Goal: Transaction & Acquisition: Purchase product/service

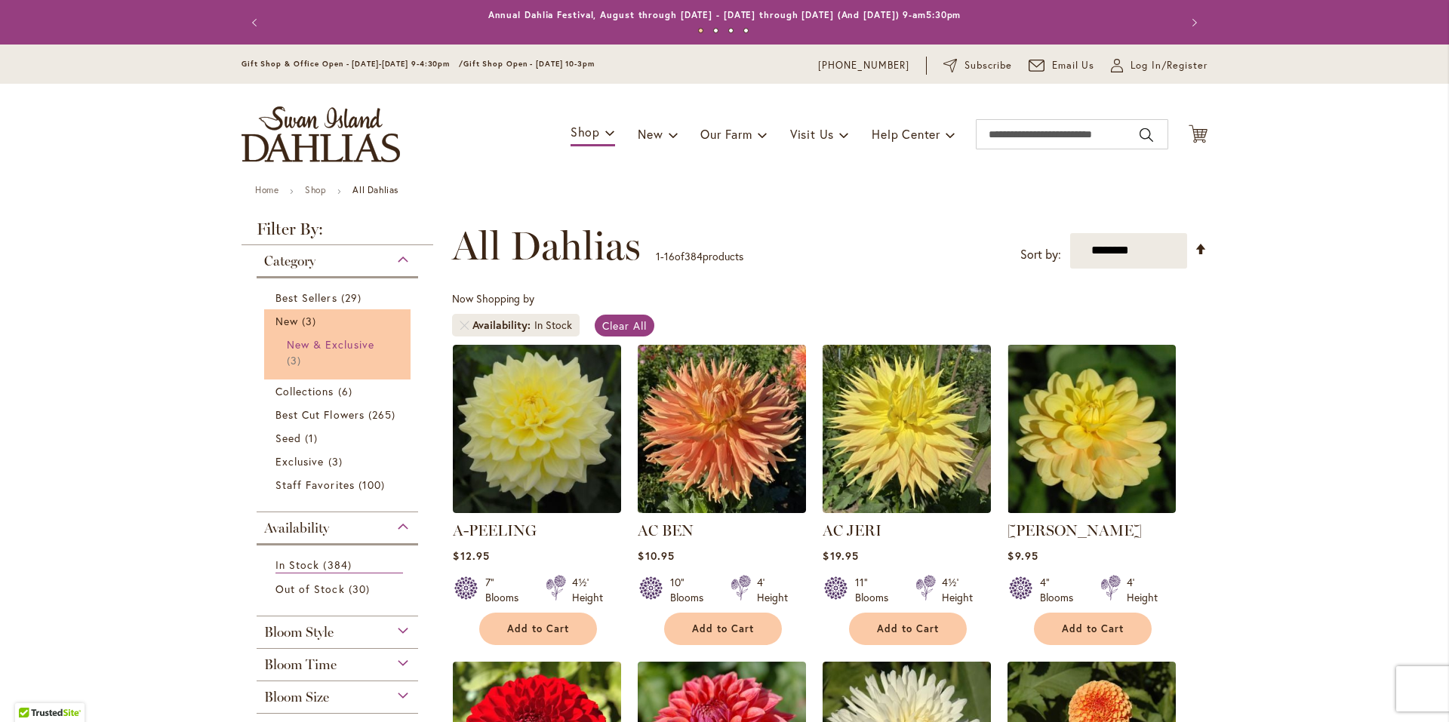
click at [329, 349] on span "New & Exclusive" at bounding box center [331, 344] width 88 height 14
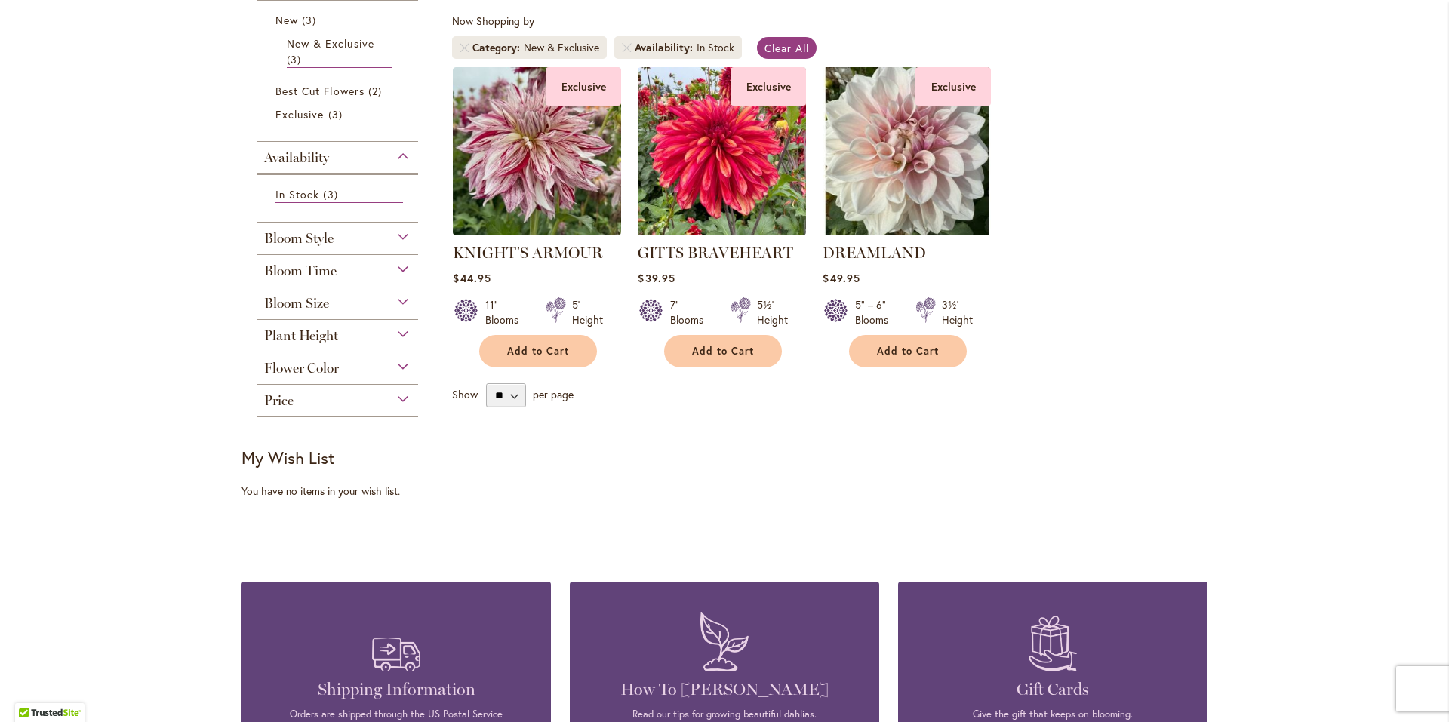
scroll to position [302, 0]
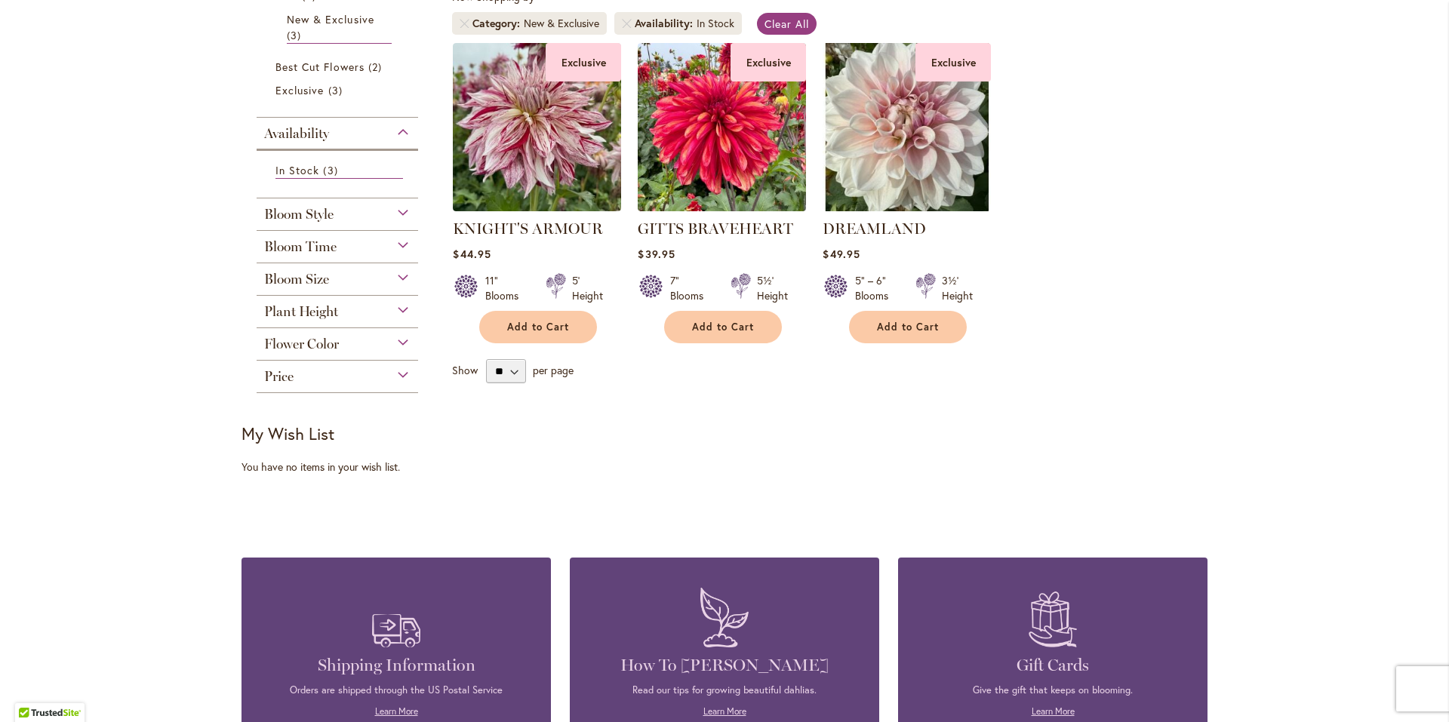
click at [337, 349] on div "Flower Color" at bounding box center [338, 340] width 162 height 24
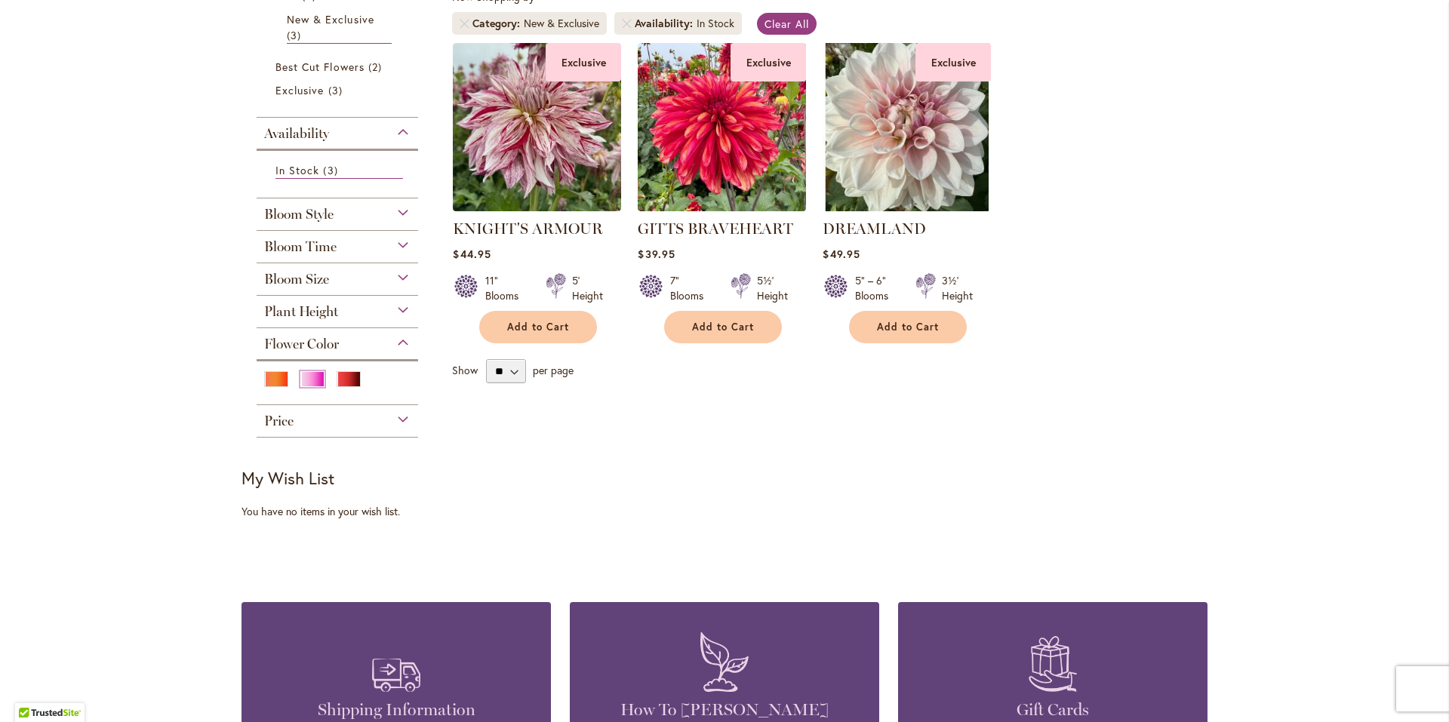
click at [313, 378] on div "Pink" at bounding box center [312, 379] width 24 height 16
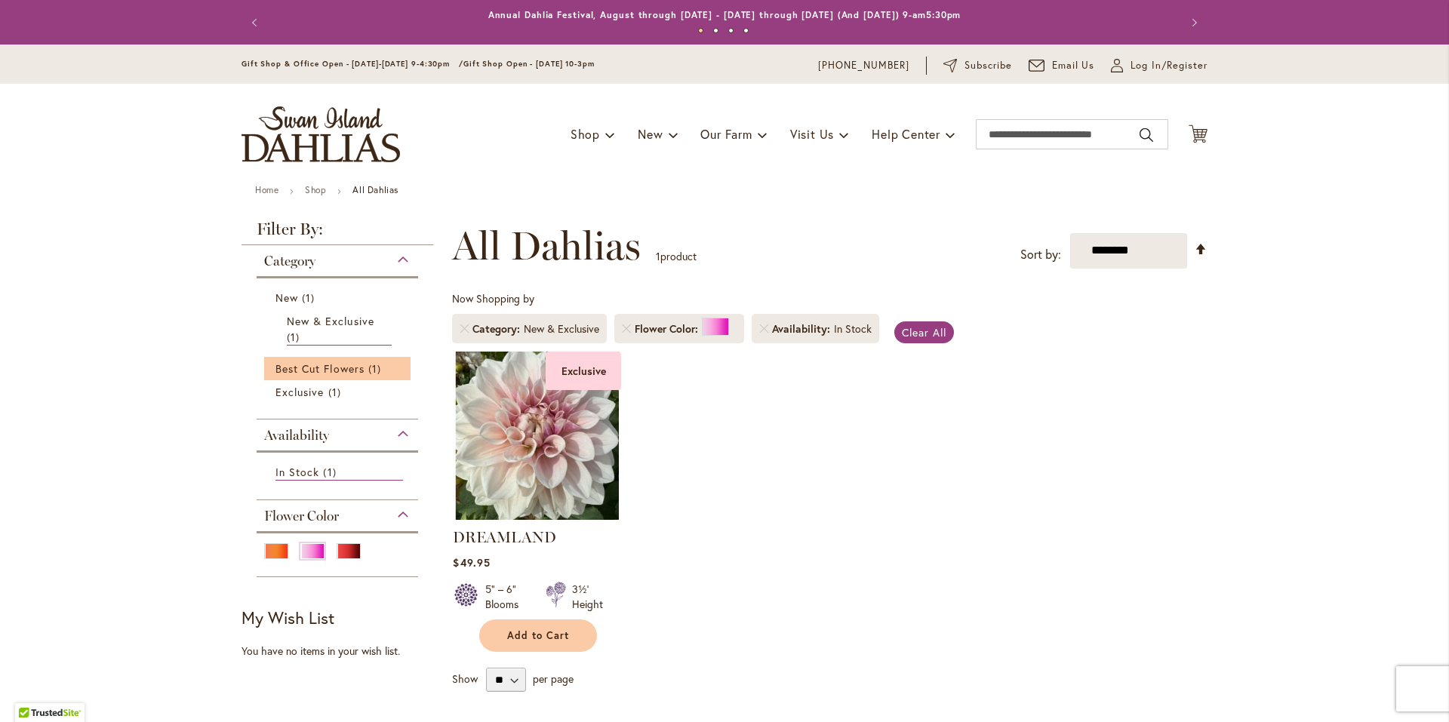
click at [328, 377] on li "Best Cut Flowers 1 item" at bounding box center [337, 368] width 146 height 23
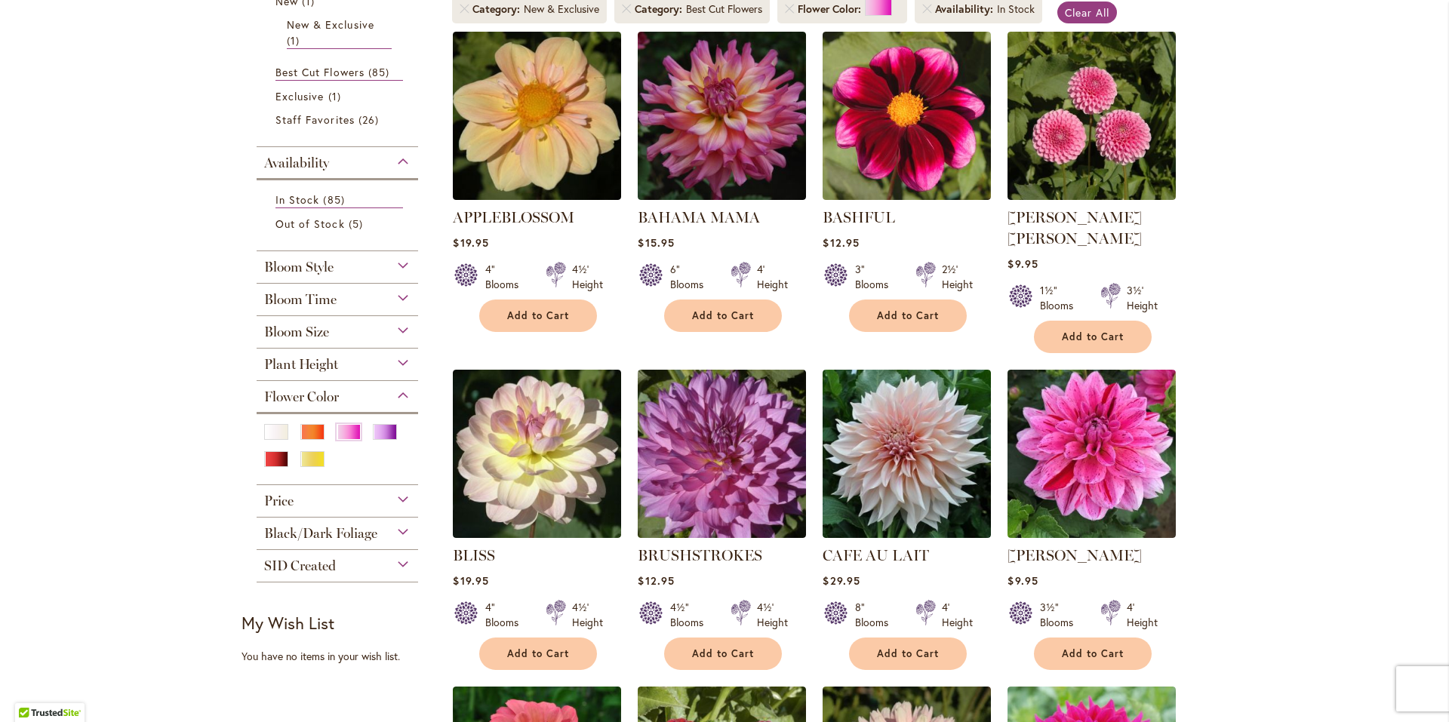
scroll to position [75, 0]
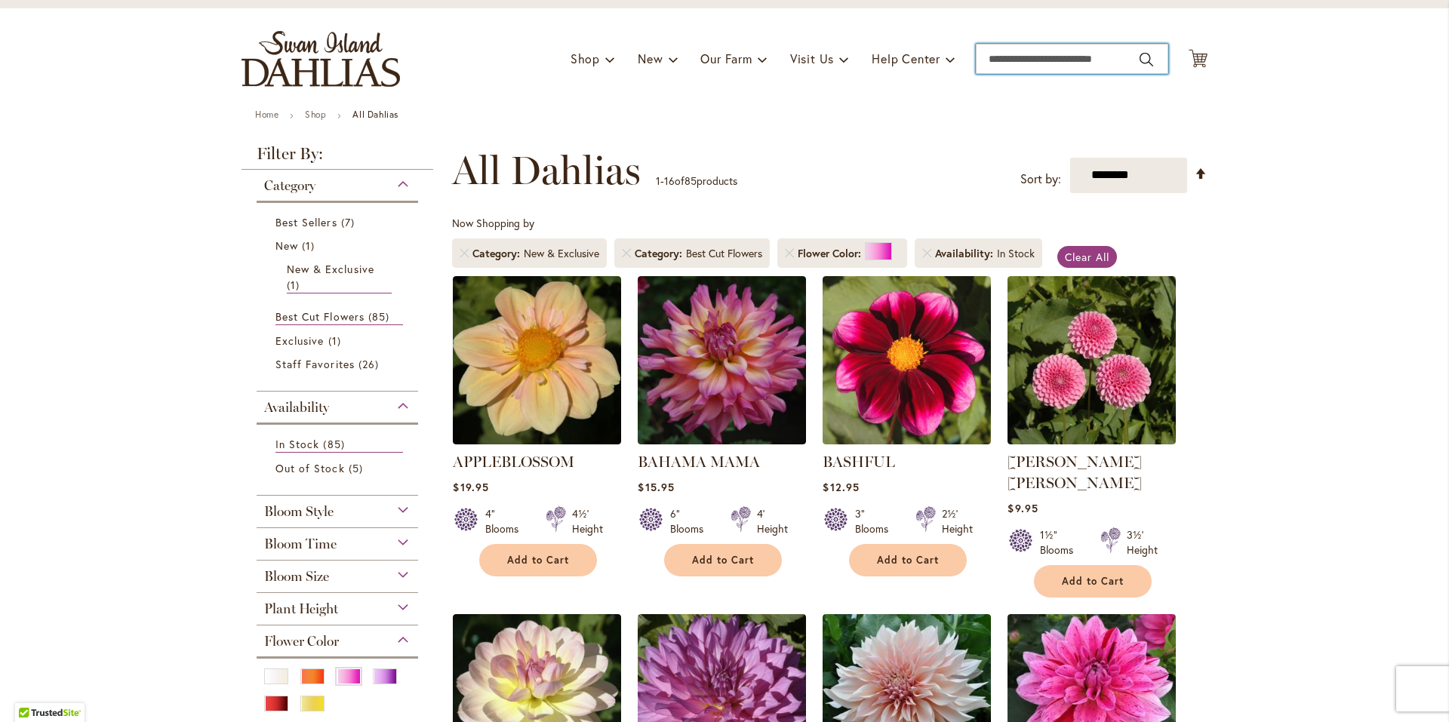
click at [1014, 52] on input "Search" at bounding box center [1072, 59] width 192 height 30
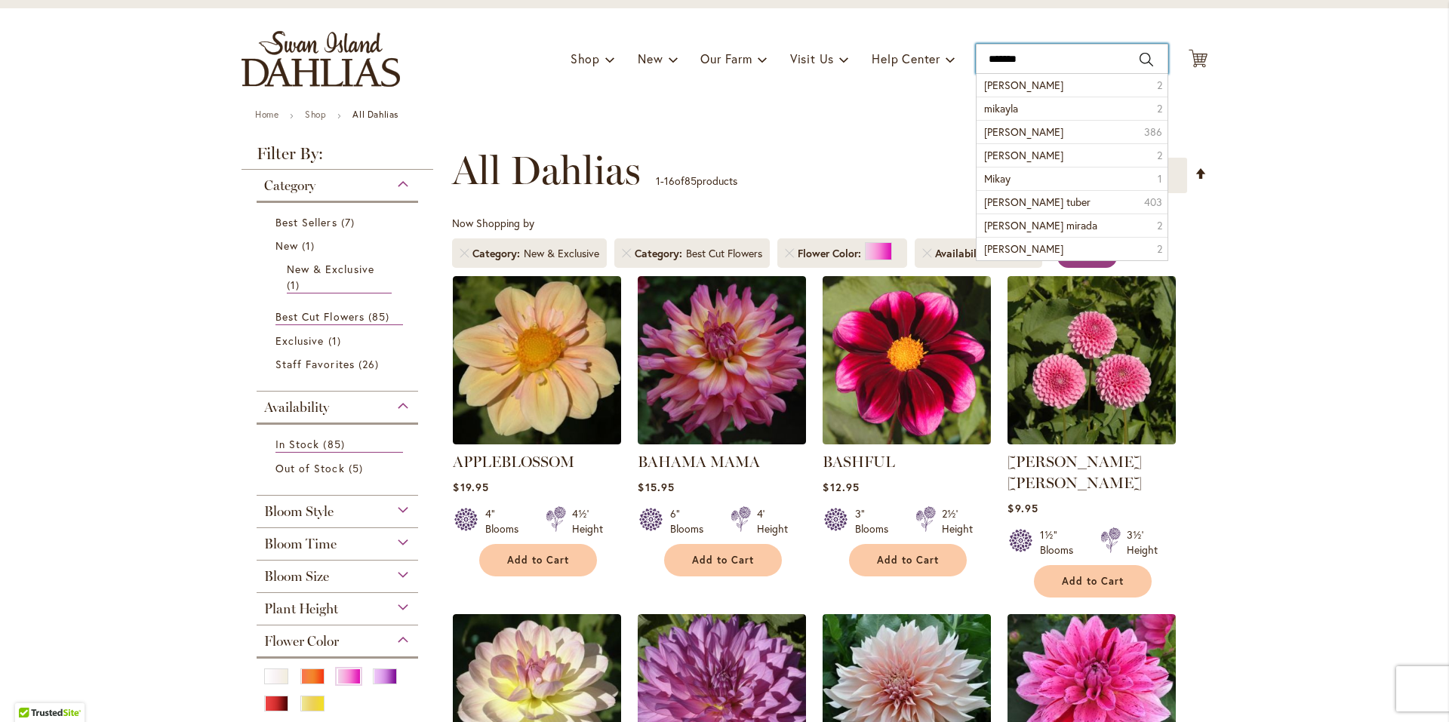
scroll to position [0, 0]
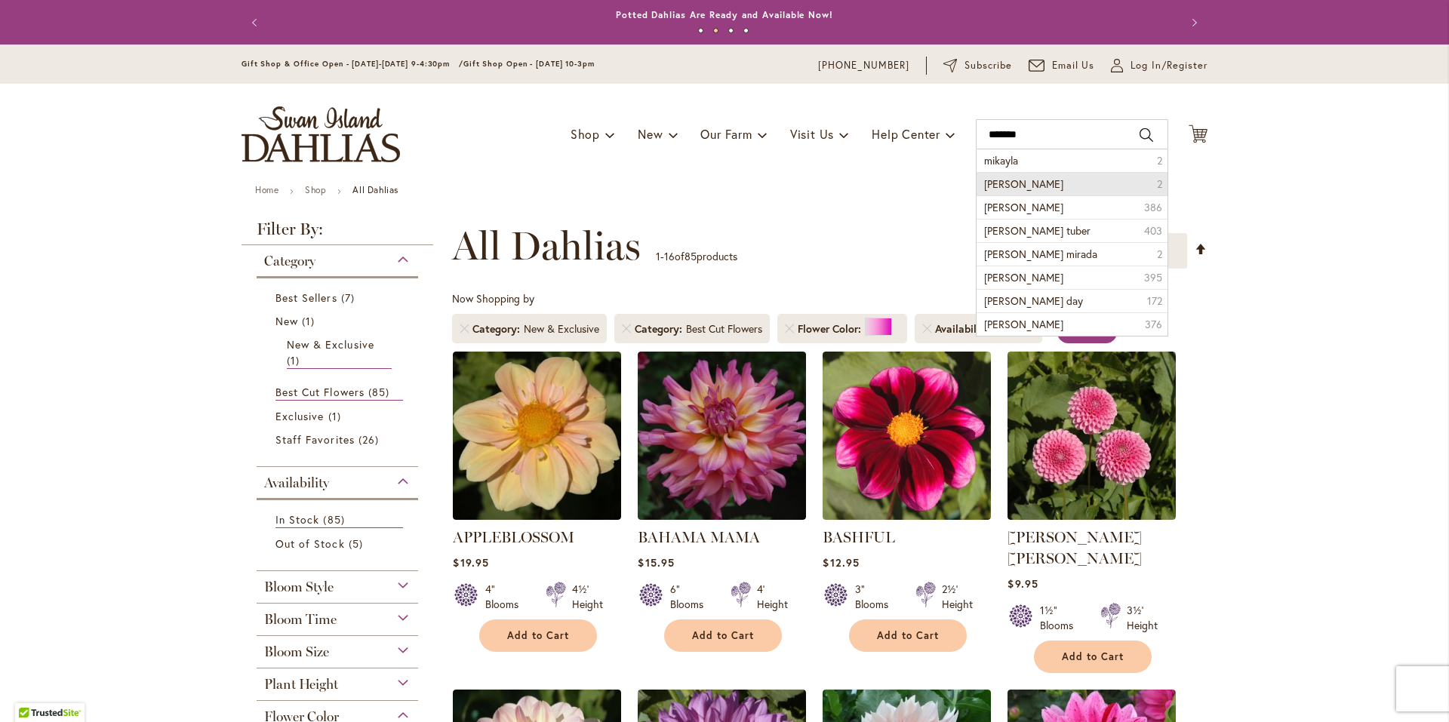
click at [1037, 181] on span "mikayla miranda" at bounding box center [1023, 184] width 79 height 14
type input "**********"
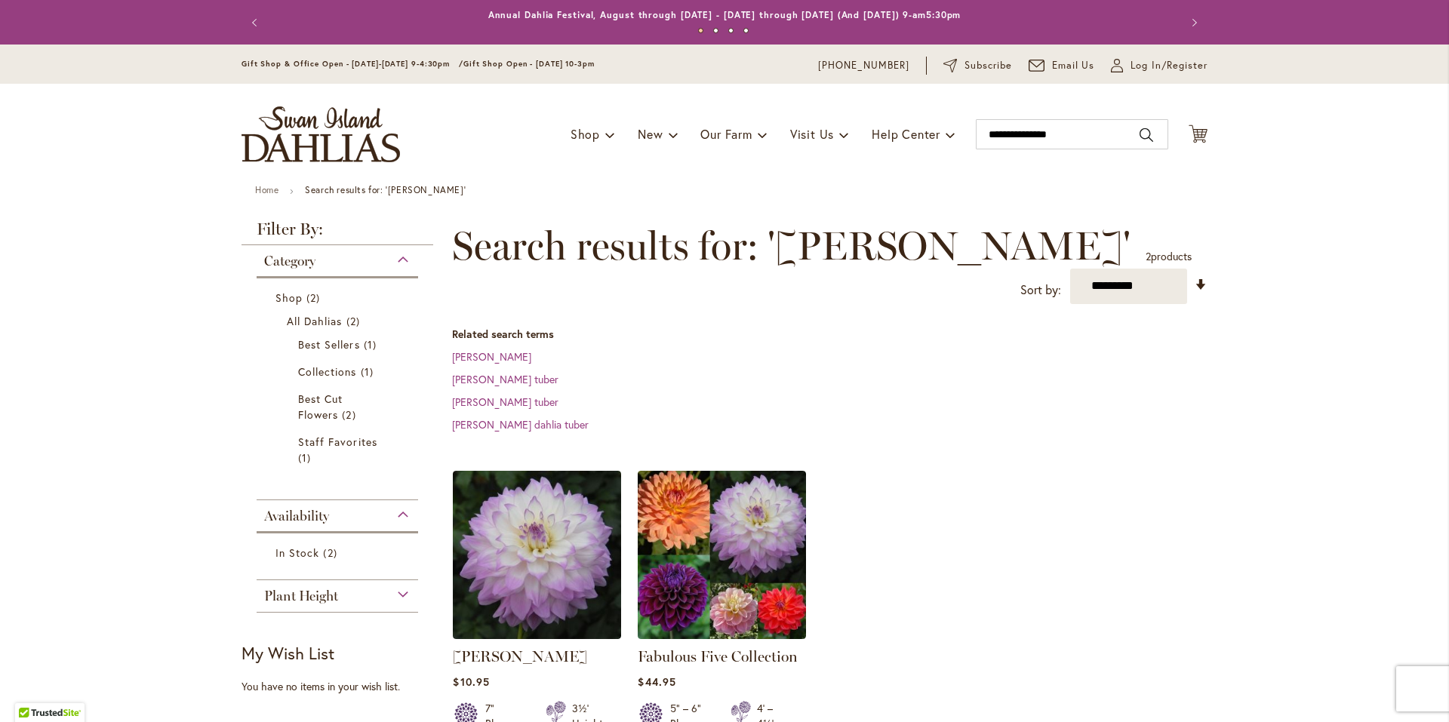
scroll to position [302, 0]
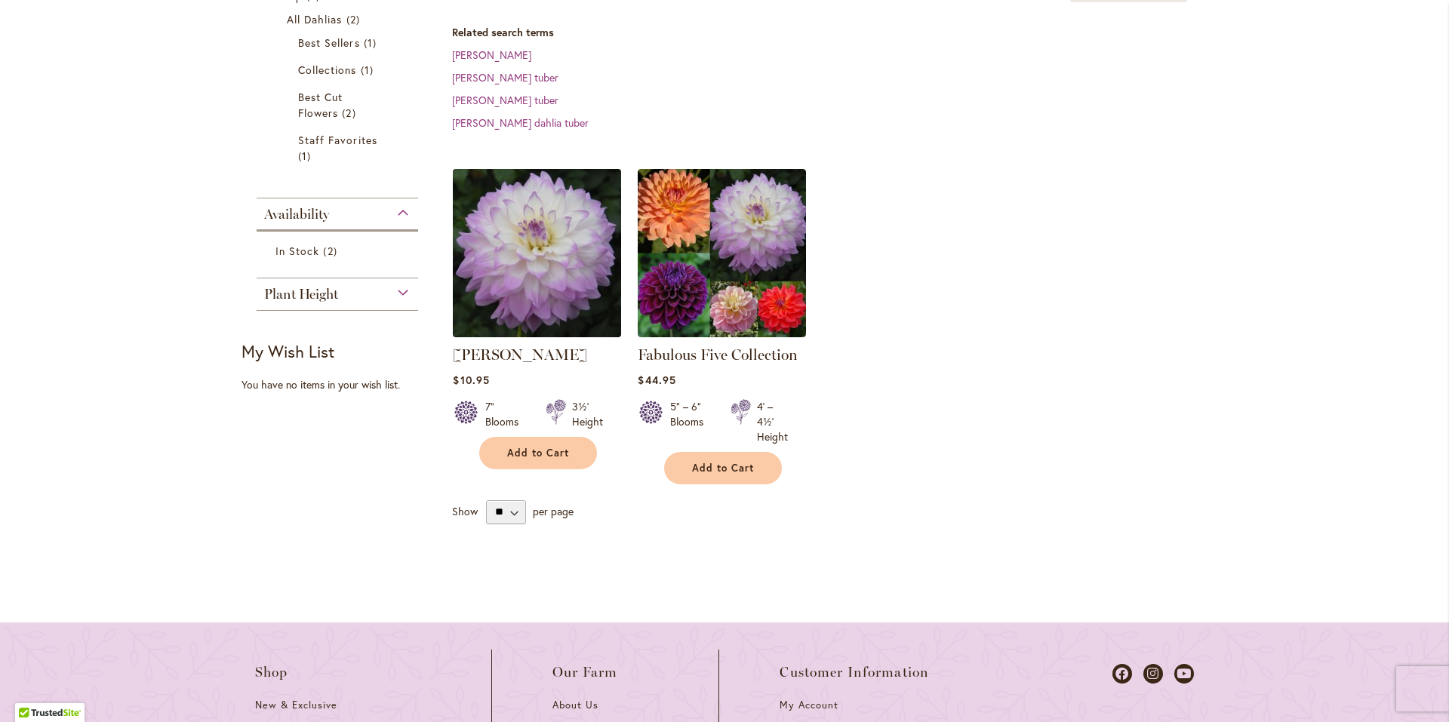
click at [525, 302] on img at bounding box center [537, 253] width 177 height 177
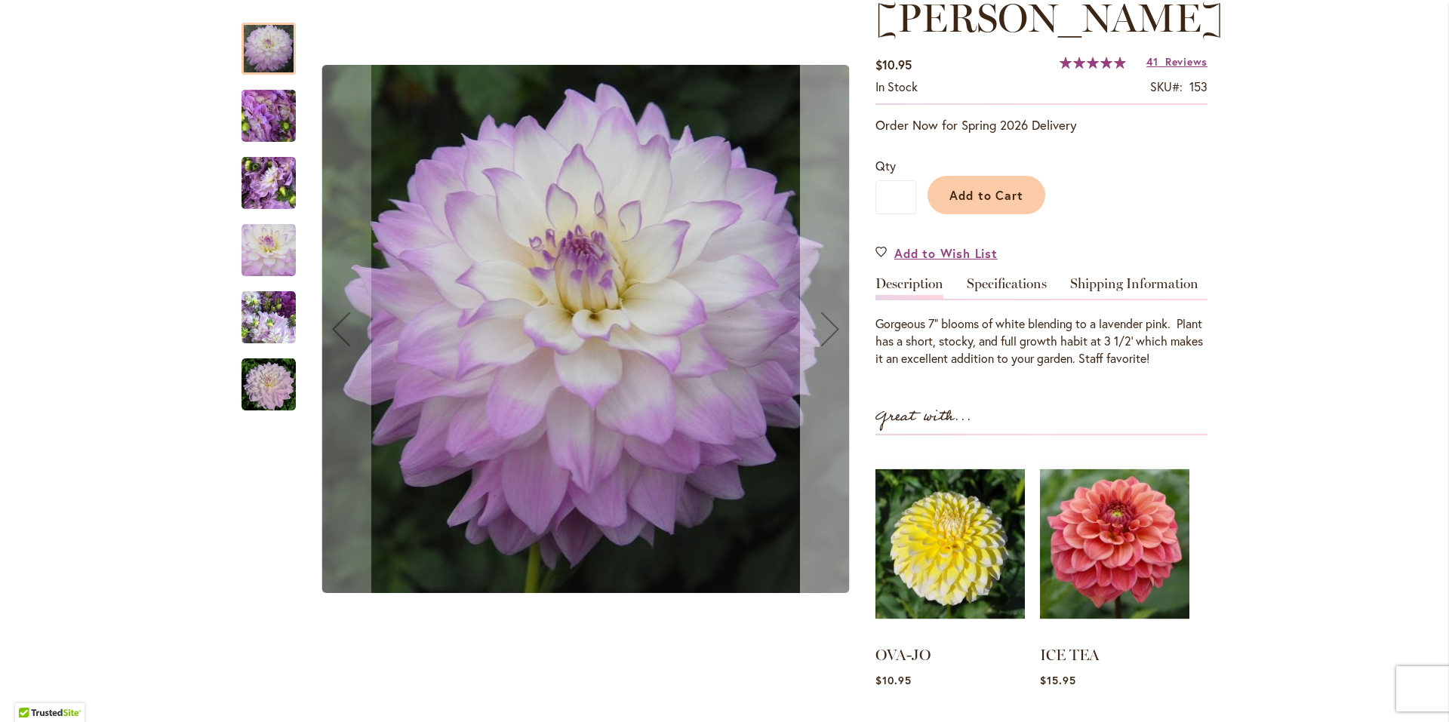
scroll to position [75, 0]
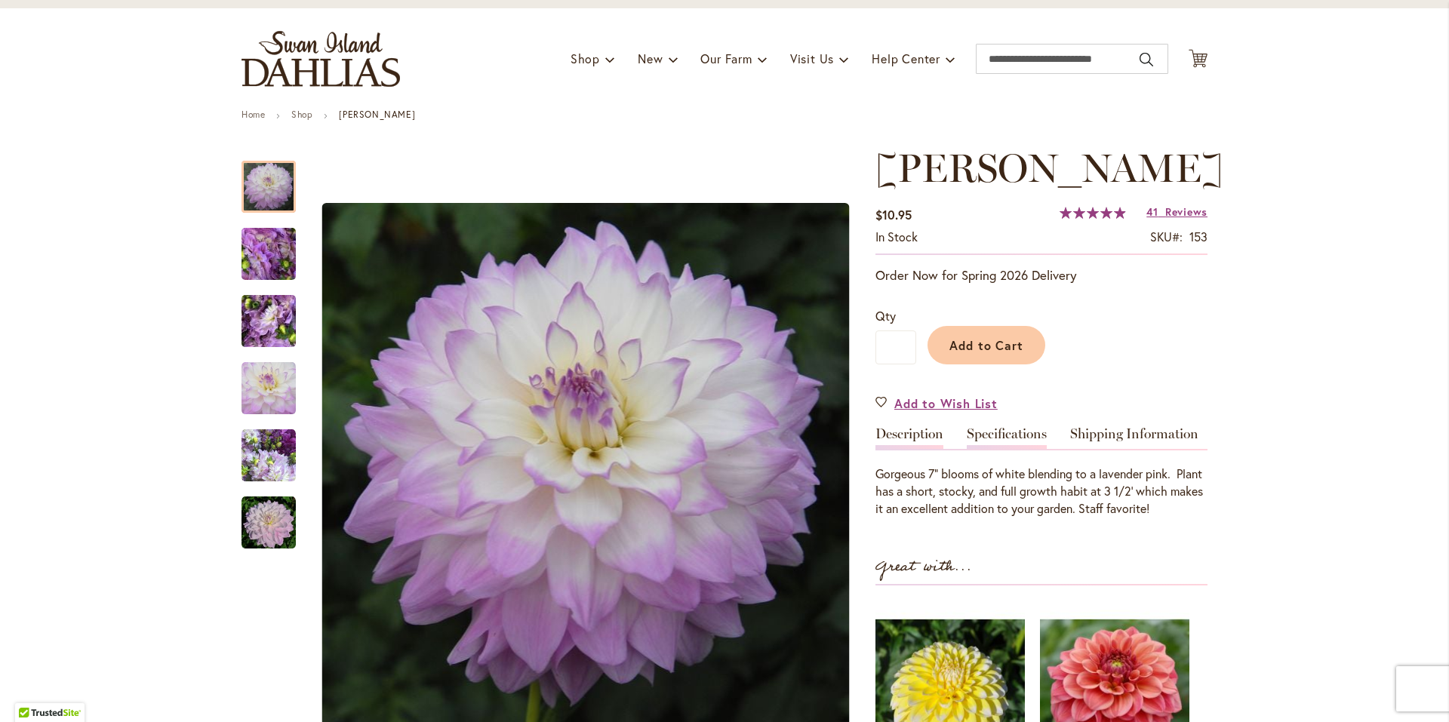
click at [970, 449] on link "Specifications" at bounding box center [1007, 438] width 80 height 22
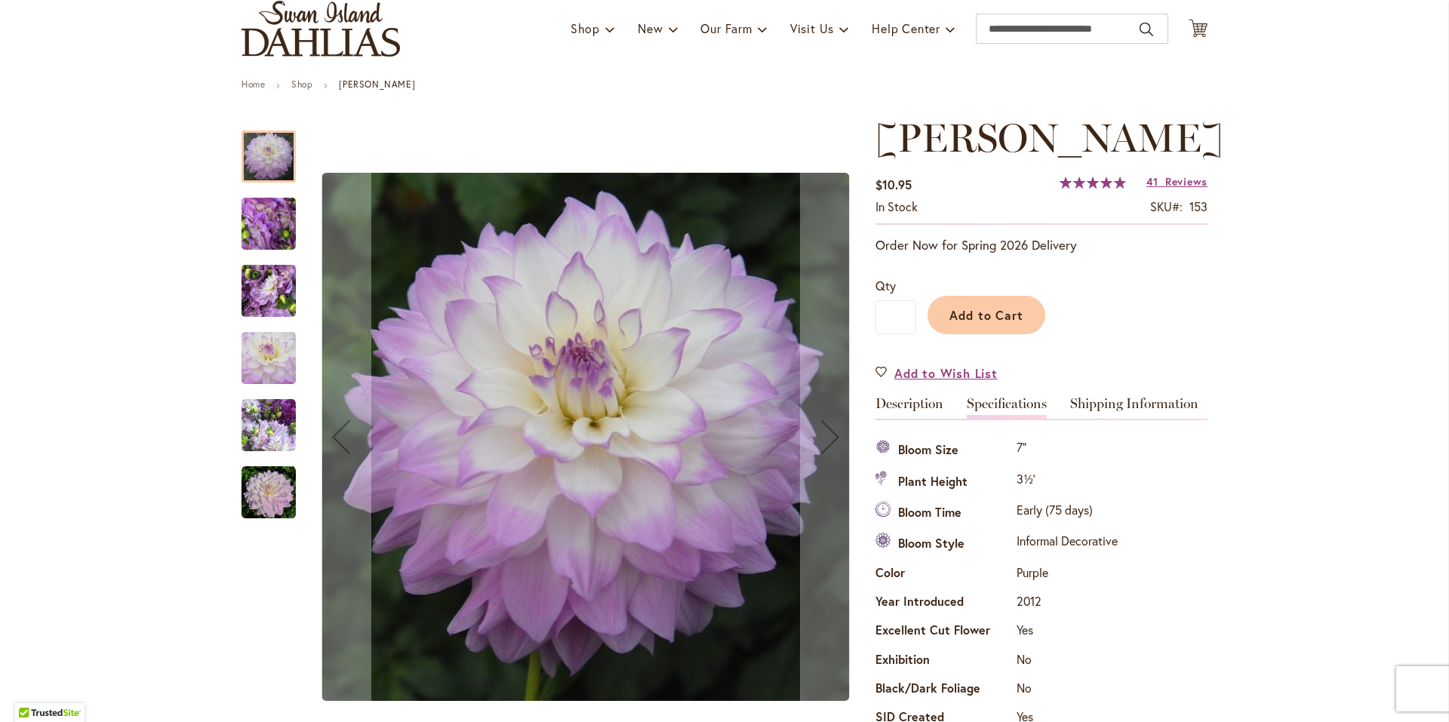
scroll to position [0, 0]
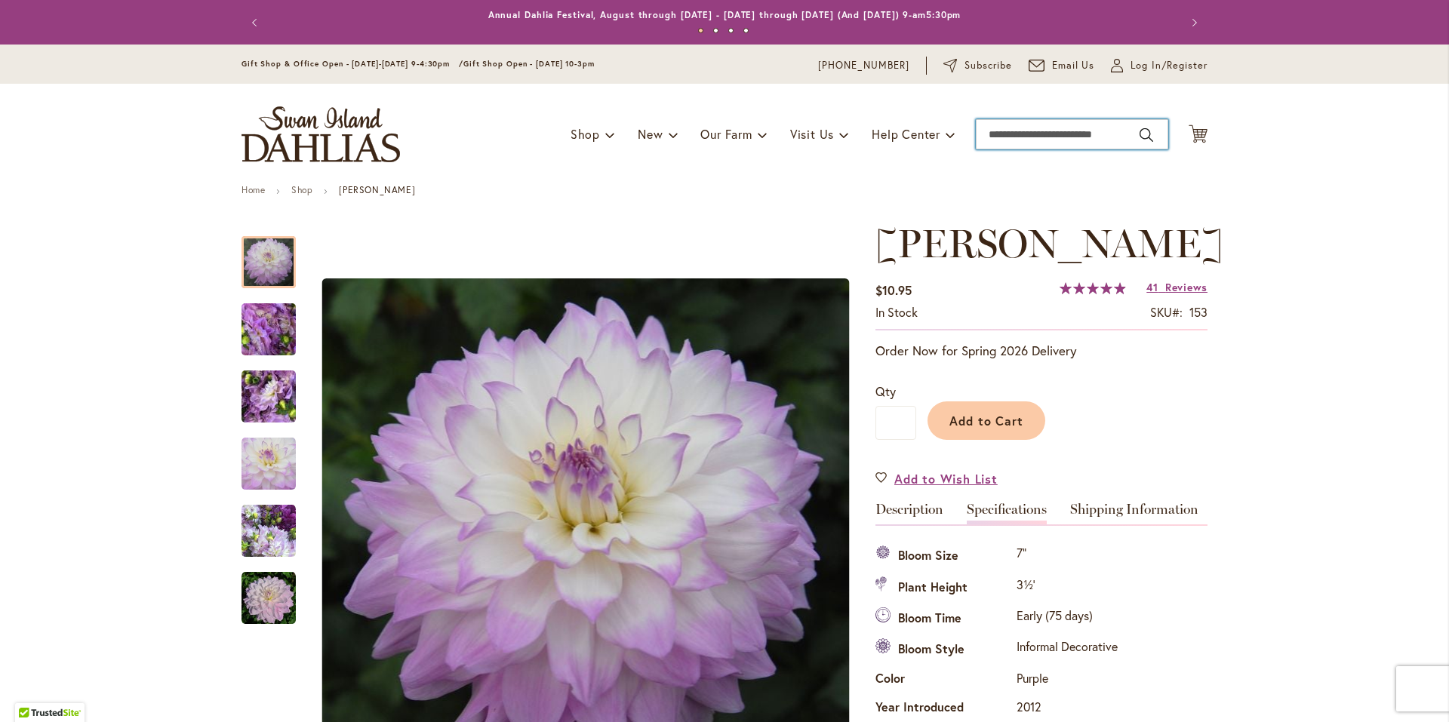
click at [989, 141] on input "Search" at bounding box center [1072, 134] width 192 height 30
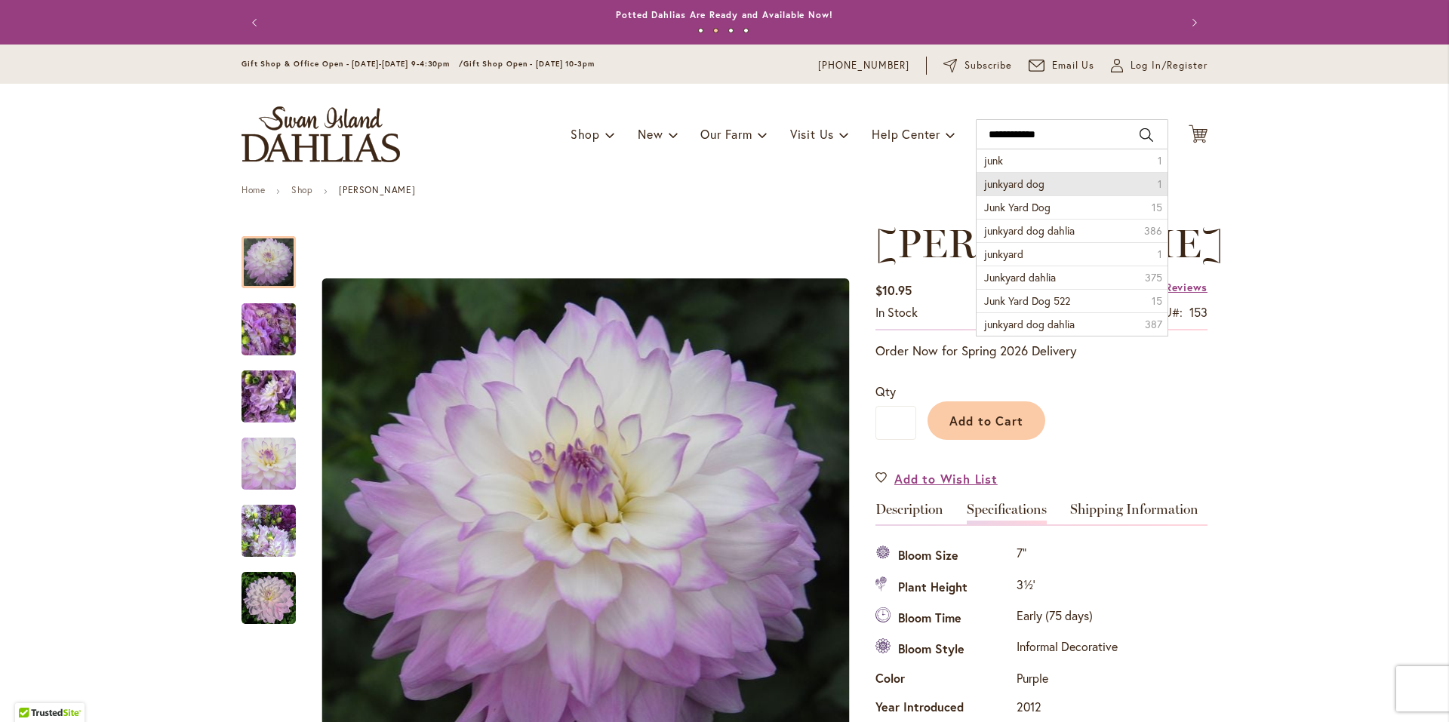
click at [1073, 191] on li "junkyard dog 1" at bounding box center [1072, 183] width 191 height 23
type input "**********"
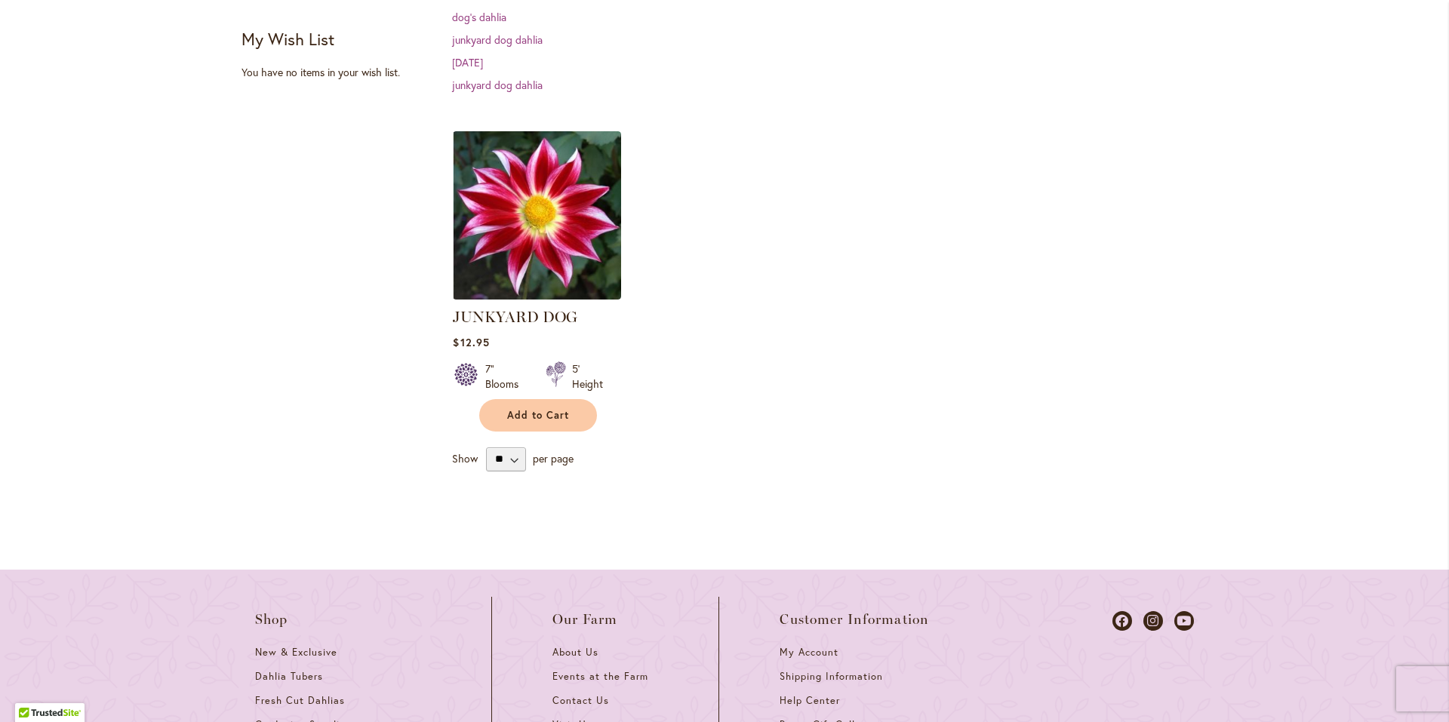
scroll to position [453, 0]
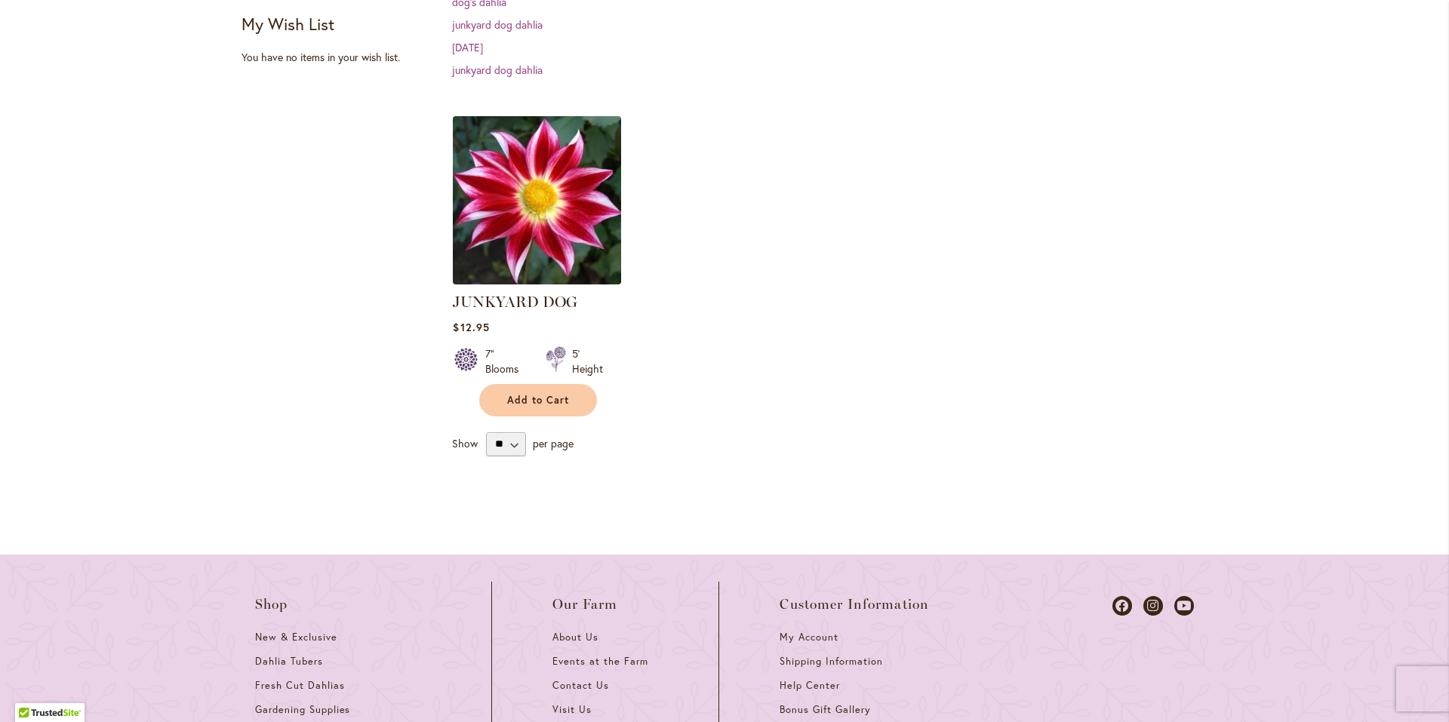
click at [504, 220] on img at bounding box center [537, 200] width 177 height 177
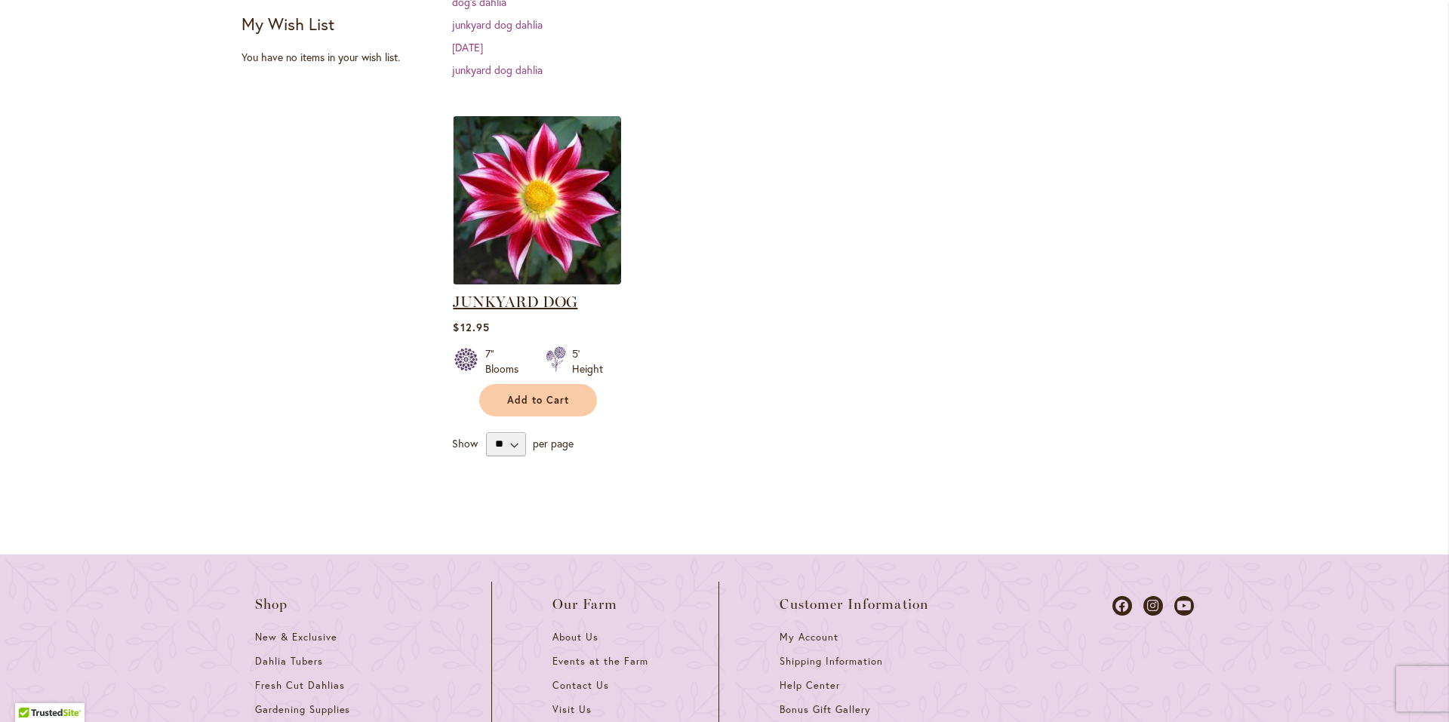
click at [480, 303] on link "JUNKYARD DOG" at bounding box center [515, 302] width 125 height 18
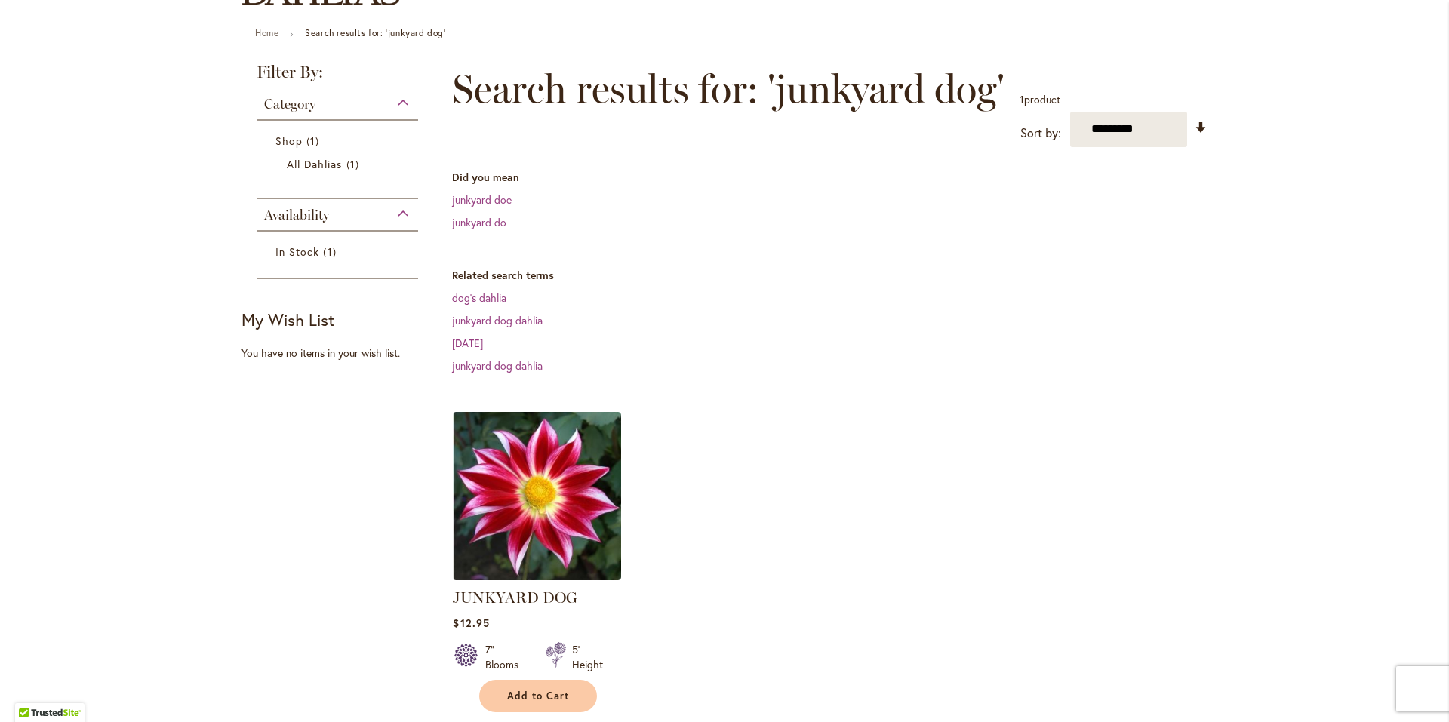
scroll to position [151, 0]
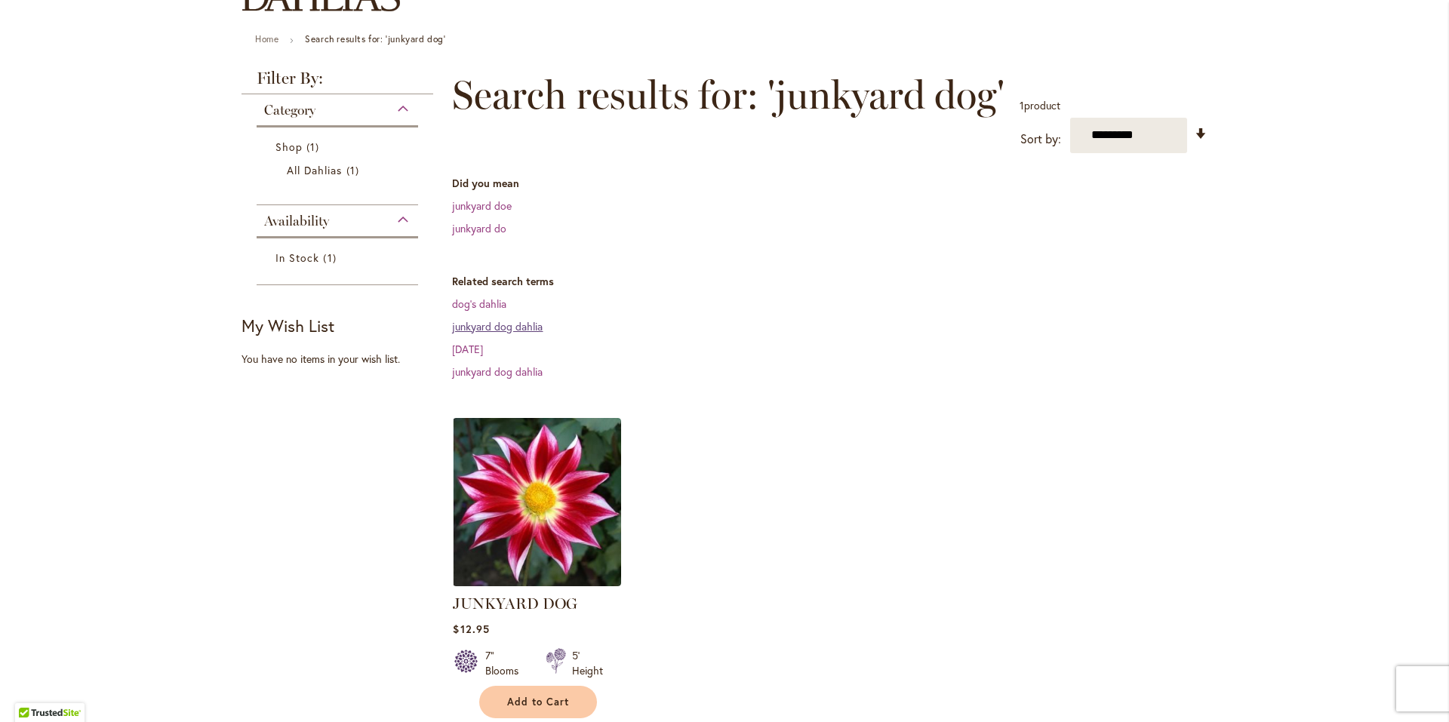
click at [518, 333] on link "junkyard dog dahlia" at bounding box center [497, 326] width 91 height 14
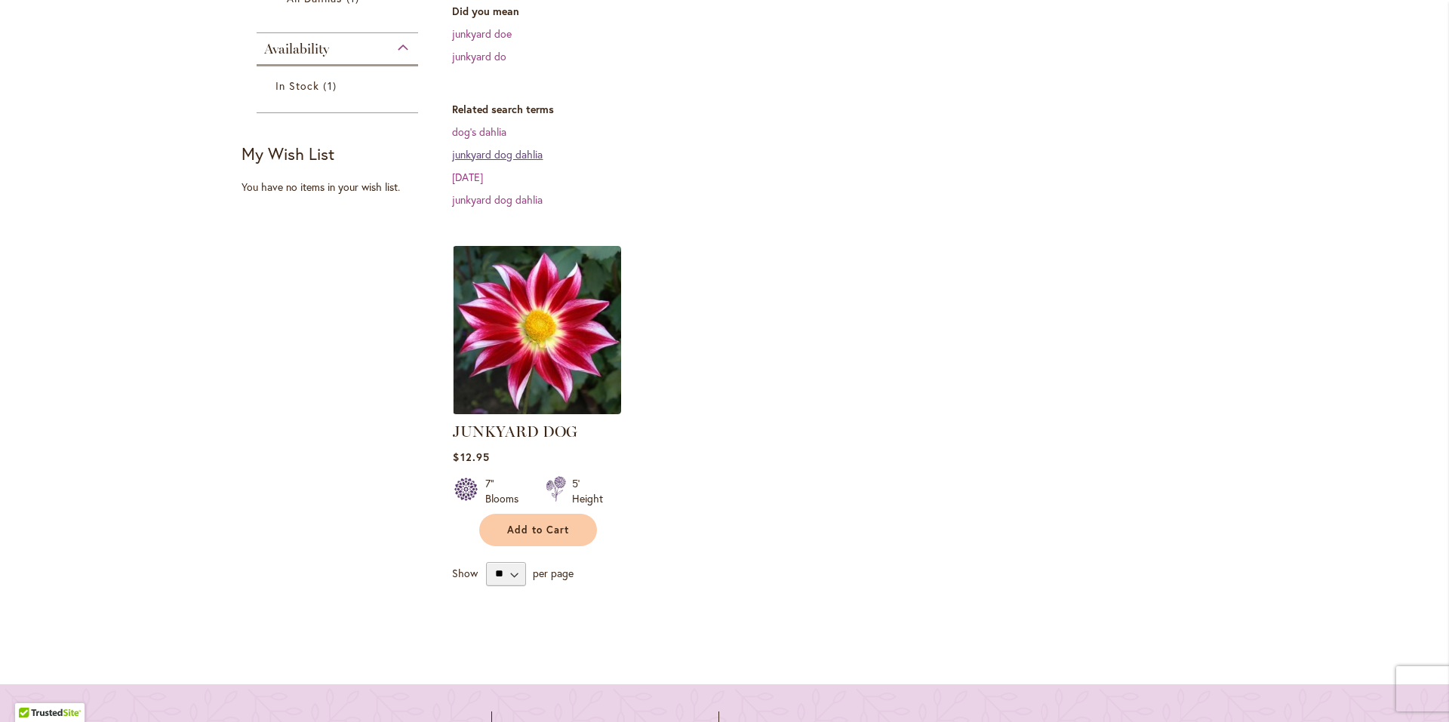
scroll to position [377, 0]
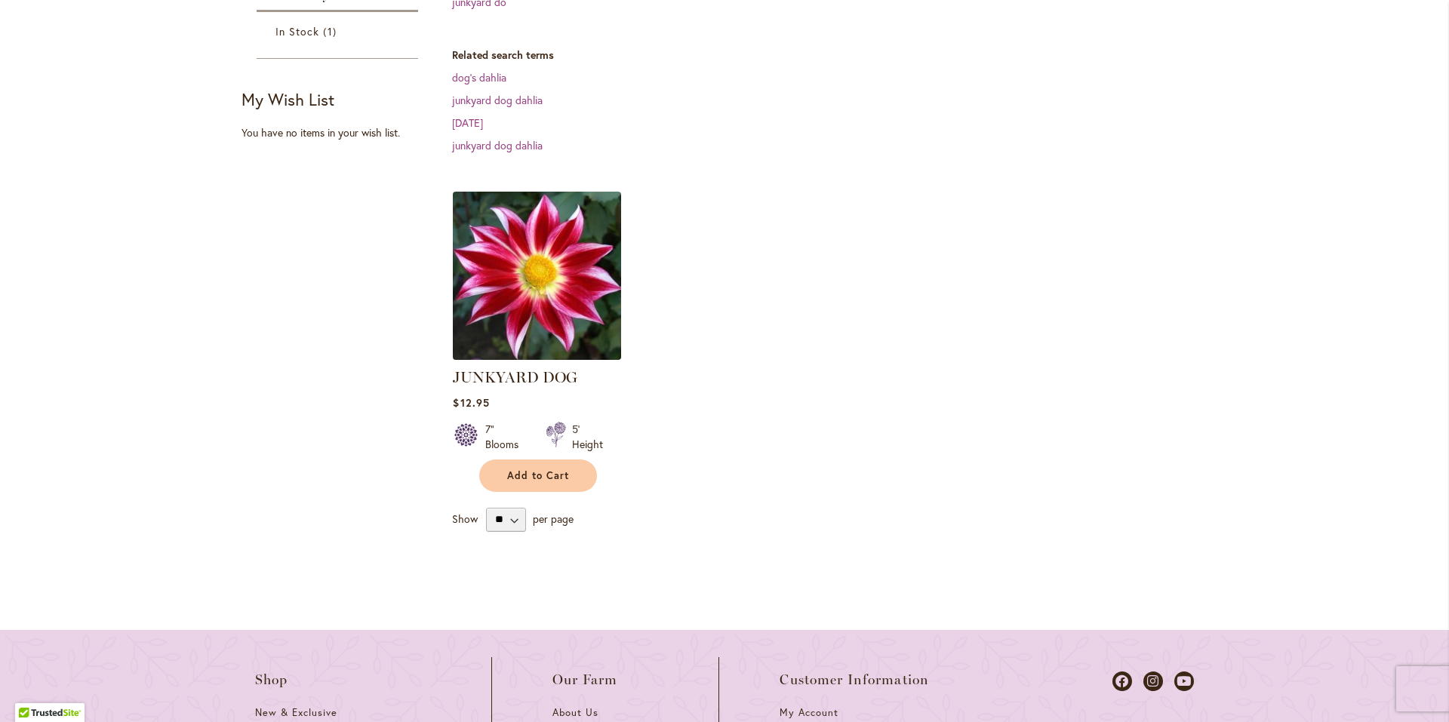
click at [522, 312] on img at bounding box center [537, 275] width 177 height 177
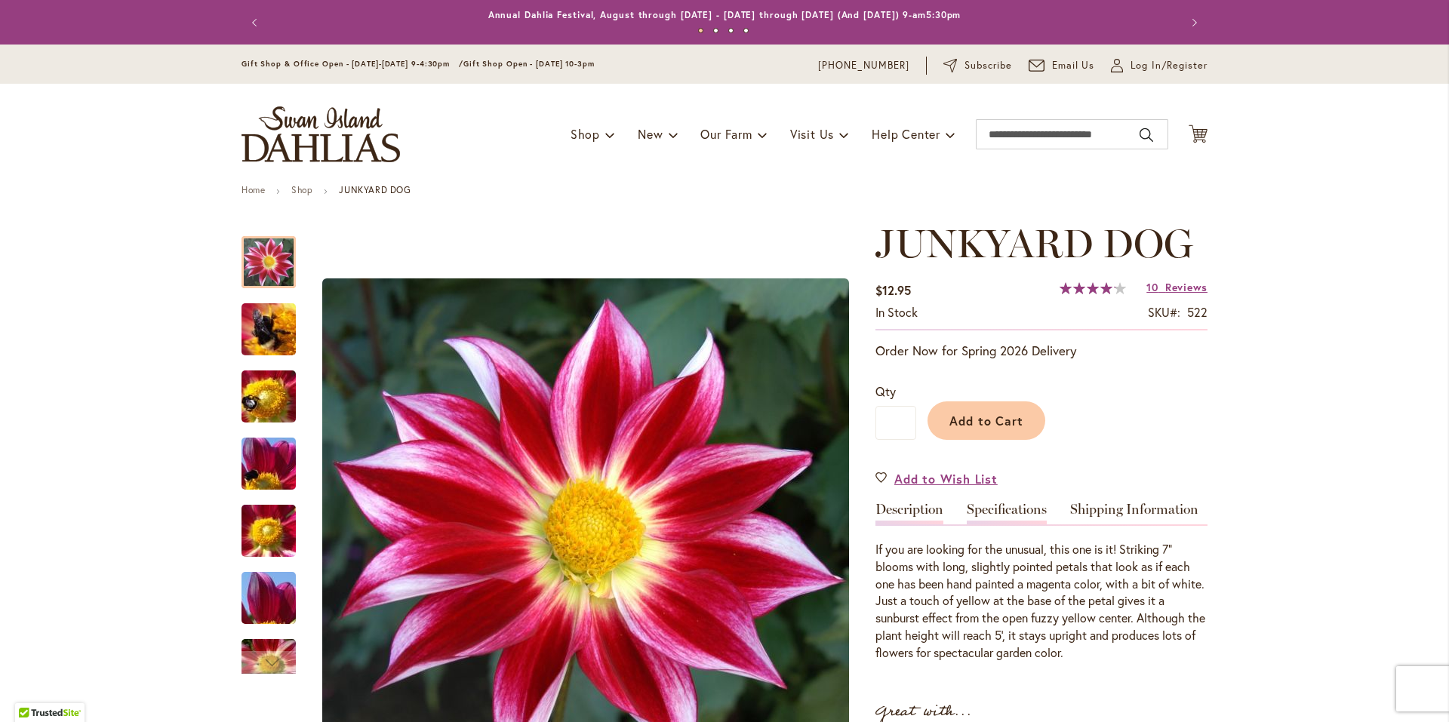
click at [989, 509] on link "Specifications" at bounding box center [1007, 514] width 80 height 22
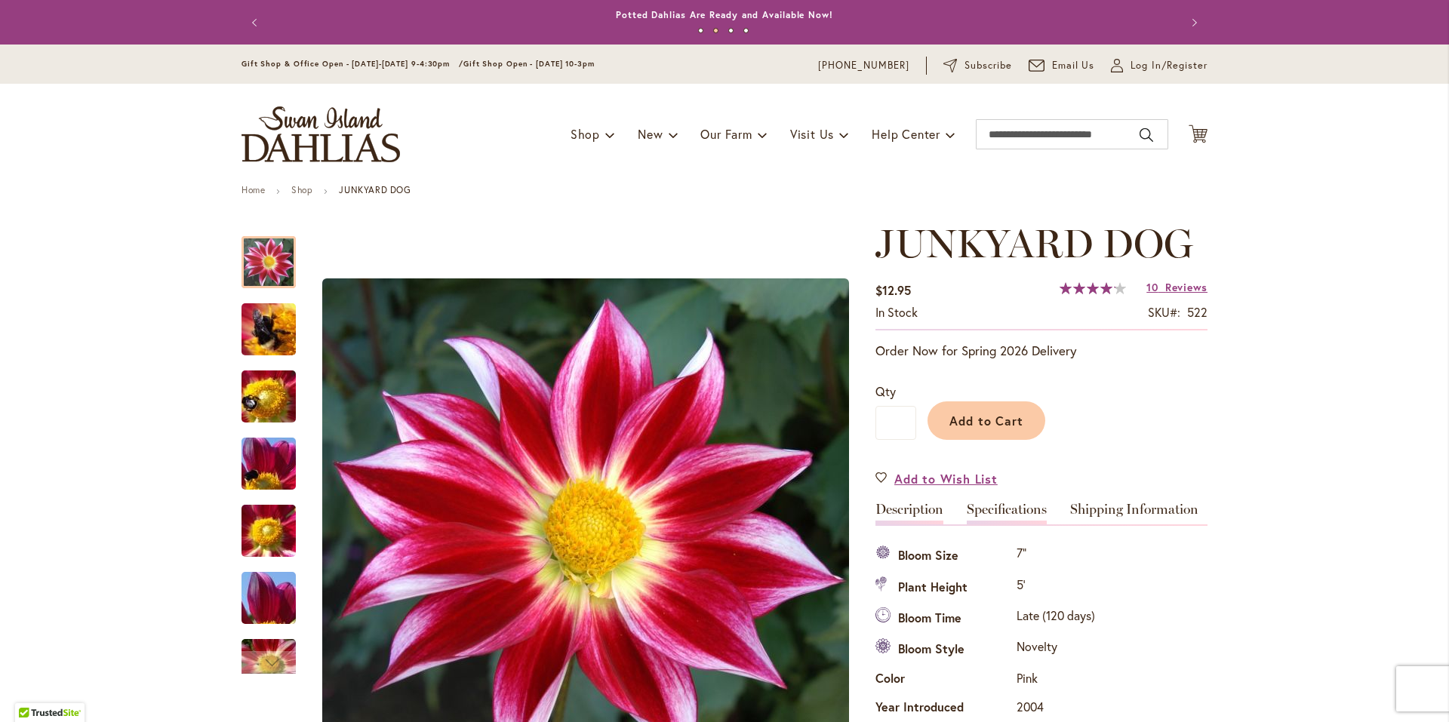
click at [924, 503] on link "Description" at bounding box center [909, 514] width 68 height 22
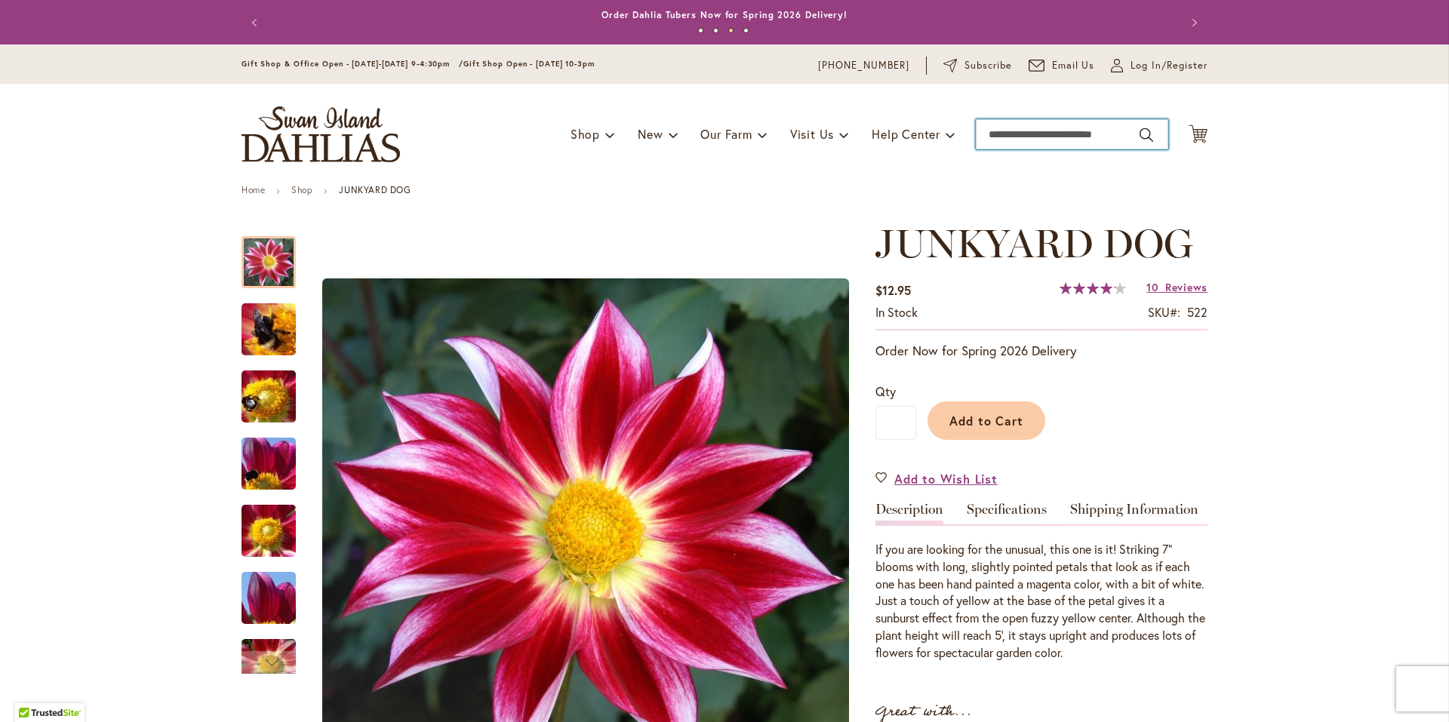
click at [1009, 143] on input "Search" at bounding box center [1072, 134] width 192 height 30
click at [1140, 135] on button "Search" at bounding box center [1147, 135] width 14 height 24
click at [1046, 161] on span "blackjack dahlia" at bounding box center [1020, 160] width 73 height 14
type input "**********"
click at [1037, 162] on span "blackjack dahlia" at bounding box center [1020, 160] width 73 height 14
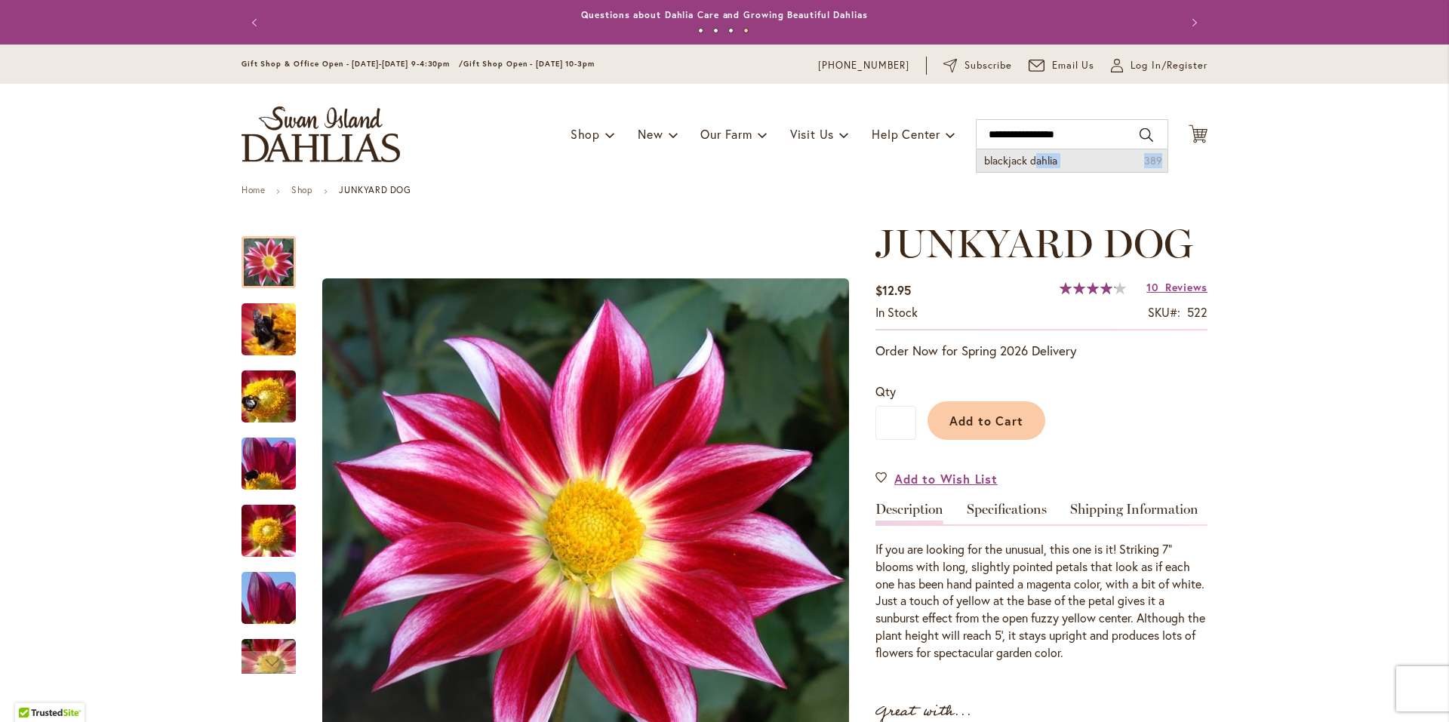
click at [1037, 162] on span "blackjack dahlia" at bounding box center [1020, 160] width 73 height 14
click at [1048, 180] on div "Toggle Nav Shop Dahlia Tubers Collections Fresh Cut Dahlias Gardening Supplies …" at bounding box center [724, 134] width 996 height 101
click at [1008, 158] on span "blackjack dahlia" at bounding box center [1020, 160] width 73 height 14
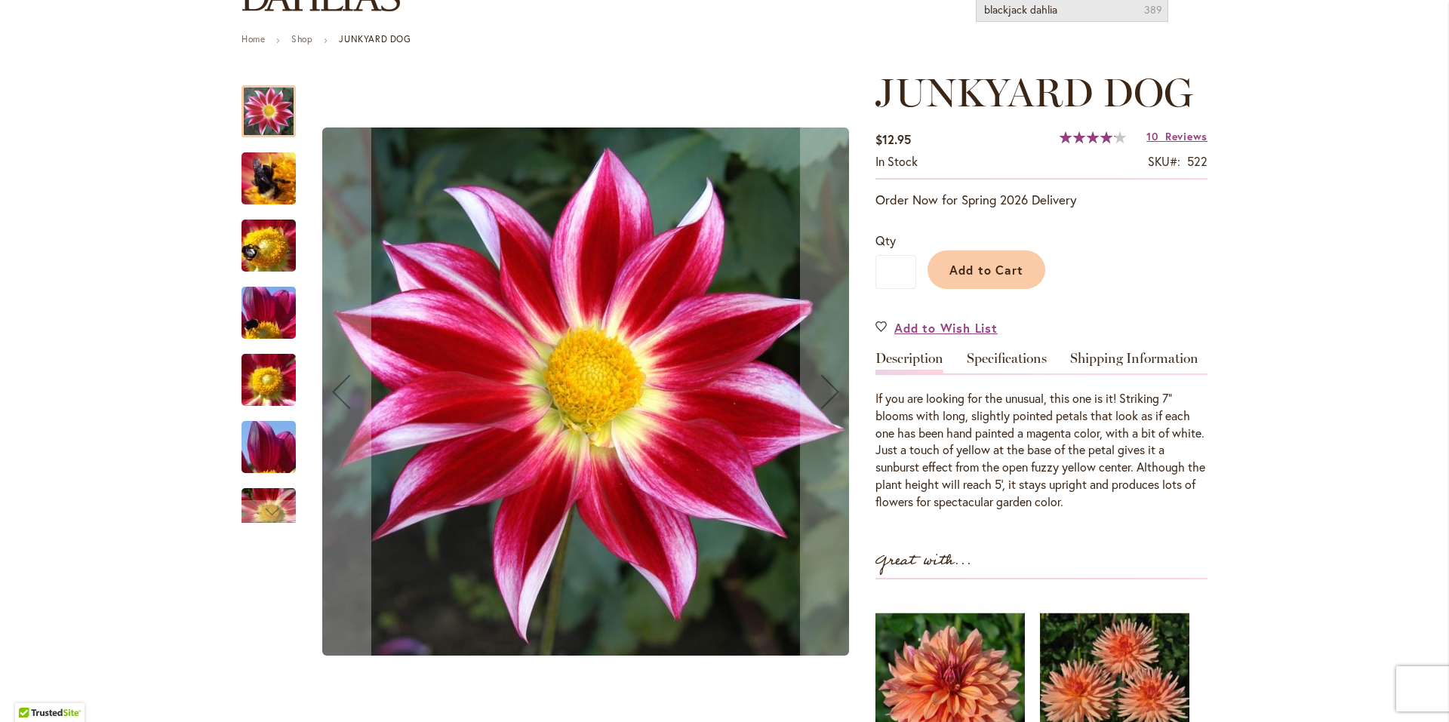
scroll to position [75, 0]
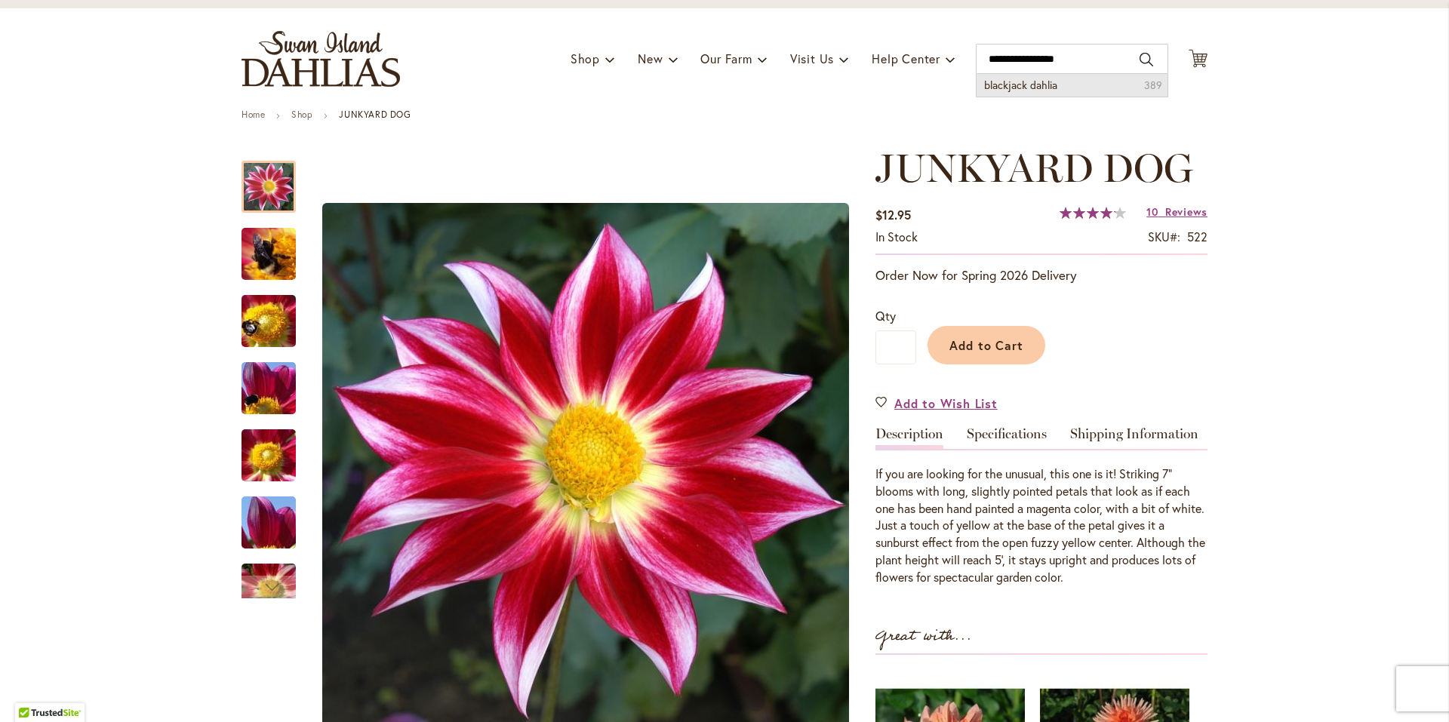
click at [1140, 55] on button "Search" at bounding box center [1147, 60] width 14 height 24
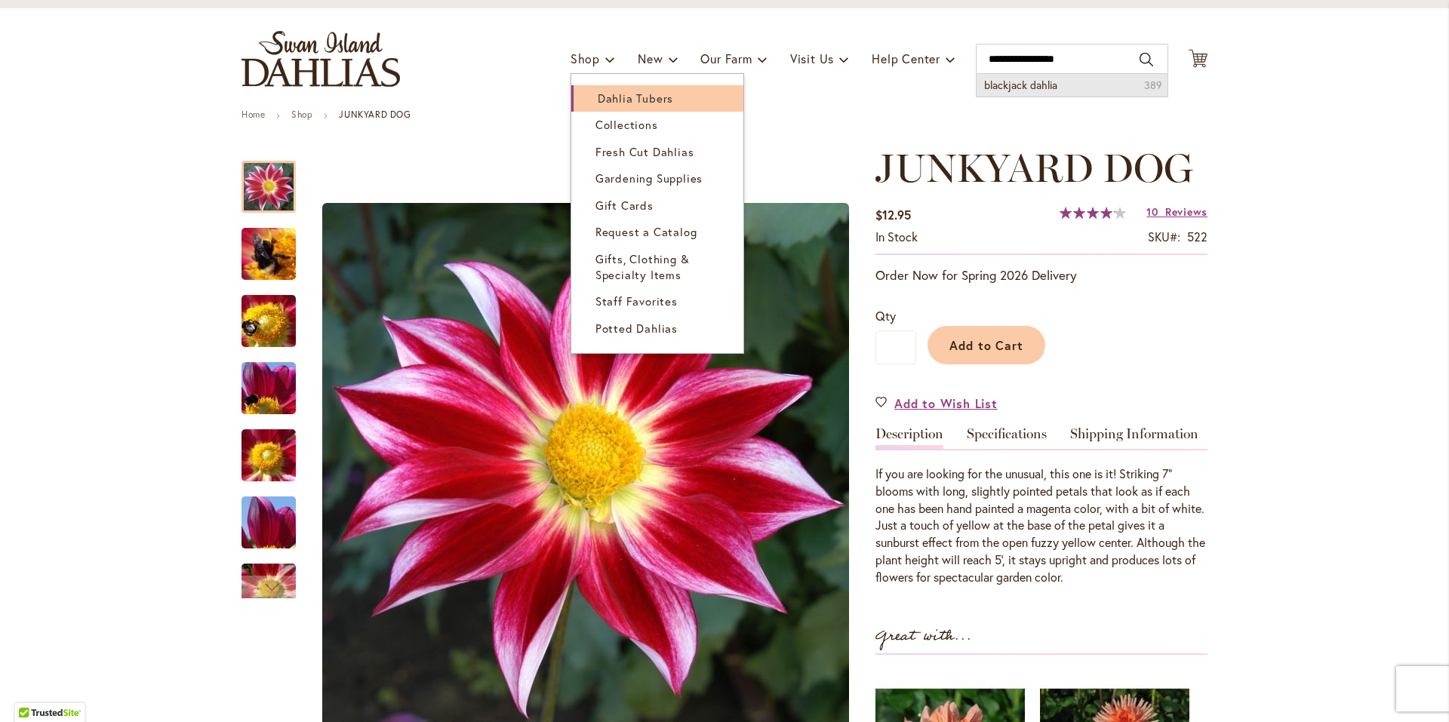
click at [606, 96] on span "Dahlia Tubers" at bounding box center [635, 98] width 75 height 15
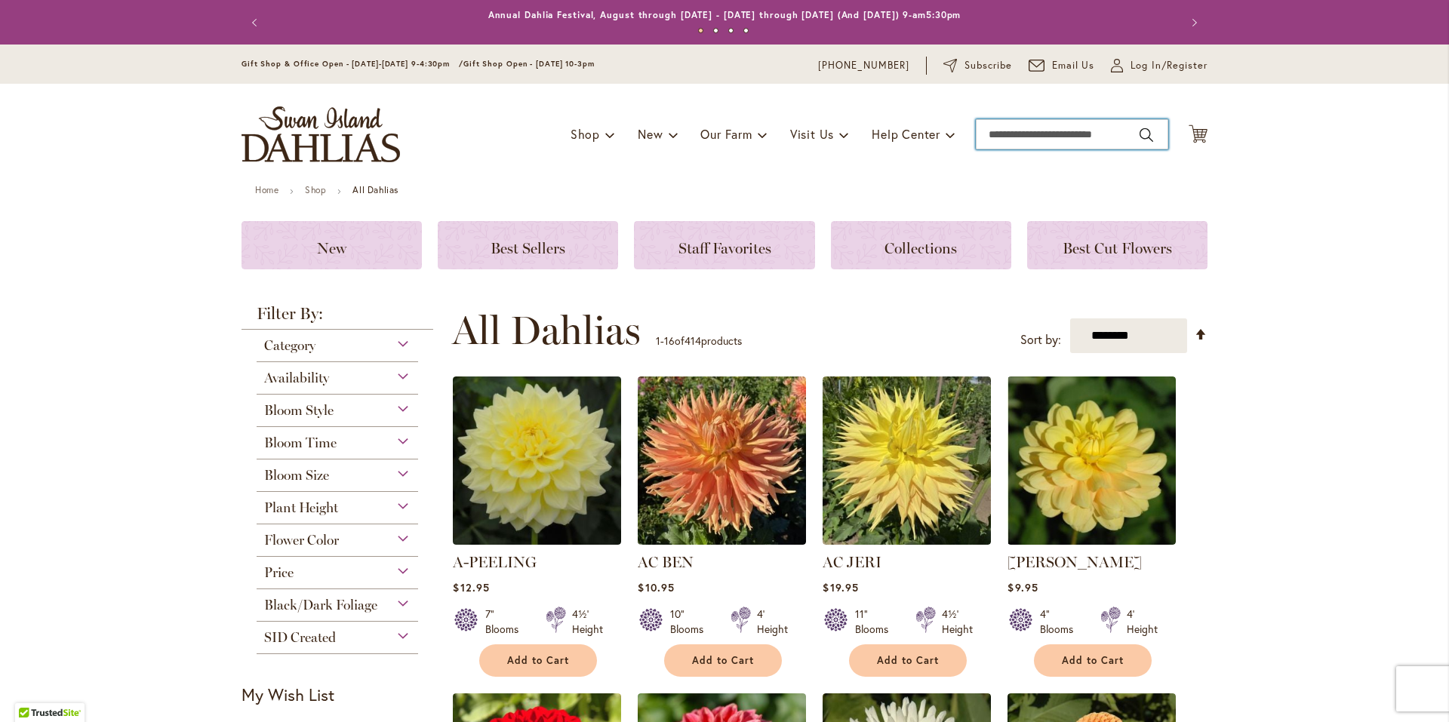
click at [1015, 137] on input "Search" at bounding box center [1072, 134] width 192 height 30
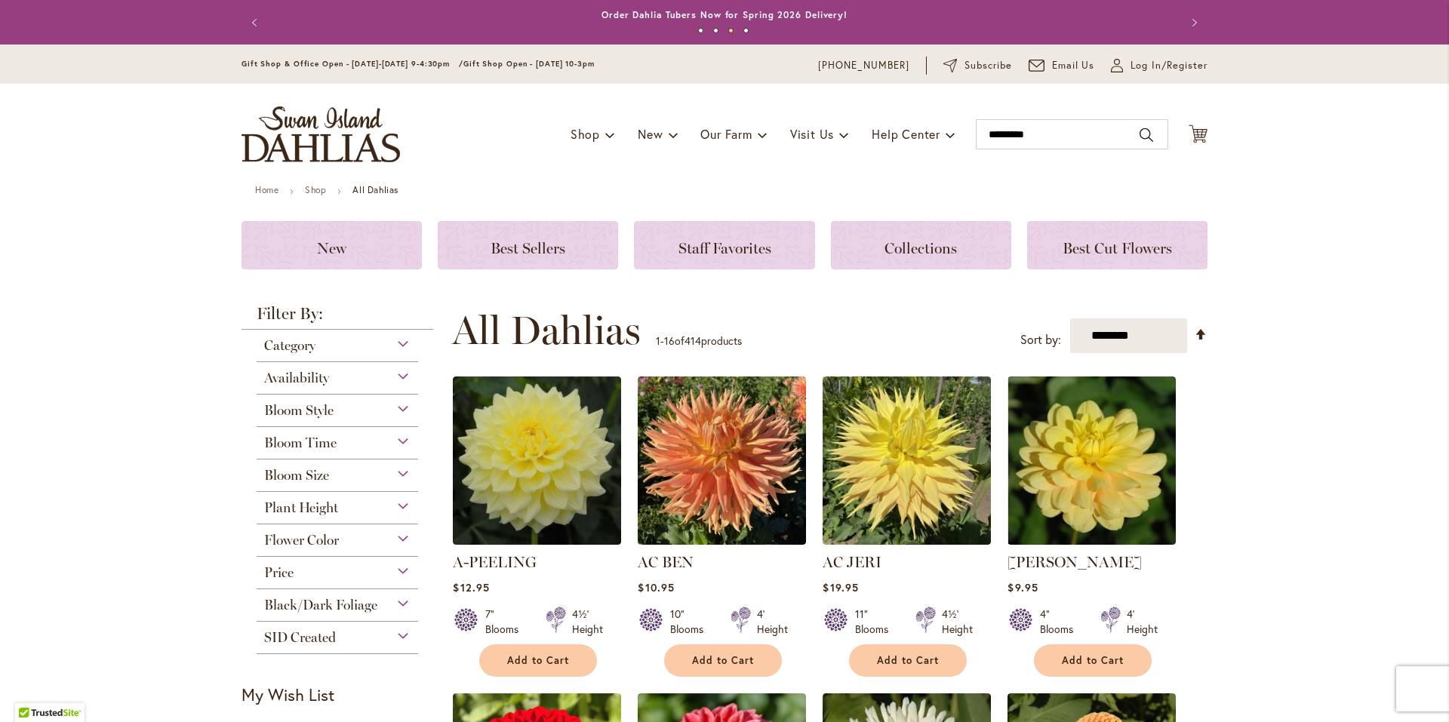
click at [1144, 134] on button "Search" at bounding box center [1147, 135] width 14 height 24
click at [996, 154] on span "blackjack dahlia" at bounding box center [1020, 160] width 73 height 14
type input "**********"
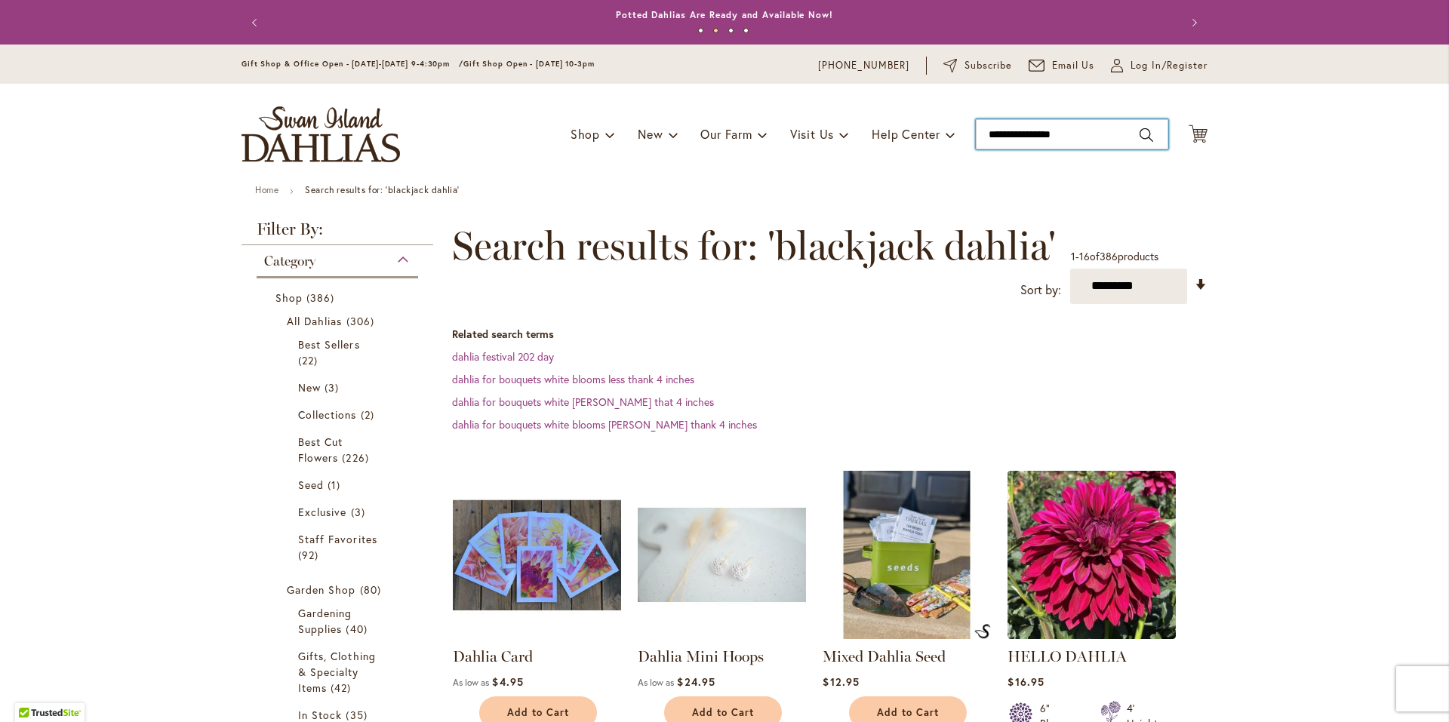
click at [1009, 137] on input "**********" at bounding box center [1072, 134] width 192 height 30
drag, startPoint x: 1077, startPoint y: 130, endPoint x: 847, endPoint y: 91, distance: 233.5
click at [850, 103] on div "Toggle Nav Shop Dahlia Tubers Collections Fresh Cut Dahlias Gardening Supplies …" at bounding box center [724, 134] width 996 height 101
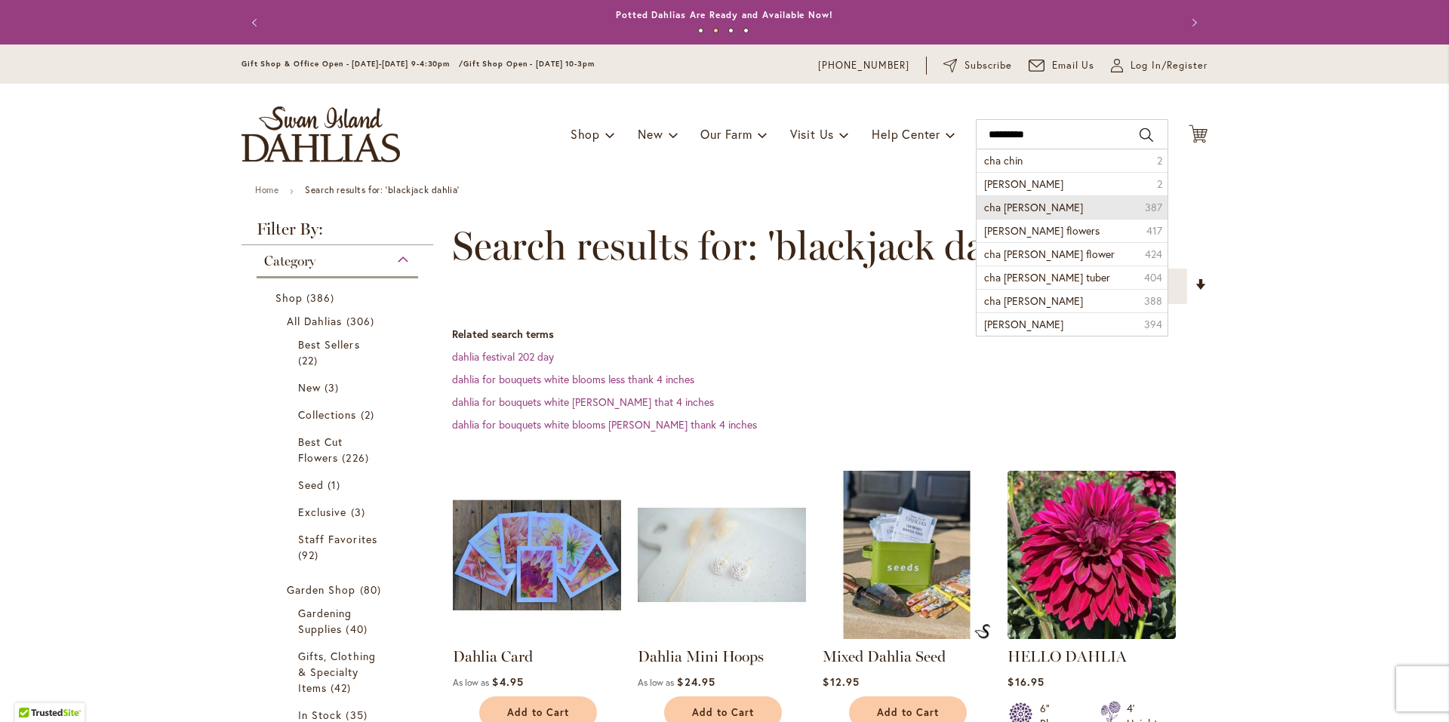
click at [990, 205] on span "cha ching dahlia" at bounding box center [1033, 207] width 99 height 14
type input "**********"
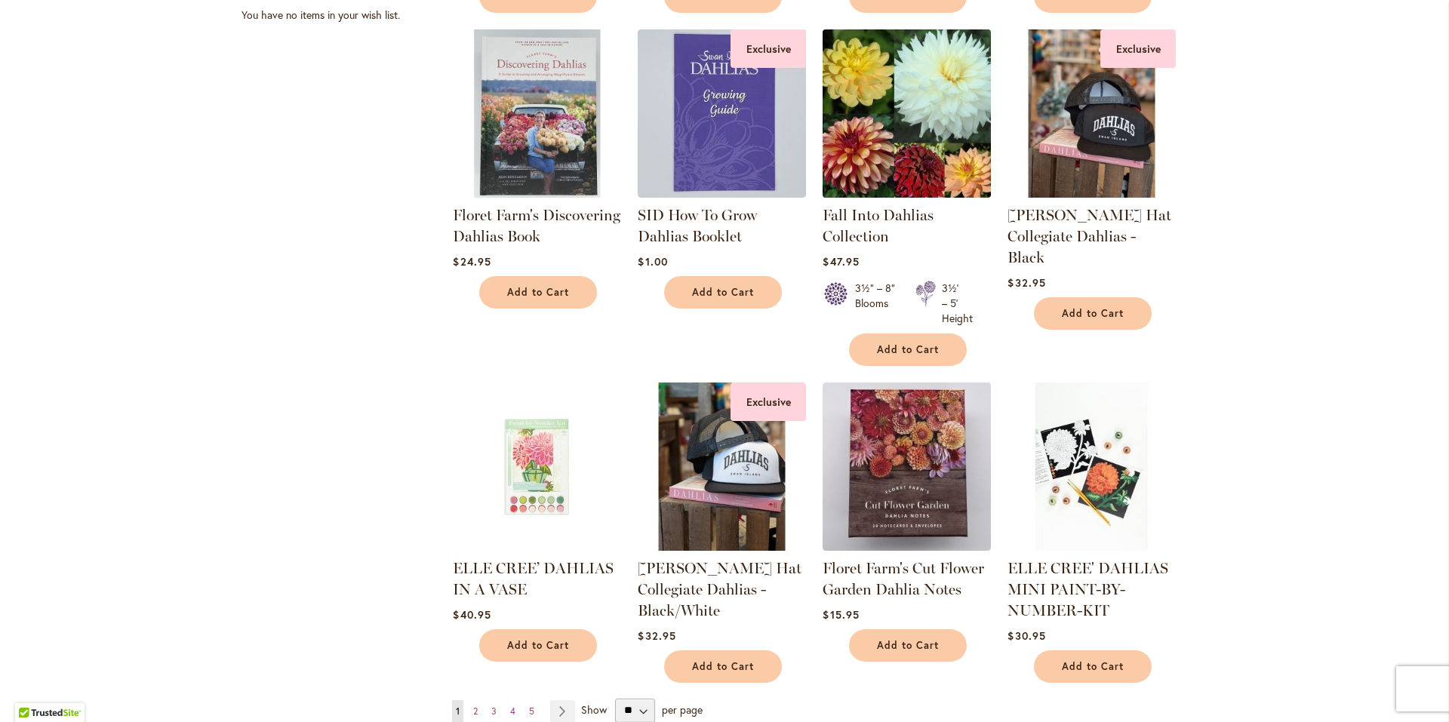
scroll to position [1132, 0]
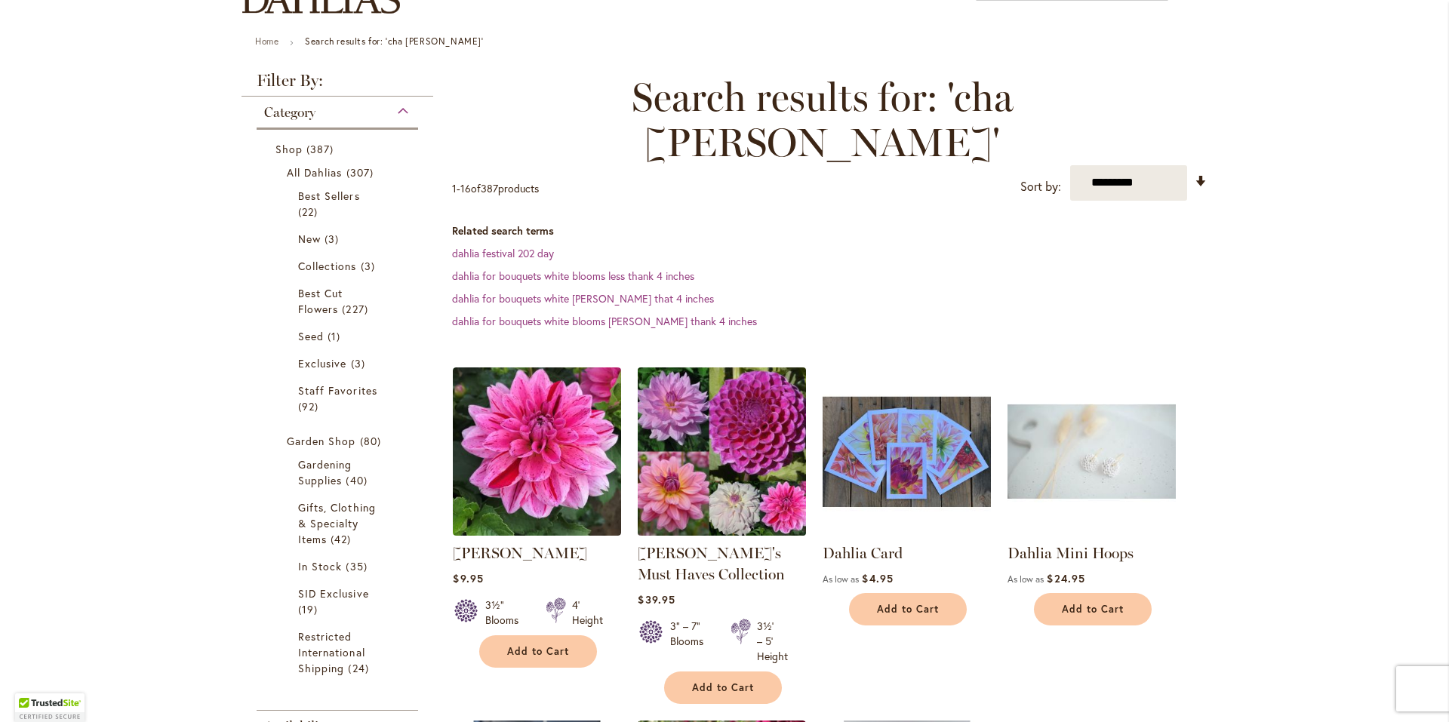
scroll to position [226, 0]
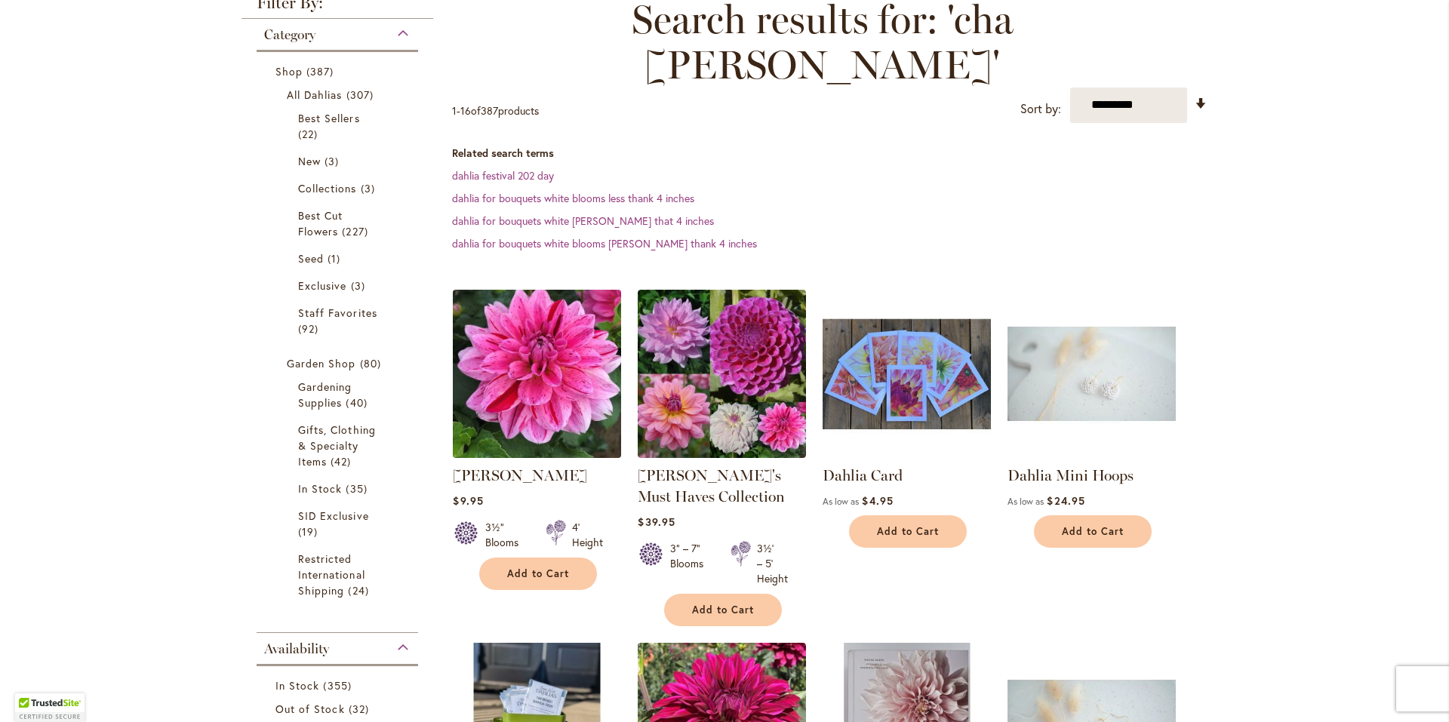
click at [528, 288] on img at bounding box center [537, 373] width 177 height 177
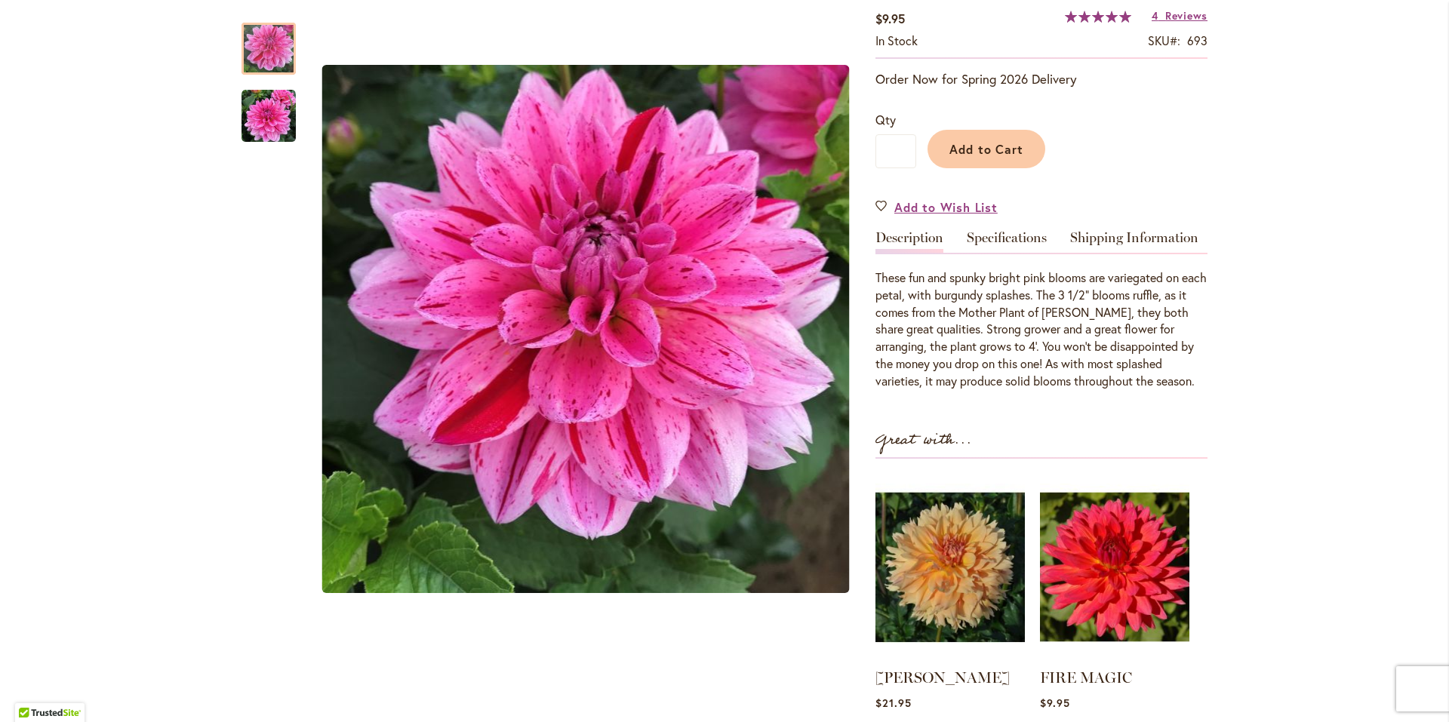
scroll to position [302, 0]
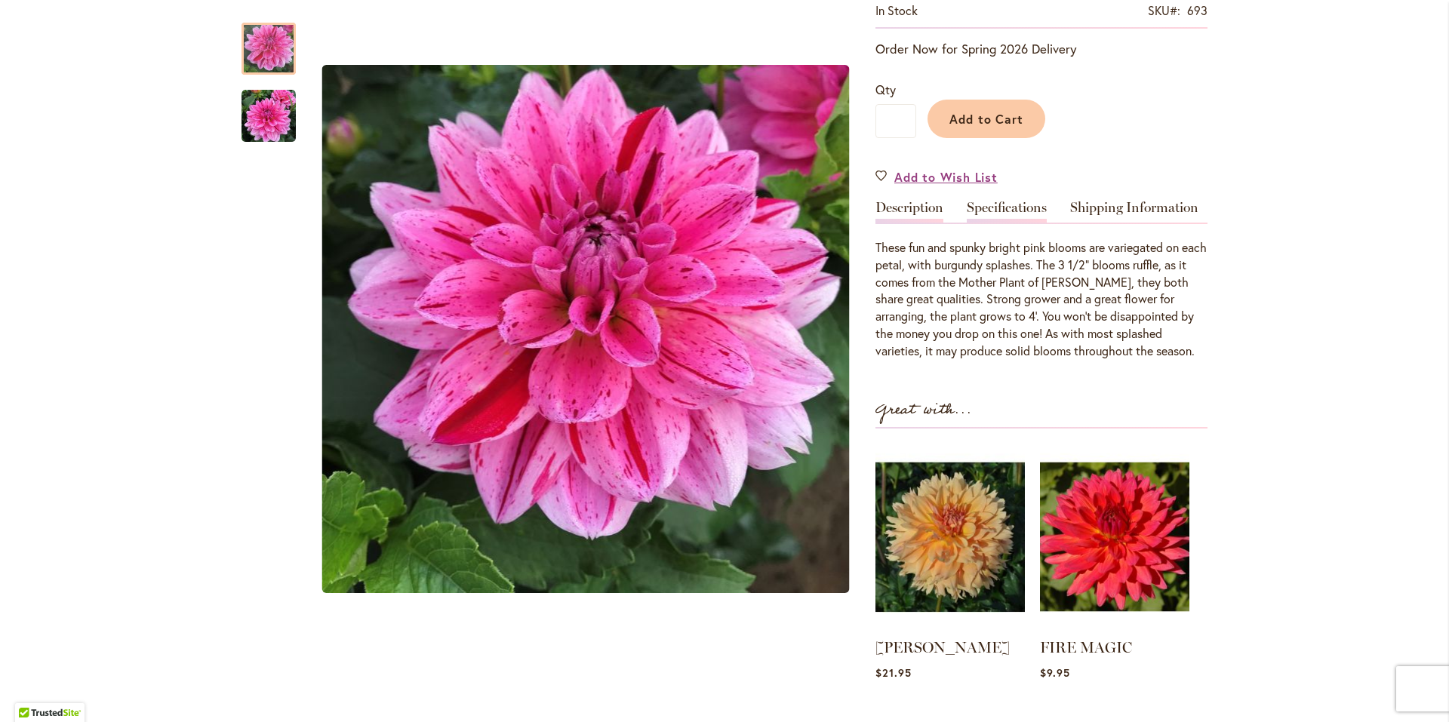
click at [983, 208] on link "Specifications" at bounding box center [1007, 212] width 80 height 22
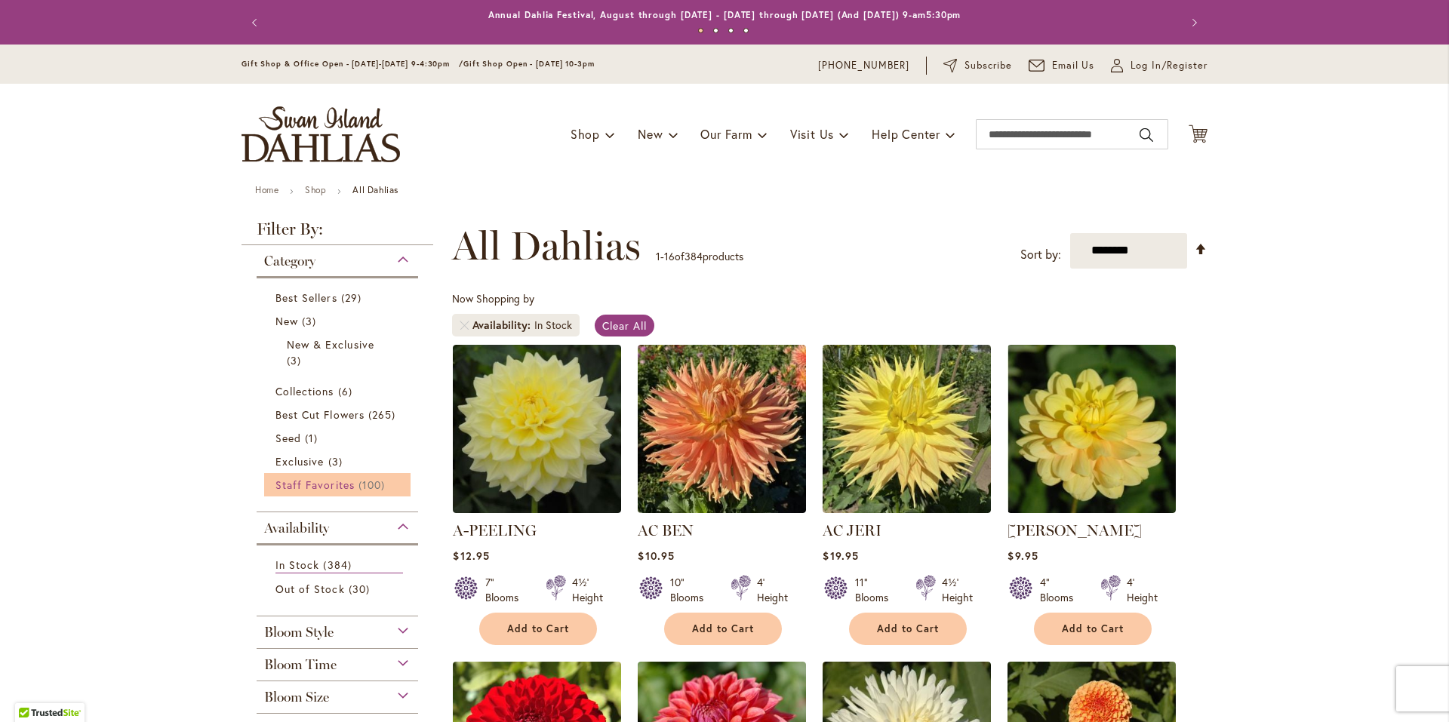
click at [335, 483] on span "Staff Favorites" at bounding box center [314, 485] width 79 height 14
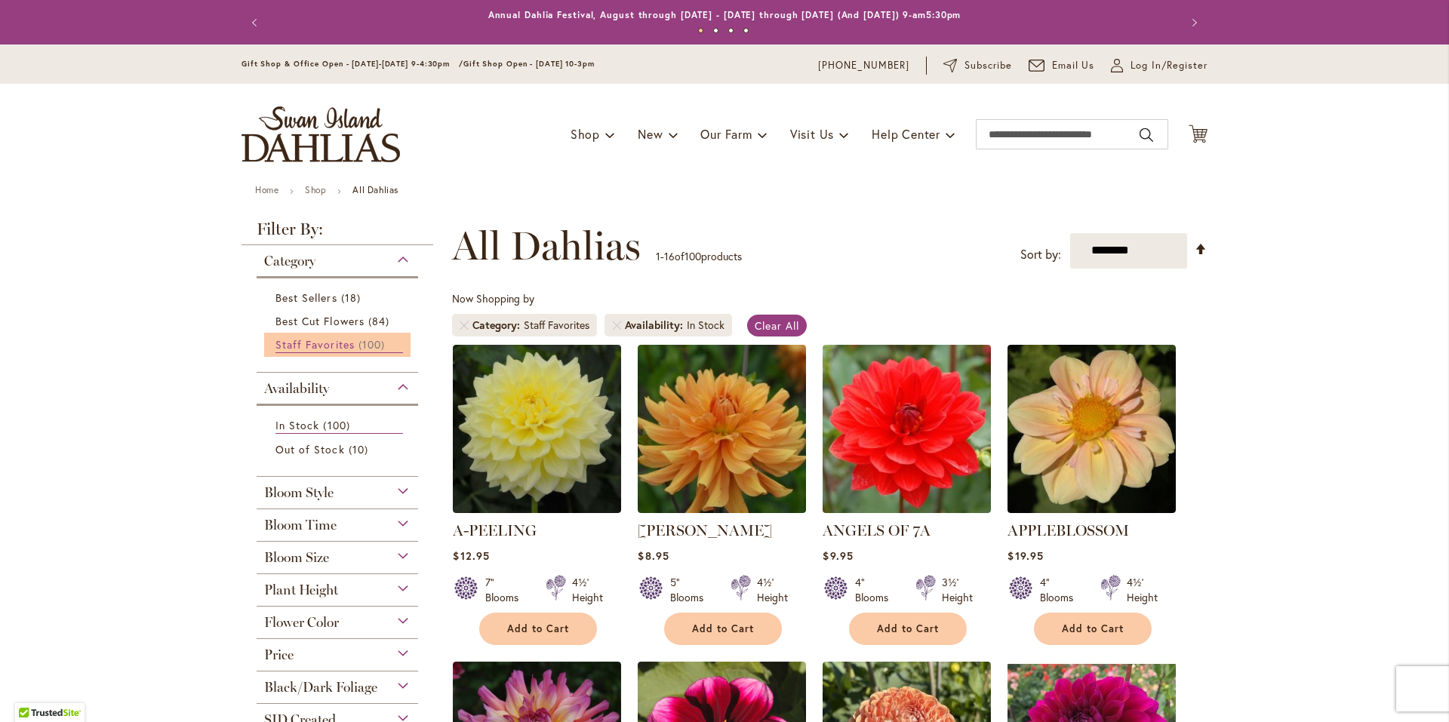
click at [323, 340] on span "Staff Favorites" at bounding box center [314, 344] width 79 height 14
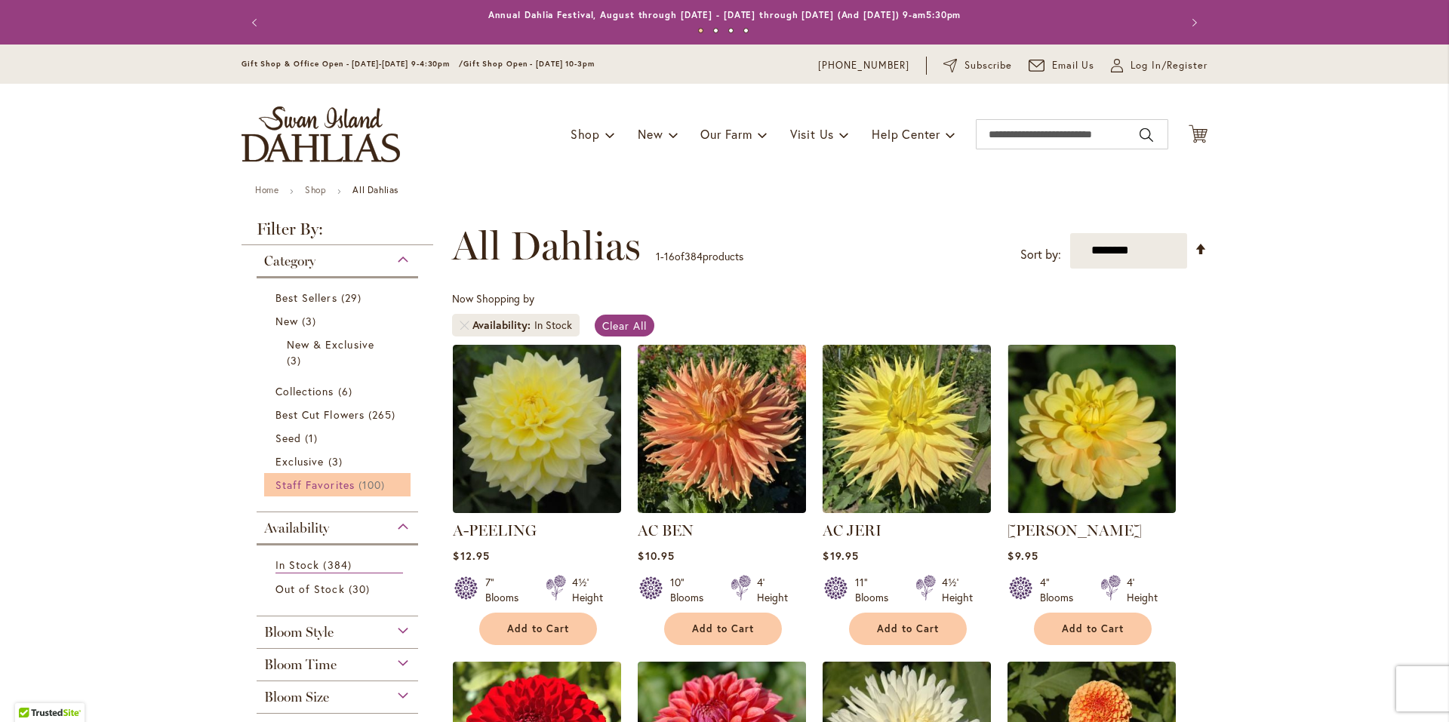
click at [329, 490] on span "Staff Favorites" at bounding box center [314, 485] width 79 height 14
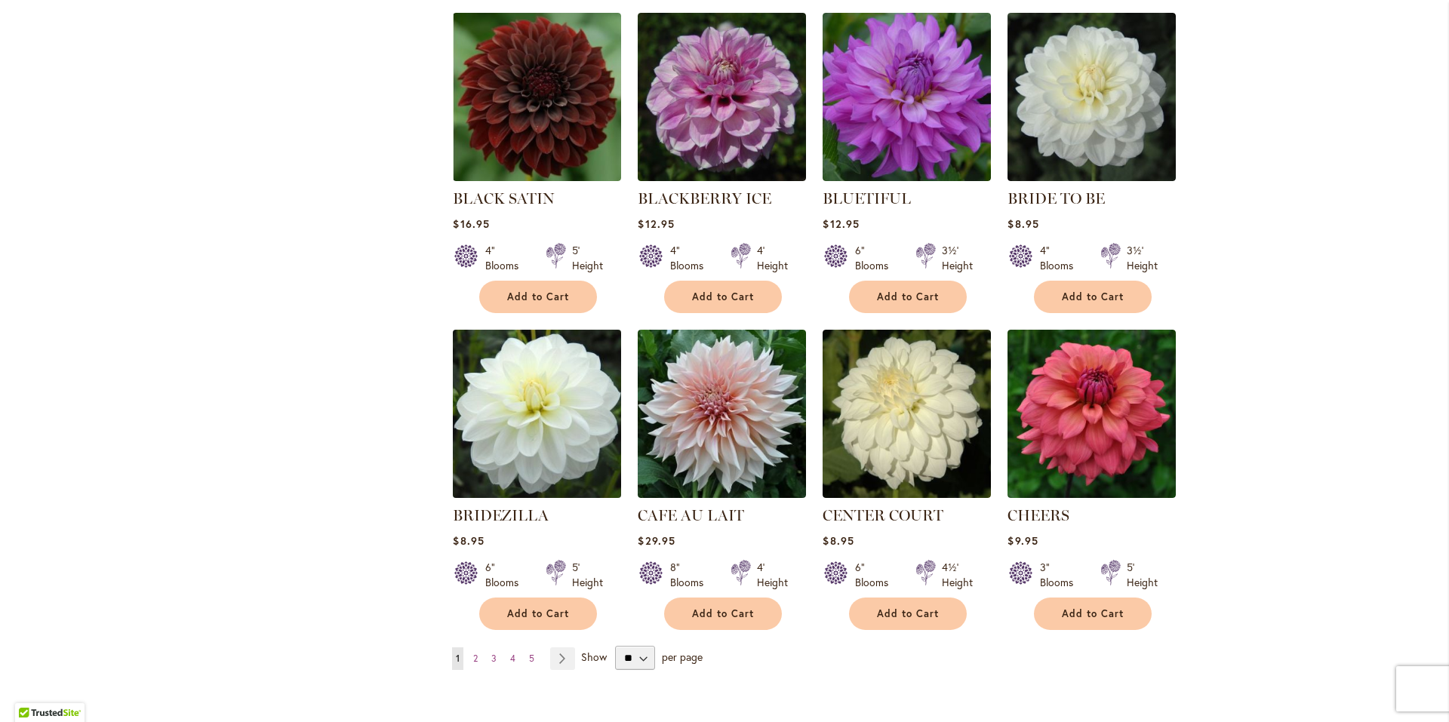
scroll to position [981, 0]
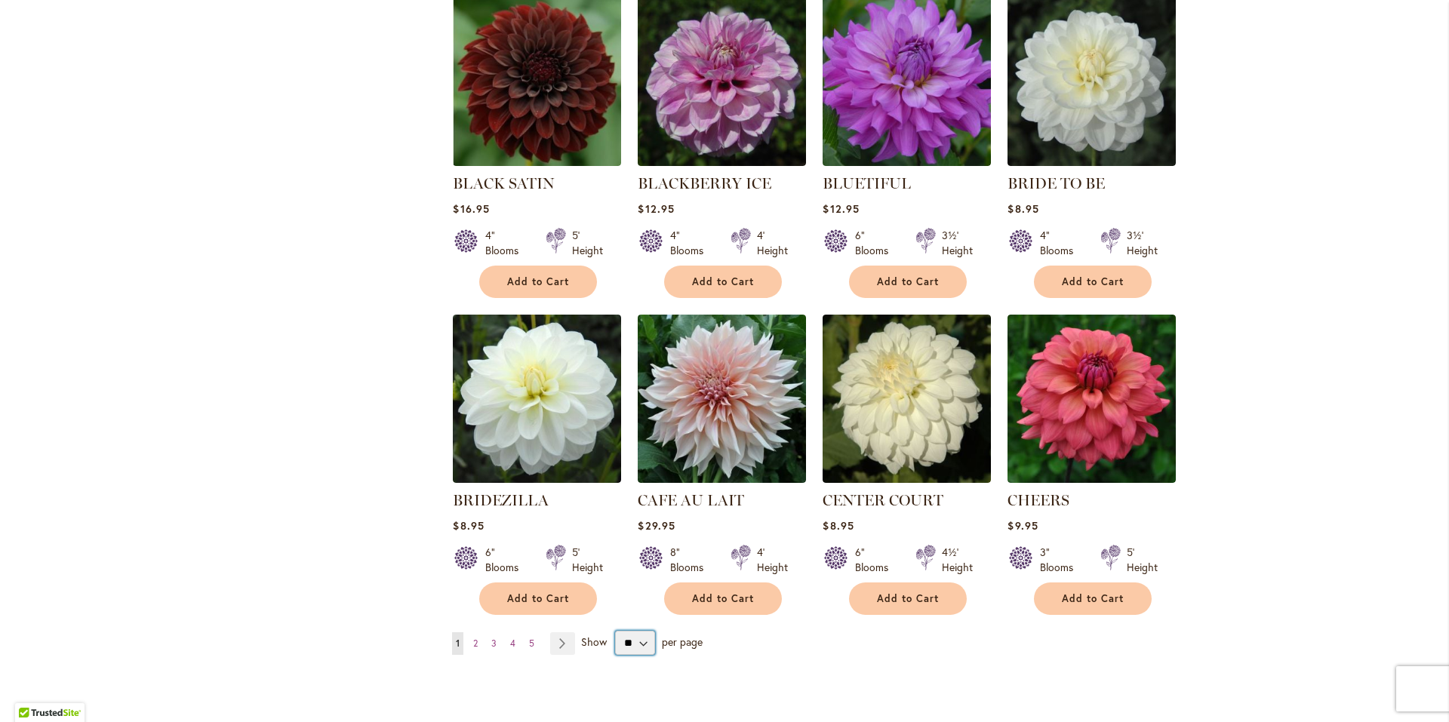
click at [636, 643] on select "** ** ** **" at bounding box center [635, 643] width 40 height 24
select select "**"
click at [615, 631] on select "** ** ** **" at bounding box center [635, 643] width 40 height 24
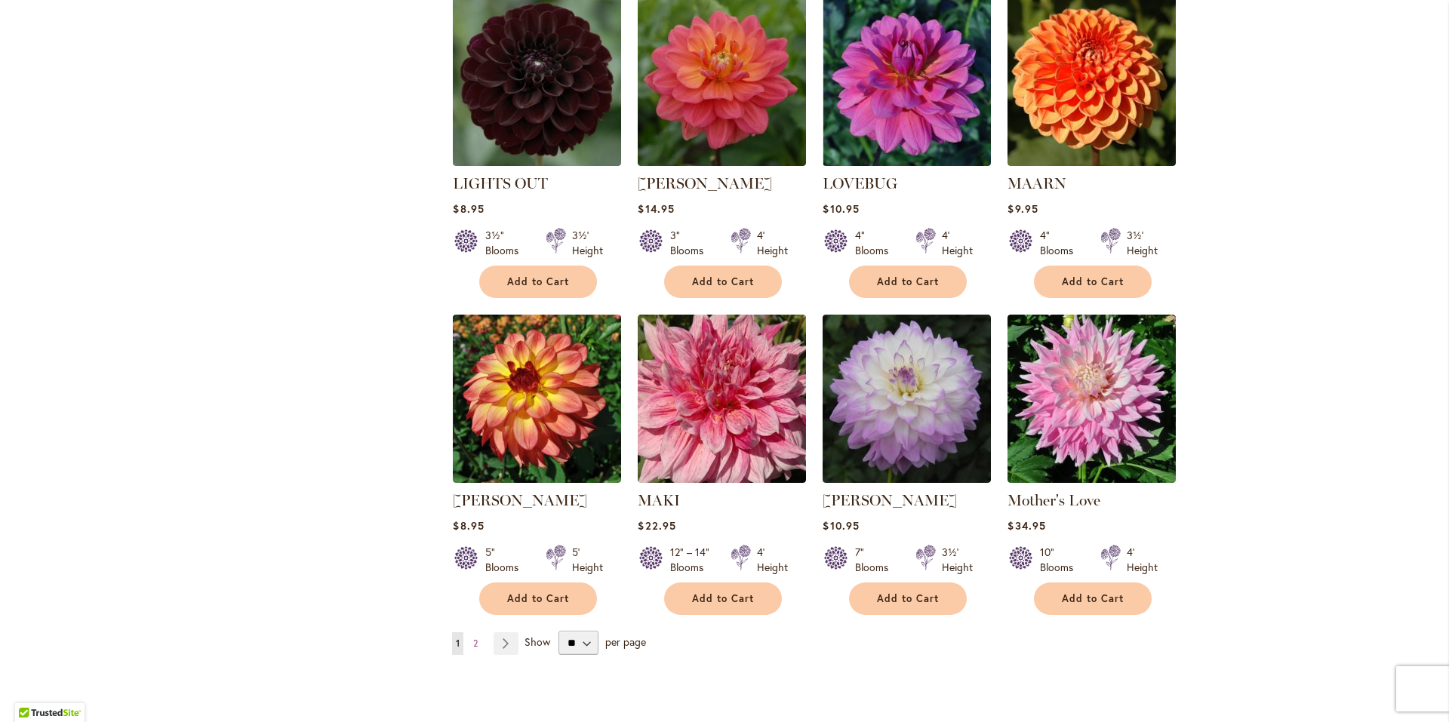
scroll to position [4906, 0]
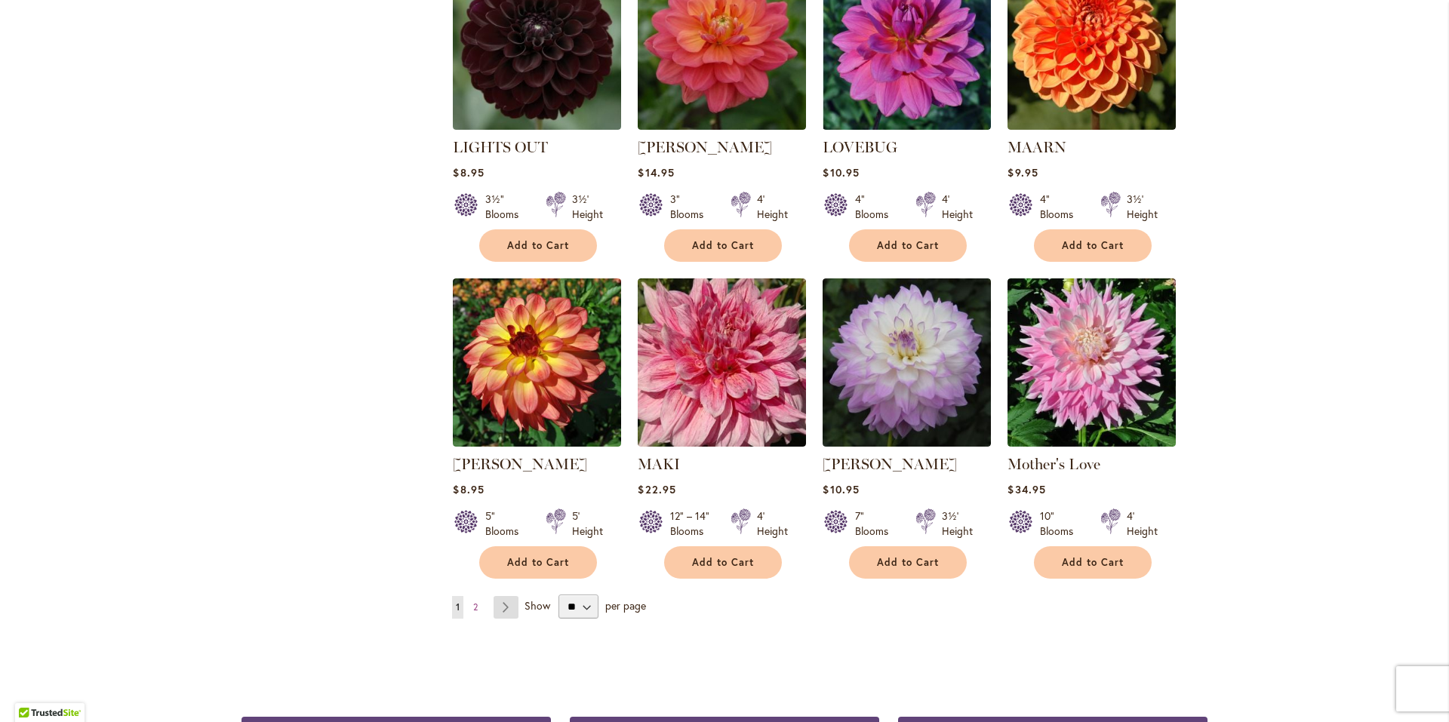
click at [504, 596] on link "Page Next" at bounding box center [506, 607] width 25 height 23
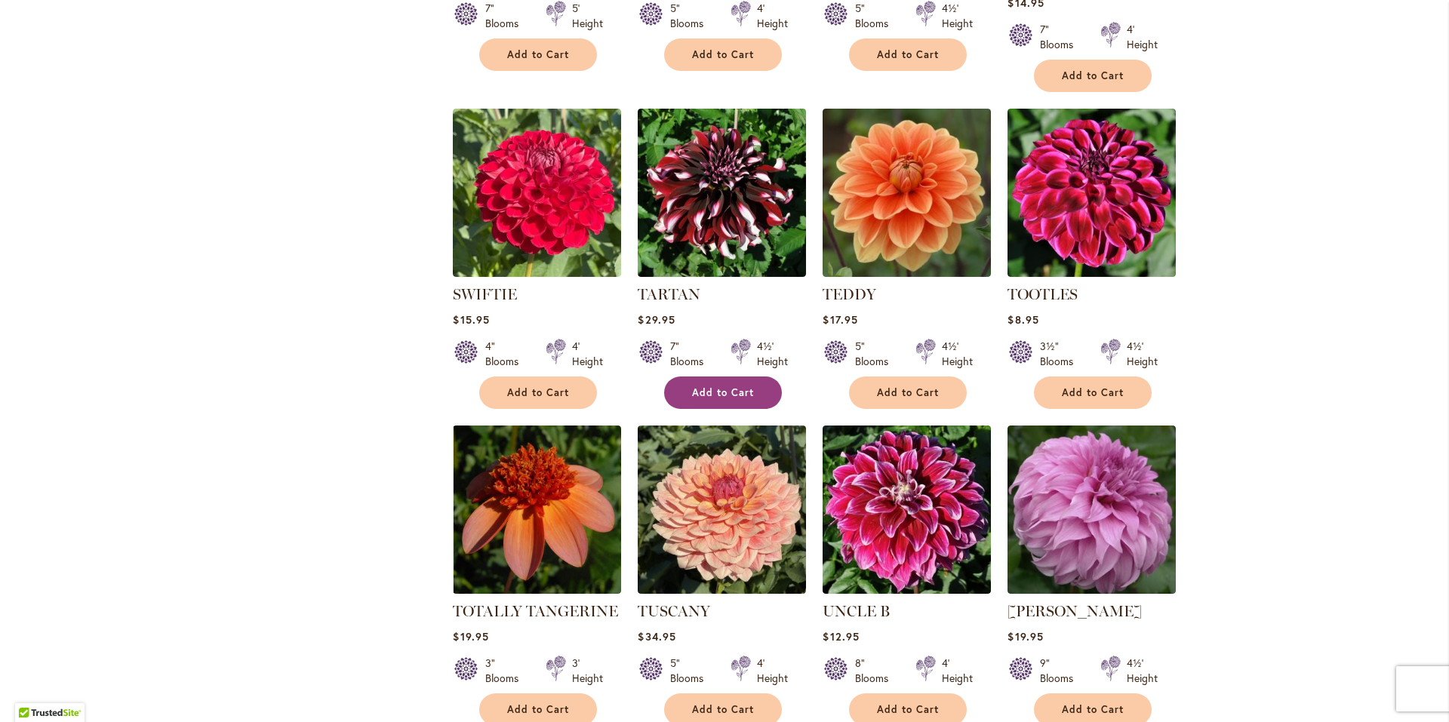
scroll to position [2113, 0]
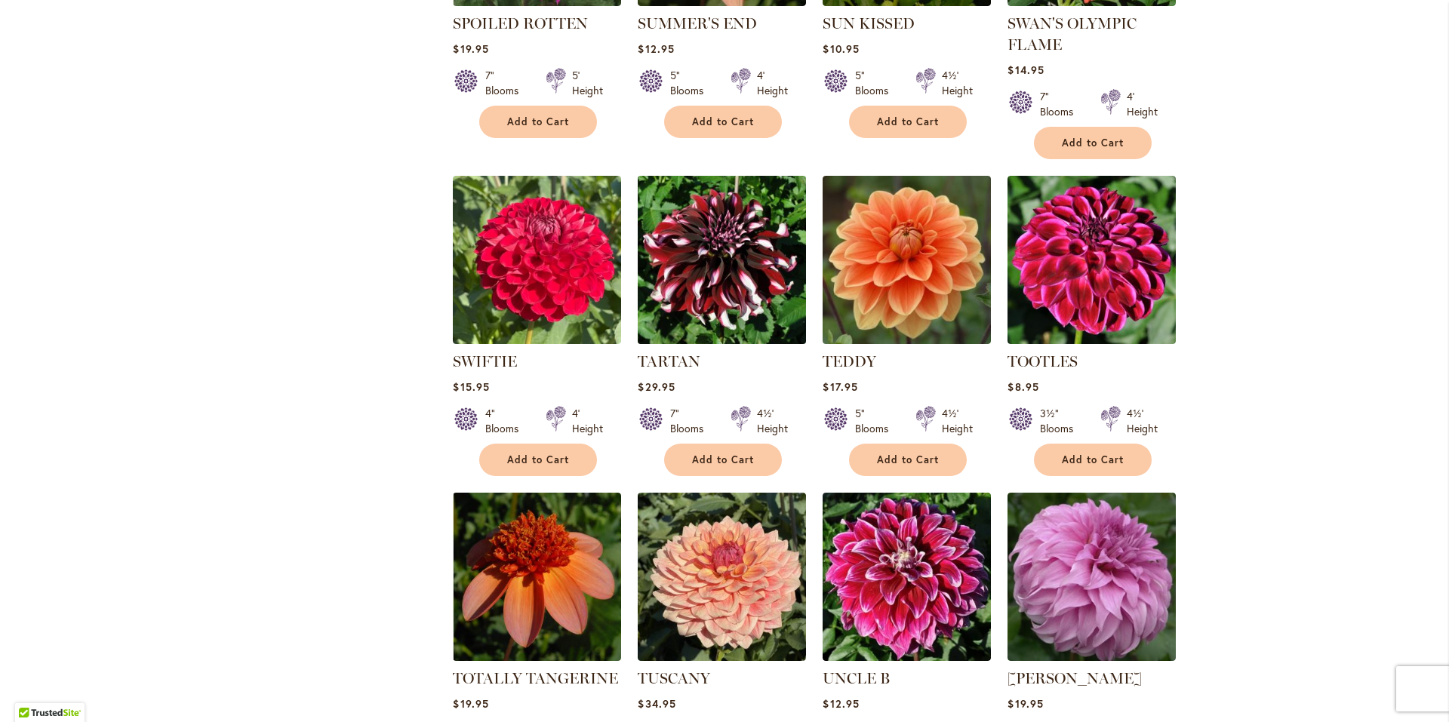
click at [701, 300] on img at bounding box center [722, 259] width 177 height 177
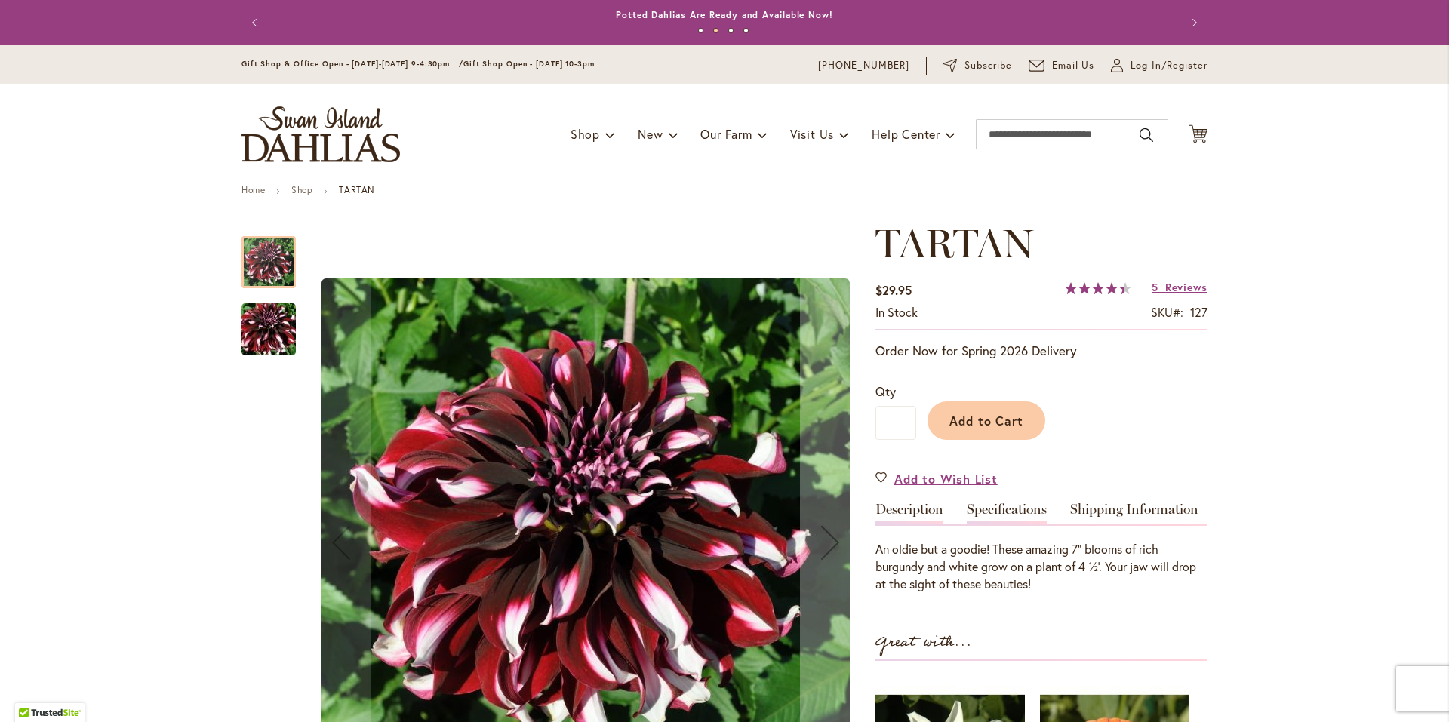
click at [990, 511] on link "Specifications" at bounding box center [1007, 514] width 80 height 22
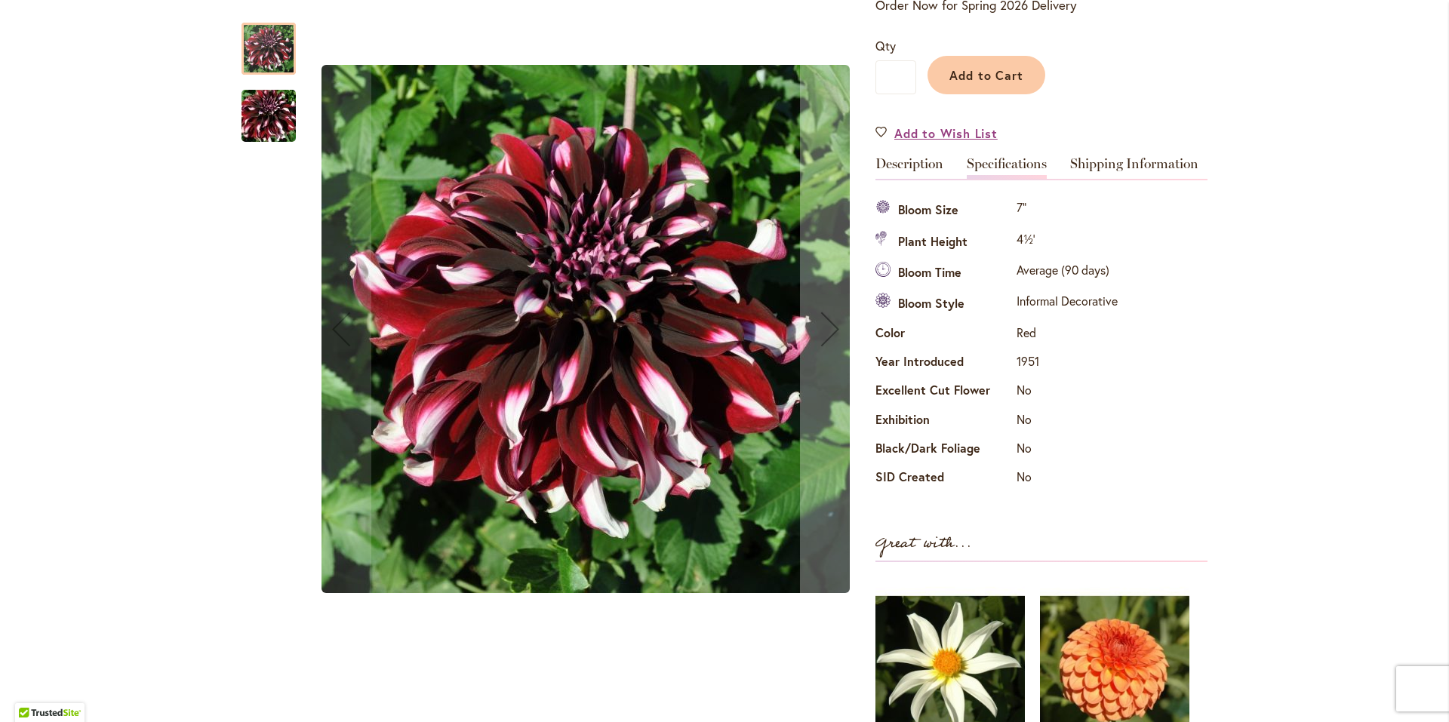
scroll to position [50, 0]
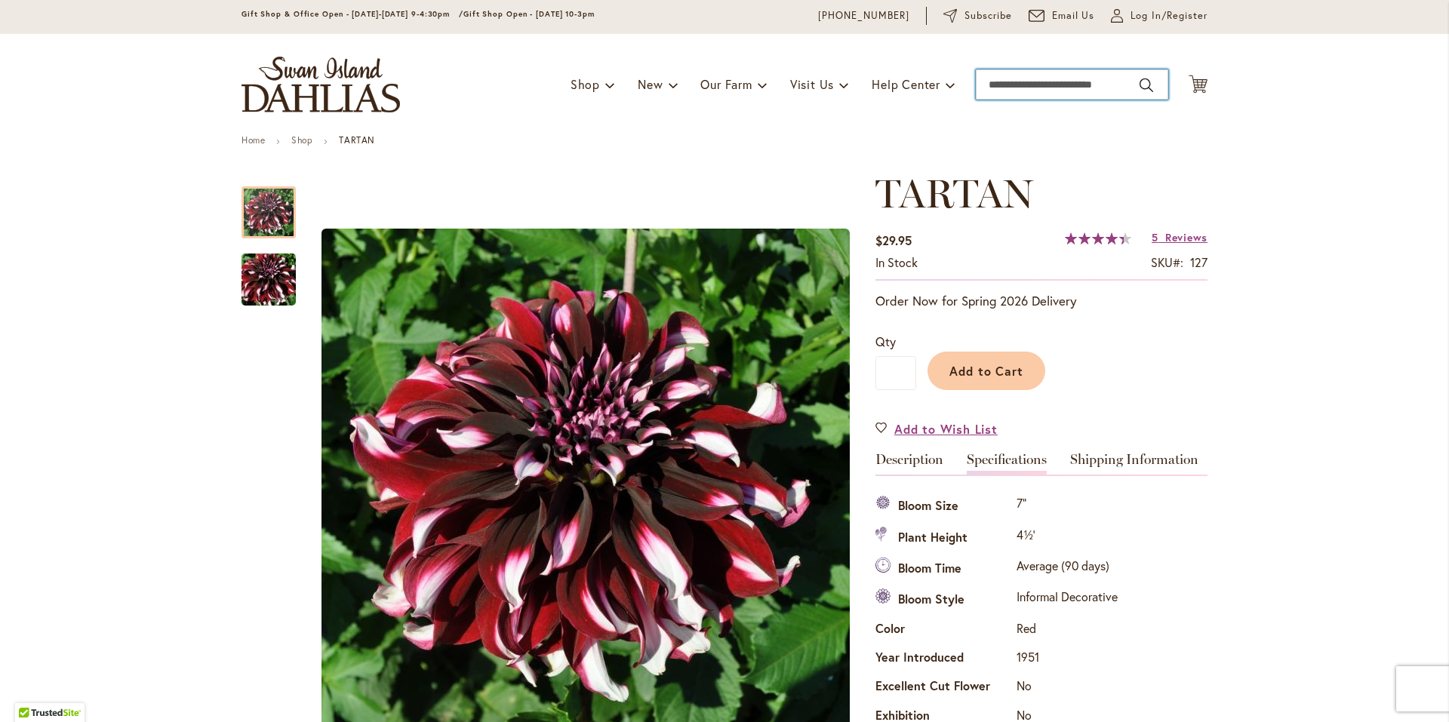
click at [1010, 83] on input "Search" at bounding box center [1072, 84] width 192 height 30
click at [1005, 117] on span "dahlia imperialis" at bounding box center [1020, 110] width 72 height 14
type input "**********"
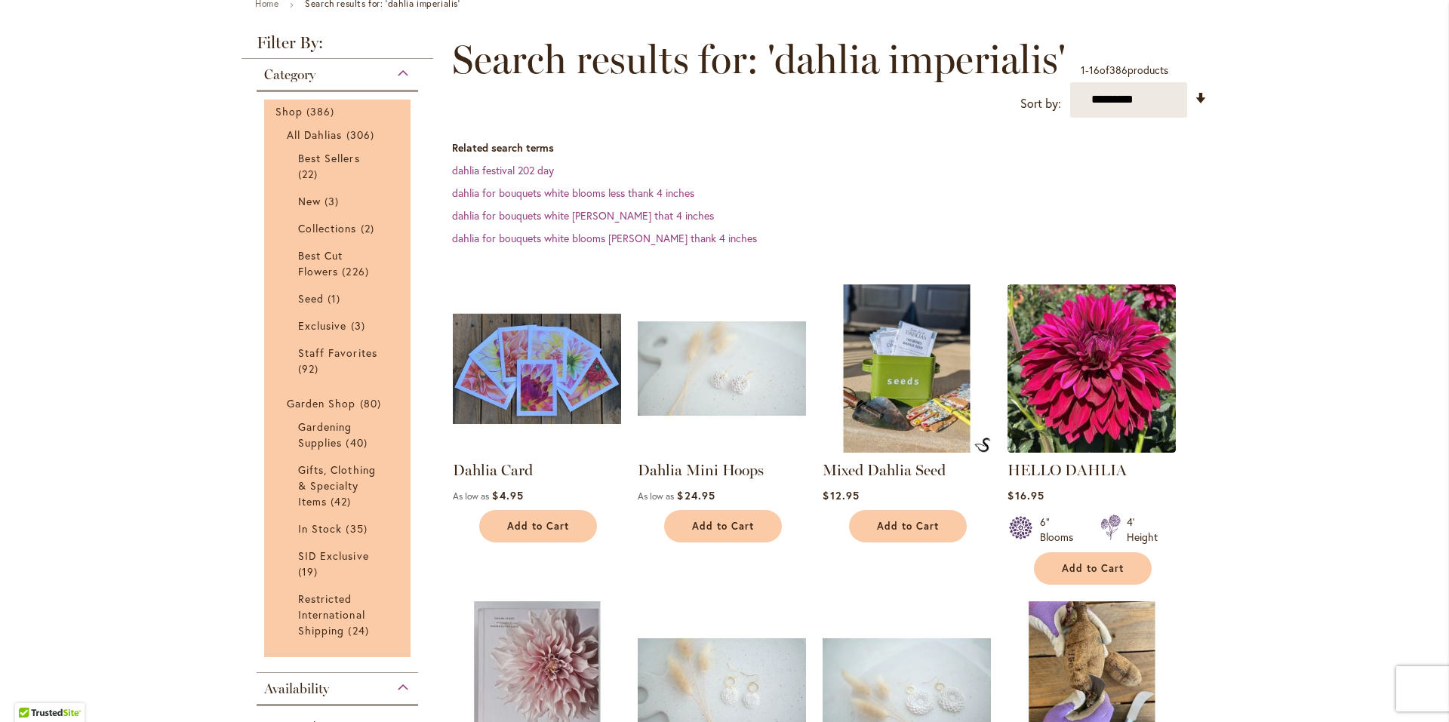
scroll to position [226, 0]
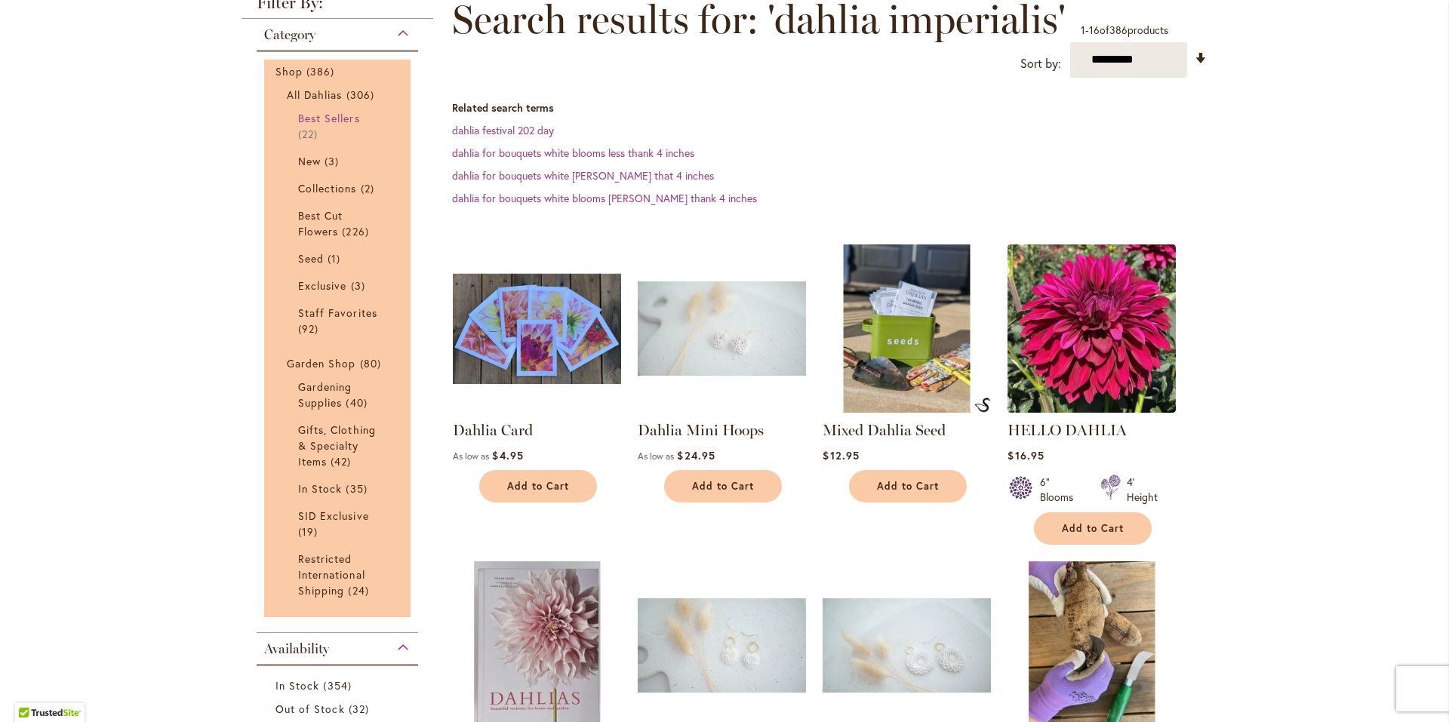
click at [329, 117] on span "Best Sellers" at bounding box center [329, 118] width 62 height 14
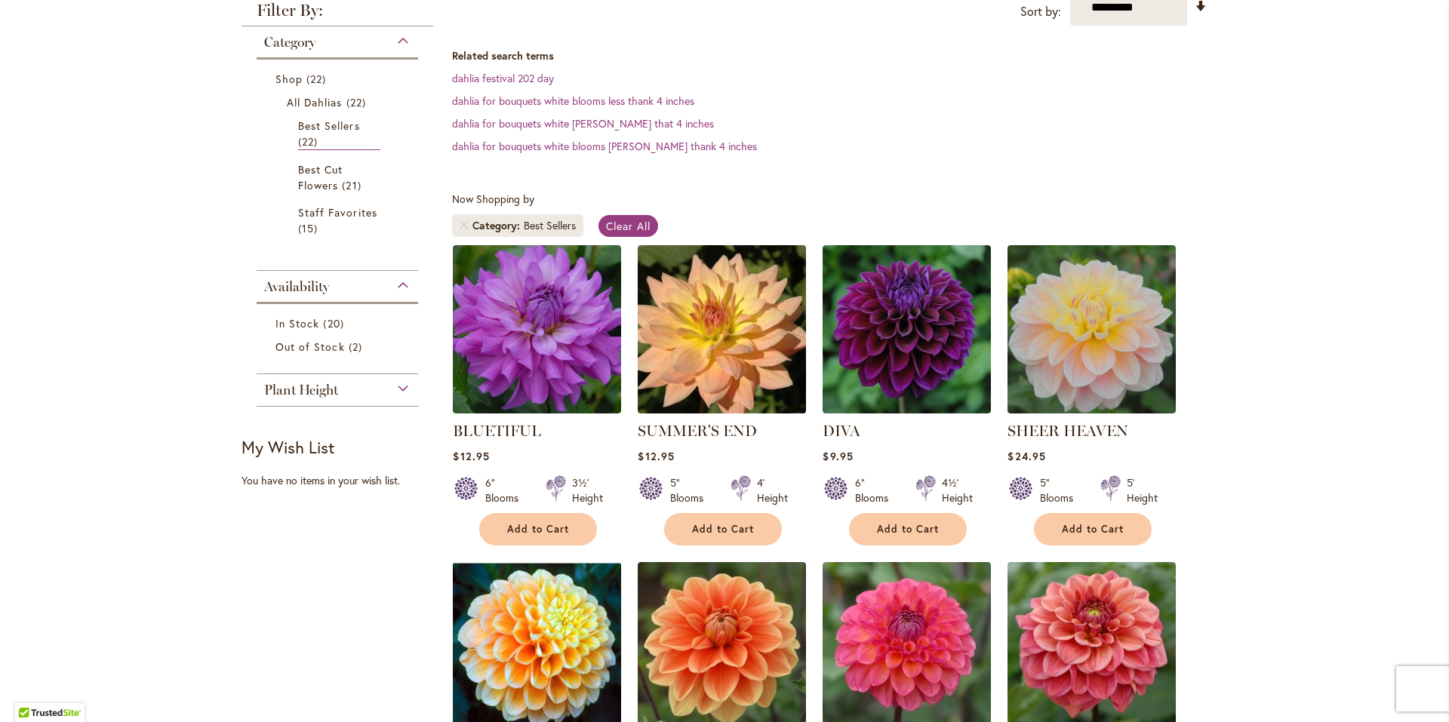
scroll to position [377, 0]
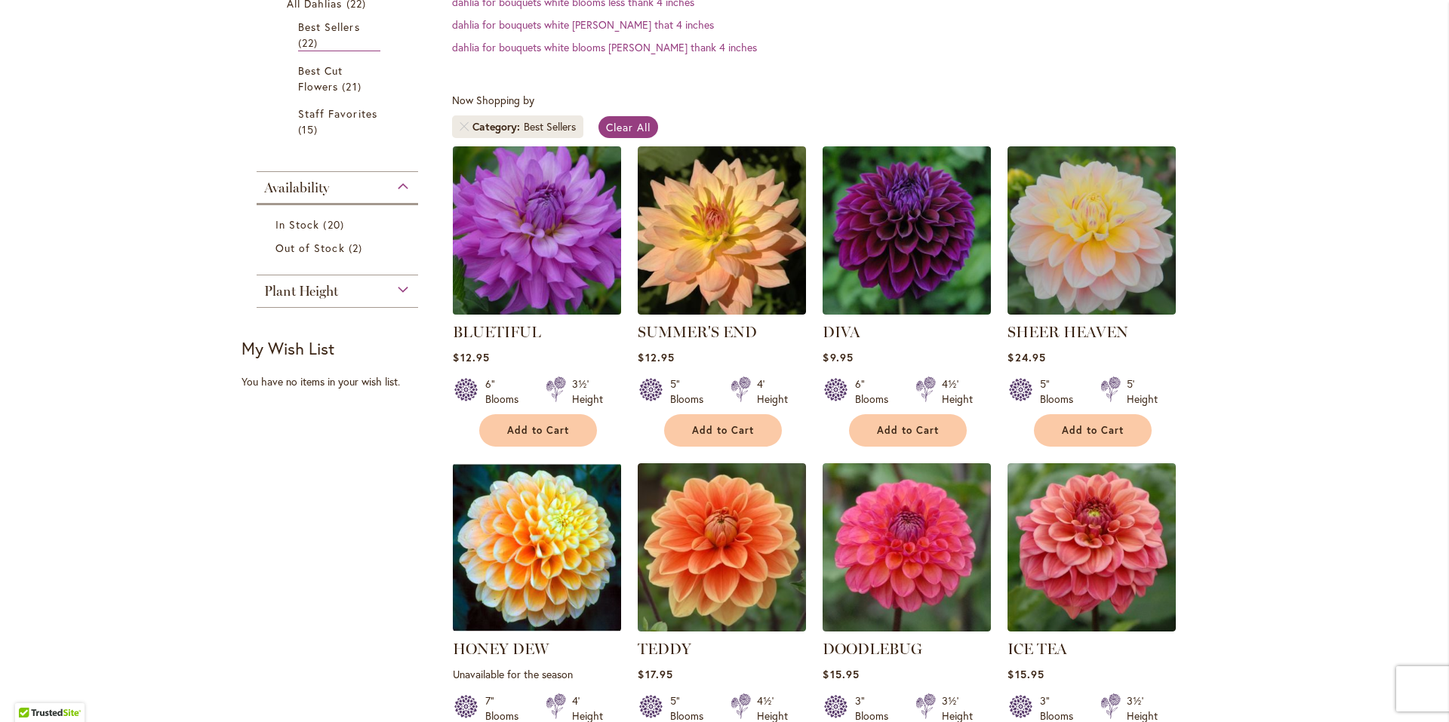
click at [519, 229] on img at bounding box center [537, 230] width 177 height 177
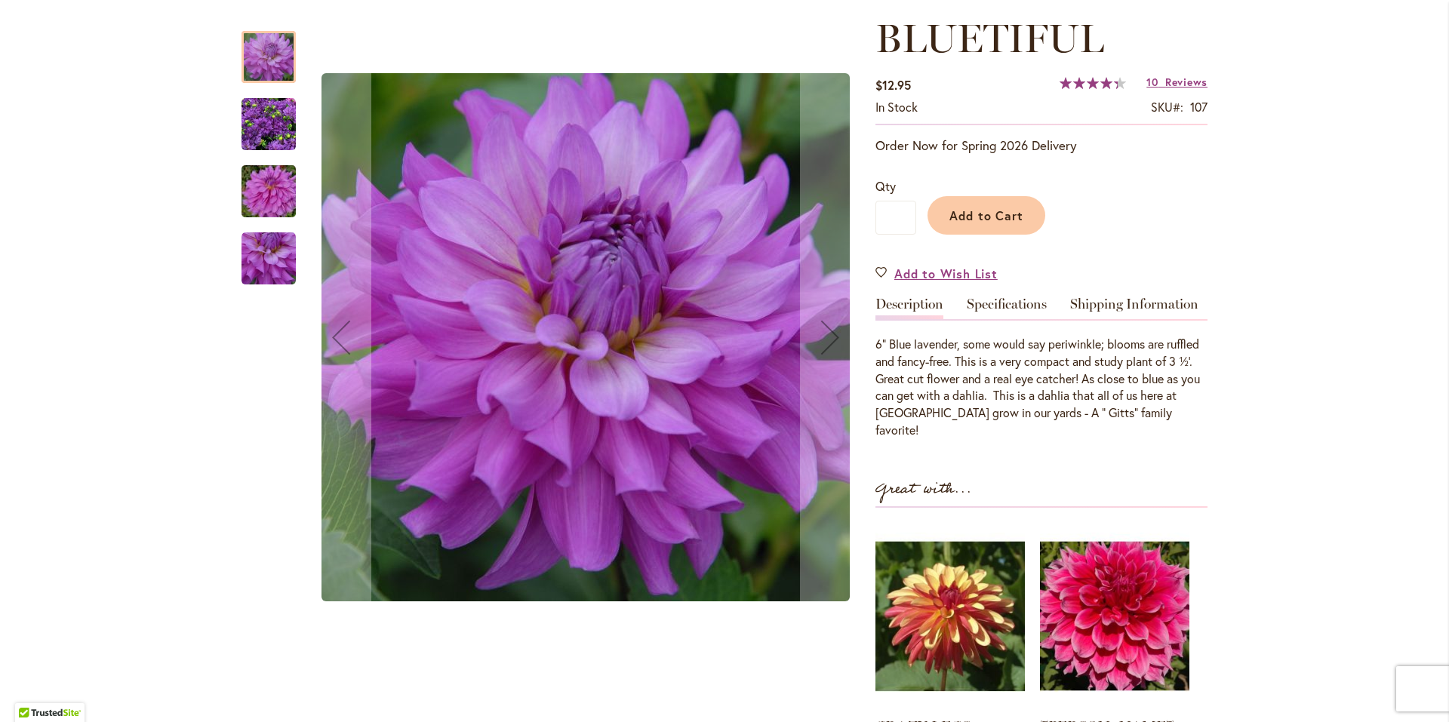
scroll to position [226, 0]
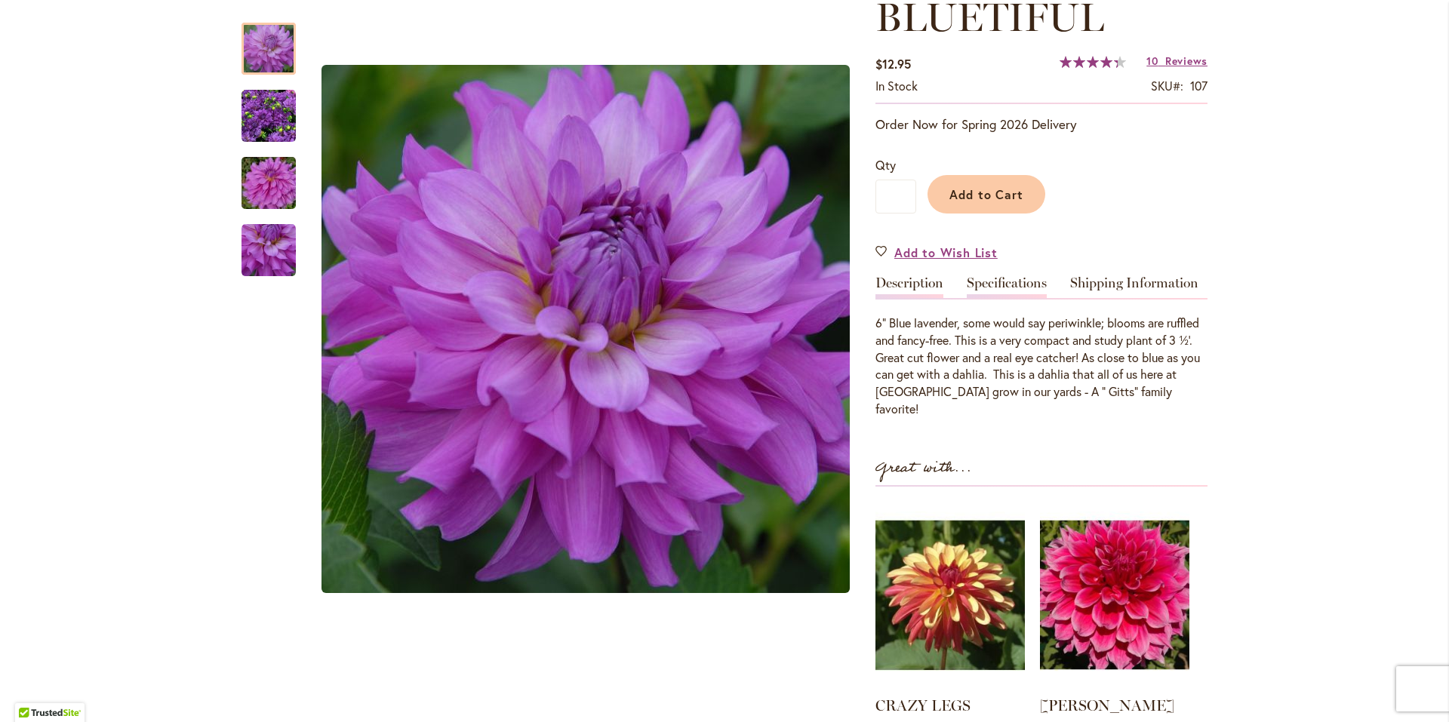
click at [984, 290] on link "Specifications" at bounding box center [1007, 287] width 80 height 22
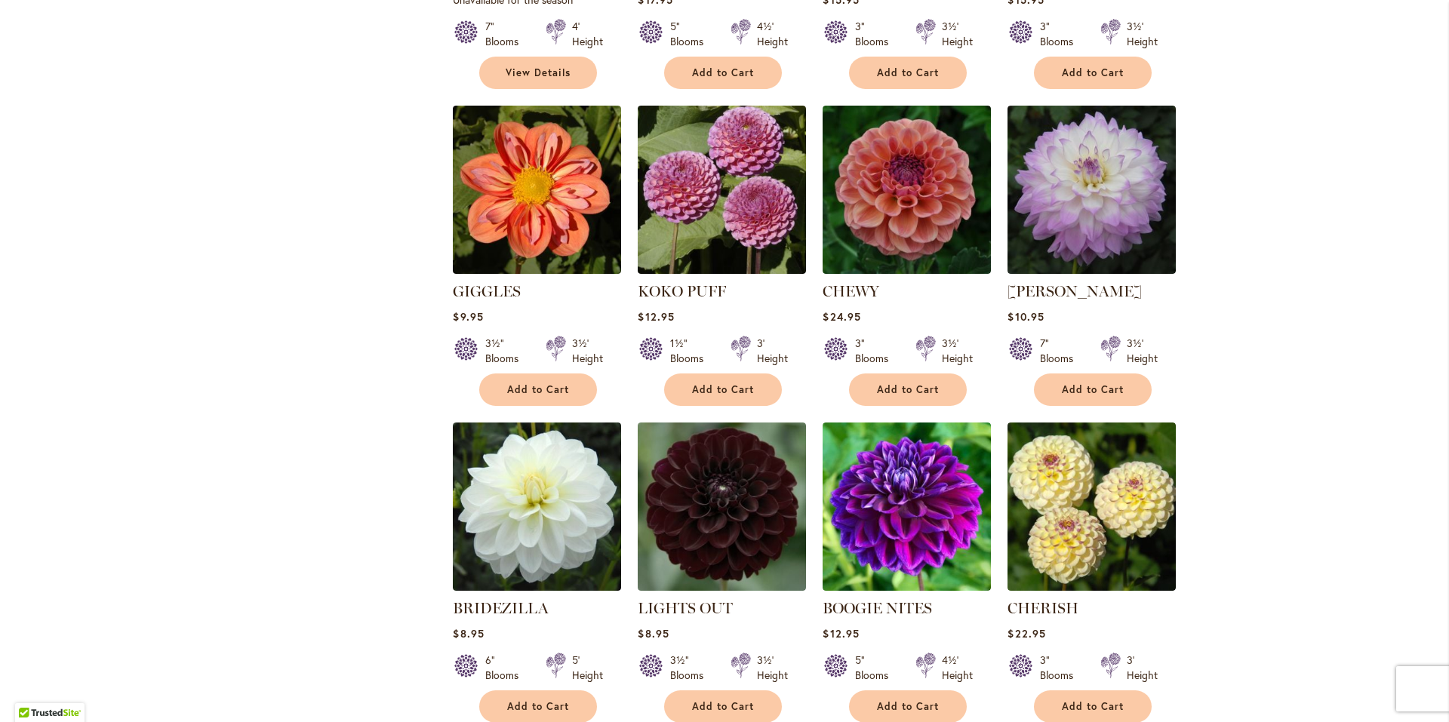
scroll to position [1057, 0]
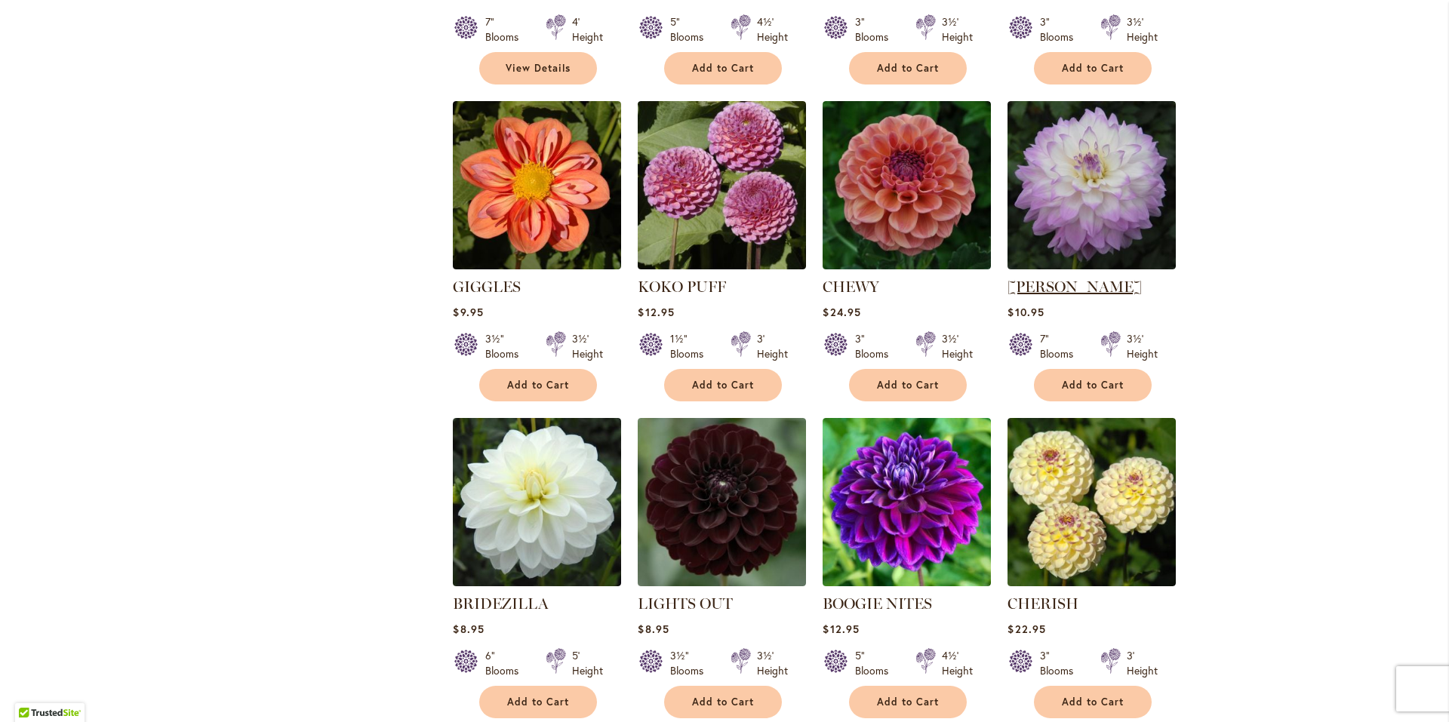
click at [1056, 291] on link "MIKAYLA MIRANDA" at bounding box center [1075, 287] width 134 height 18
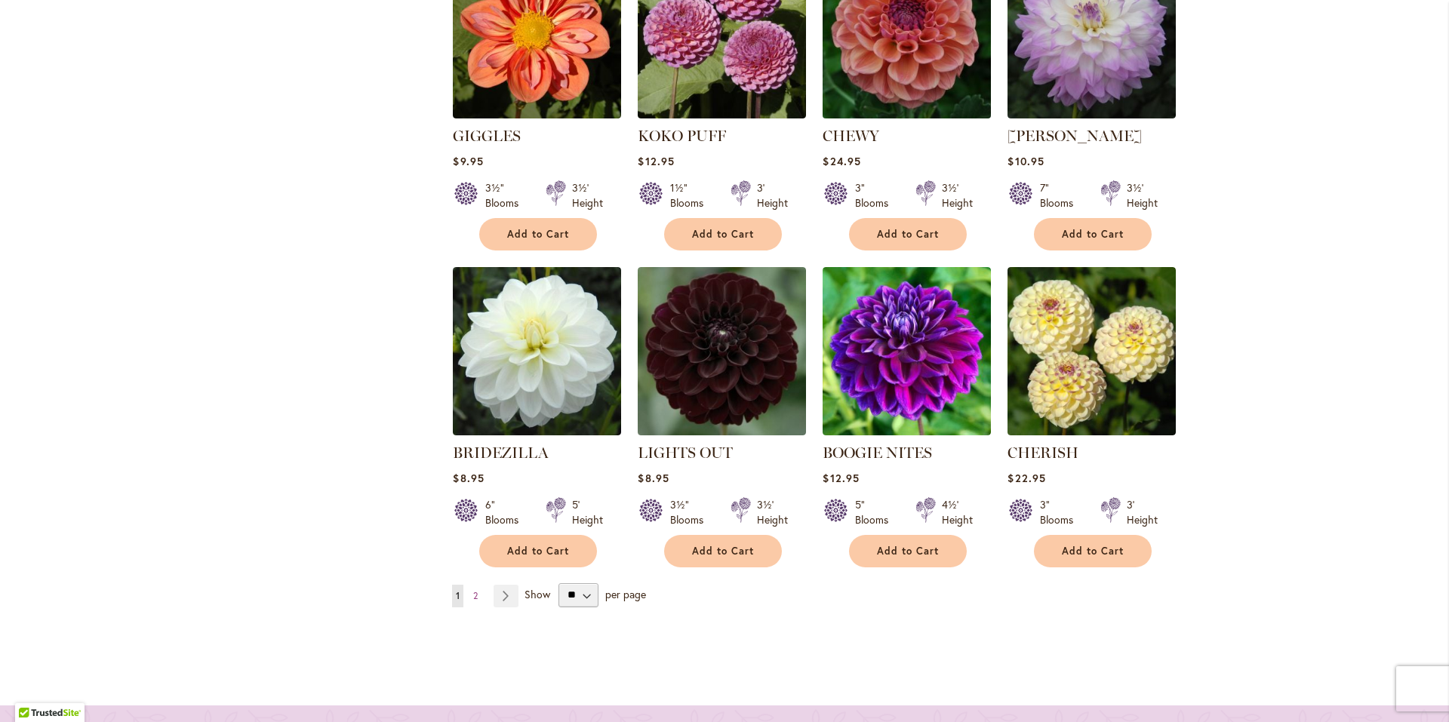
scroll to position [1283, 0]
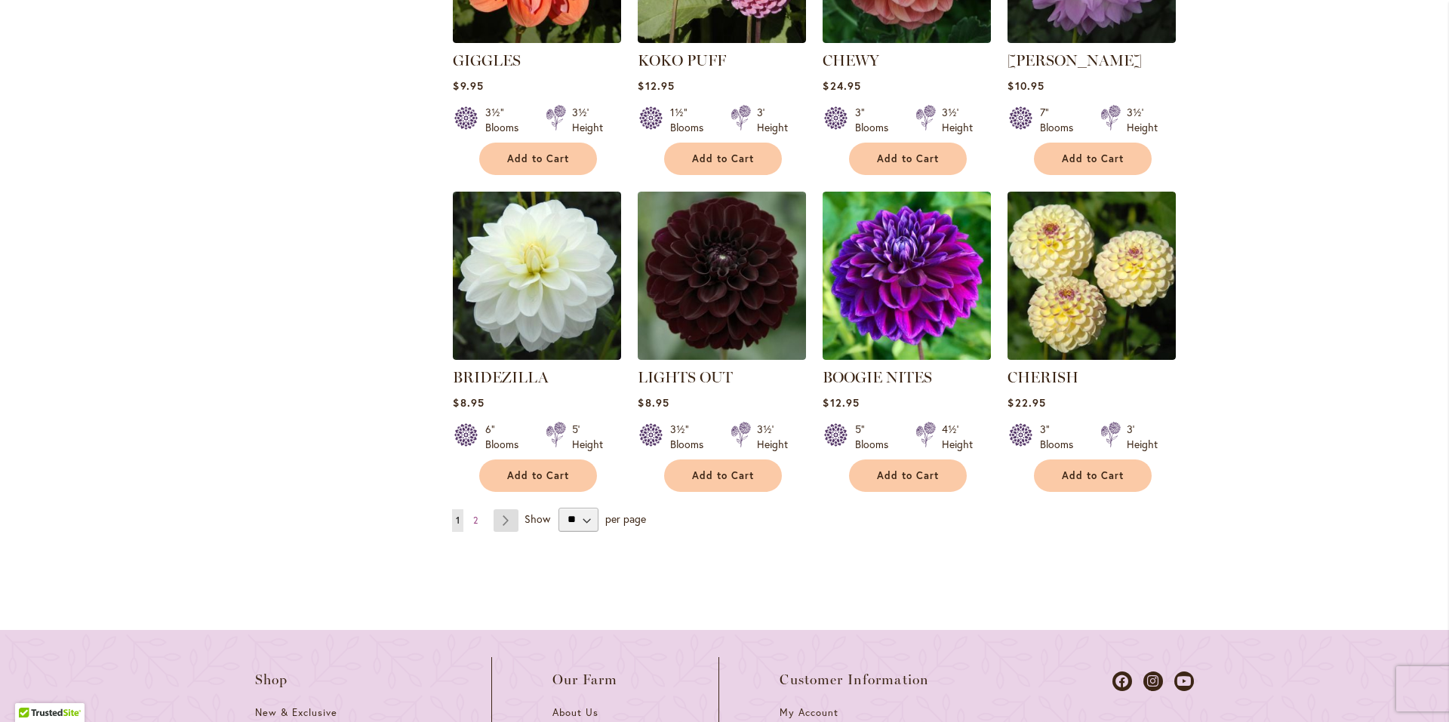
click at [503, 520] on link "Page Next" at bounding box center [506, 520] width 25 height 23
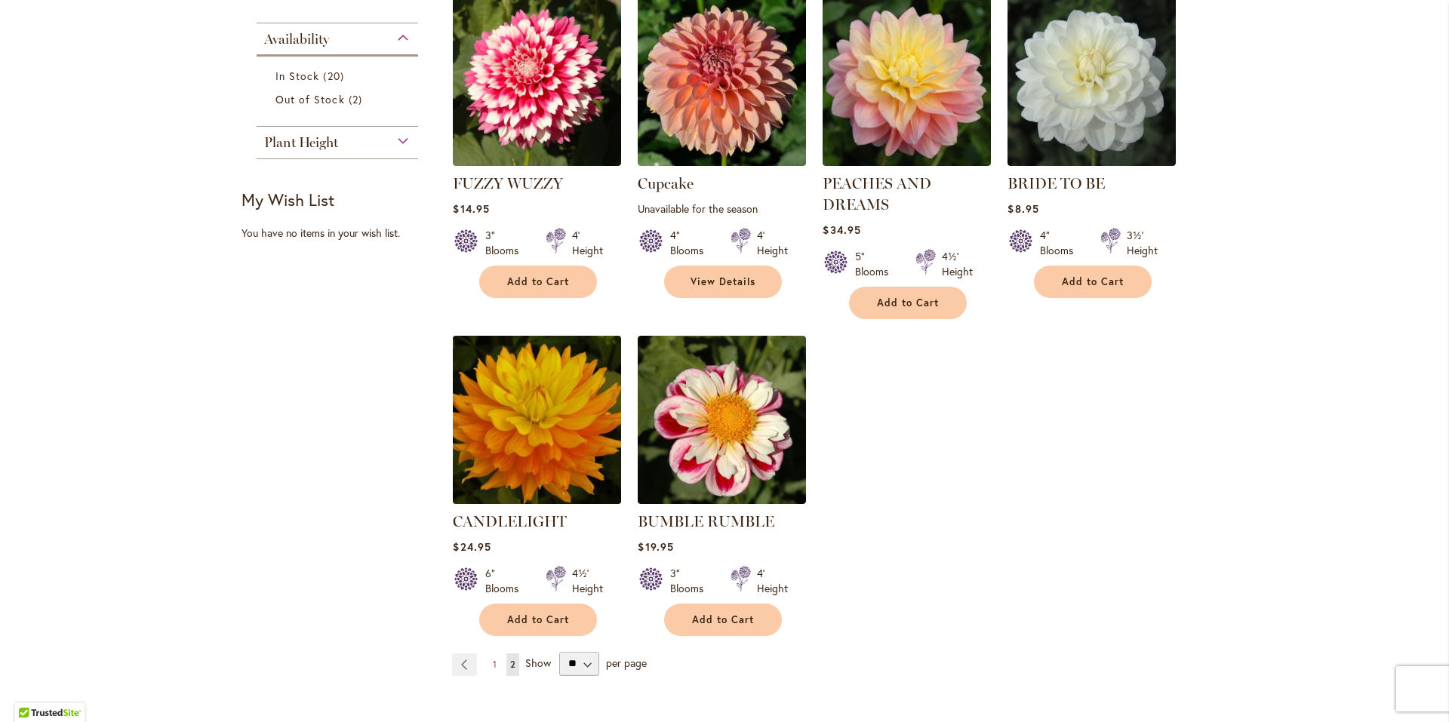
scroll to position [377, 0]
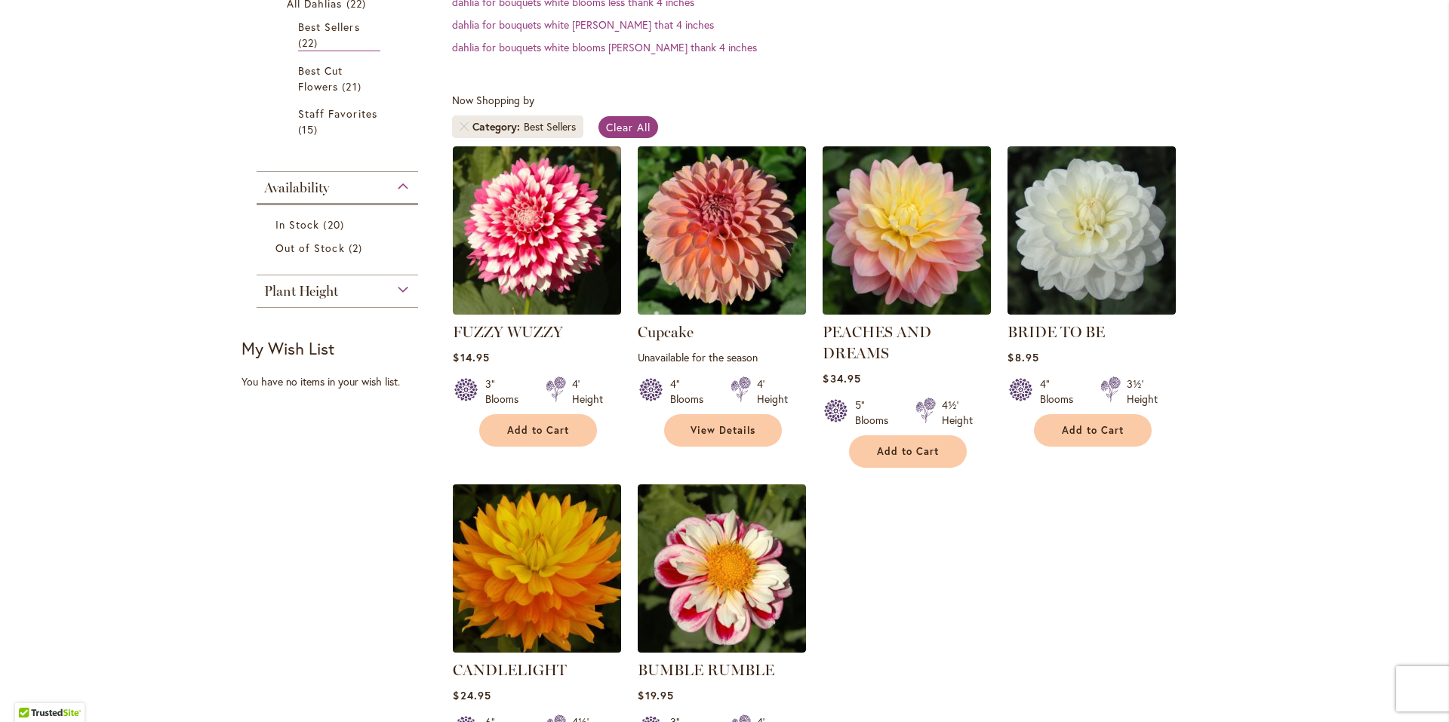
click at [549, 577] on img at bounding box center [537, 568] width 177 height 177
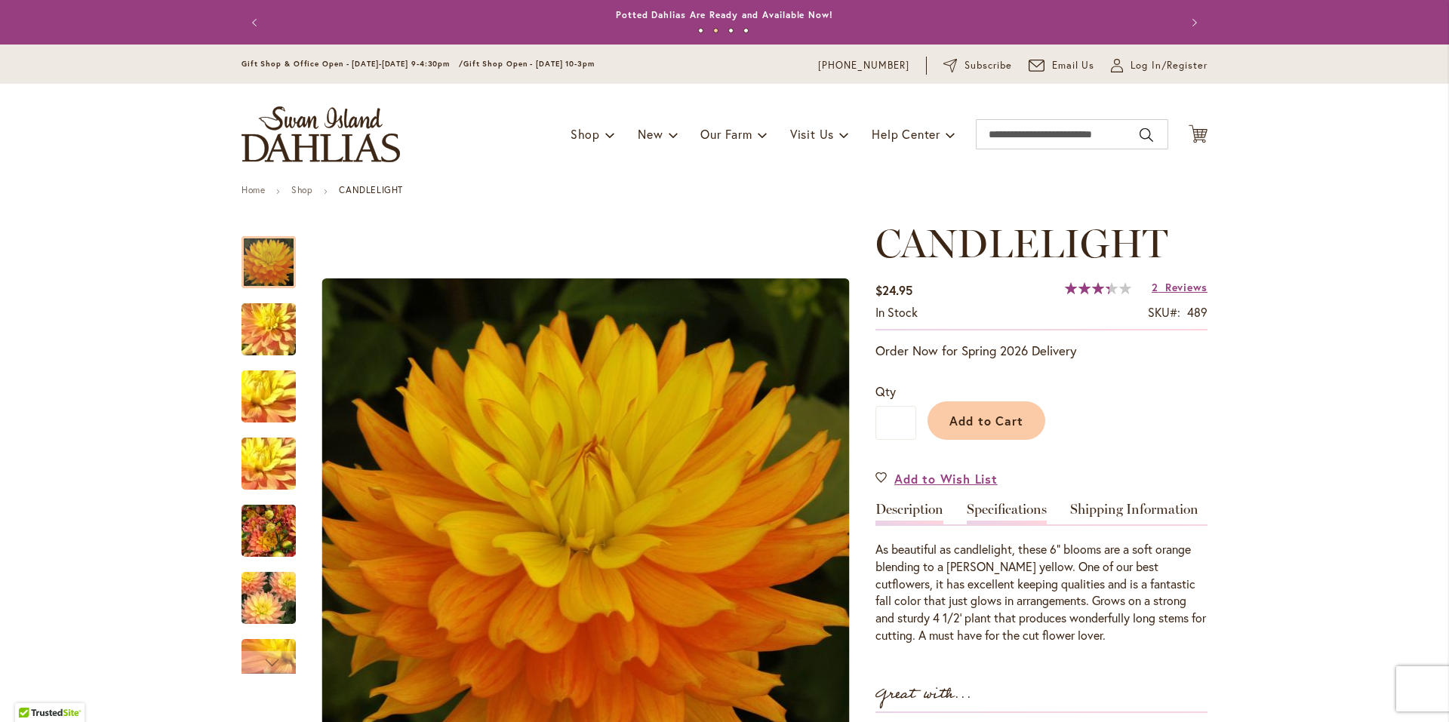
click at [983, 510] on link "Specifications" at bounding box center [1007, 514] width 80 height 22
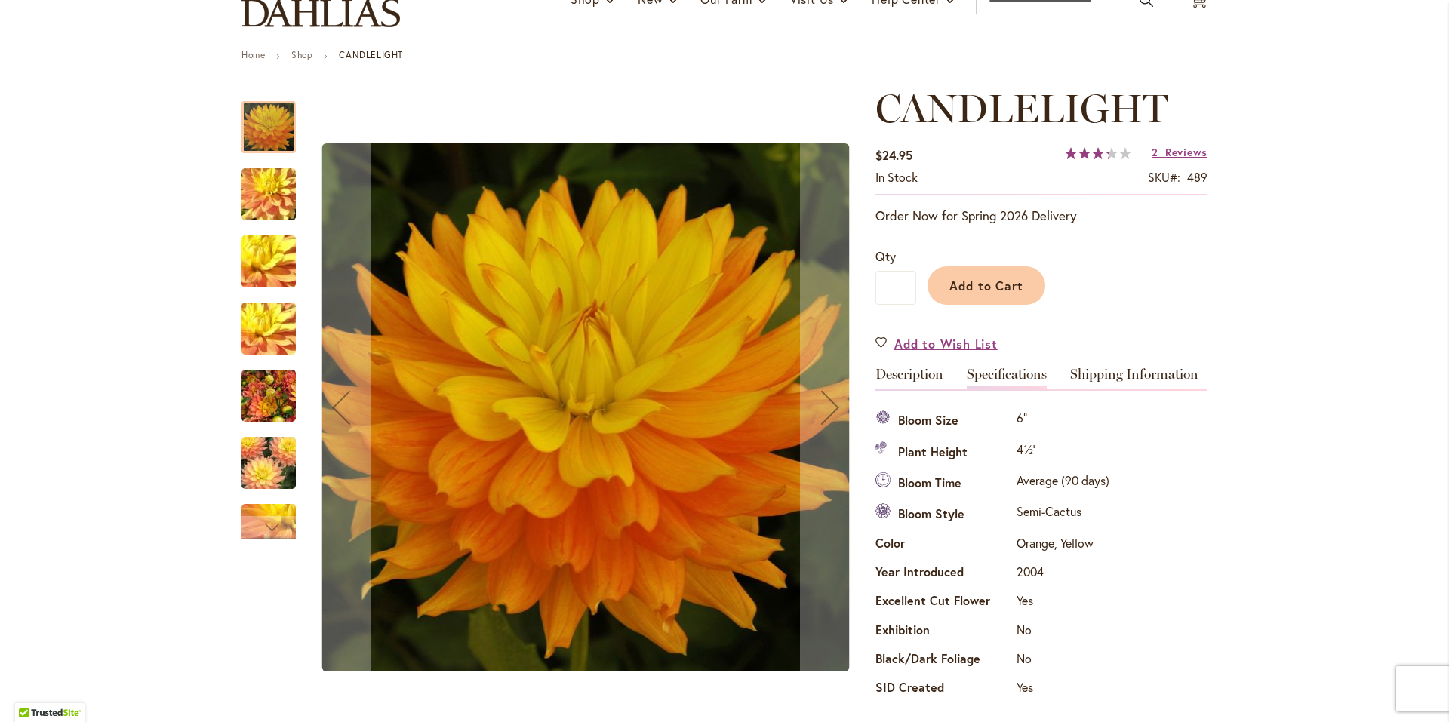
scroll to position [125, 0]
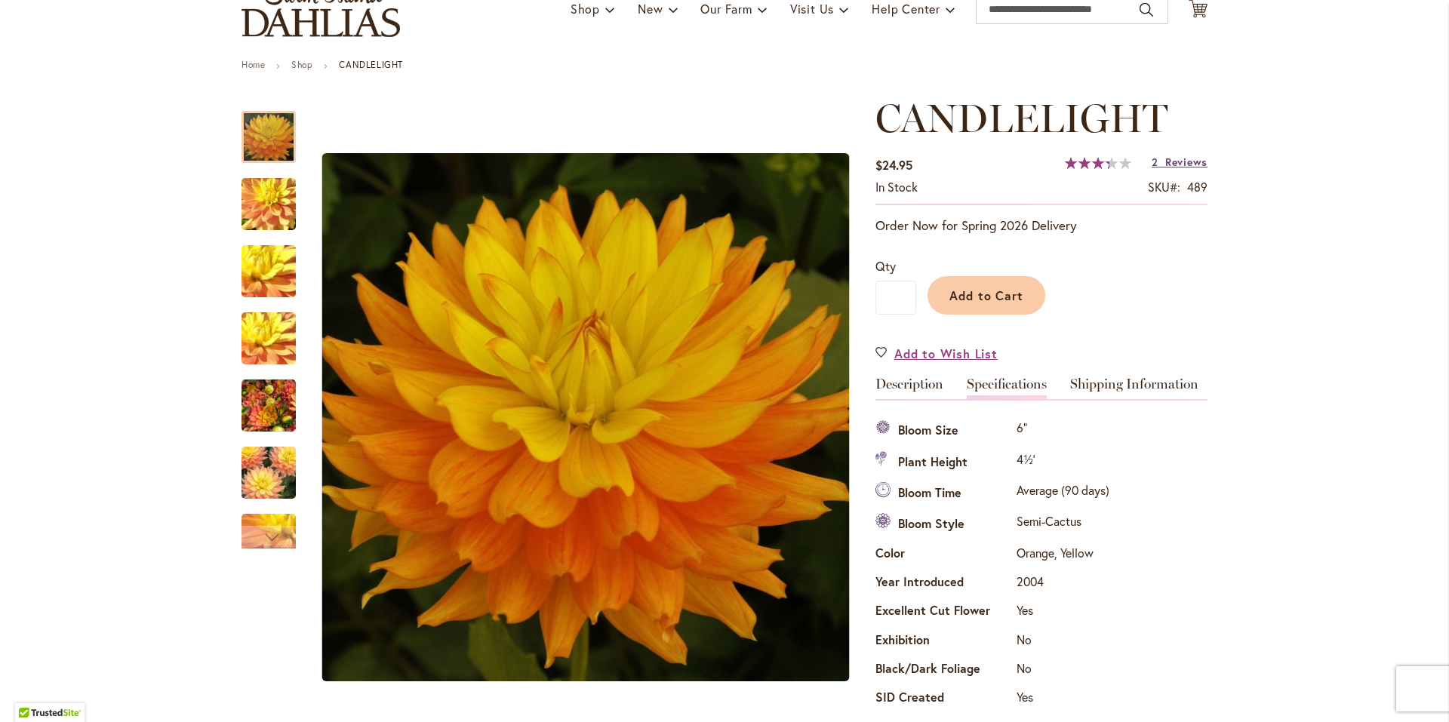
click at [1177, 162] on span "Reviews" at bounding box center [1186, 162] width 42 height 14
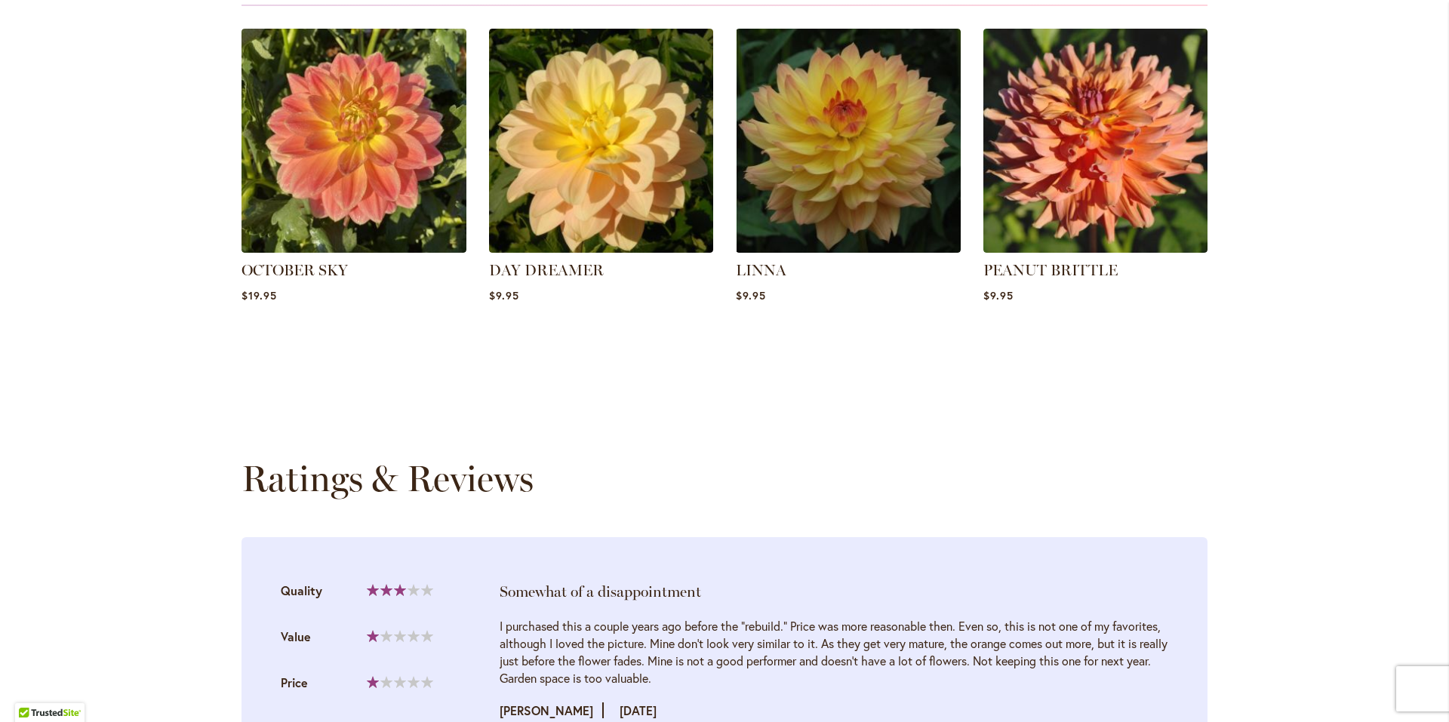
scroll to position [1632, 0]
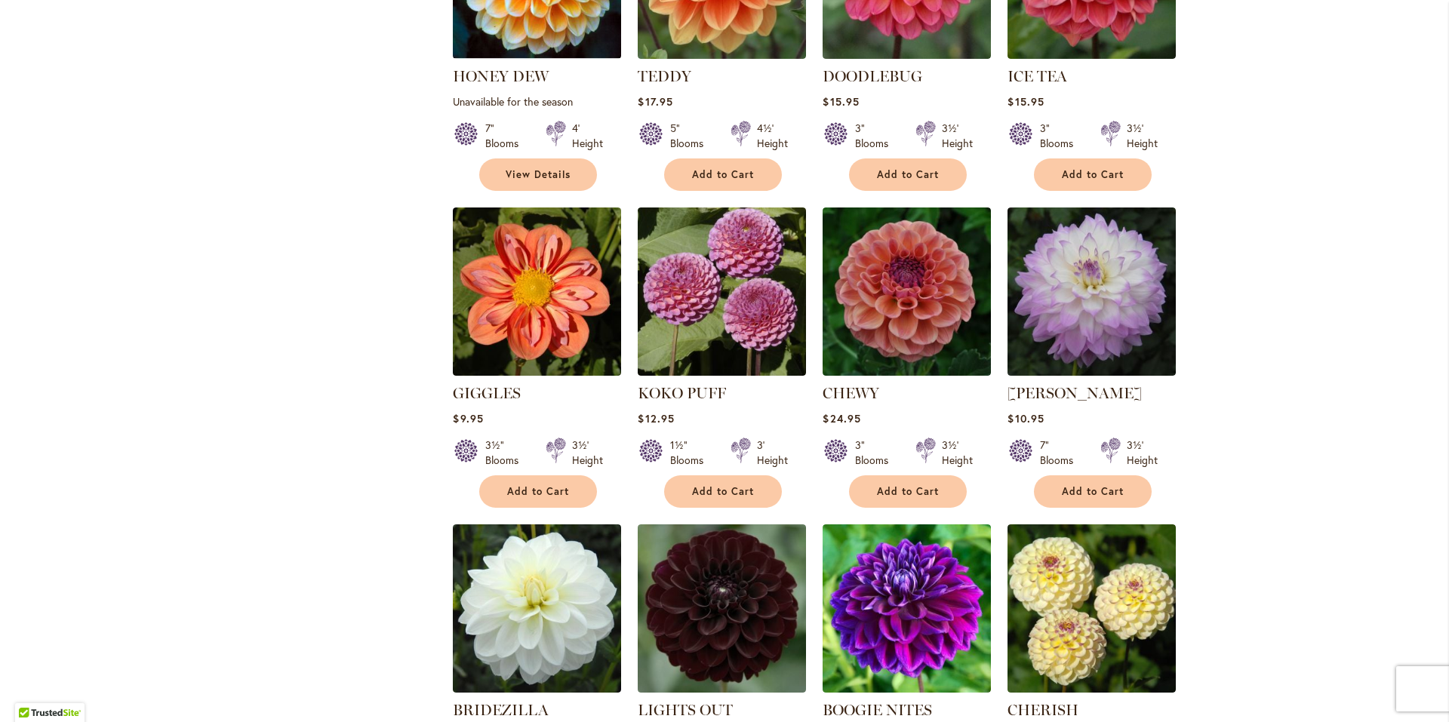
scroll to position [981, 0]
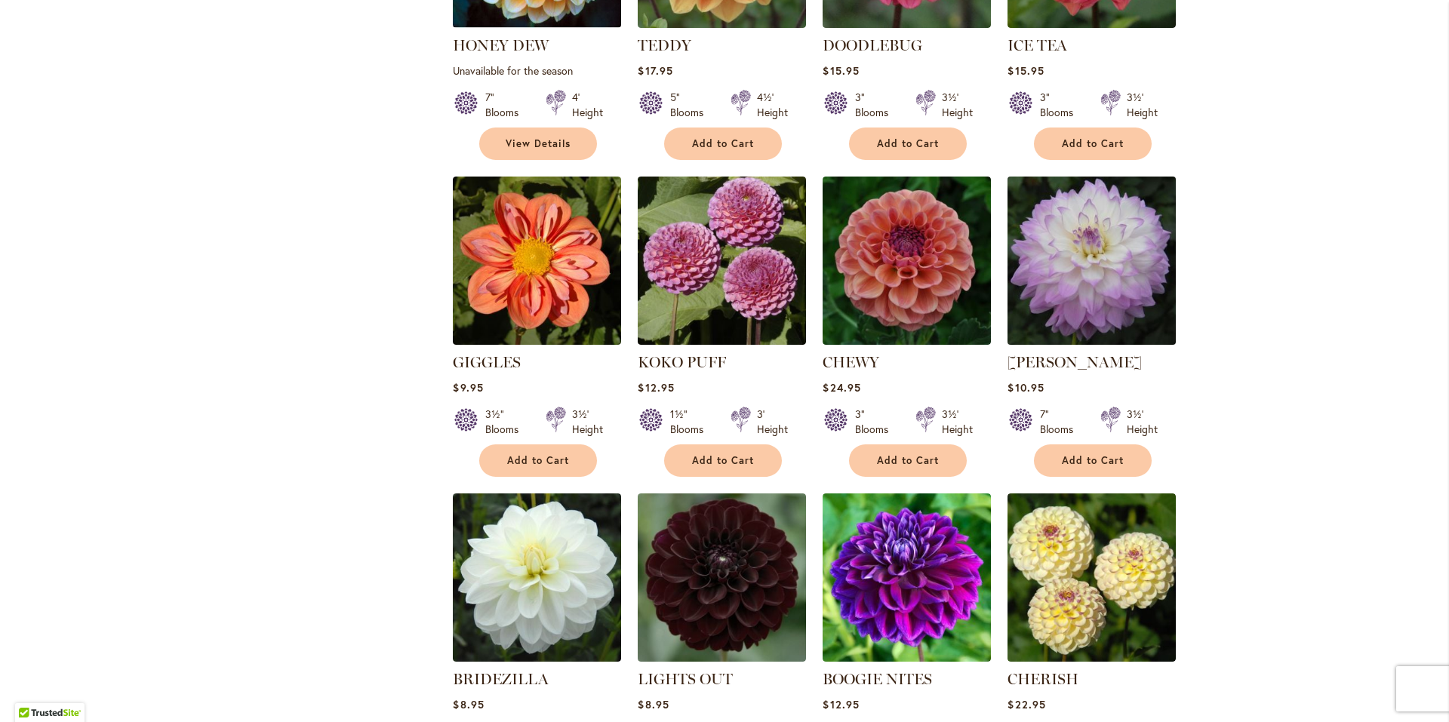
click at [1041, 261] on img at bounding box center [1092, 260] width 177 height 177
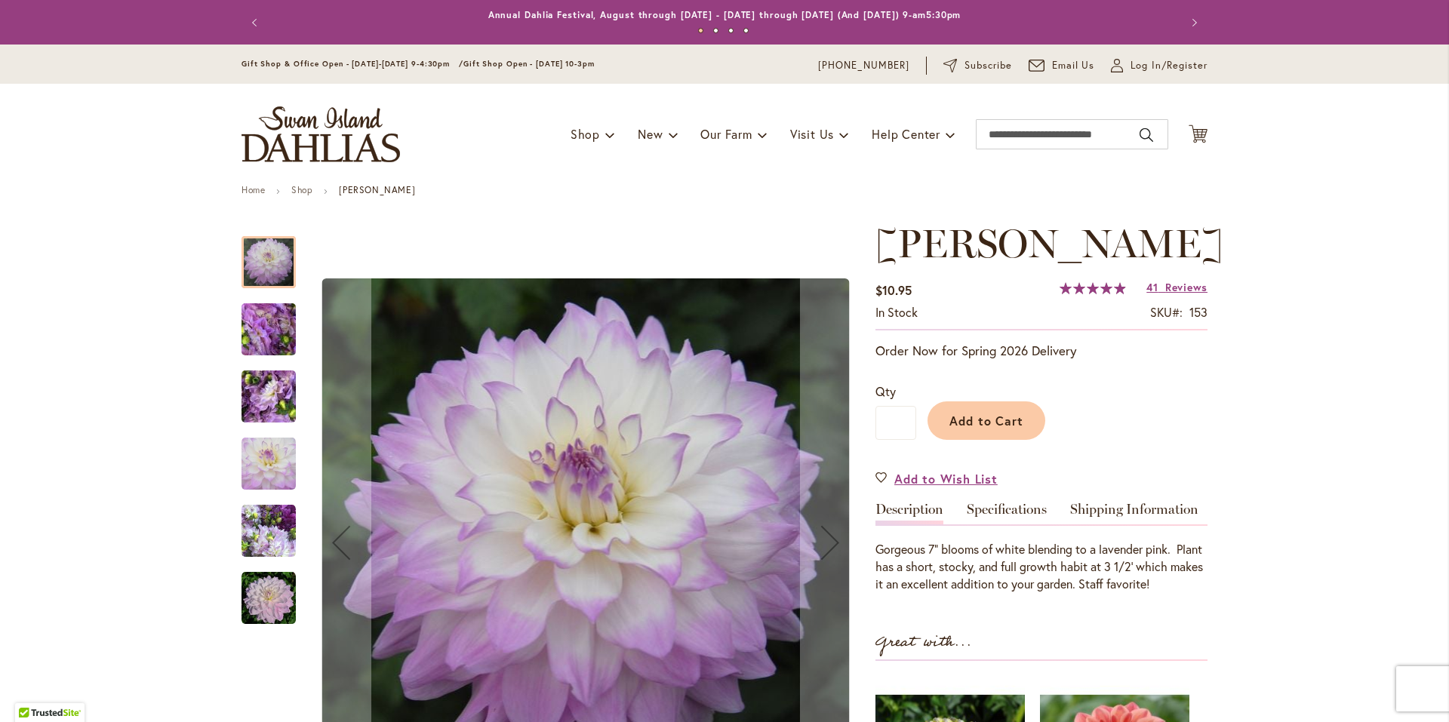
click at [1089, 294] on span "99 % of 100" at bounding box center [1093, 288] width 66 height 12
click at [1165, 294] on span "Reviews" at bounding box center [1186, 287] width 42 height 14
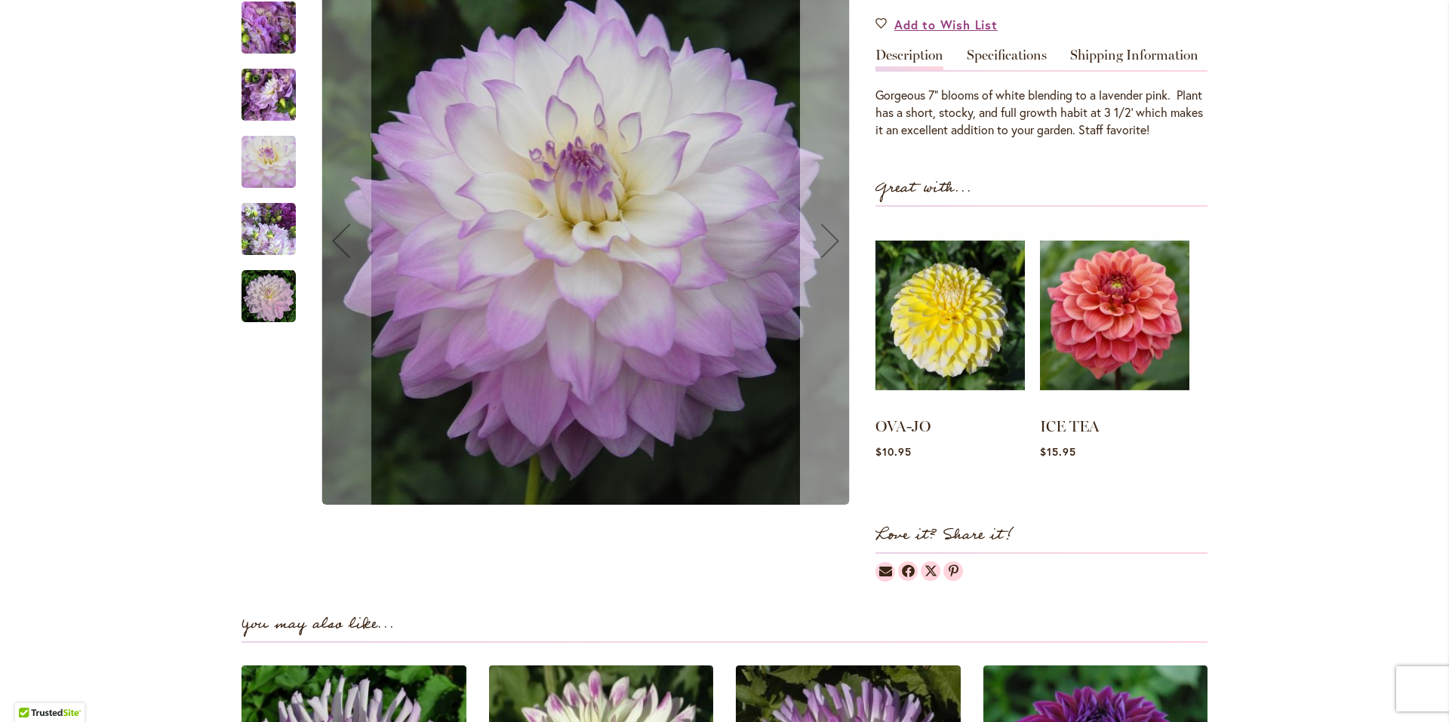
scroll to position [198, 0]
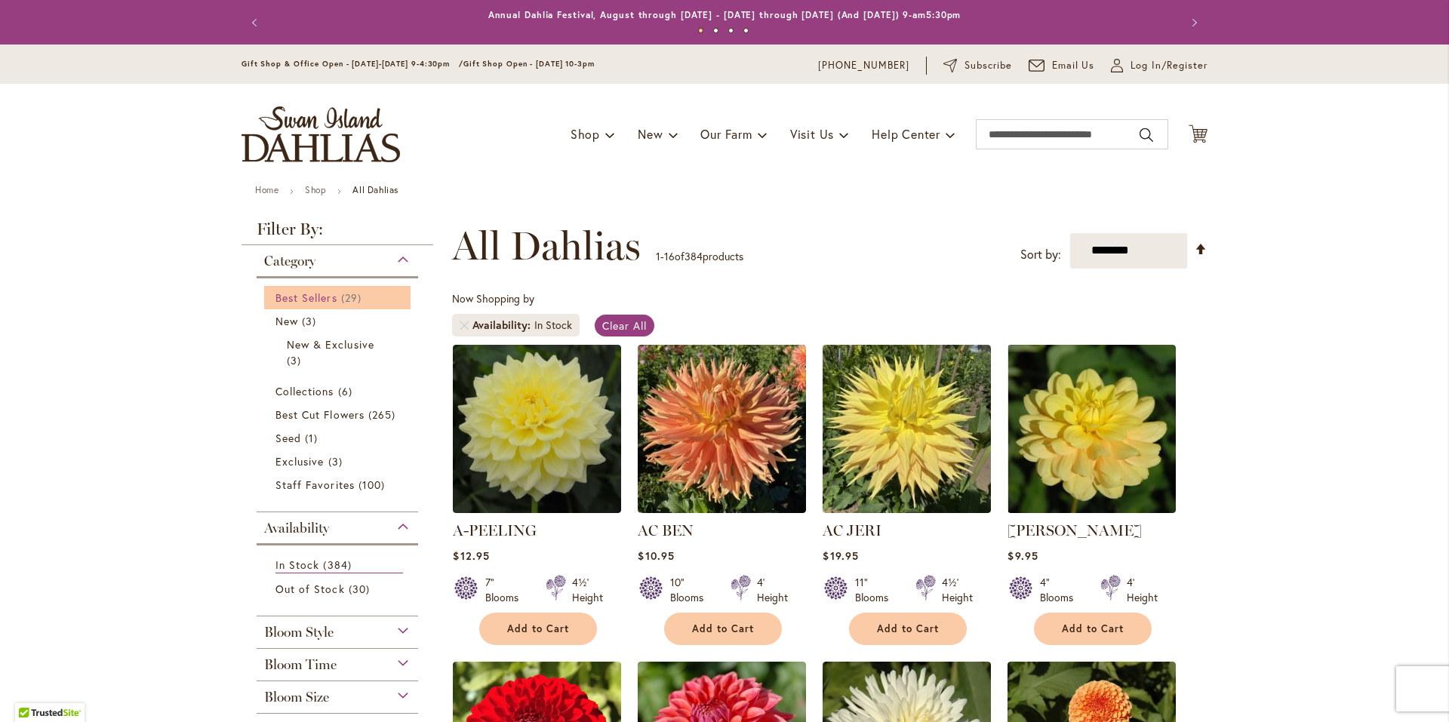
click at [335, 297] on link "Best Sellers 29 items" at bounding box center [339, 298] width 128 height 16
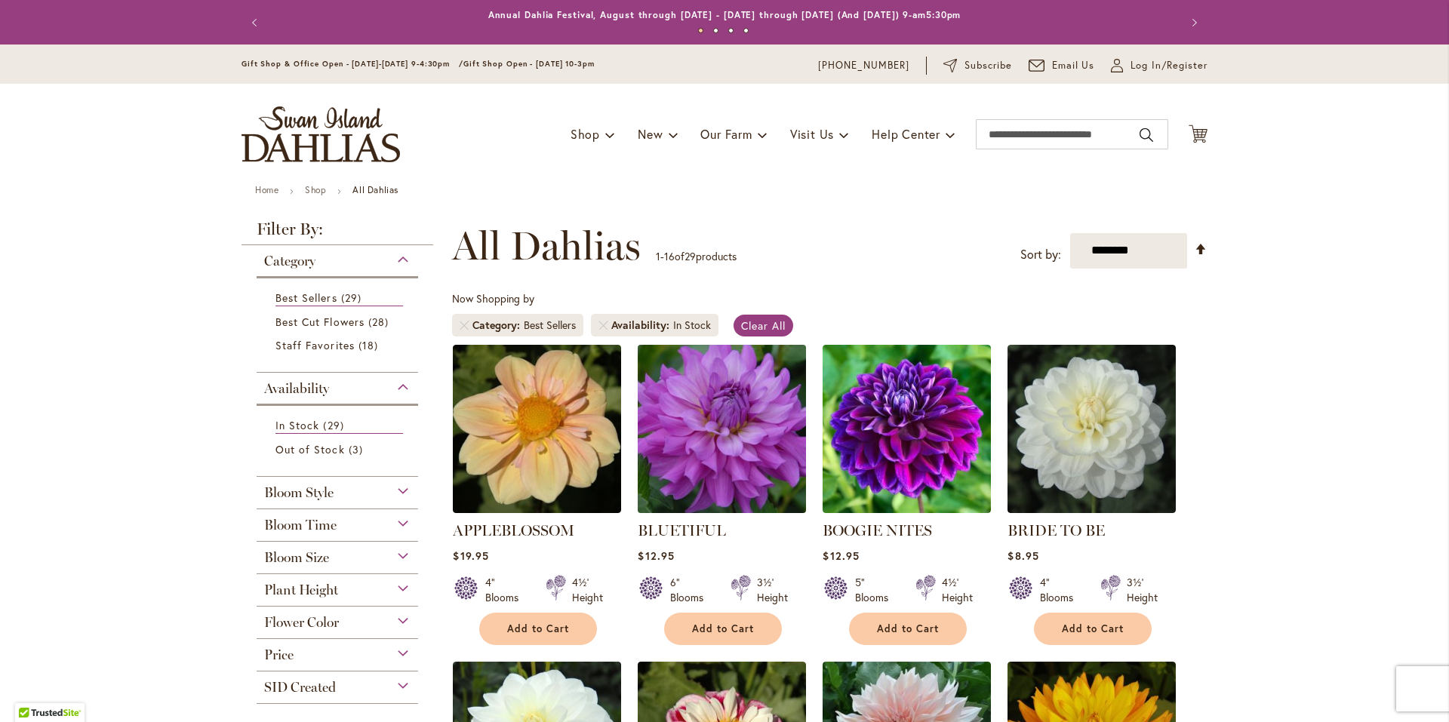
click at [710, 388] on img at bounding box center [722, 428] width 177 height 177
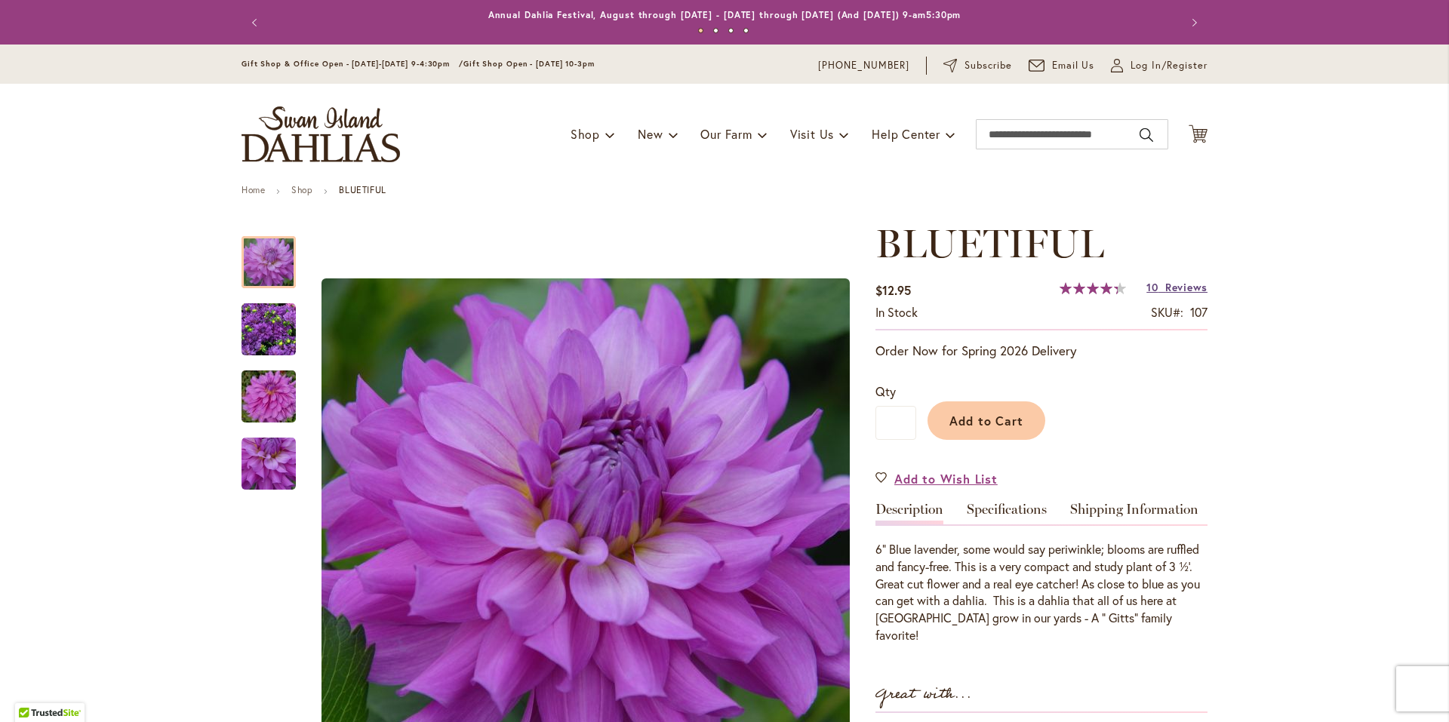
click at [1174, 285] on span "Reviews" at bounding box center [1186, 287] width 42 height 14
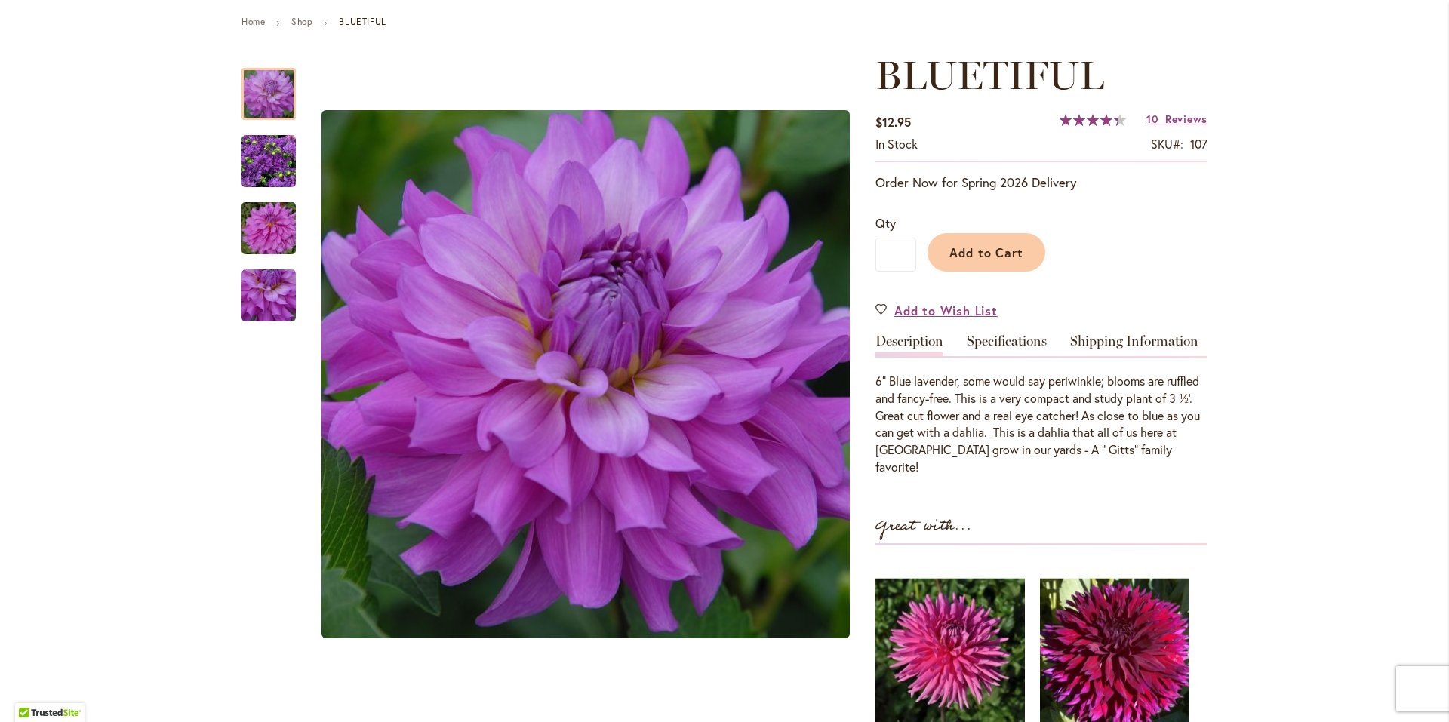
scroll to position [151, 0]
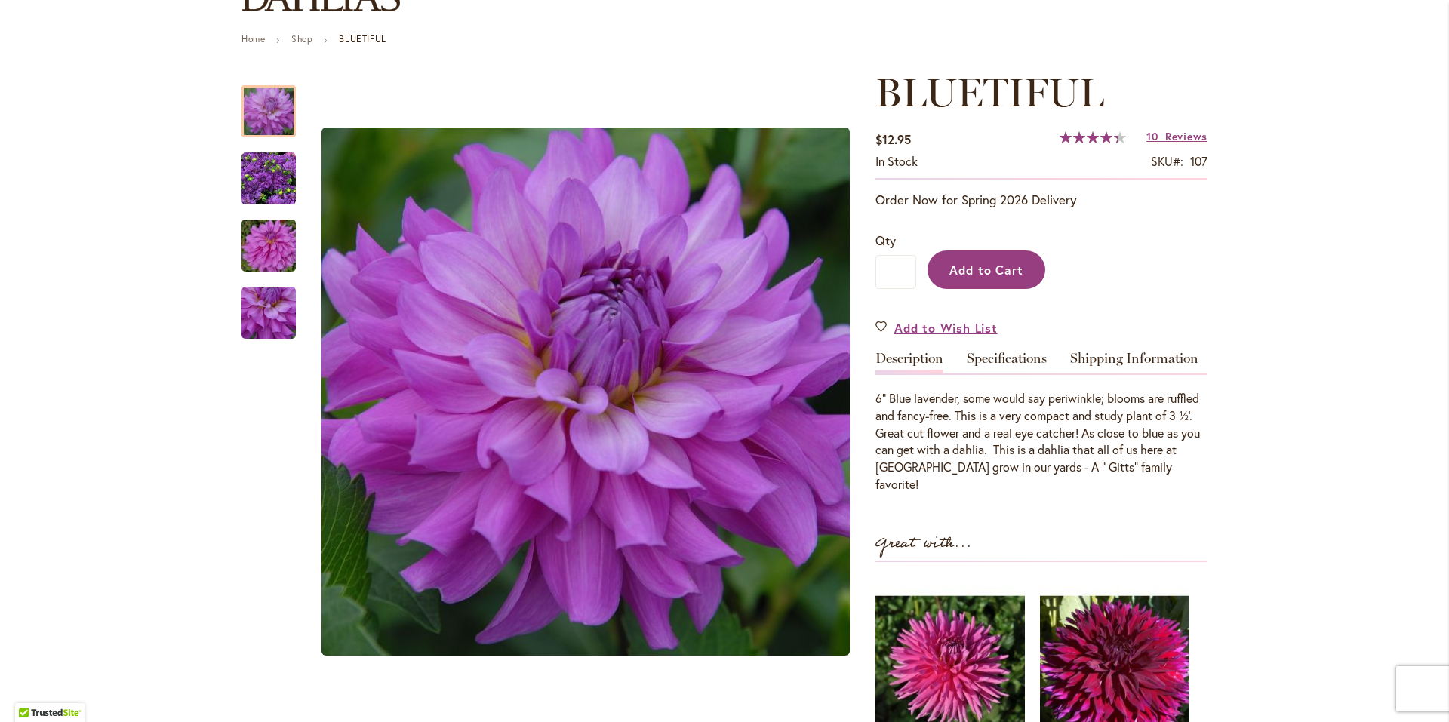
click at [973, 267] on span "Add to Cart" at bounding box center [986, 270] width 75 height 16
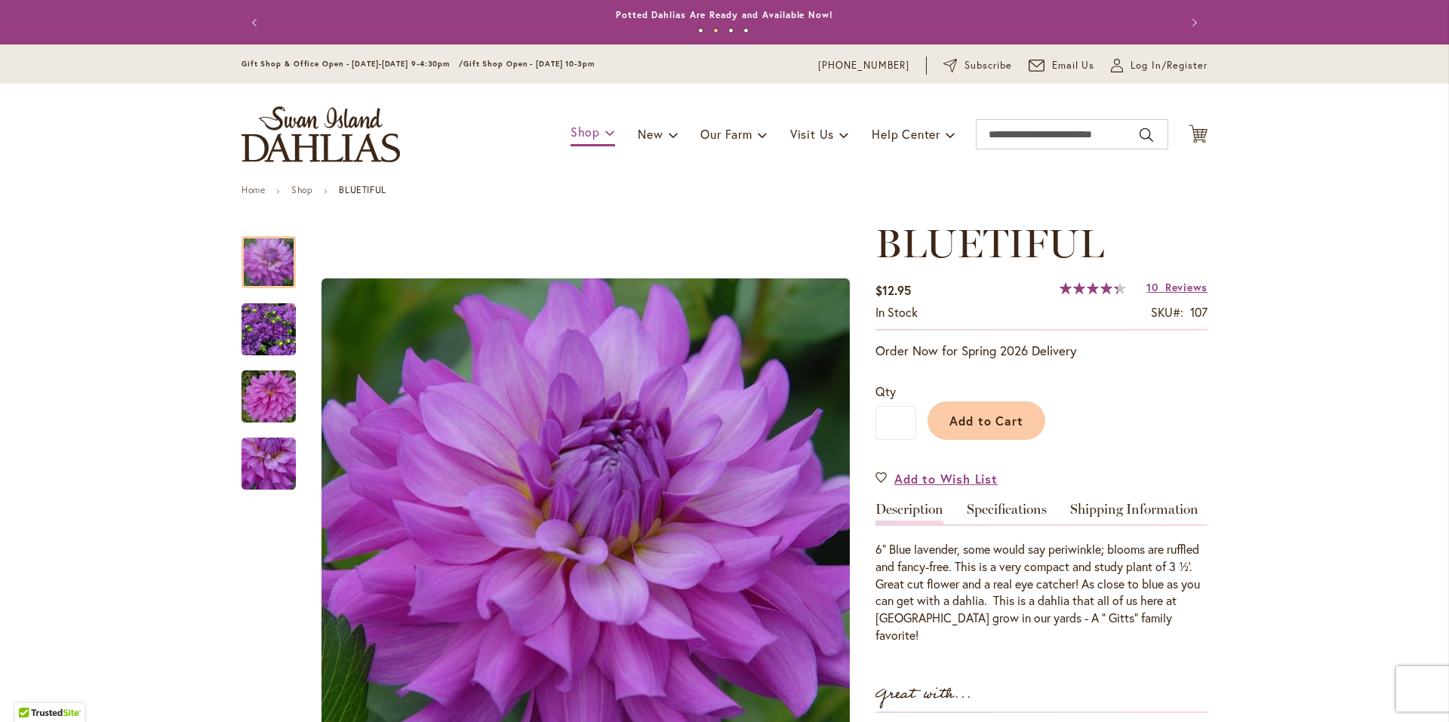
drag, startPoint x: 20, startPoint y: 2, endPoint x: 579, endPoint y: 145, distance: 577.1
click at [579, 145] on link "Shop" at bounding box center [593, 133] width 45 height 26
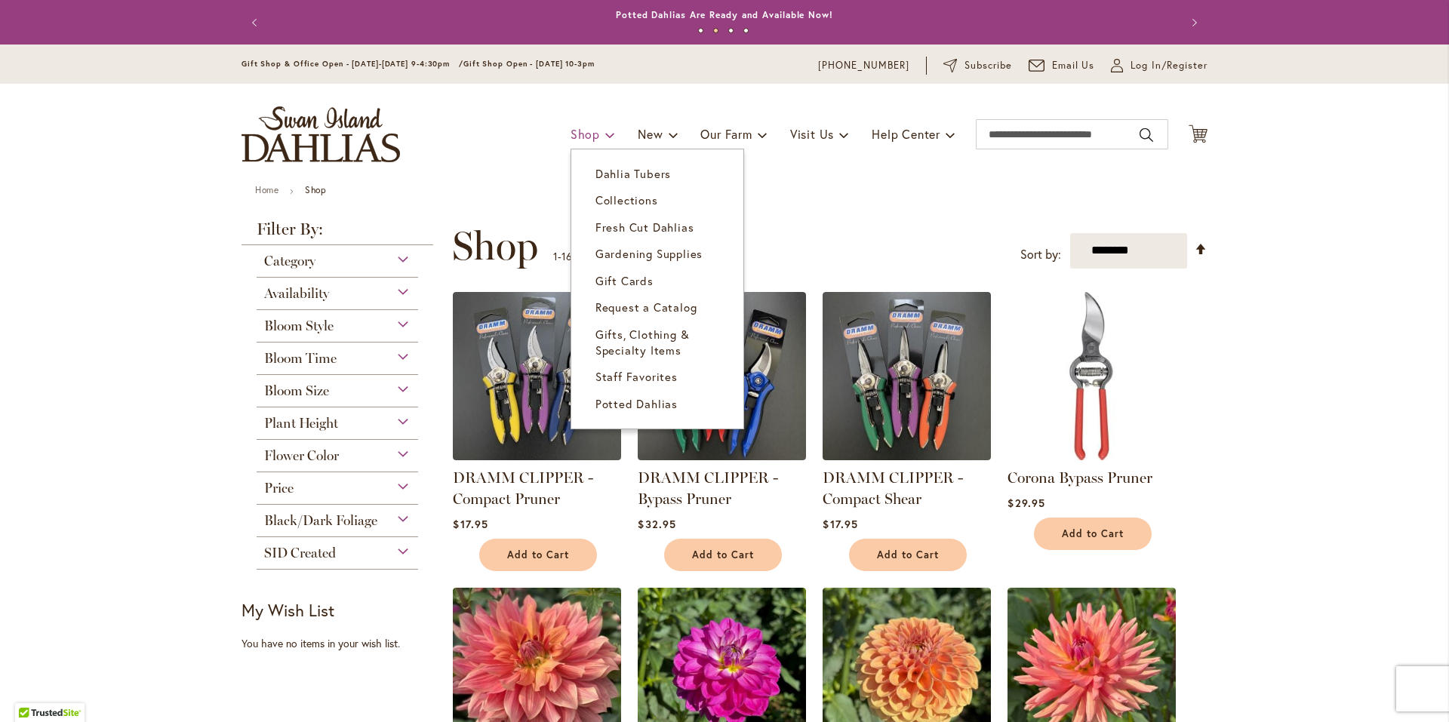
click at [605, 138] on span at bounding box center [610, 134] width 10 height 24
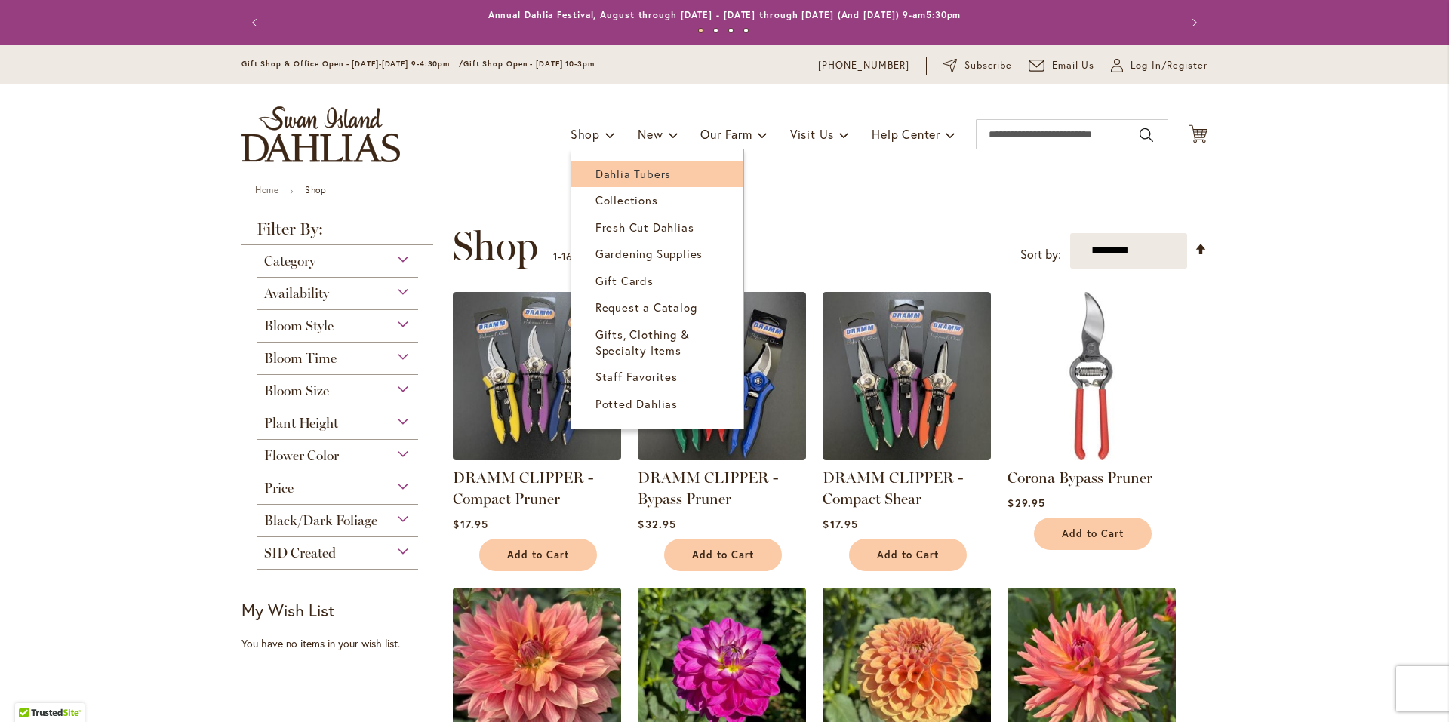
click at [601, 170] on span "Dahlia Tubers" at bounding box center [632, 173] width 75 height 15
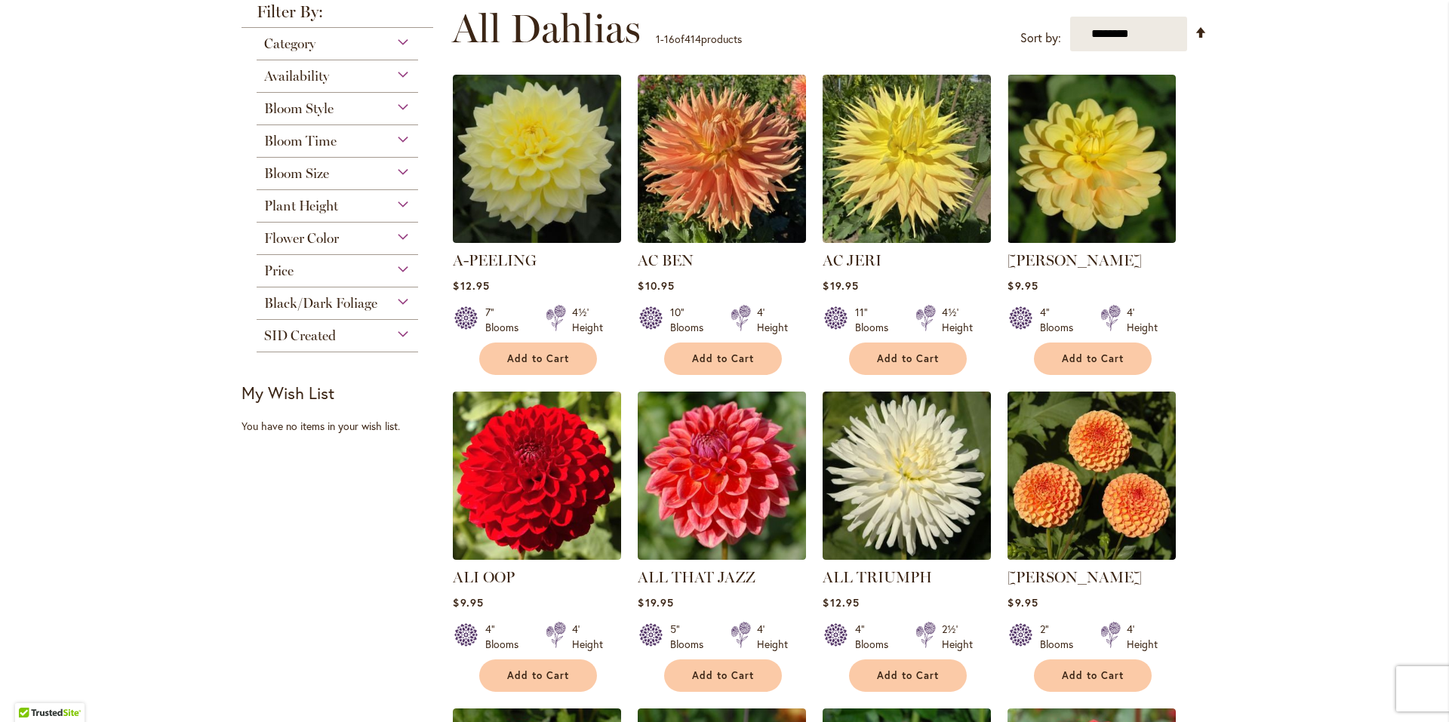
scroll to position [151, 0]
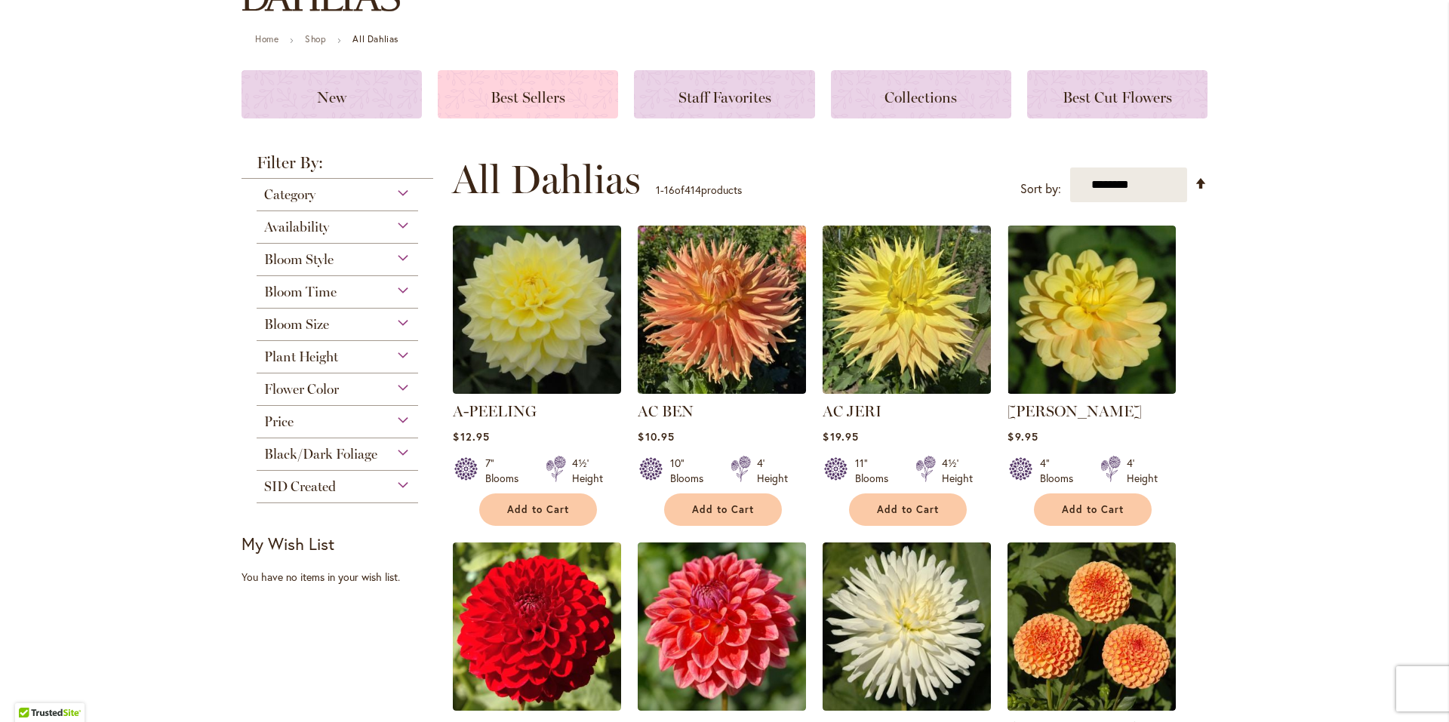
click at [565, 100] on h3 "Best Sellers" at bounding box center [528, 94] width 144 height 17
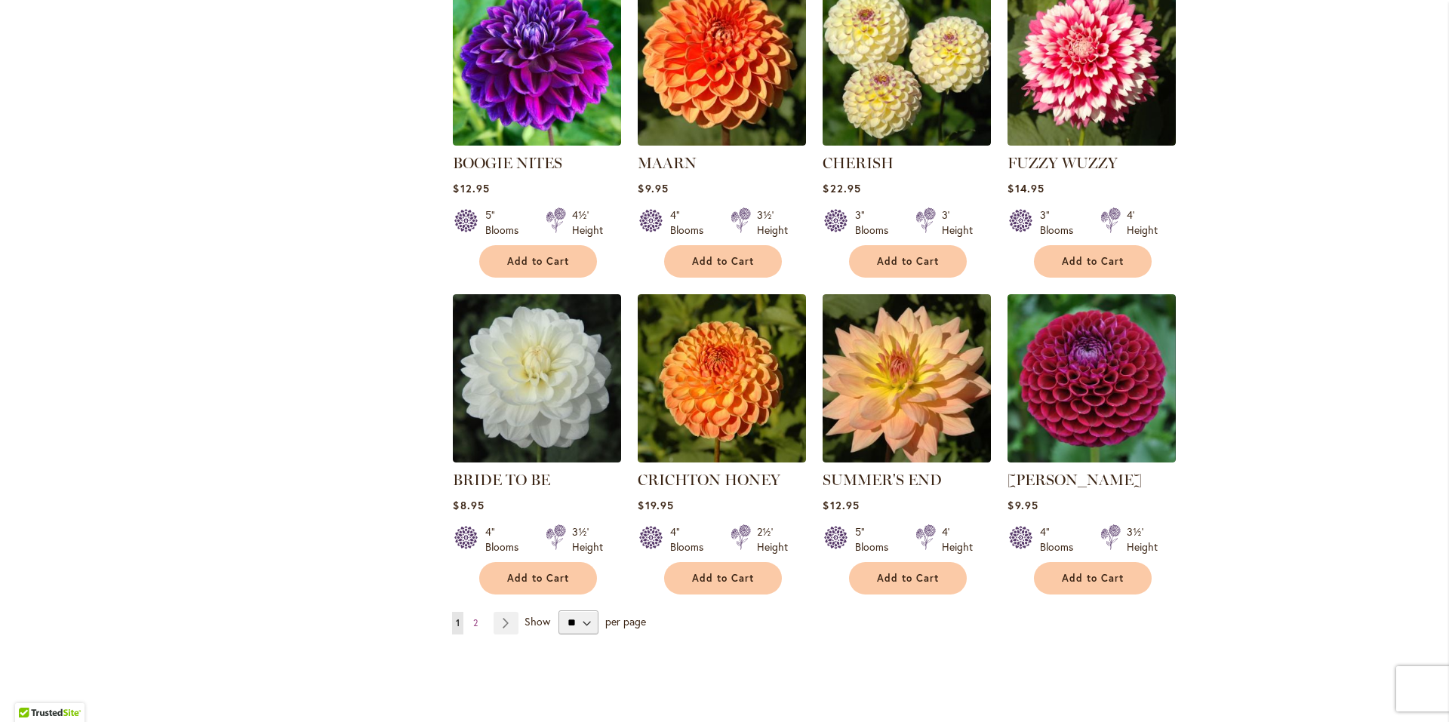
scroll to position [1208, 0]
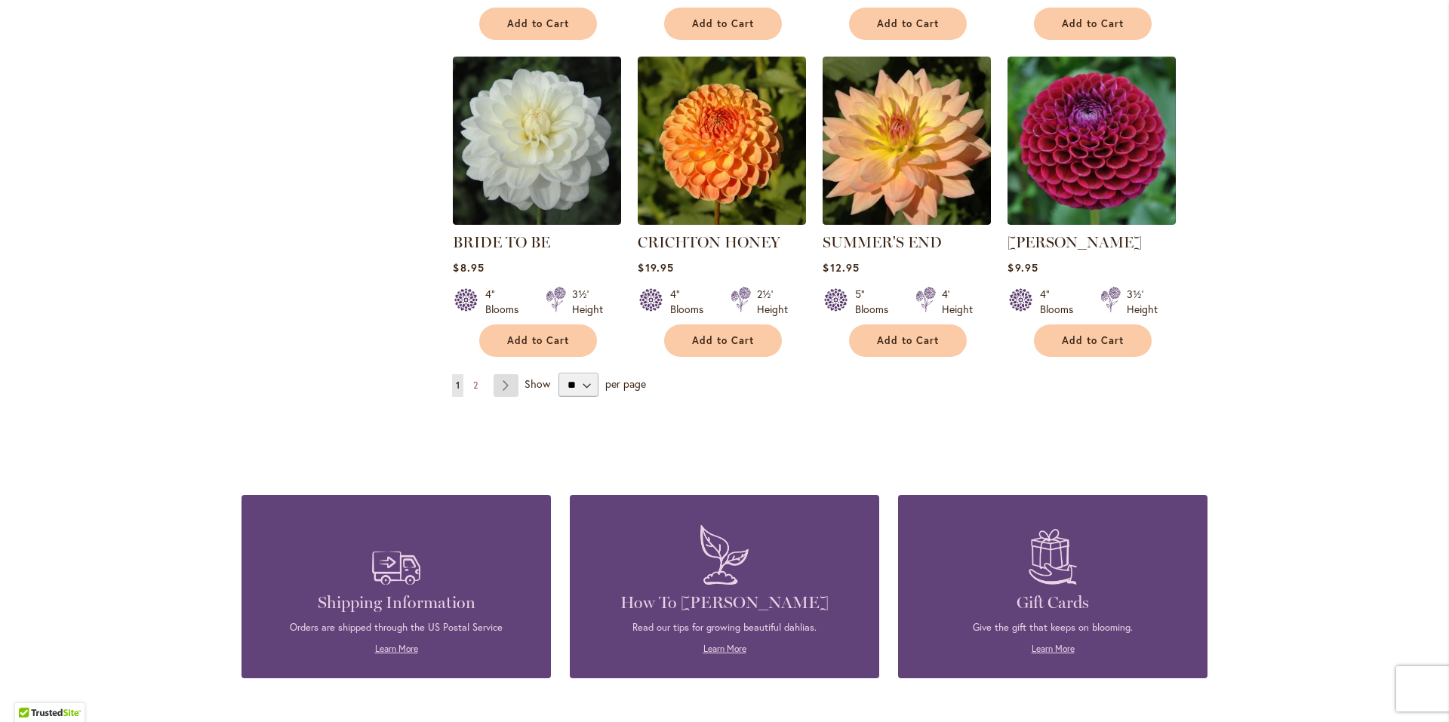
click at [500, 391] on link "Page Next" at bounding box center [506, 385] width 25 height 23
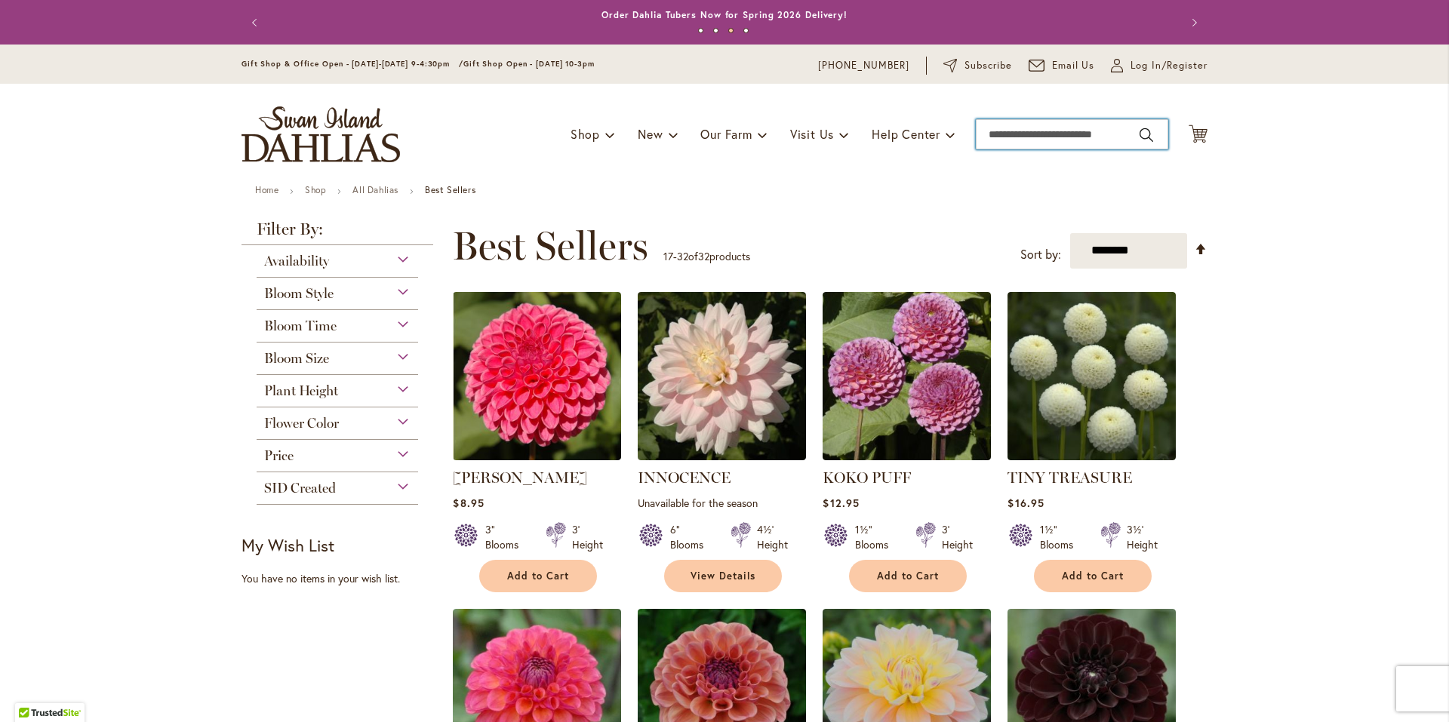
click at [1000, 136] on input "Search" at bounding box center [1072, 134] width 192 height 30
type input "*********"
click at [977, 133] on input "Search" at bounding box center [1072, 134] width 192 height 30
type input "*********"
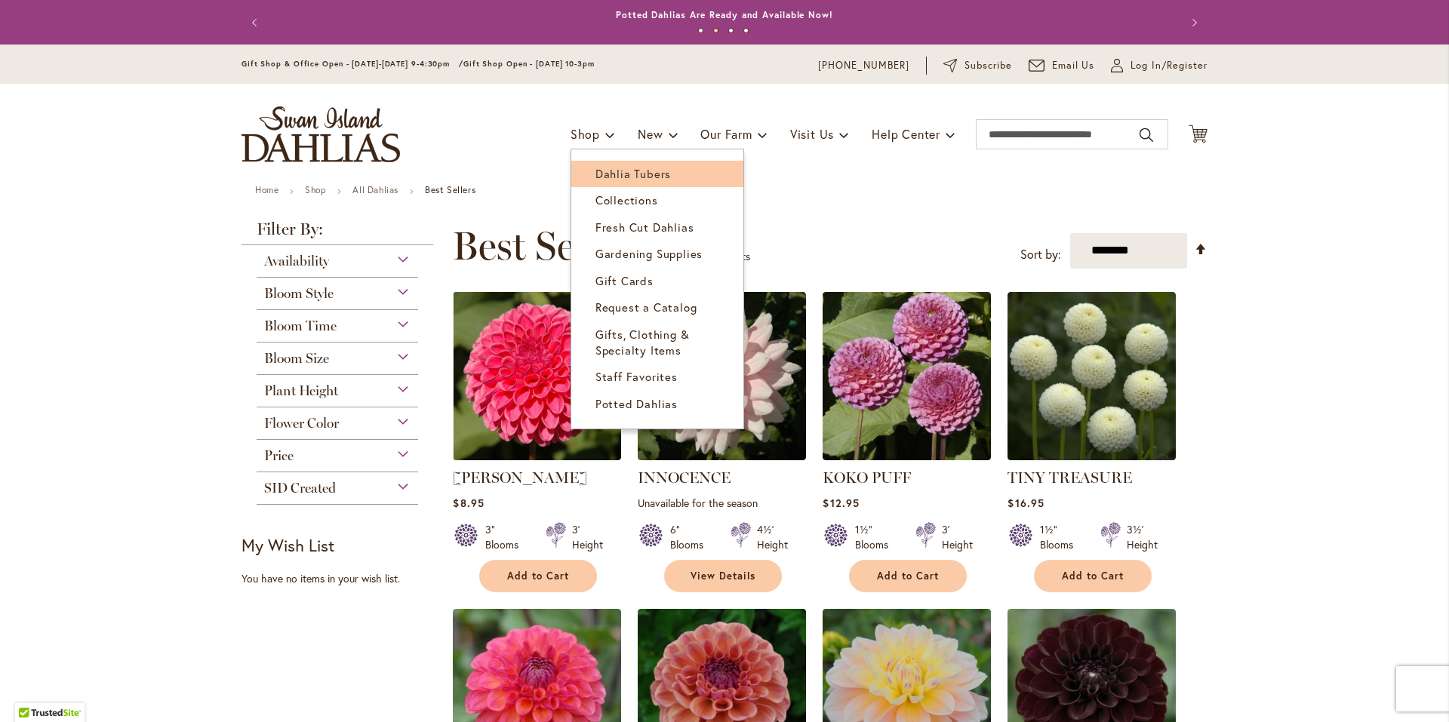
click at [606, 180] on span "Dahlia Tubers" at bounding box center [632, 173] width 75 height 15
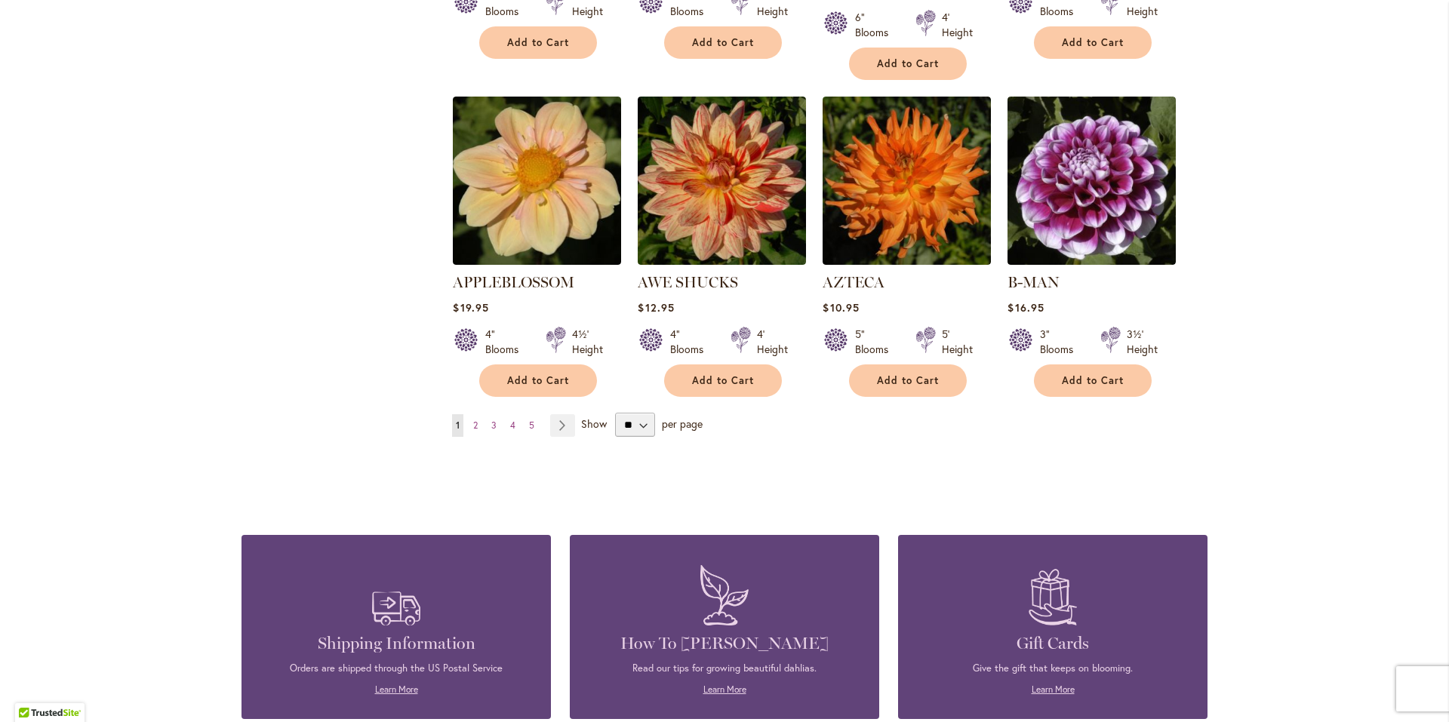
scroll to position [1283, 0]
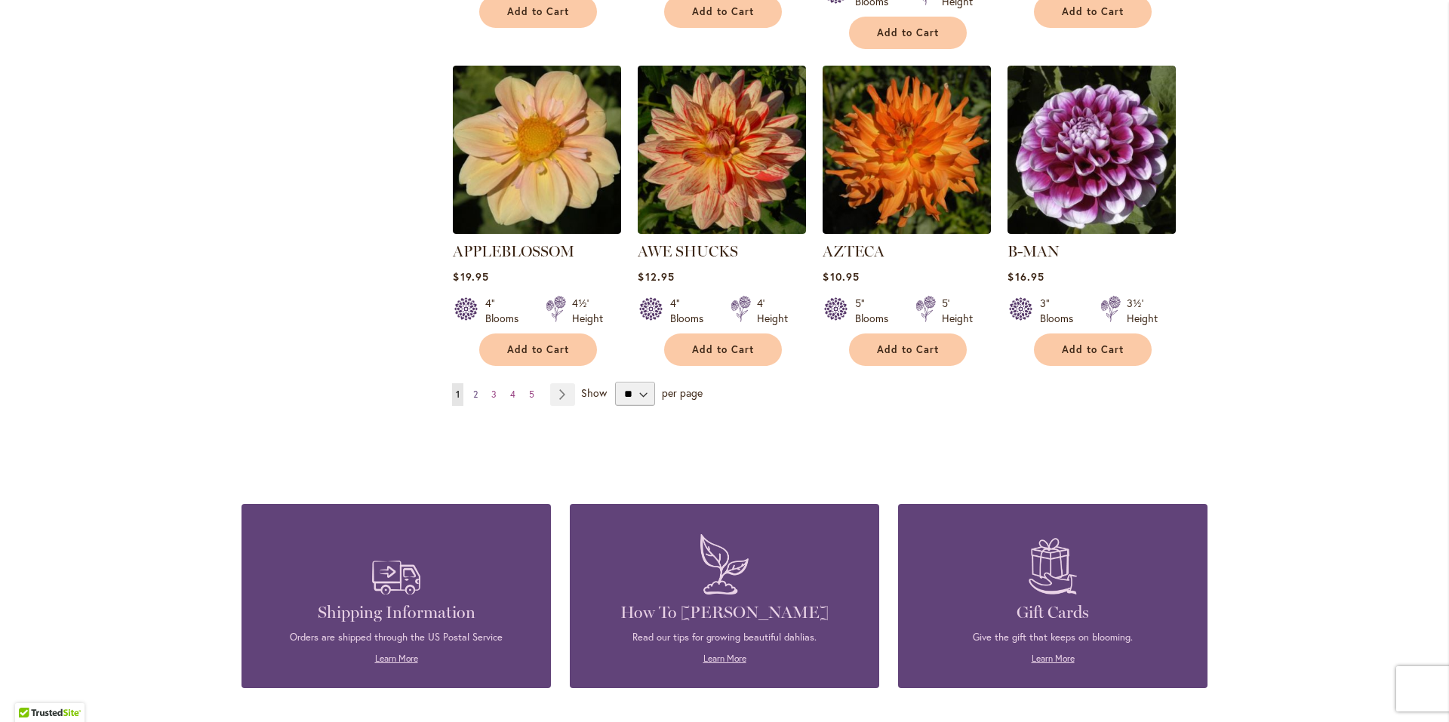
click at [473, 389] on span "2" at bounding box center [475, 394] width 5 height 11
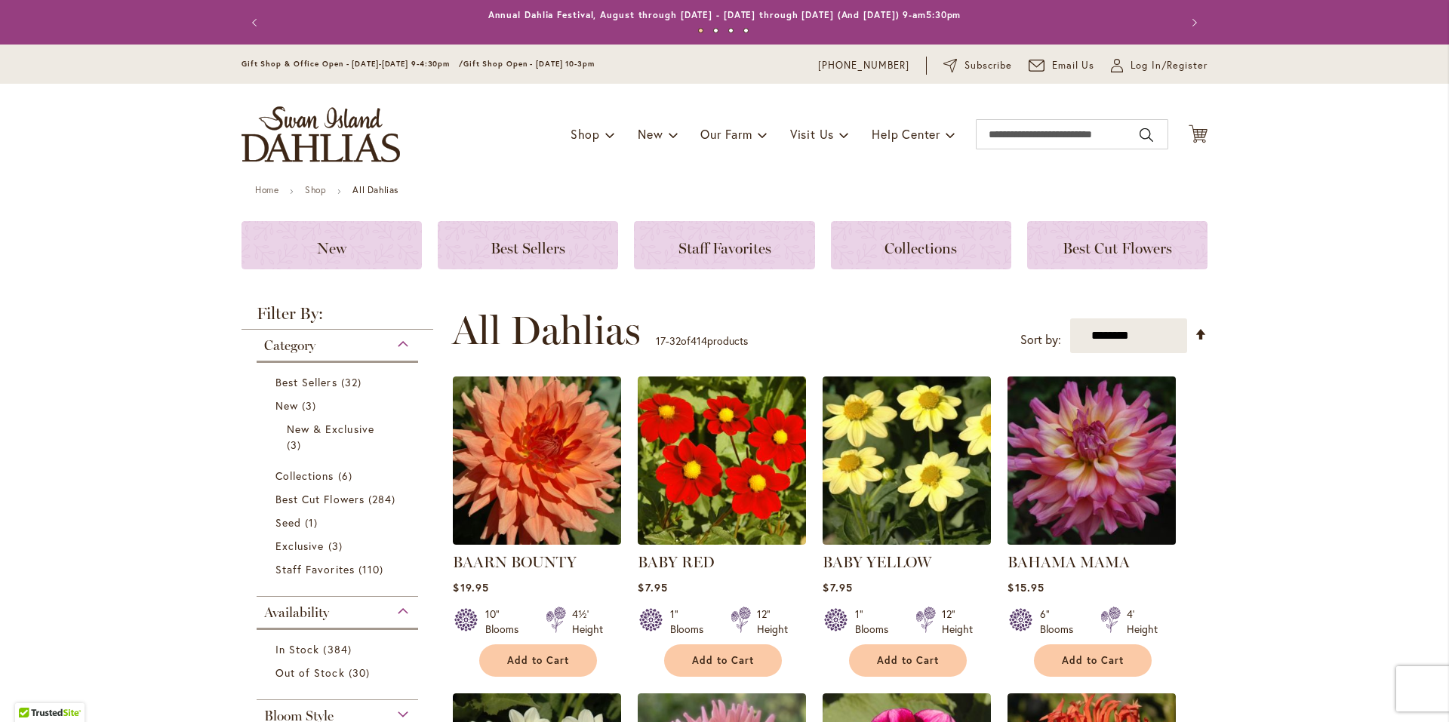
click at [1076, 484] on img at bounding box center [1092, 461] width 177 height 177
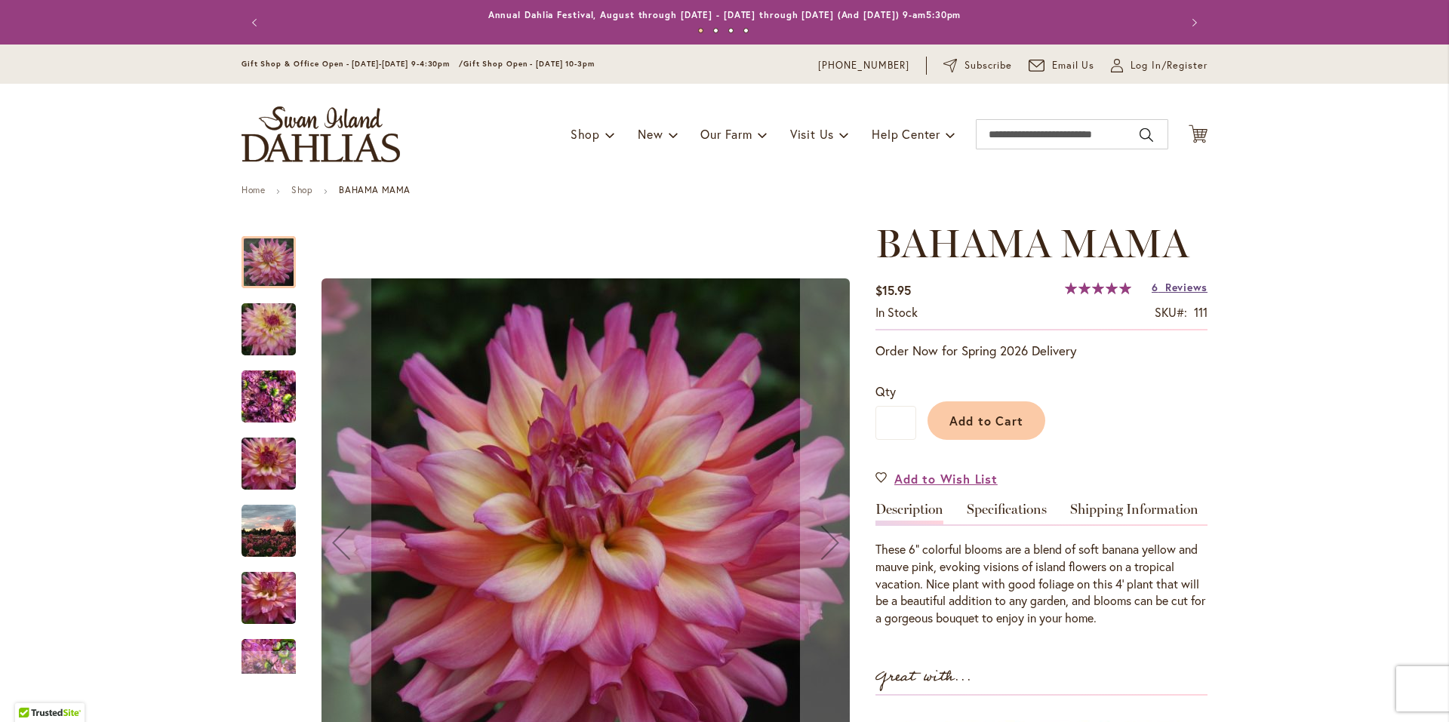
click at [1168, 286] on span "Reviews" at bounding box center [1186, 287] width 42 height 14
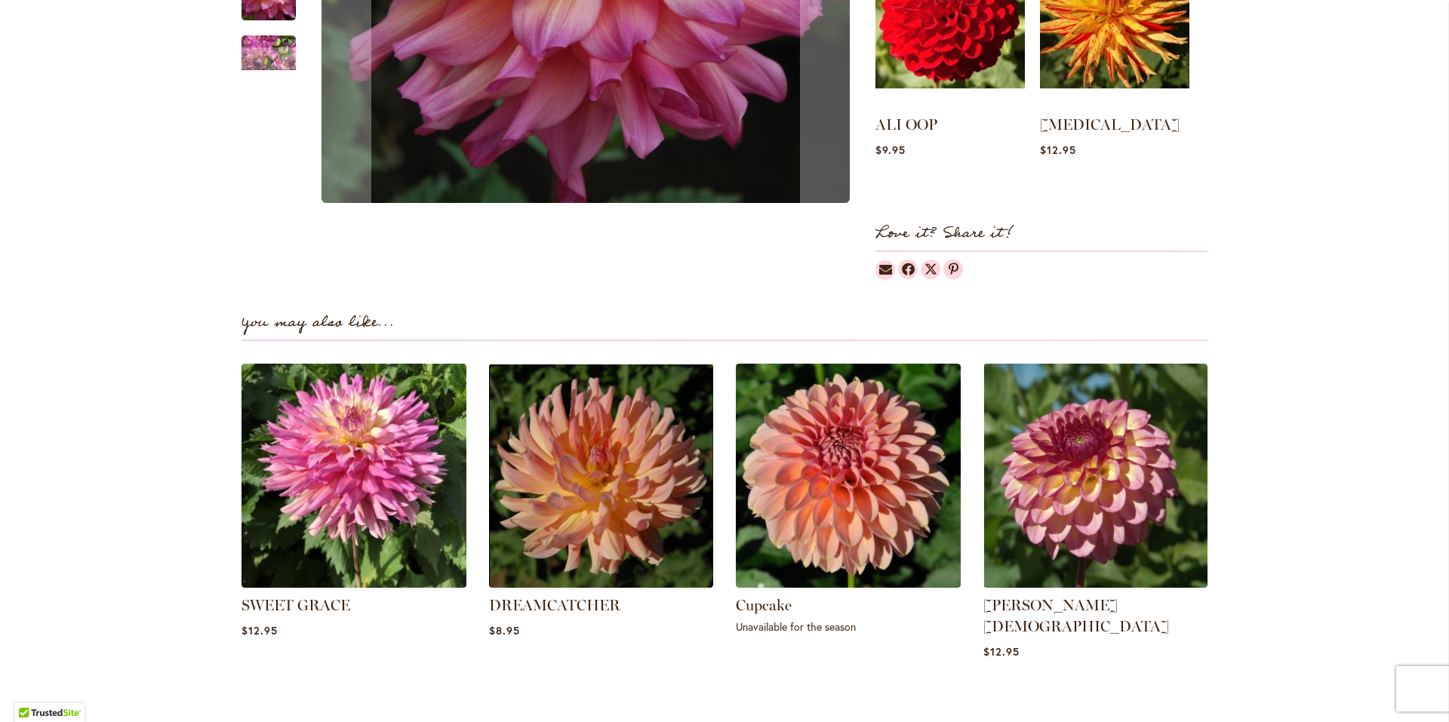
scroll to position [338, 0]
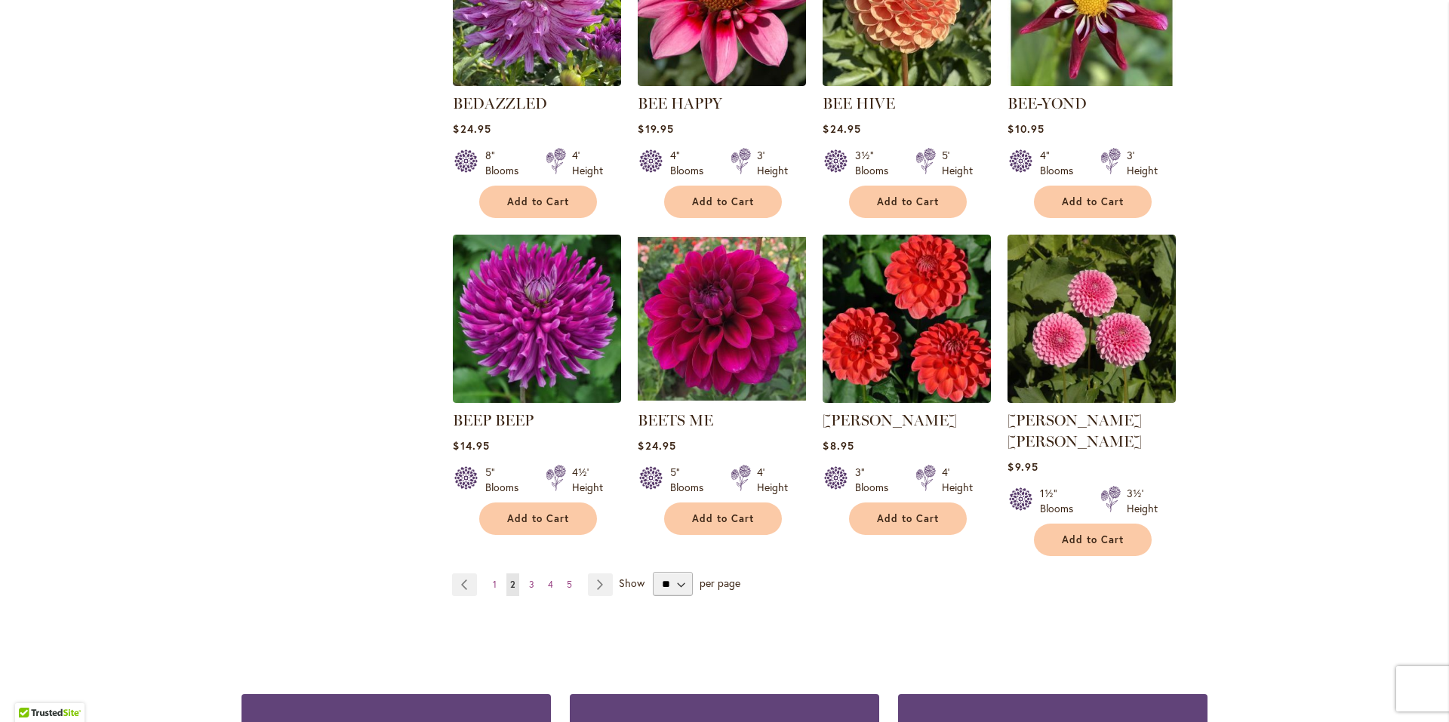
scroll to position [1132, 0]
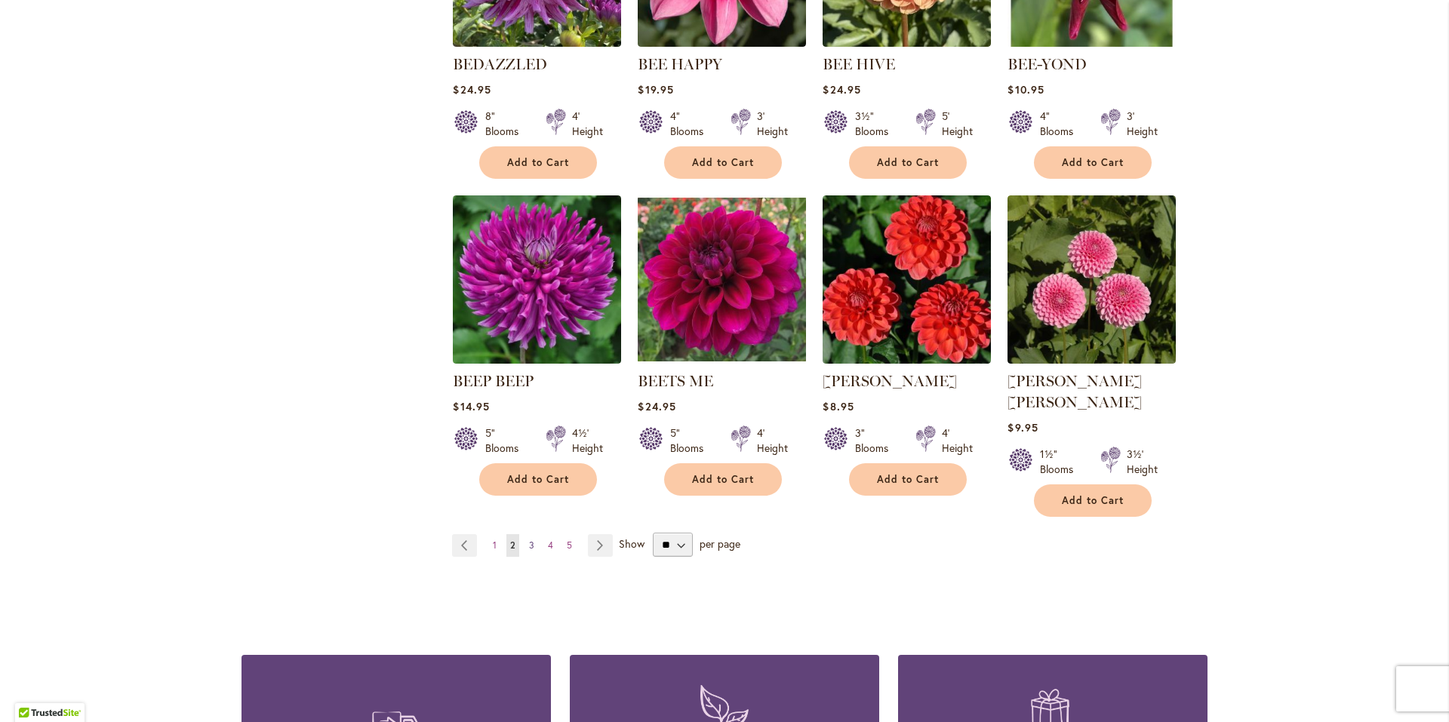
click at [529, 534] on link "Page 3" at bounding box center [531, 545] width 13 height 23
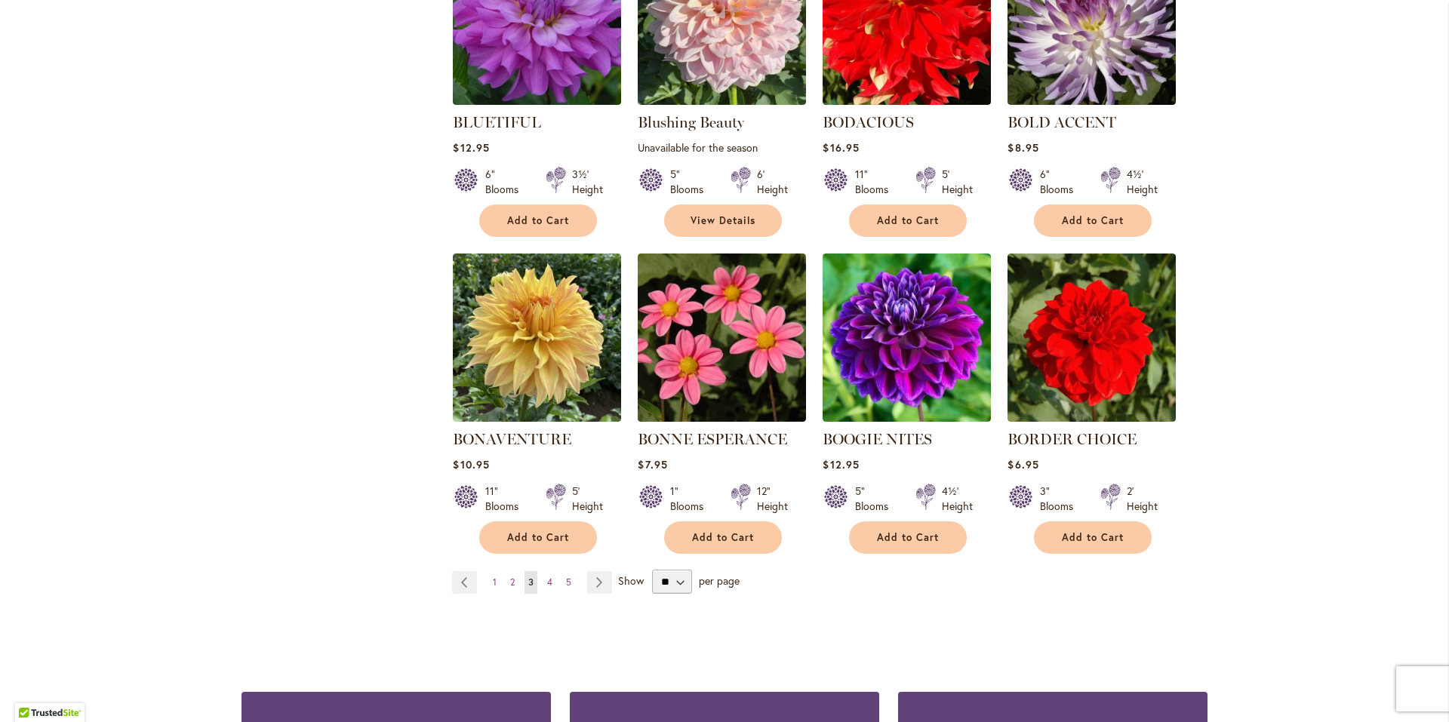
scroll to position [1132, 0]
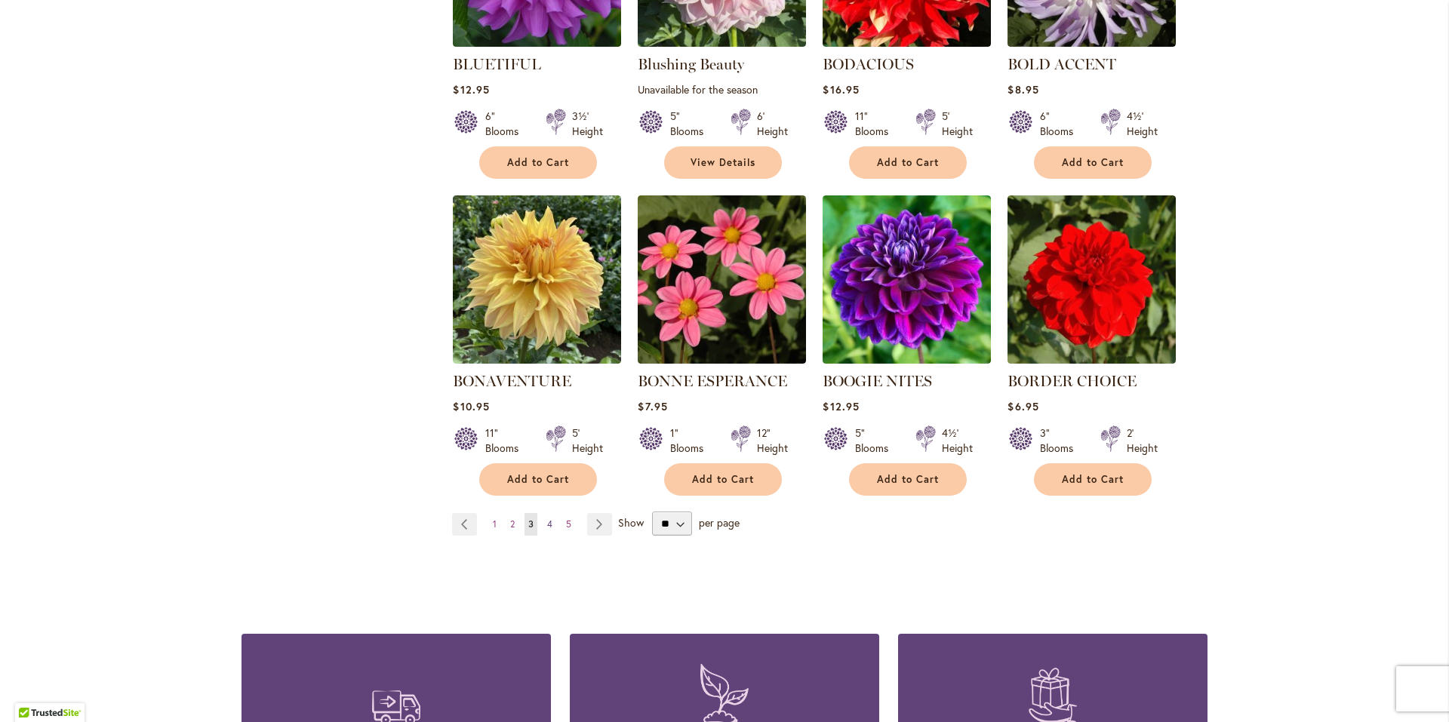
click at [547, 521] on span "4" at bounding box center [549, 523] width 5 height 11
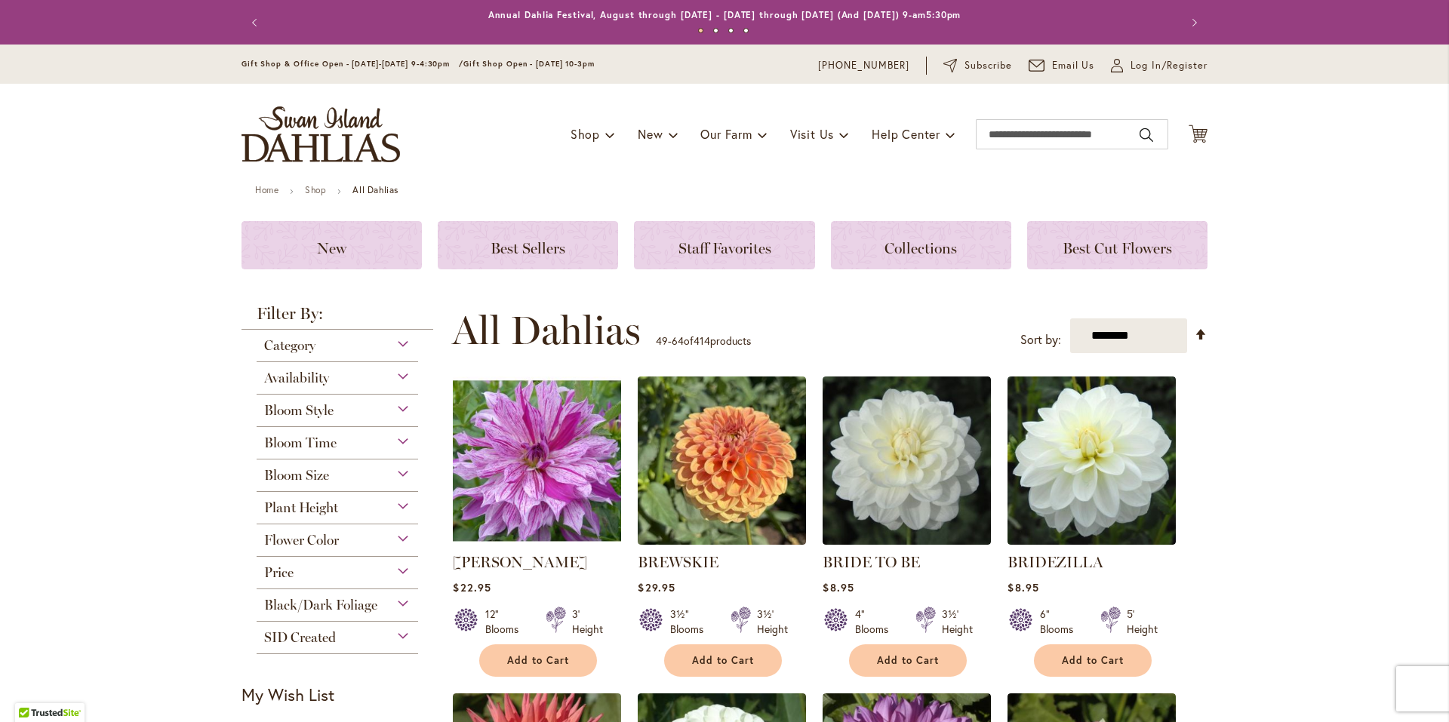
click at [546, 460] on img at bounding box center [537, 461] width 177 height 177
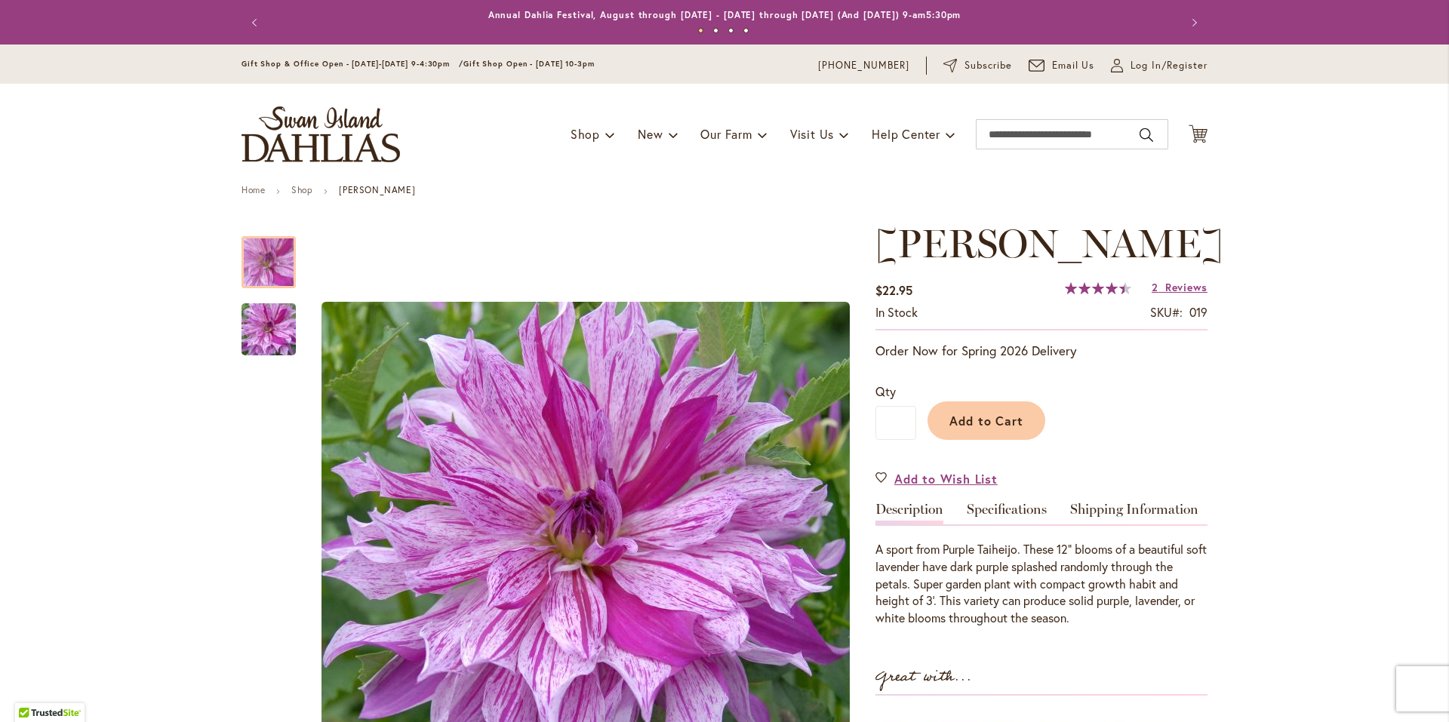
click at [1090, 294] on span "90 % of 100" at bounding box center [1095, 288] width 60 height 12
click at [1165, 294] on span "Reviews" at bounding box center [1186, 287] width 42 height 14
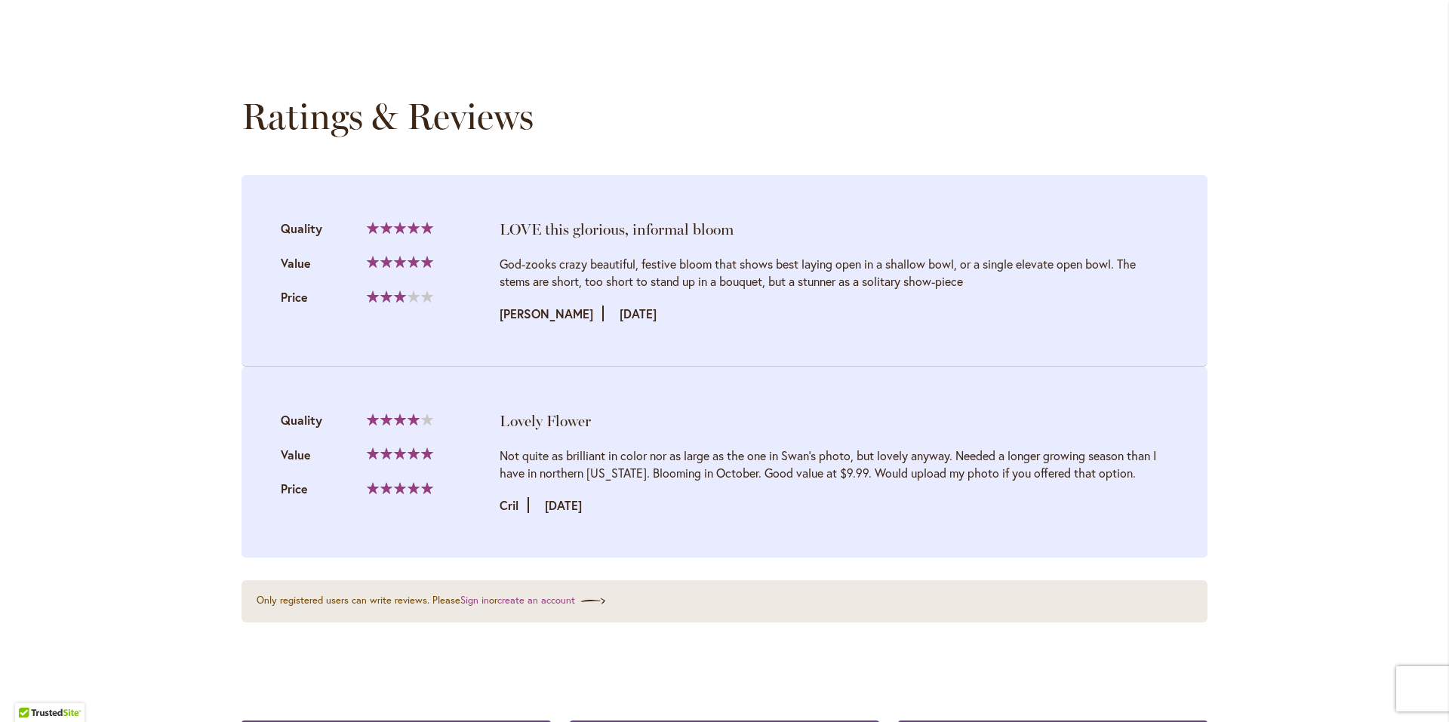
scroll to position [1591, 0]
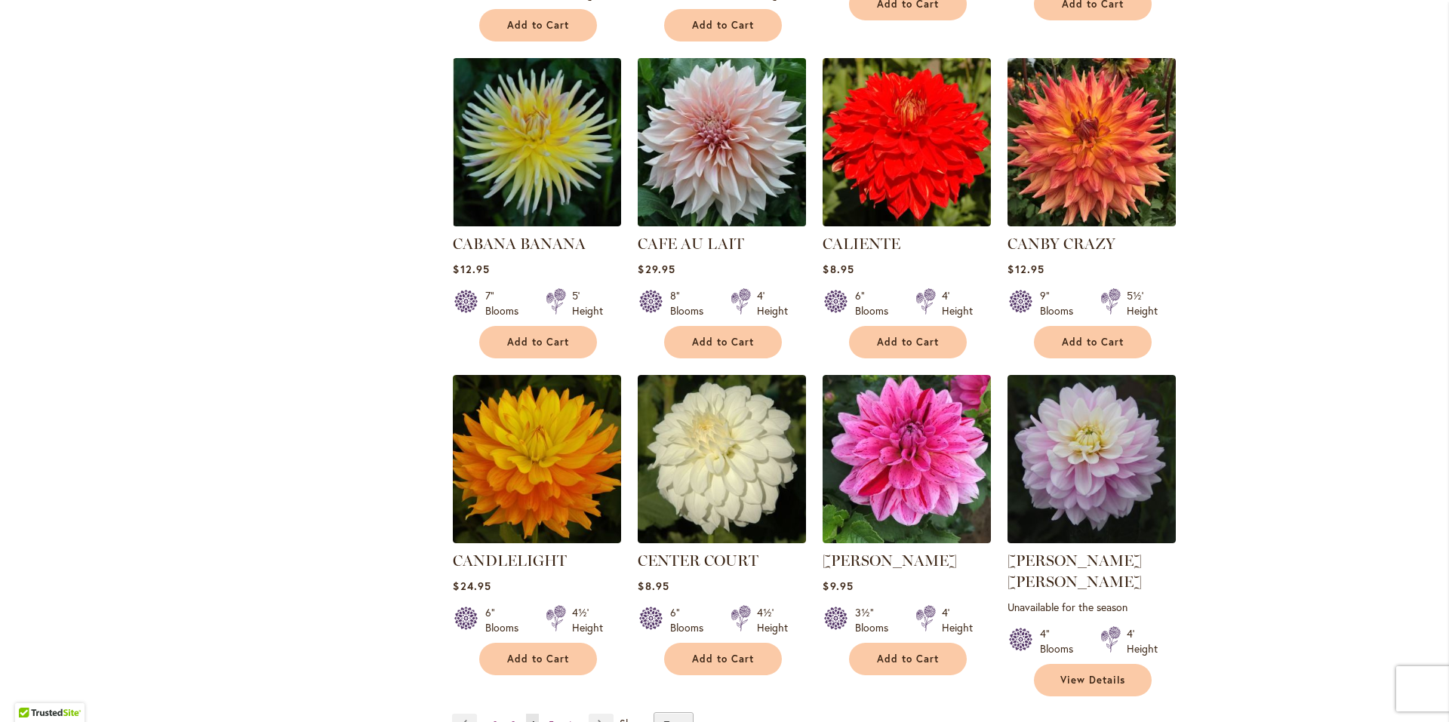
scroll to position [981, 0]
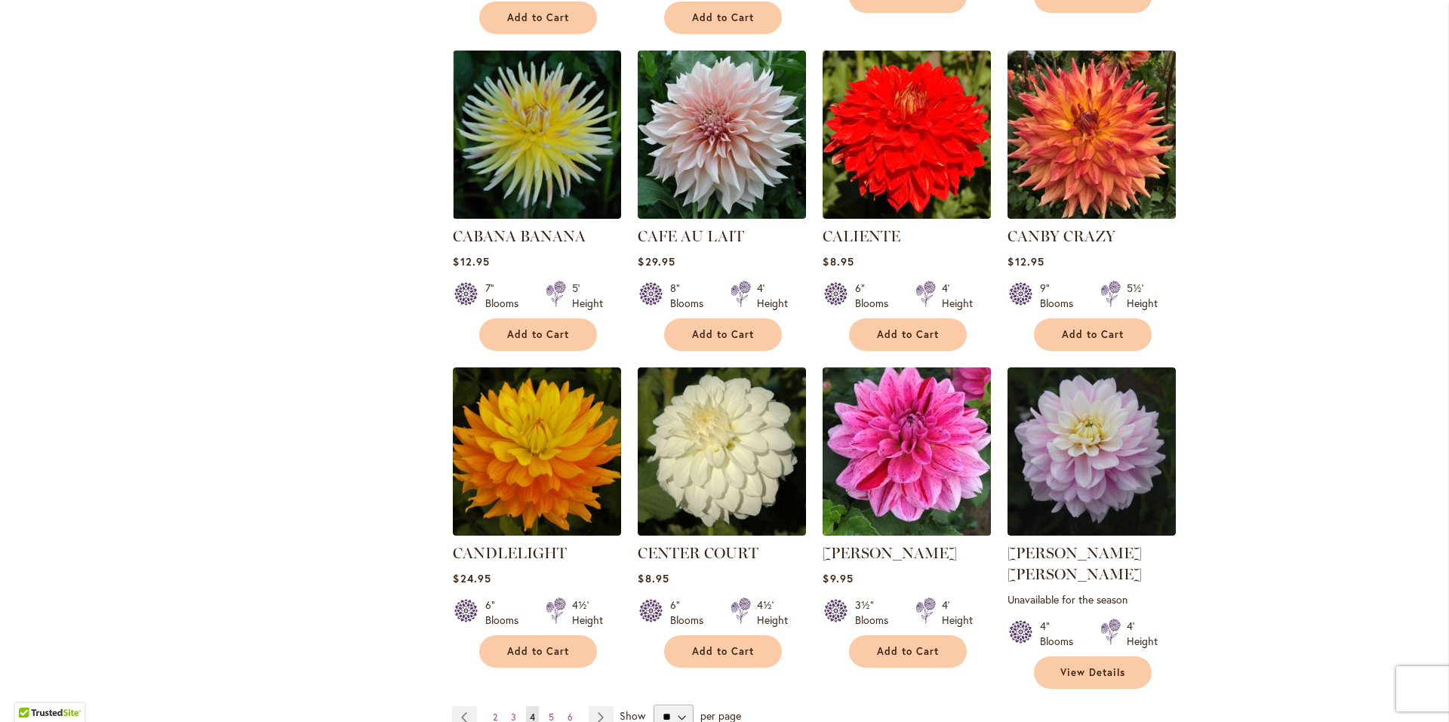
click at [851, 429] on img at bounding box center [907, 452] width 177 height 177
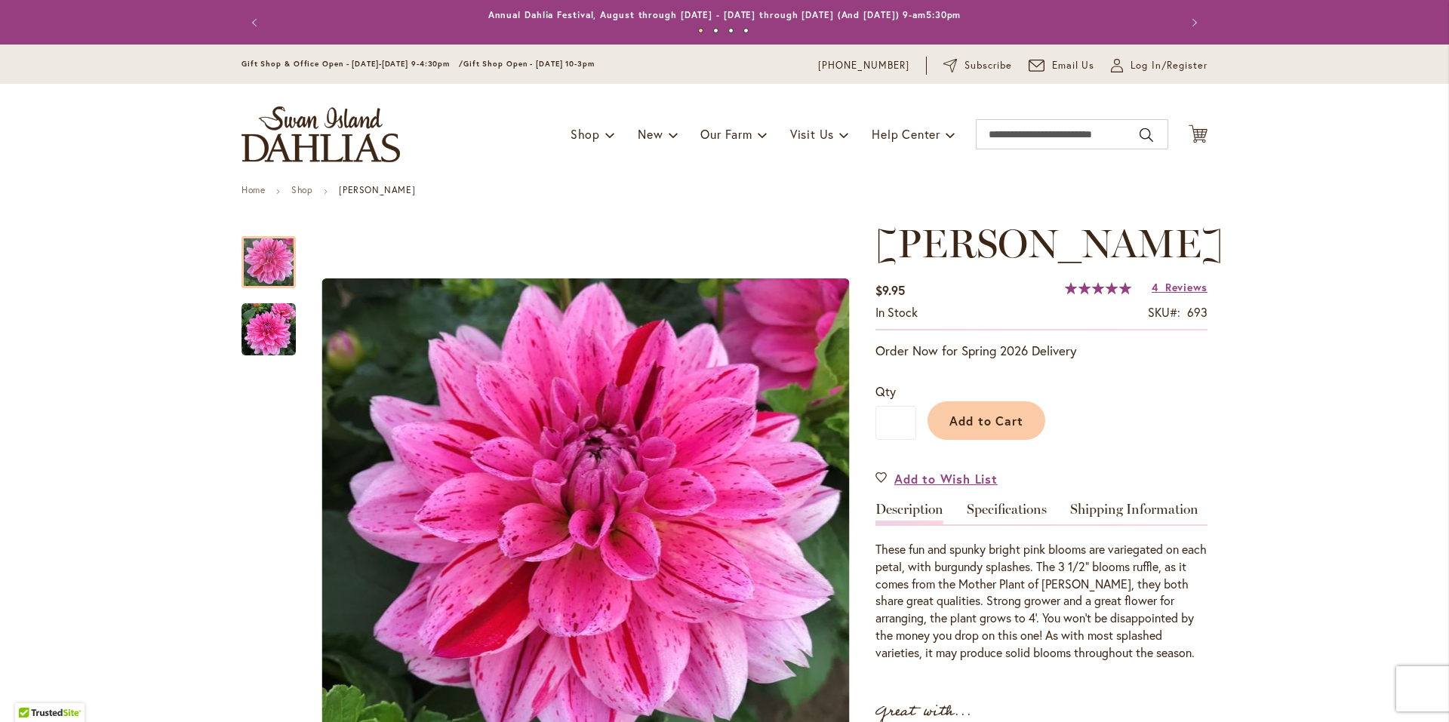
click at [1078, 286] on span "100 % of 100" at bounding box center [1098, 288] width 66 height 12
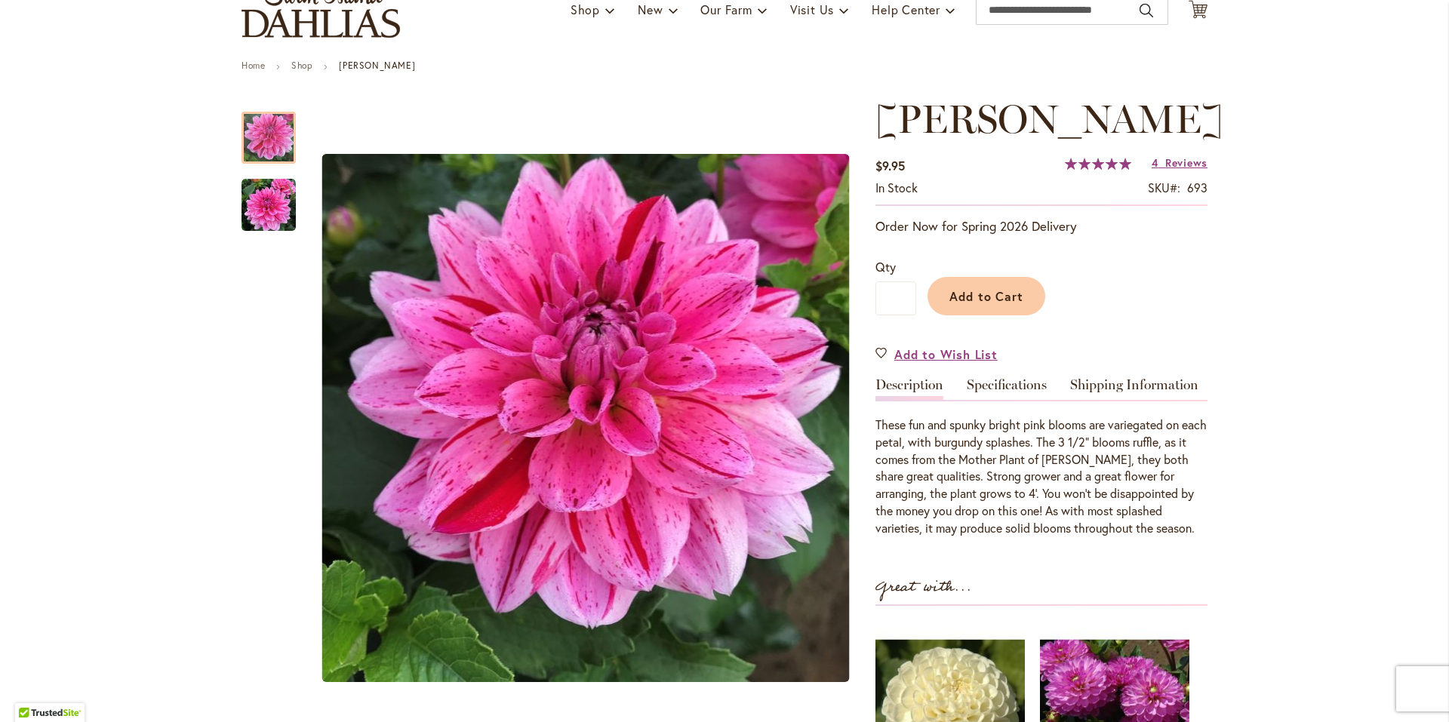
scroll to position [151, 0]
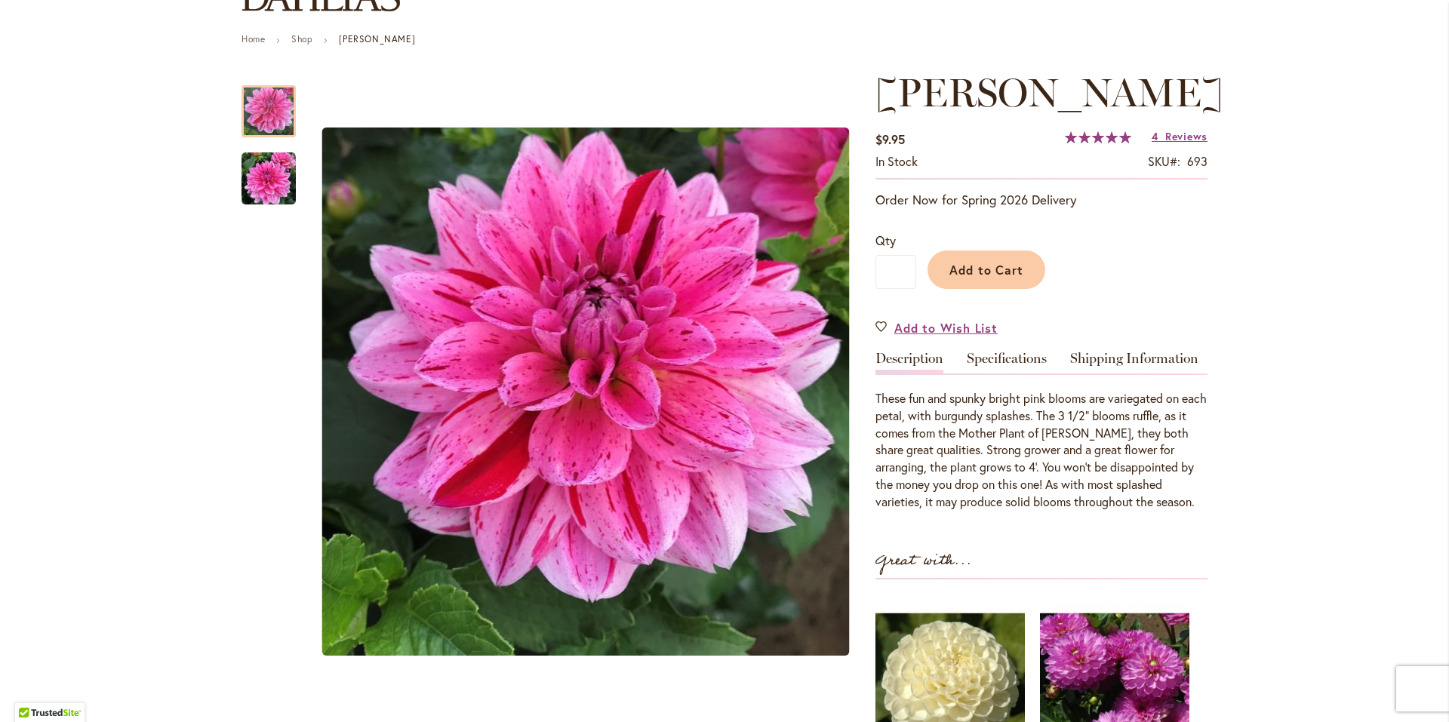
click at [1186, 139] on span "Reviews" at bounding box center [1186, 136] width 42 height 14
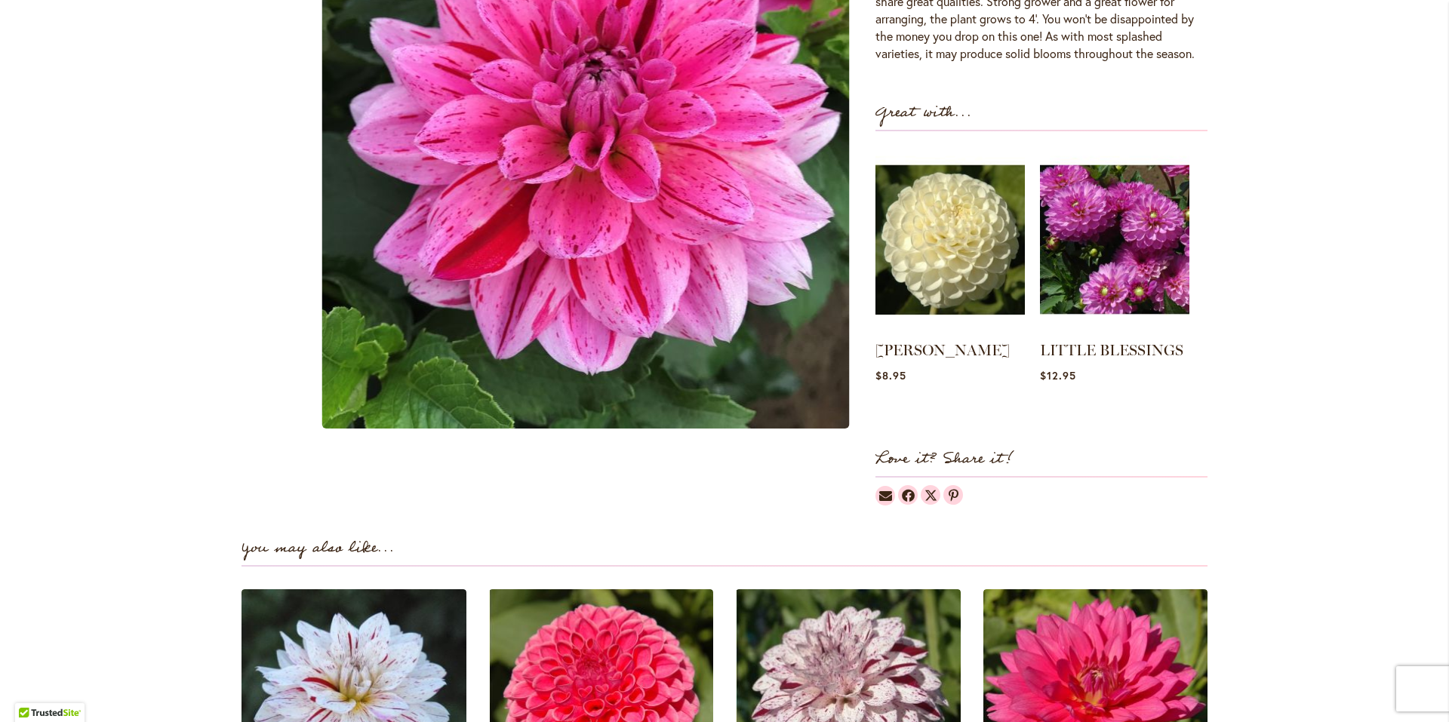
scroll to position [373, 0]
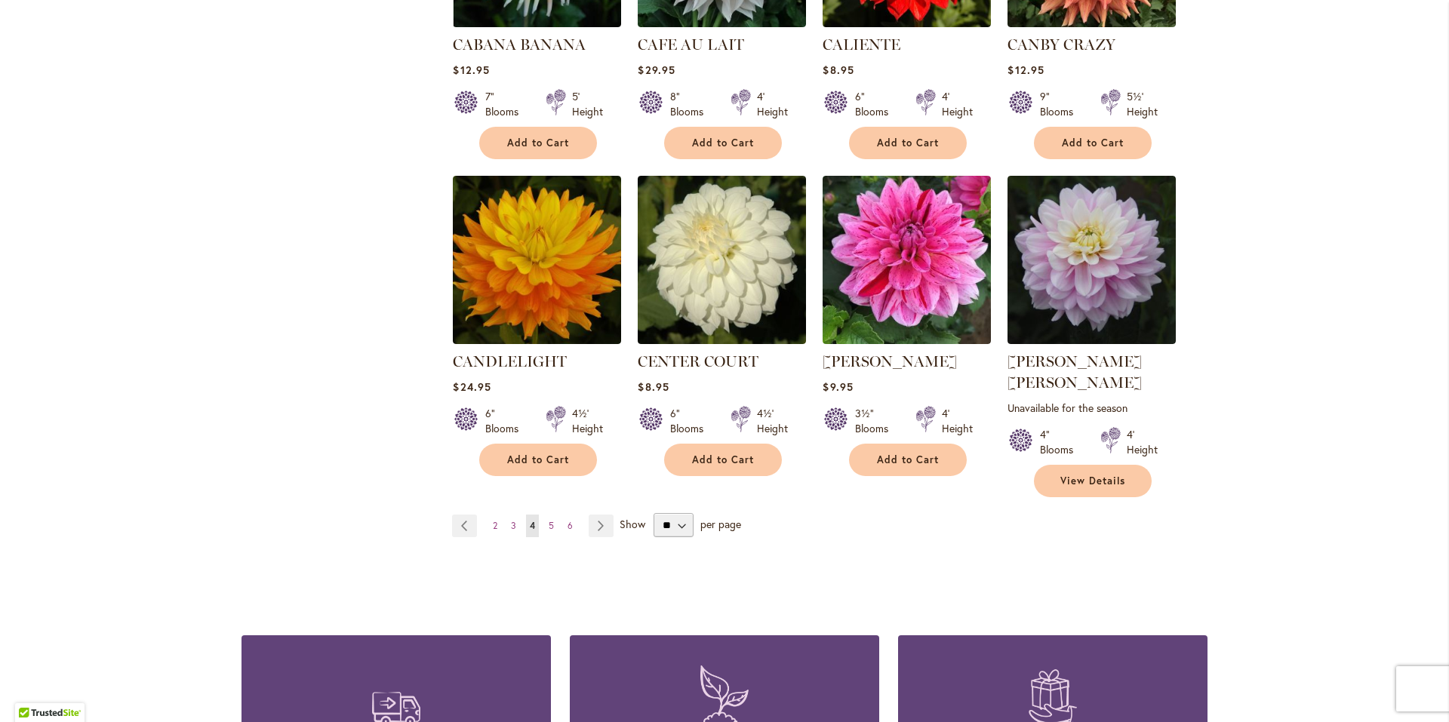
scroll to position [1208, 0]
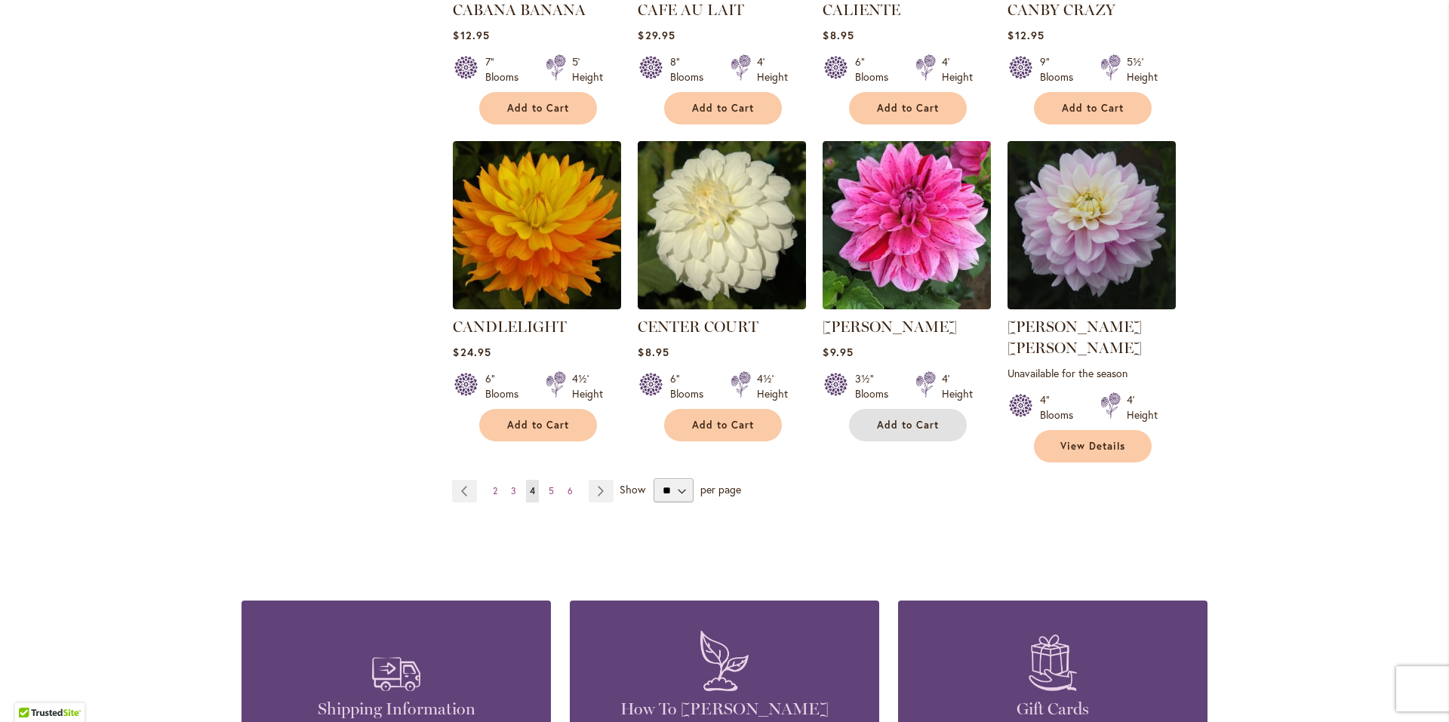
click at [897, 426] on span "Add to Cart" at bounding box center [908, 425] width 62 height 13
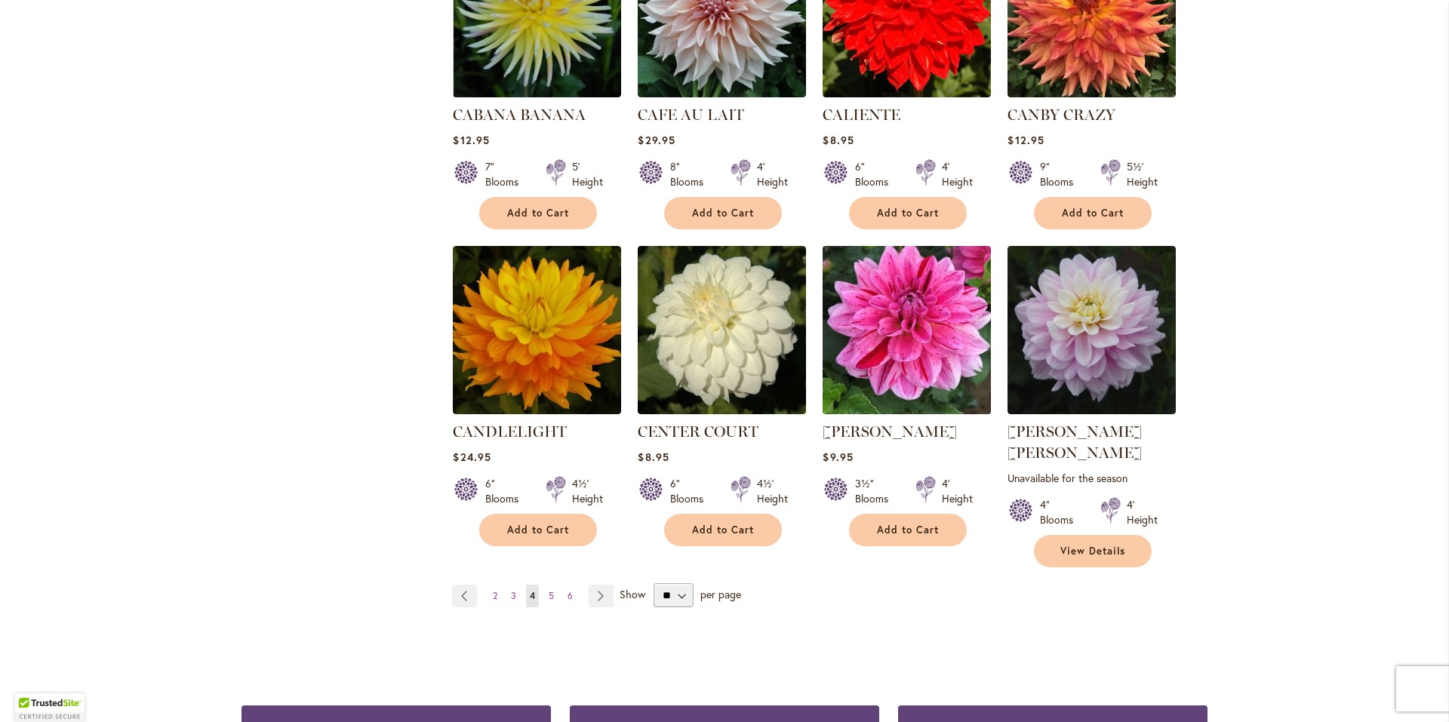
scroll to position [1208, 0]
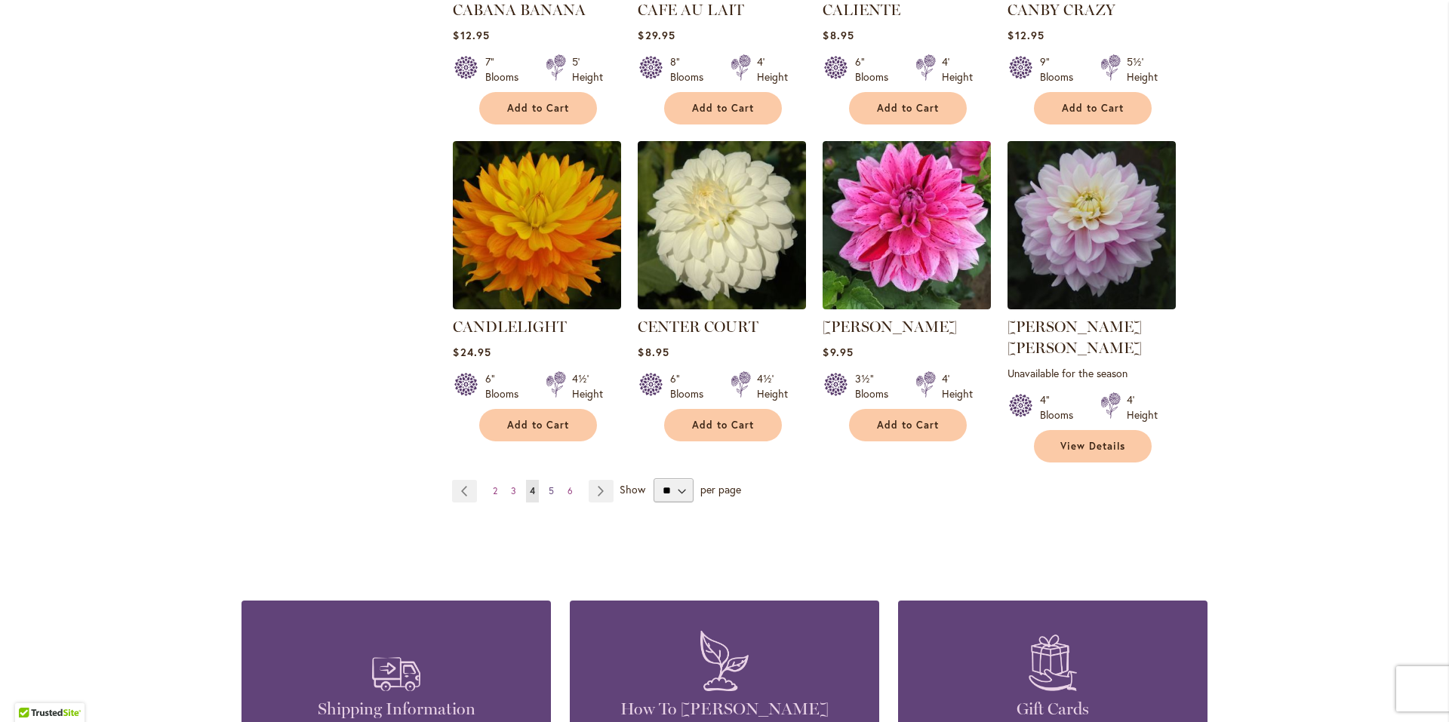
click at [549, 485] on span "5" at bounding box center [551, 490] width 5 height 11
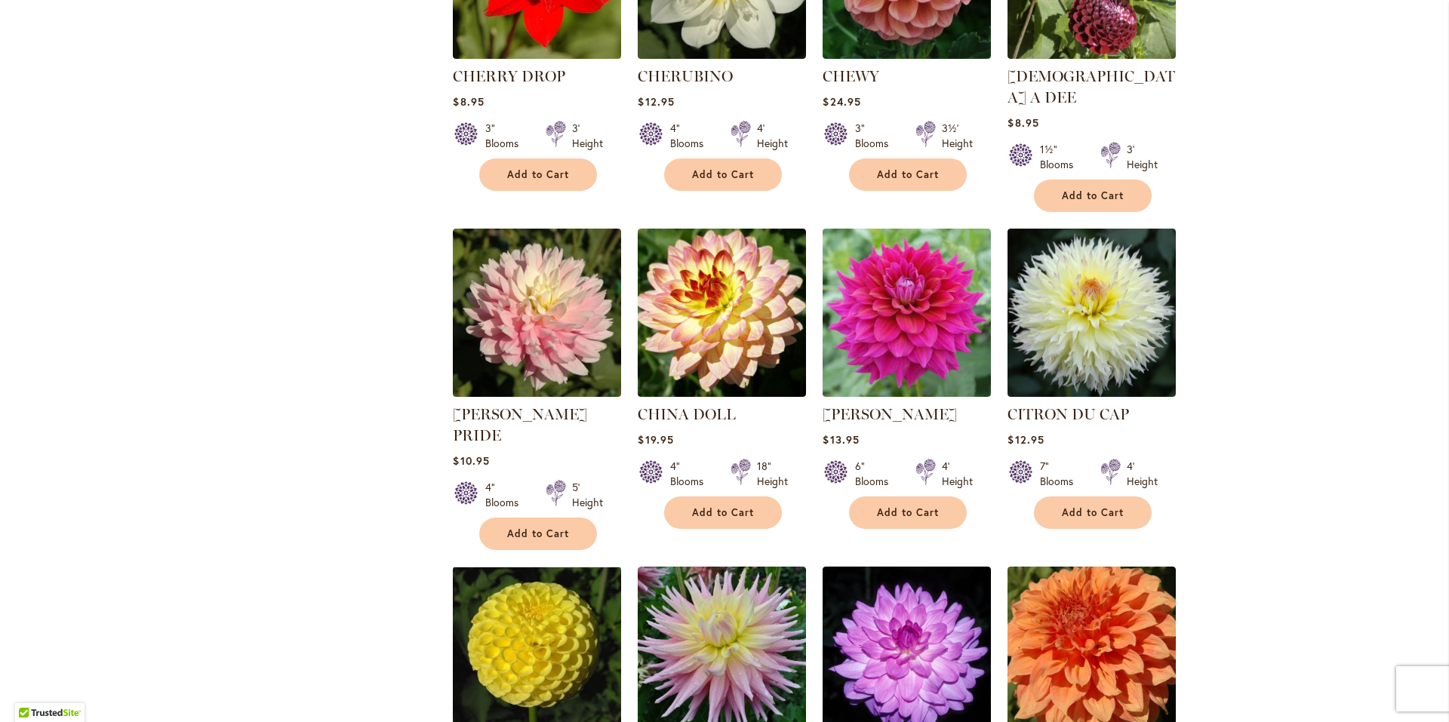
scroll to position [830, 0]
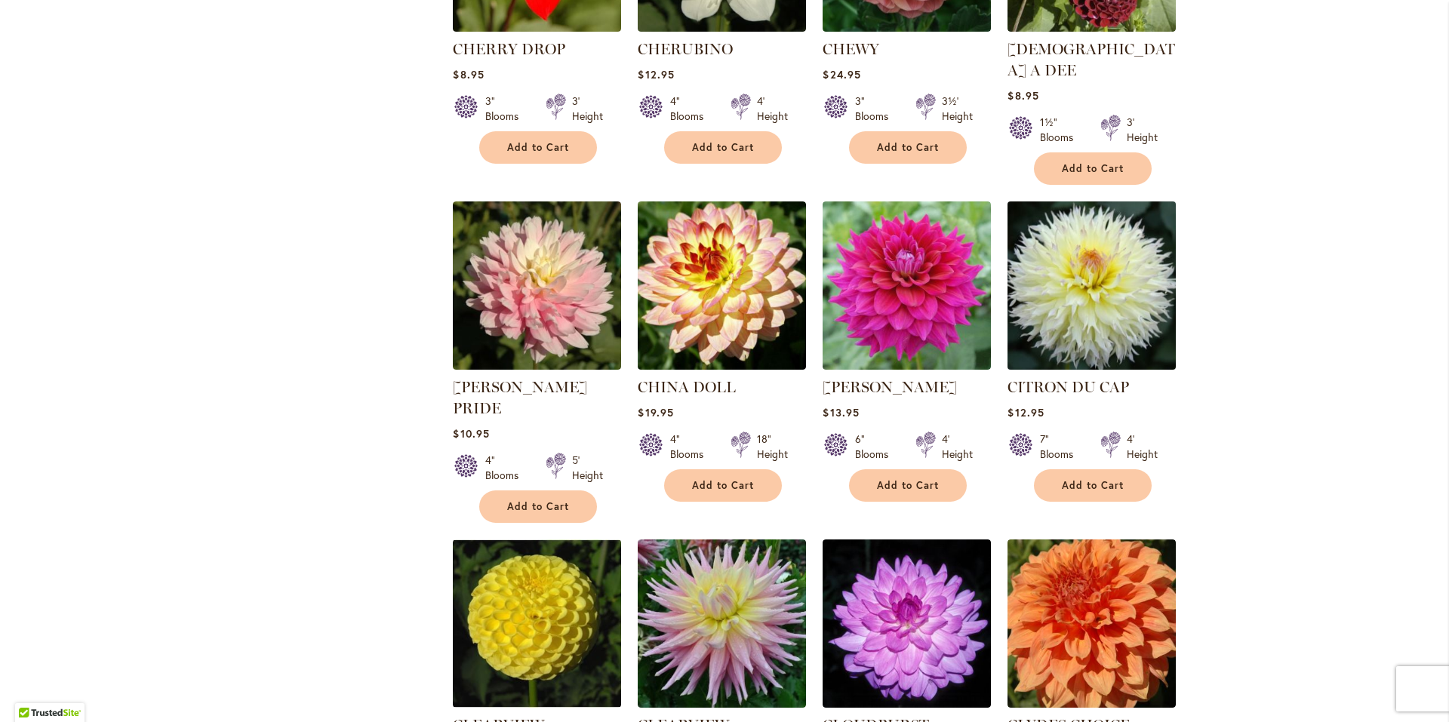
click at [1047, 273] on img at bounding box center [1092, 286] width 177 height 177
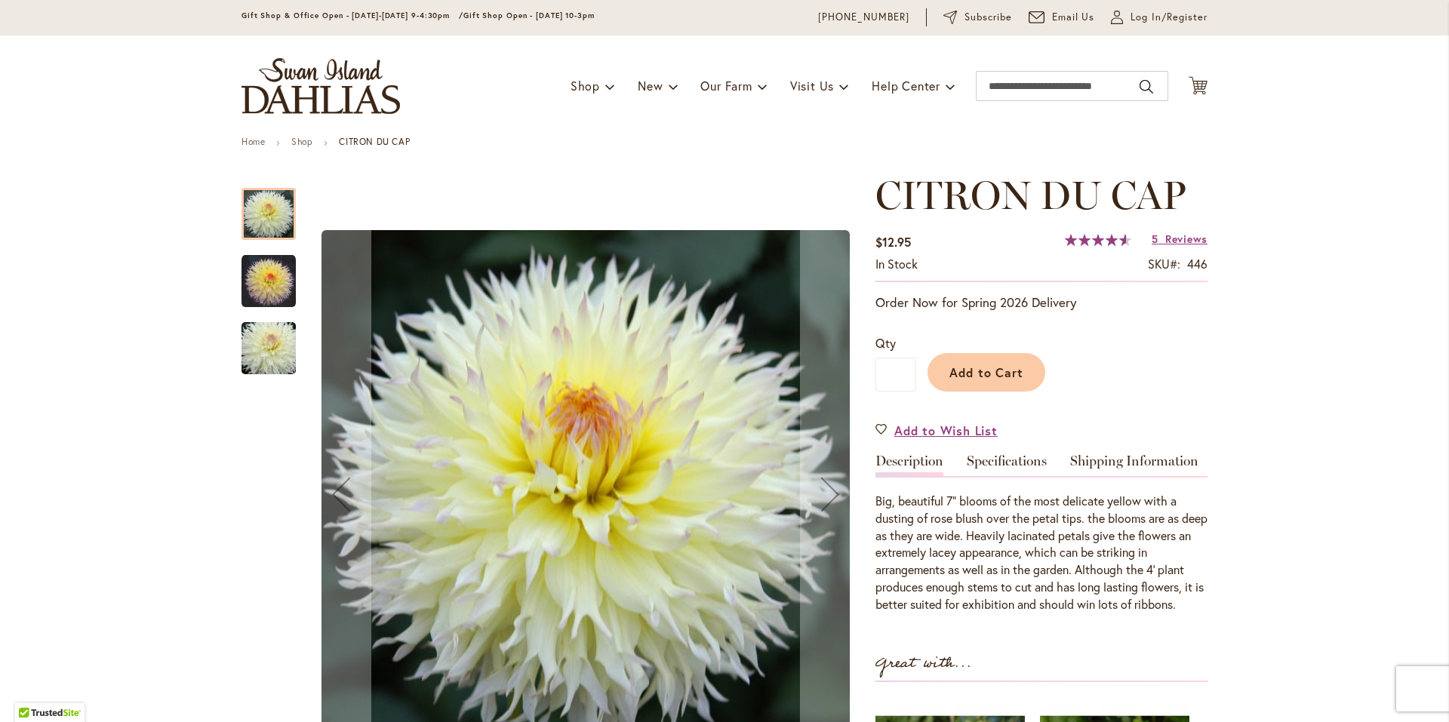
scroll to position [75, 0]
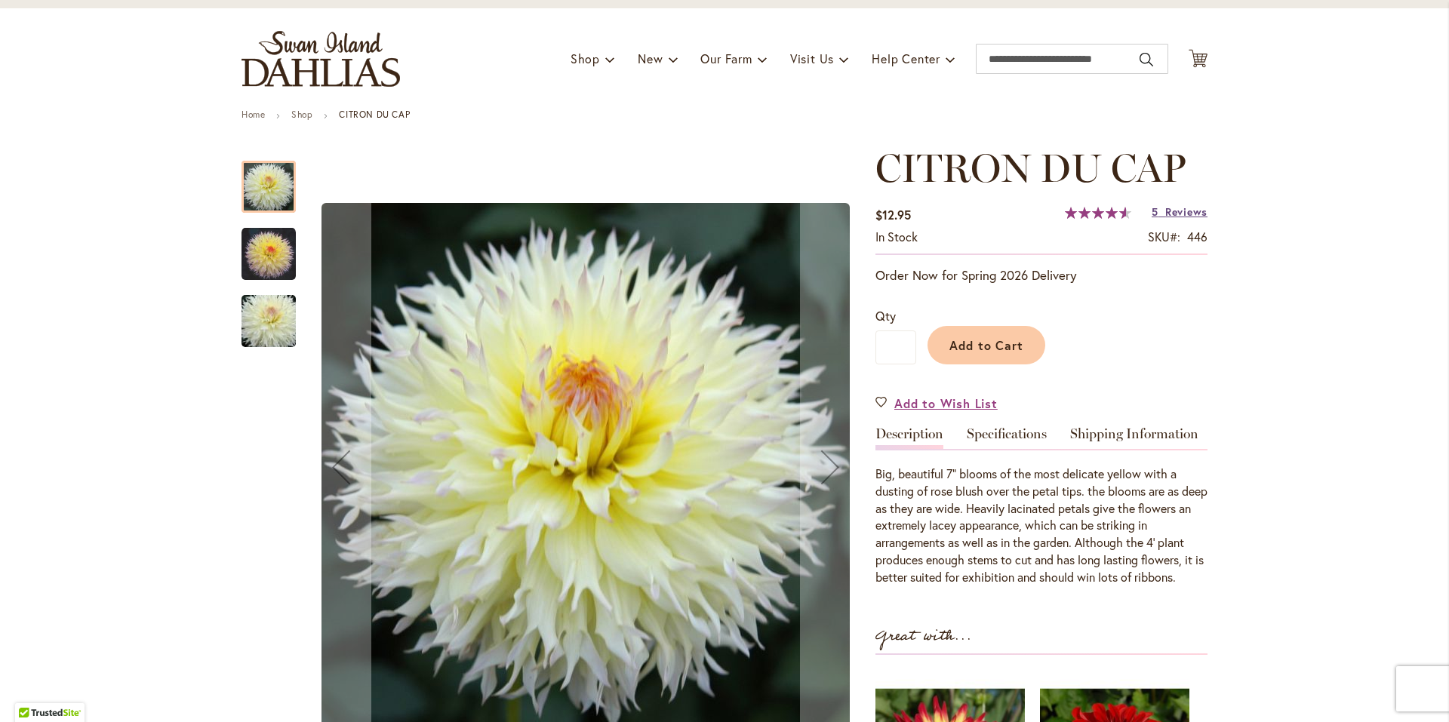
click at [1186, 215] on span "Reviews" at bounding box center [1186, 212] width 42 height 14
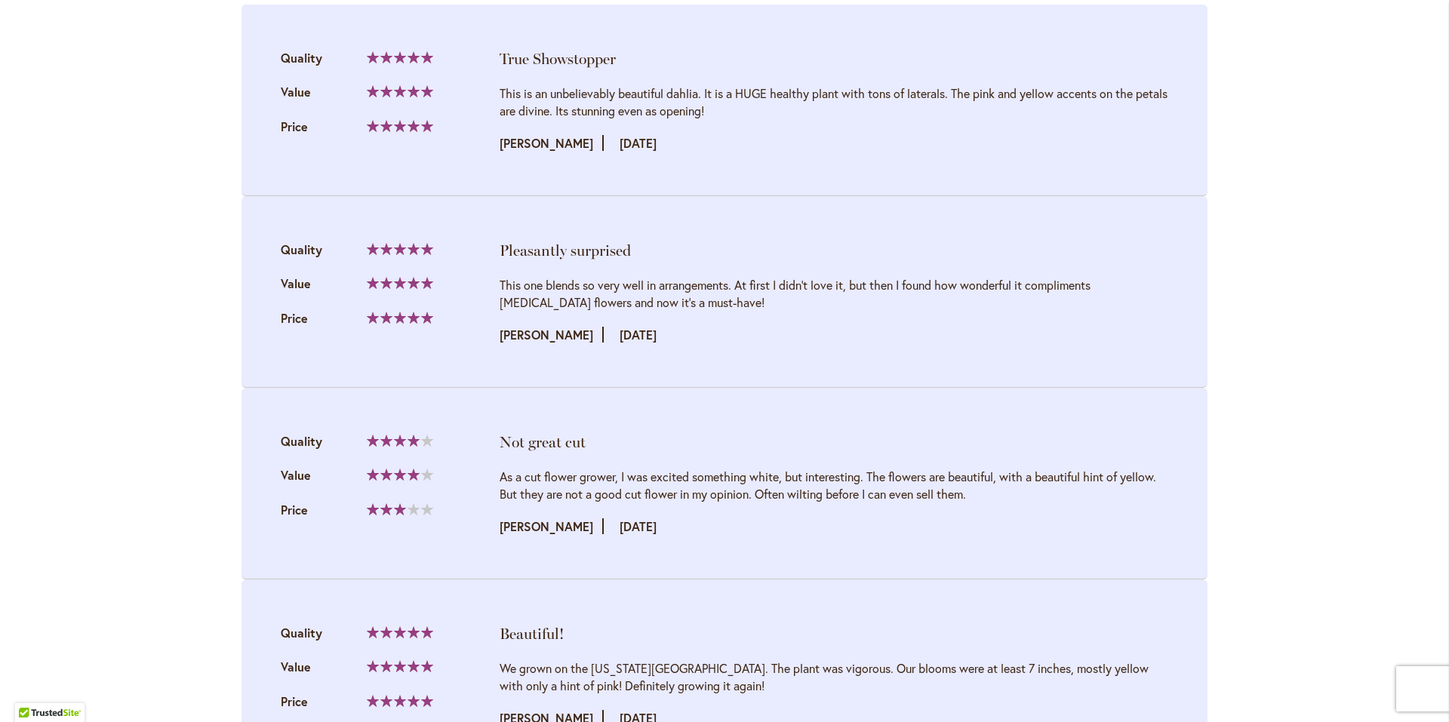
scroll to position [1580, 0]
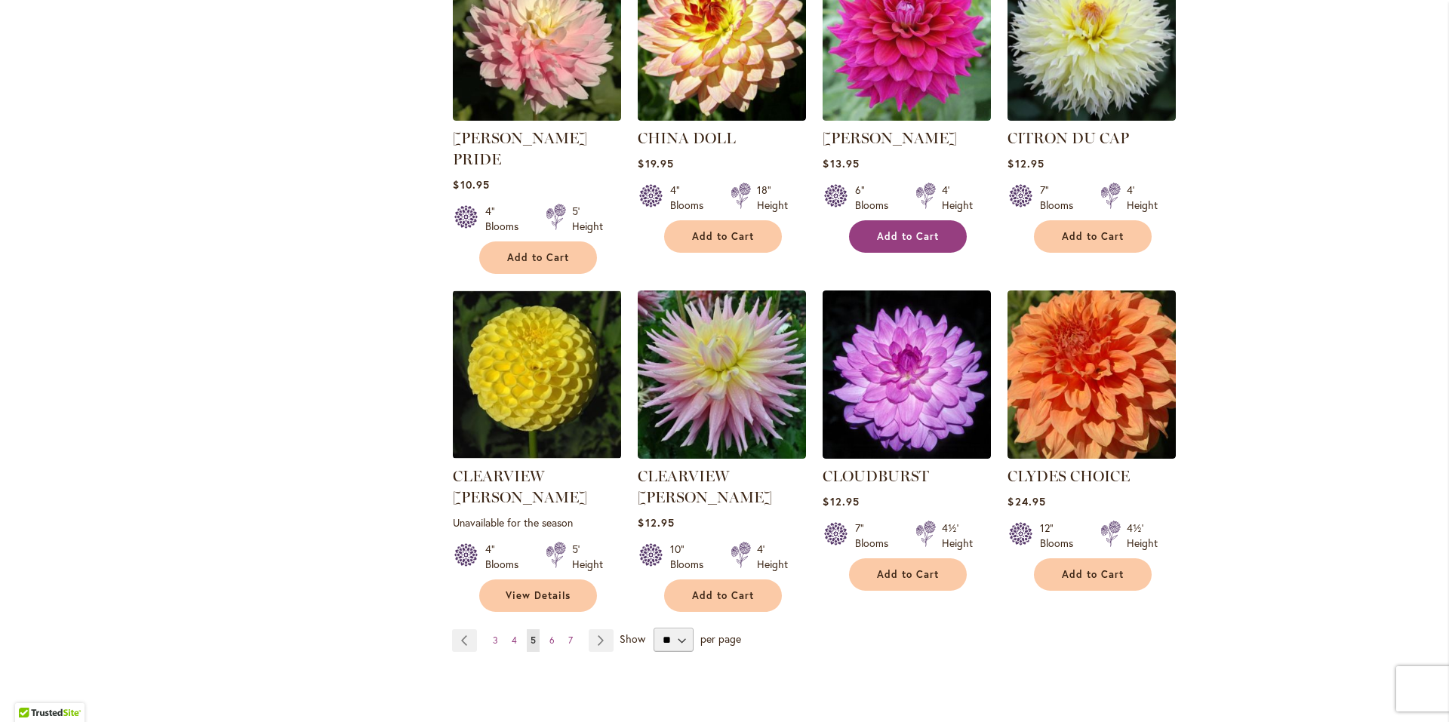
scroll to position [1132, 0]
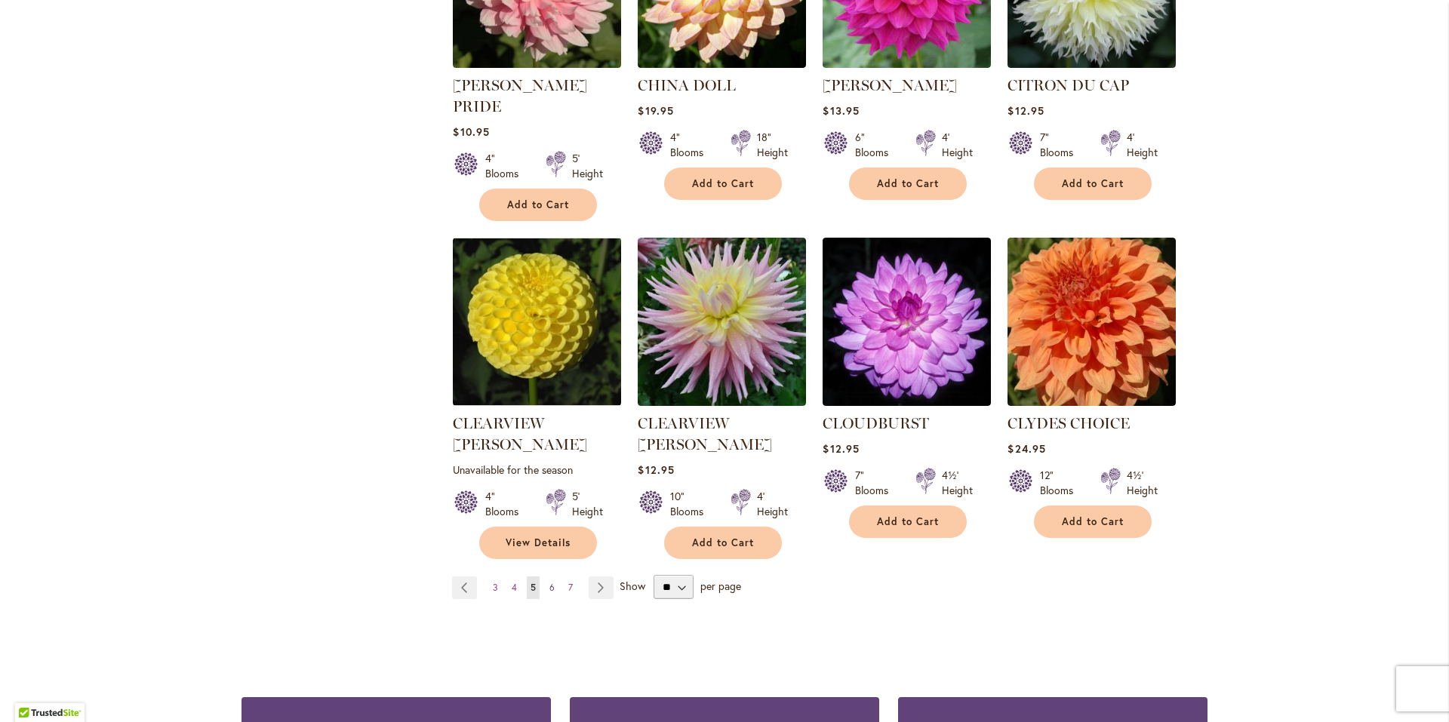
click at [549, 582] on span "6" at bounding box center [551, 587] width 5 height 11
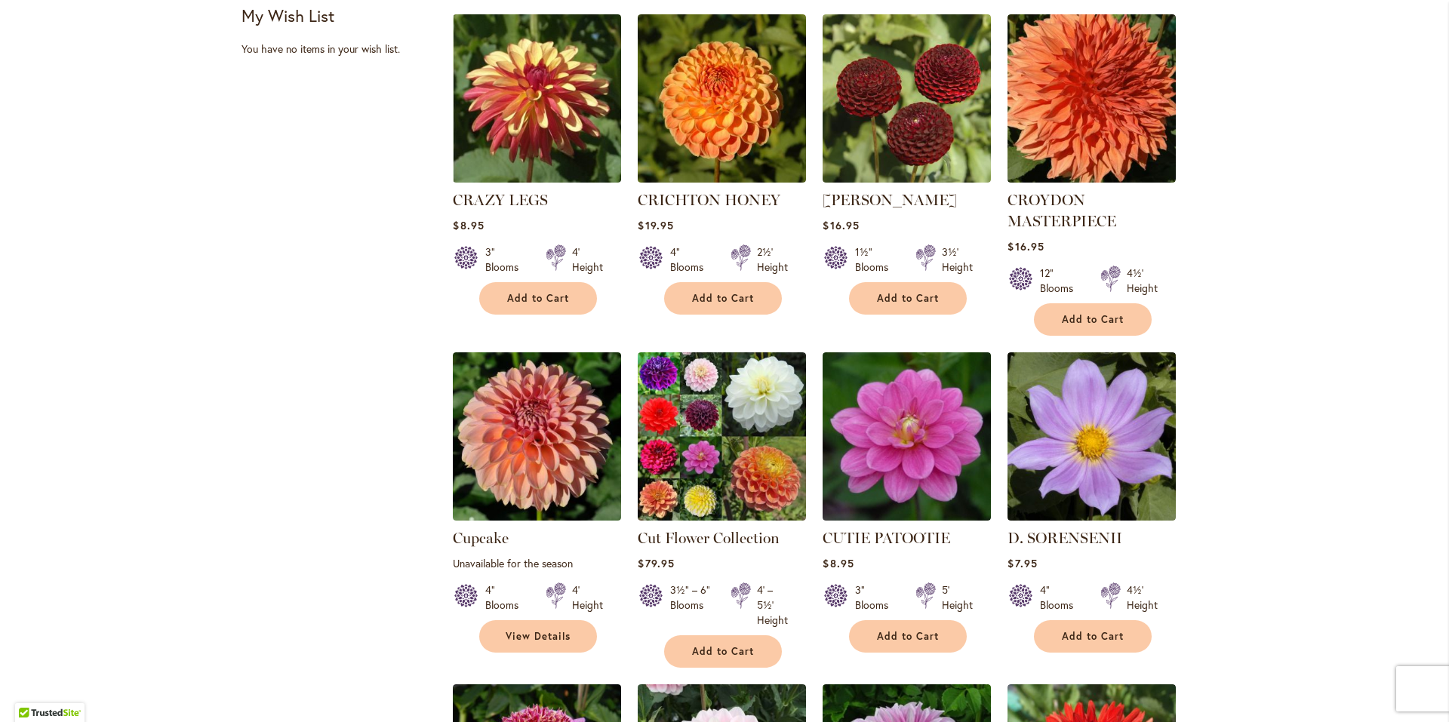
scroll to position [755, 0]
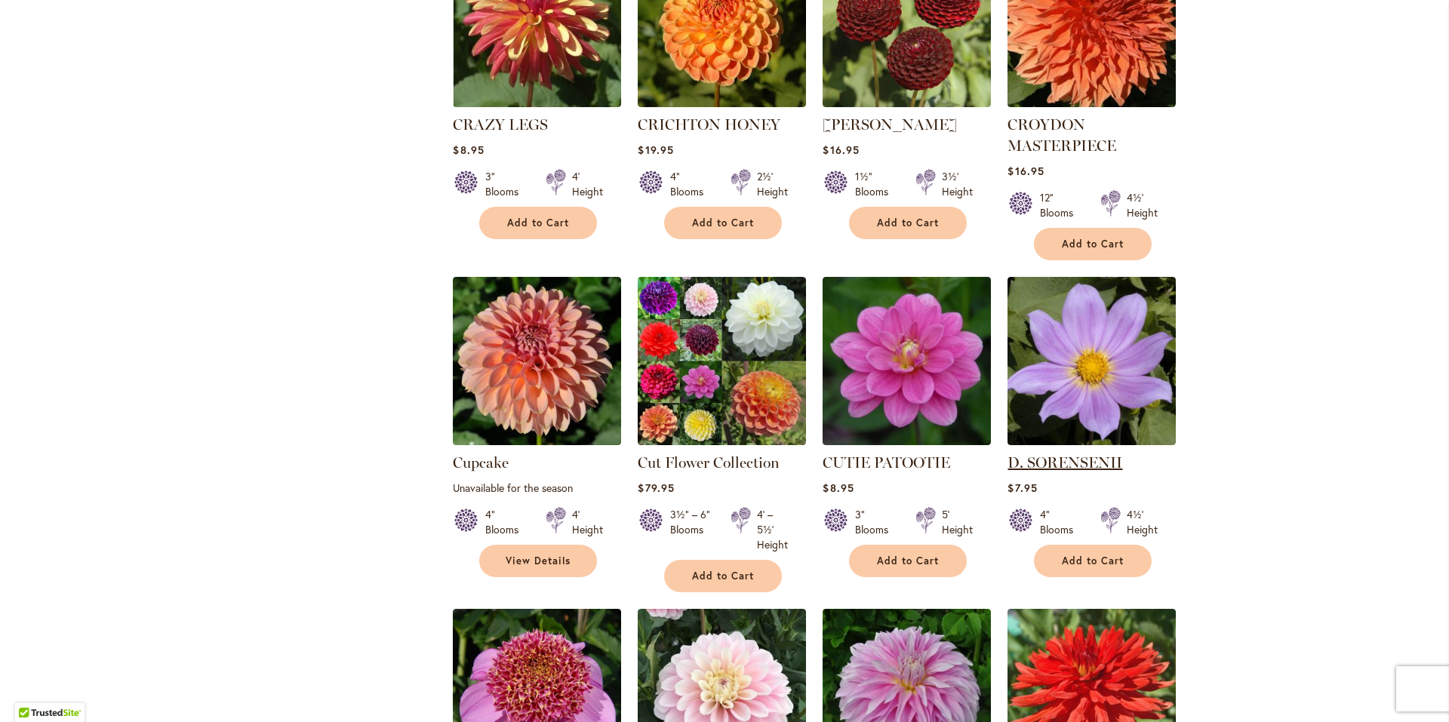
click at [1048, 463] on link "D. SORENSENII" at bounding box center [1065, 463] width 115 height 18
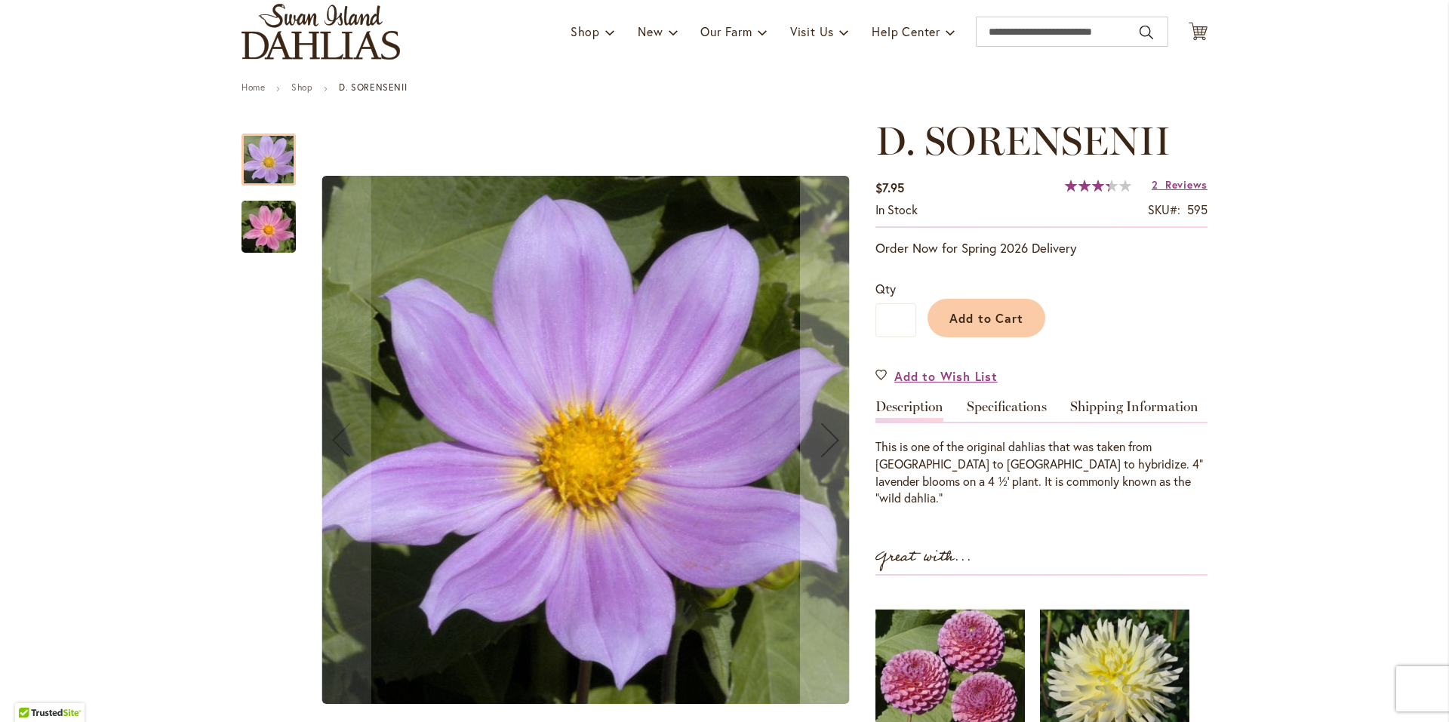
scroll to position [151, 0]
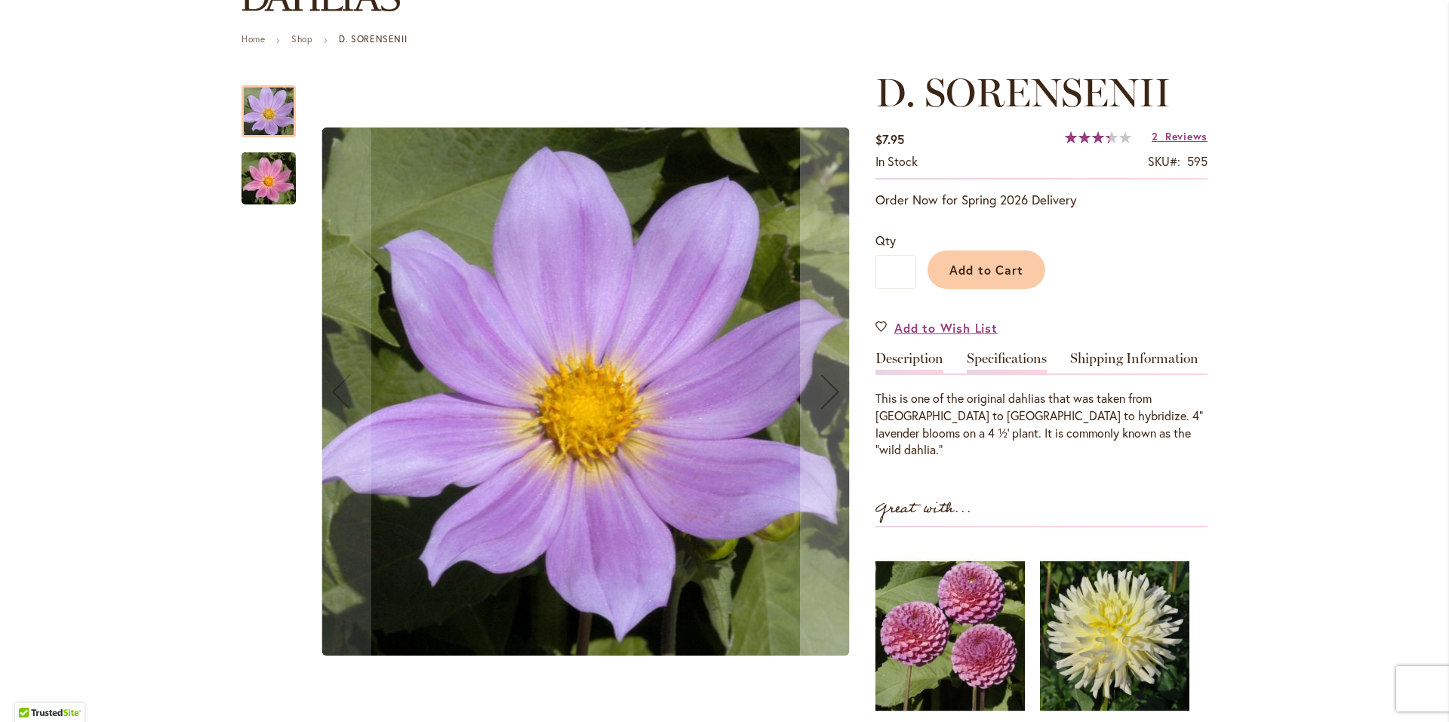
click at [972, 364] on link "Specifications" at bounding box center [1007, 363] width 80 height 22
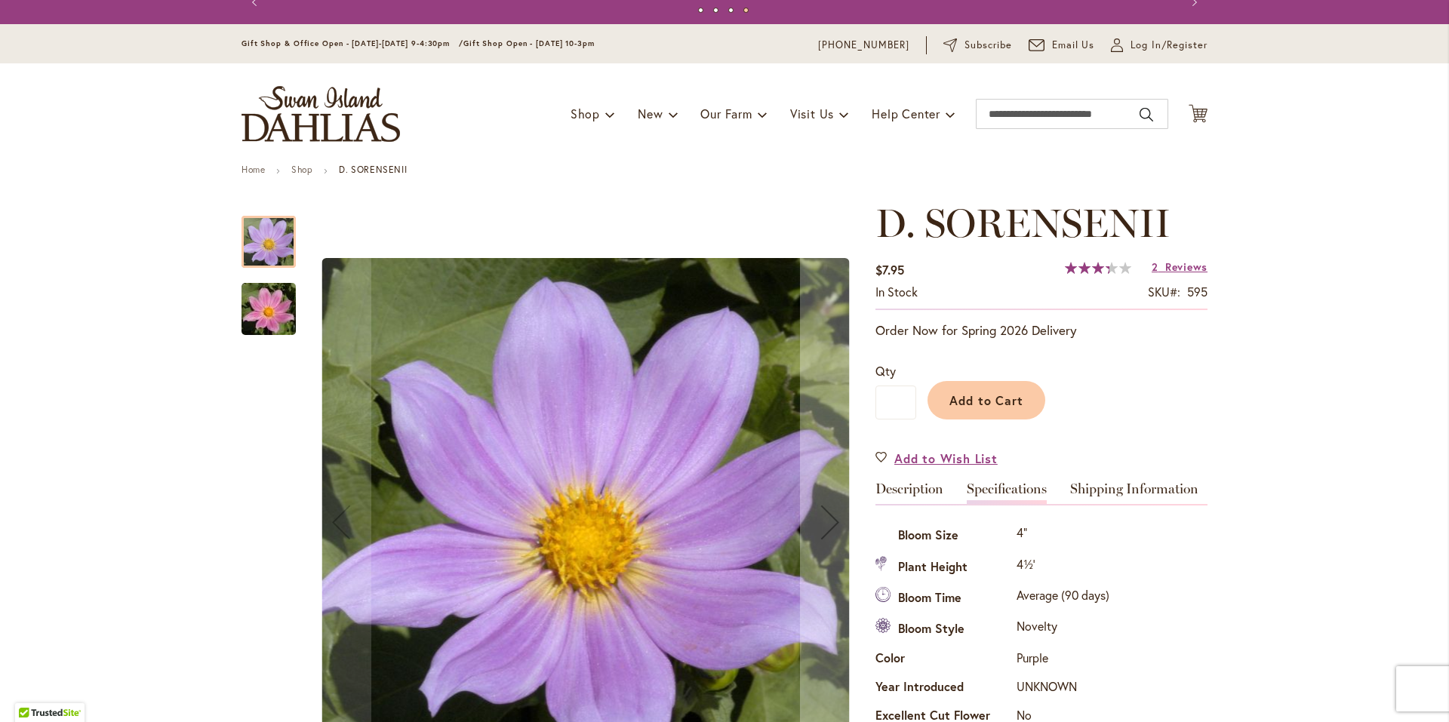
scroll to position [0, 0]
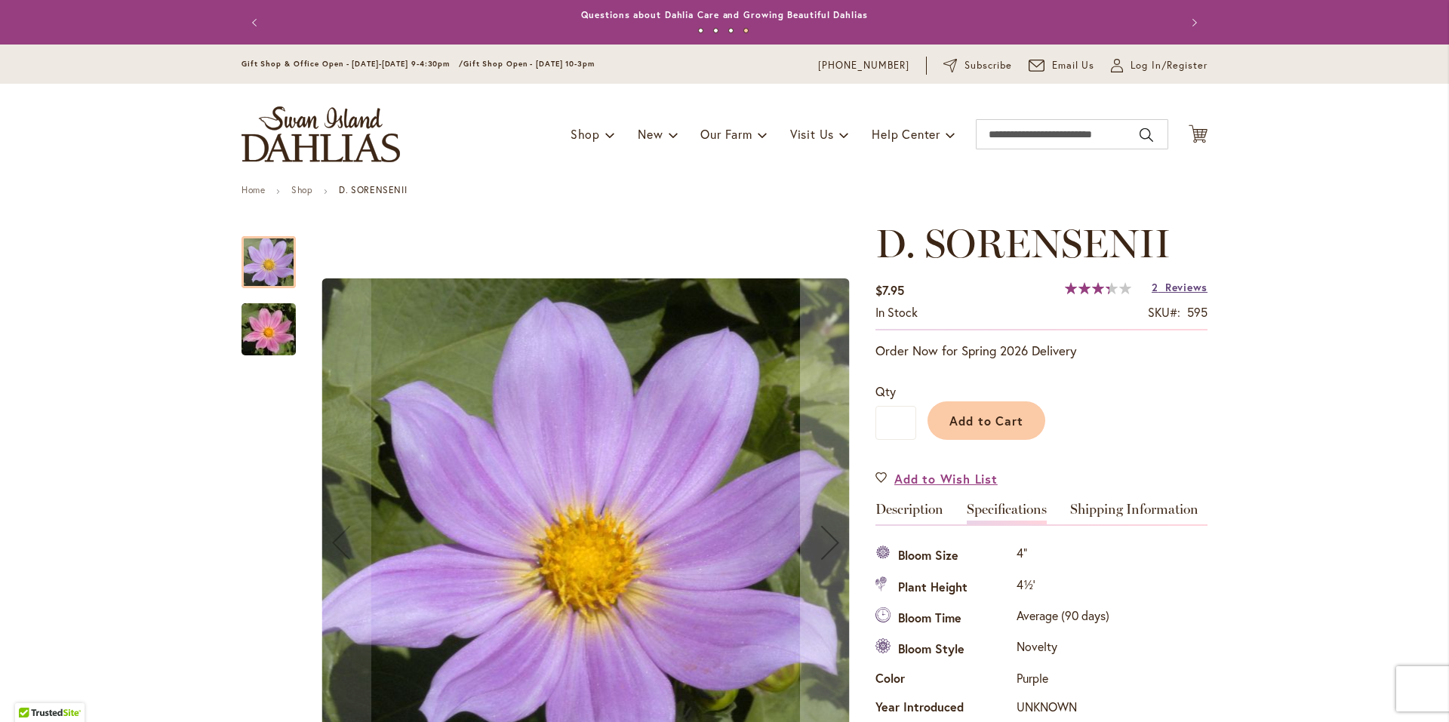
click at [1194, 289] on span "Reviews" at bounding box center [1186, 287] width 42 height 14
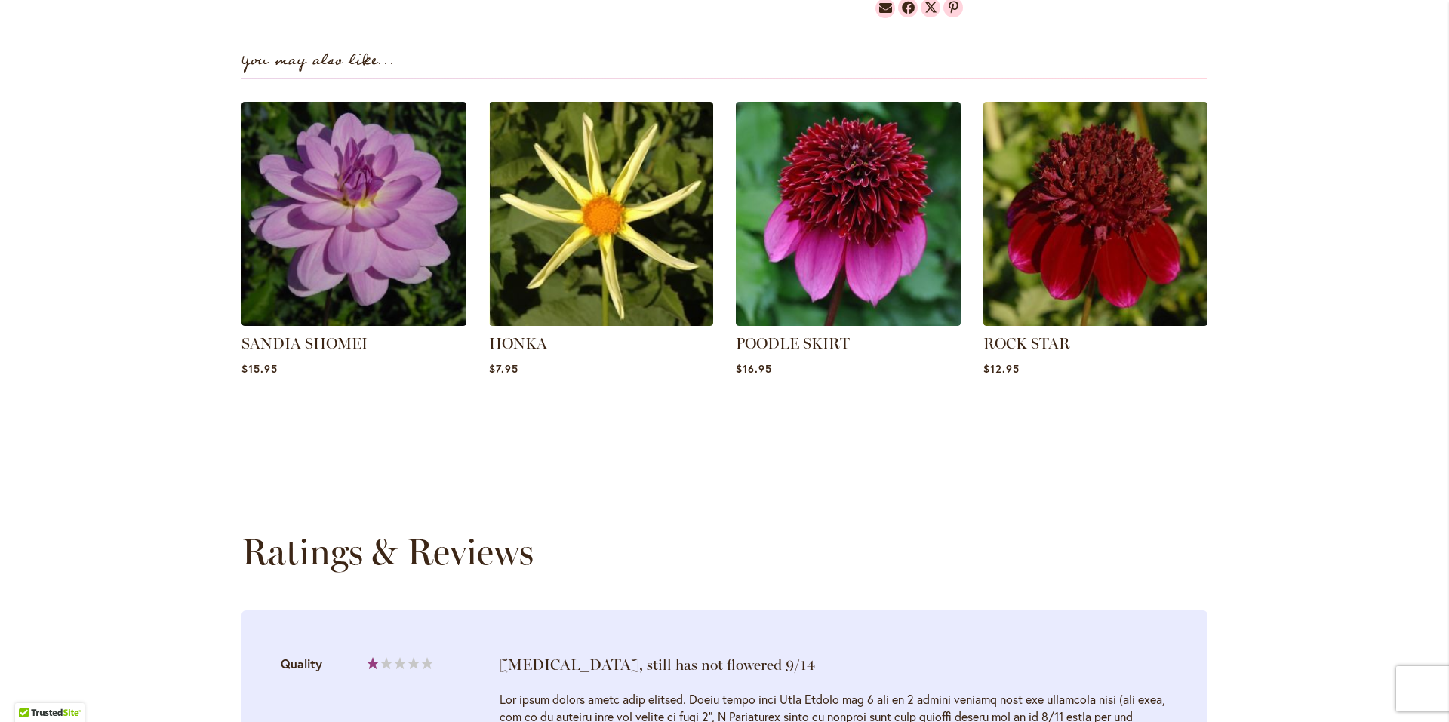
scroll to position [1229, 0]
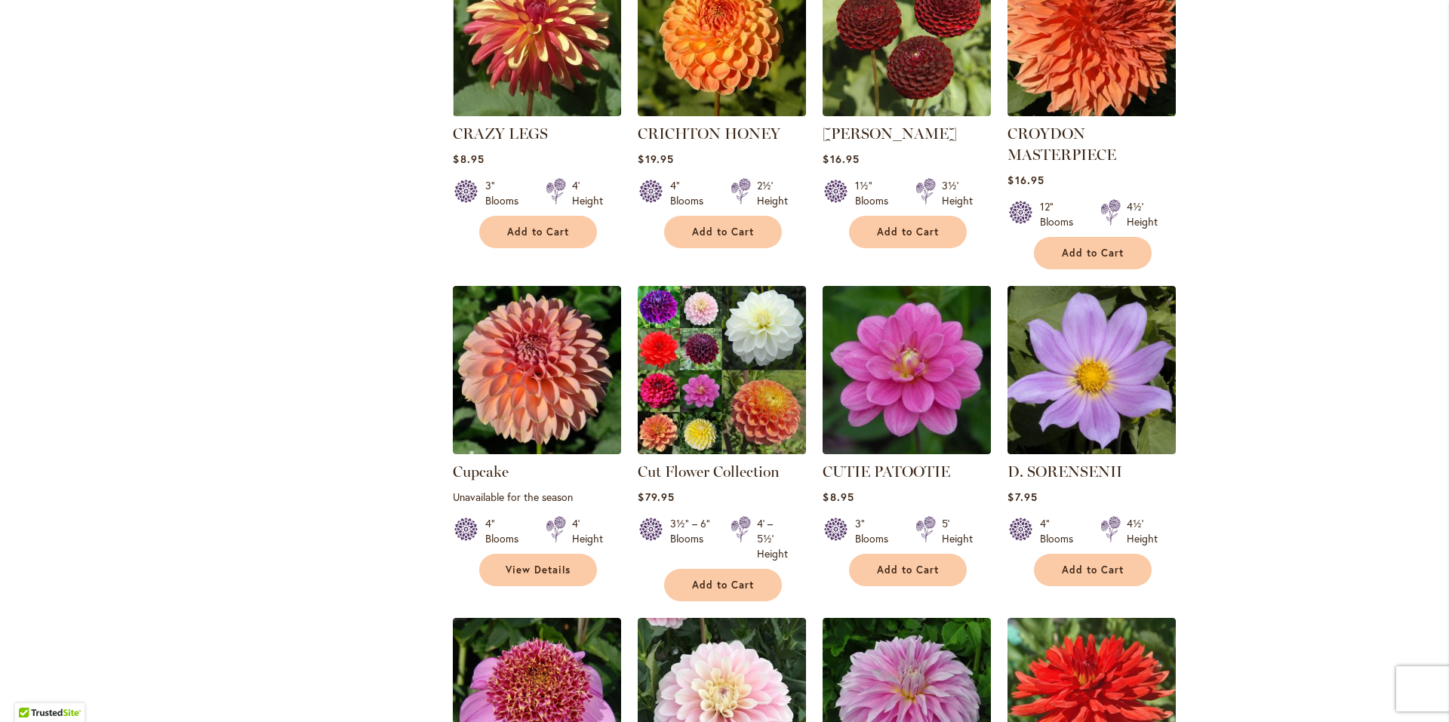
scroll to position [755, 0]
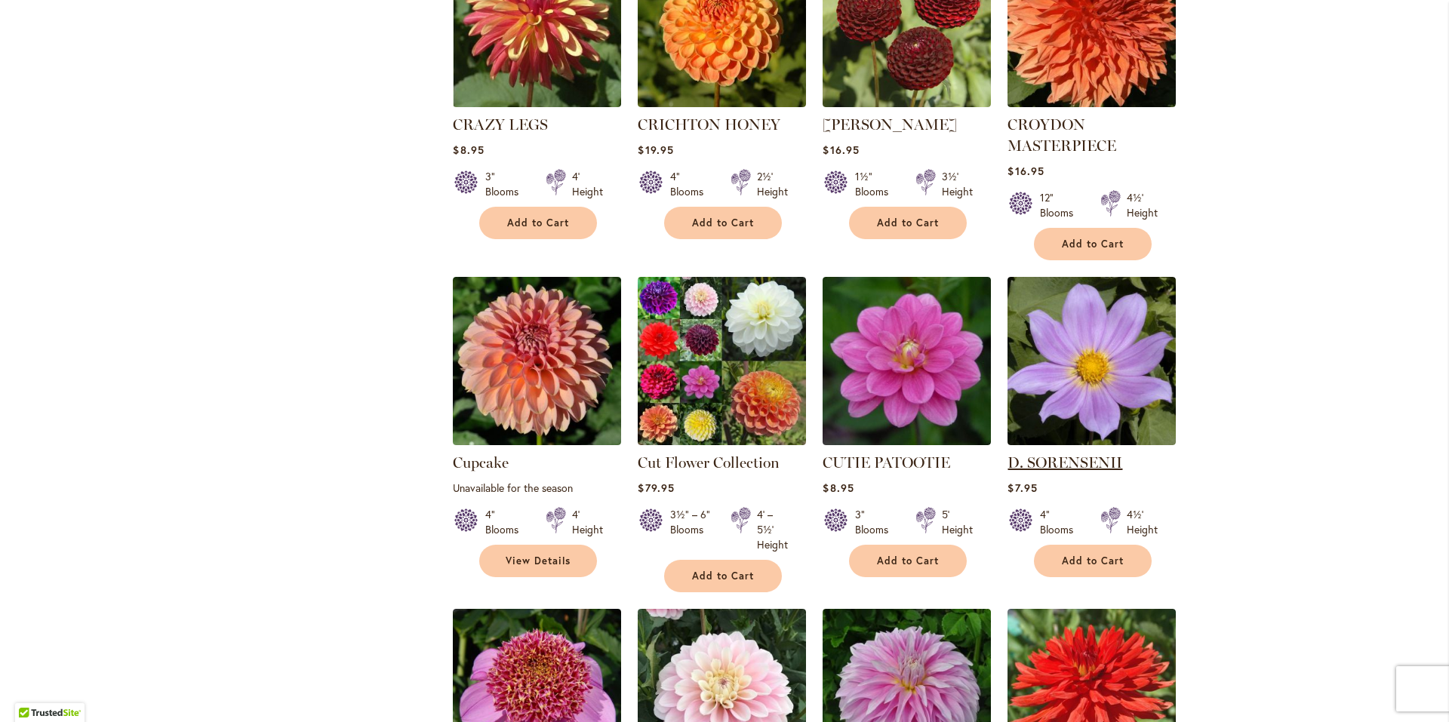
click at [1038, 460] on link "D. SORENSENII" at bounding box center [1065, 463] width 115 height 18
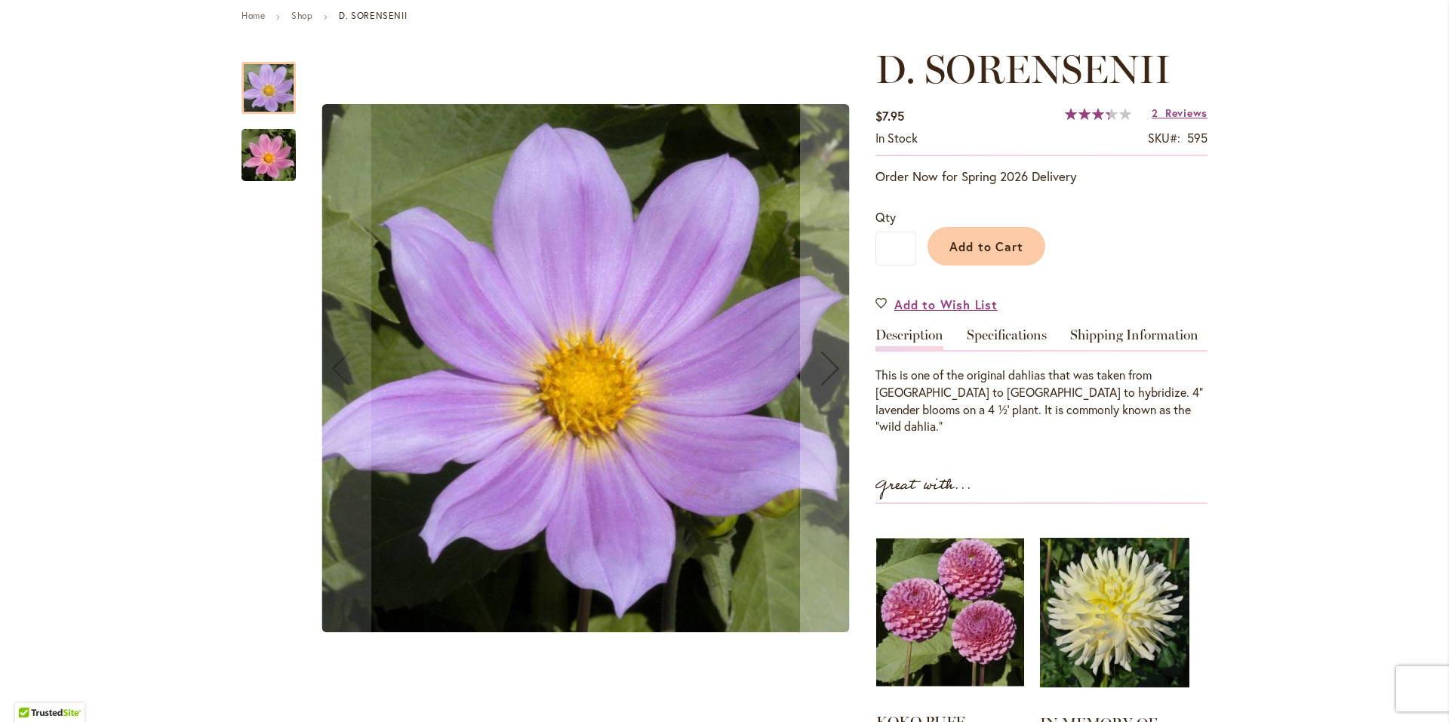
scroll to position [226, 0]
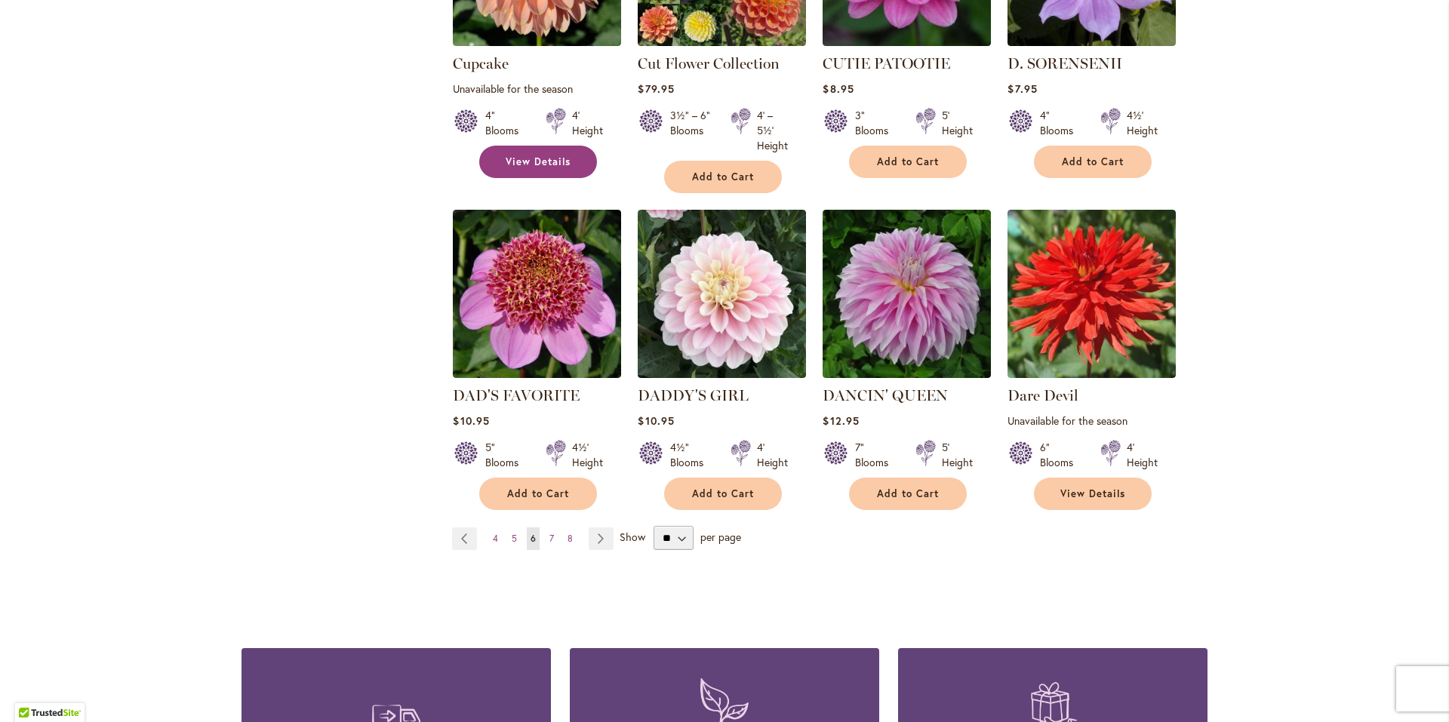
scroll to position [1283, 0]
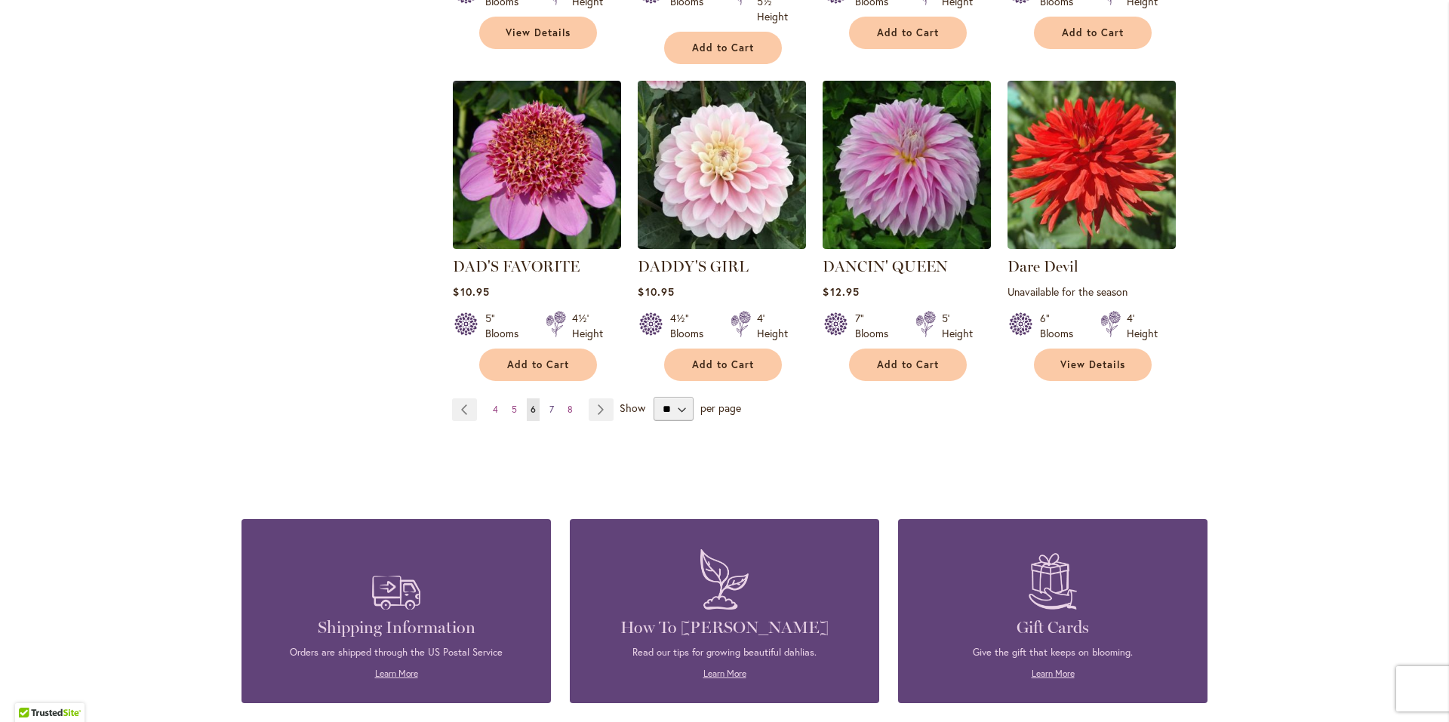
click at [549, 405] on span "7" at bounding box center [551, 409] width 5 height 11
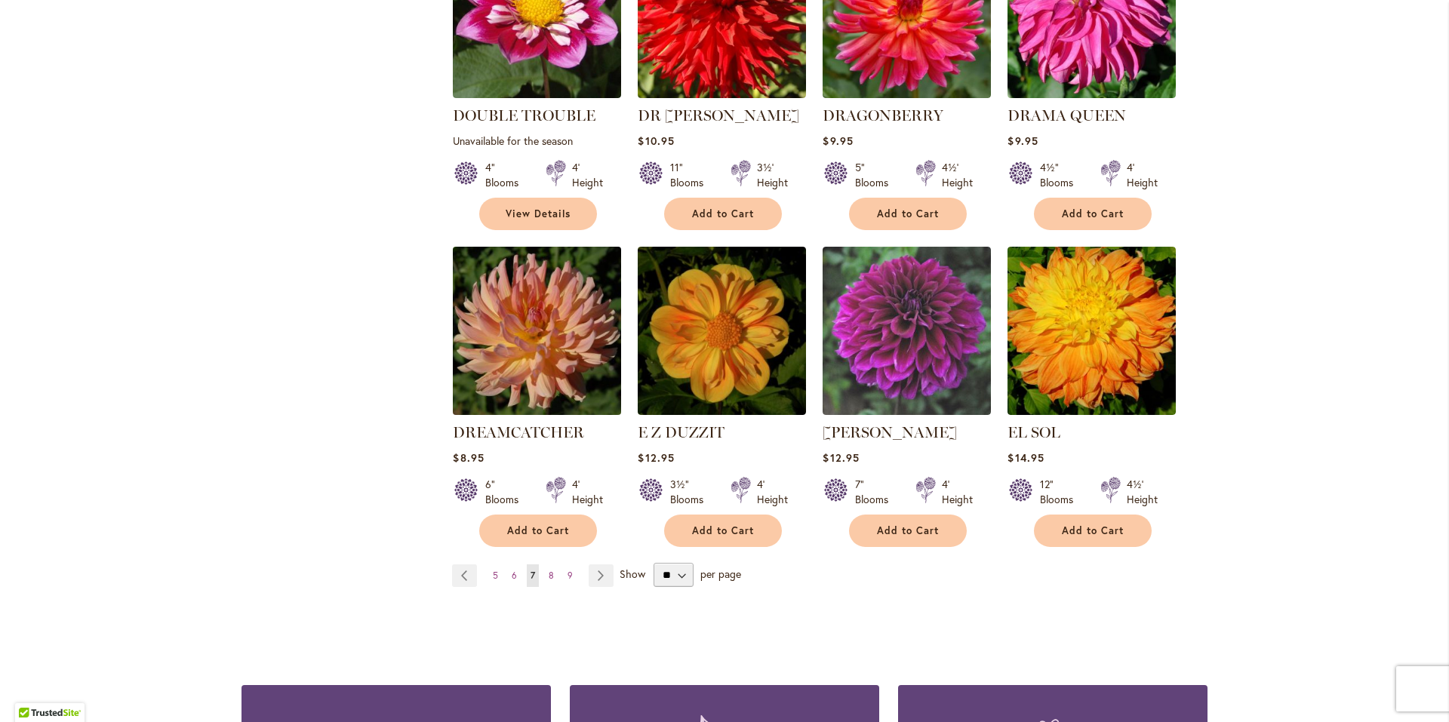
scroll to position [1132, 0]
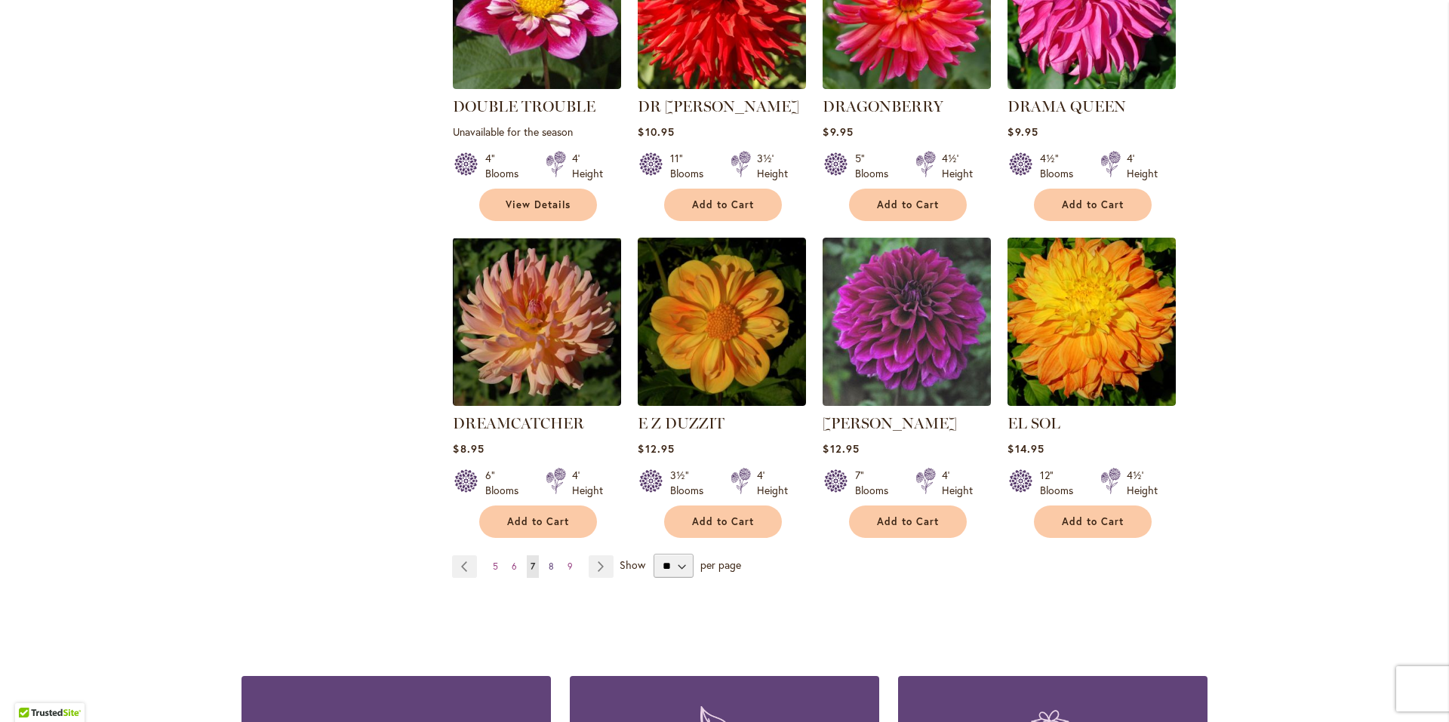
click at [549, 561] on span "8" at bounding box center [551, 566] width 5 height 11
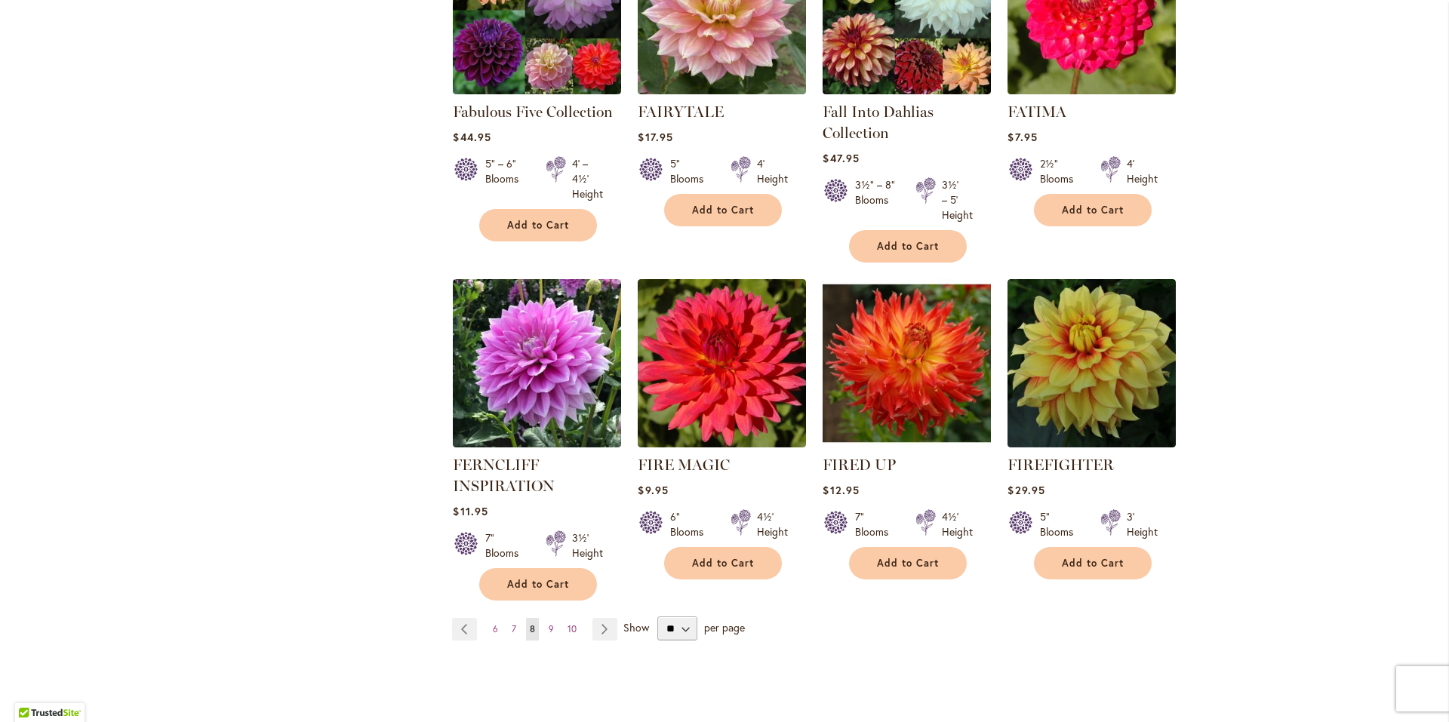
scroll to position [1132, 0]
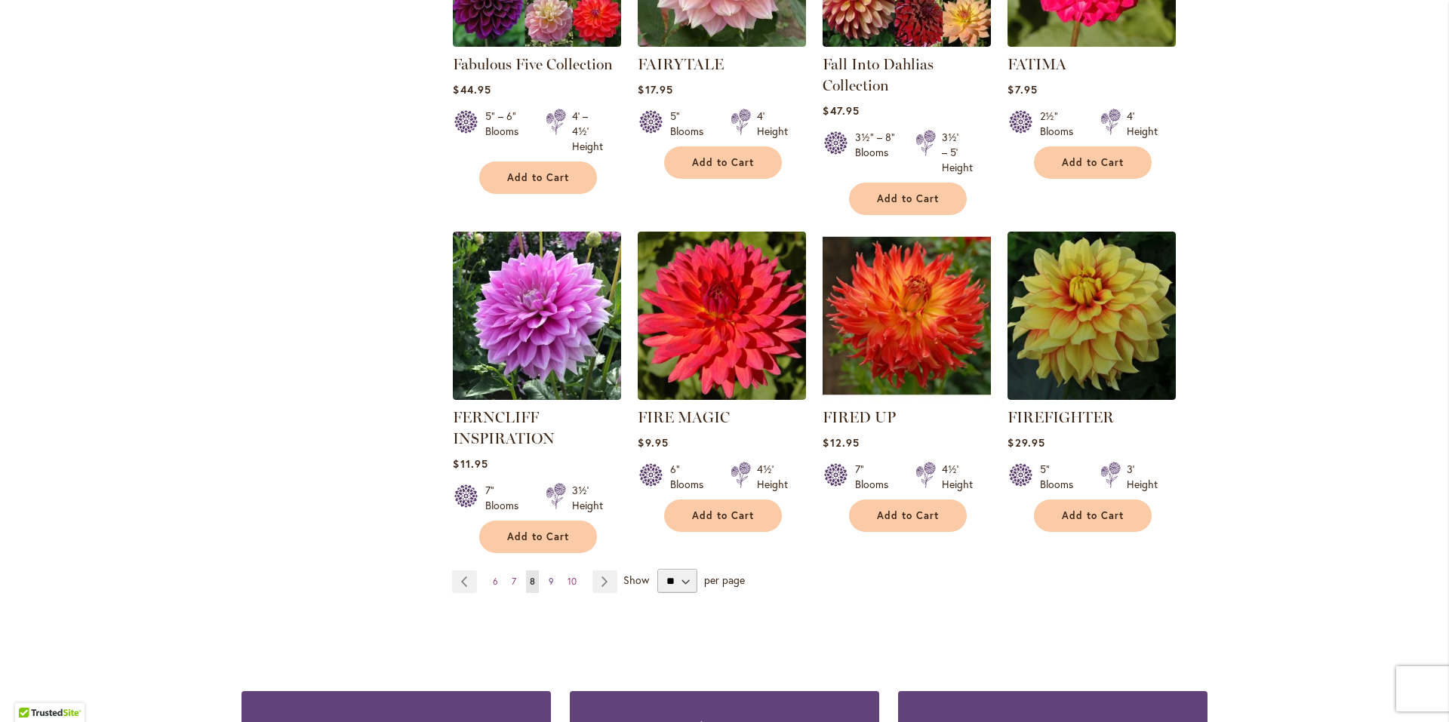
click at [549, 585] on span "9" at bounding box center [551, 581] width 5 height 11
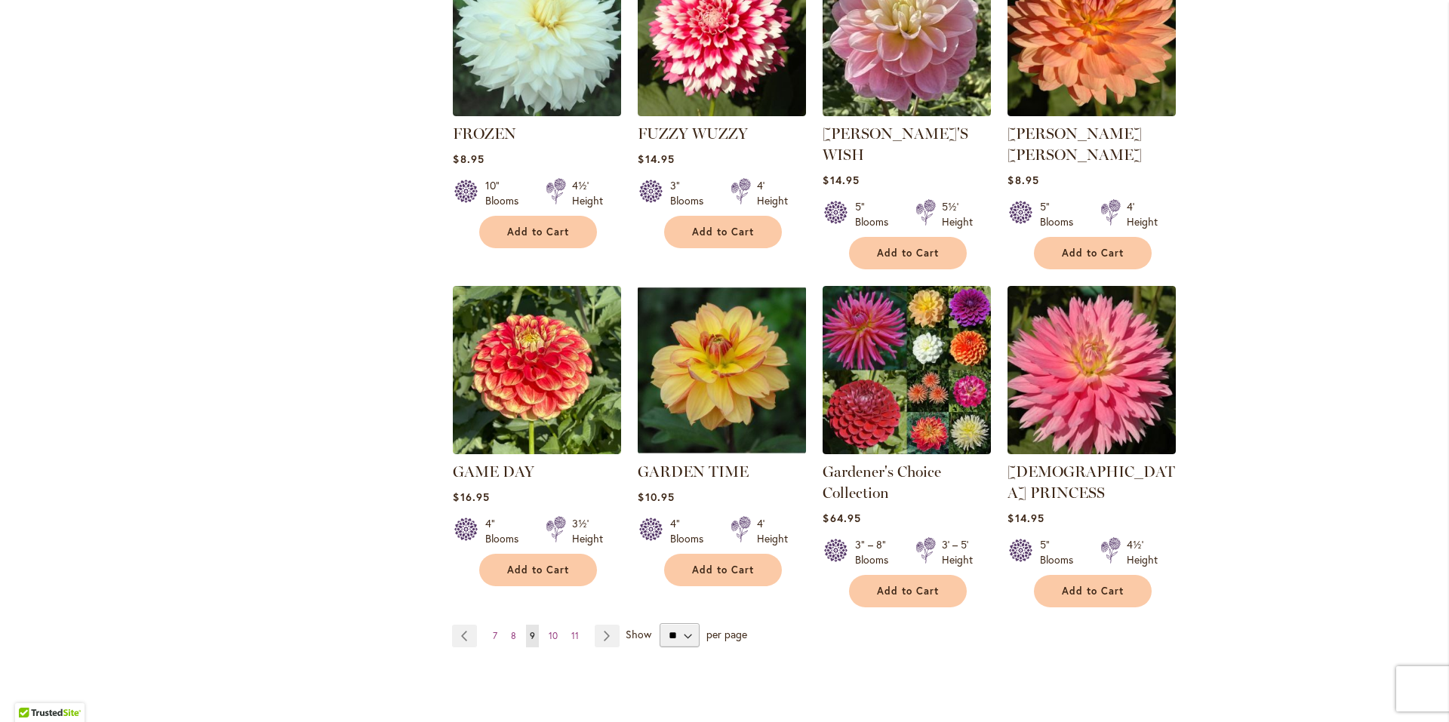
scroll to position [1132, 0]
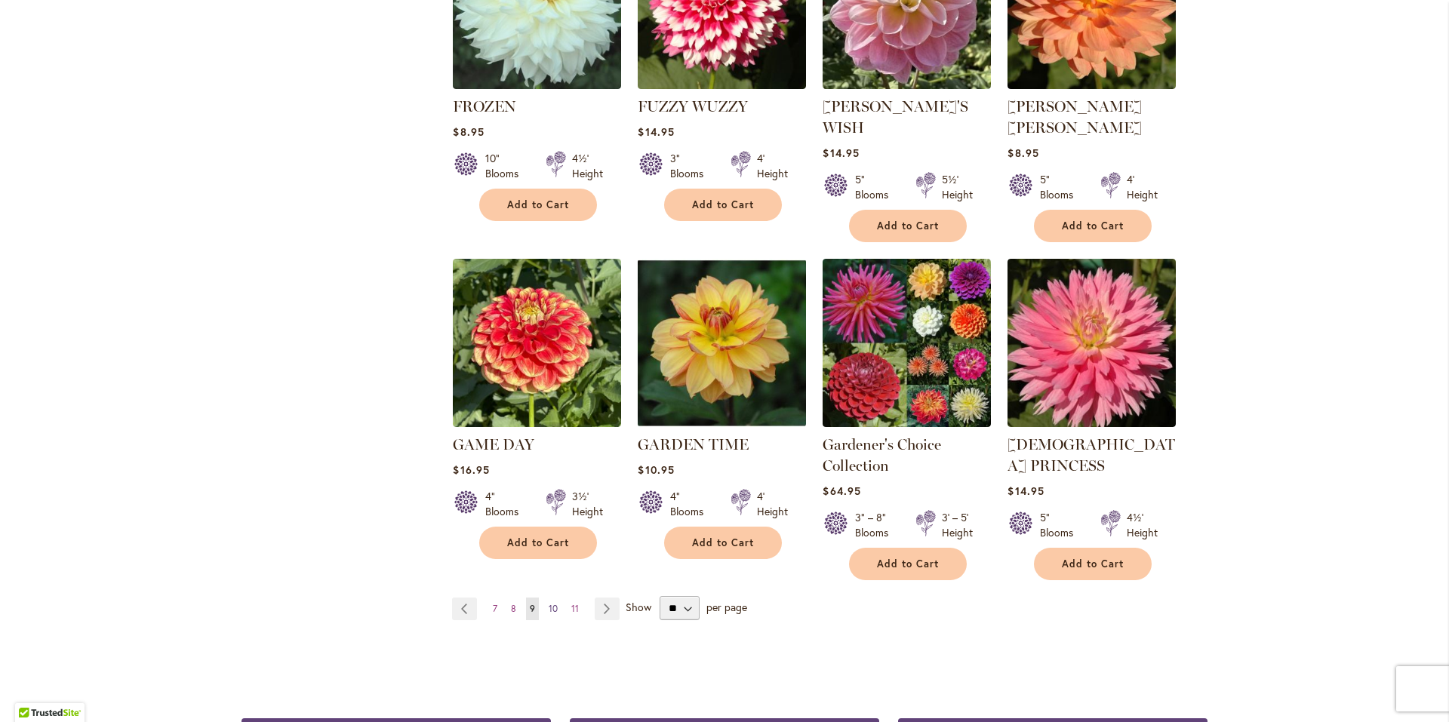
click at [549, 603] on span "10" at bounding box center [553, 608] width 9 height 11
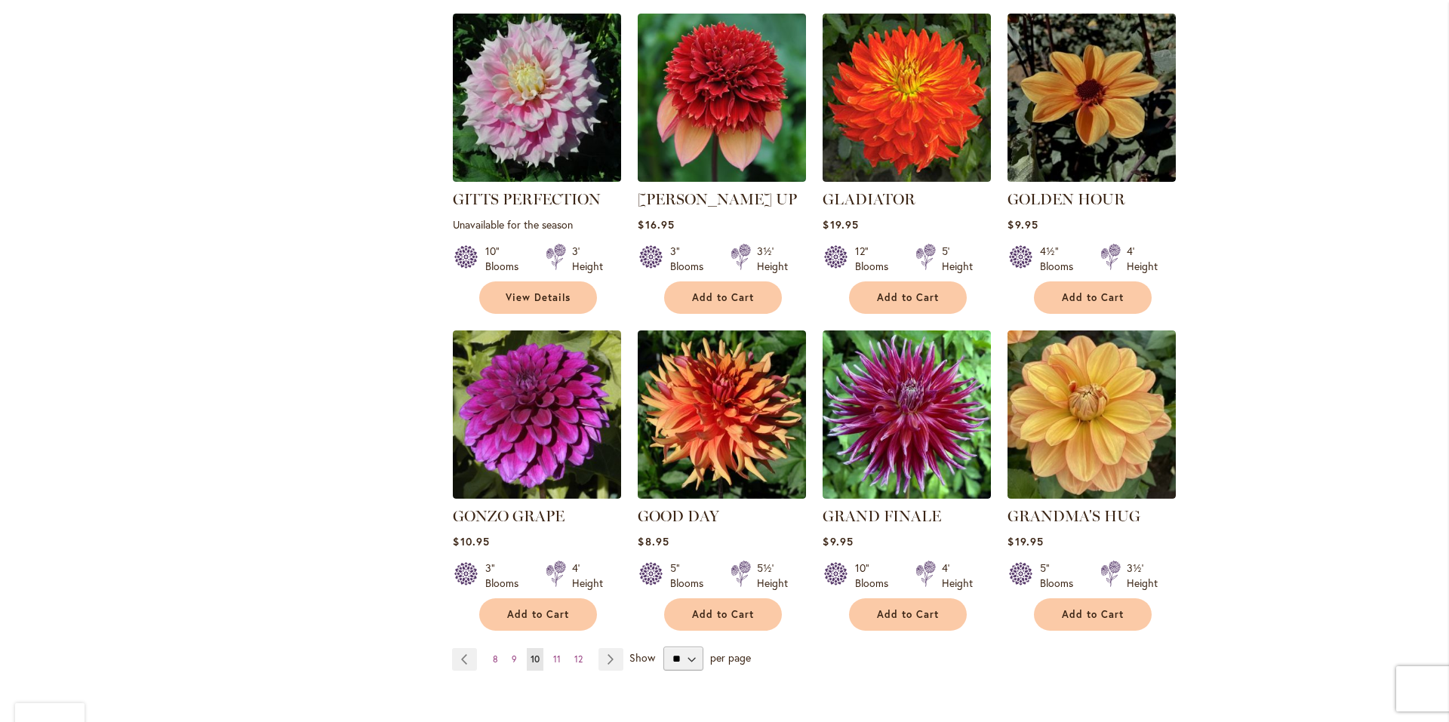
scroll to position [1057, 0]
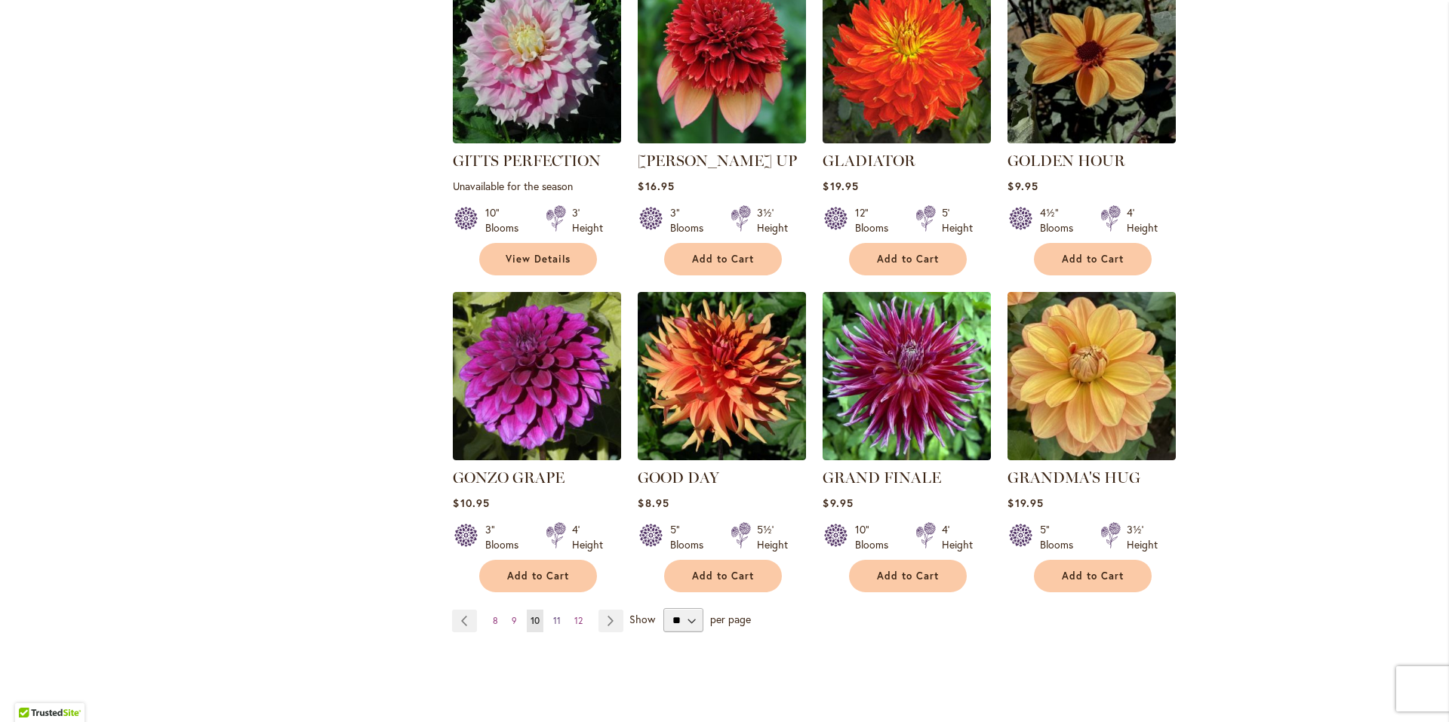
click at [553, 615] on span "11" at bounding box center [557, 620] width 8 height 11
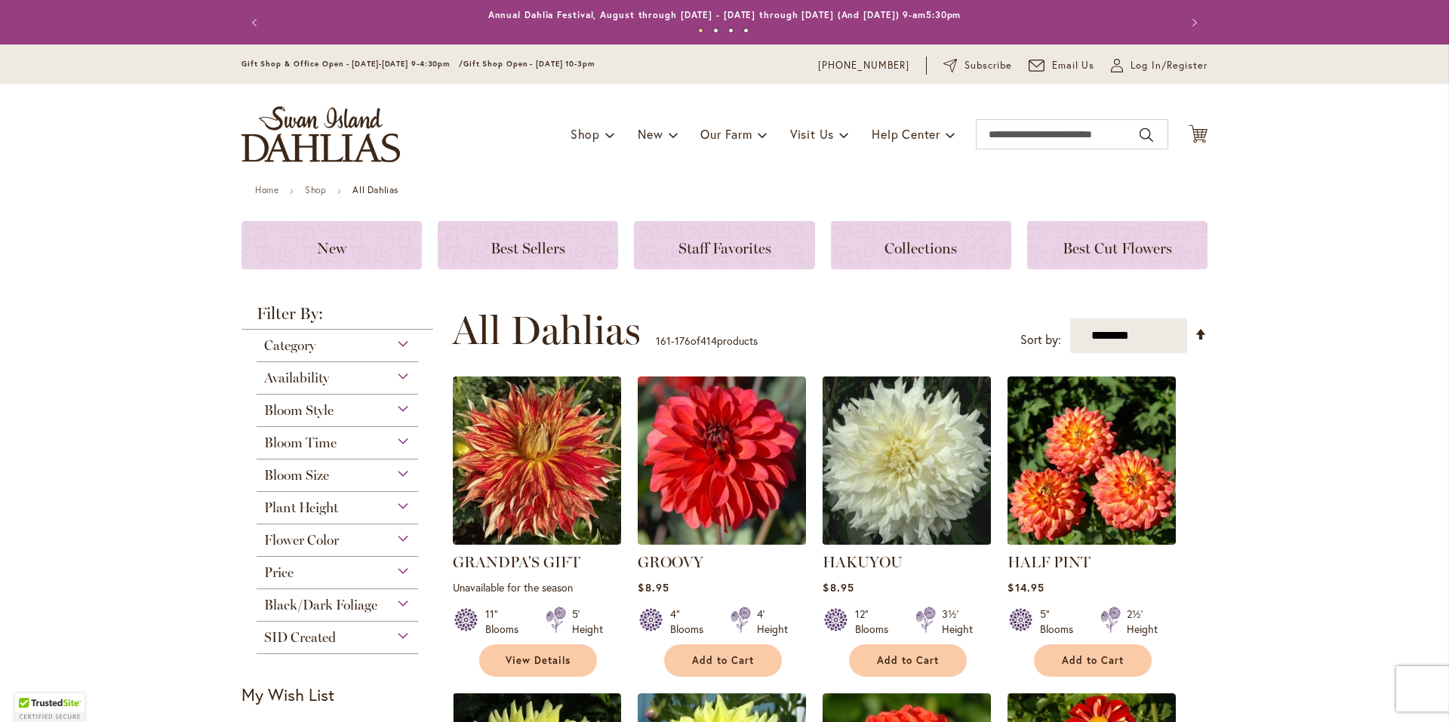
click at [842, 466] on img at bounding box center [907, 461] width 177 height 177
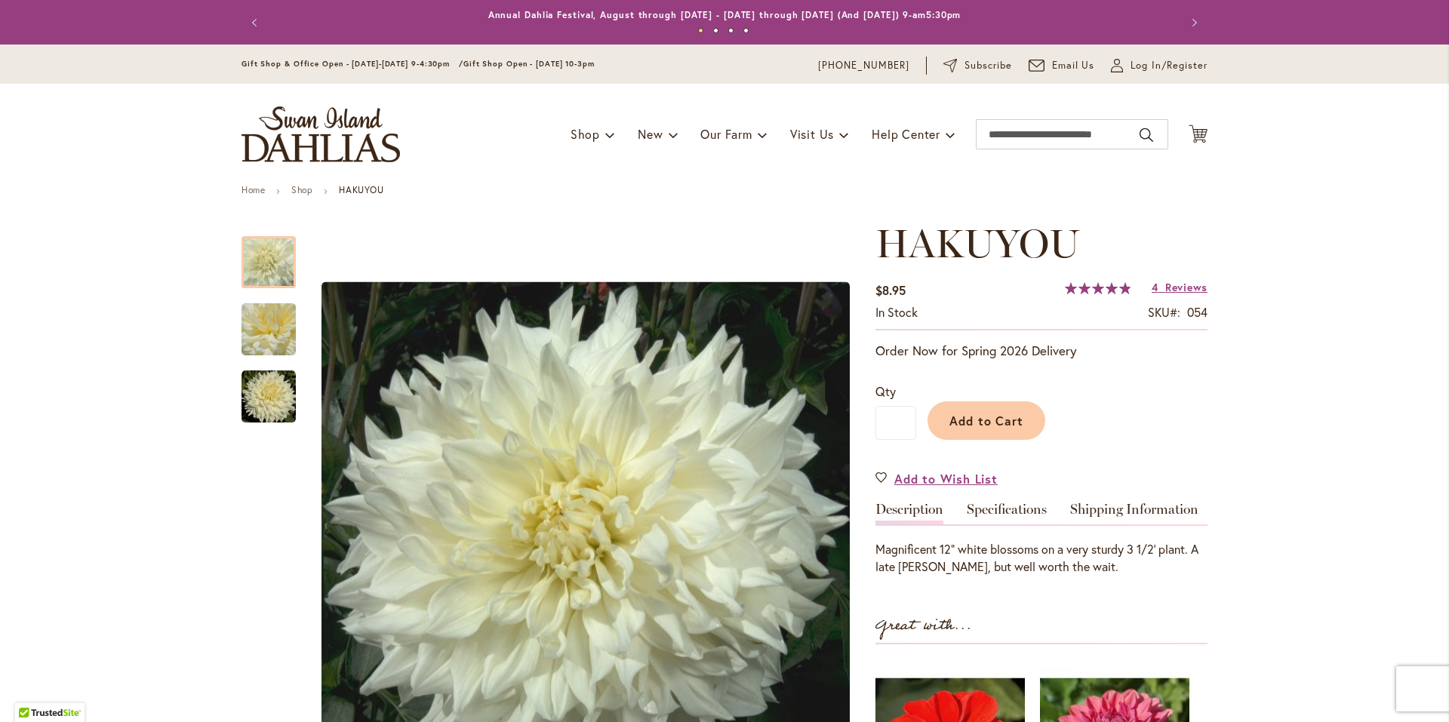
click at [1100, 290] on span "98 % of 100" at bounding box center [1097, 288] width 65 height 12
click at [1180, 289] on span "Reviews" at bounding box center [1186, 287] width 42 height 14
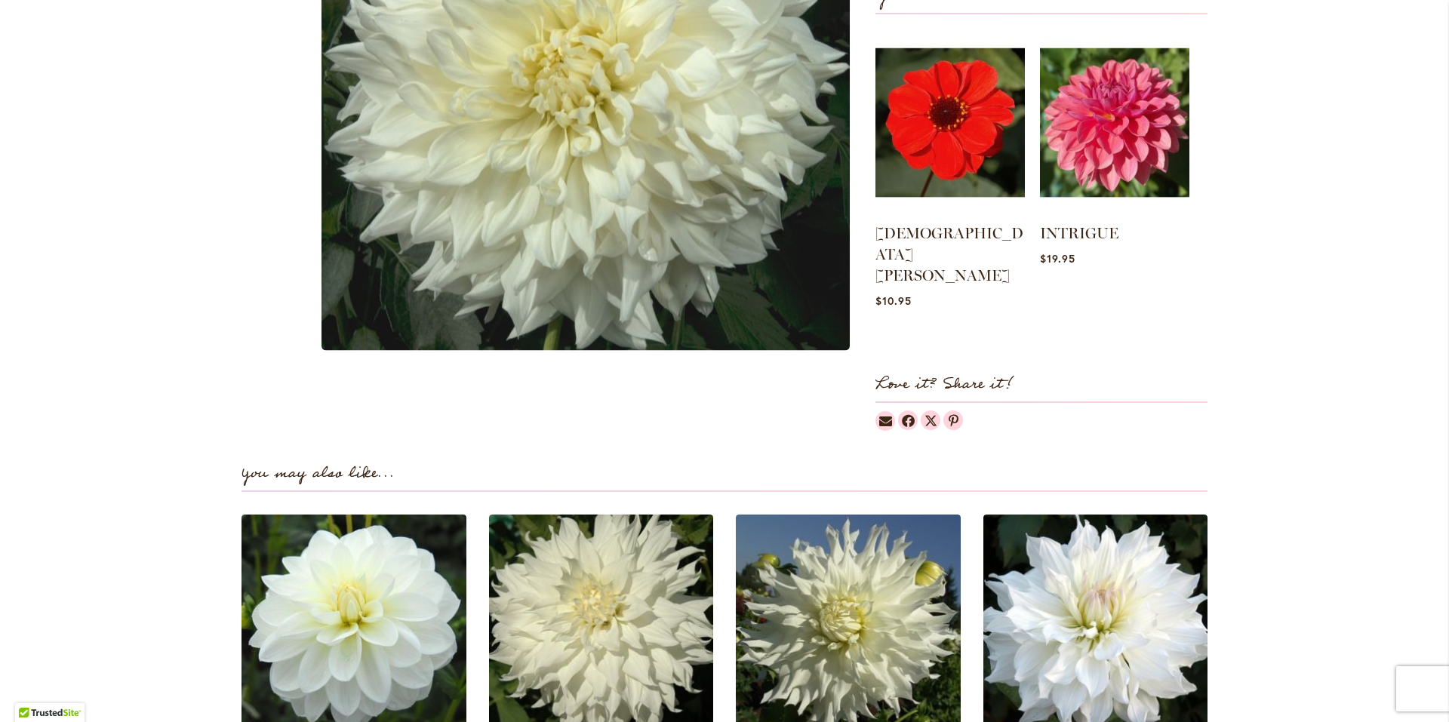
scroll to position [1494, 0]
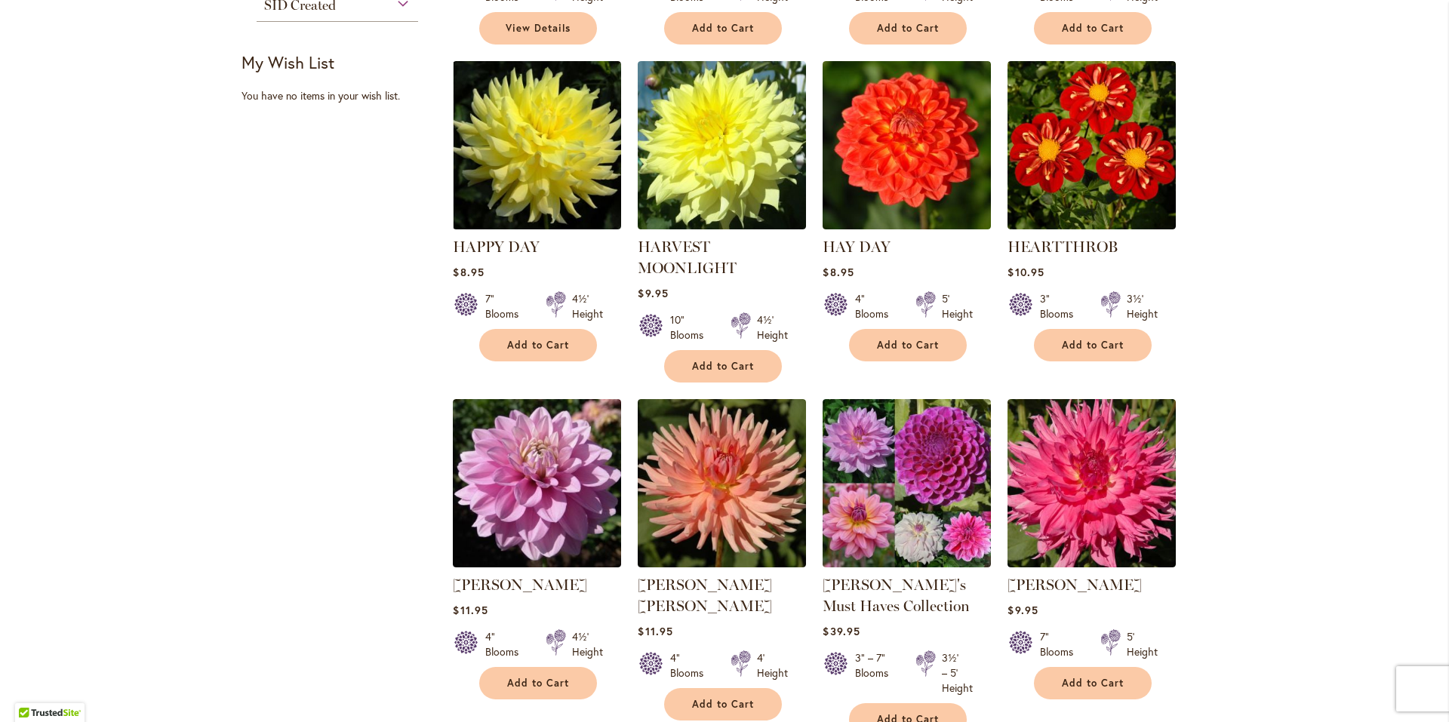
scroll to position [679, 0]
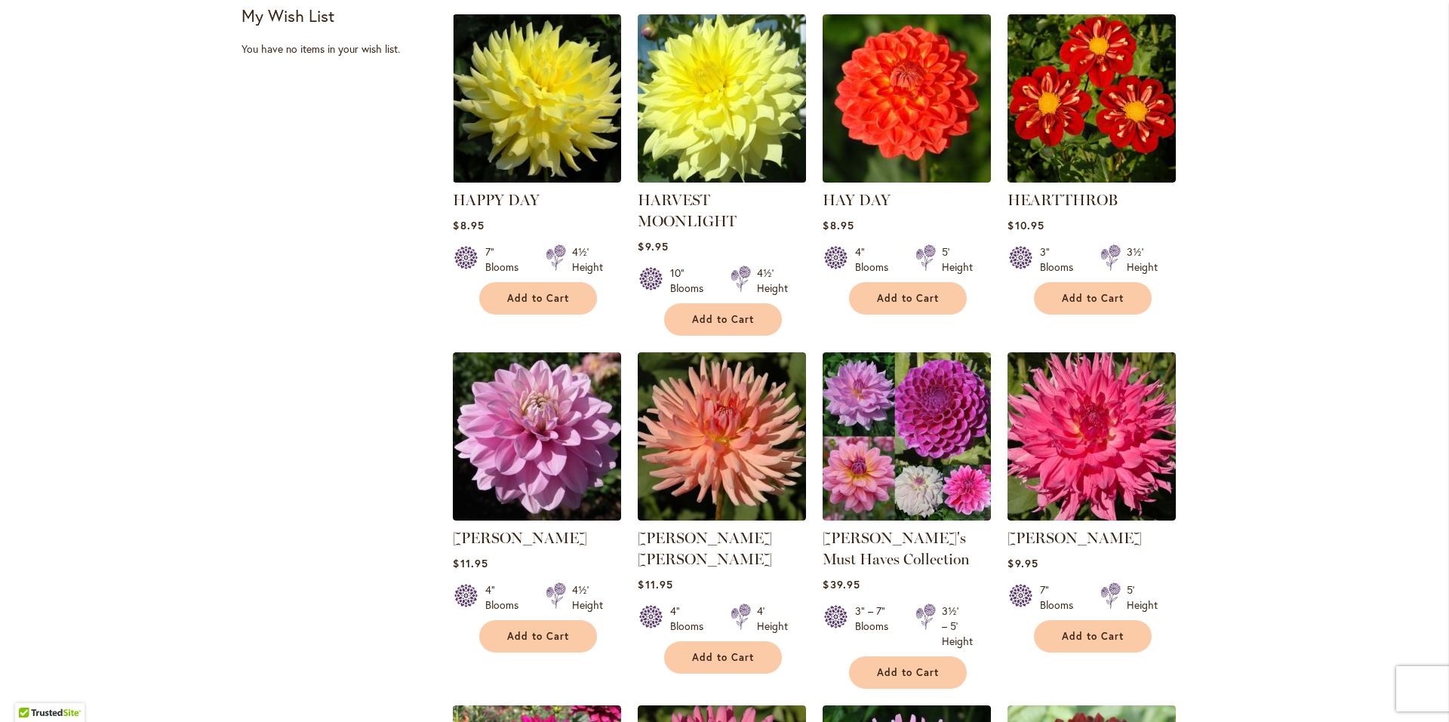
click at [736, 155] on img at bounding box center [722, 99] width 177 height 177
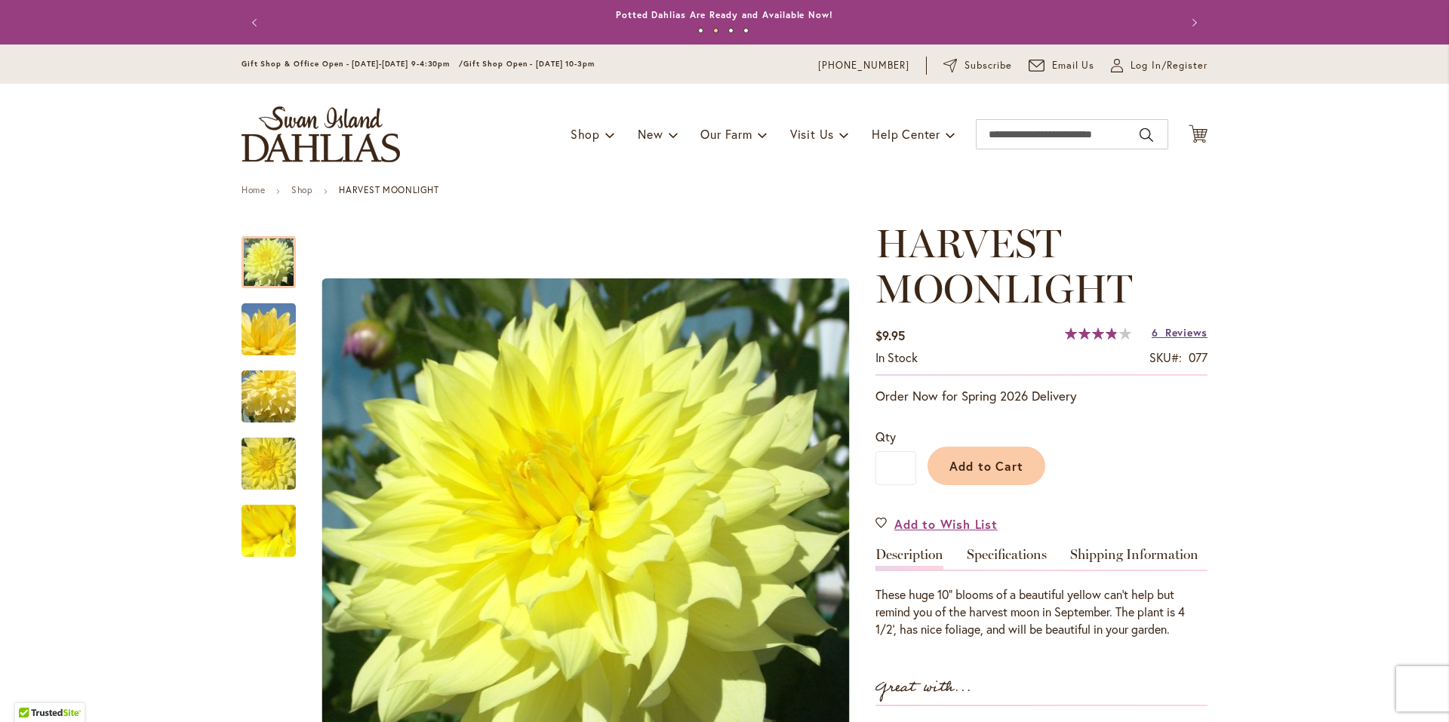
click at [1171, 332] on span "Reviews" at bounding box center [1186, 332] width 42 height 14
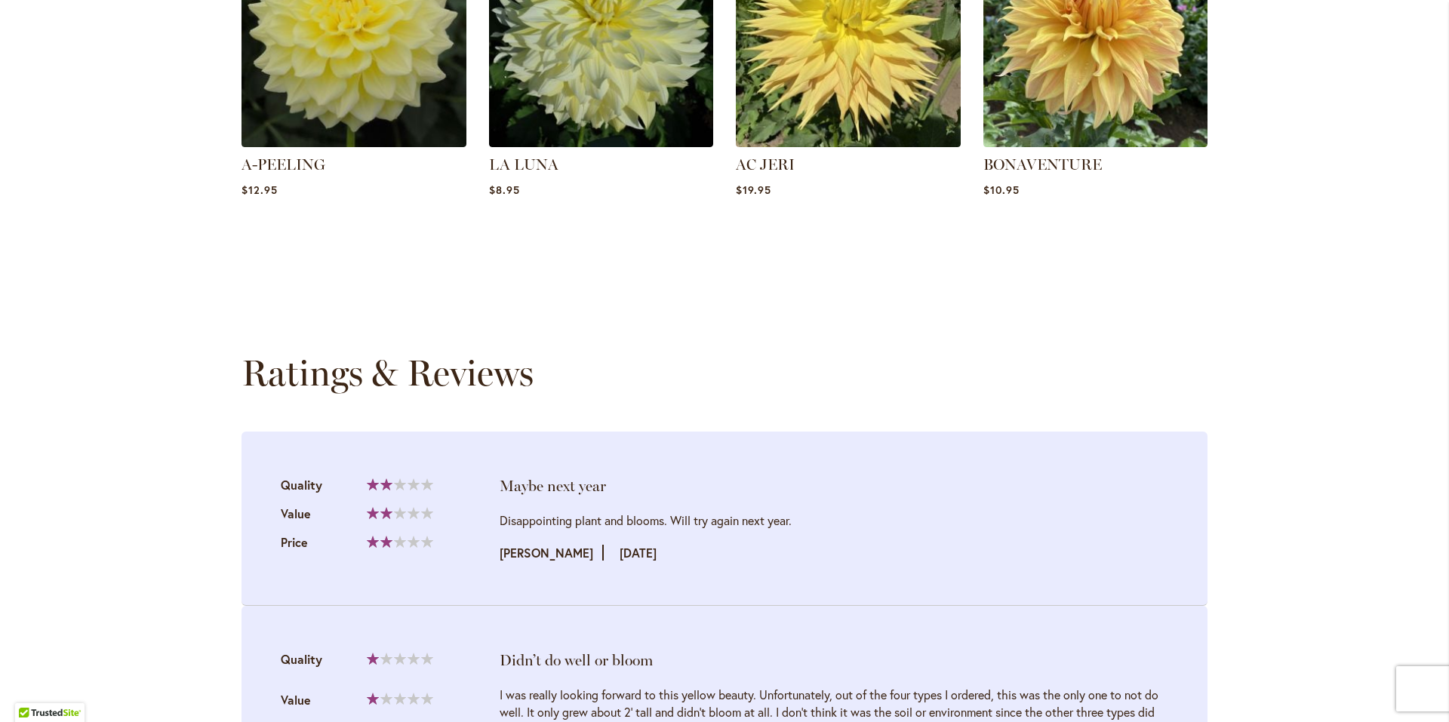
scroll to position [1556, 0]
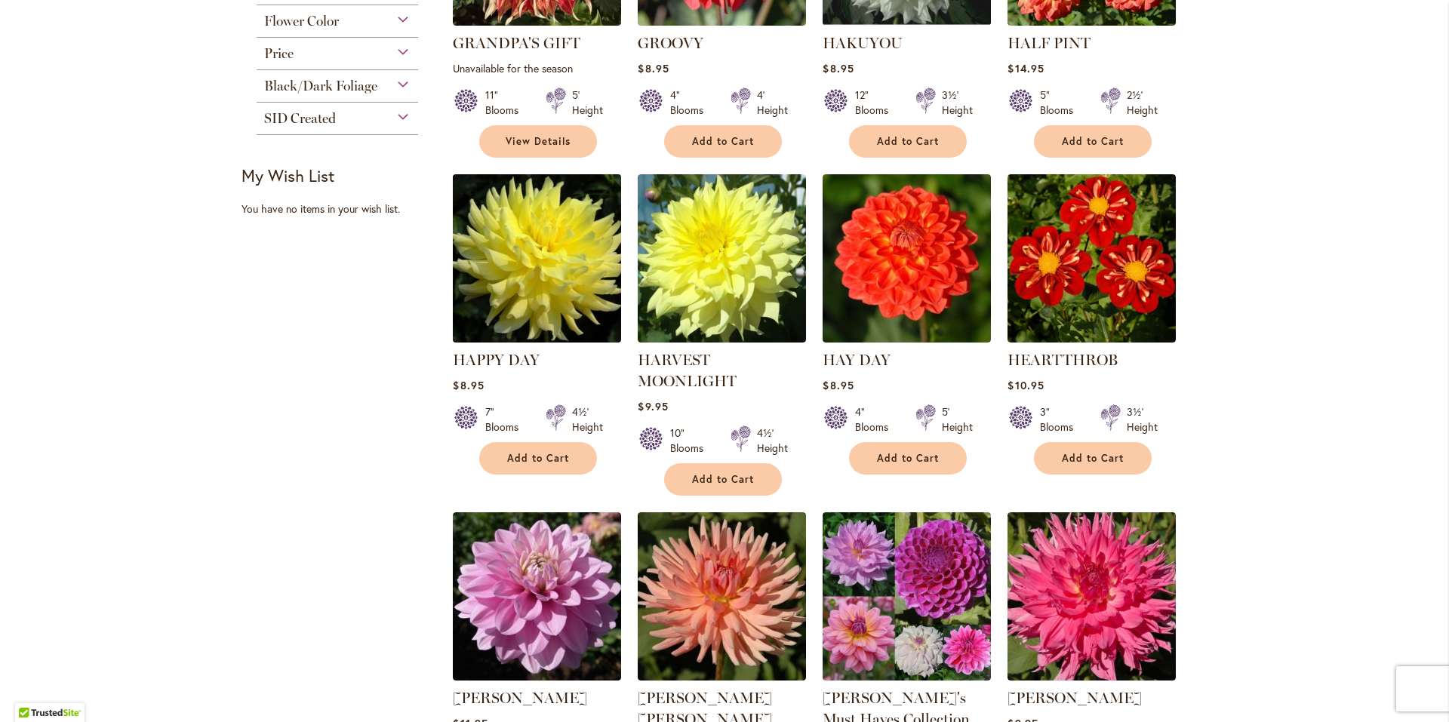
scroll to position [528, 0]
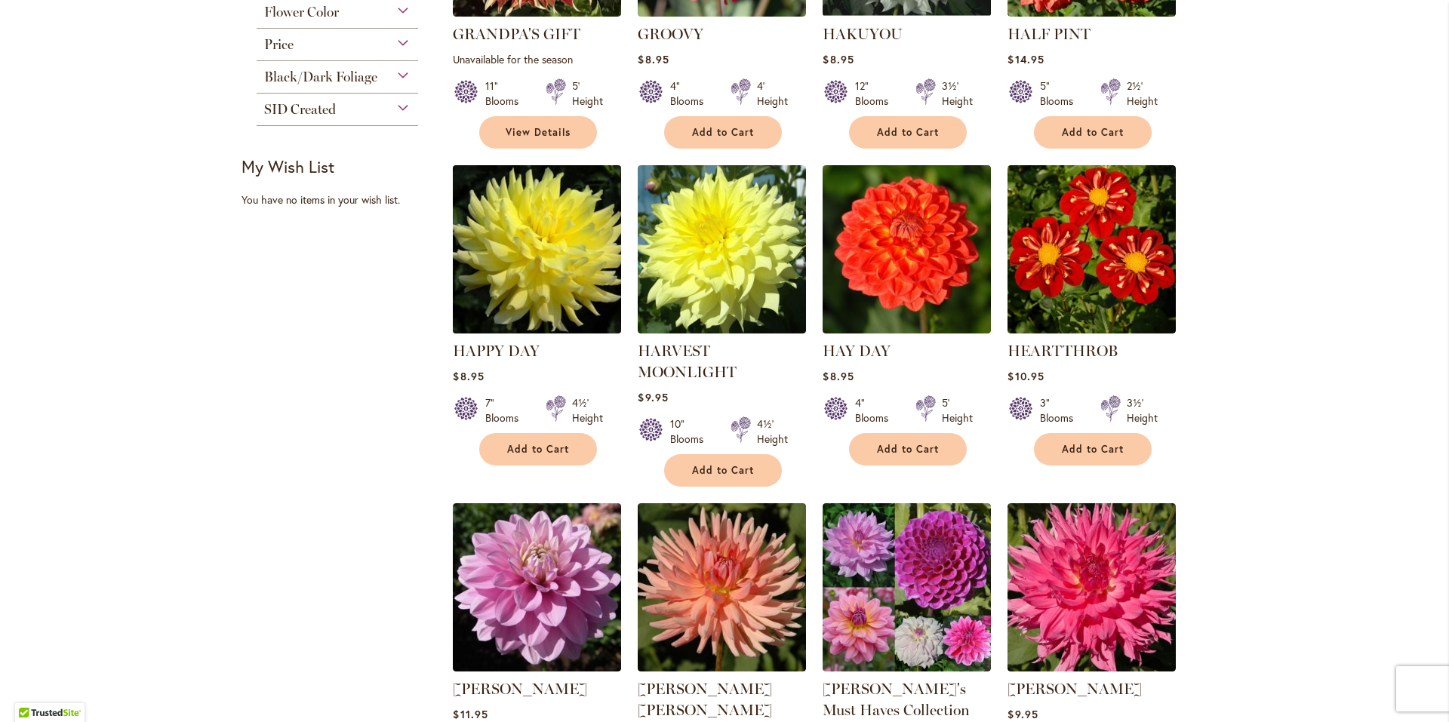
click at [507, 264] on img at bounding box center [537, 250] width 177 height 177
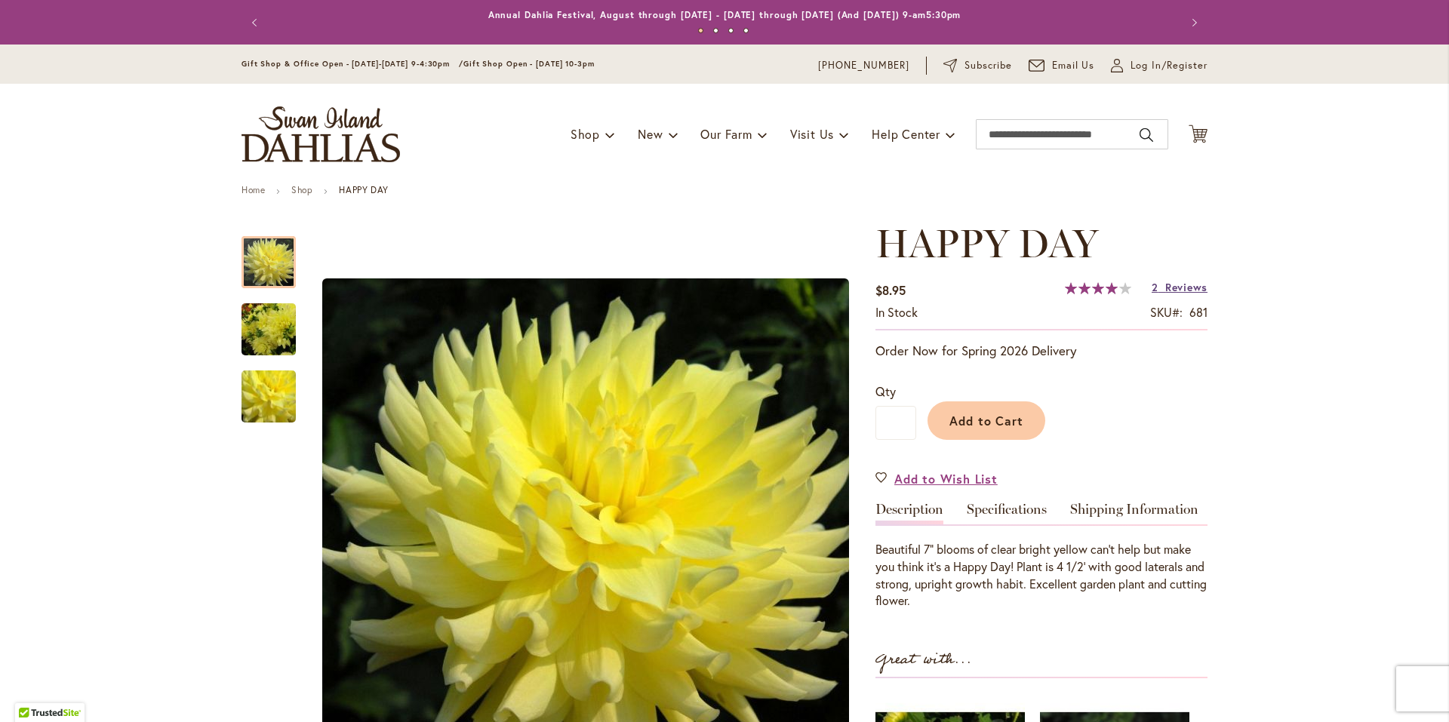
click at [1171, 288] on span "Reviews" at bounding box center [1186, 287] width 42 height 14
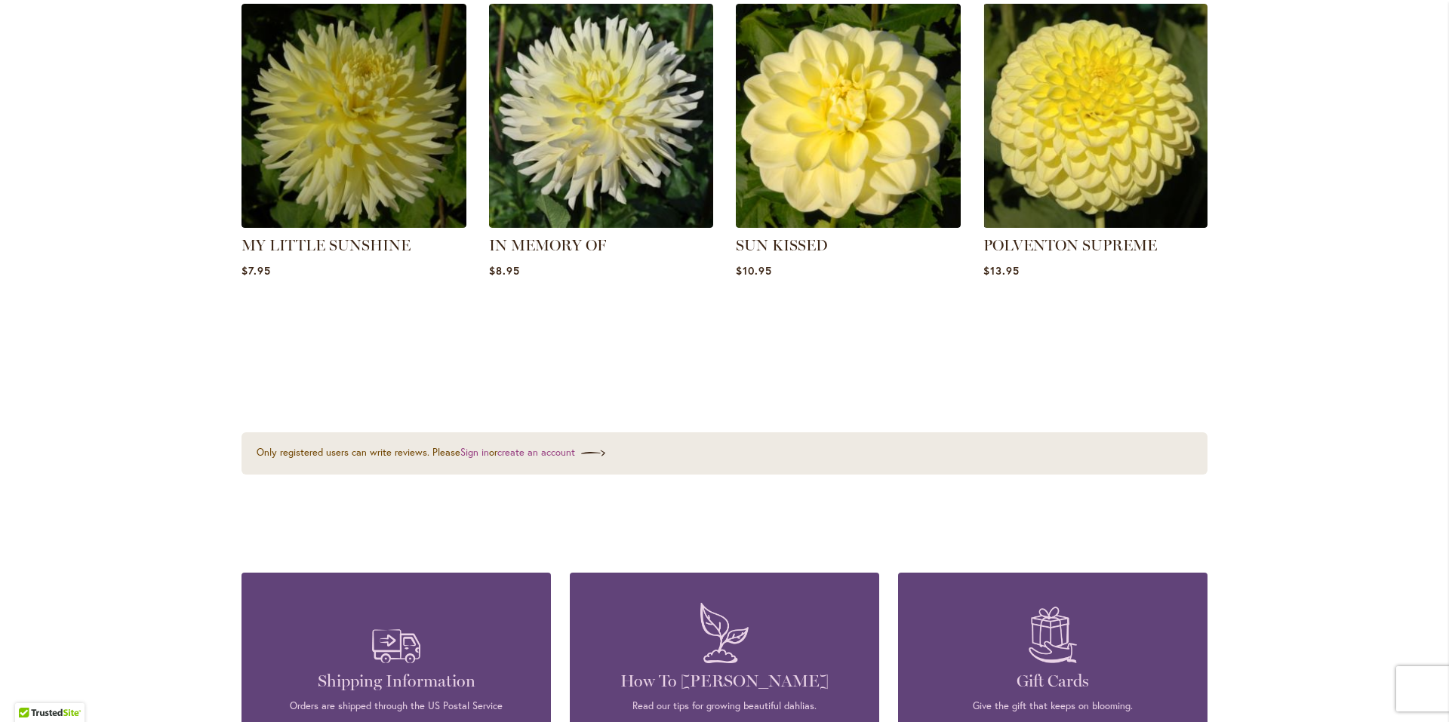
scroll to position [1000, 0]
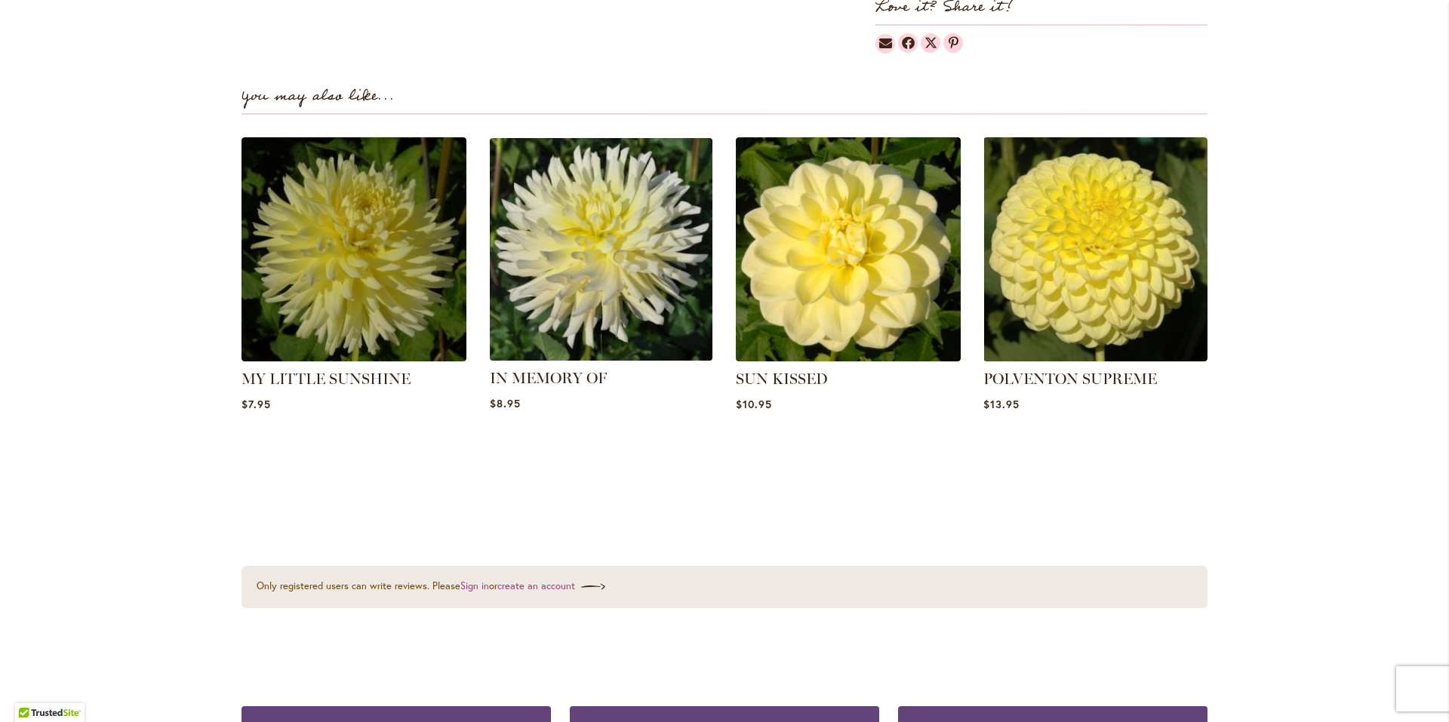
click at [595, 282] on img at bounding box center [601, 249] width 234 height 234
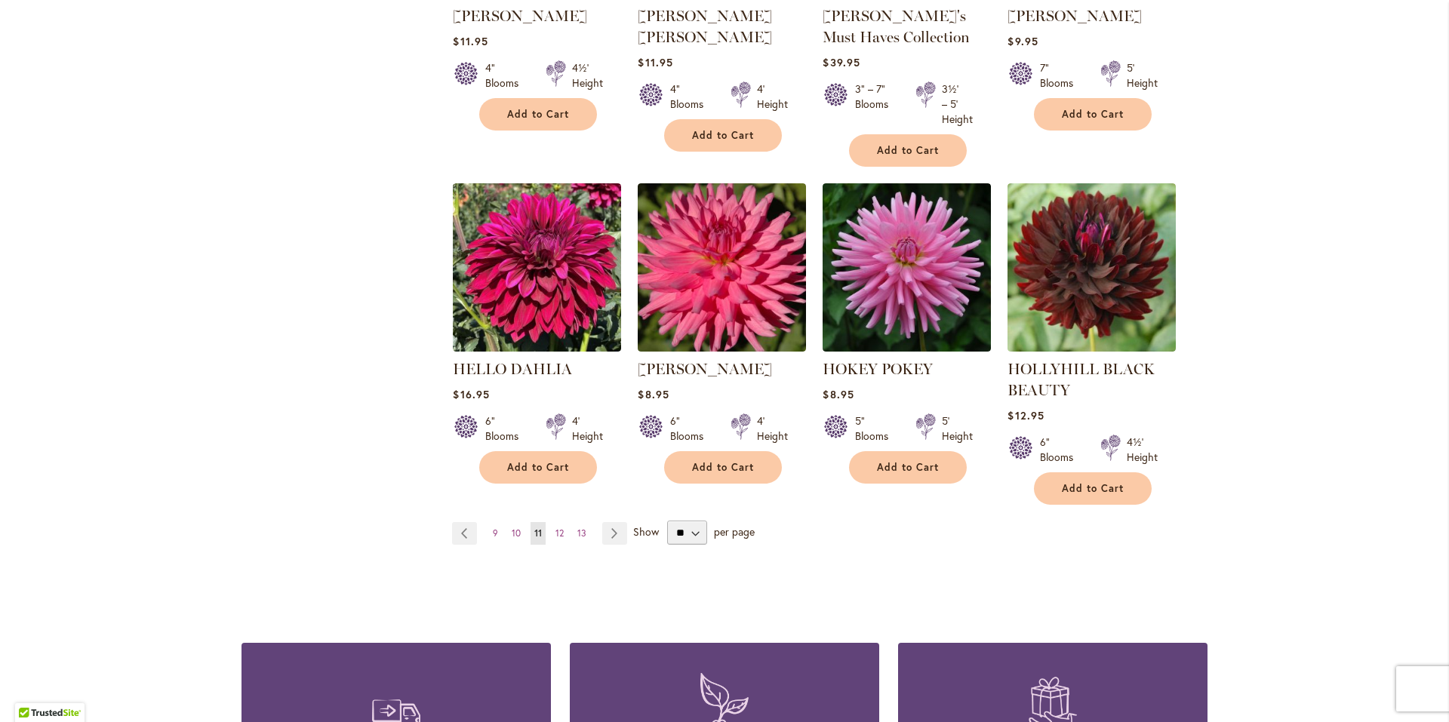
scroll to position [1208, 0]
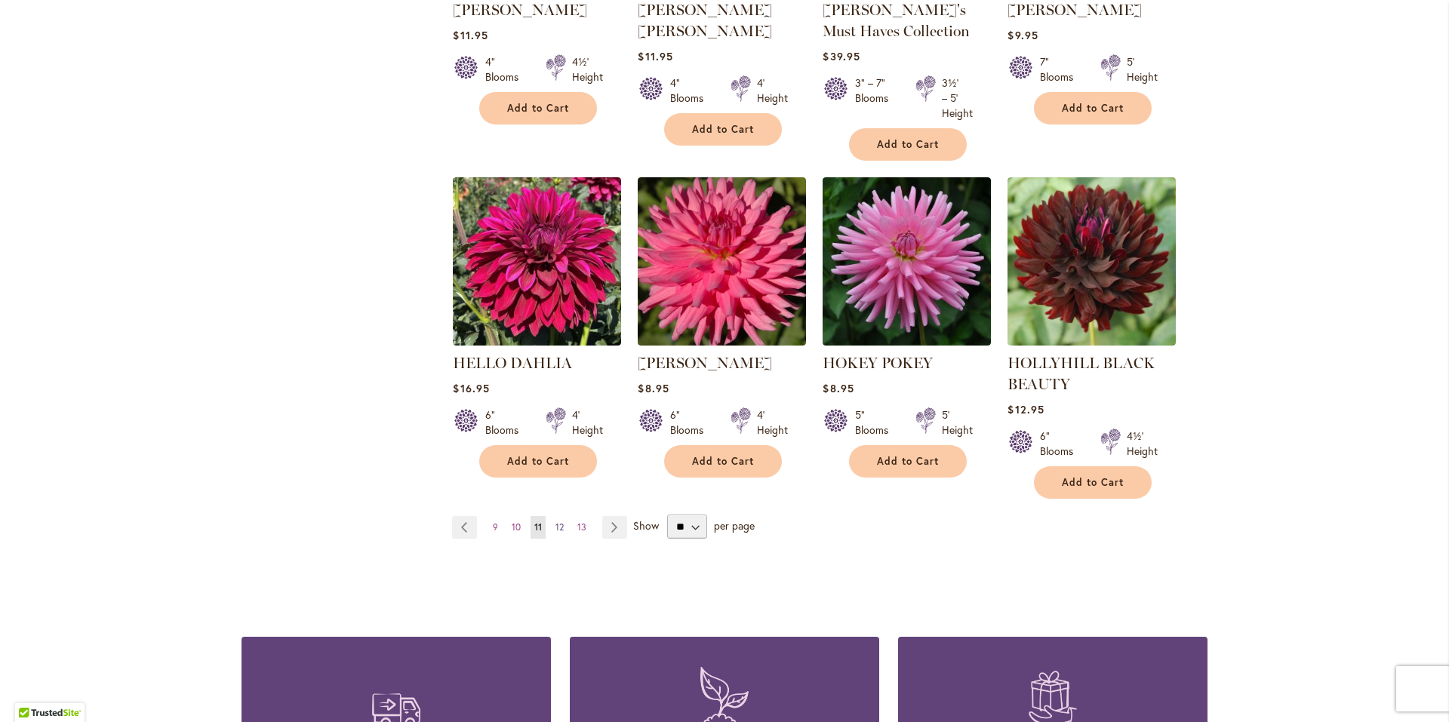
click at [556, 530] on span "12" at bounding box center [559, 526] width 8 height 11
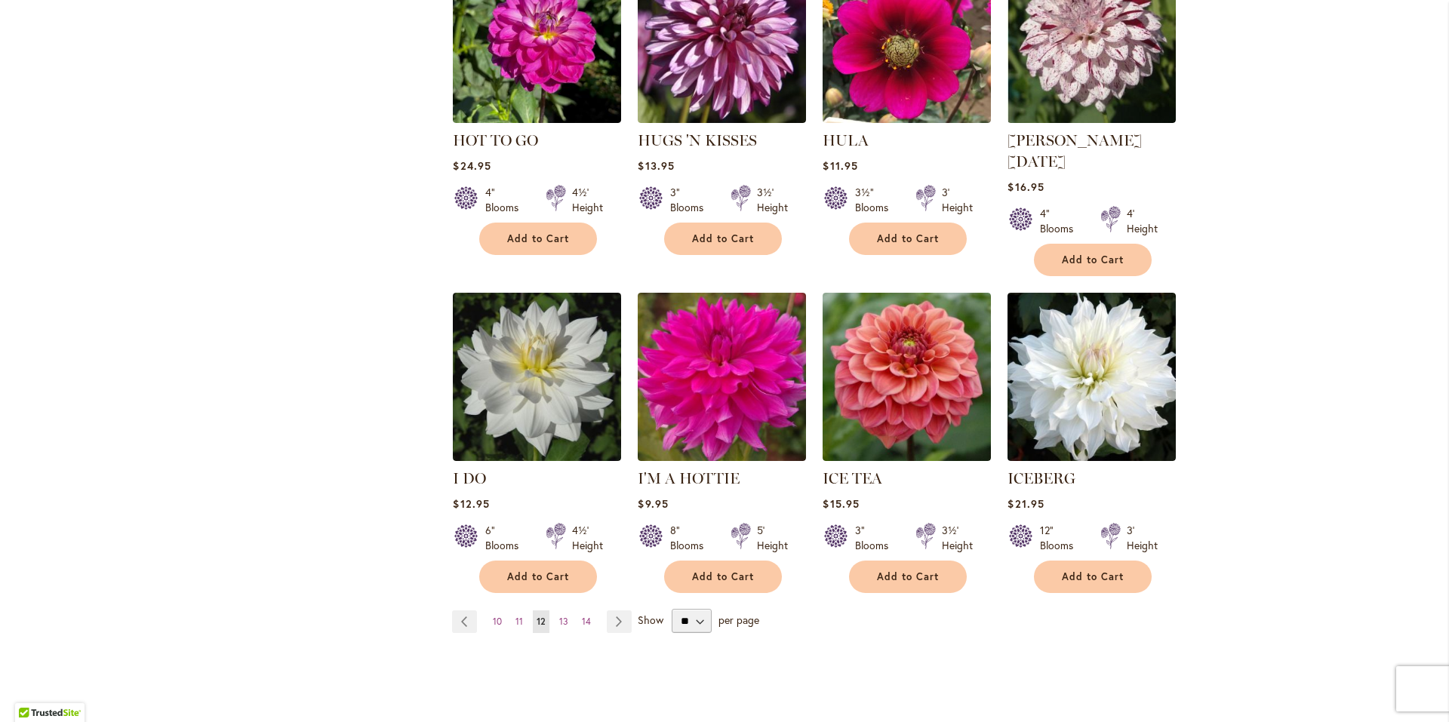
scroll to position [1057, 0]
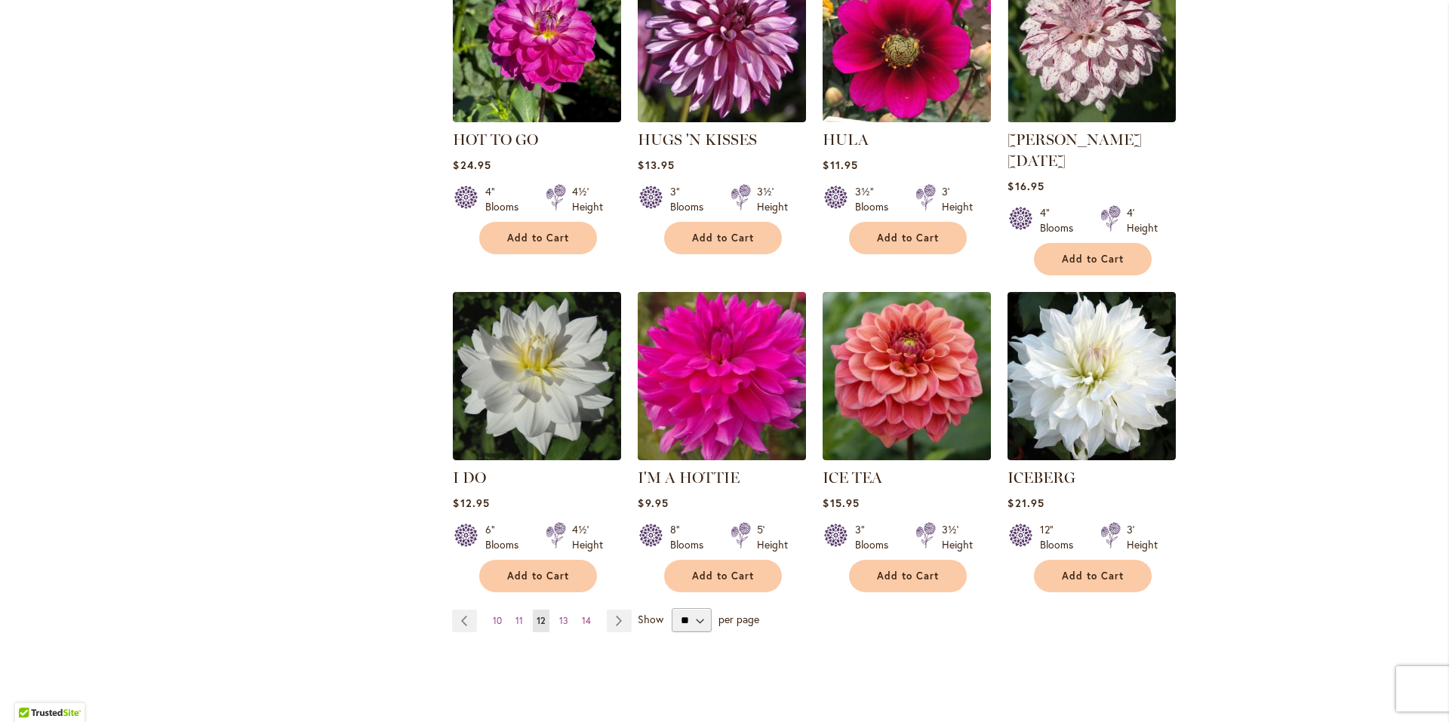
click at [696, 401] on img at bounding box center [722, 376] width 177 height 177
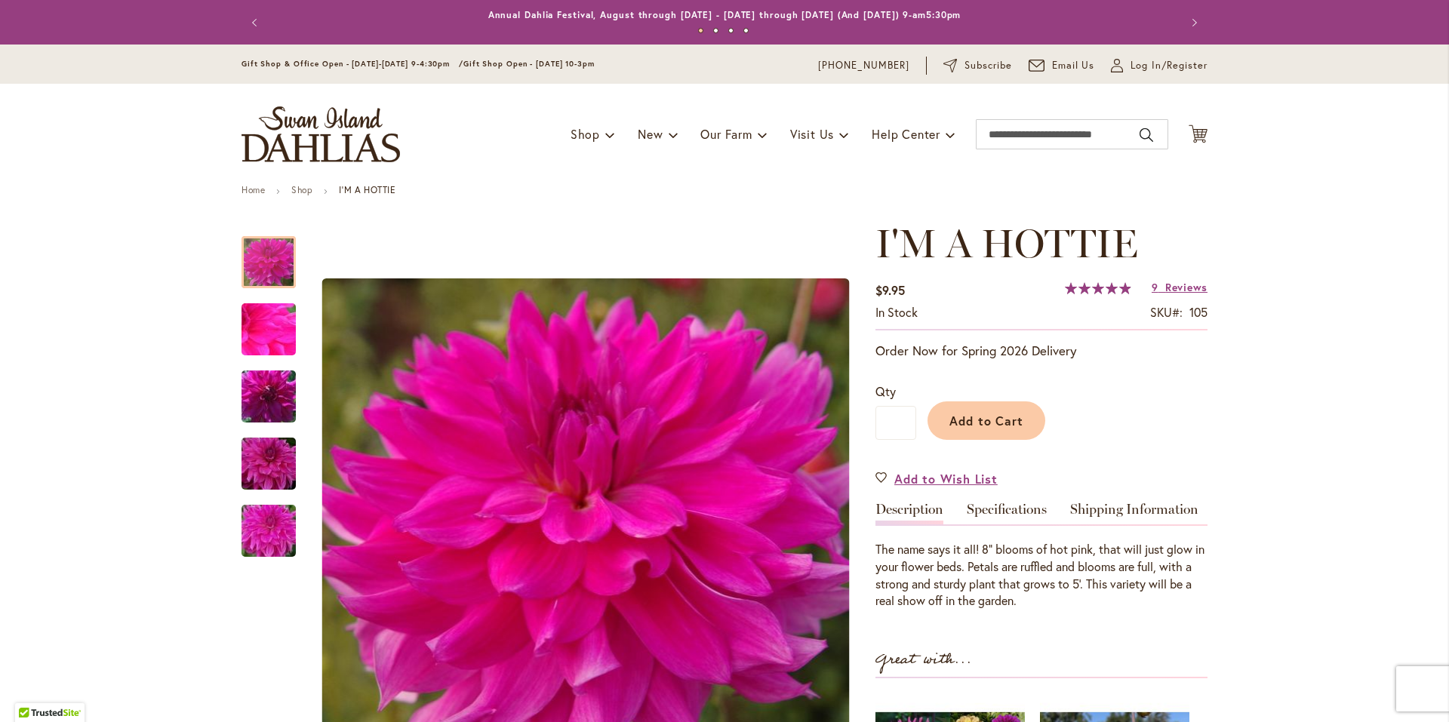
click at [1100, 288] on span "99 % of 100" at bounding box center [1098, 288] width 66 height 12
click at [1182, 288] on span "Reviews" at bounding box center [1186, 287] width 42 height 14
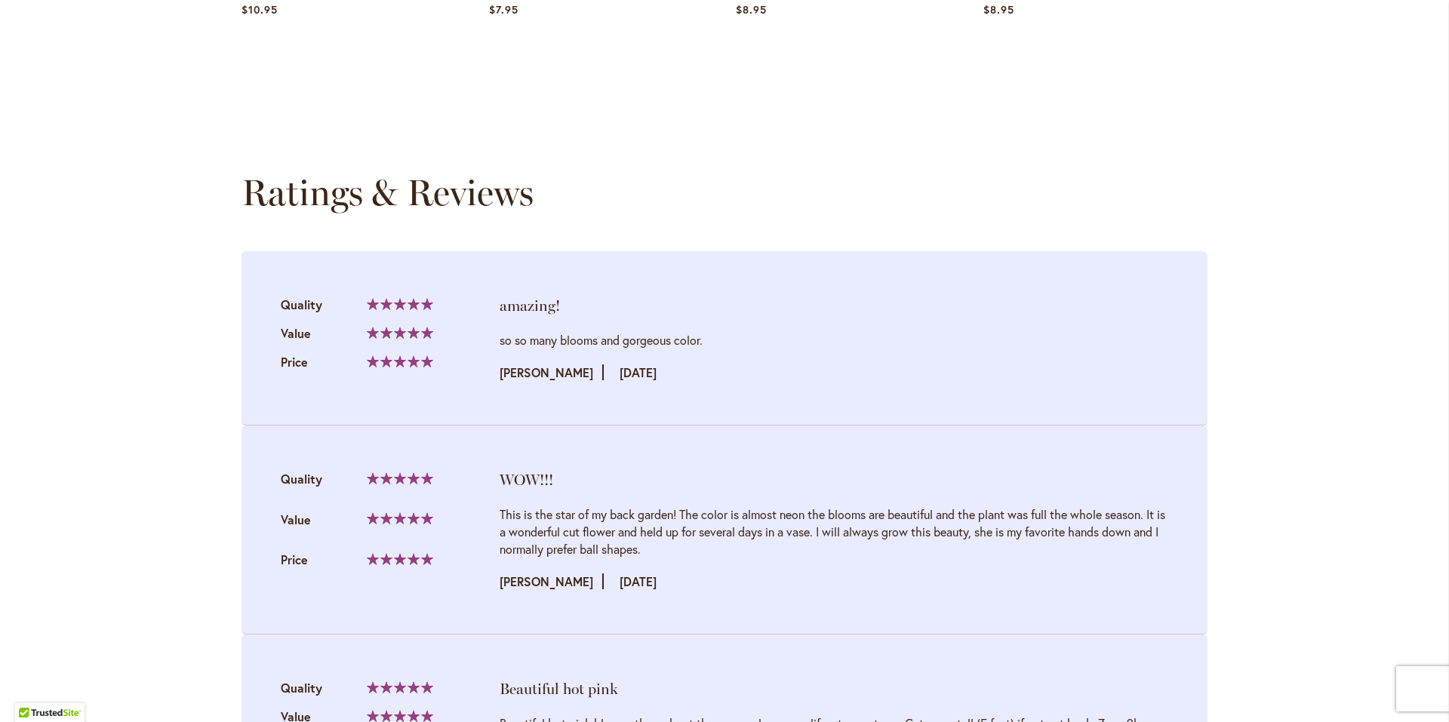
scroll to position [1549, 0]
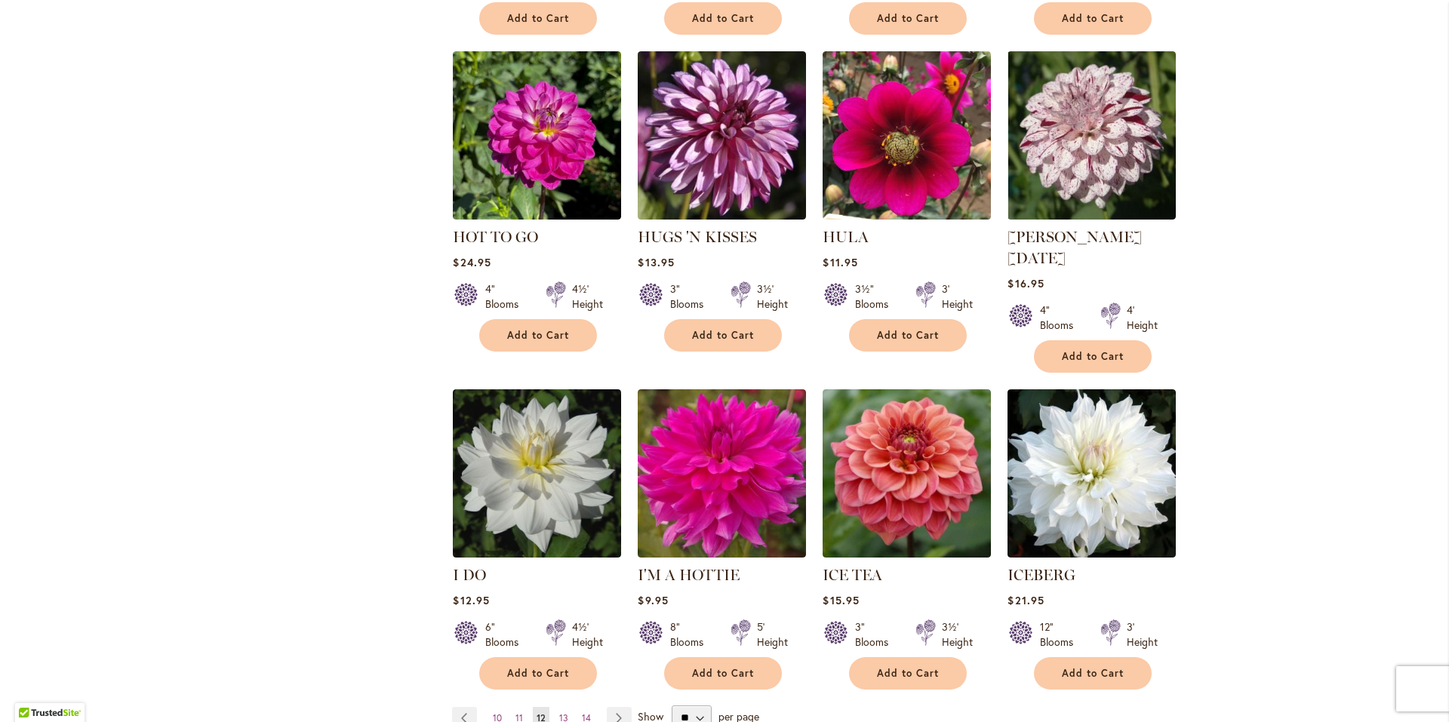
scroll to position [981, 0]
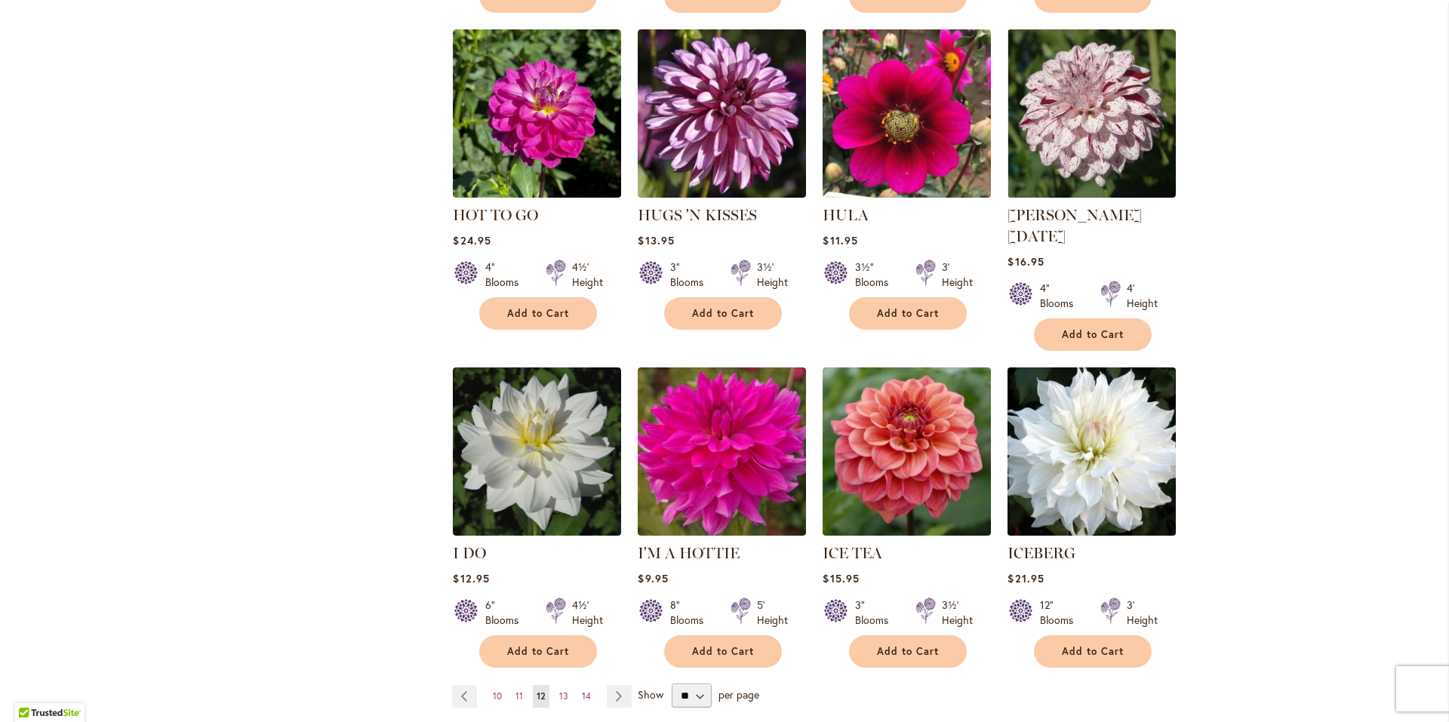
click at [1038, 414] on img at bounding box center [1092, 452] width 177 height 177
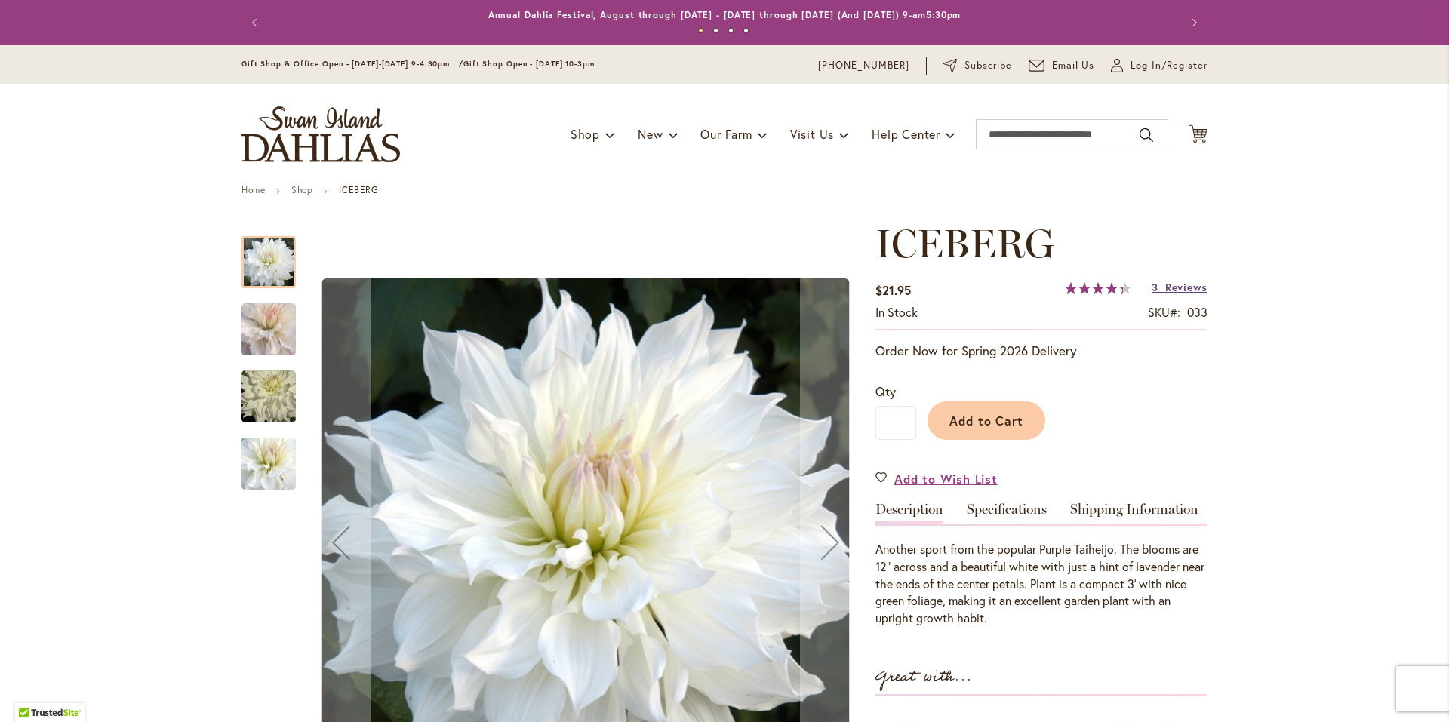
click at [1153, 289] on link "3 Reviews" at bounding box center [1180, 287] width 56 height 14
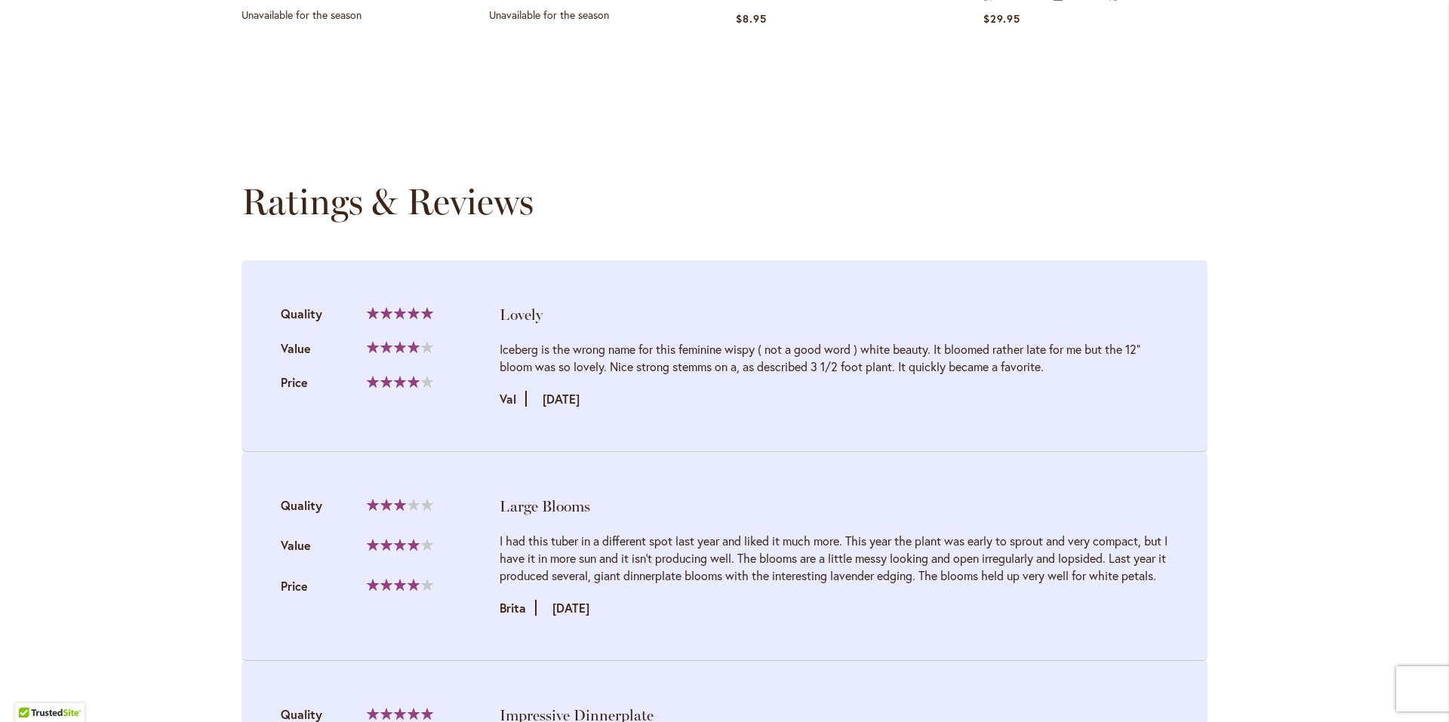
scroll to position [1546, 0]
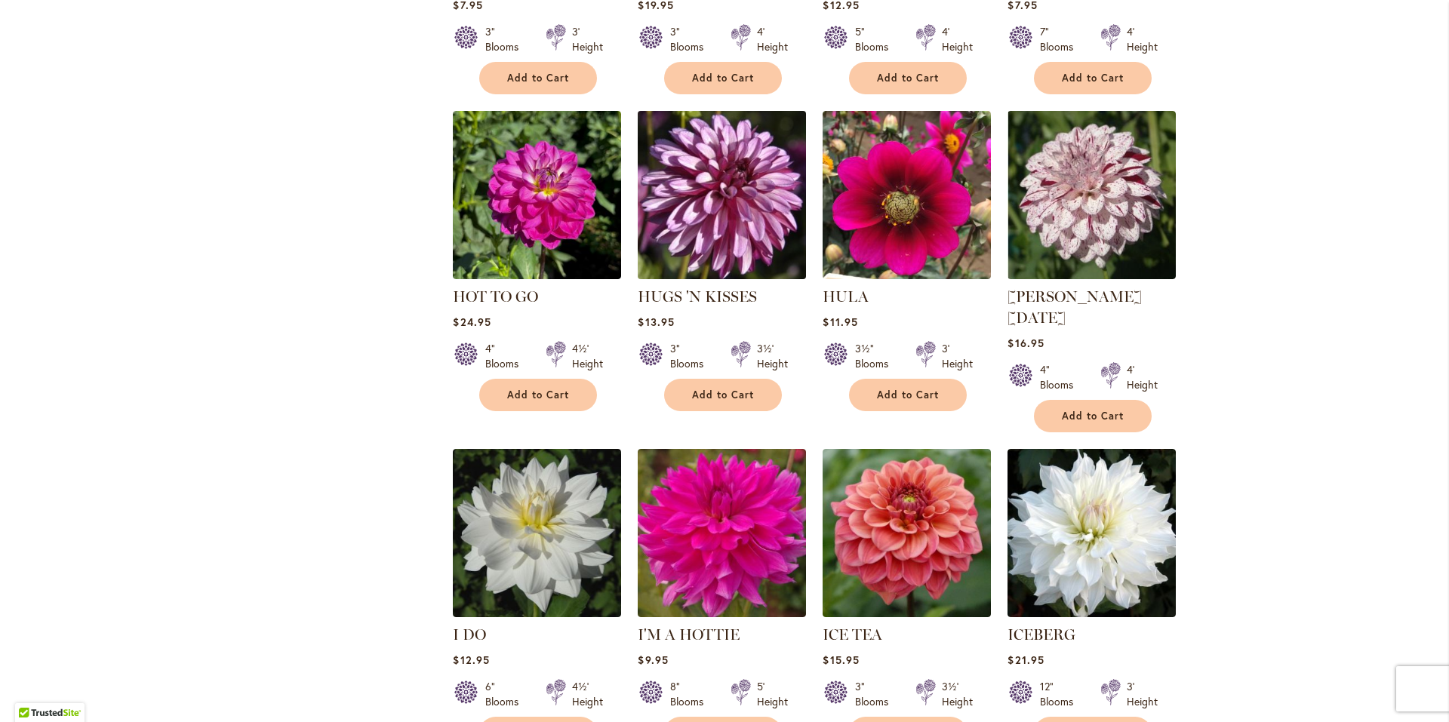
scroll to position [1208, 0]
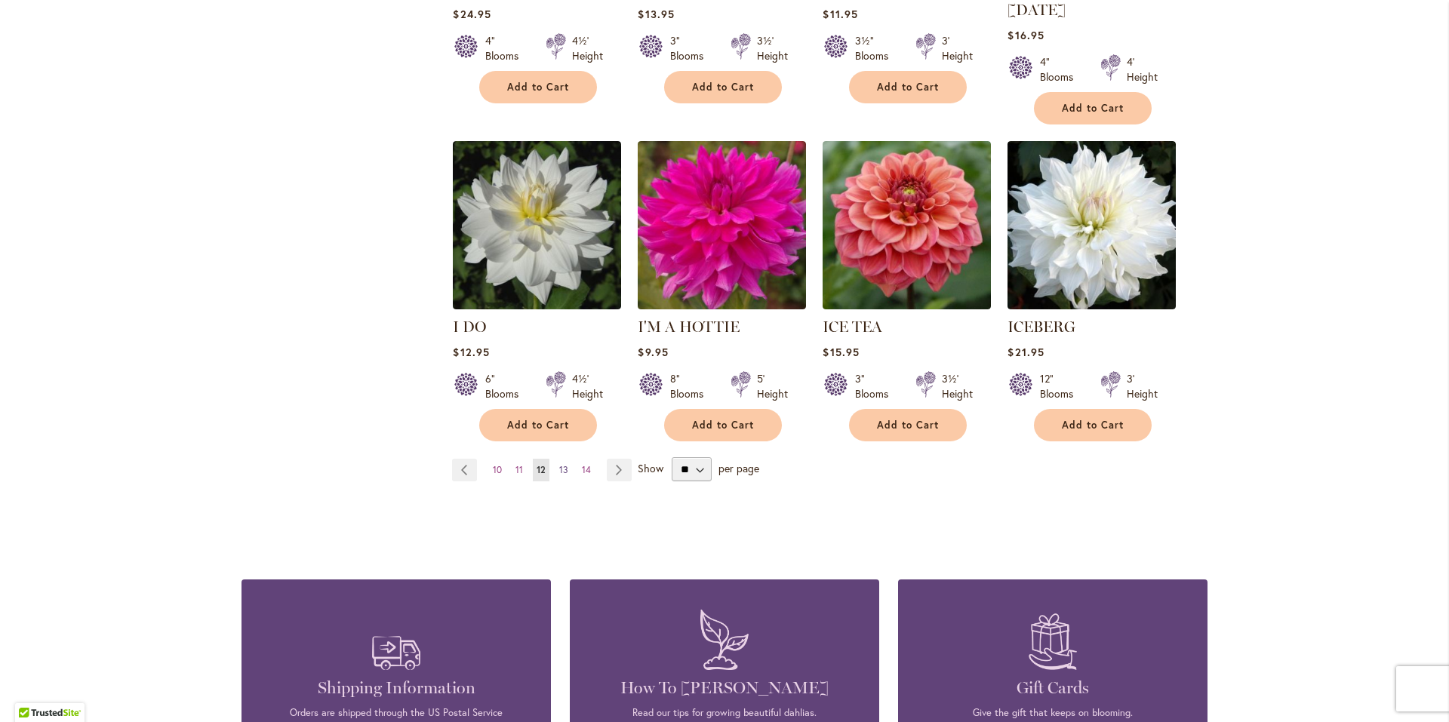
click at [559, 464] on span "13" at bounding box center [563, 469] width 9 height 11
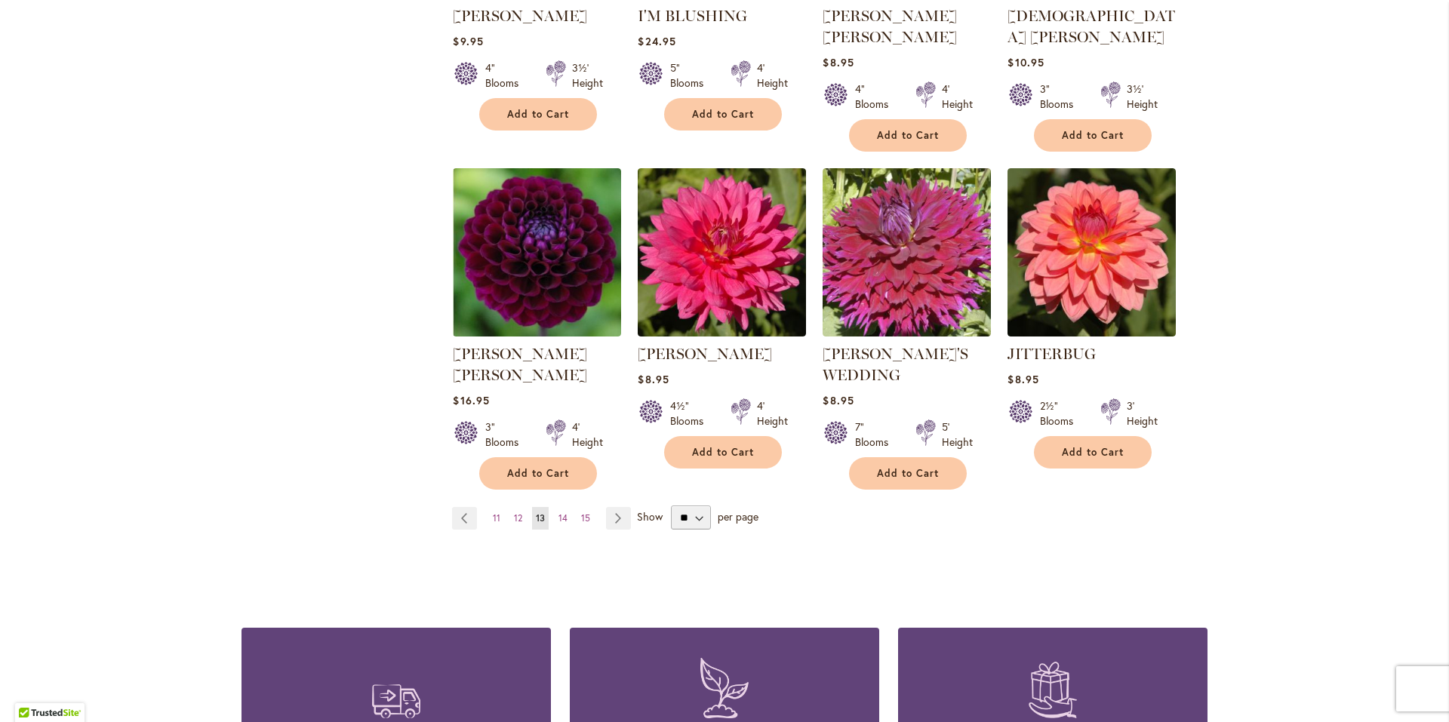
scroll to position [1208, 0]
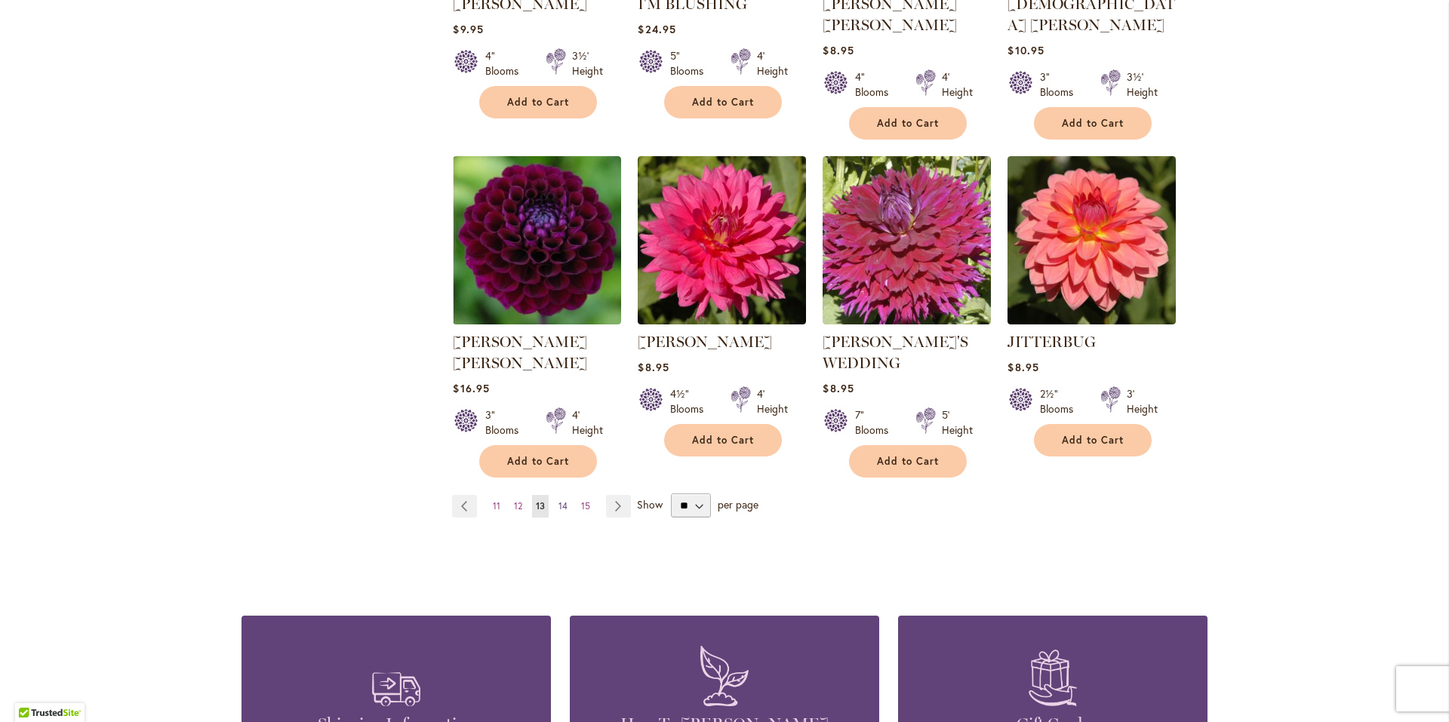
click at [558, 500] on span "14" at bounding box center [562, 505] width 9 height 11
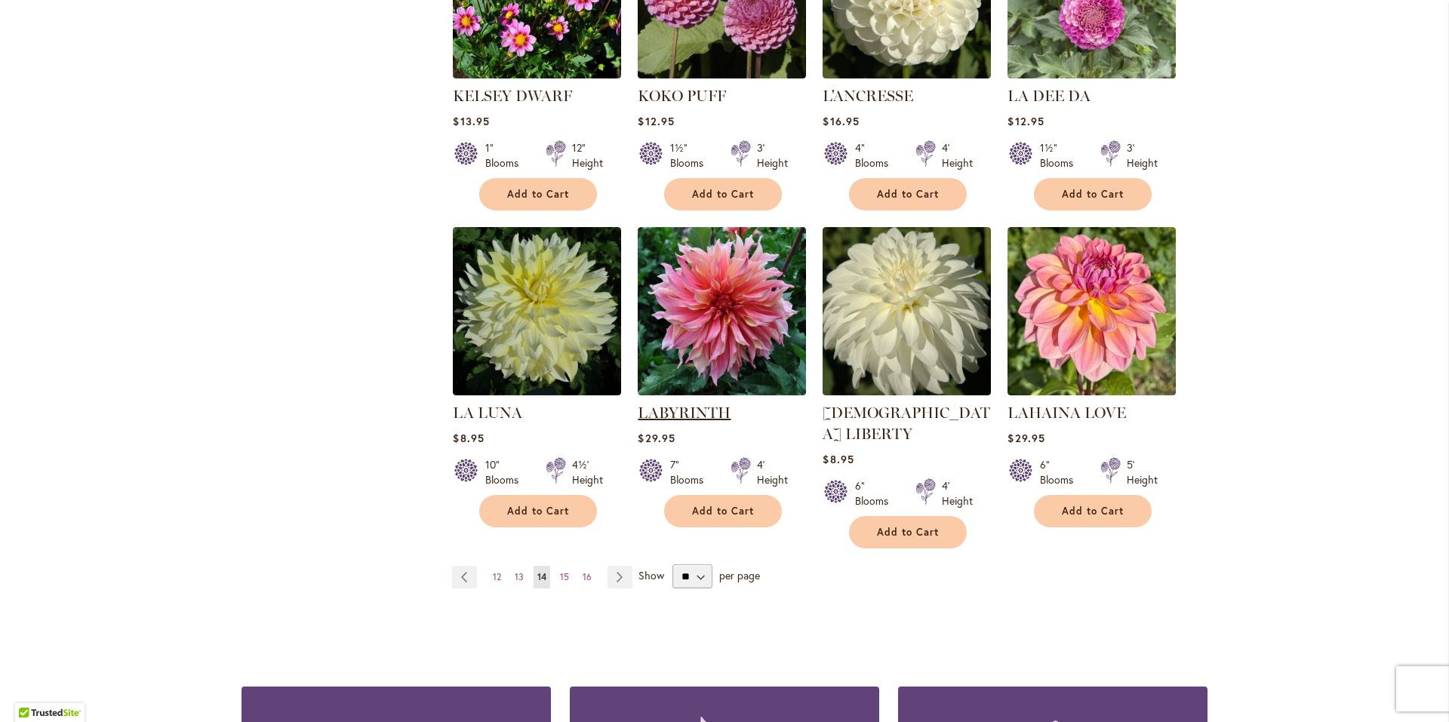
scroll to position [1132, 0]
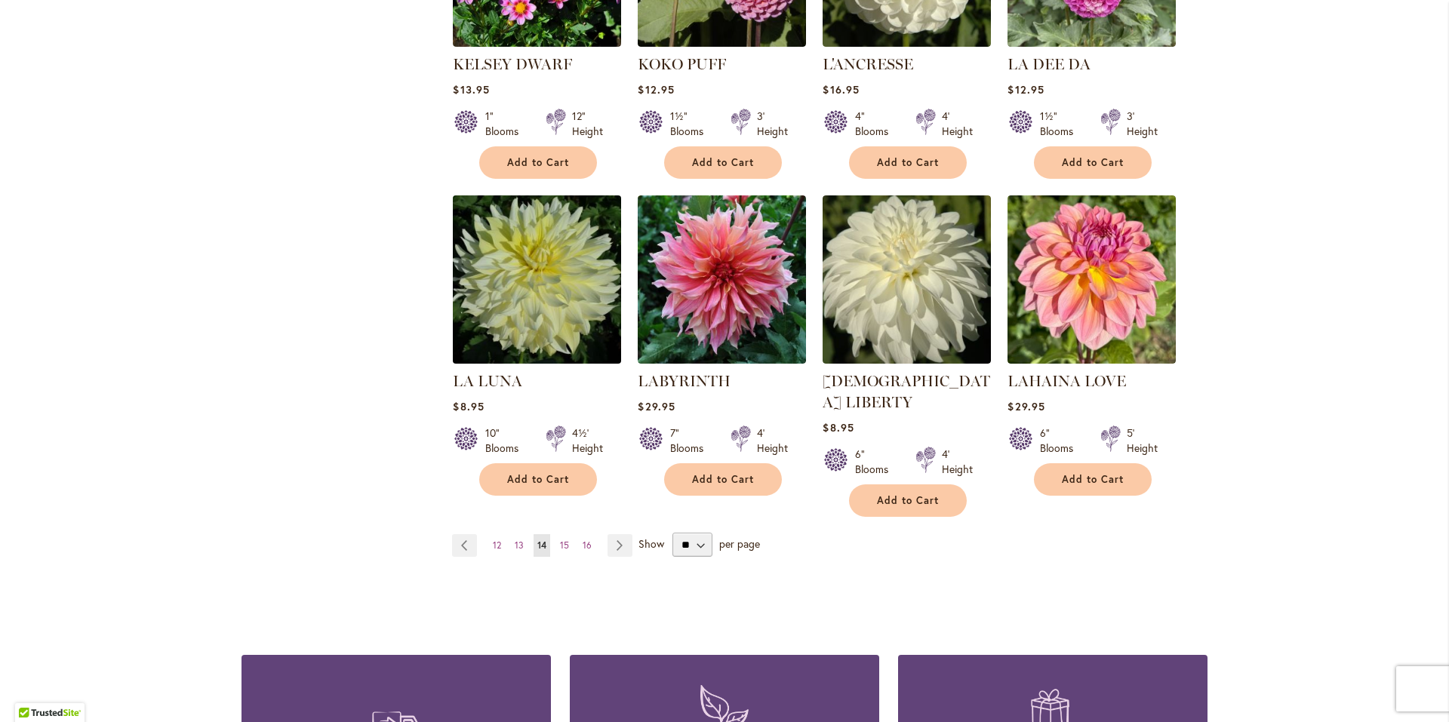
click at [554, 328] on img at bounding box center [537, 280] width 177 height 177
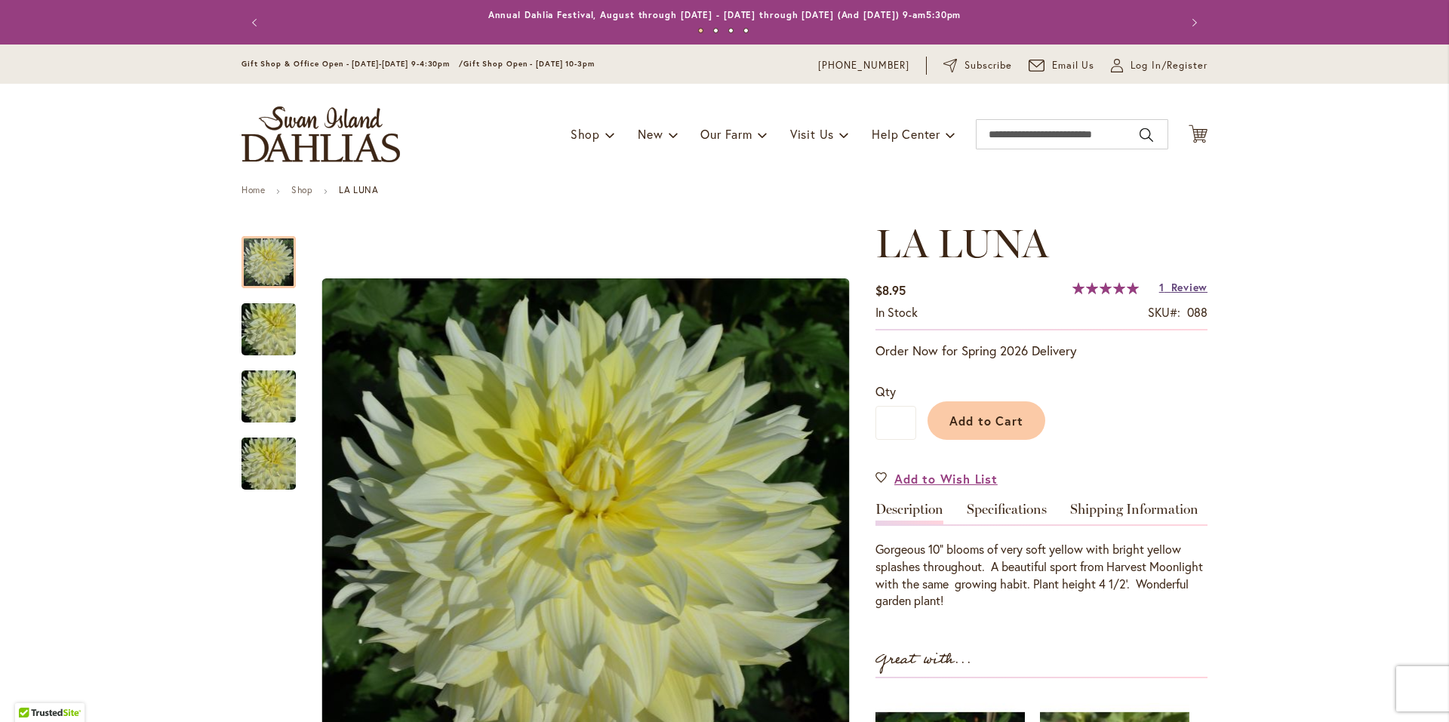
click at [1171, 289] on span "Review" at bounding box center [1189, 287] width 36 height 14
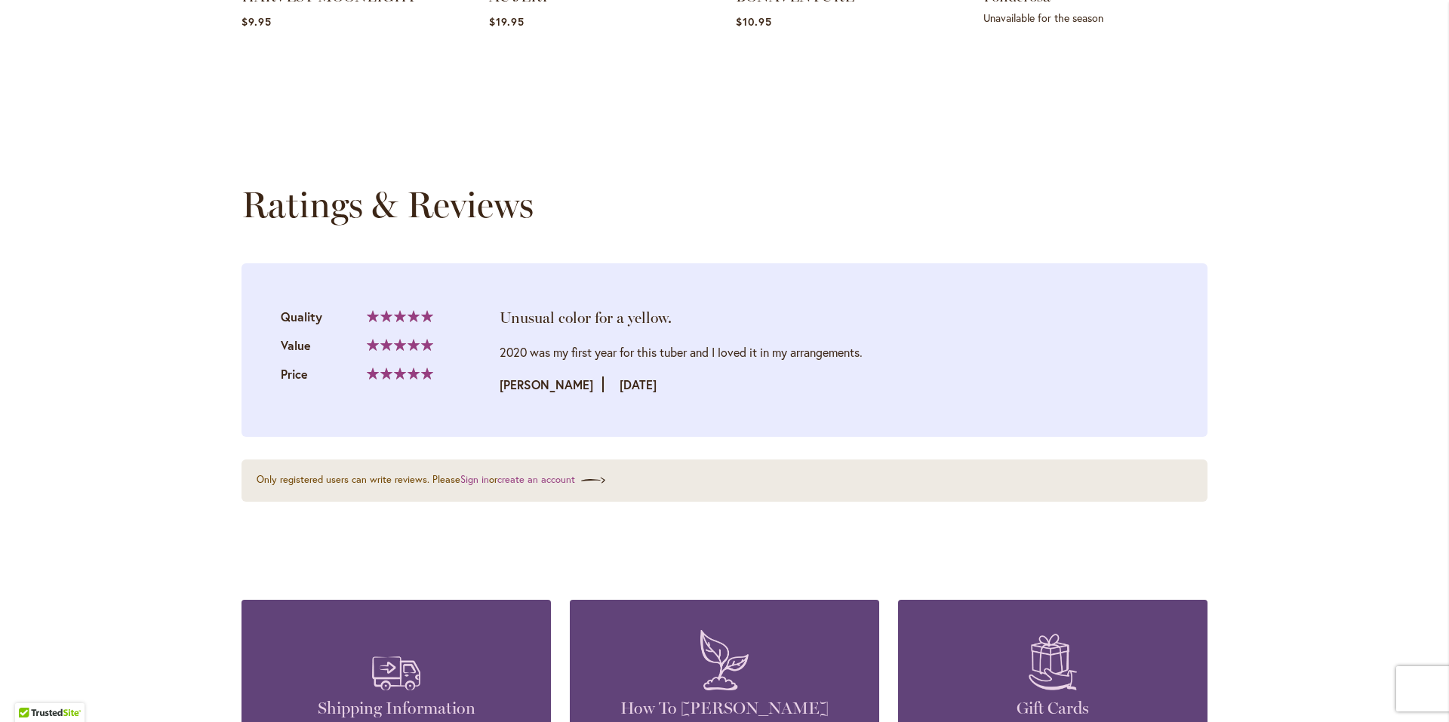
scroll to position [1528, 0]
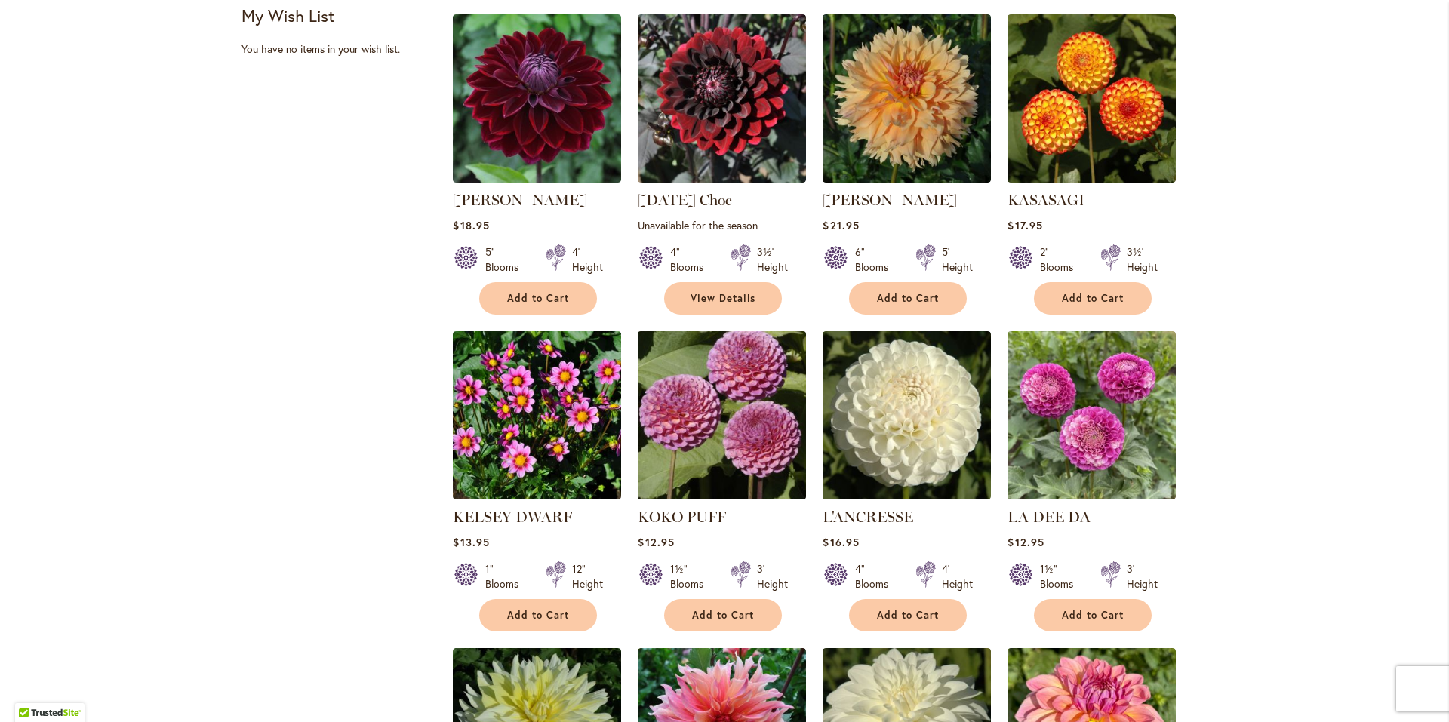
scroll to position [906, 0]
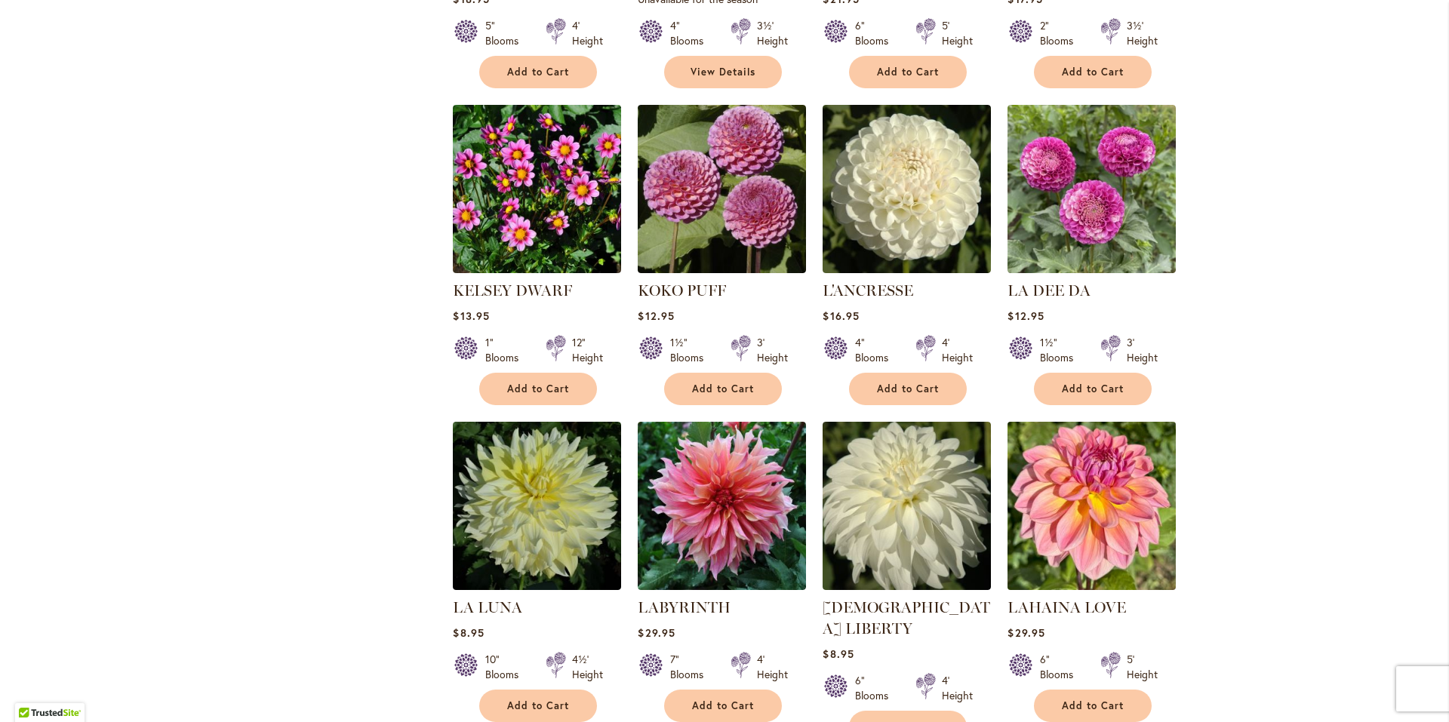
click at [1109, 517] on img at bounding box center [1092, 506] width 177 height 177
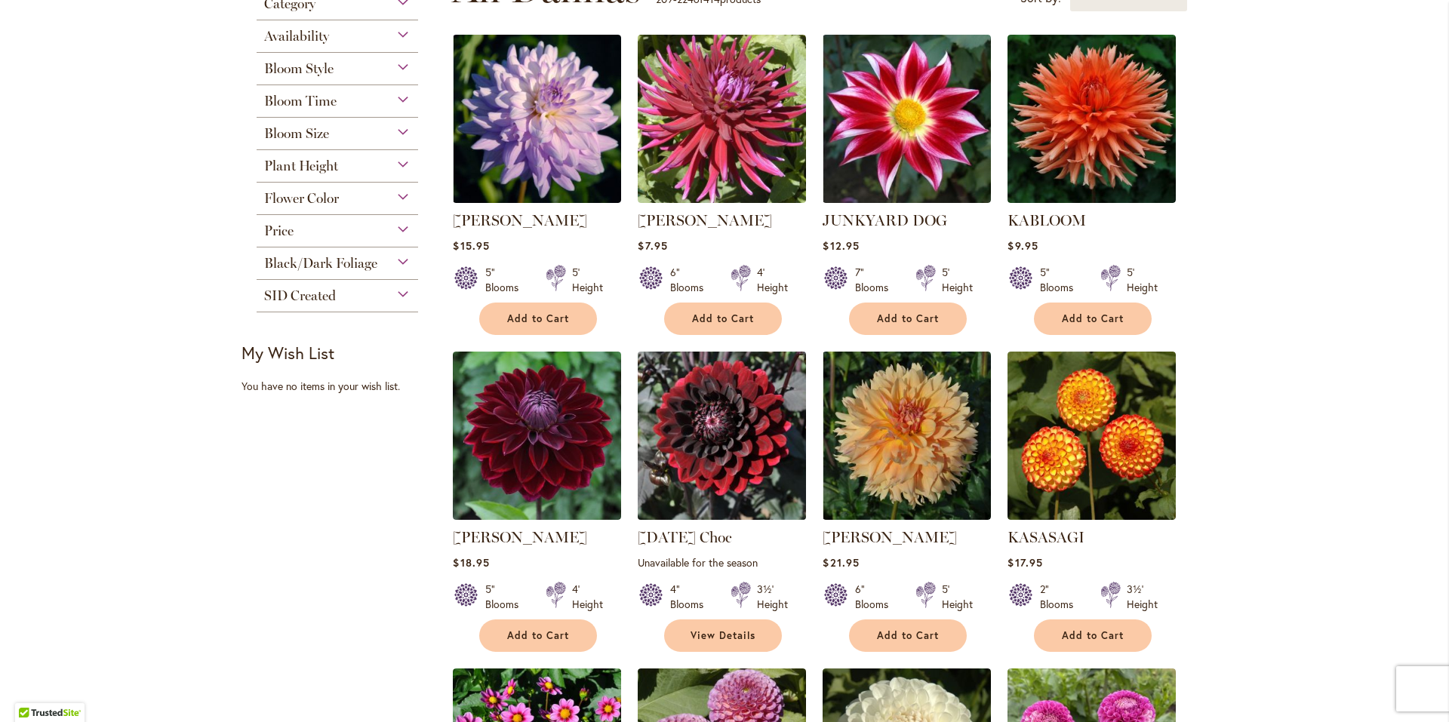
scroll to position [75, 0]
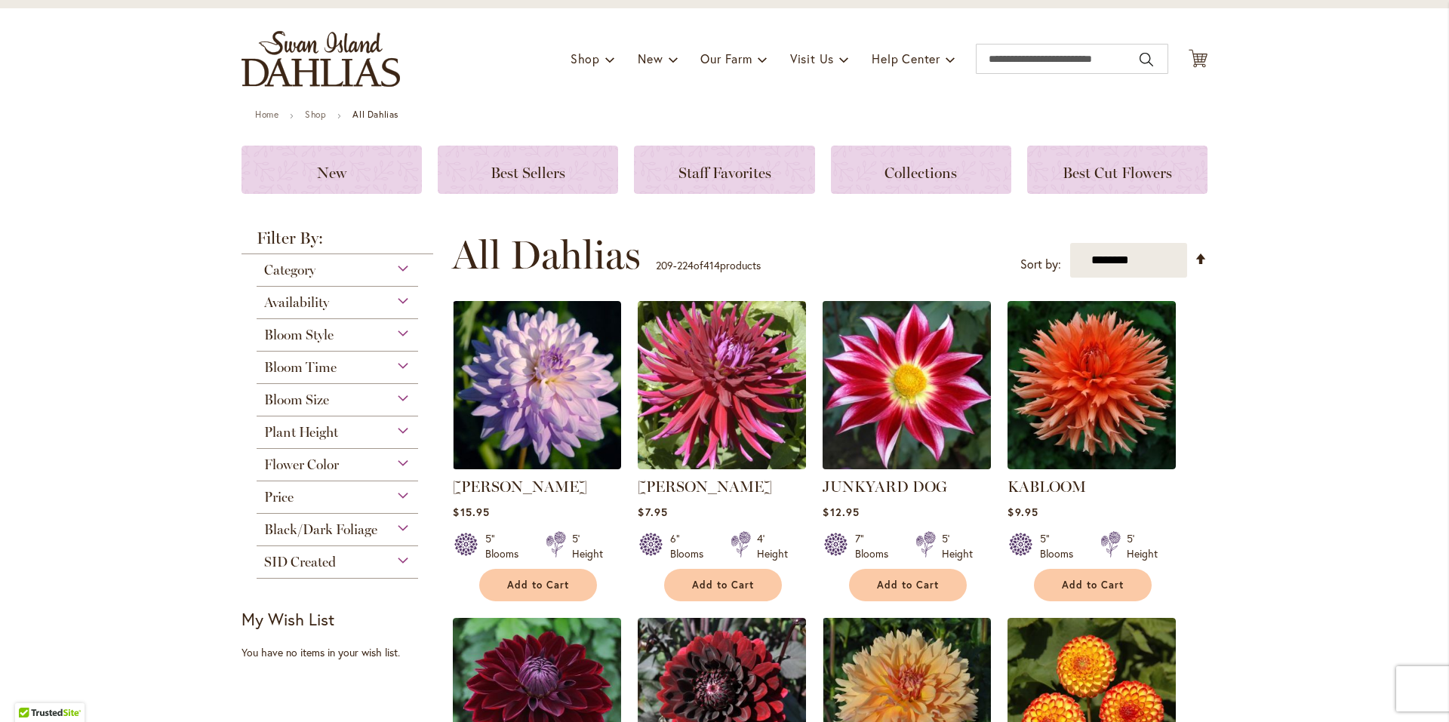
click at [902, 412] on img at bounding box center [907, 385] width 177 height 177
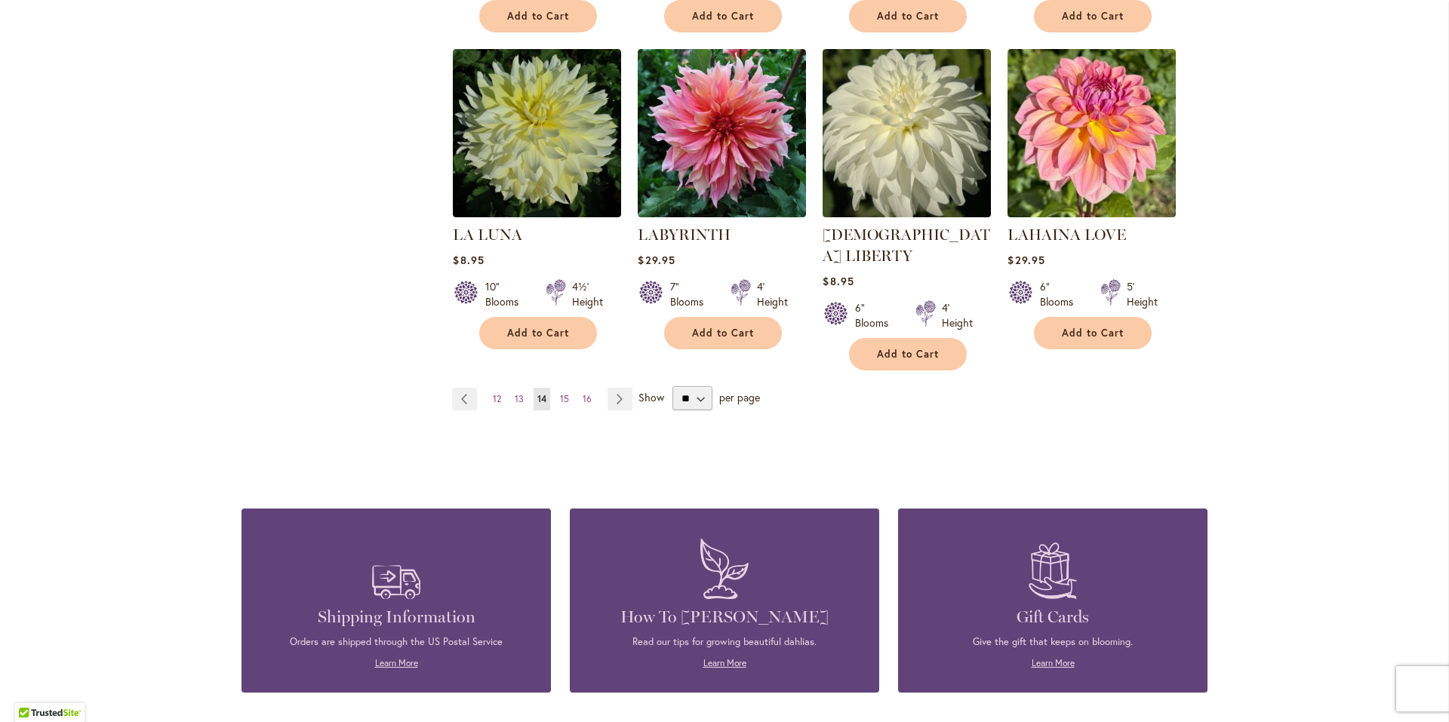
scroll to position [1283, 0]
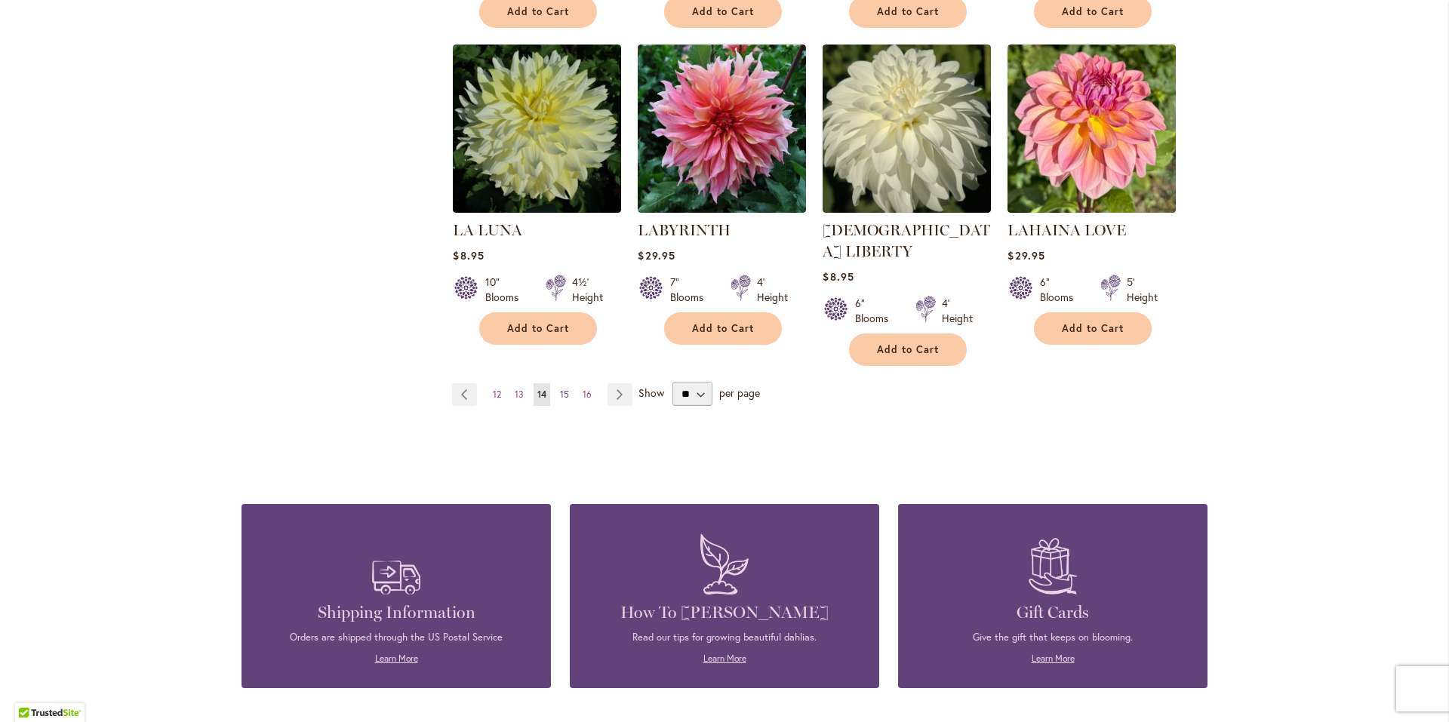
click at [560, 389] on span "15" at bounding box center [564, 394] width 9 height 11
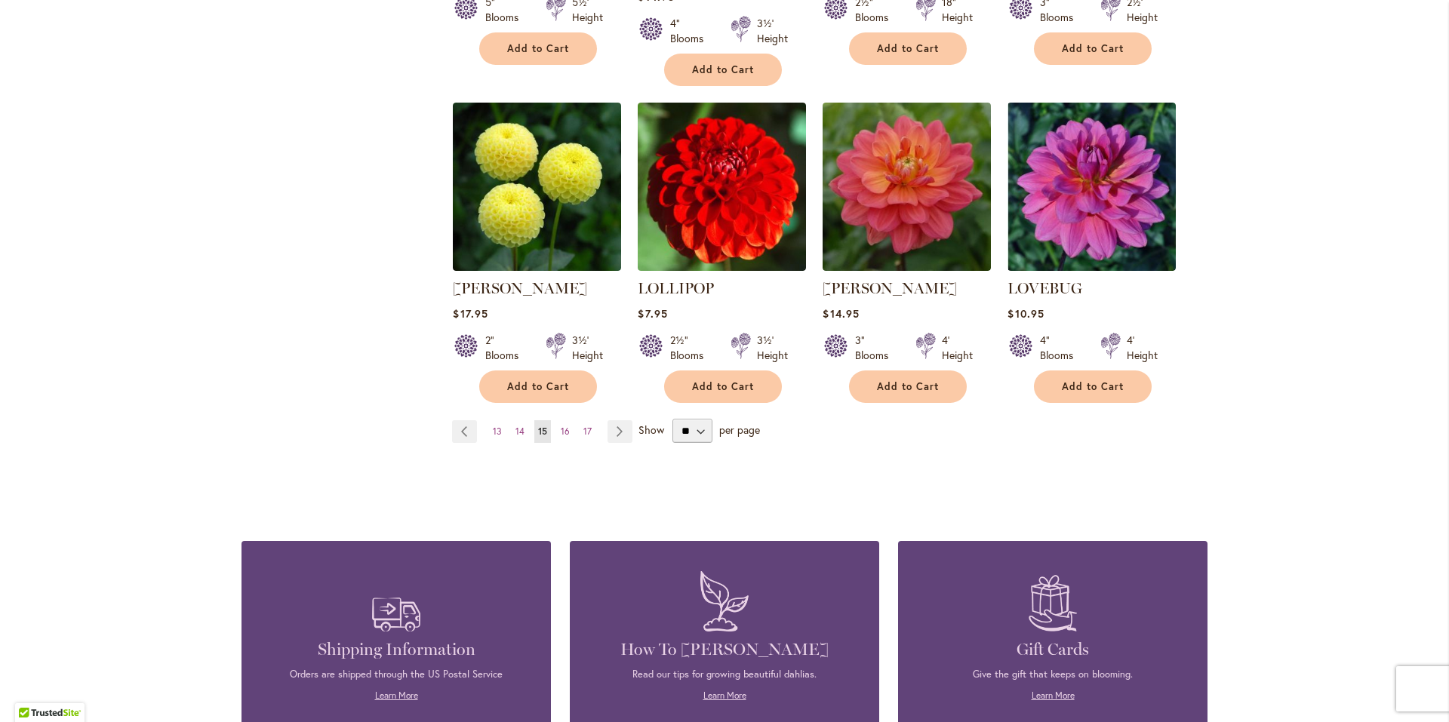
scroll to position [1283, 0]
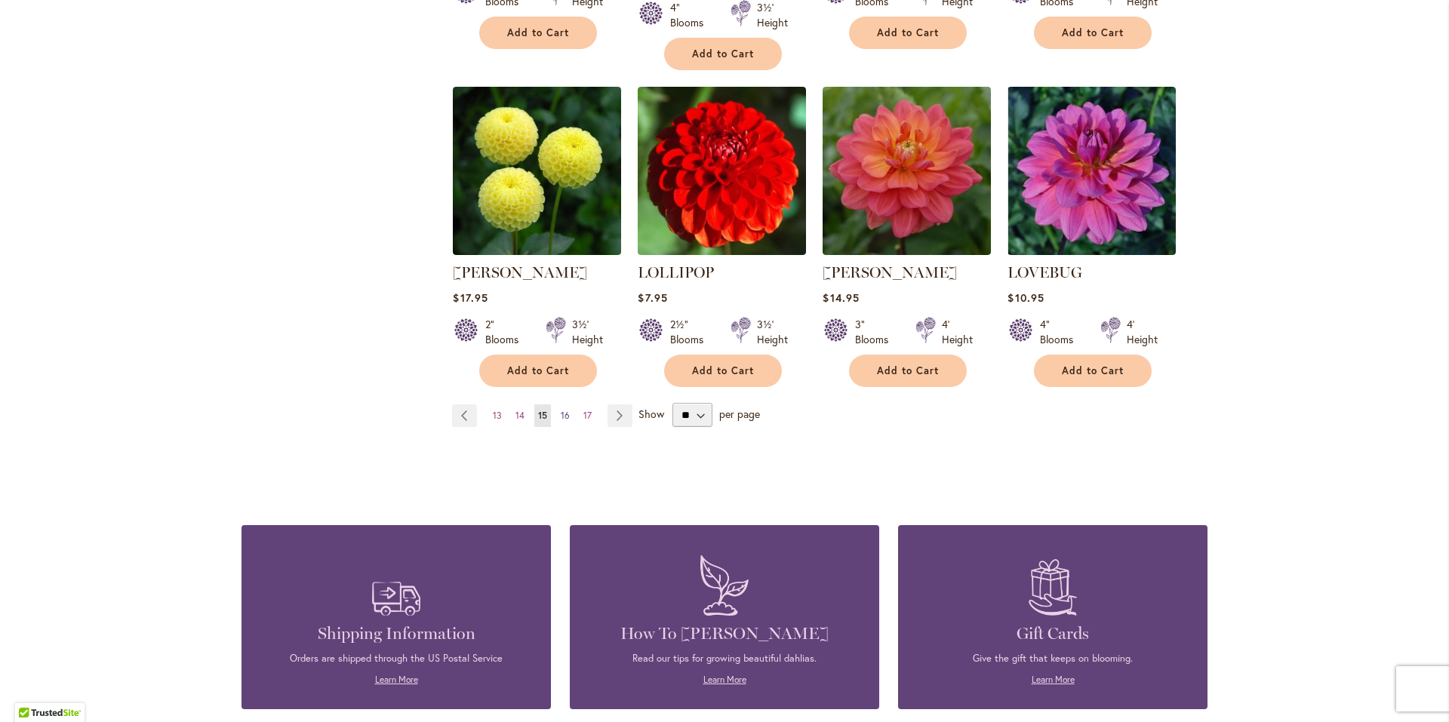
click at [561, 410] on span "16" at bounding box center [565, 415] width 9 height 11
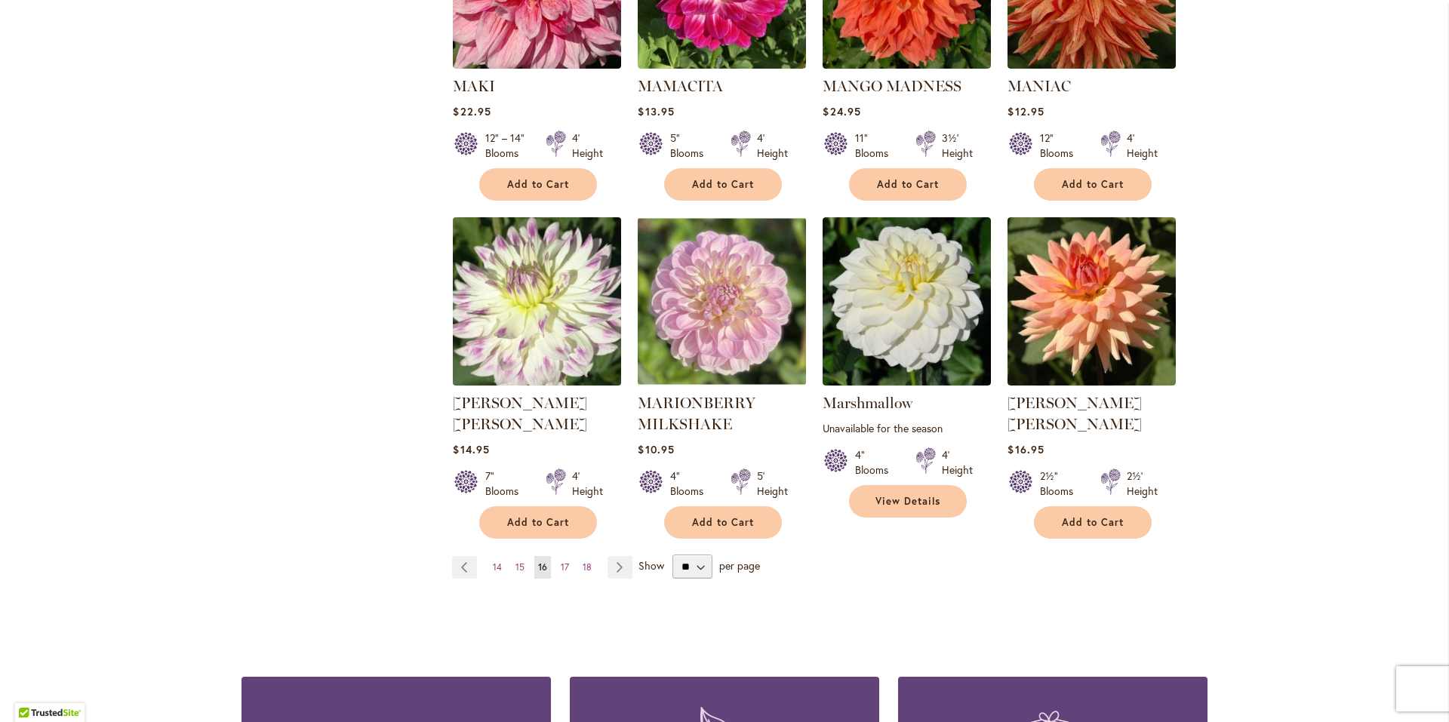
scroll to position [1132, 0]
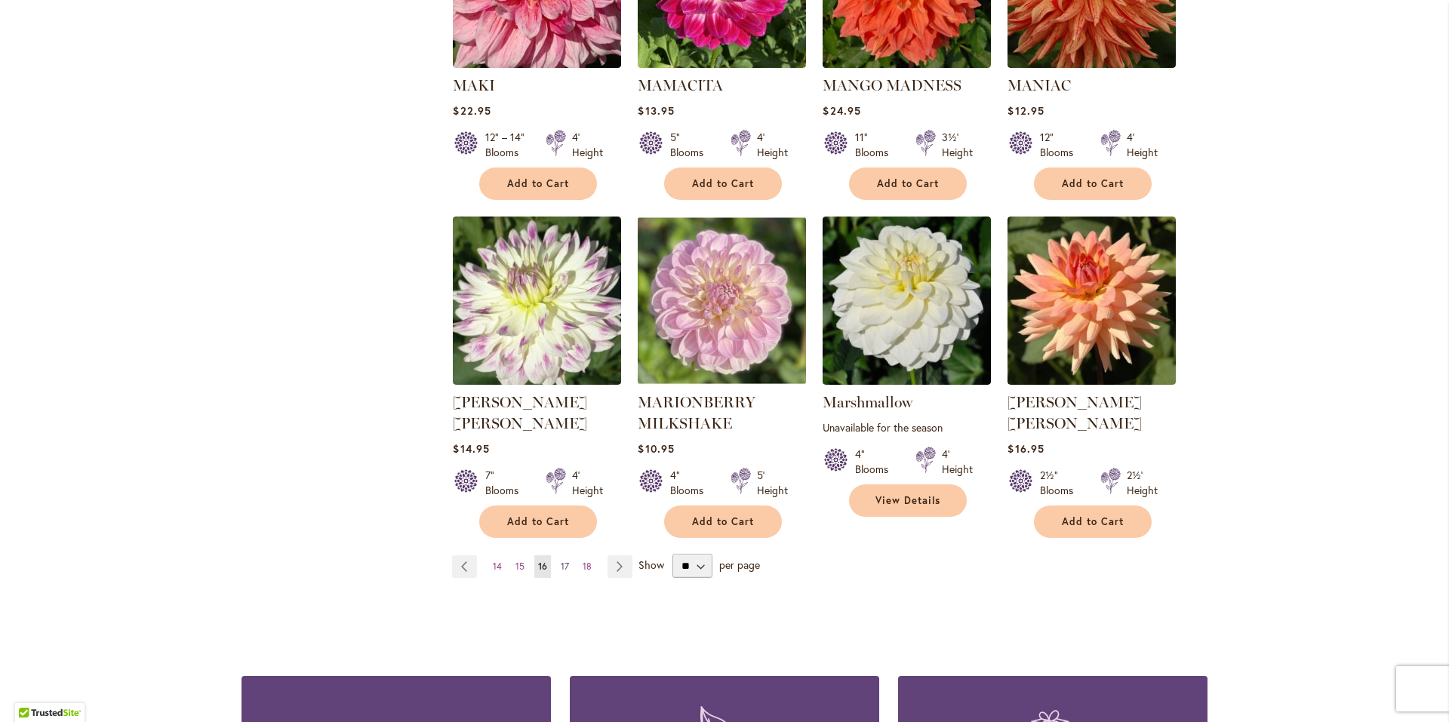
click at [561, 561] on span "17" at bounding box center [565, 566] width 8 height 11
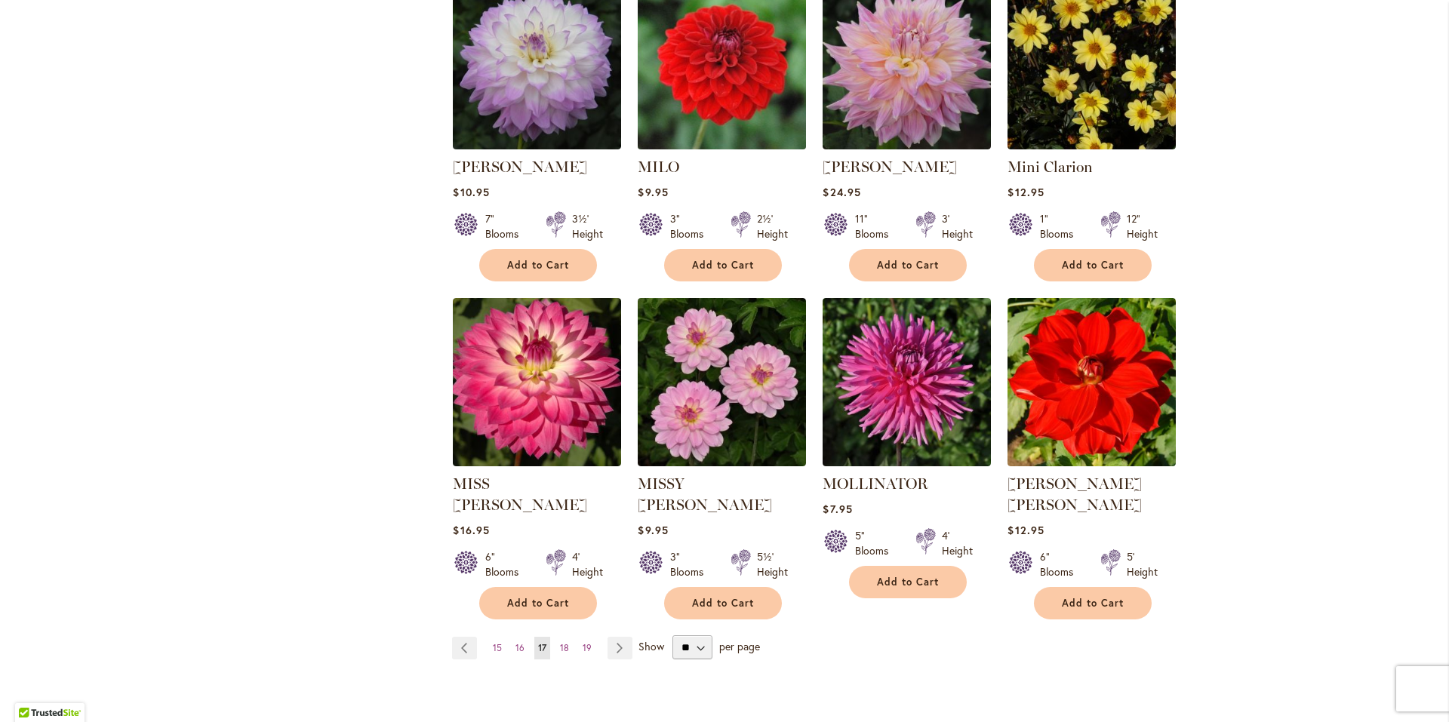
scroll to position [1057, 0]
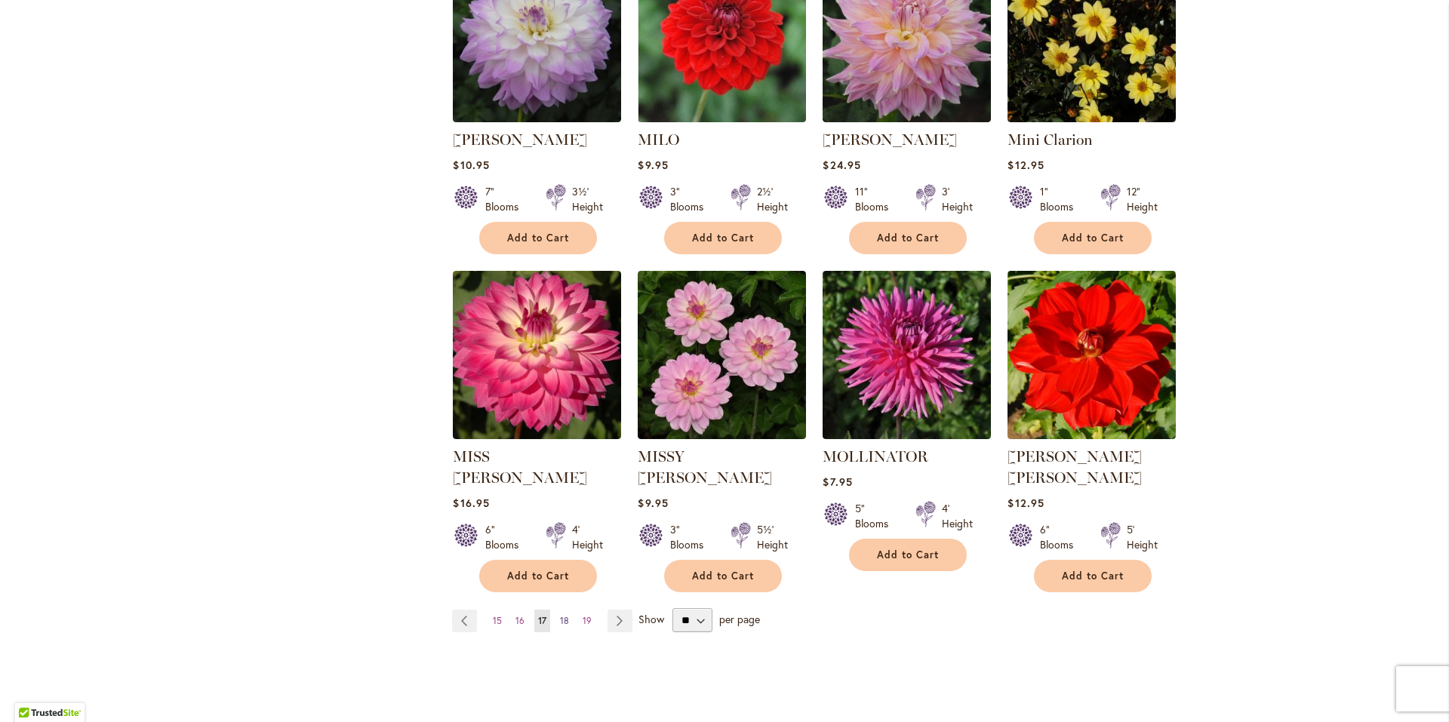
click at [560, 615] on span "18" at bounding box center [564, 620] width 9 height 11
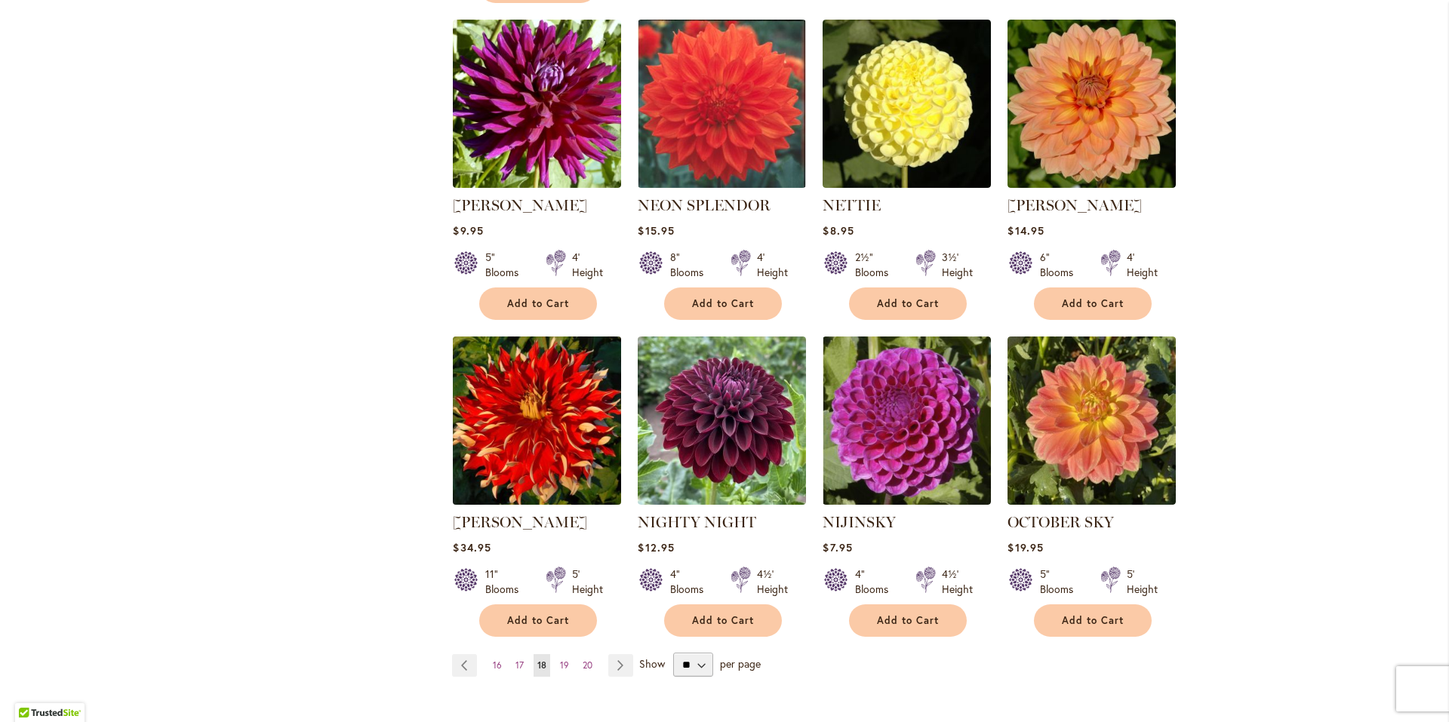
scroll to position [1057, 0]
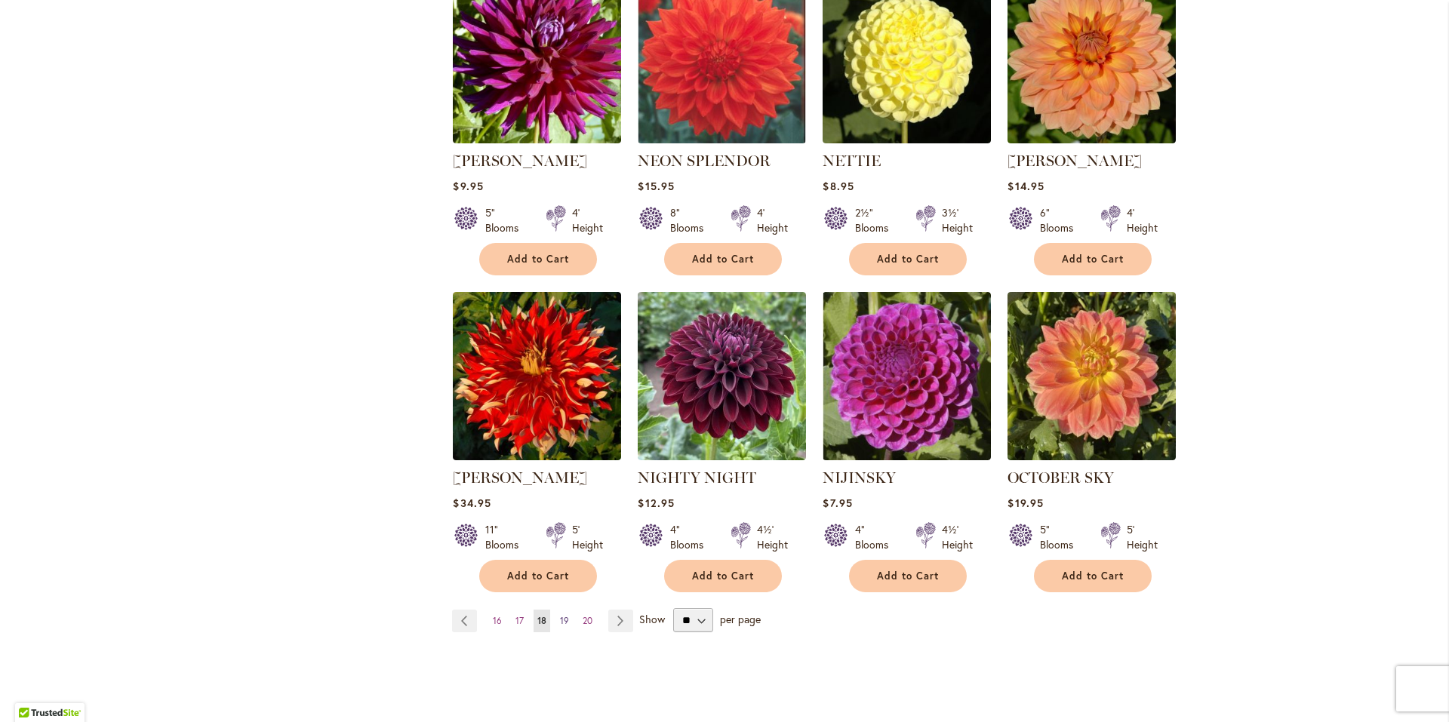
click at [564, 610] on link "Page 19" at bounding box center [564, 621] width 17 height 23
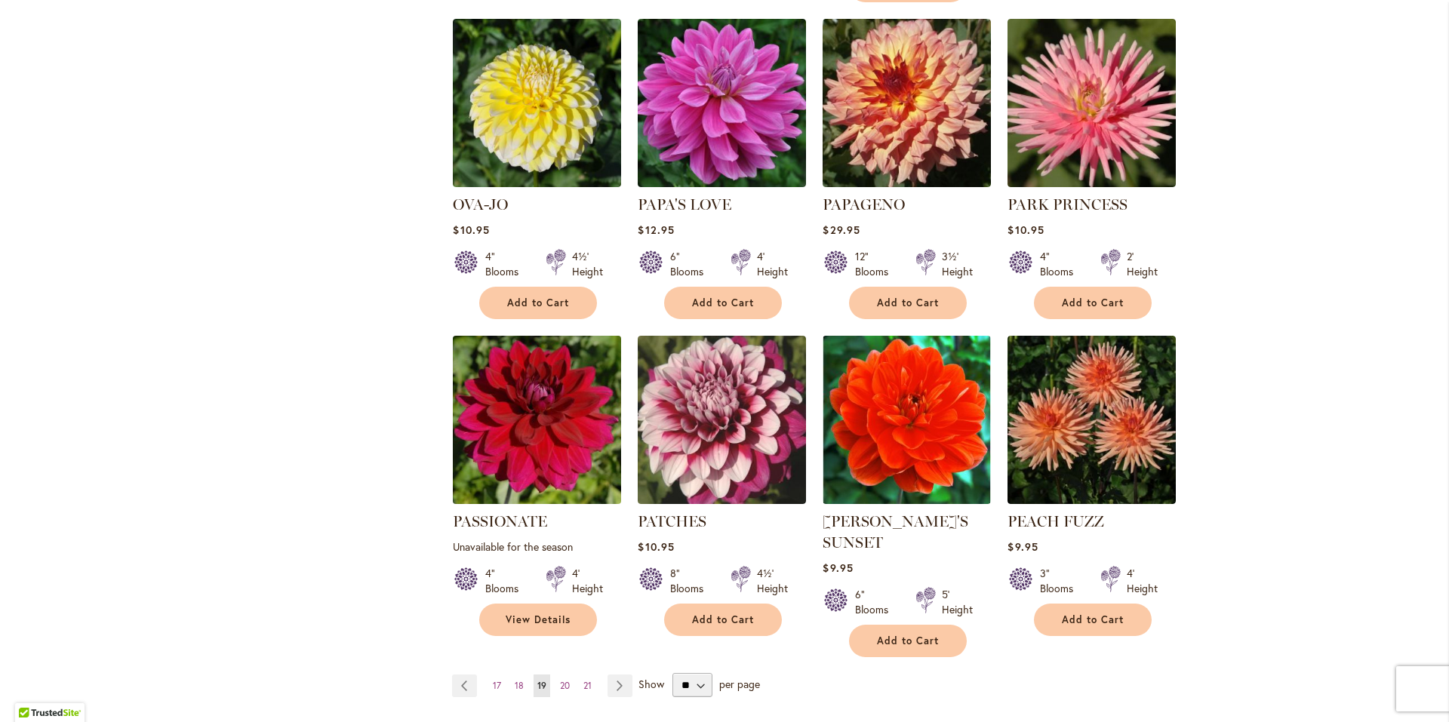
scroll to position [1057, 0]
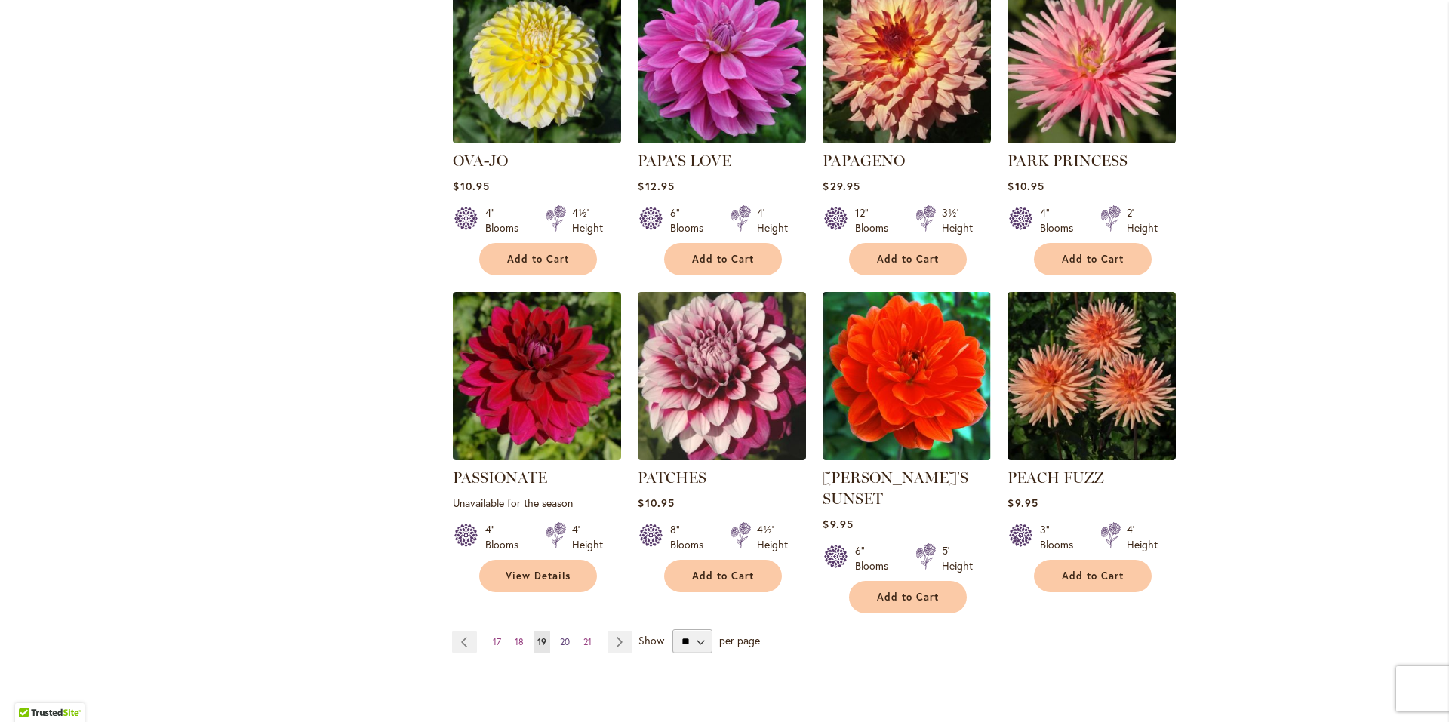
click at [560, 636] on span "20" at bounding box center [565, 641] width 10 height 11
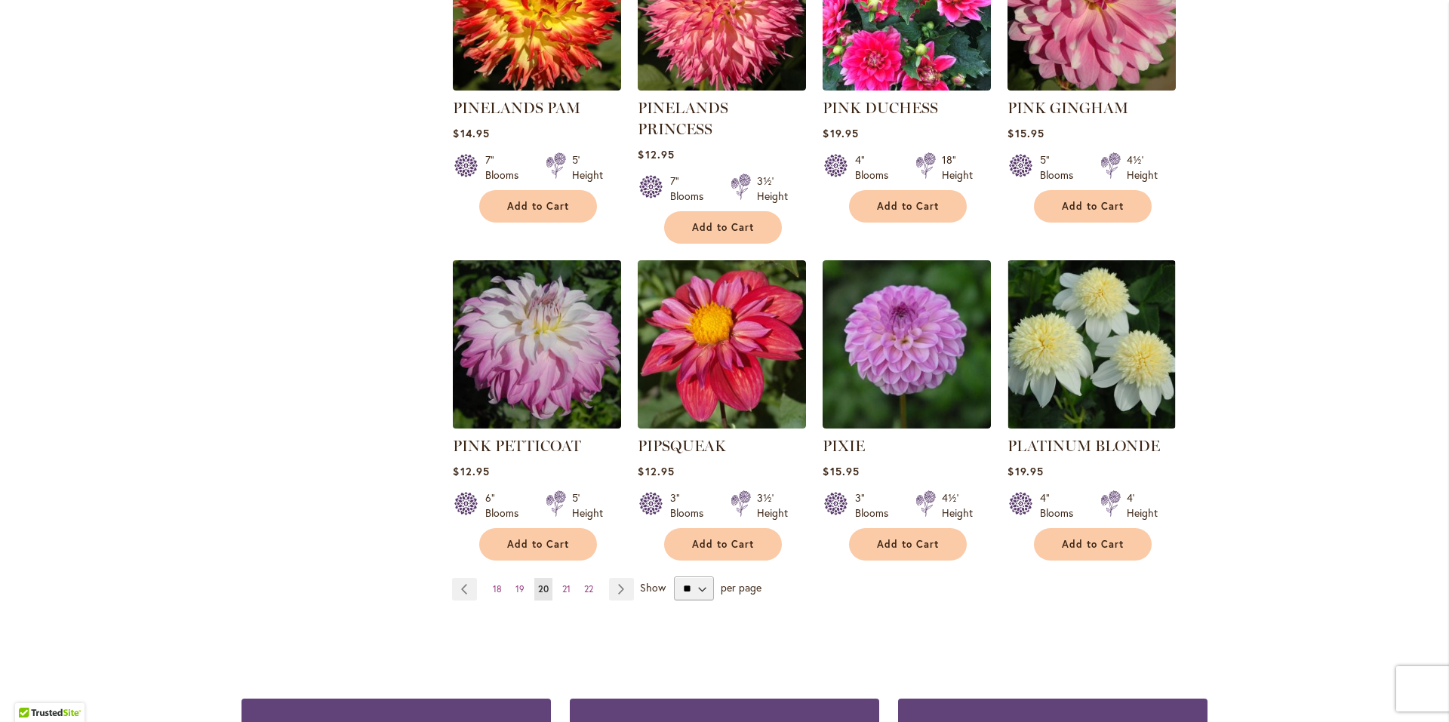
scroll to position [1132, 0]
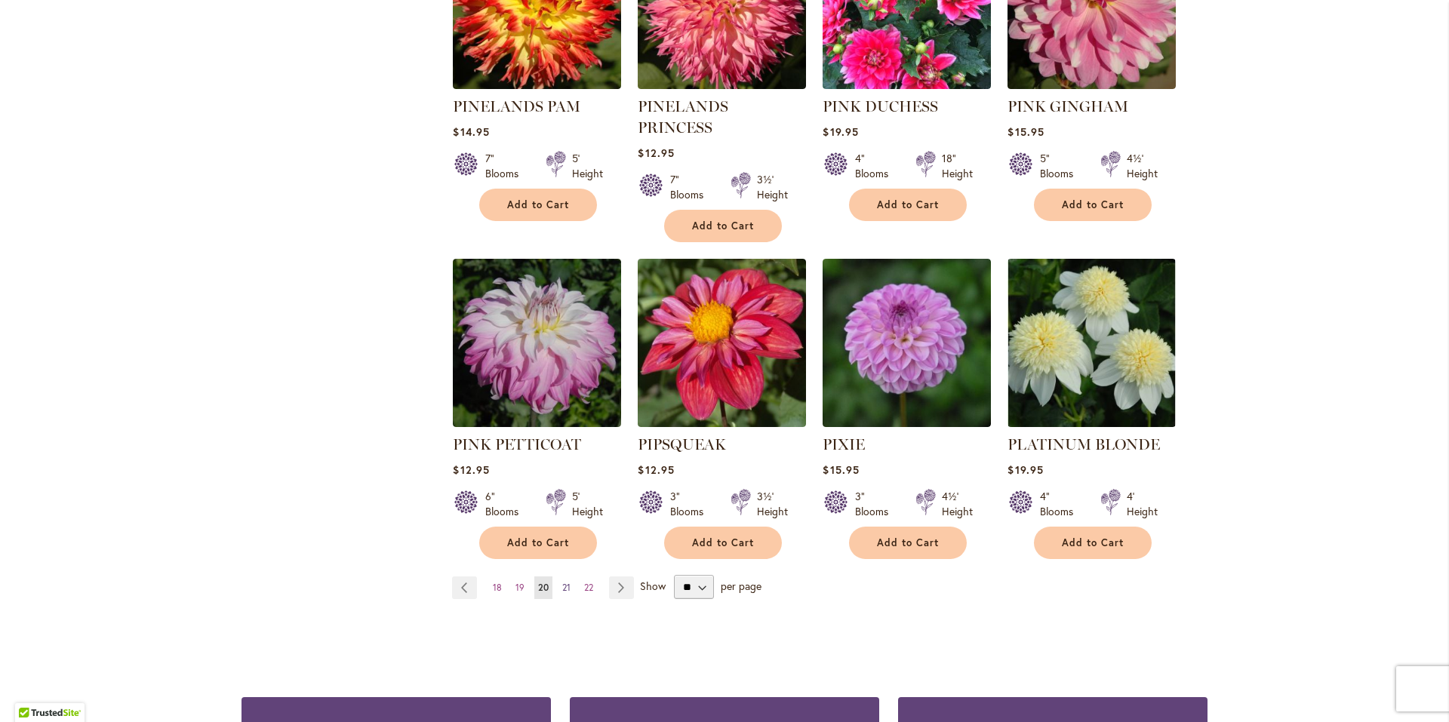
click at [562, 582] on span "21" at bounding box center [566, 587] width 8 height 11
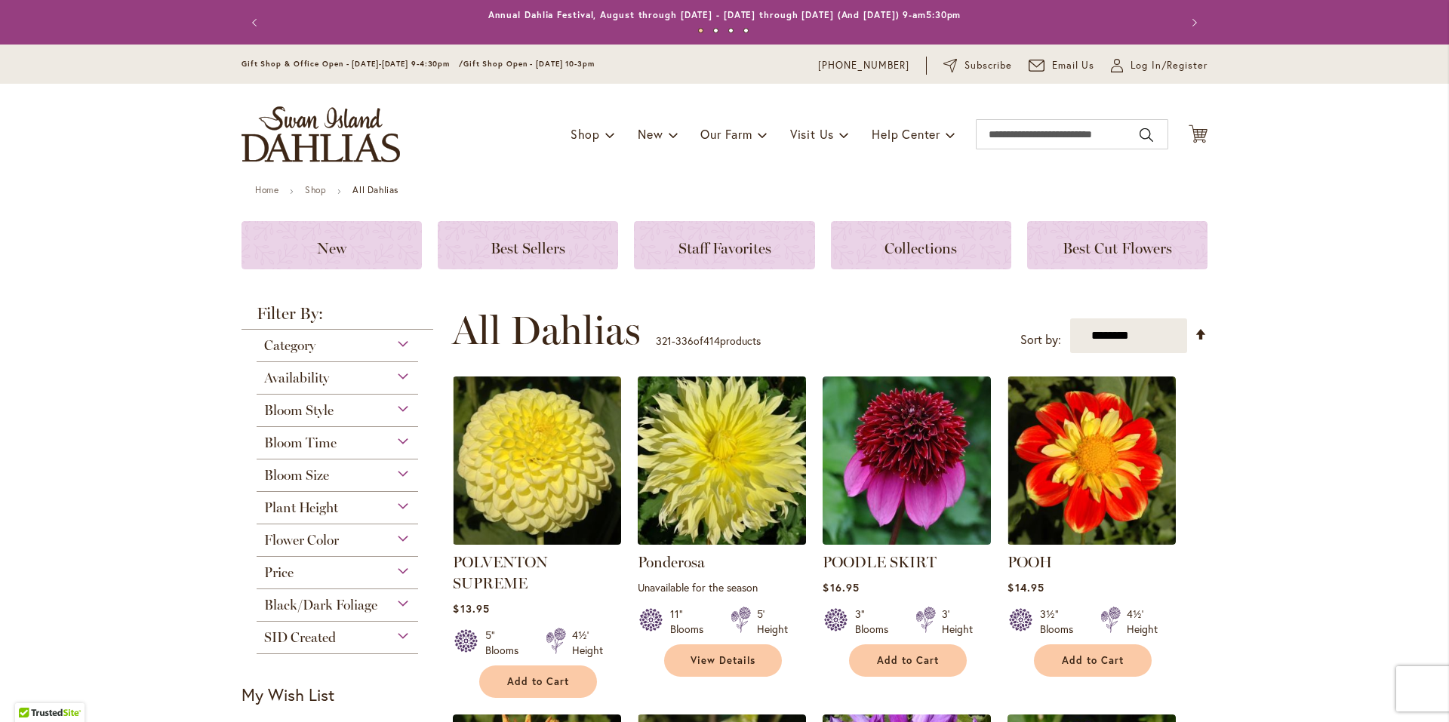
click at [658, 497] on img at bounding box center [722, 461] width 177 height 177
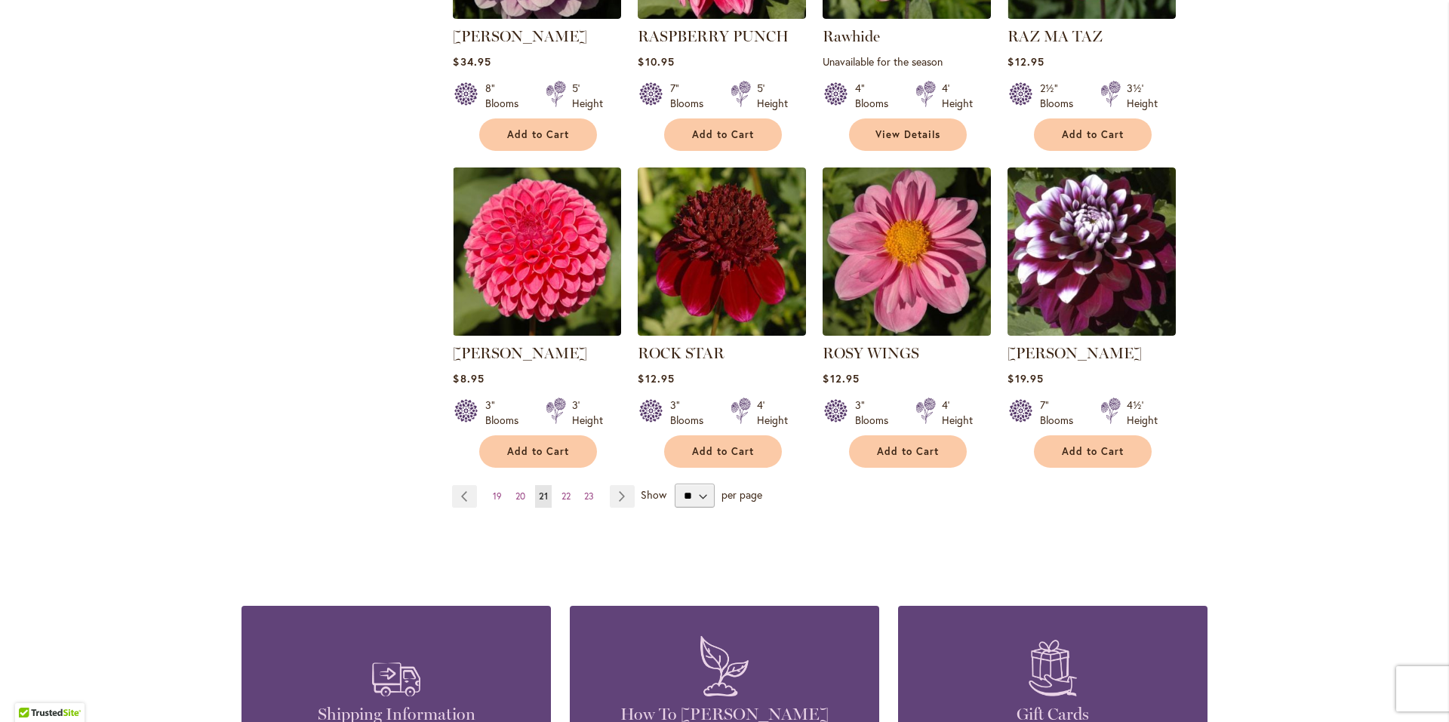
scroll to position [1208, 0]
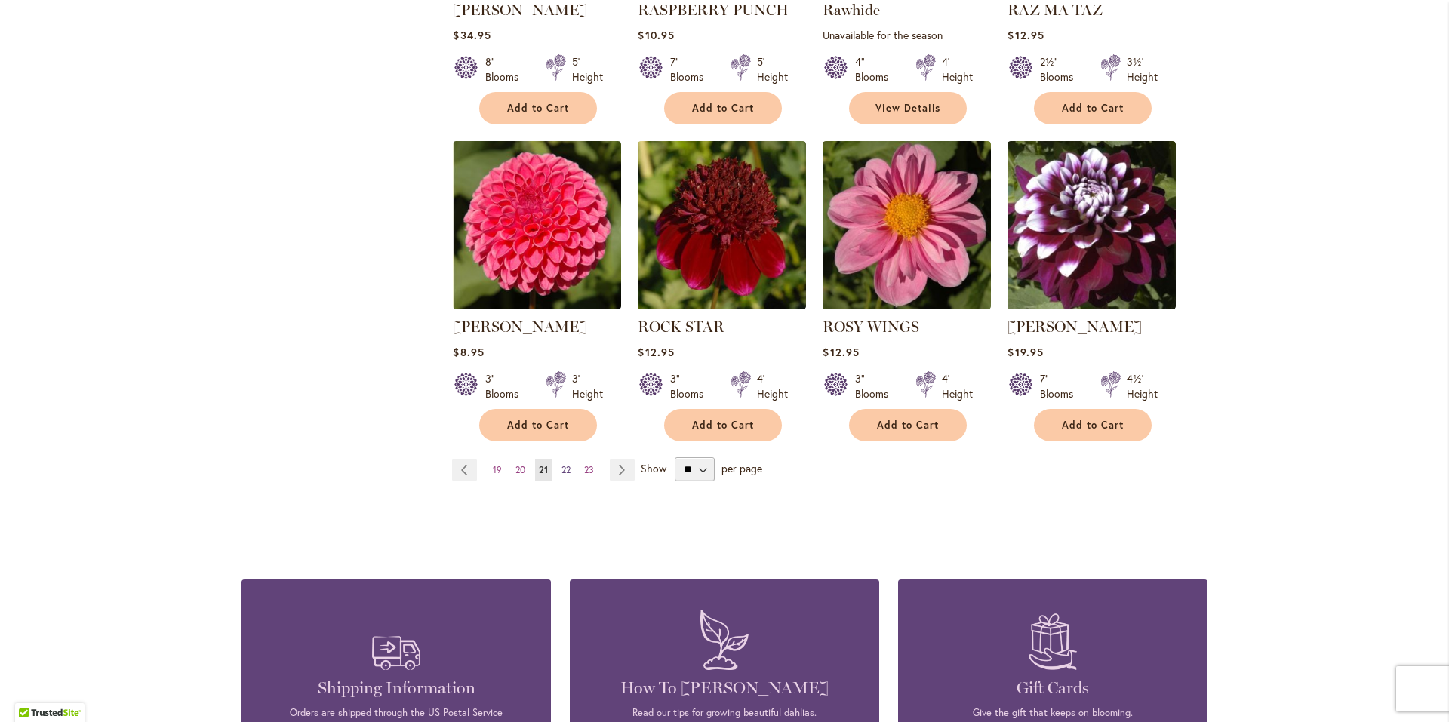
click at [561, 471] on span "22" at bounding box center [565, 469] width 9 height 11
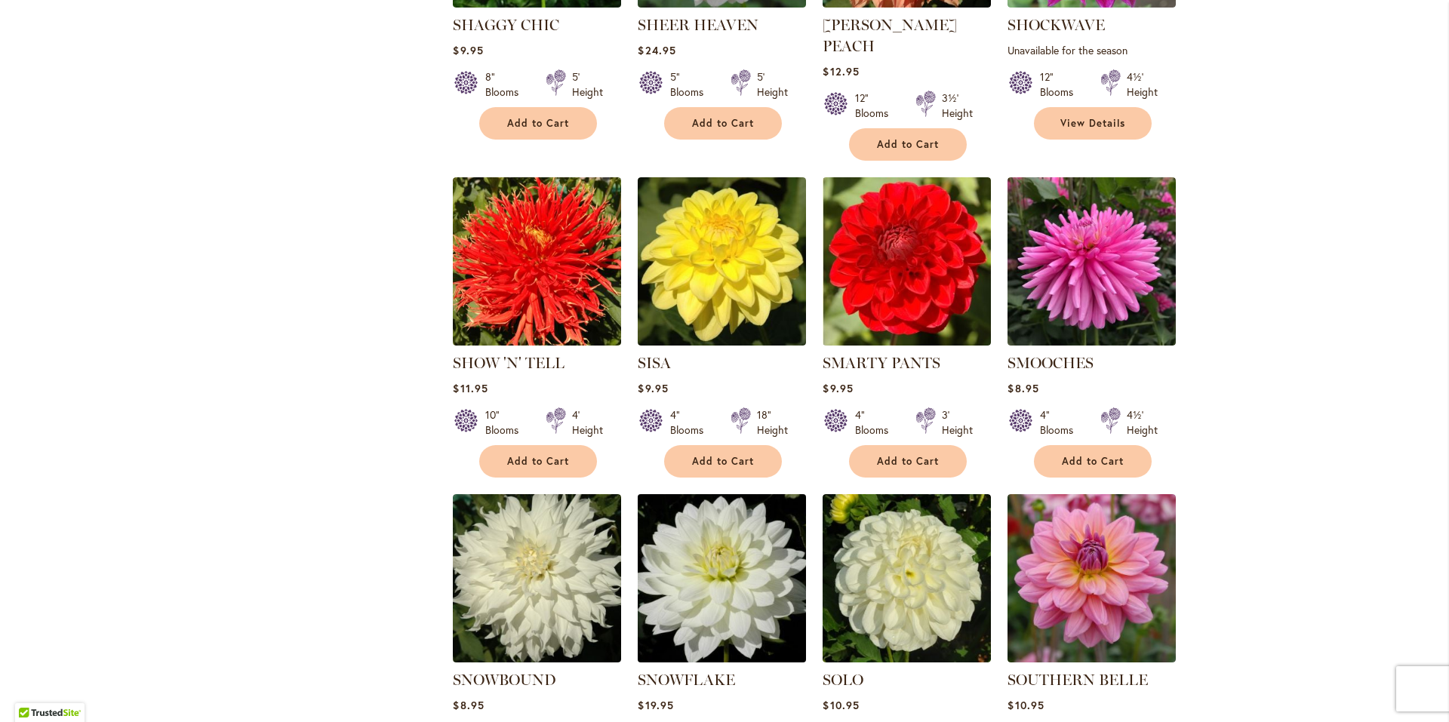
scroll to position [906, 0]
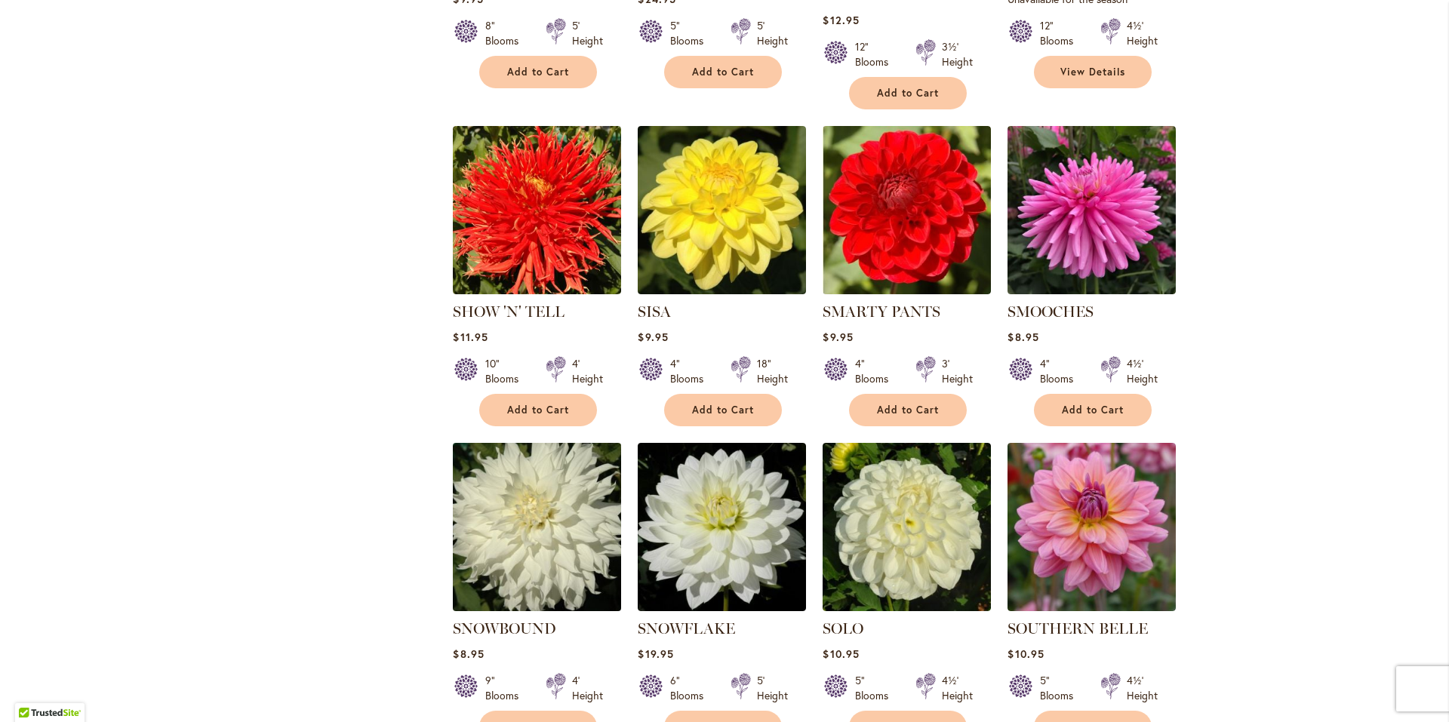
click at [523, 515] on img at bounding box center [537, 527] width 177 height 177
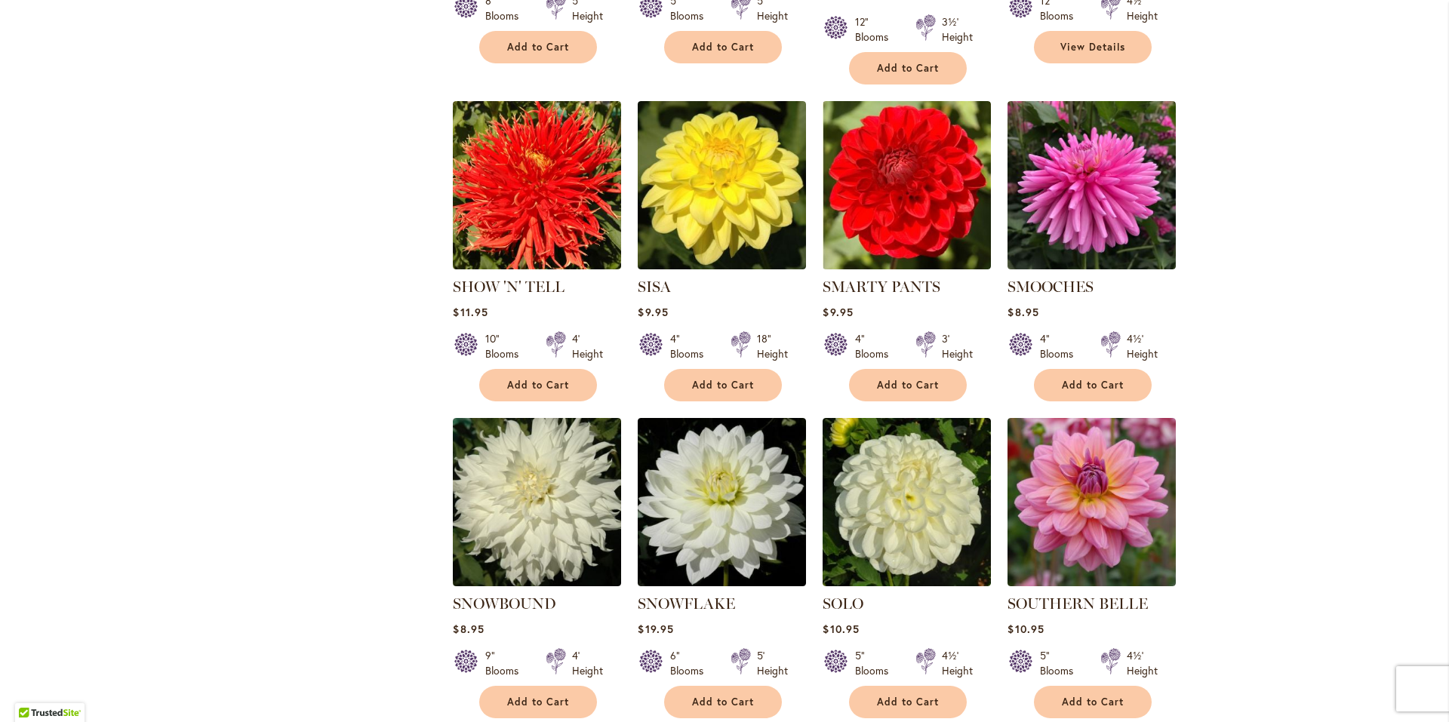
scroll to position [981, 0]
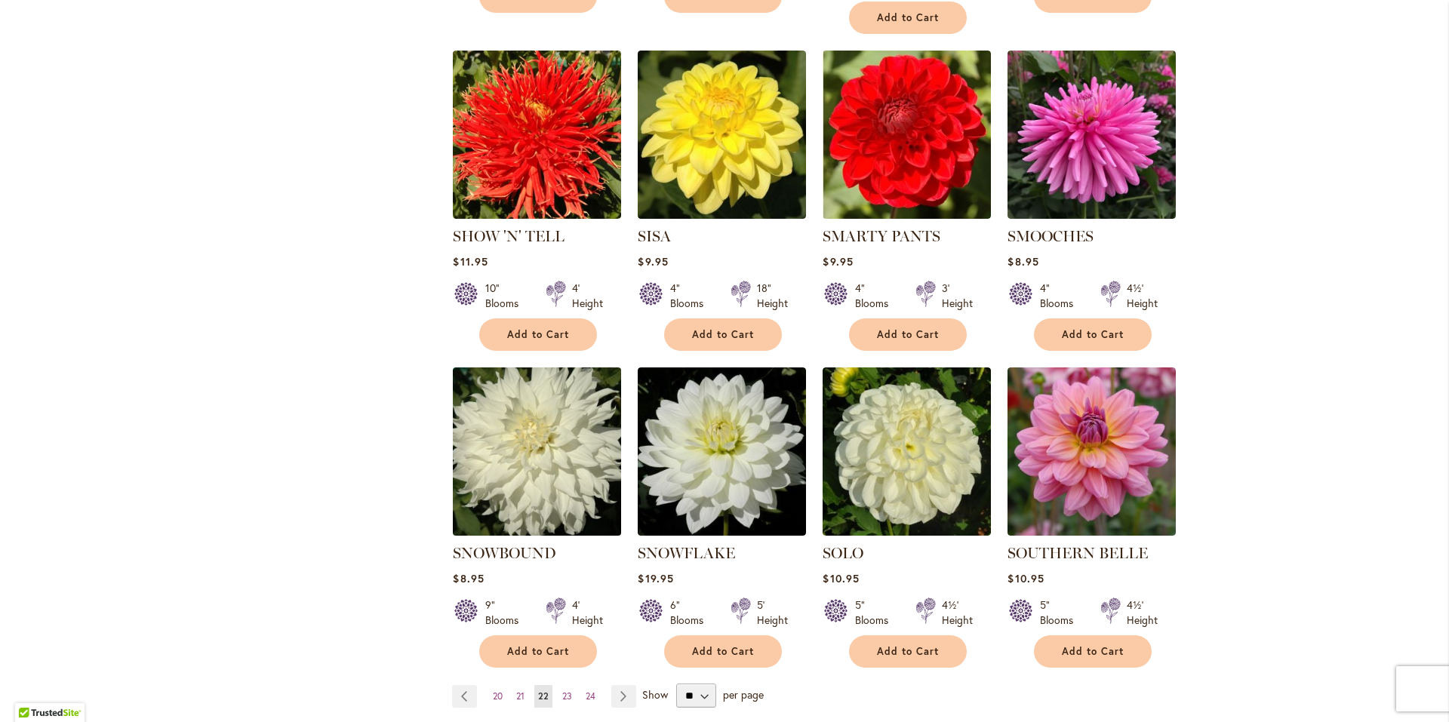
click at [572, 474] on img at bounding box center [537, 452] width 177 height 177
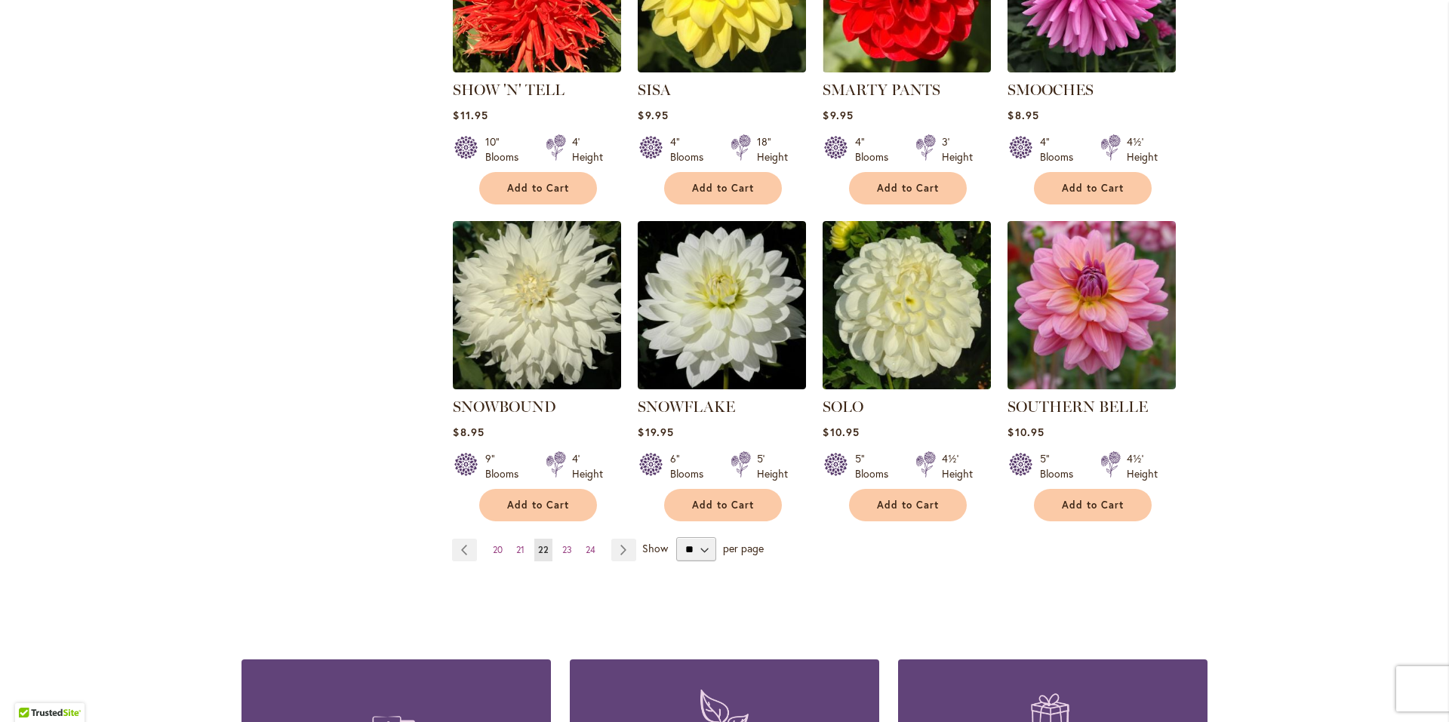
scroll to position [1132, 0]
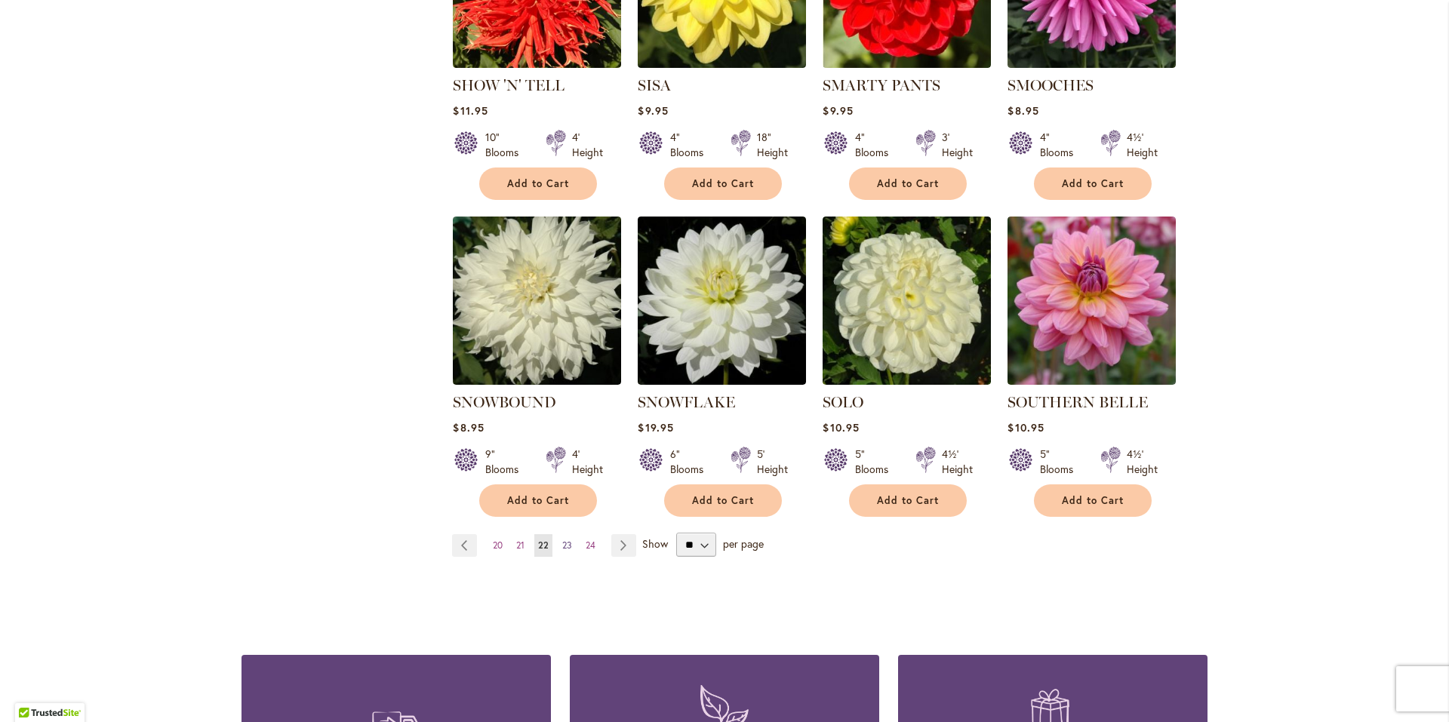
click at [562, 540] on span "23" at bounding box center [567, 545] width 10 height 11
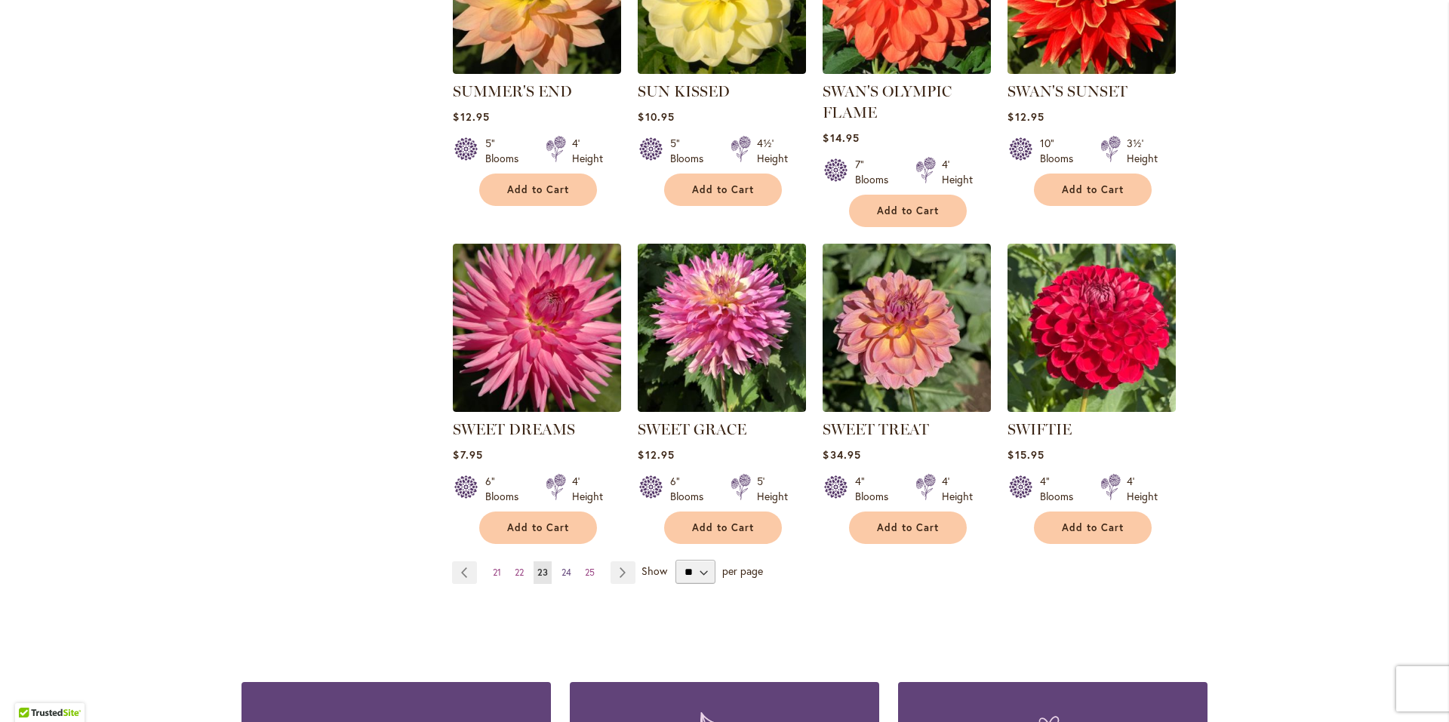
scroll to position [1132, 0]
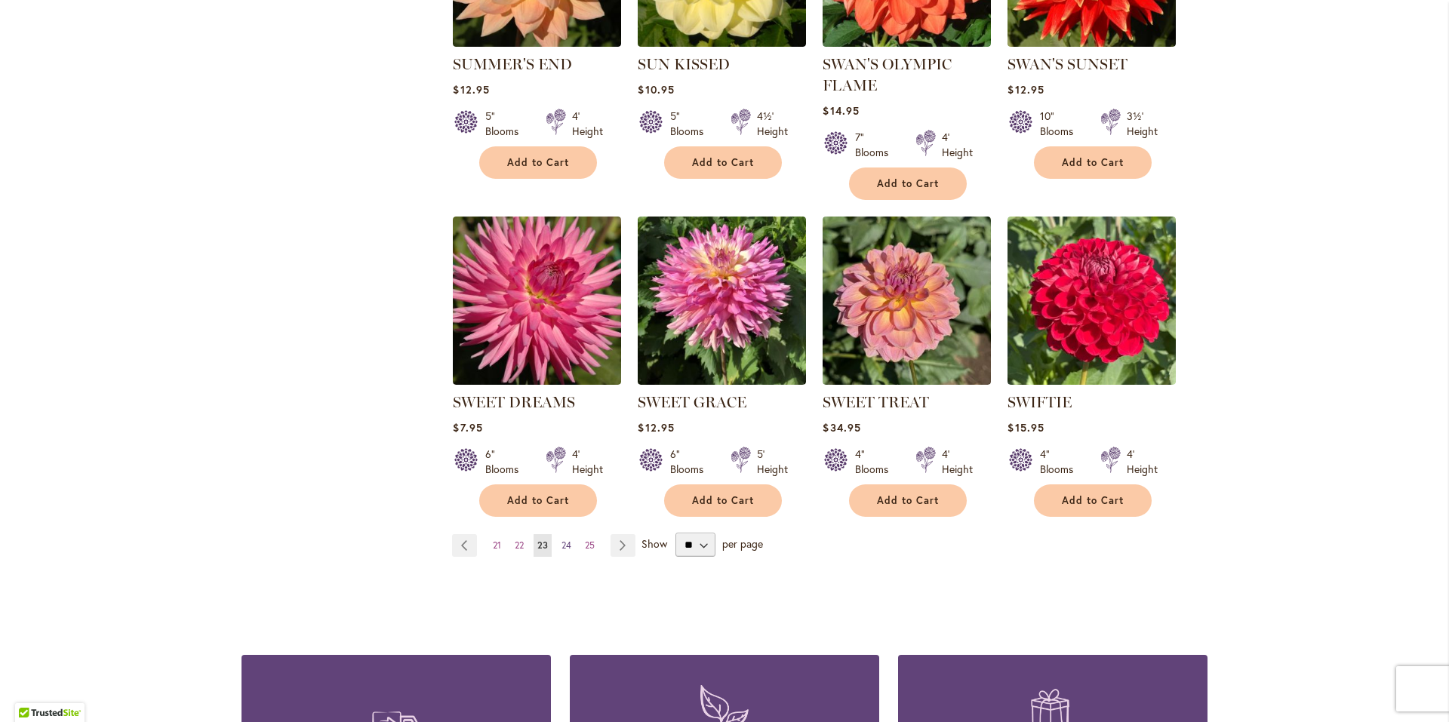
click at [563, 549] on span "24" at bounding box center [566, 545] width 10 height 11
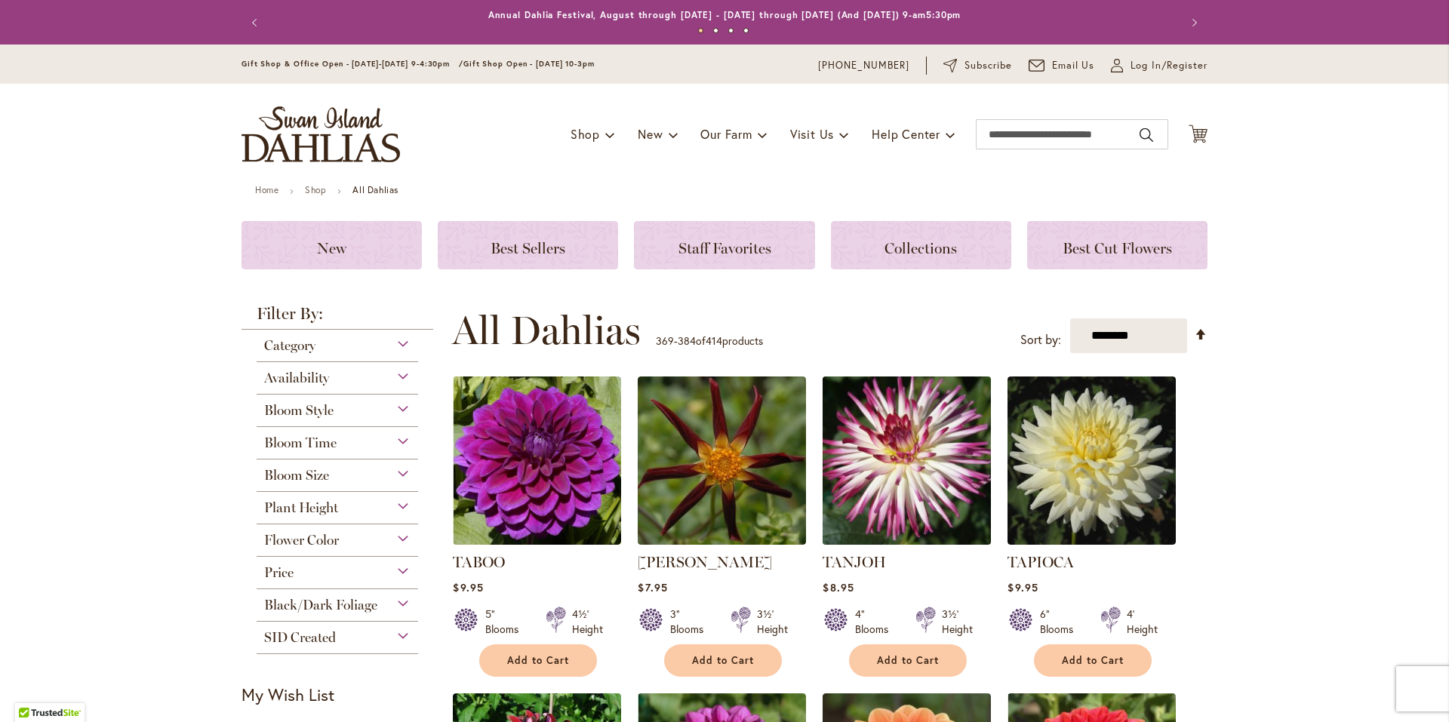
click at [866, 493] on img at bounding box center [907, 461] width 177 height 177
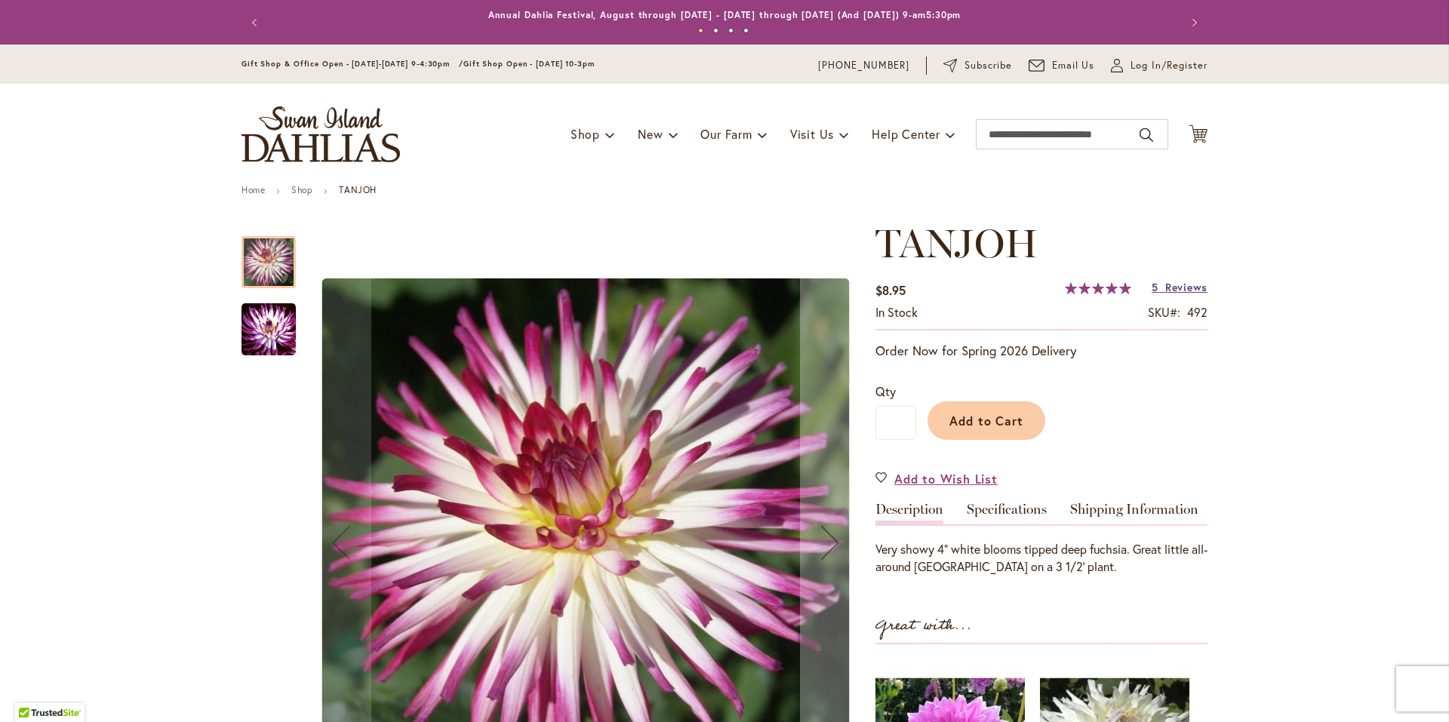
click at [1171, 289] on span "Reviews" at bounding box center [1186, 287] width 42 height 14
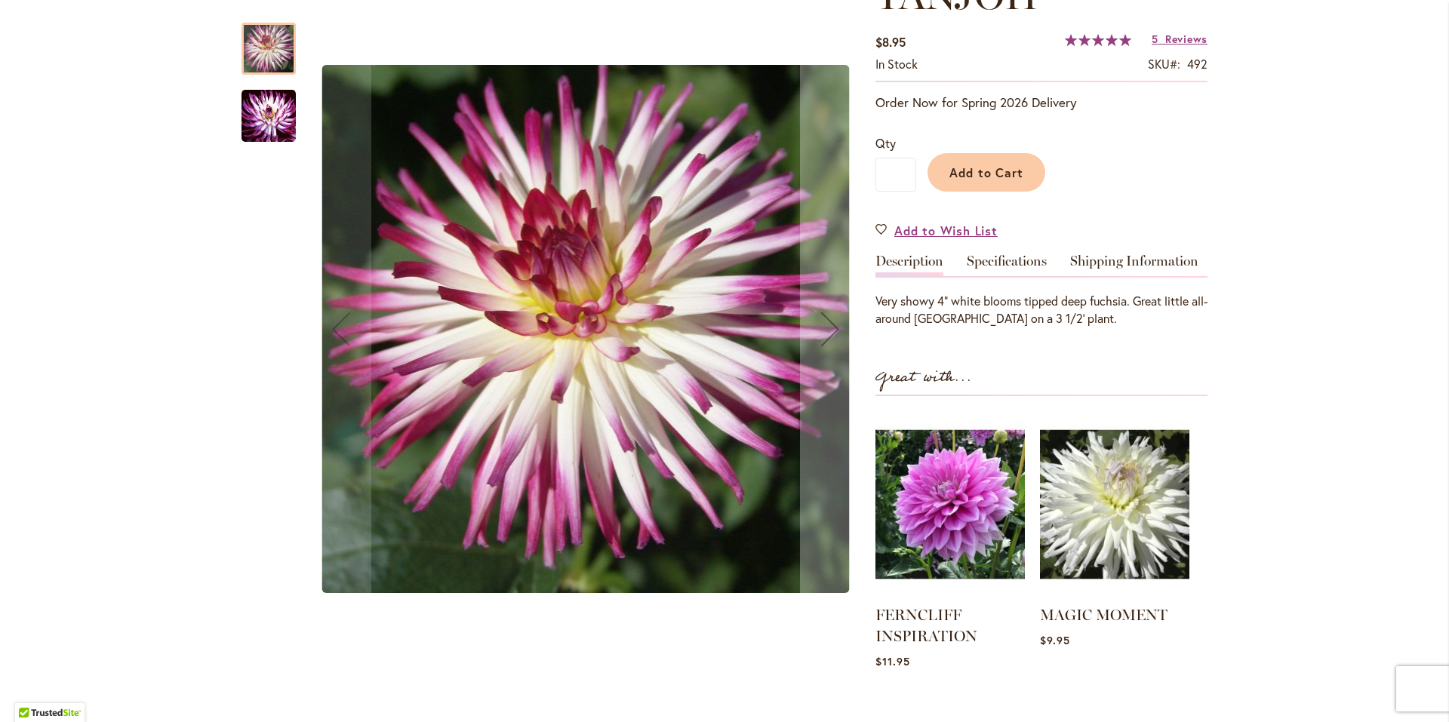
scroll to position [157, 0]
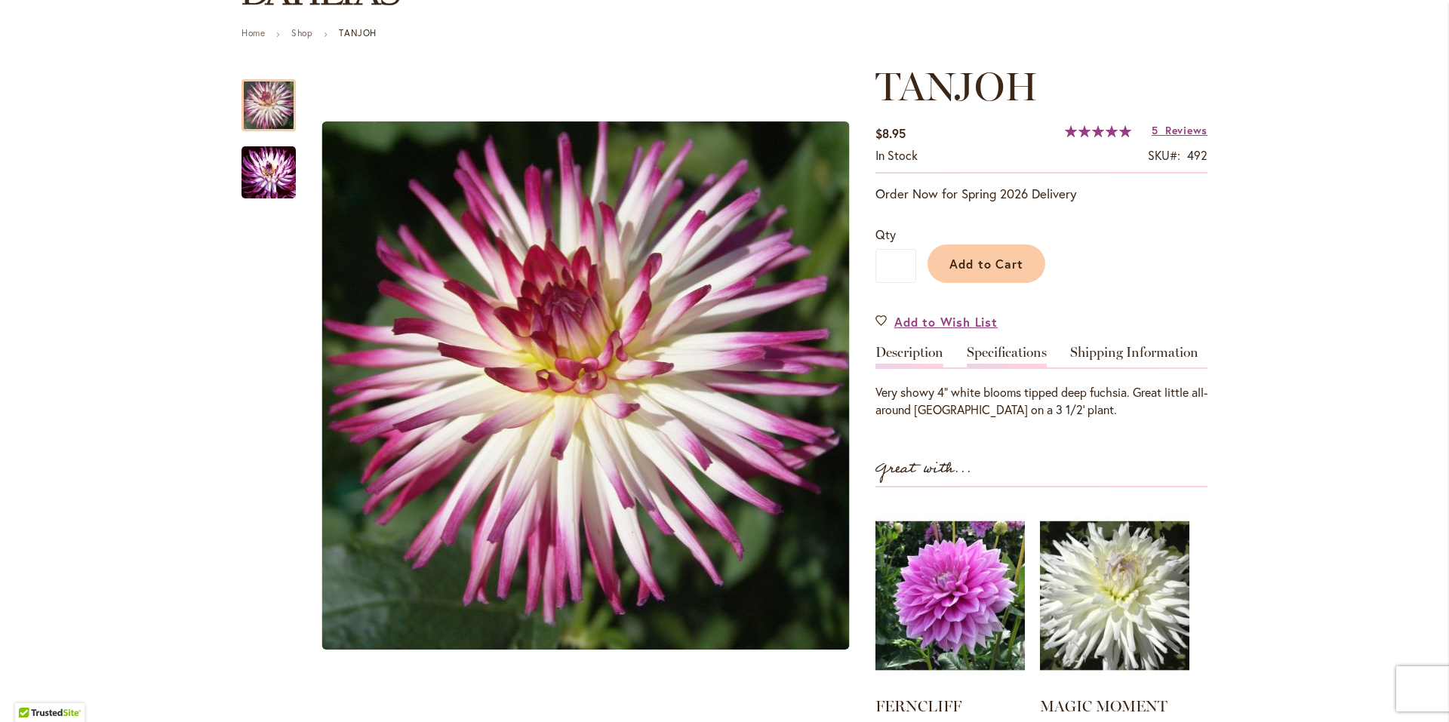
click at [1002, 353] on link "Specifications" at bounding box center [1007, 357] width 80 height 22
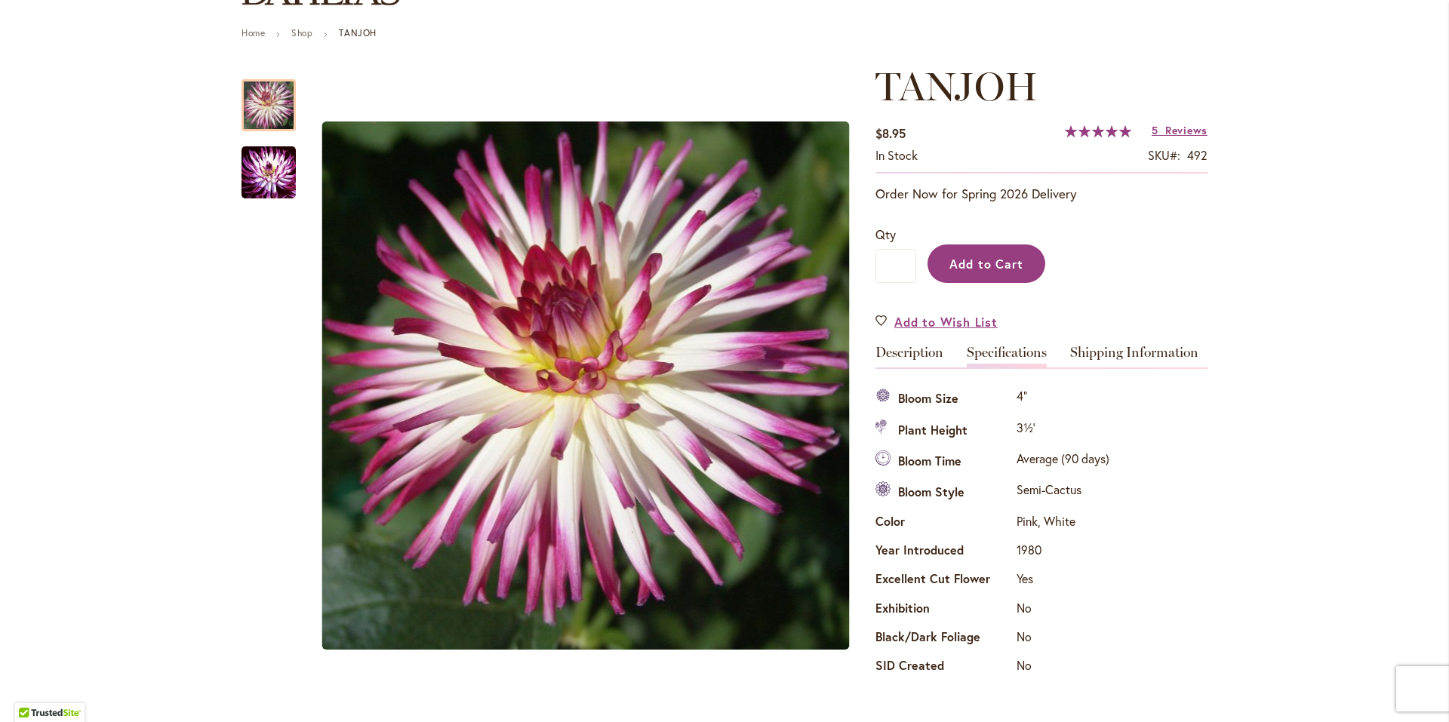
click at [946, 275] on button "Add to Cart" at bounding box center [987, 264] width 118 height 38
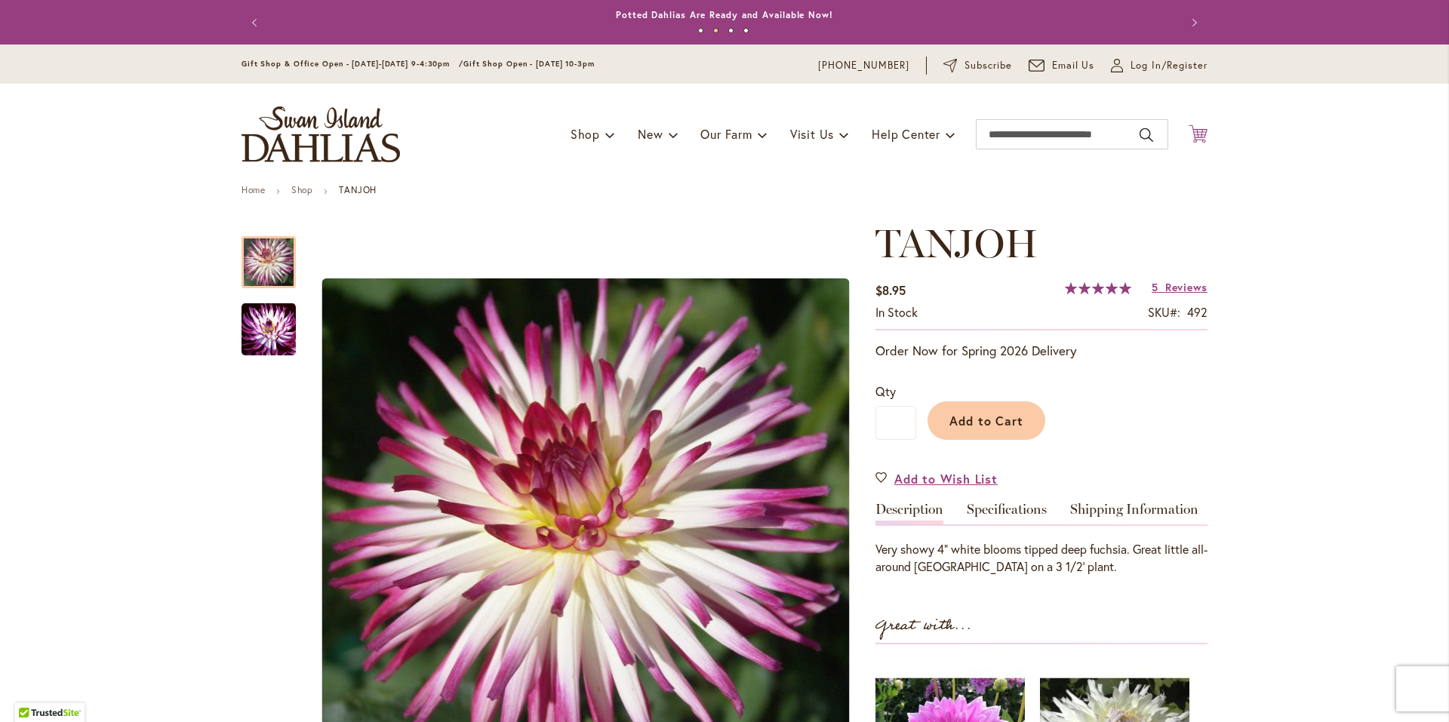
click at [1194, 134] on icon at bounding box center [1198, 134] width 19 height 18
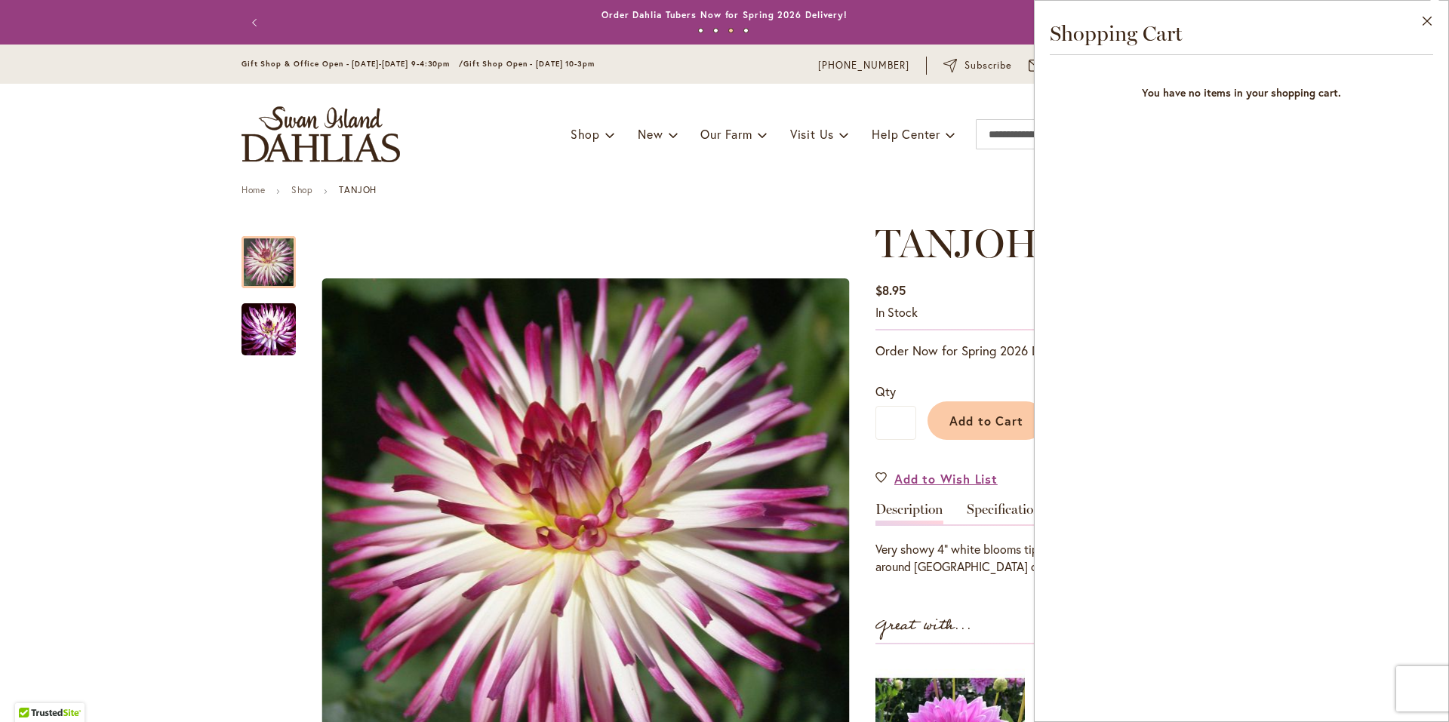
click at [949, 189] on ul "Home Shop TANJOH" at bounding box center [725, 192] width 966 height 14
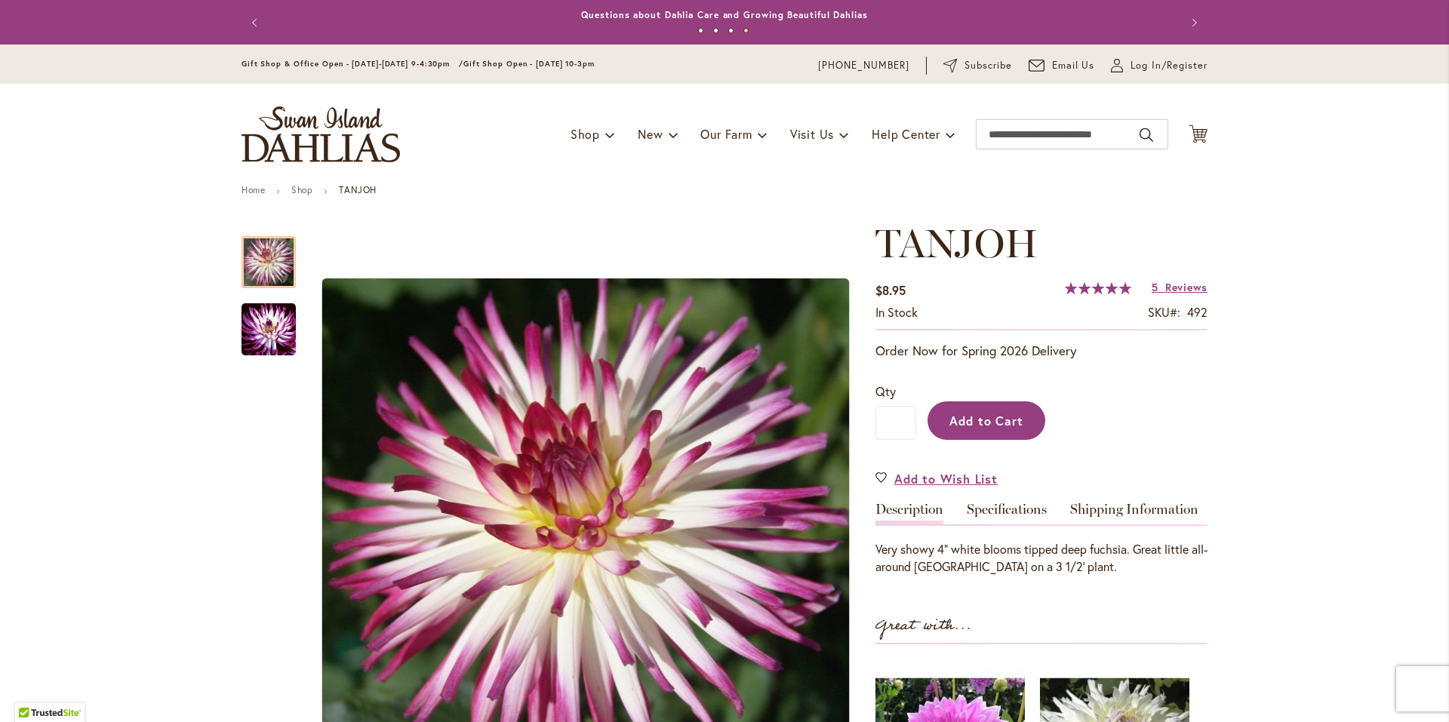
click at [995, 419] on span "Add to Cart" at bounding box center [986, 421] width 75 height 16
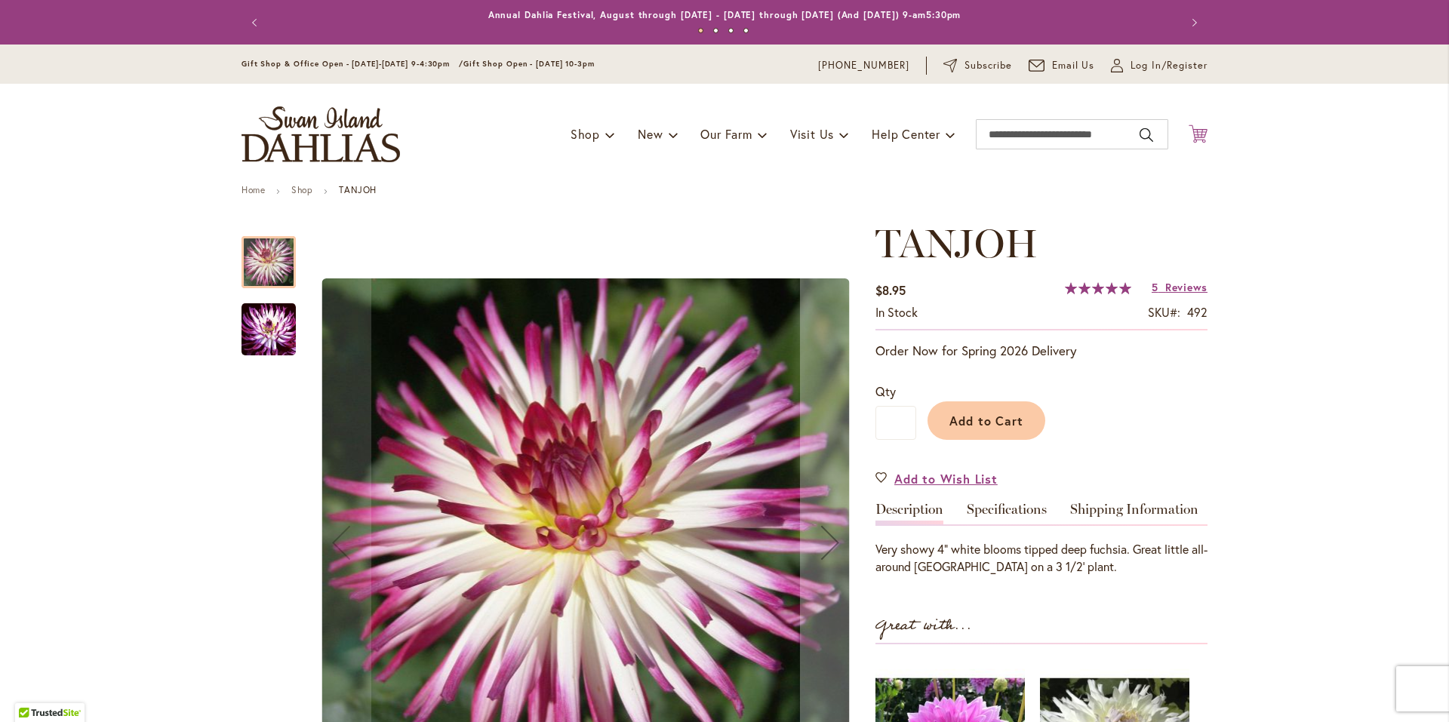
click at [1191, 139] on icon "Cart .cls-1 { fill: #231f20; }" at bounding box center [1198, 134] width 19 height 19
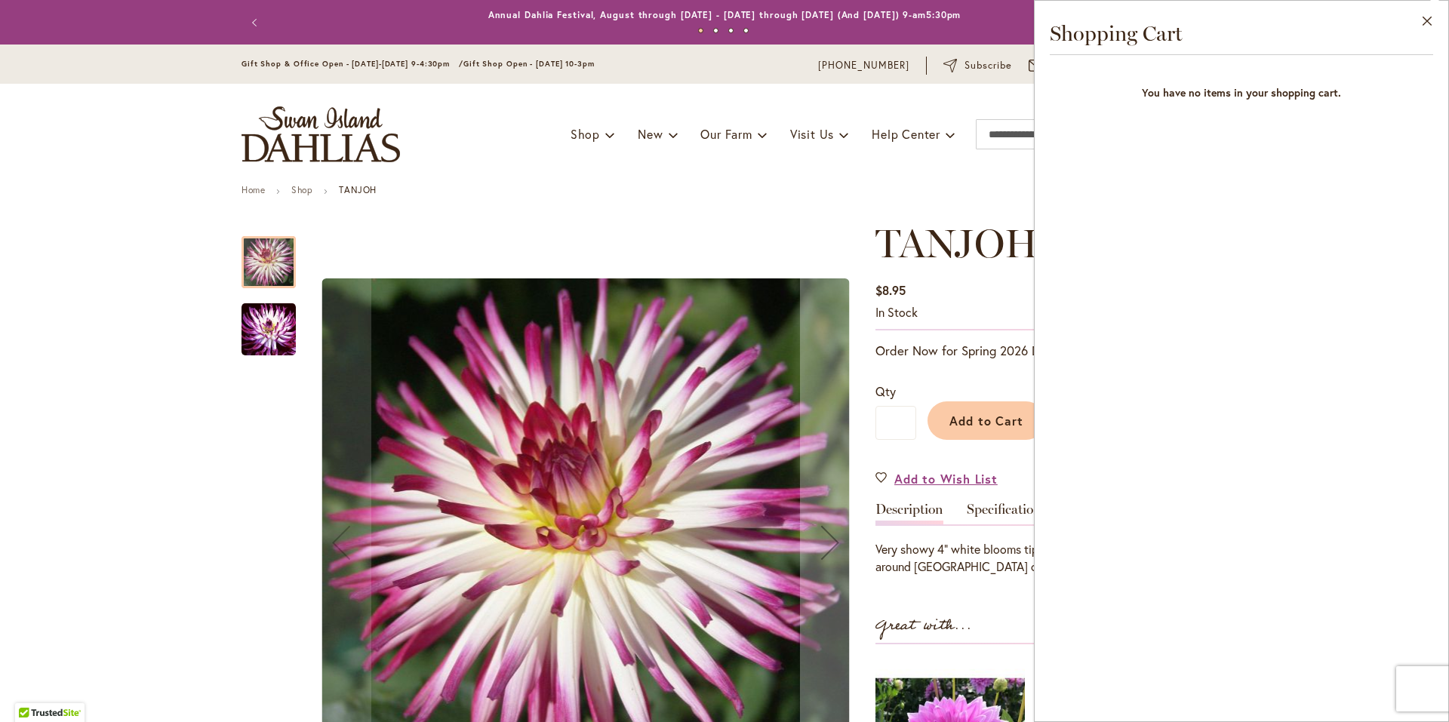
click at [1004, 190] on ul "Home Shop TANJOH" at bounding box center [725, 192] width 966 height 14
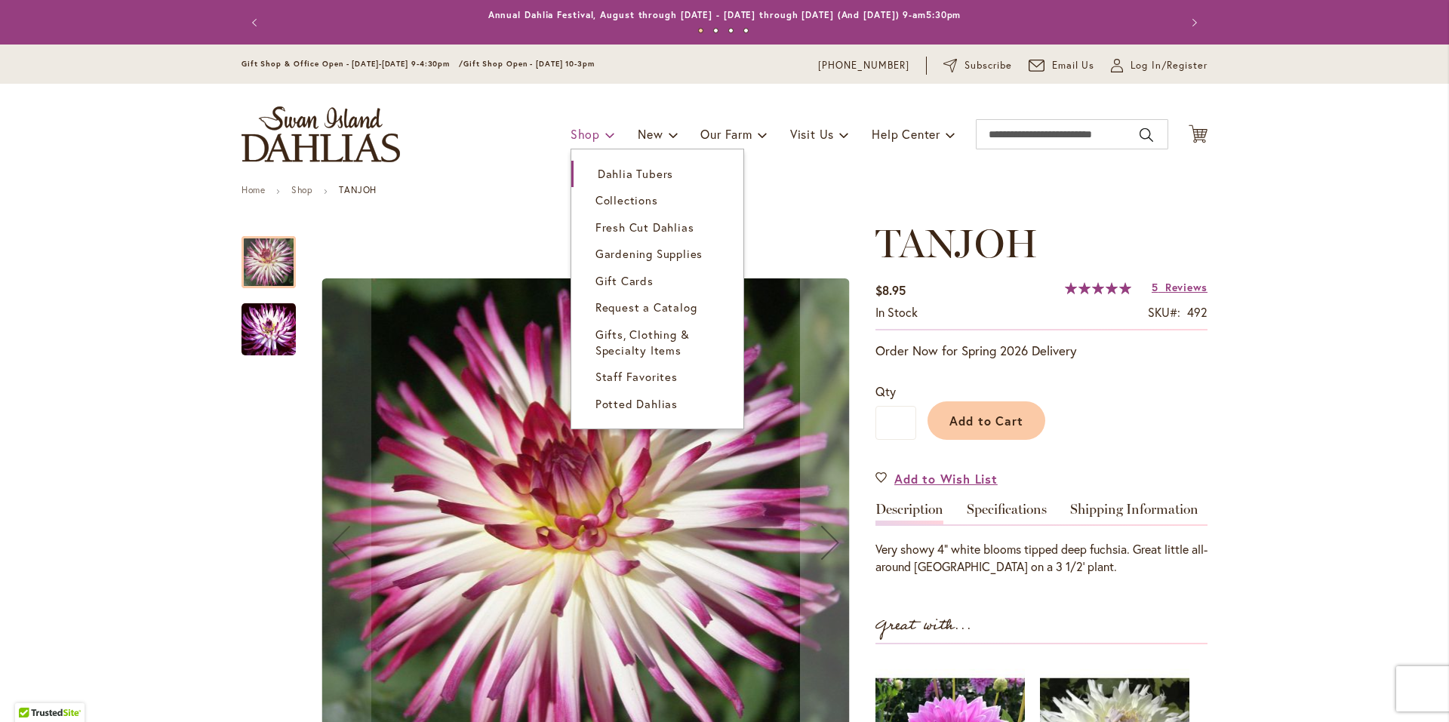
click at [590, 141] on link "Shop" at bounding box center [593, 134] width 45 height 29
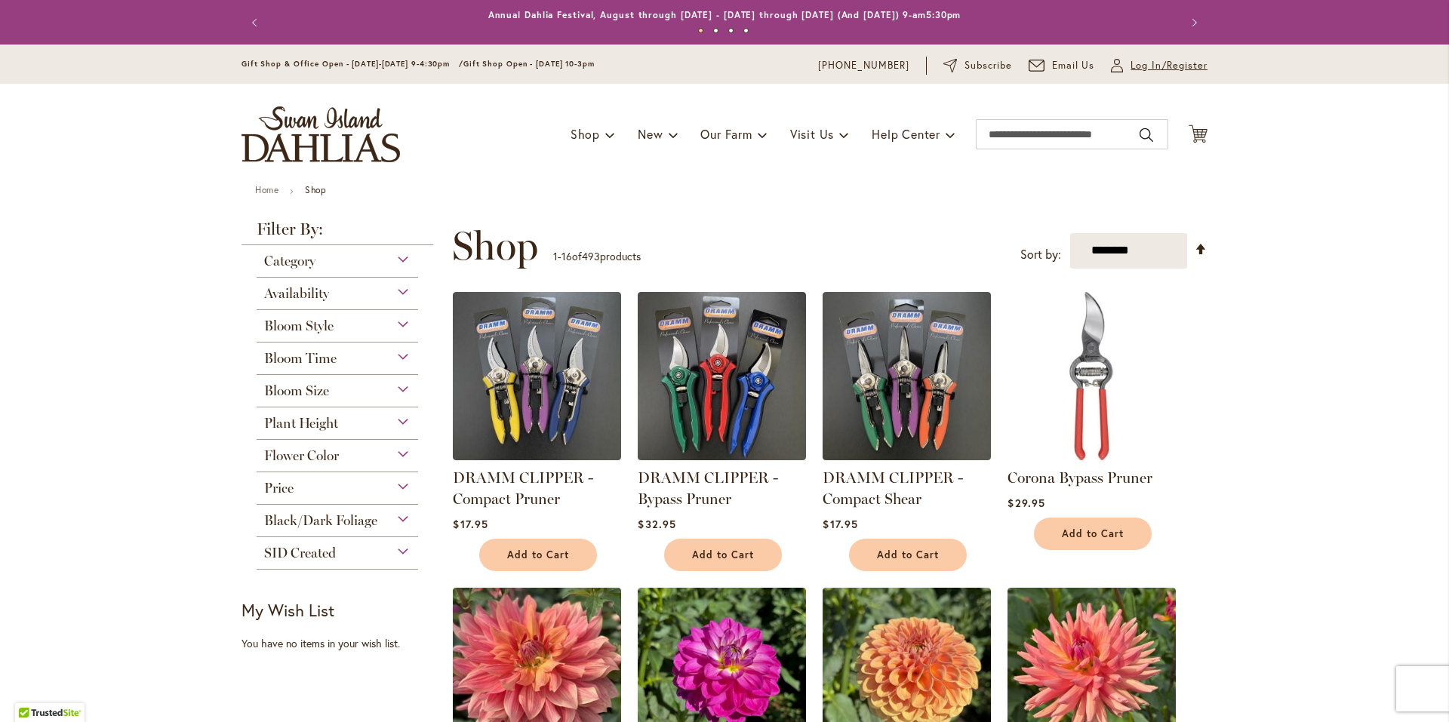
click at [1131, 66] on span "Log In/Register" at bounding box center [1169, 65] width 77 height 15
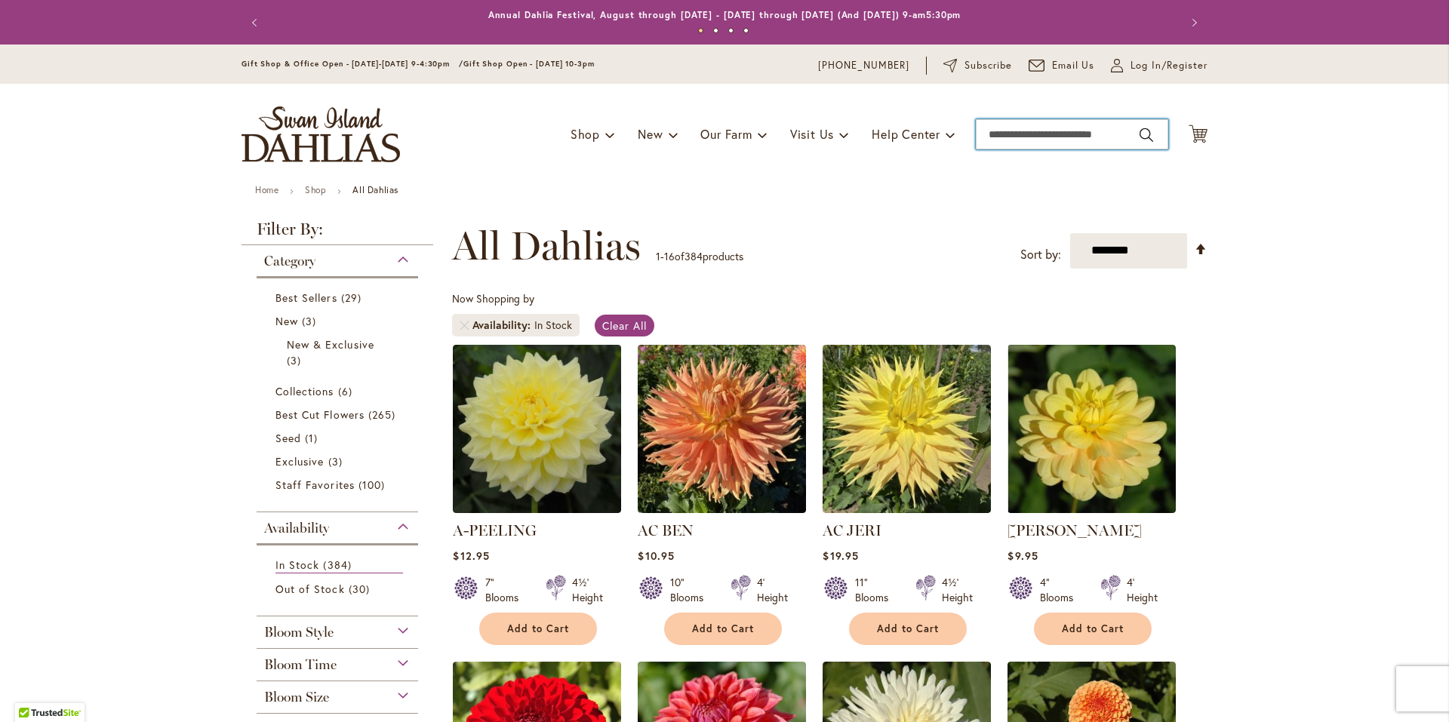
click at [1023, 134] on input "Search" at bounding box center [1072, 134] width 192 height 30
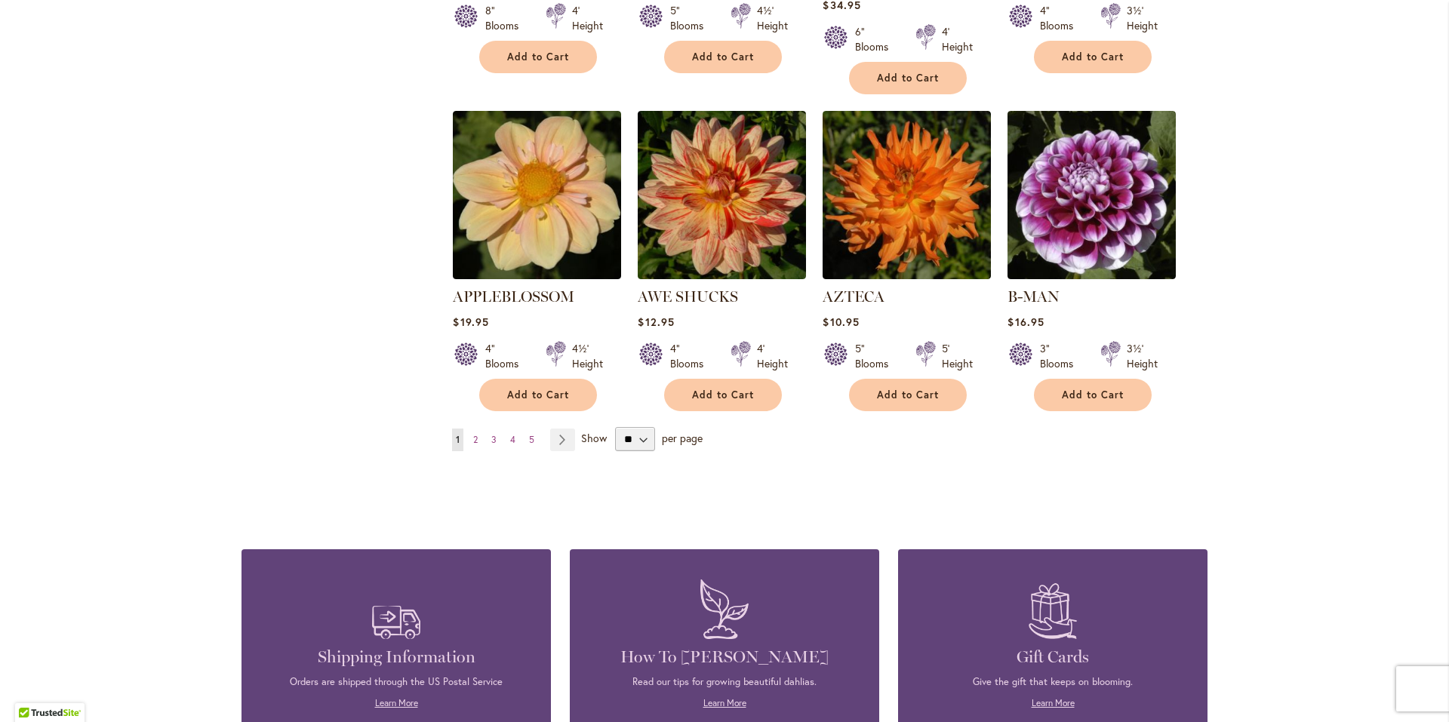
scroll to position [1208, 0]
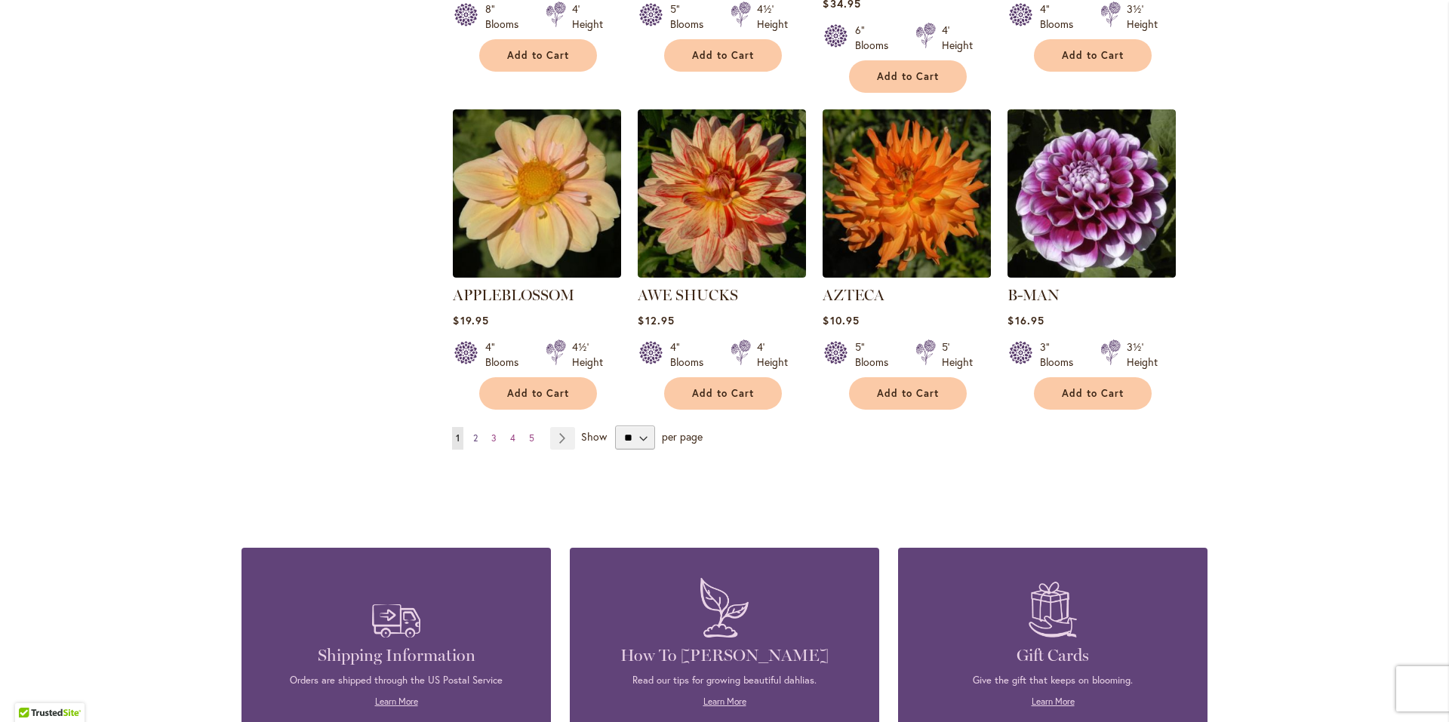
click at [474, 427] on link "Page 2" at bounding box center [475, 438] width 12 height 23
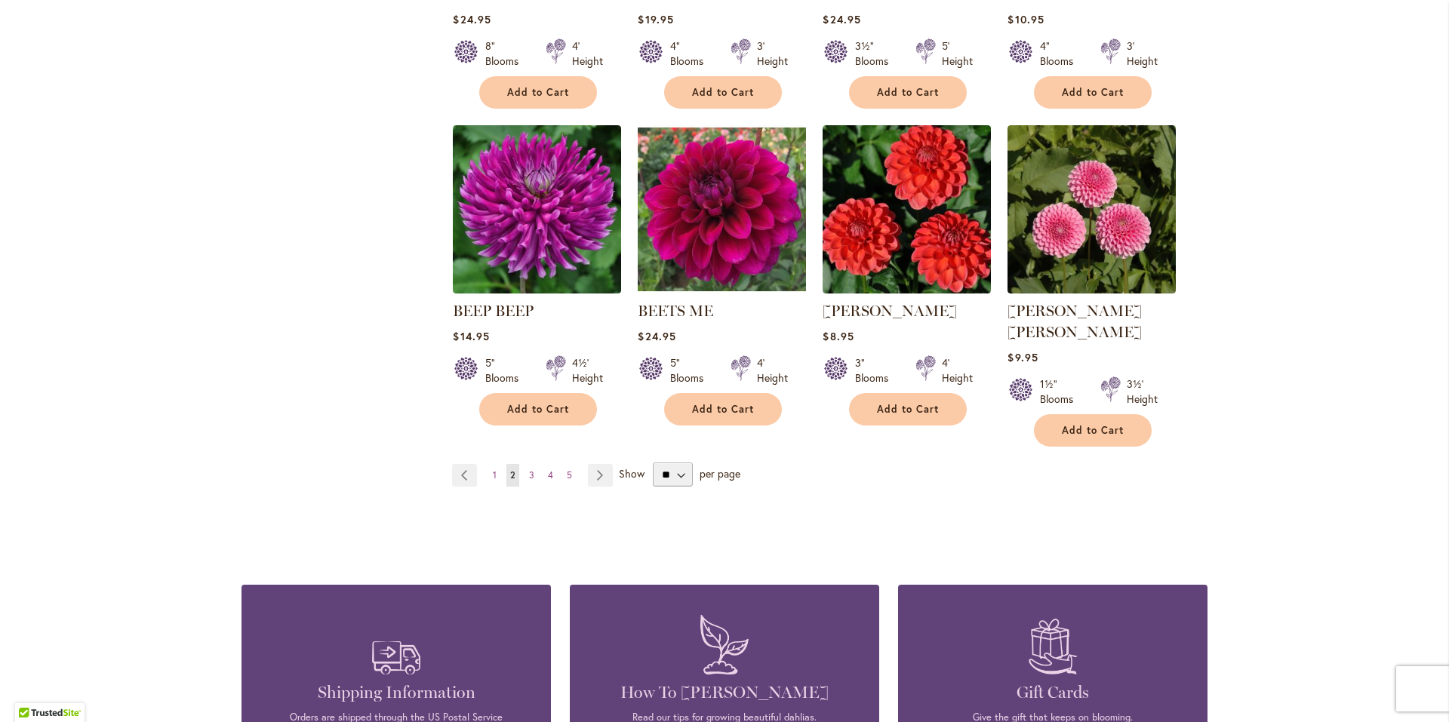
scroll to position [1208, 0]
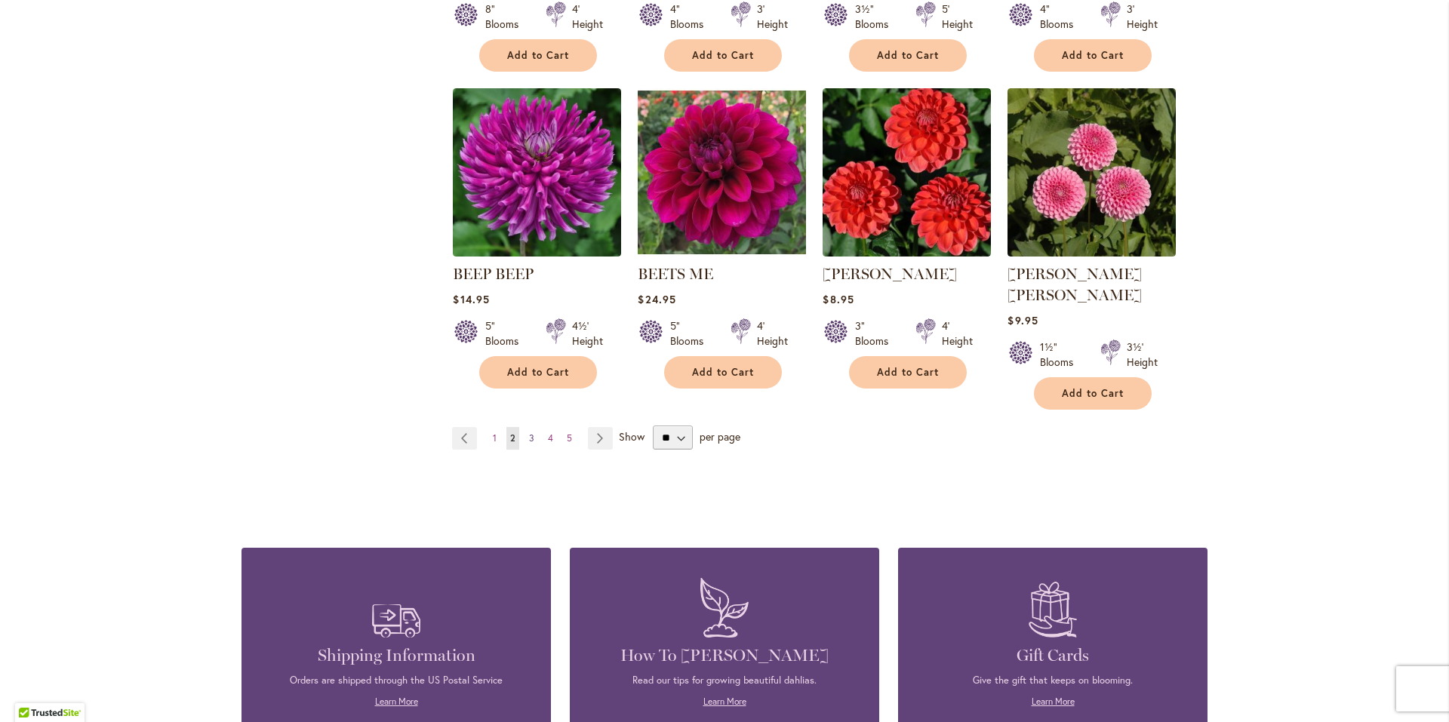
click at [529, 432] on span "3" at bounding box center [531, 437] width 5 height 11
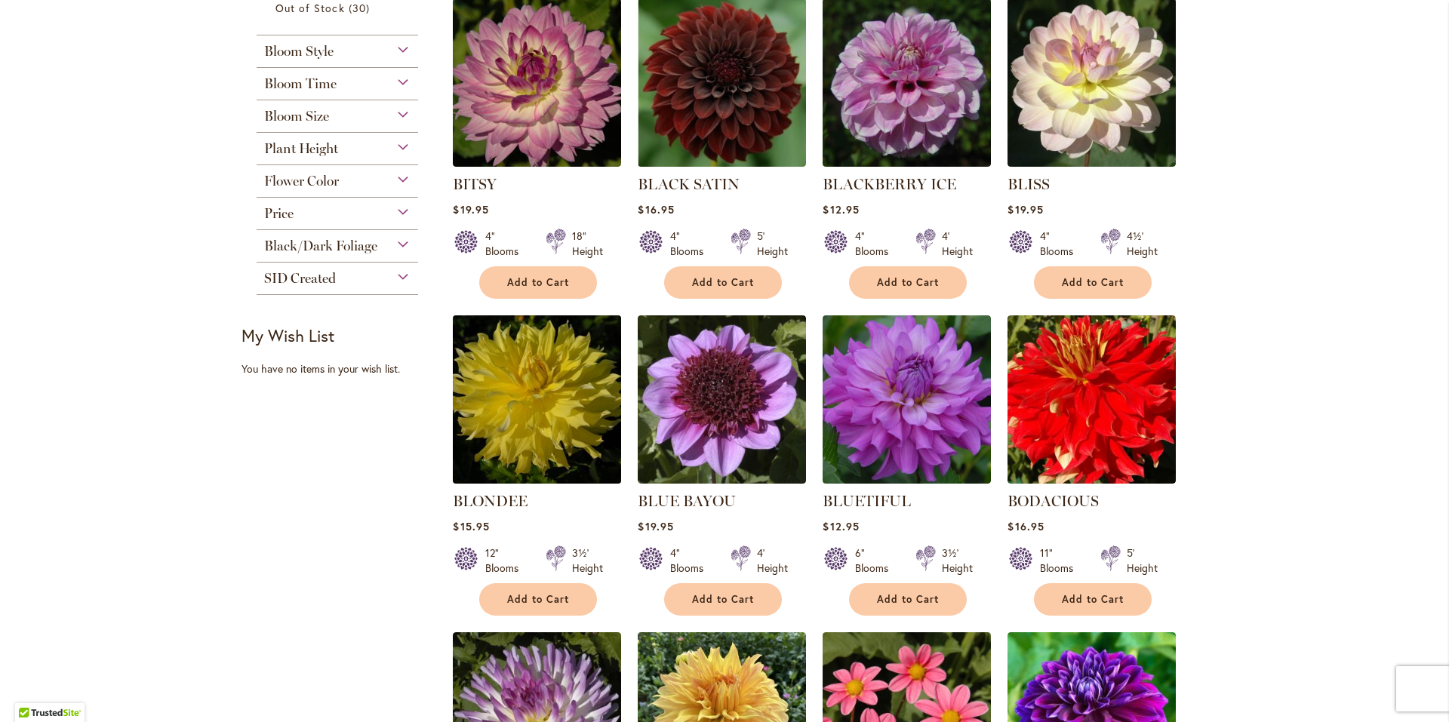
scroll to position [377, 0]
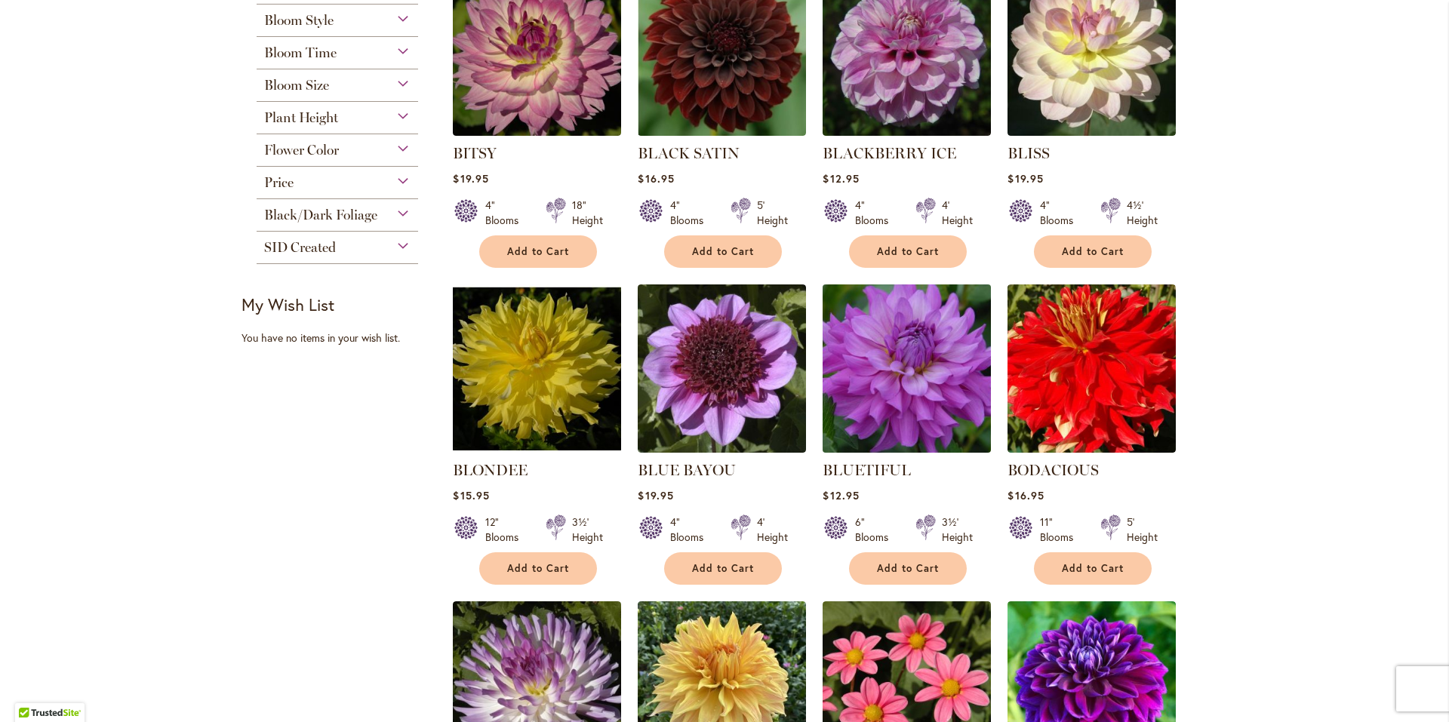
click at [857, 403] on img at bounding box center [907, 368] width 177 height 177
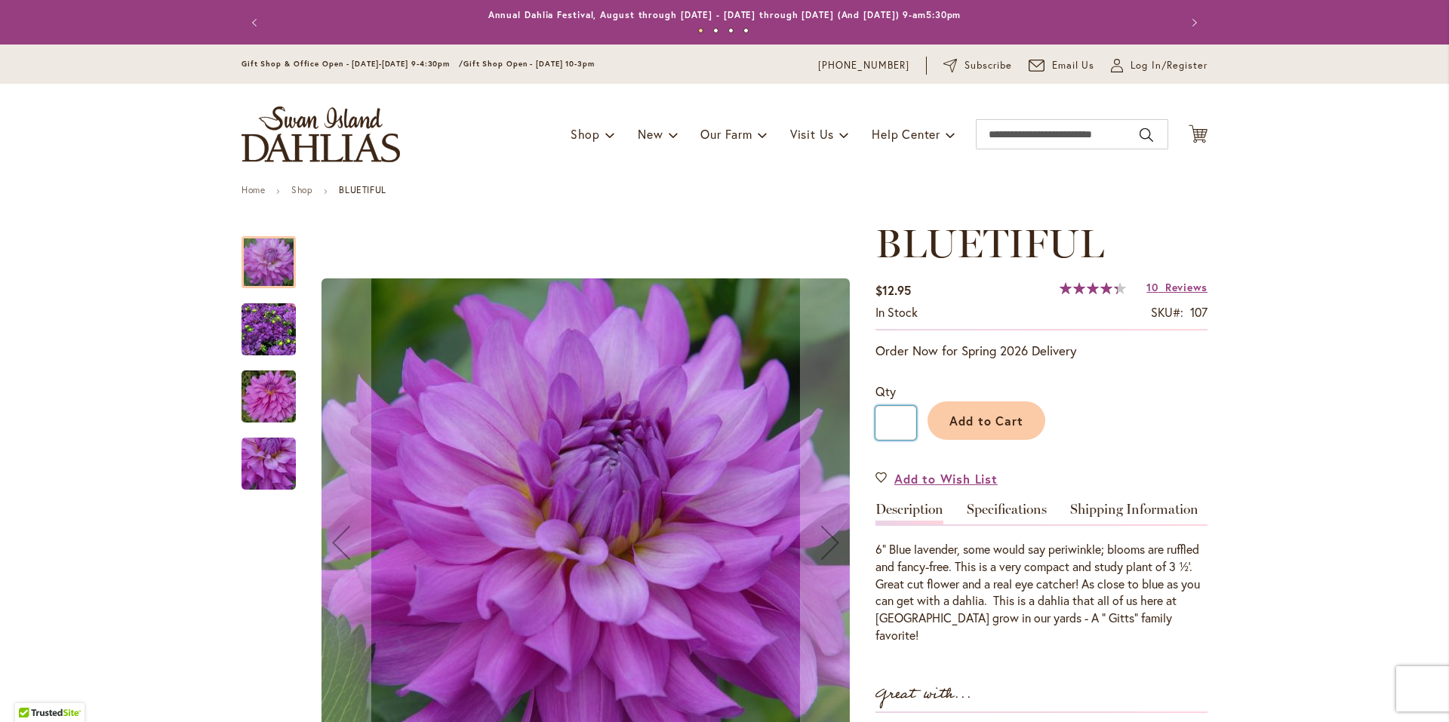
click at [888, 427] on input "*" at bounding box center [895, 423] width 41 height 34
click at [958, 426] on span "Add to Cart" at bounding box center [986, 421] width 75 height 16
click at [1196, 134] on icon at bounding box center [1198, 134] width 19 height 18
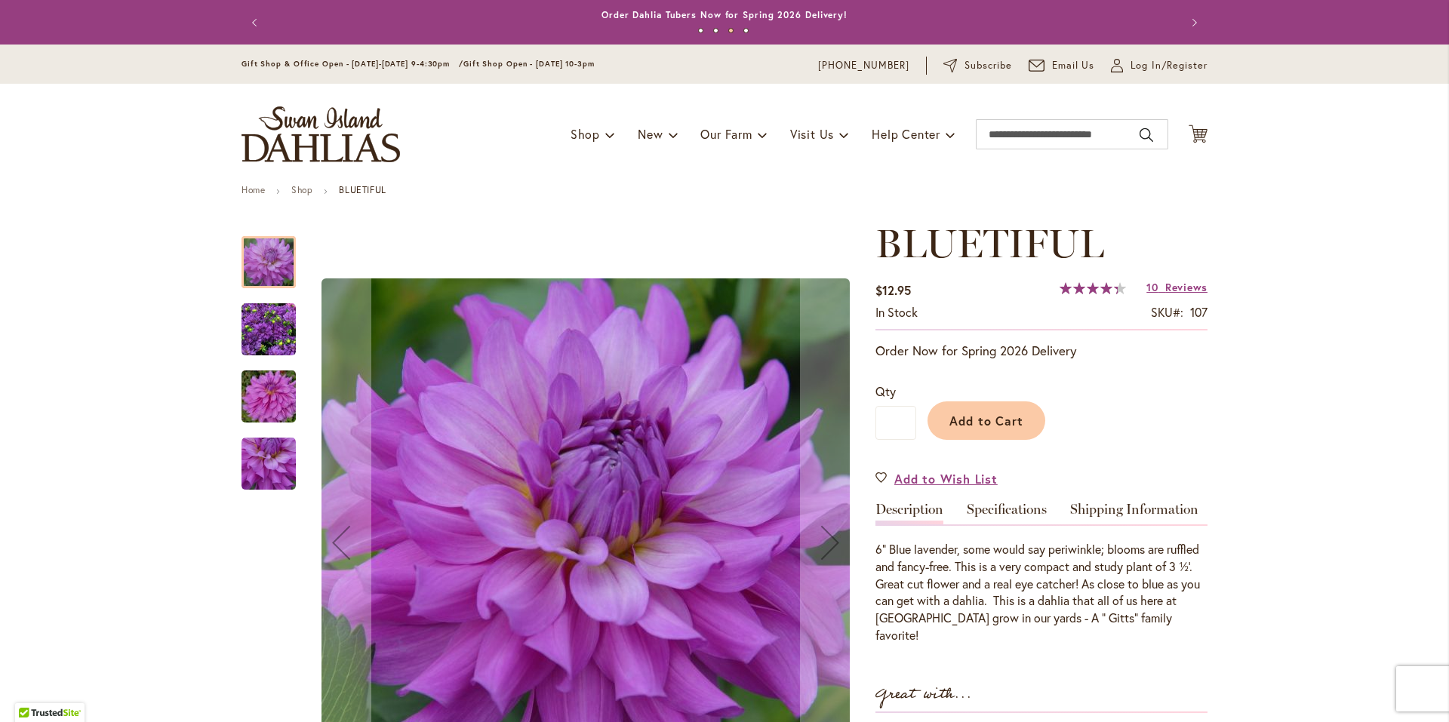
drag, startPoint x: 1156, startPoint y: 62, endPoint x: 1130, endPoint y: 83, distance: 33.8
click at [1155, 63] on span "Log In/Register" at bounding box center [1169, 65] width 77 height 15
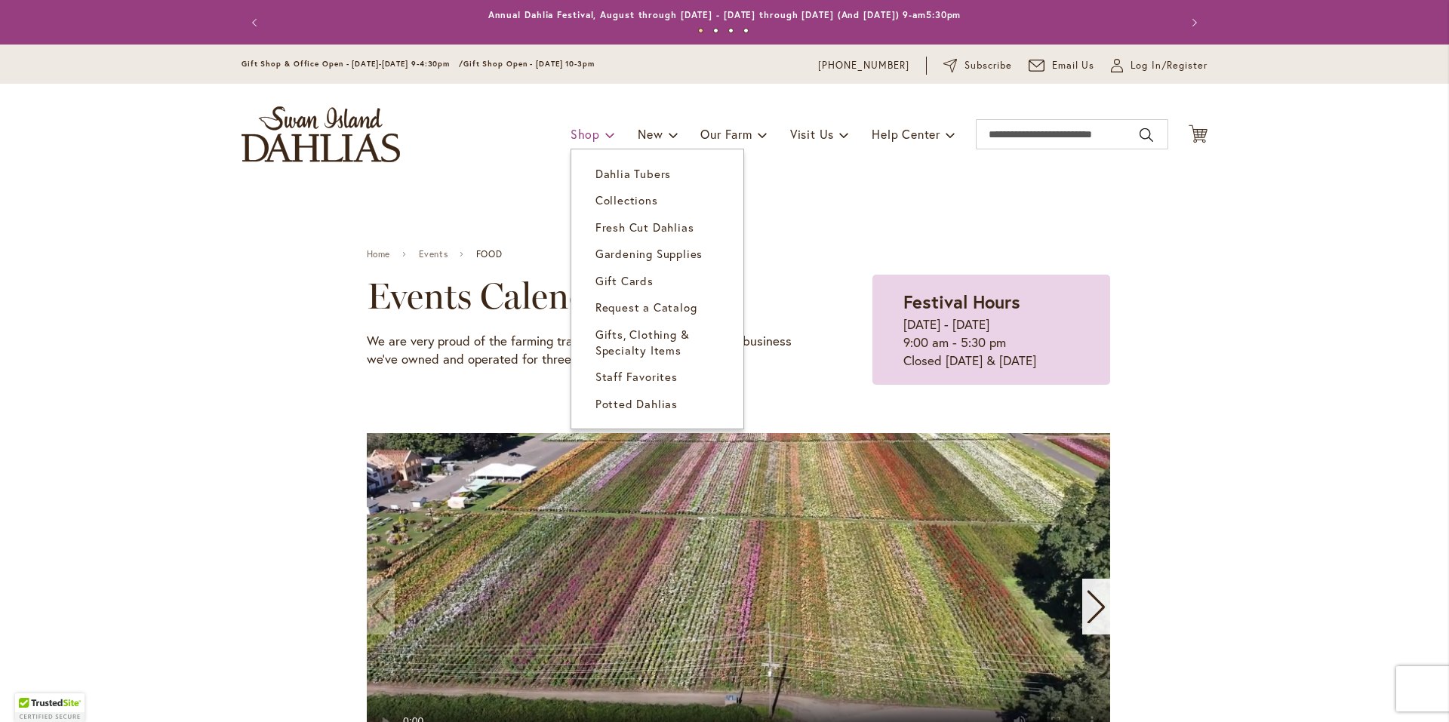
click at [575, 134] on span "Shop" at bounding box center [585, 134] width 29 height 16
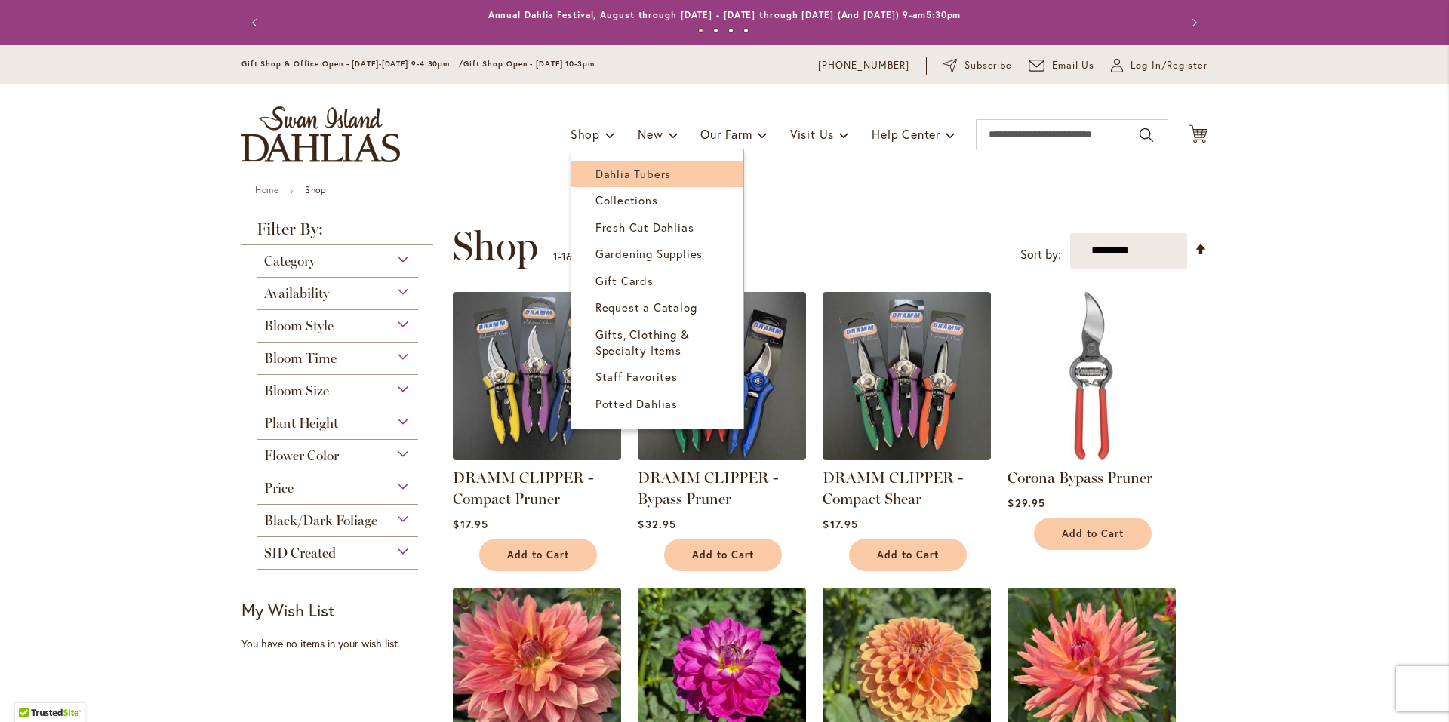
click at [595, 172] on span "Dahlia Tubers" at bounding box center [632, 173] width 75 height 15
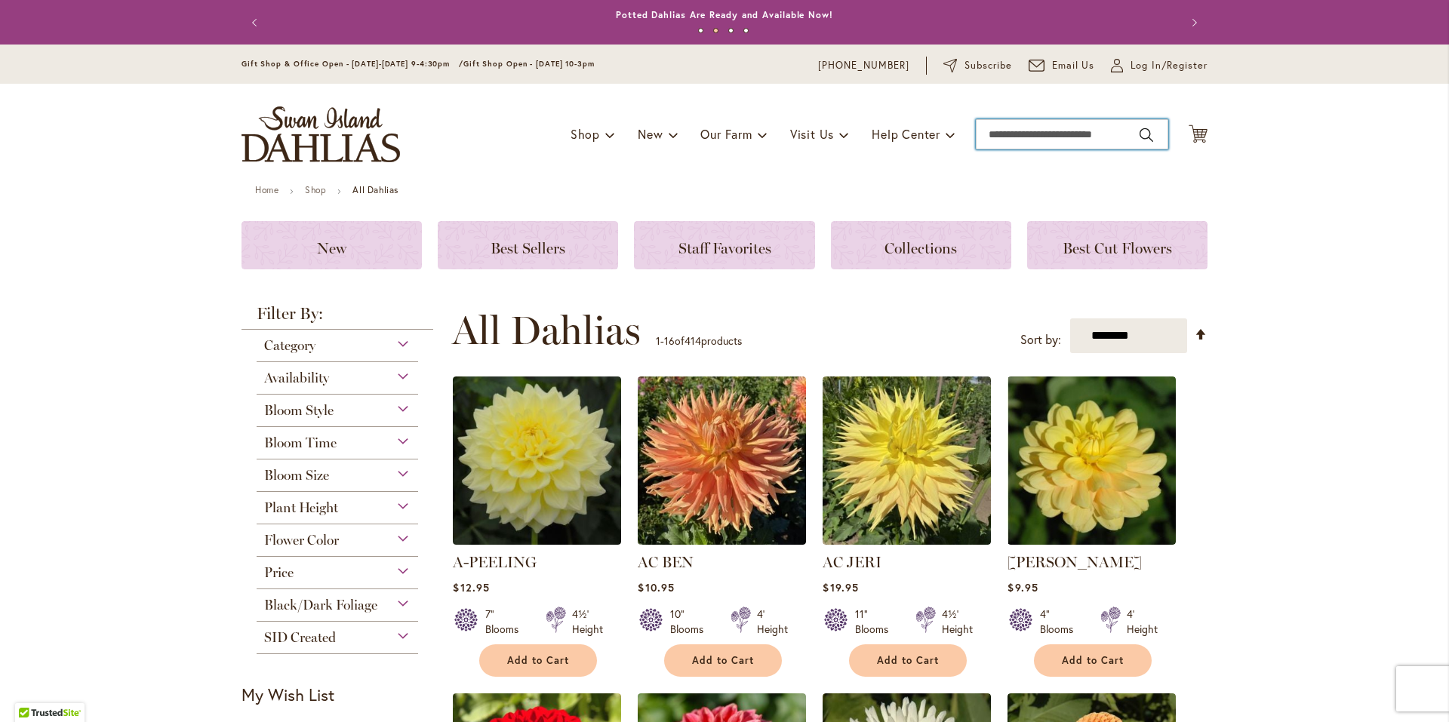
click at [1011, 136] on input "Search" at bounding box center [1072, 134] width 192 height 30
type input "****"
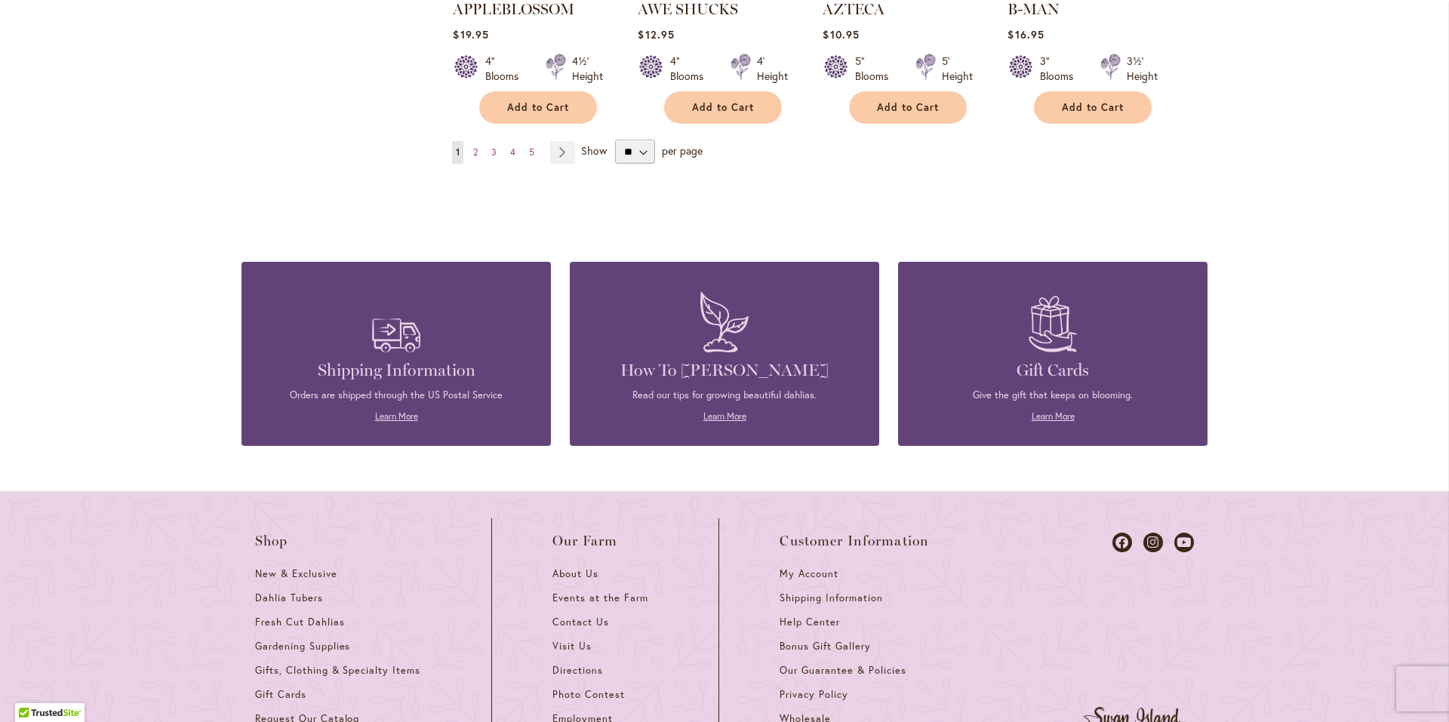
scroll to position [1409, 0]
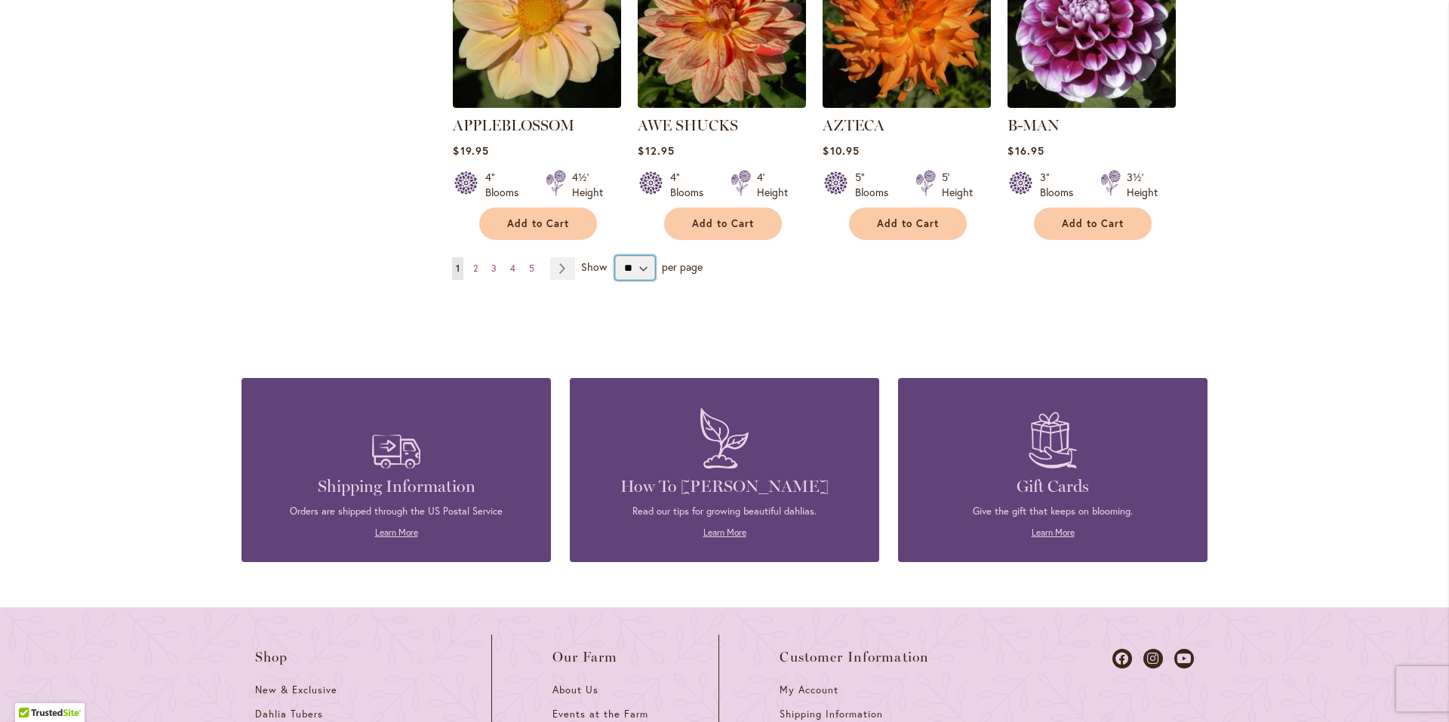
click at [636, 256] on select "** ** ** **" at bounding box center [635, 268] width 40 height 24
select select "**"
click at [615, 256] on select "** ** ** **" at bounding box center [635, 268] width 40 height 24
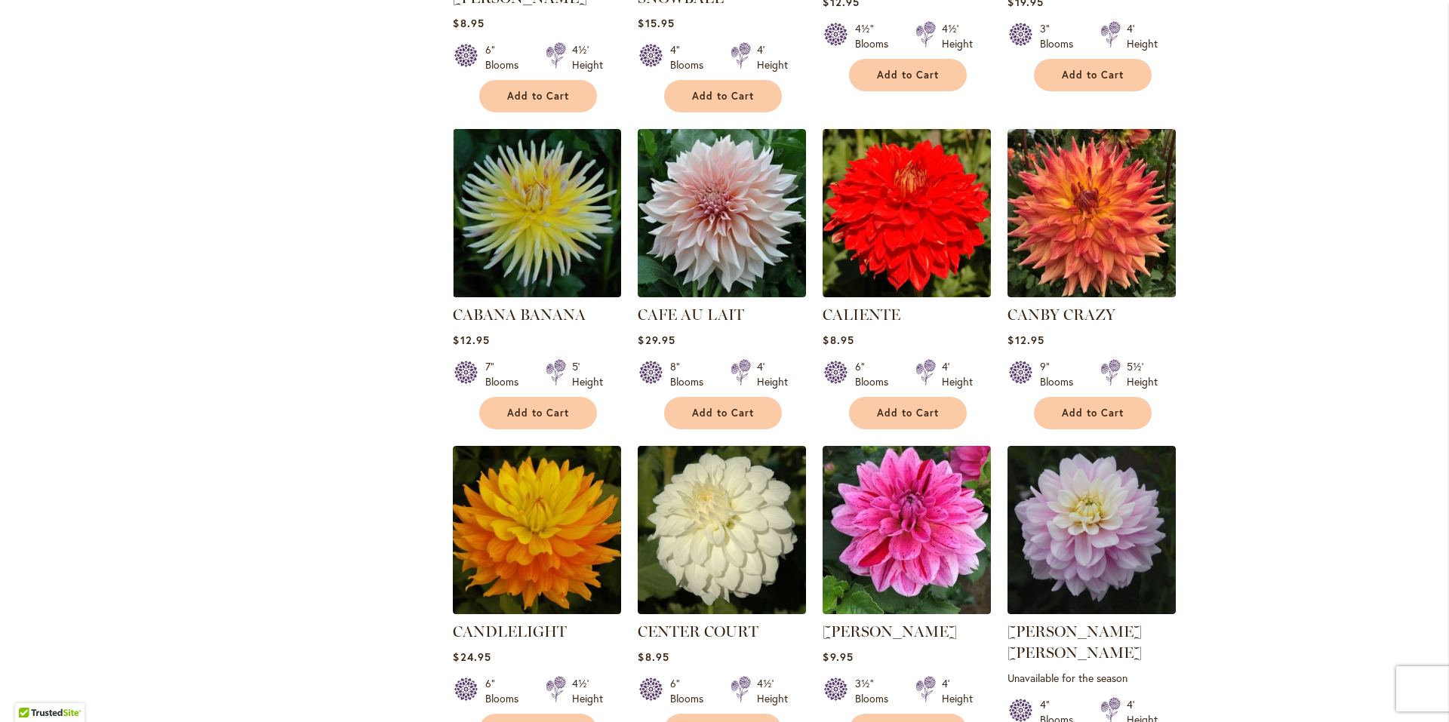
scroll to position [4755, 0]
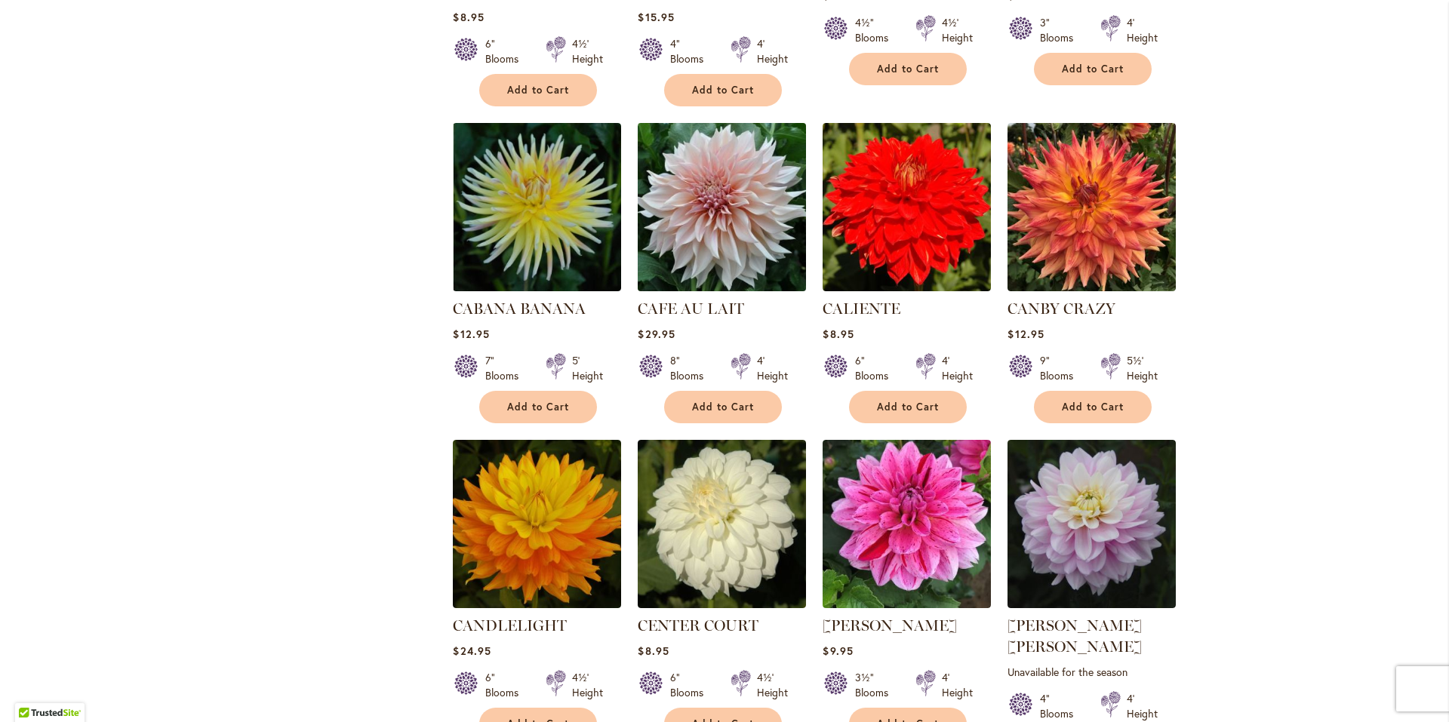
click at [725, 174] on img at bounding box center [722, 207] width 177 height 177
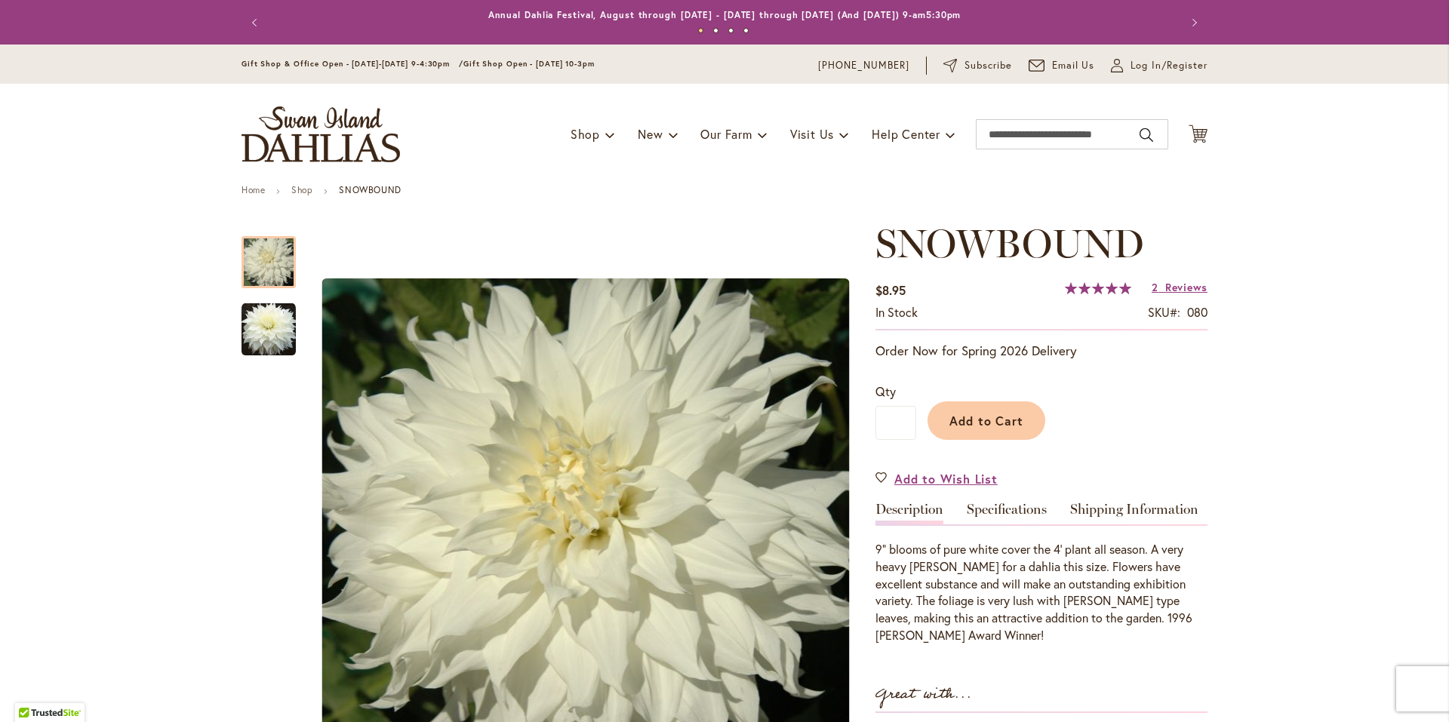
click at [1091, 287] on span "100 % of 100" at bounding box center [1098, 288] width 66 height 12
click at [1059, 139] on input "Search" at bounding box center [1072, 134] width 192 height 30
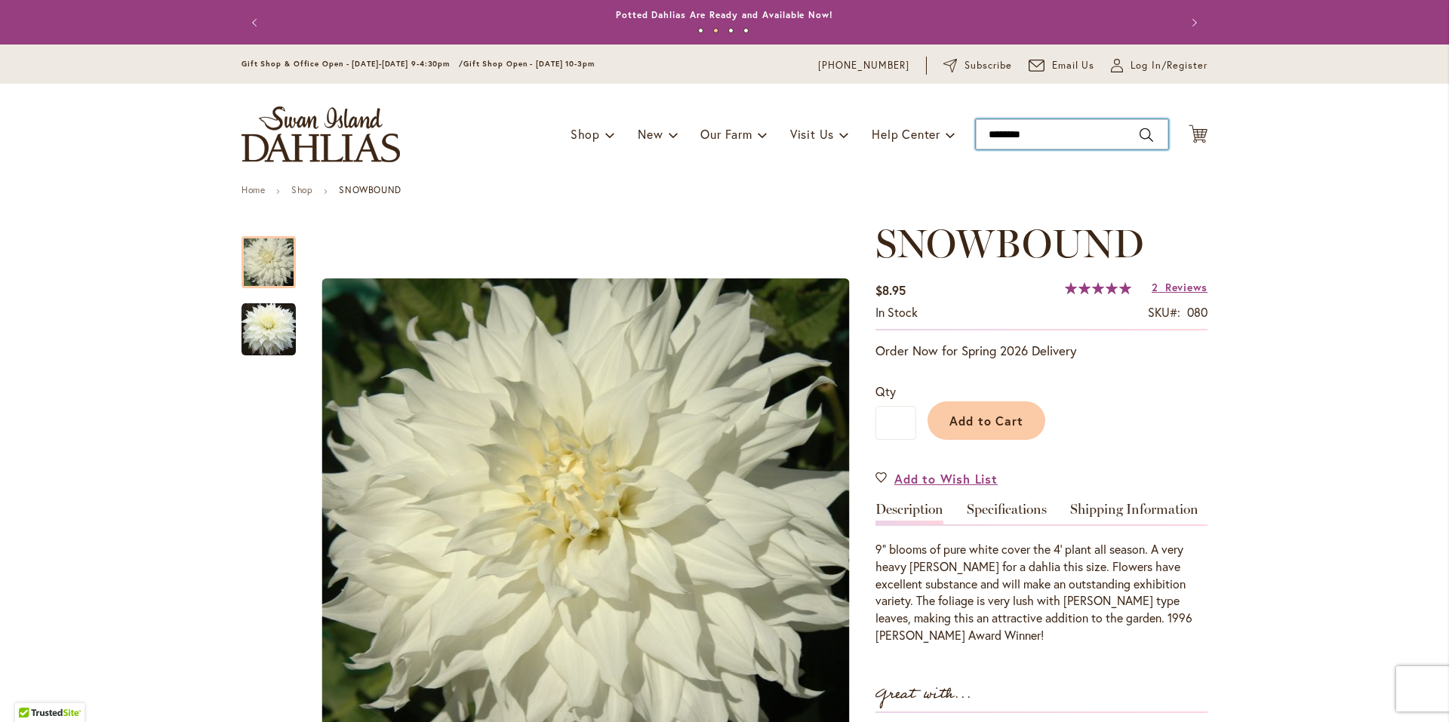
type input "*********"
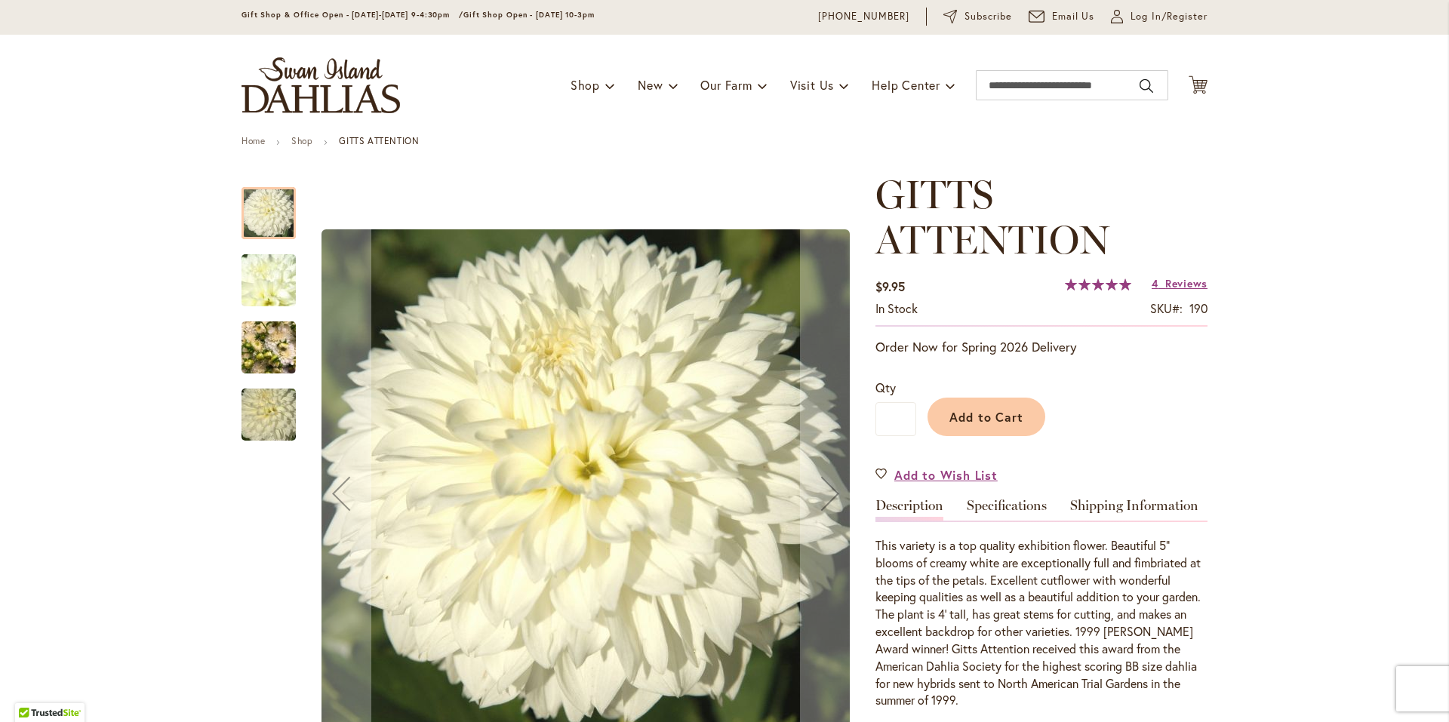
scroll to position [151, 0]
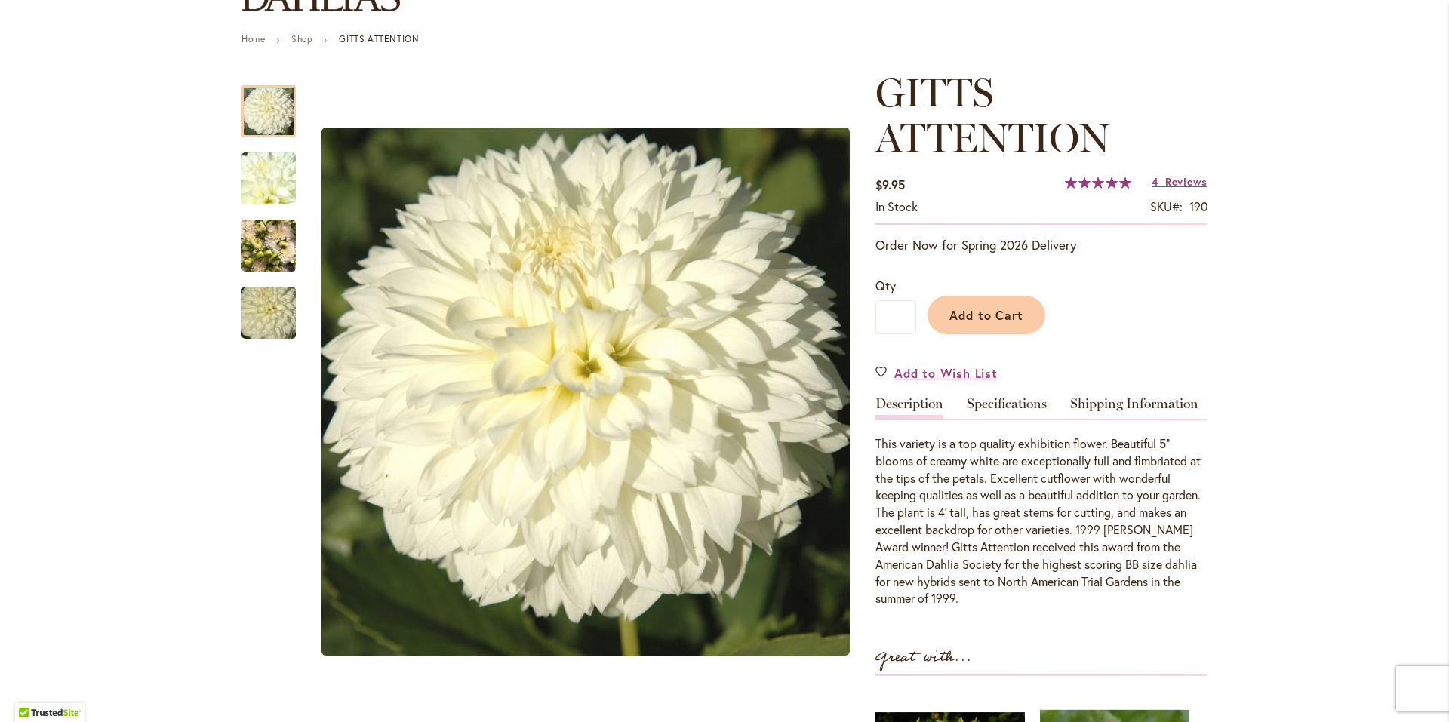
click at [1102, 181] on span "100 % of 100" at bounding box center [1098, 183] width 66 height 12
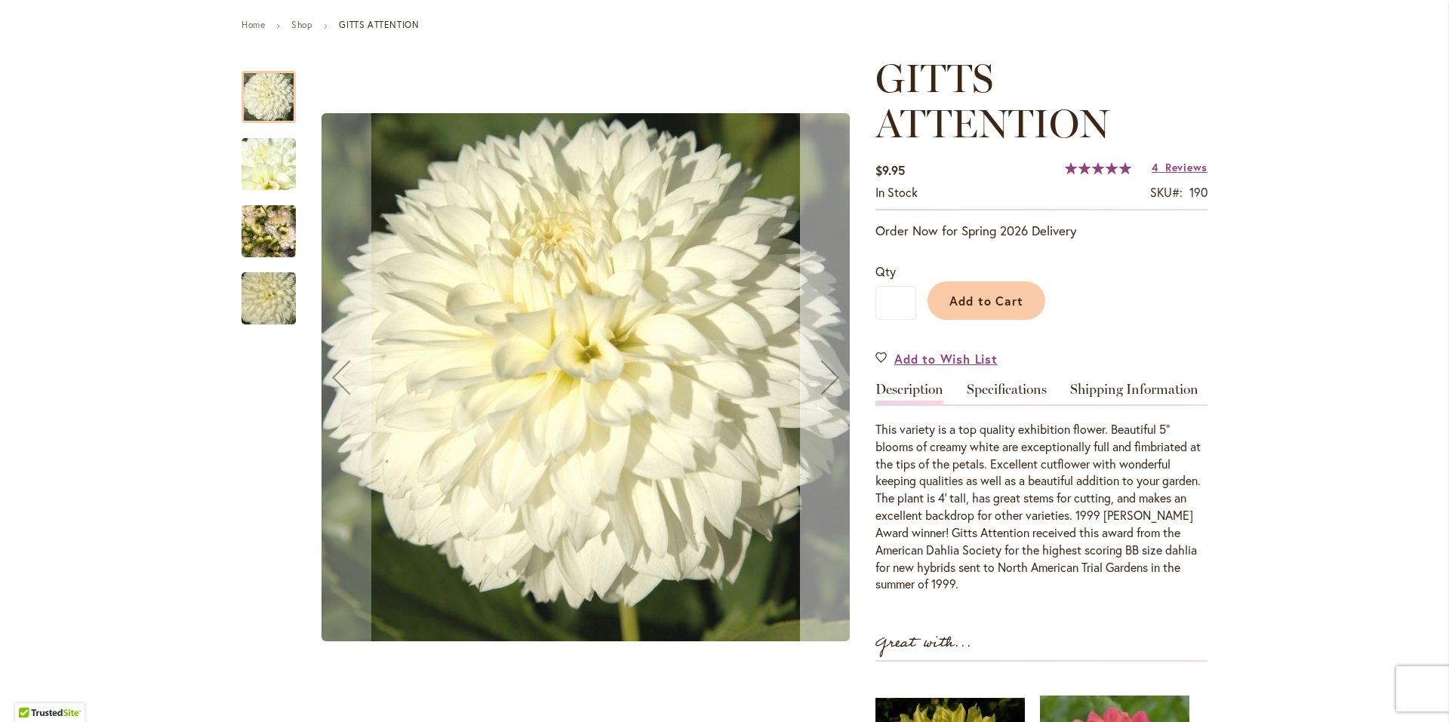
scroll to position [0, 0]
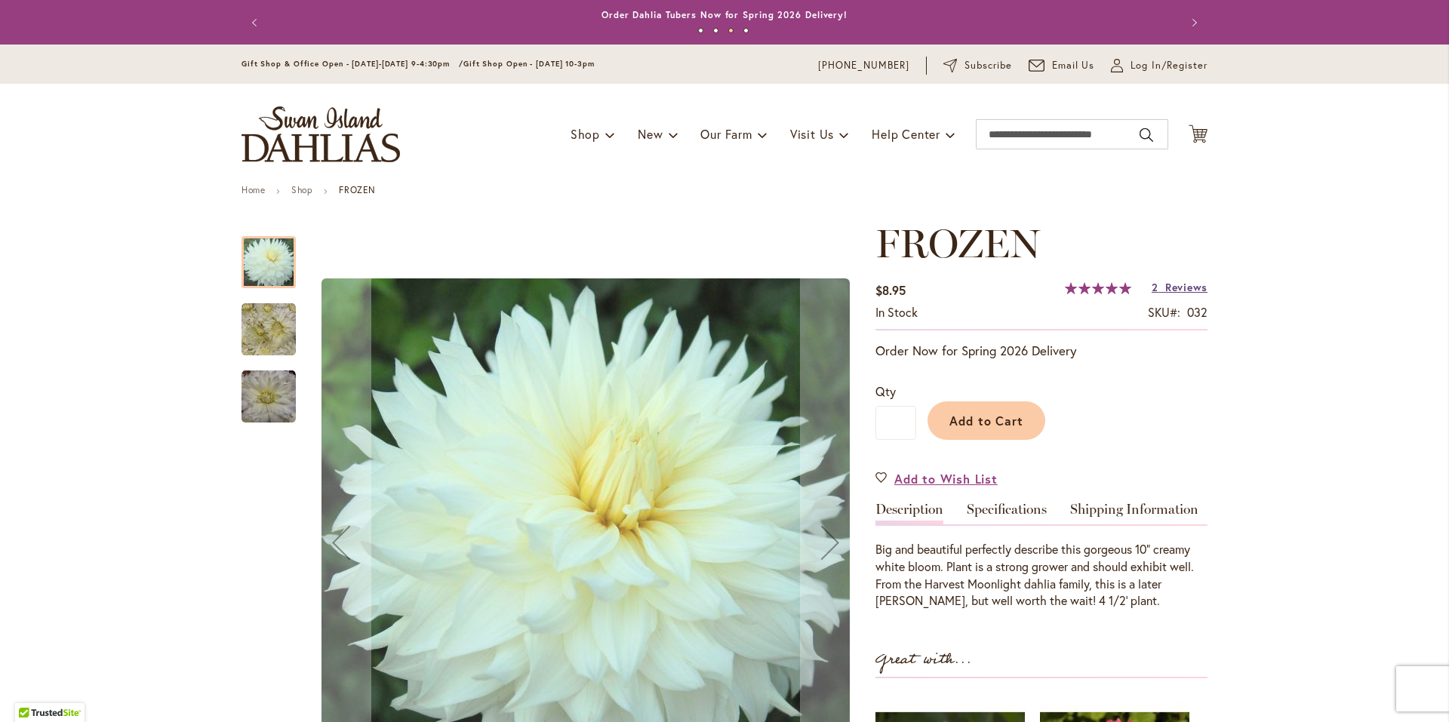
click at [1165, 291] on span "Reviews" at bounding box center [1186, 287] width 42 height 14
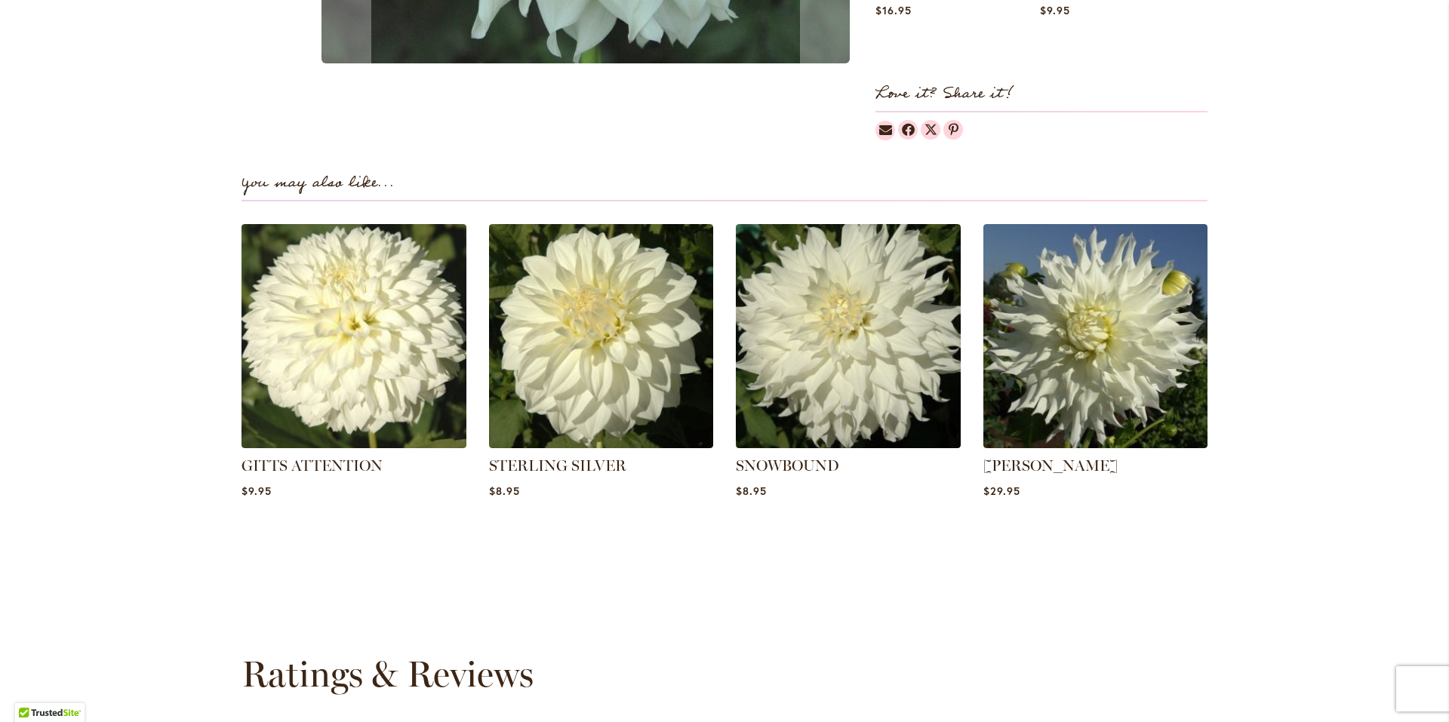
scroll to position [774, 0]
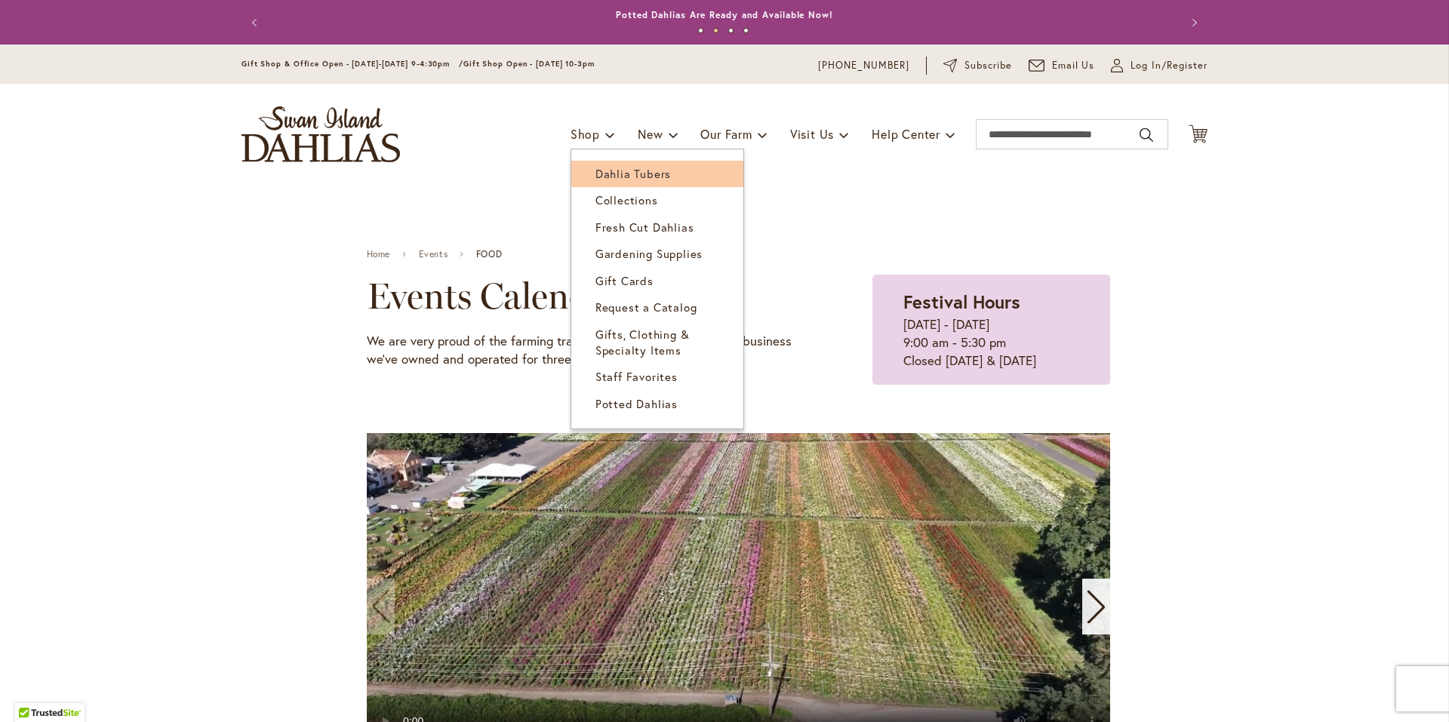
click at [581, 168] on link "Dahlia Tubers" at bounding box center [657, 174] width 172 height 26
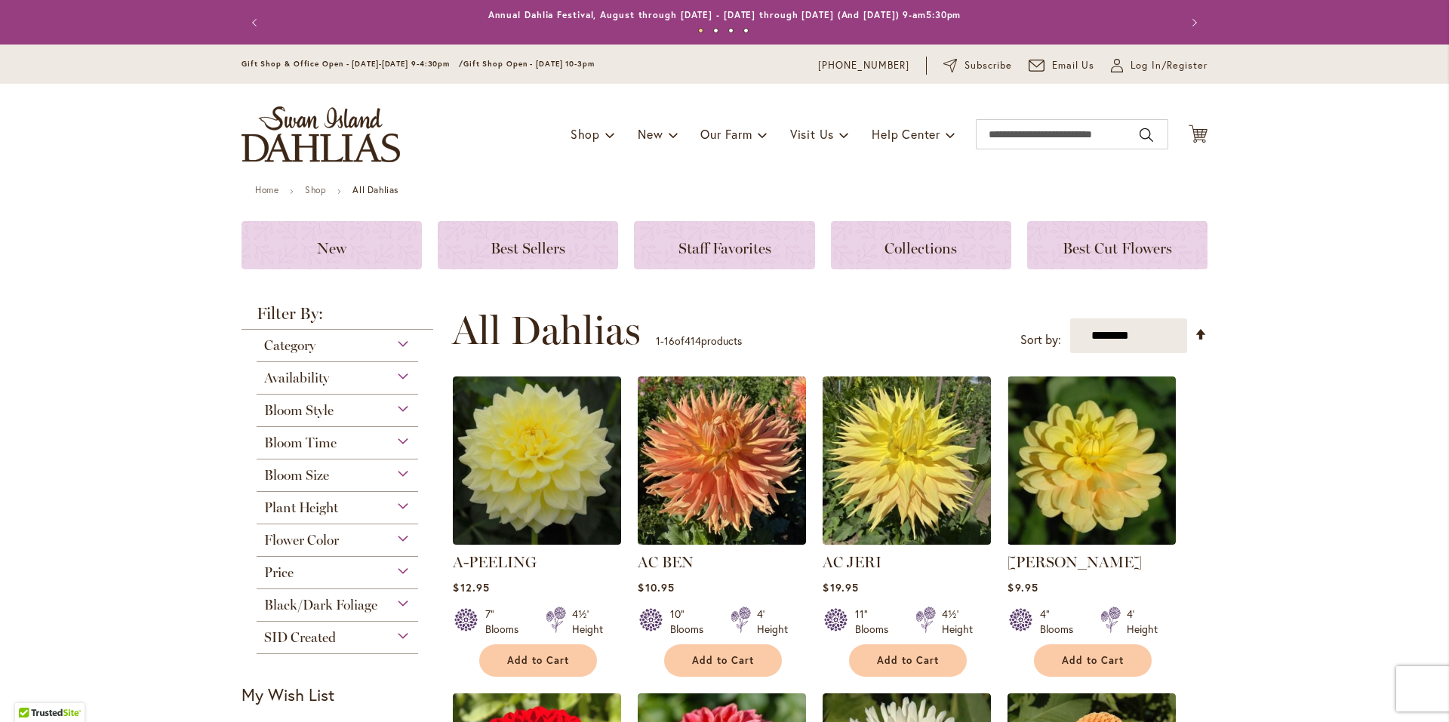
click at [399, 540] on div "Flower Color" at bounding box center [338, 537] width 162 height 24
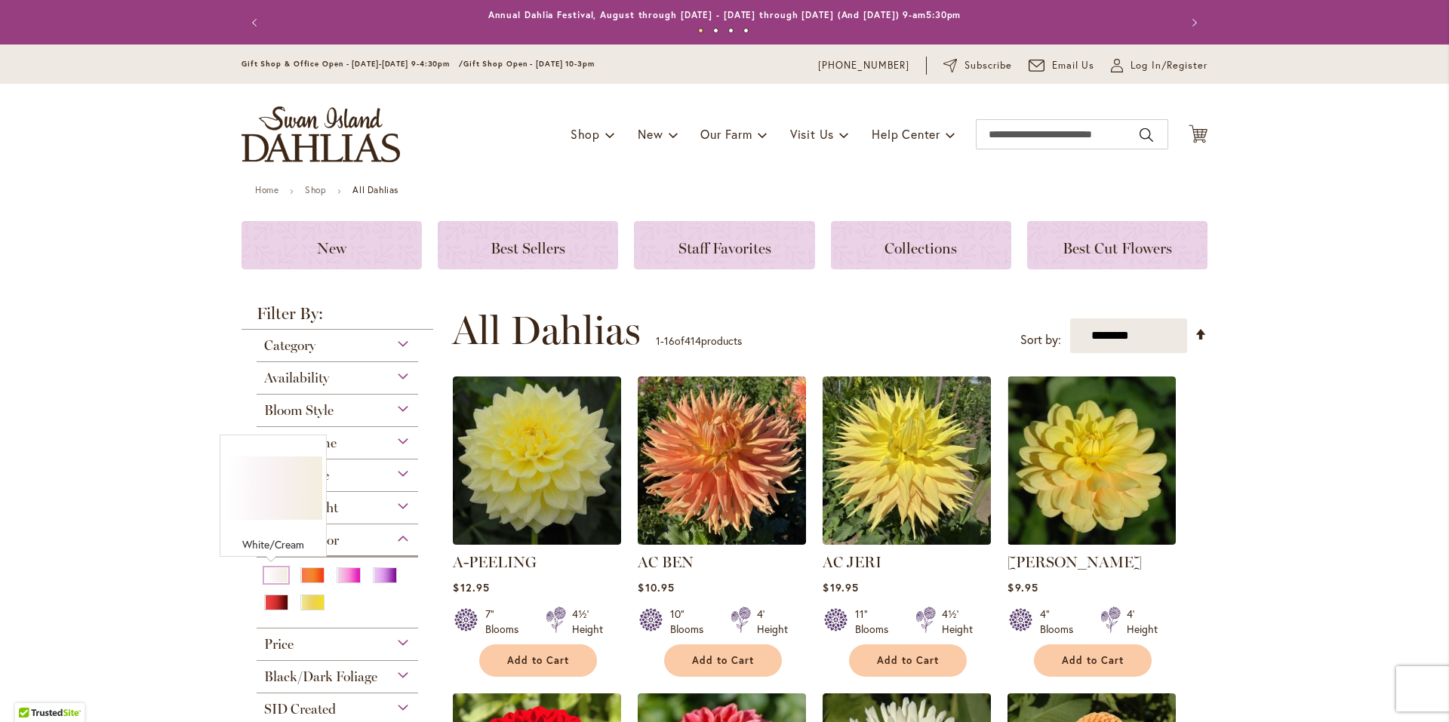
click at [272, 577] on div "White/Cream" at bounding box center [276, 576] width 24 height 16
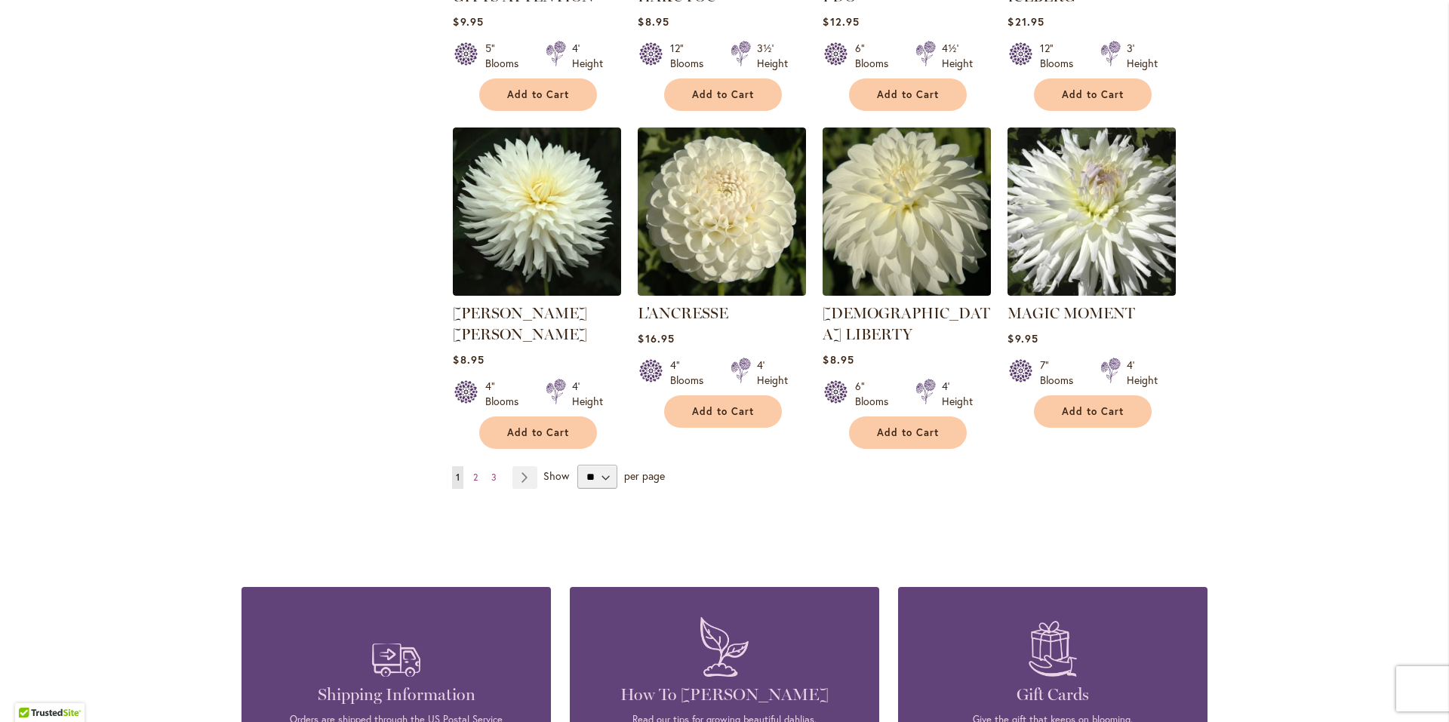
scroll to position [1208, 0]
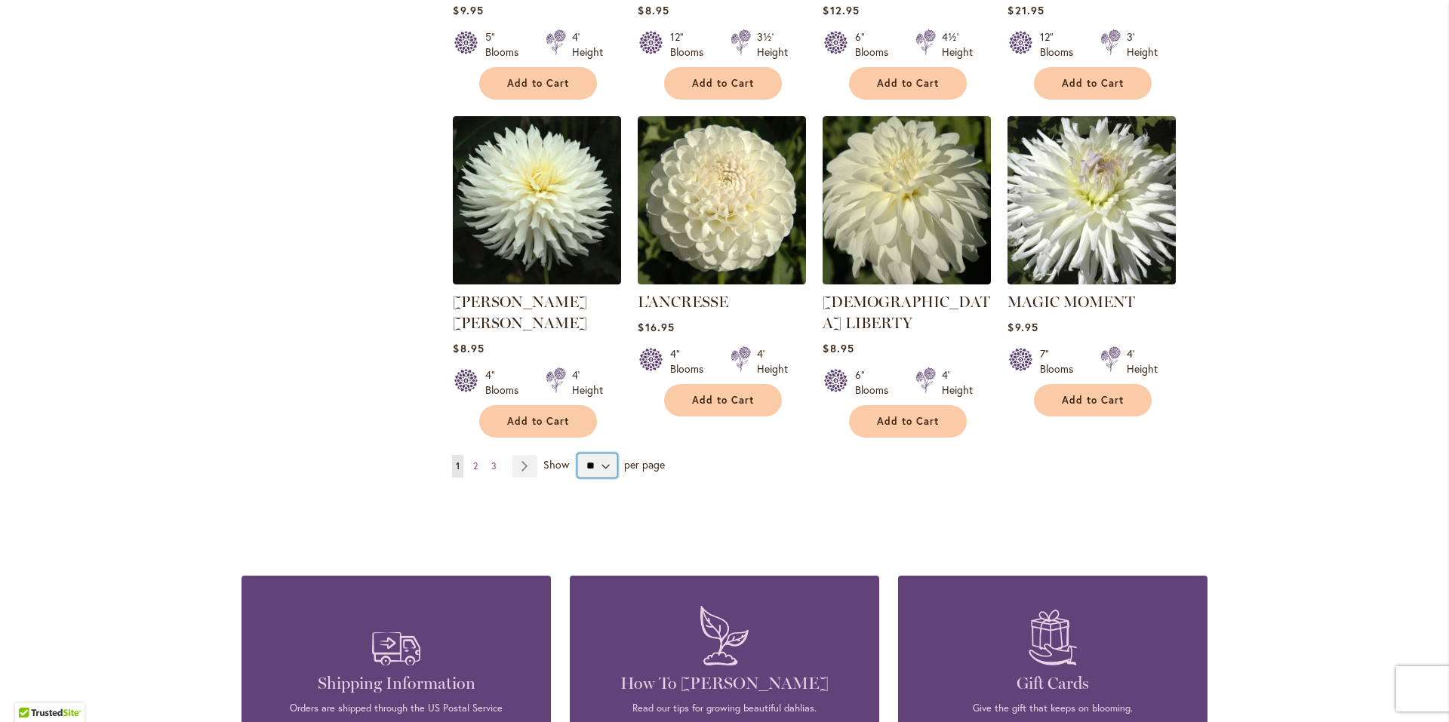
click at [598, 454] on select "** ** ** **" at bounding box center [597, 466] width 40 height 24
select select "**"
click at [577, 454] on select "** ** ** **" at bounding box center [597, 466] width 40 height 24
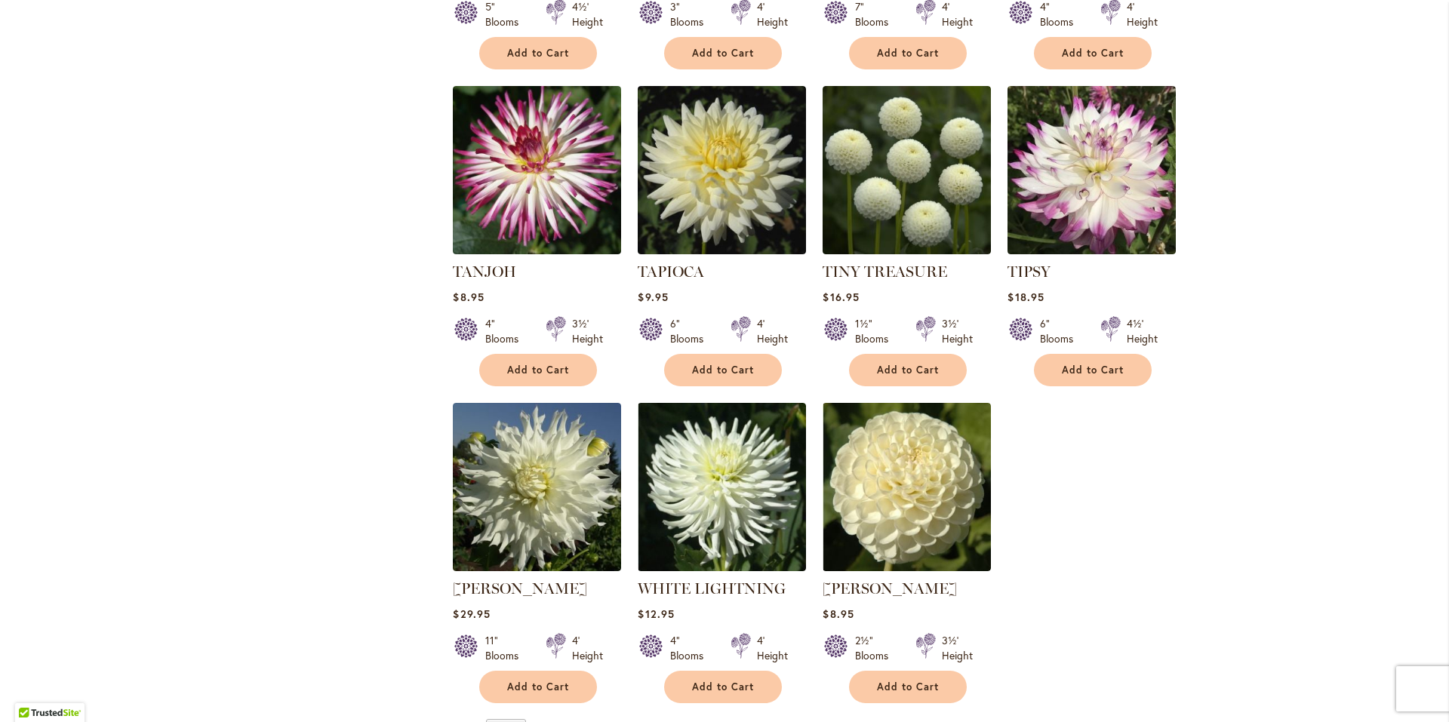
scroll to position [2566, 0]
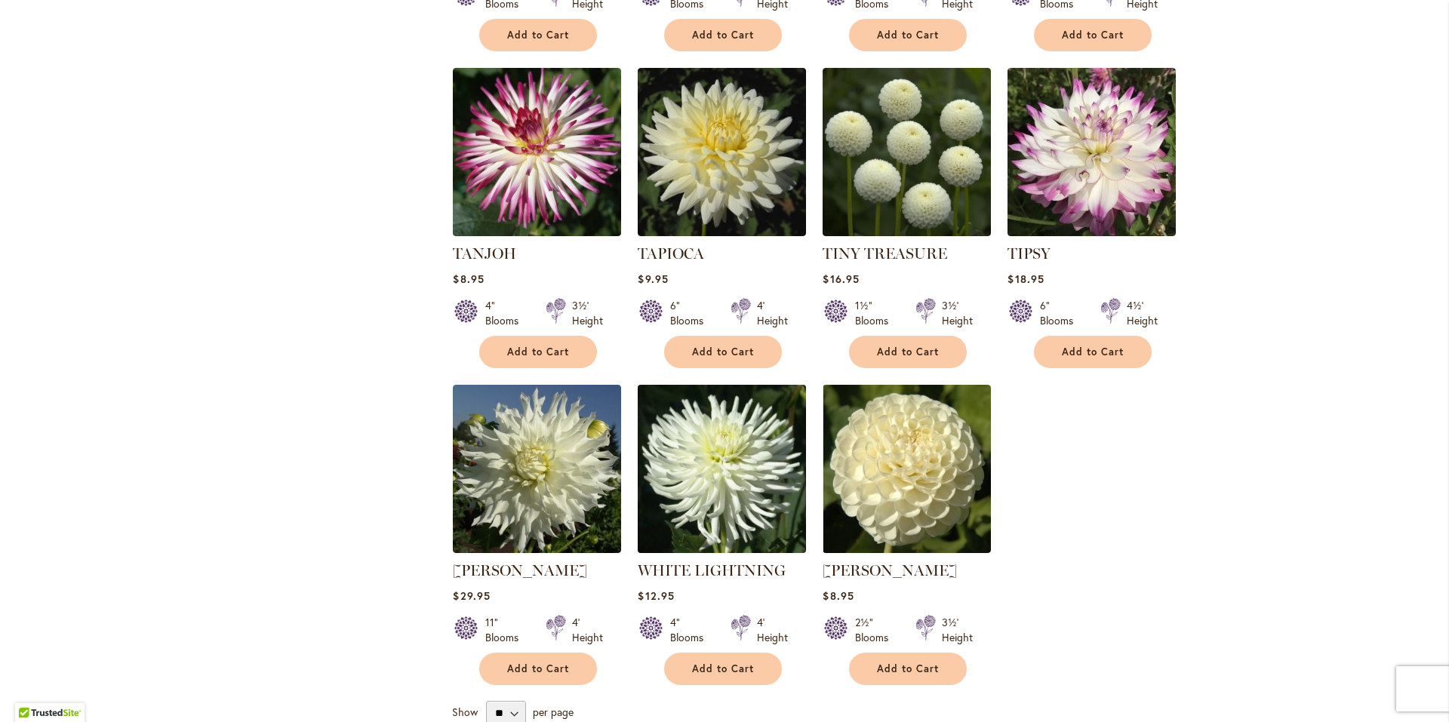
click at [742, 454] on img at bounding box center [722, 468] width 177 height 177
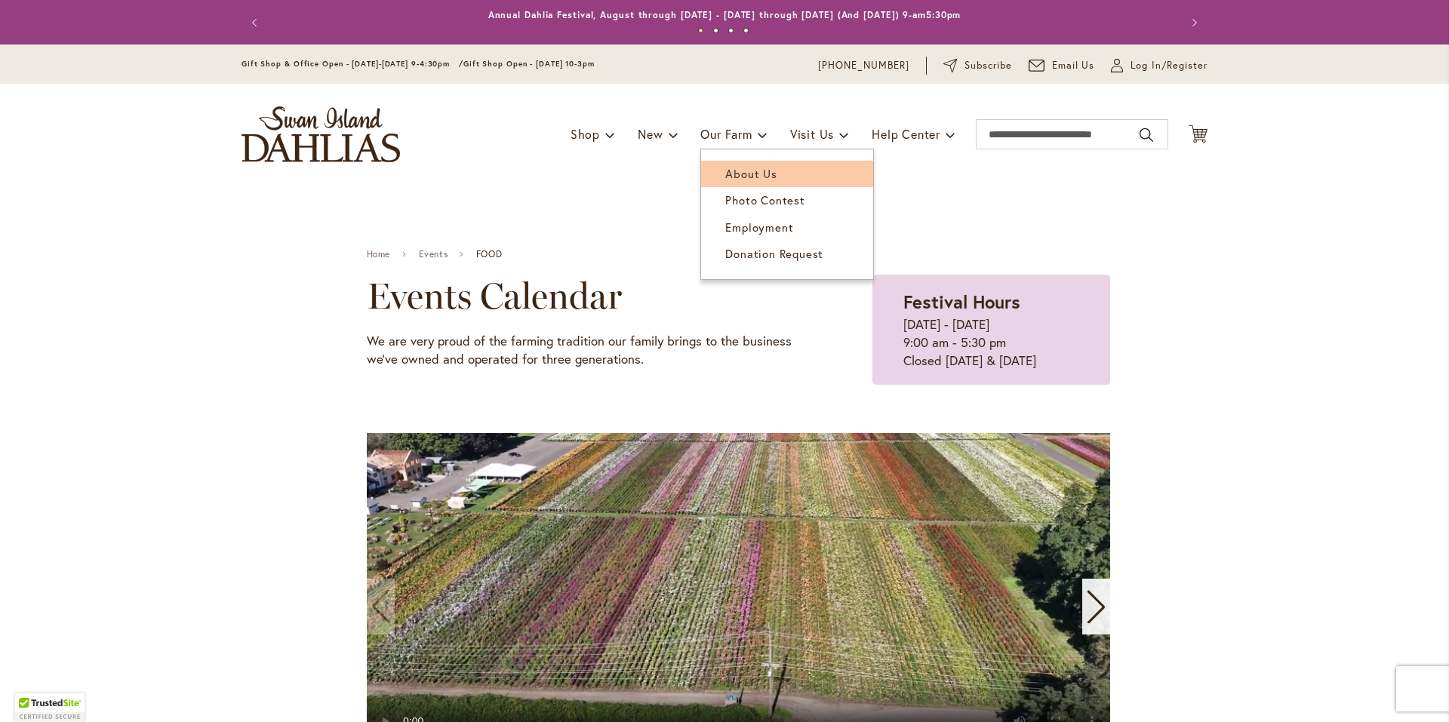
click at [736, 167] on span "About Us" at bounding box center [750, 173] width 51 height 15
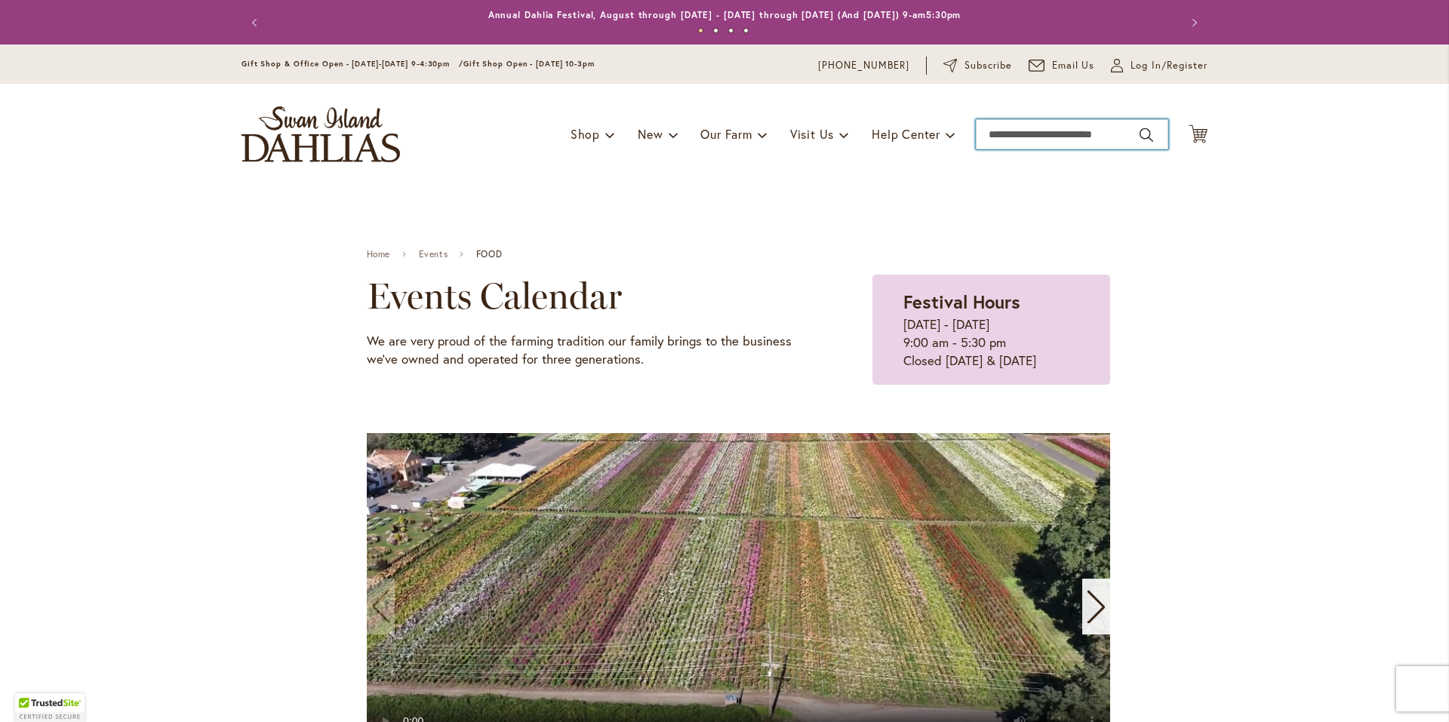
click at [1012, 138] on input "Search" at bounding box center [1072, 134] width 192 height 30
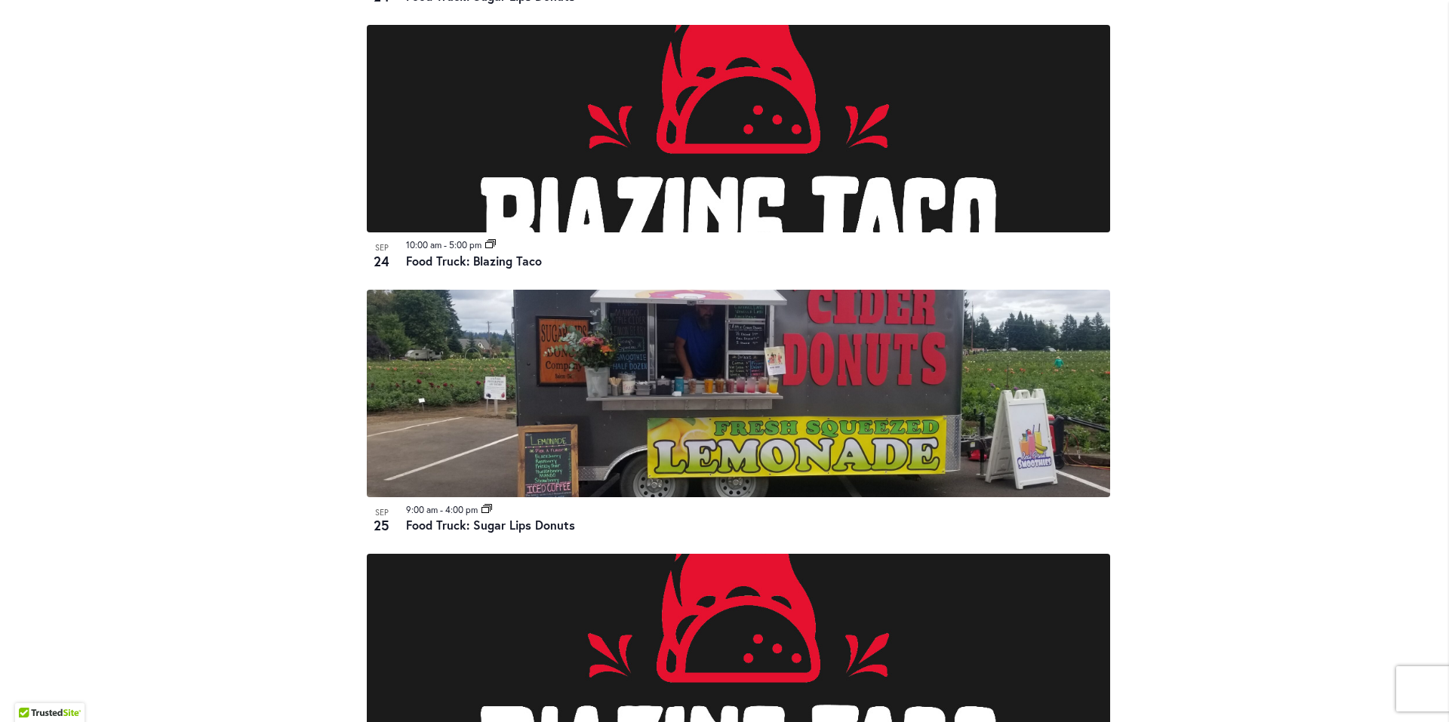
scroll to position [2189, 0]
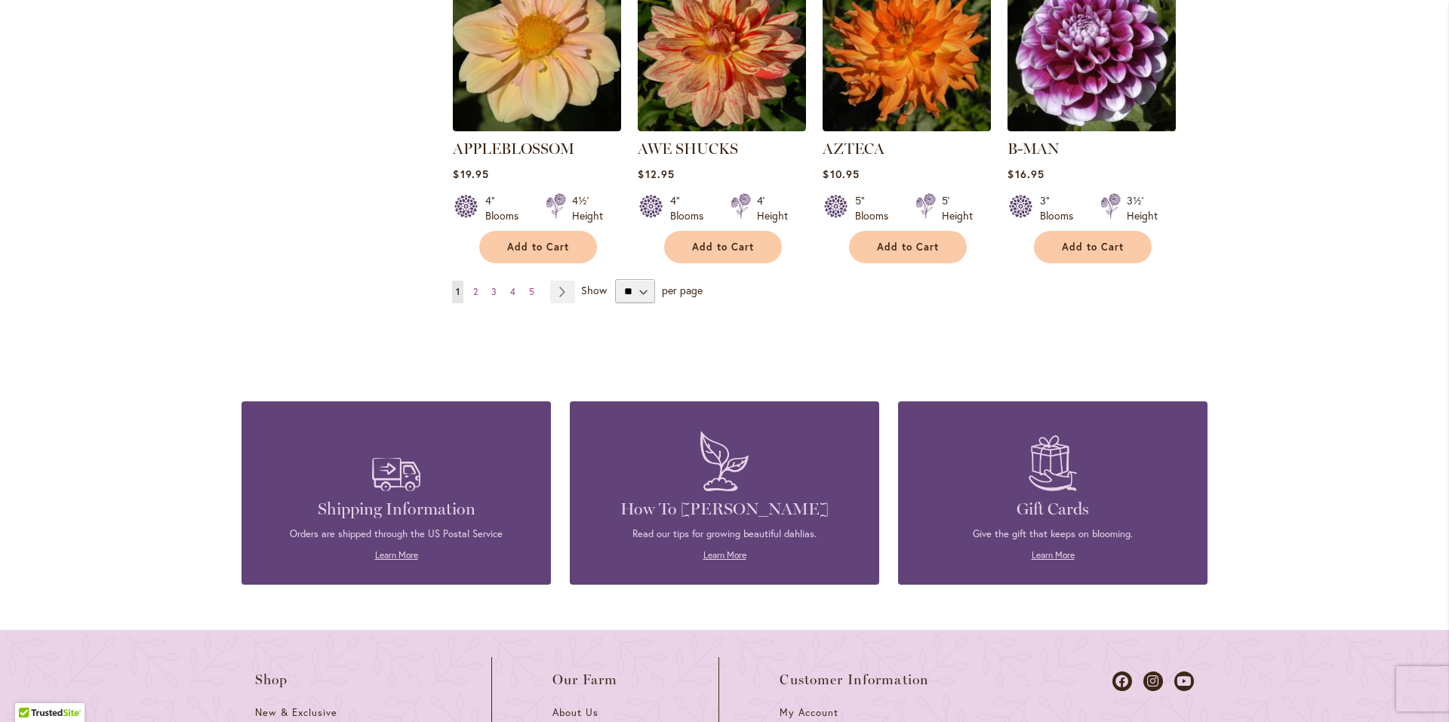
scroll to position [1358, 0]
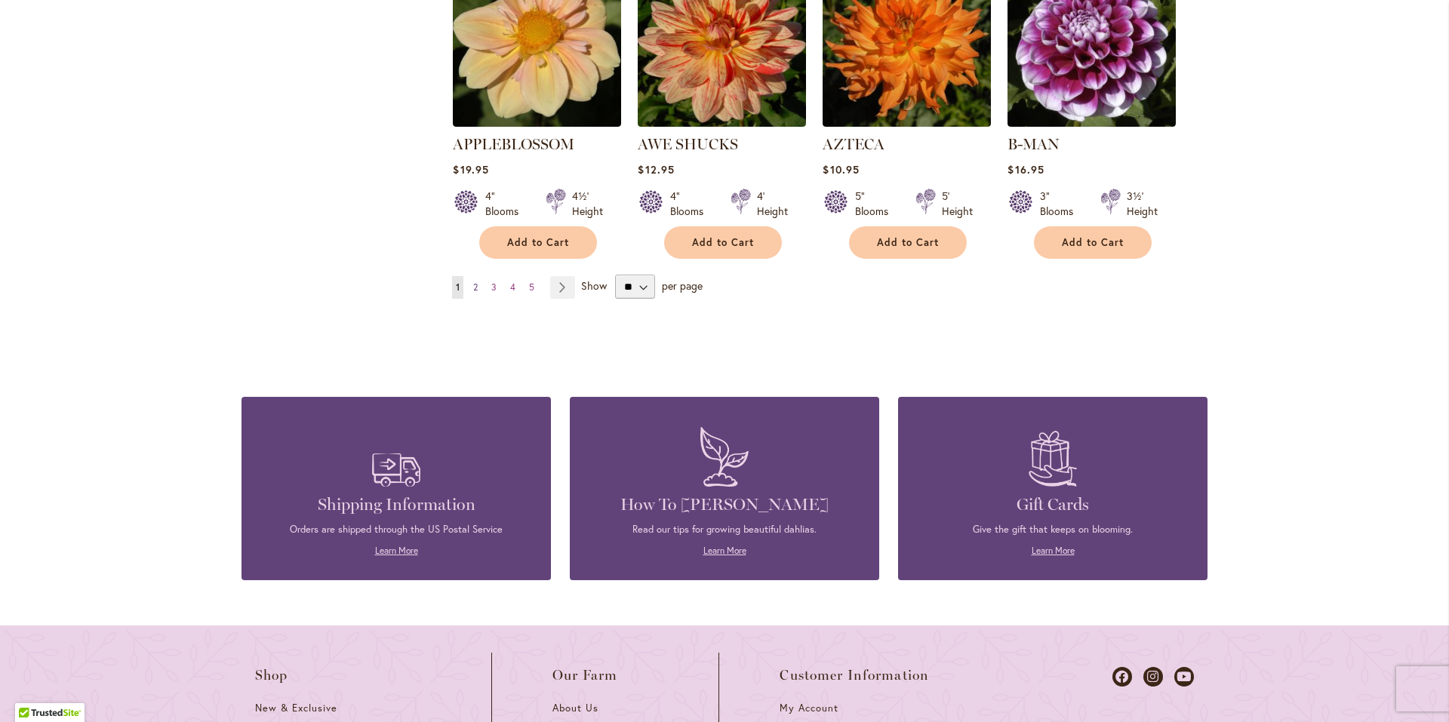
click at [473, 282] on span "2" at bounding box center [475, 287] width 5 height 11
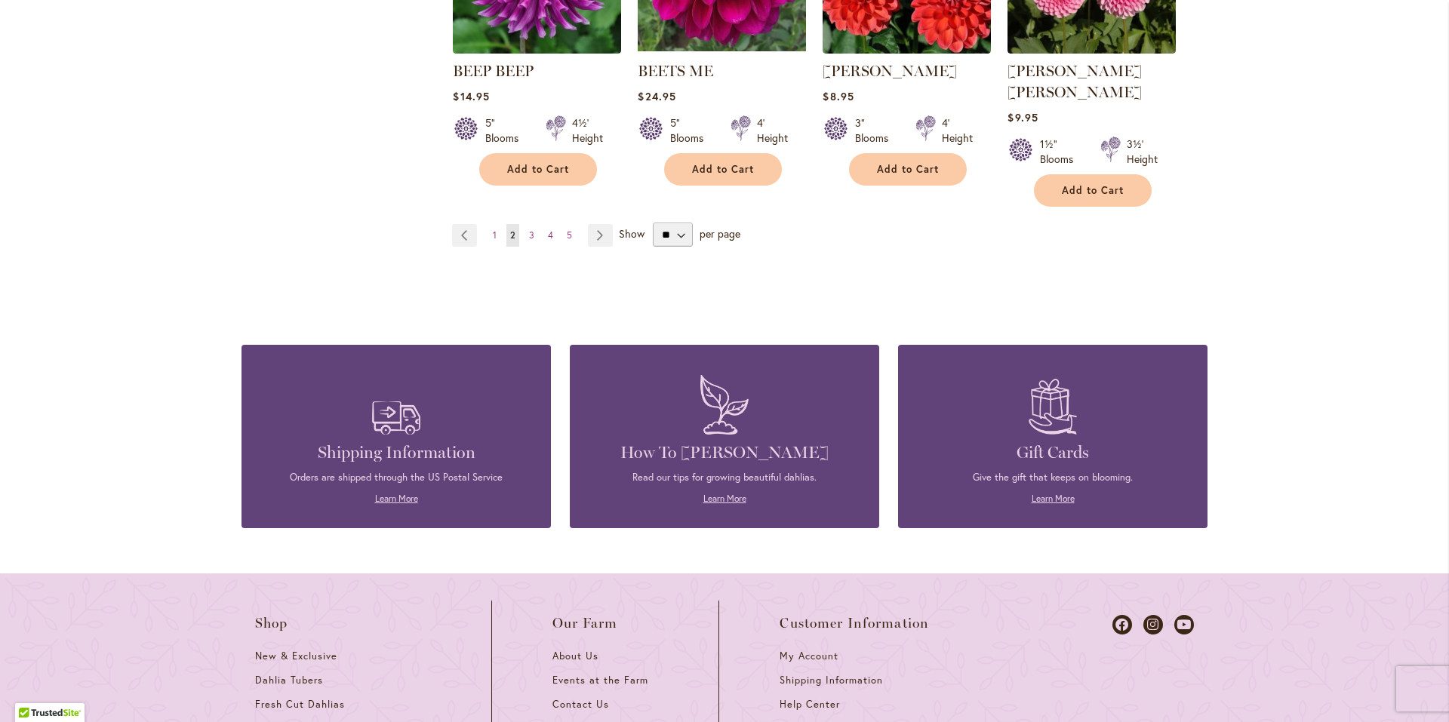
scroll to position [1434, 0]
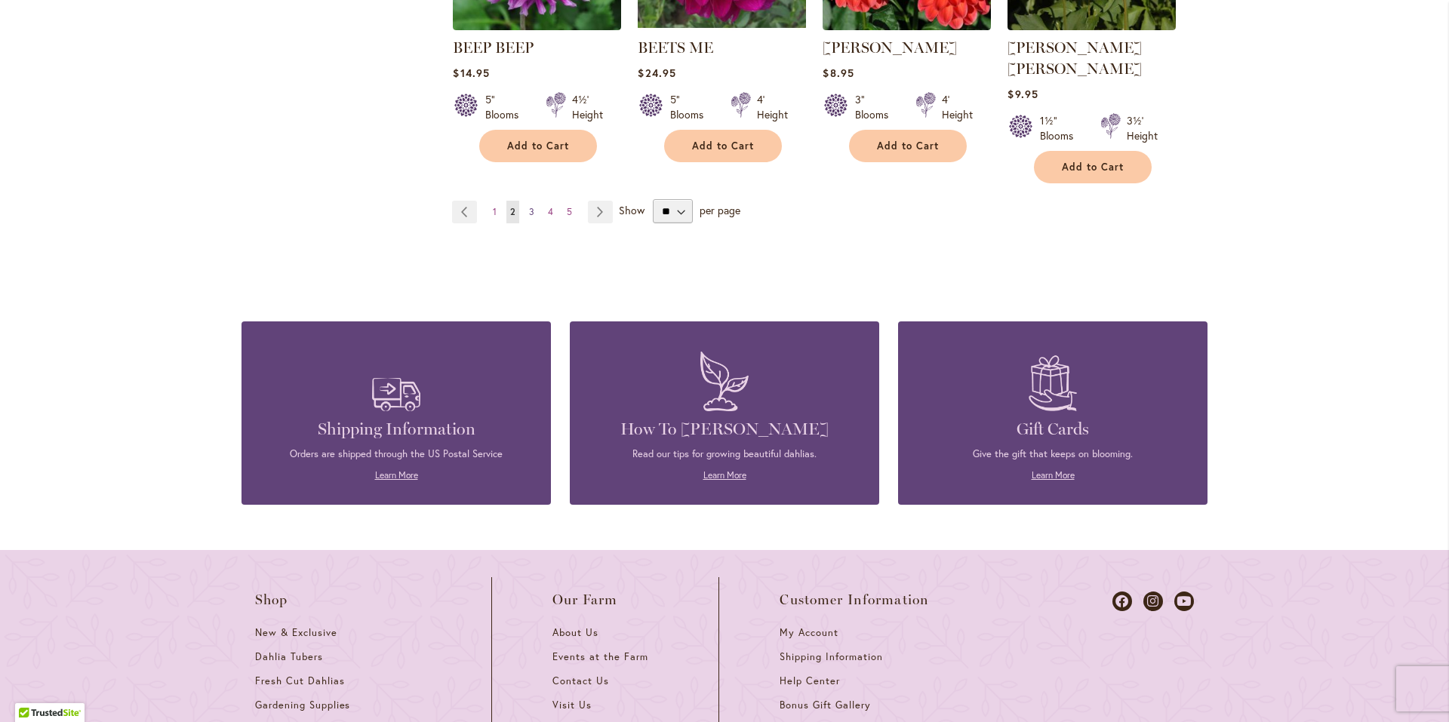
click at [529, 206] on span "3" at bounding box center [531, 211] width 5 height 11
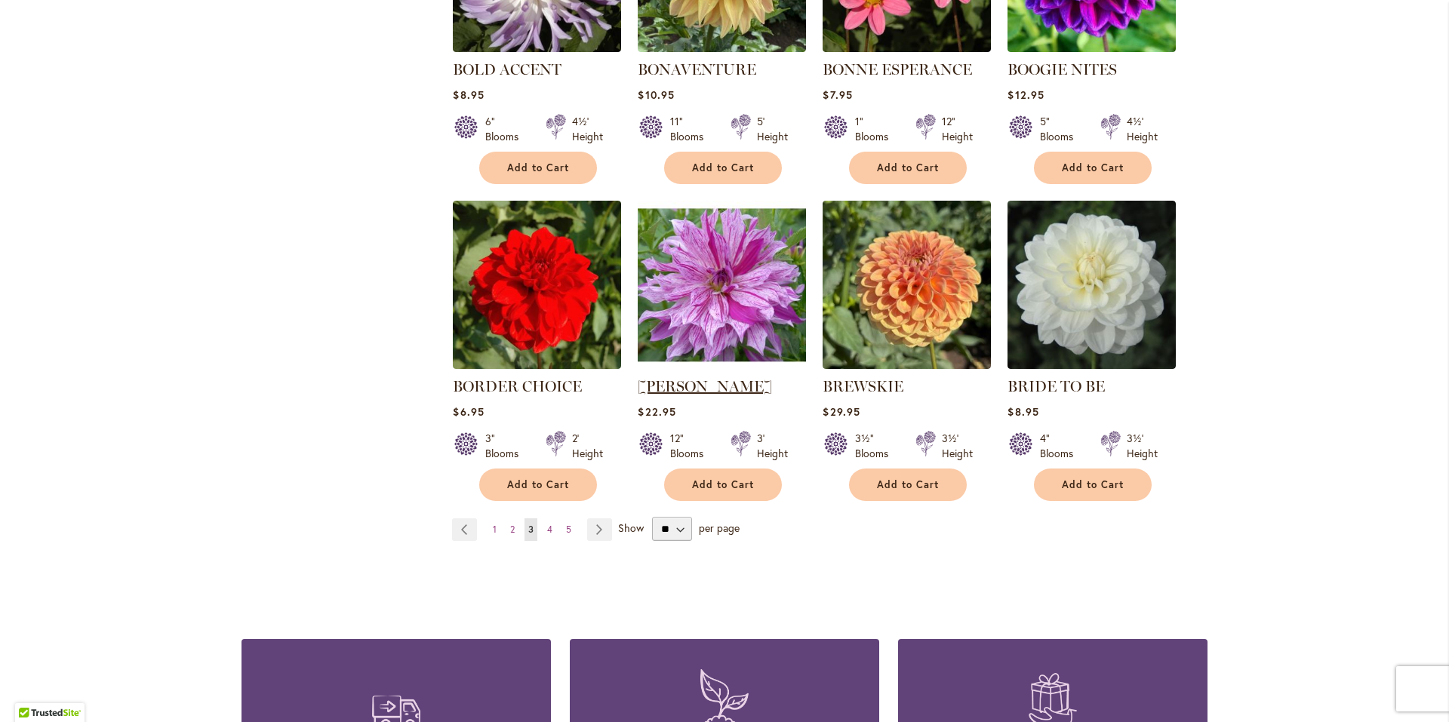
scroll to position [1208, 0]
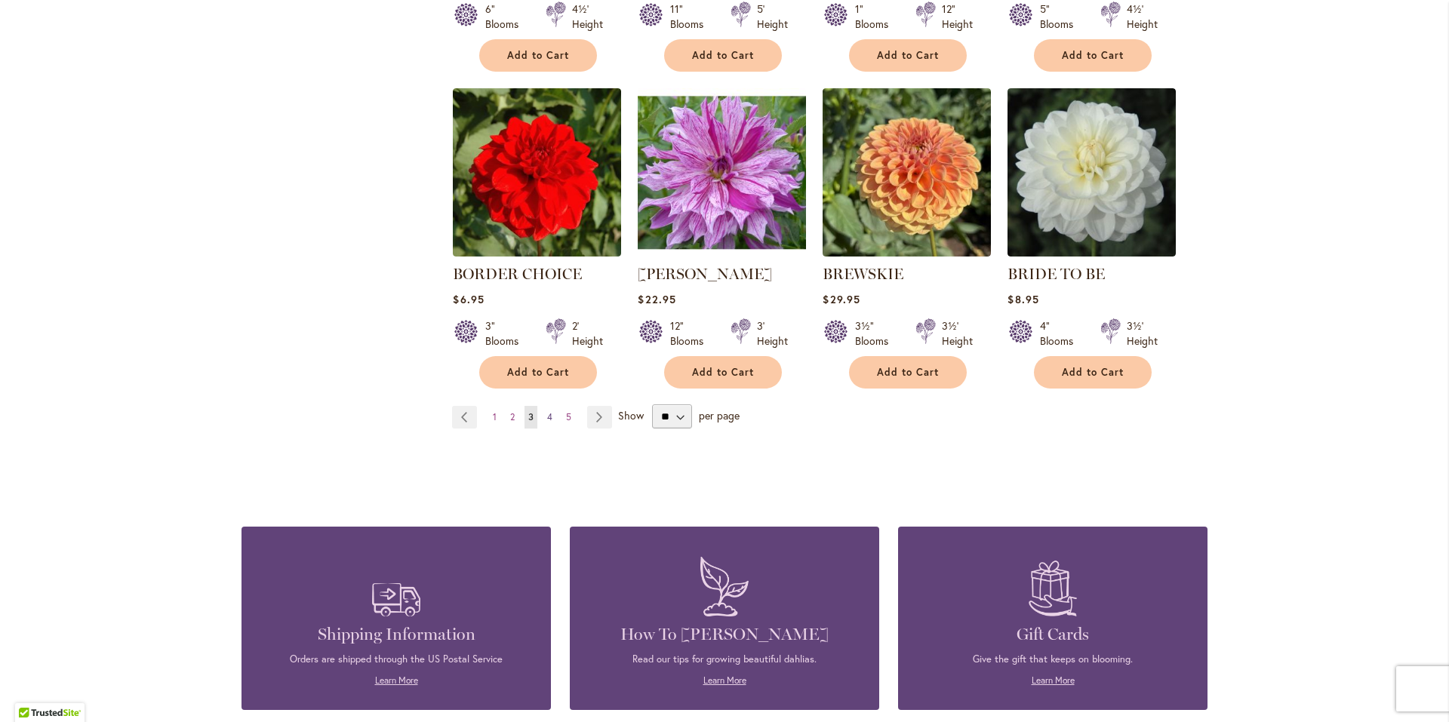
click at [547, 420] on span "4" at bounding box center [549, 416] width 5 height 11
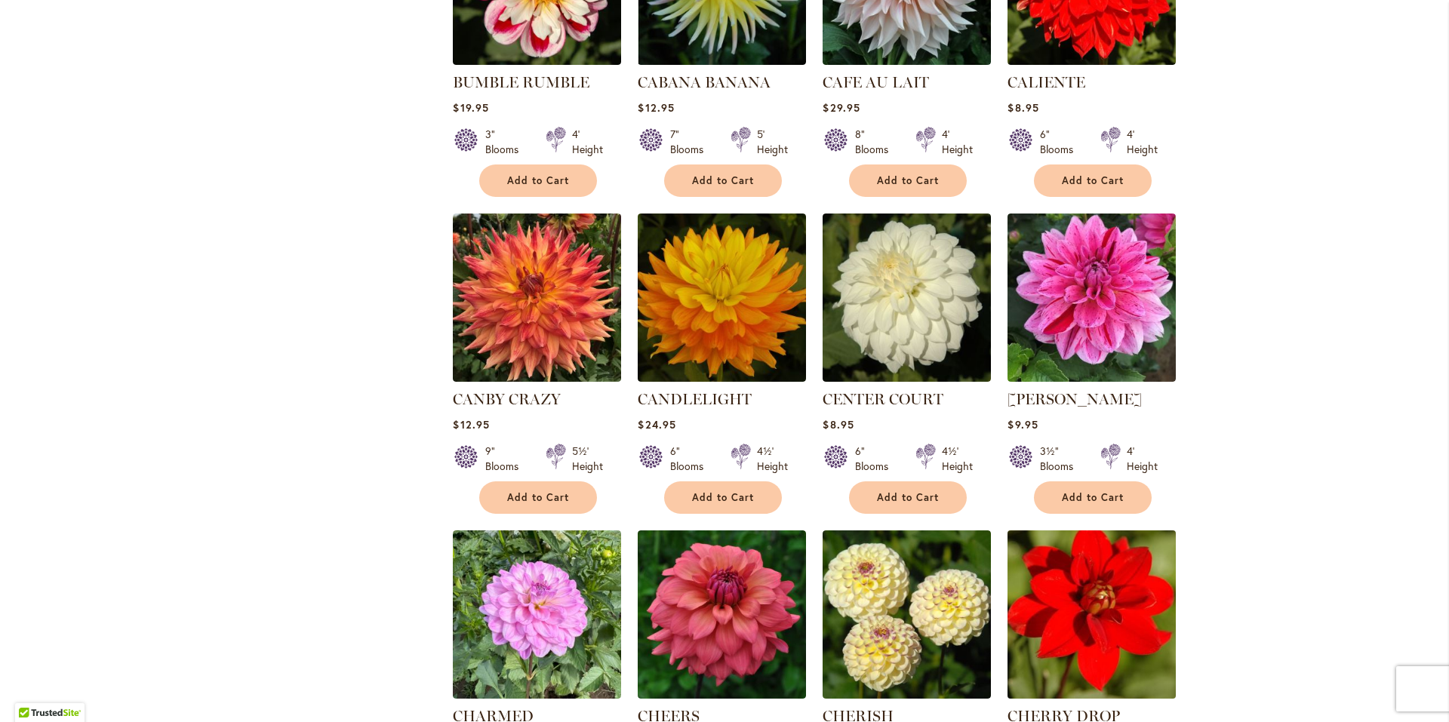
scroll to position [830, 0]
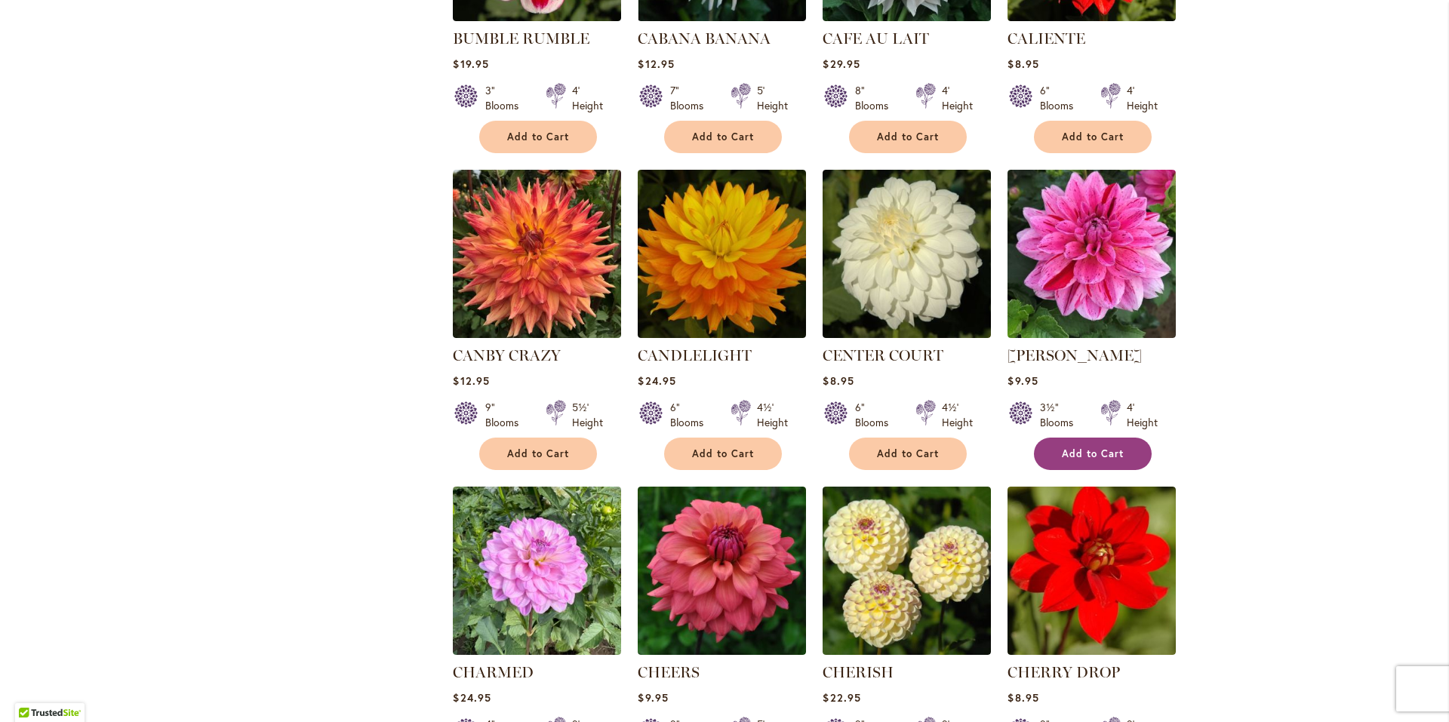
click at [1078, 458] on span "Add to Cart" at bounding box center [1093, 454] width 62 height 13
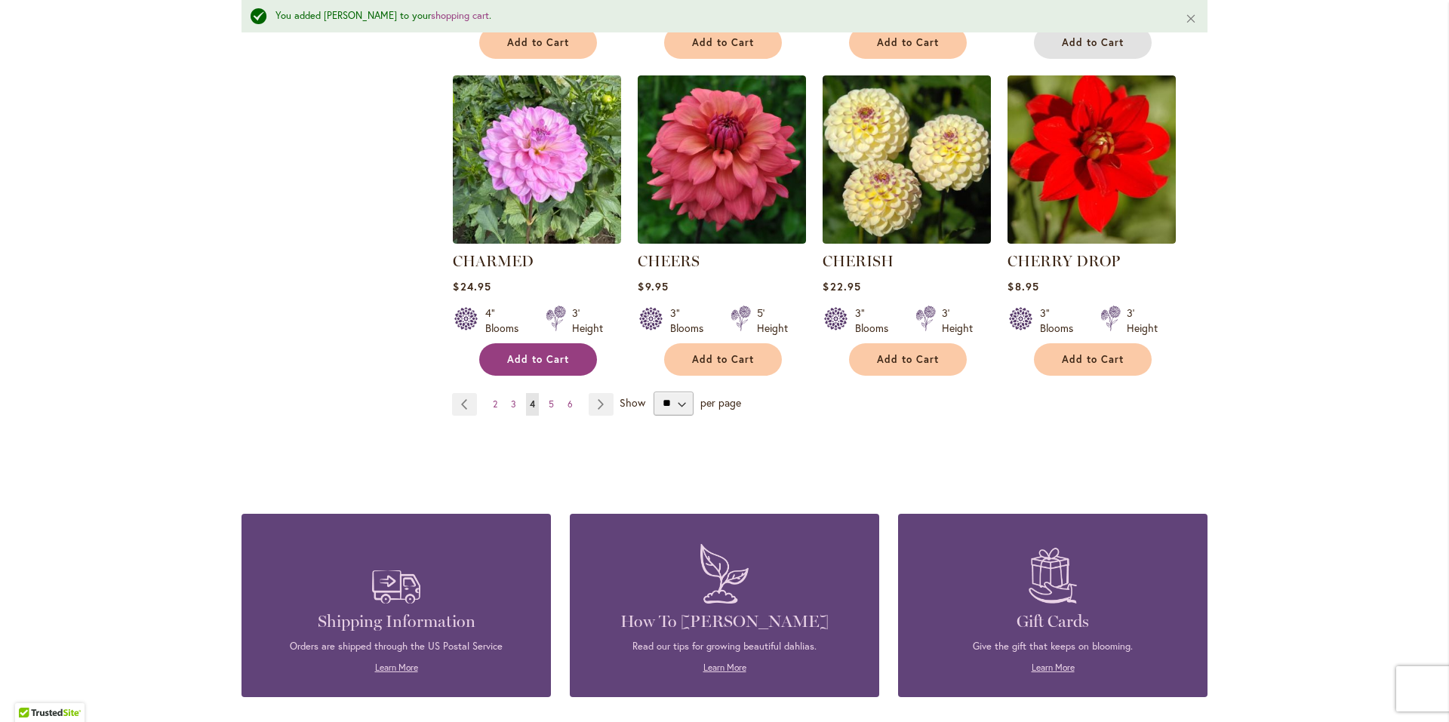
scroll to position [1283, 0]
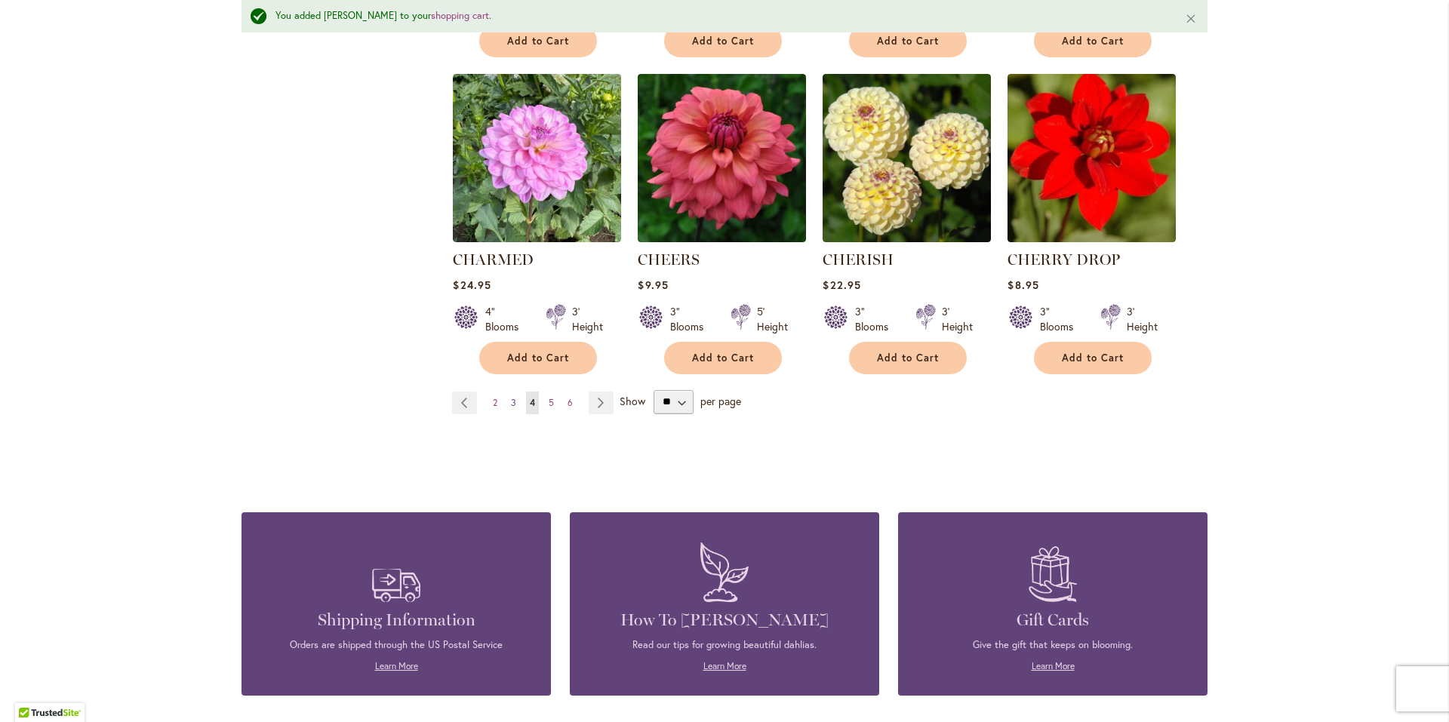
click at [511, 404] on span "3" at bounding box center [513, 402] width 5 height 11
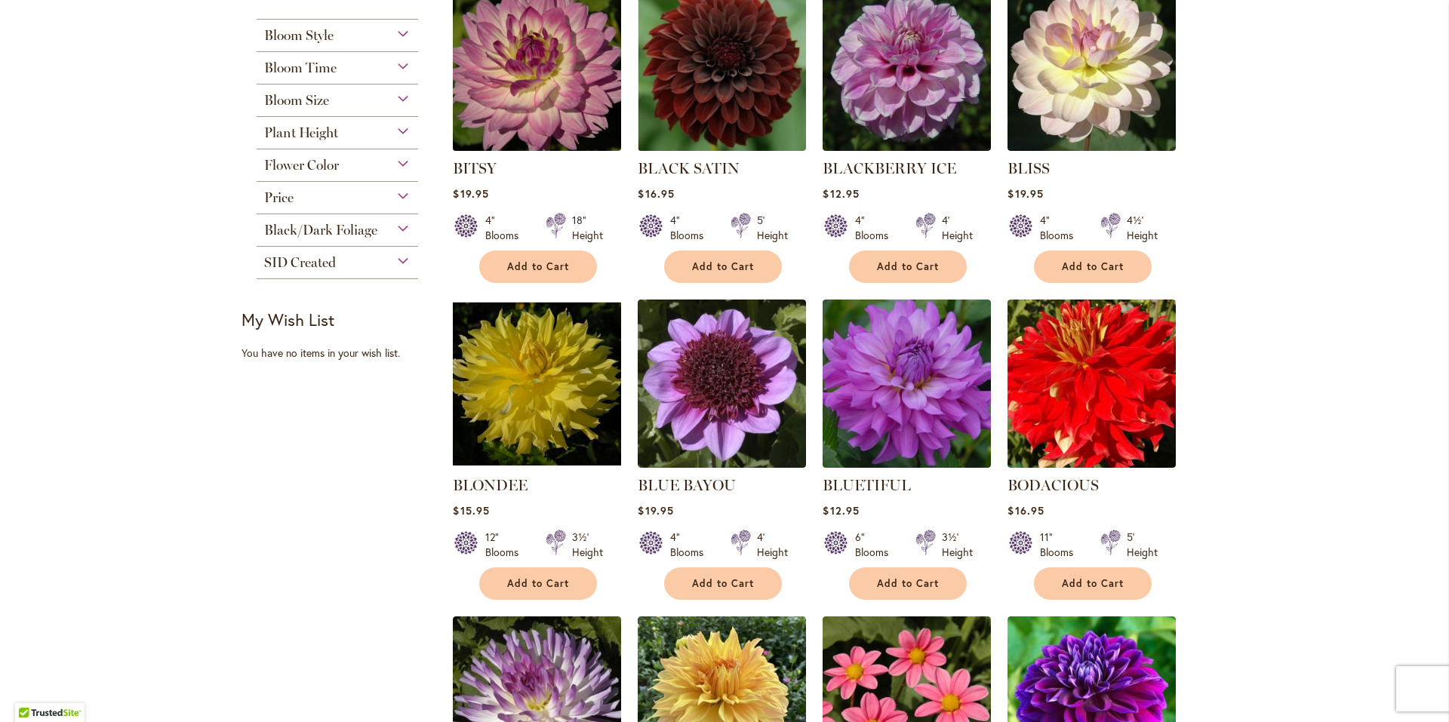
scroll to position [377, 0]
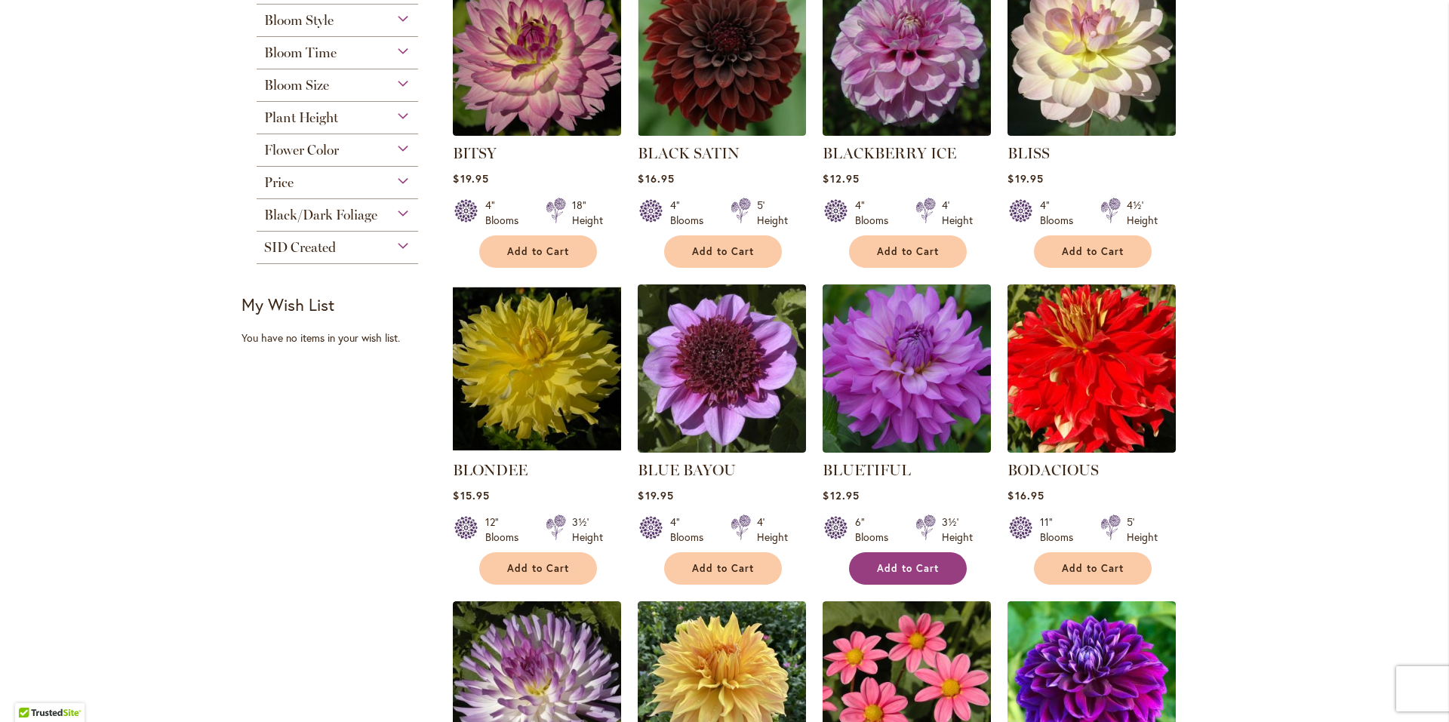
click at [910, 568] on span "Add to Cart" at bounding box center [908, 568] width 62 height 13
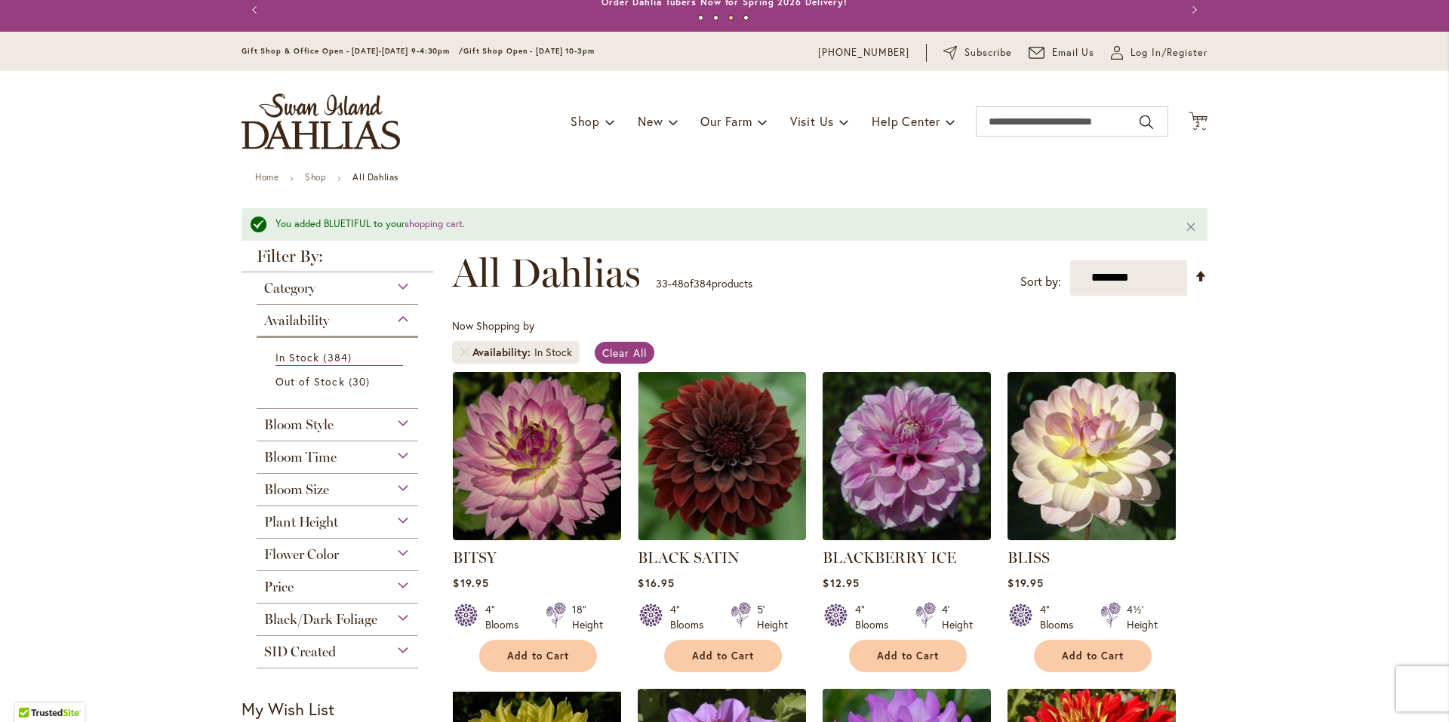
scroll to position [0, 0]
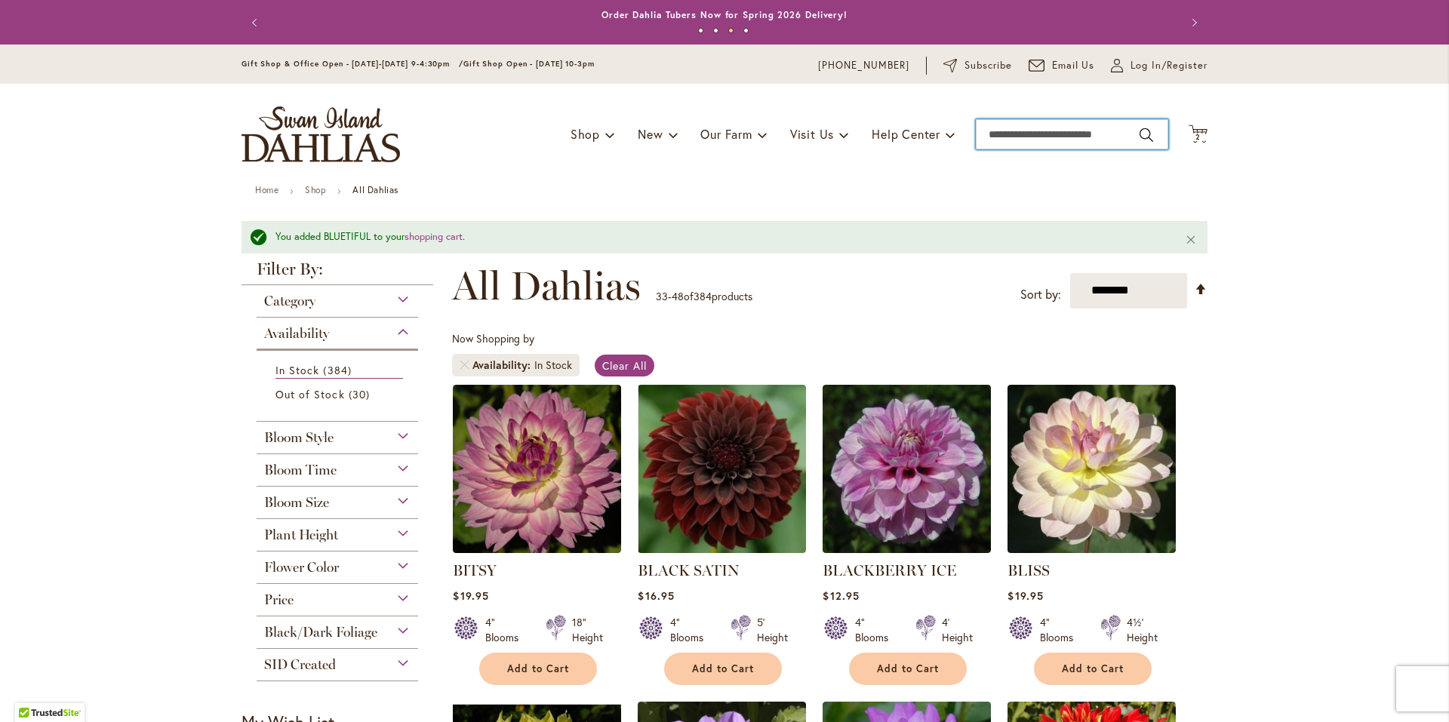
click at [1013, 143] on input "Search" at bounding box center [1072, 134] width 192 height 30
type input "******"
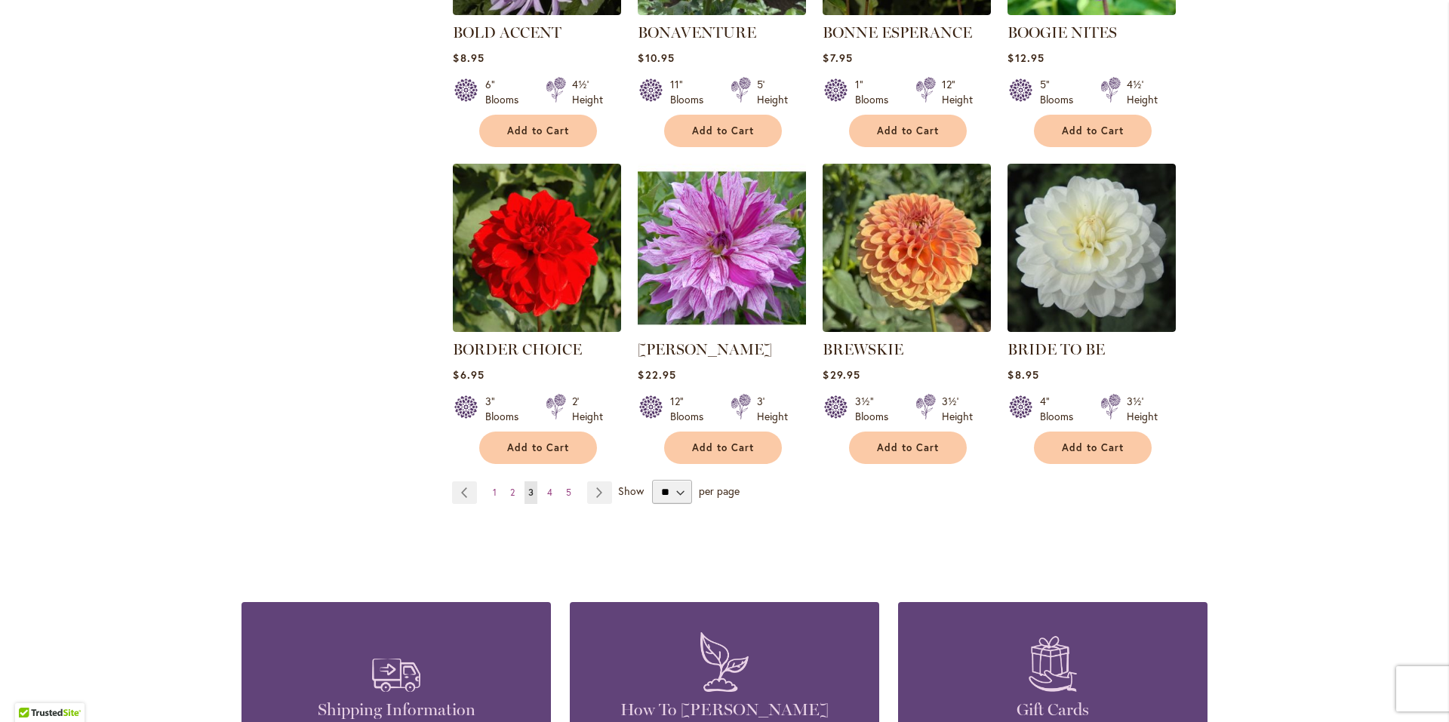
scroll to position [1358, 0]
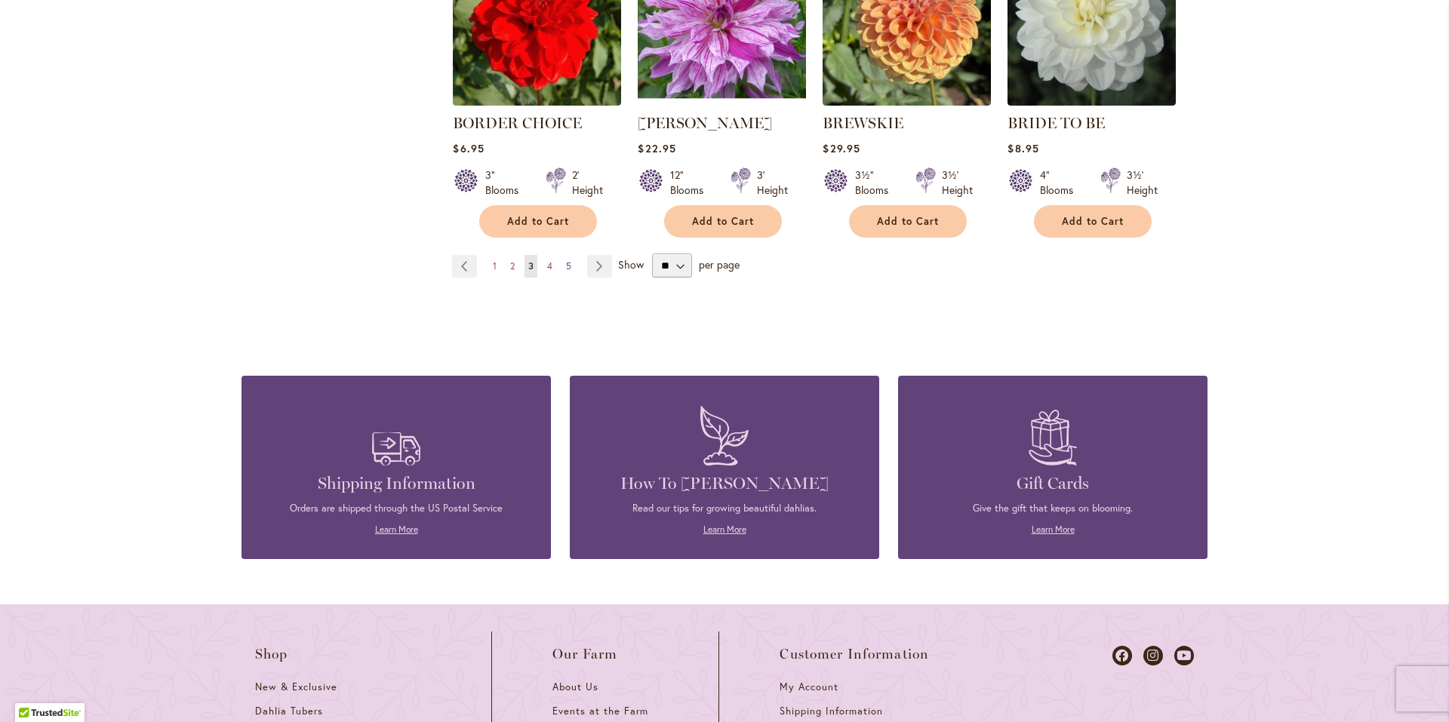
click at [566, 264] on span "5" at bounding box center [568, 265] width 5 height 11
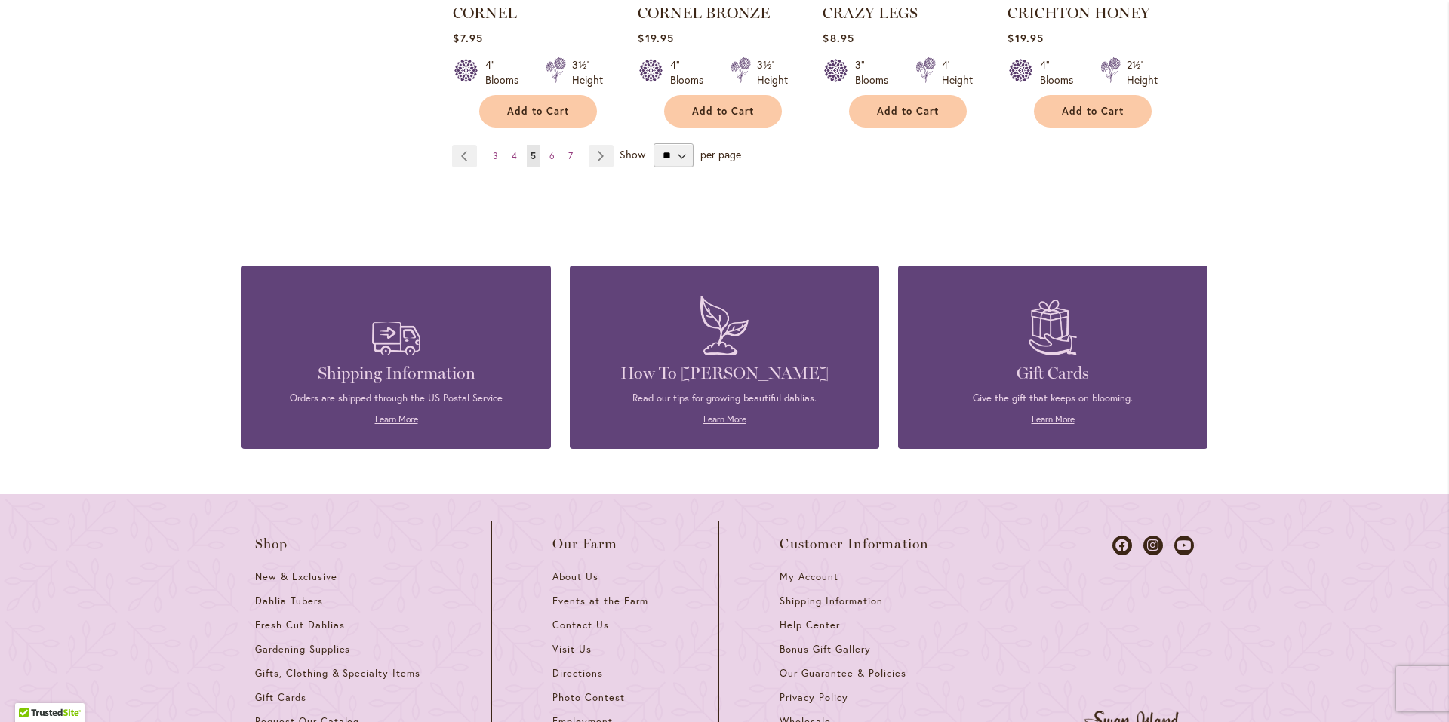
scroll to position [1358, 0]
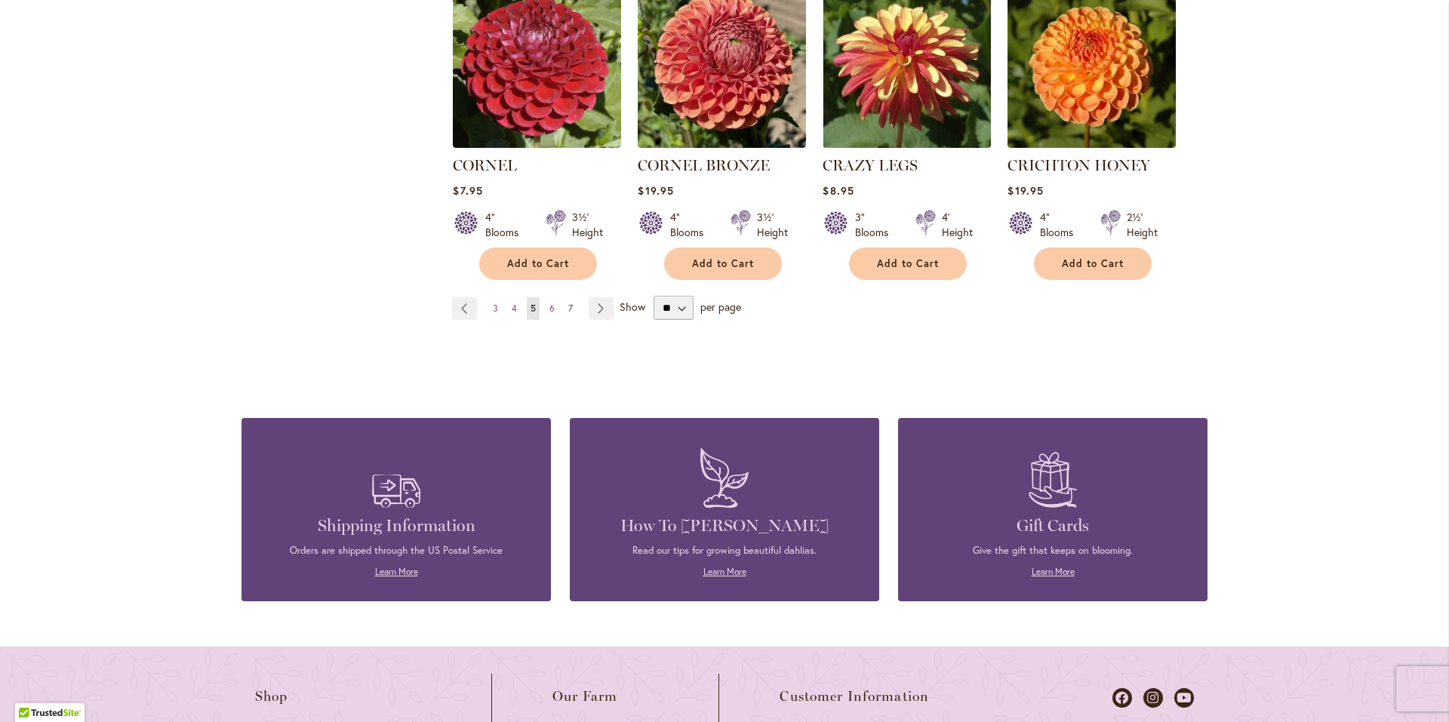
click at [568, 303] on span "7" at bounding box center [570, 308] width 5 height 11
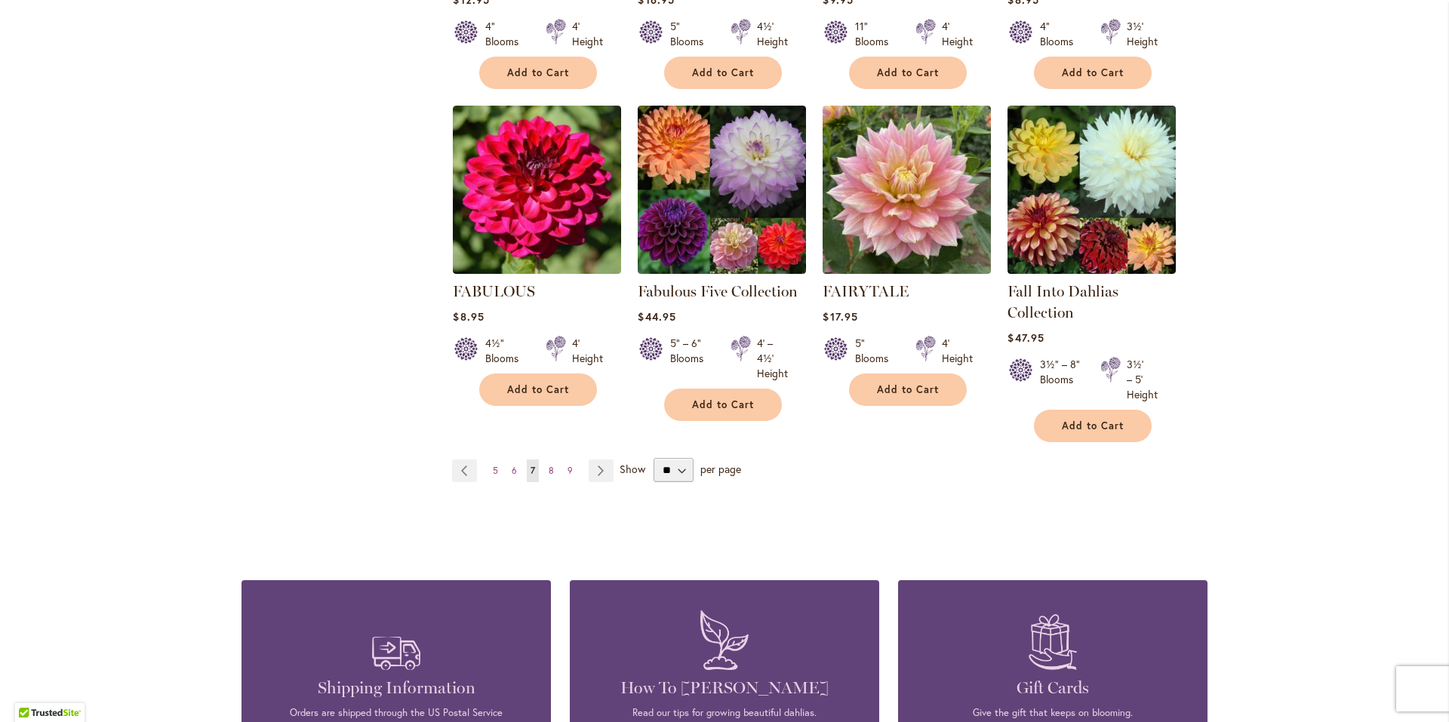
scroll to position [1283, 0]
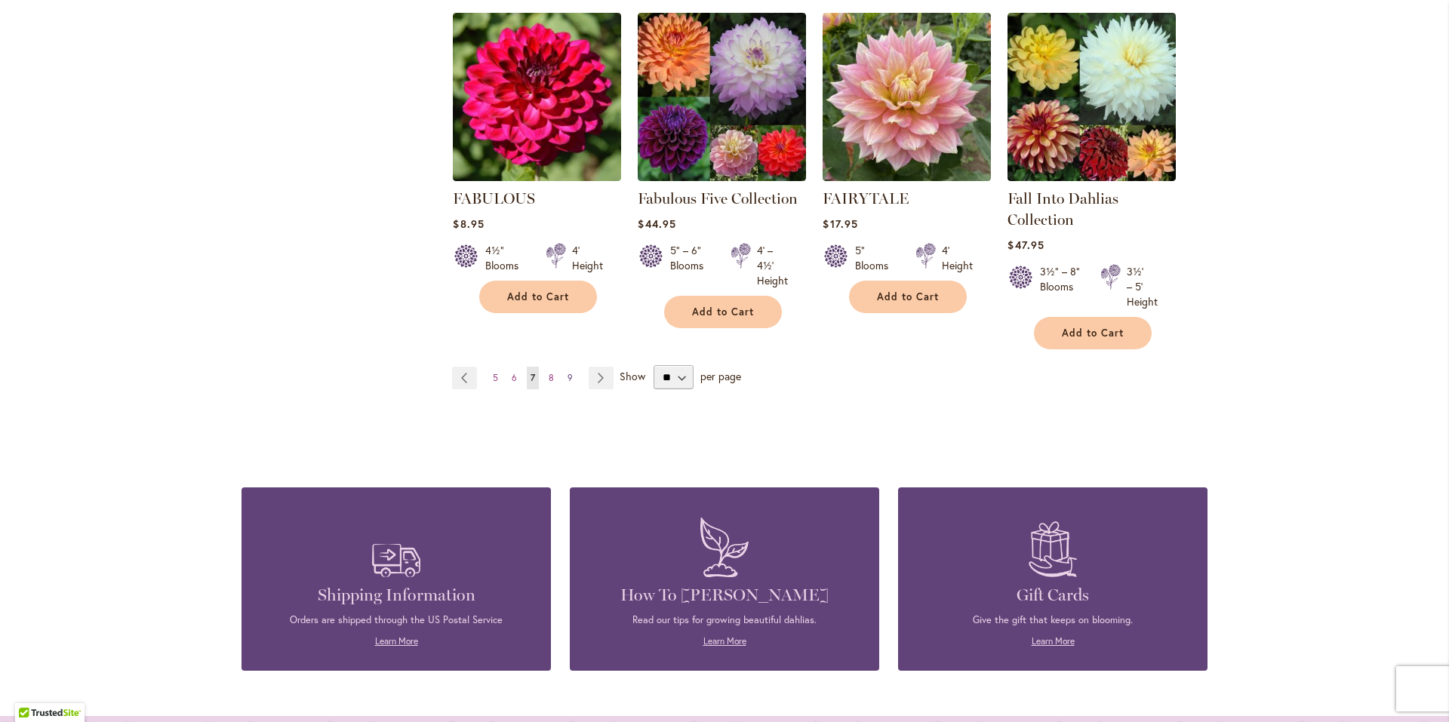
click at [564, 378] on link "Page 9" at bounding box center [570, 378] width 13 height 23
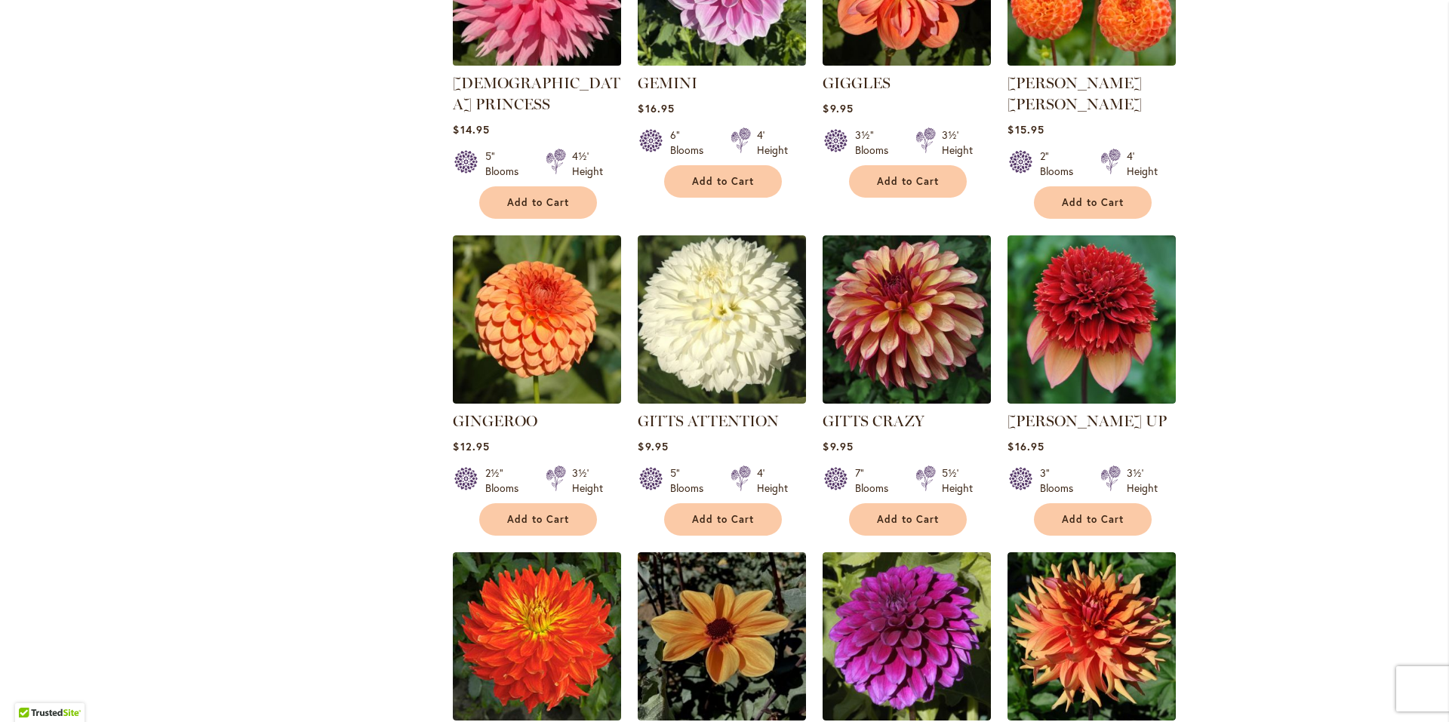
scroll to position [830, 0]
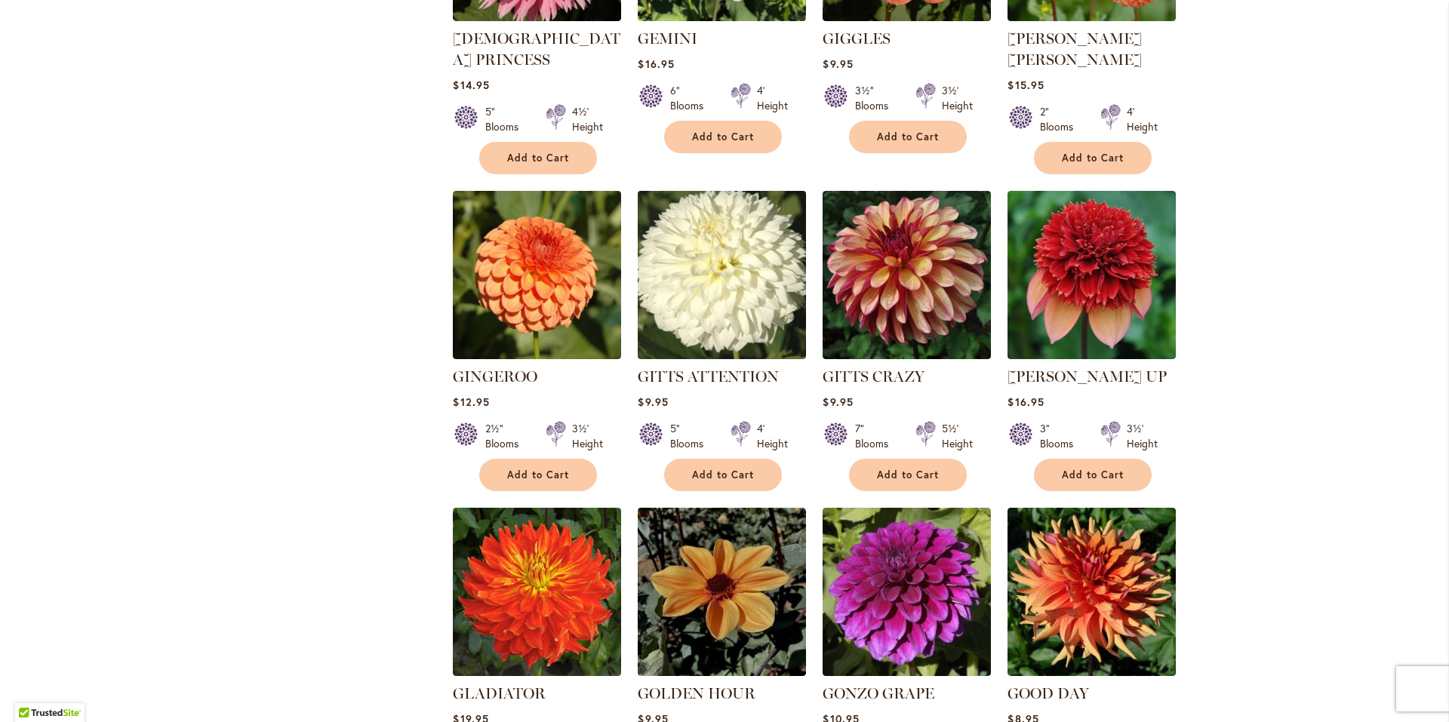
click at [741, 288] on img at bounding box center [722, 274] width 177 height 177
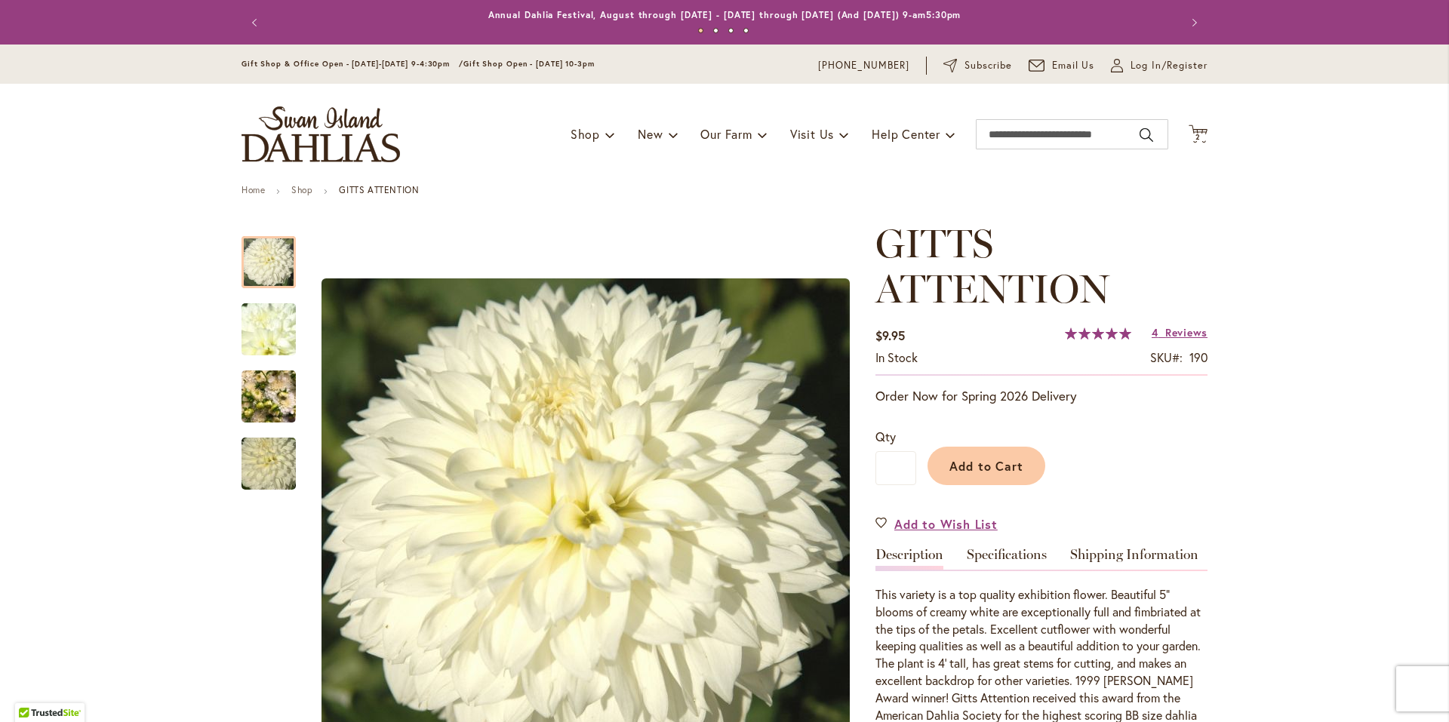
click at [1088, 335] on span "100 % of 100" at bounding box center [1098, 334] width 66 height 12
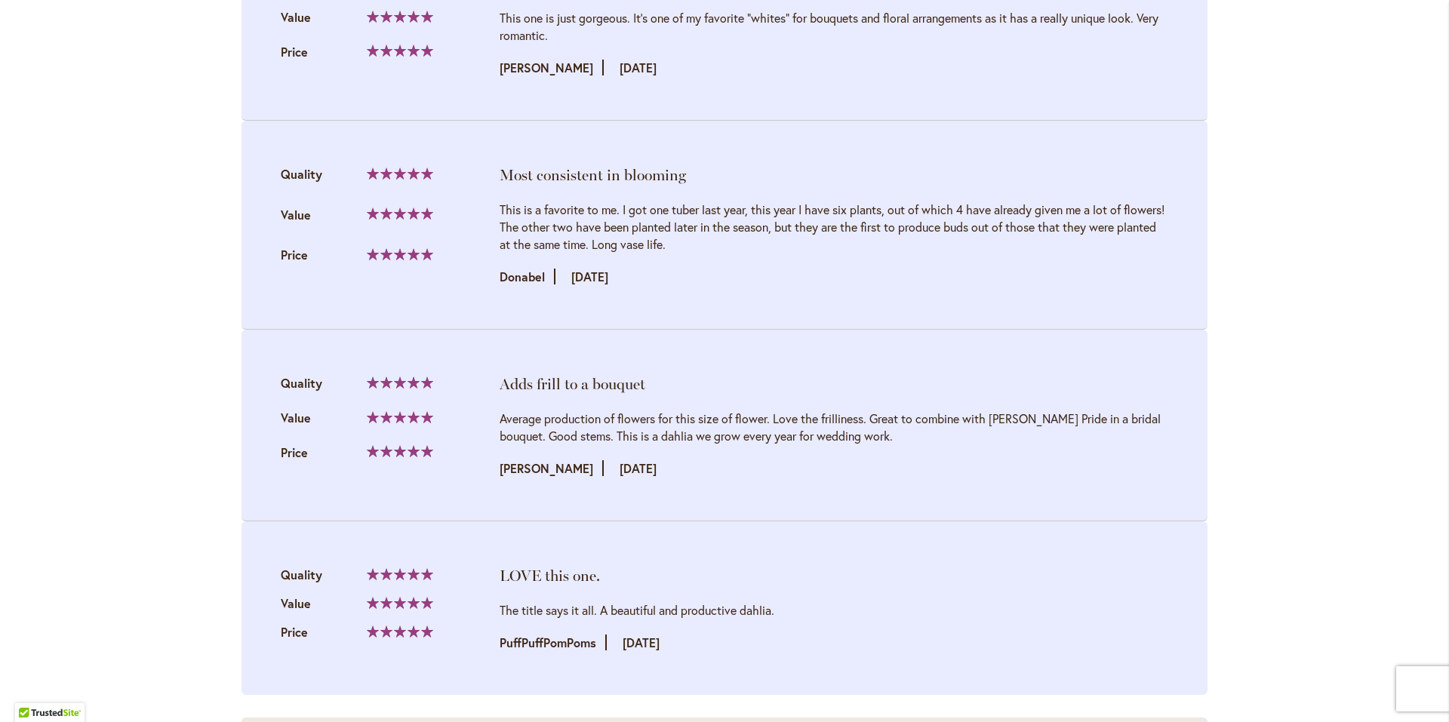
scroll to position [1509, 0]
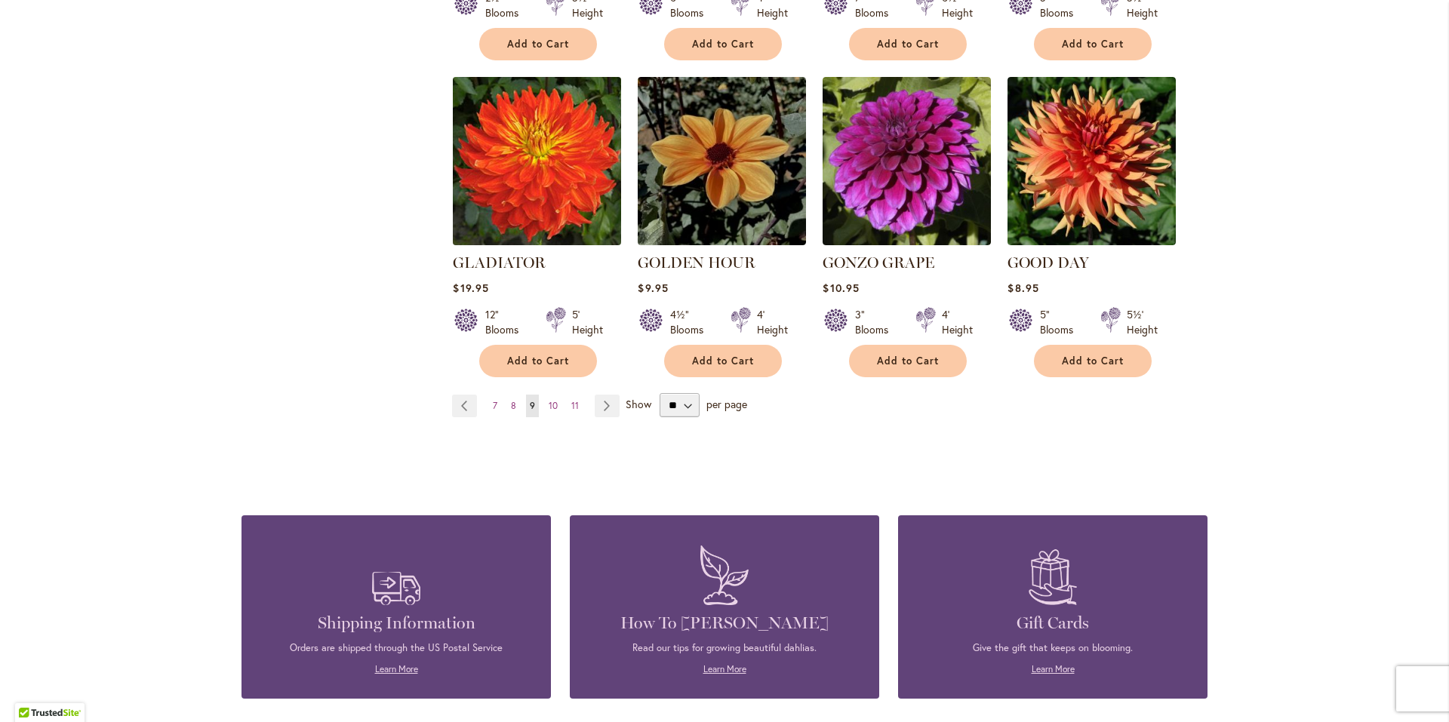
scroll to position [1283, 0]
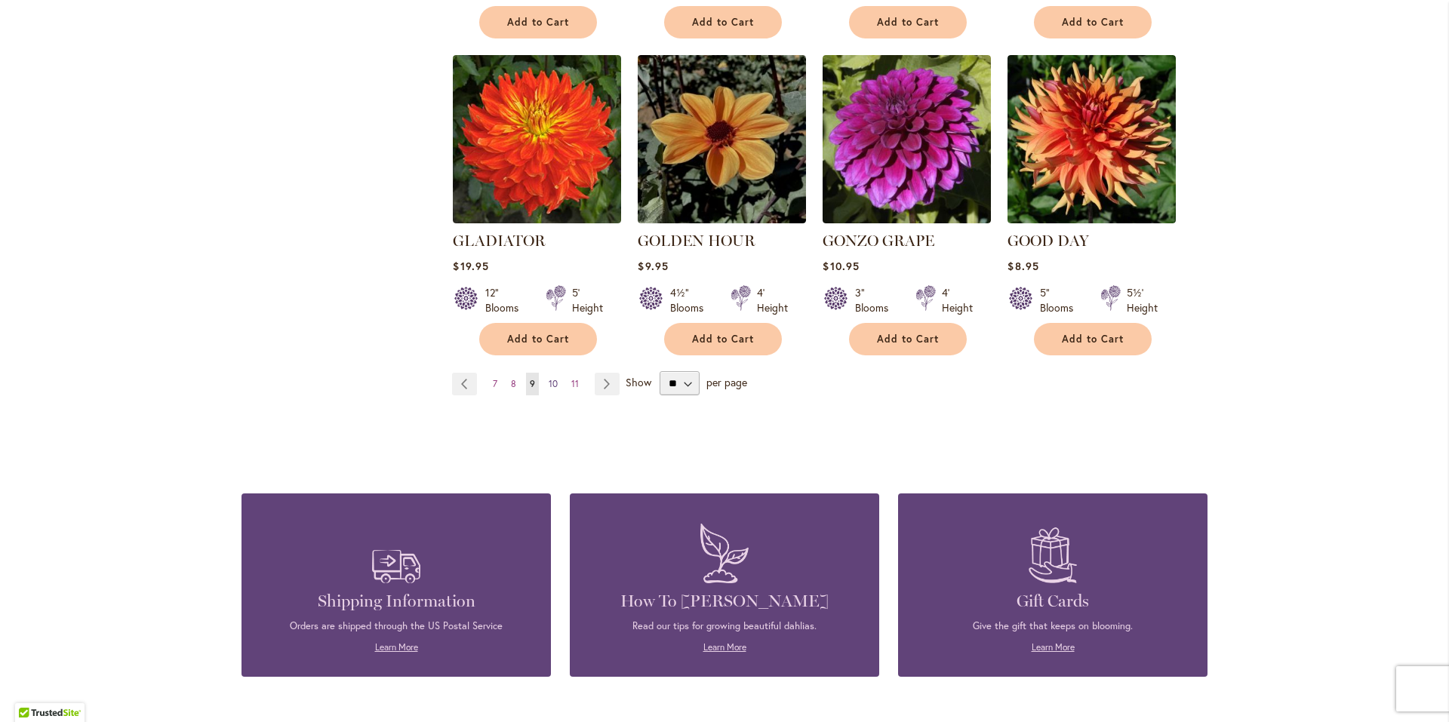
click at [550, 378] on span "10" at bounding box center [553, 383] width 9 height 11
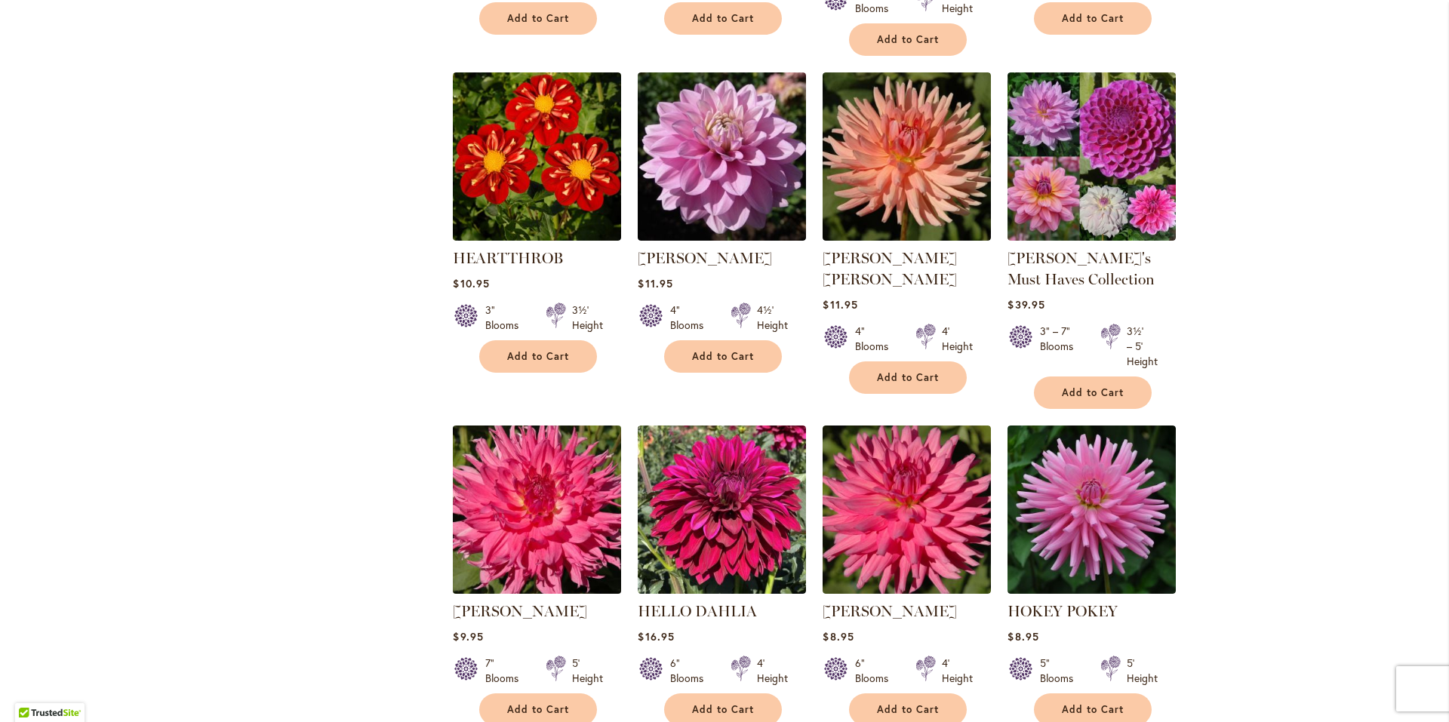
scroll to position [1057, 0]
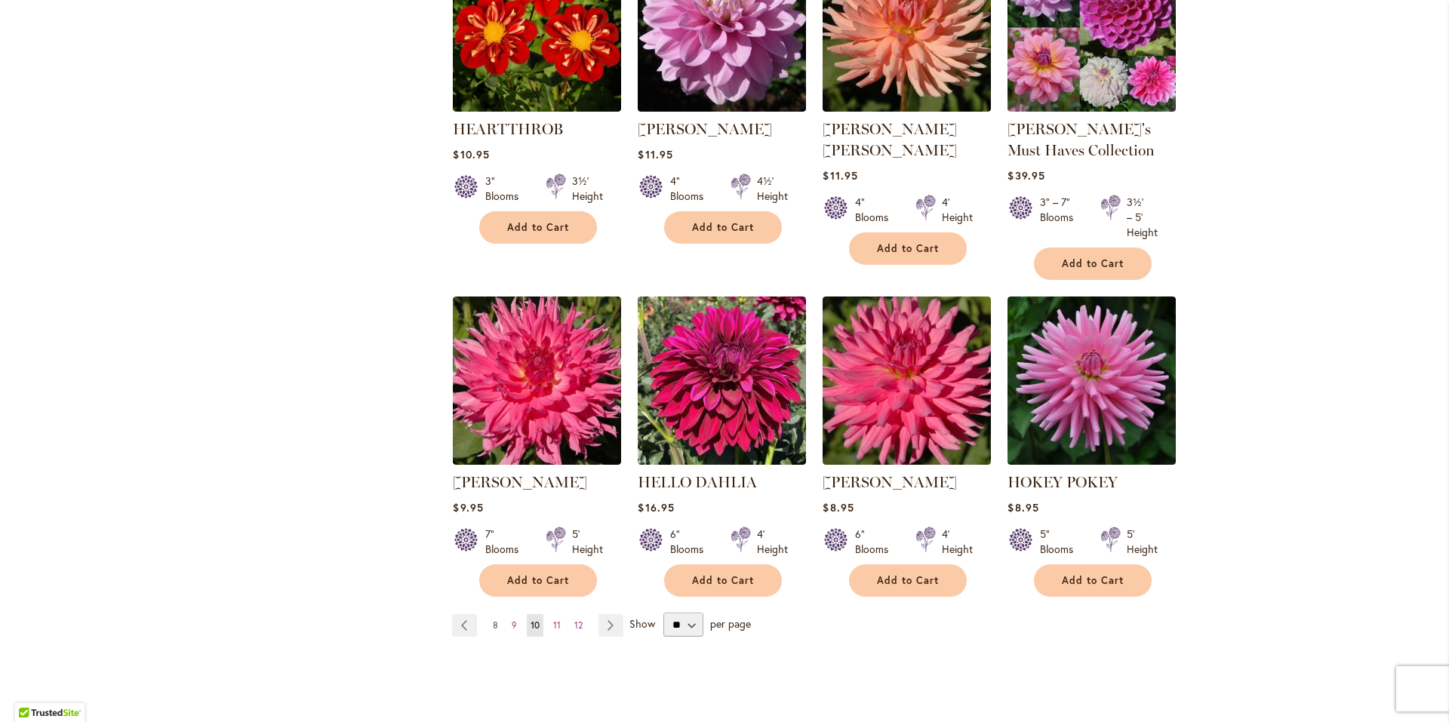
click at [493, 625] on span "8" at bounding box center [495, 625] width 5 height 11
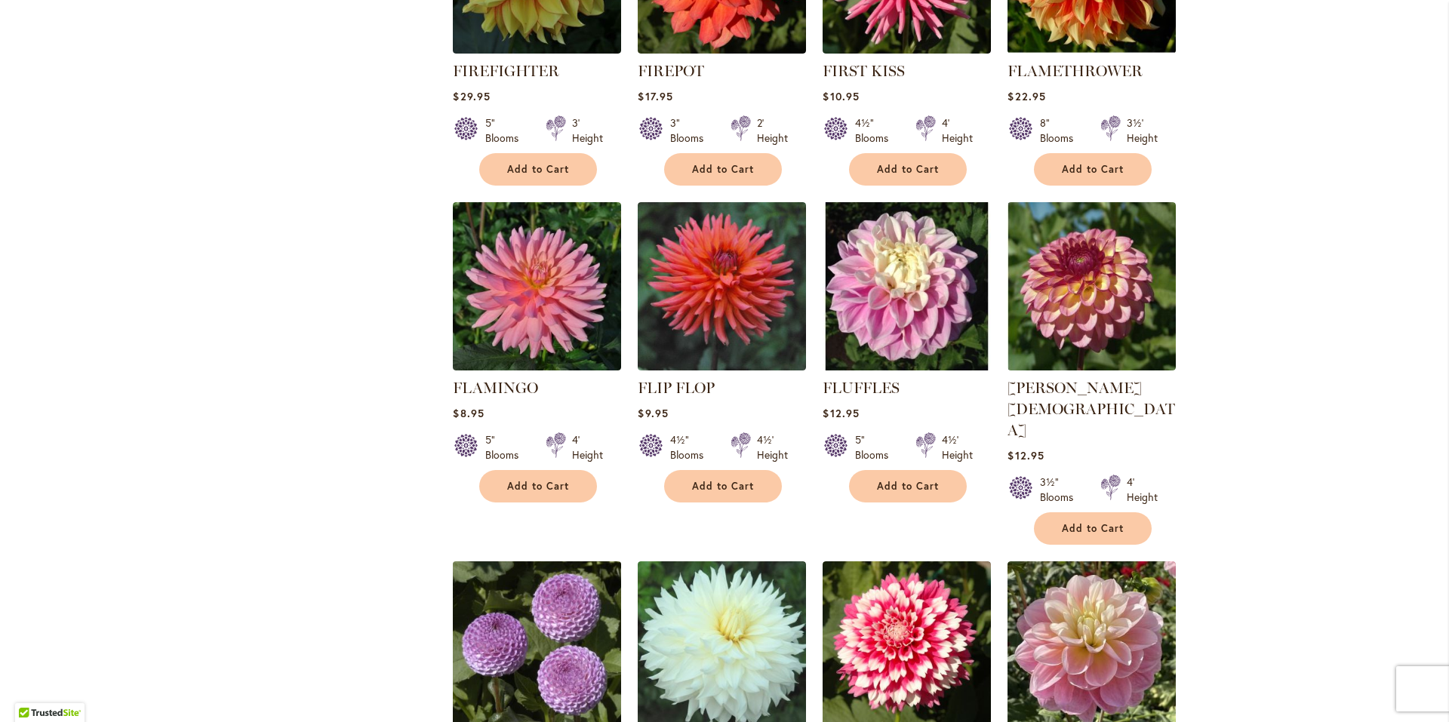
scroll to position [830, 0]
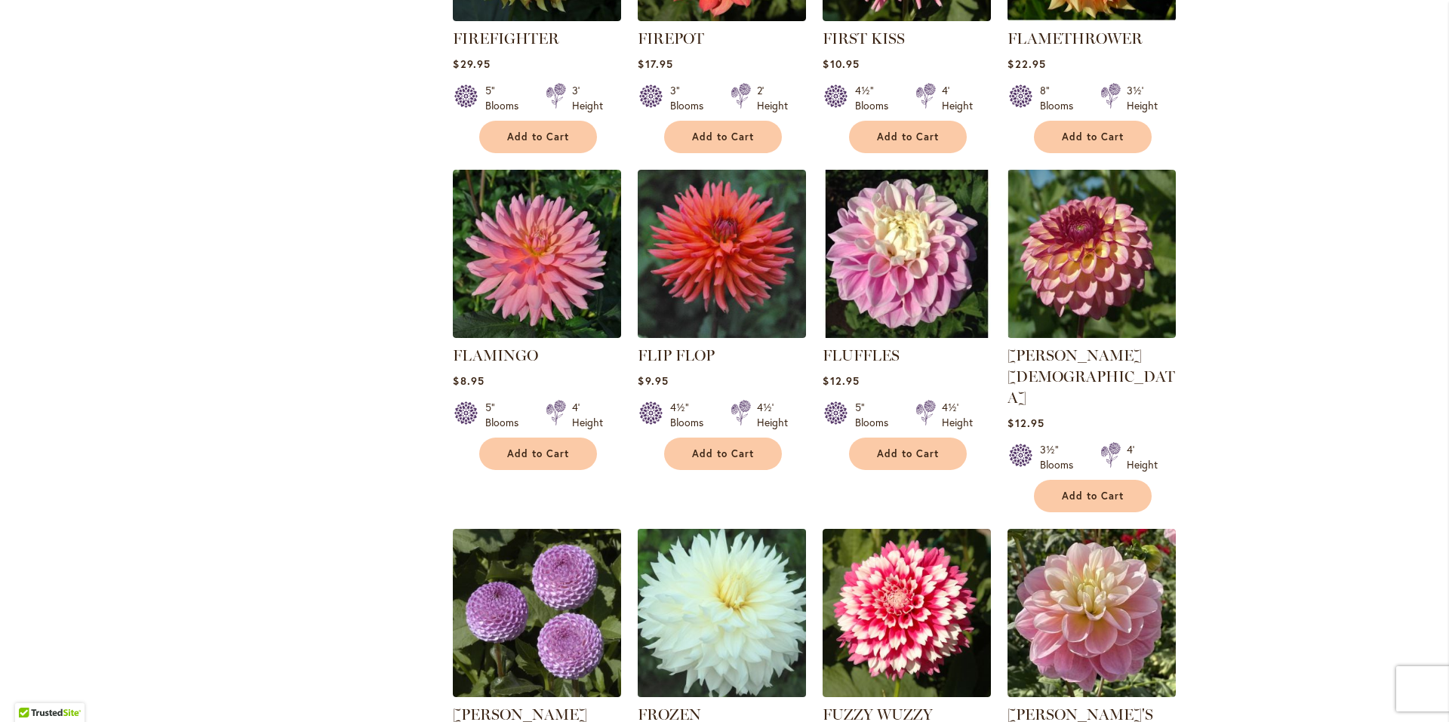
click at [700, 567] on img at bounding box center [722, 613] width 177 height 177
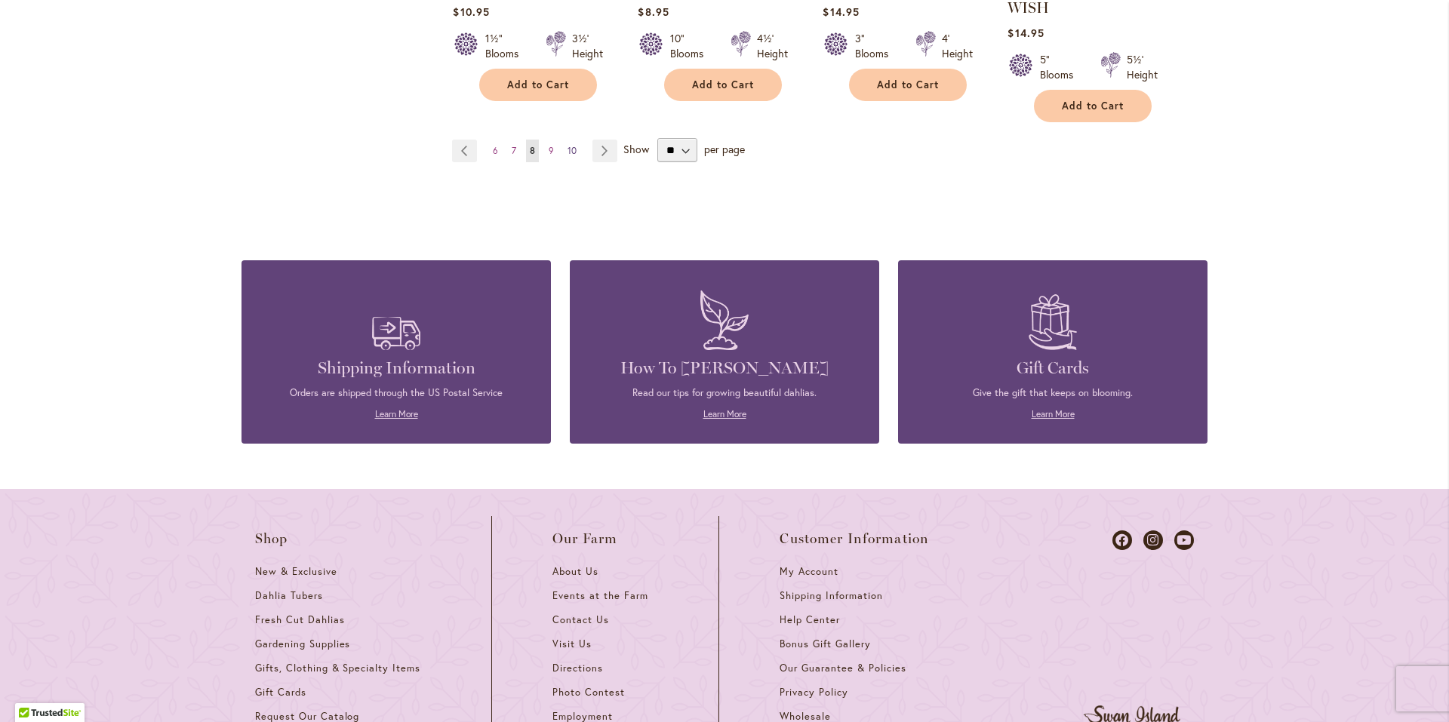
scroll to position [1585, 0]
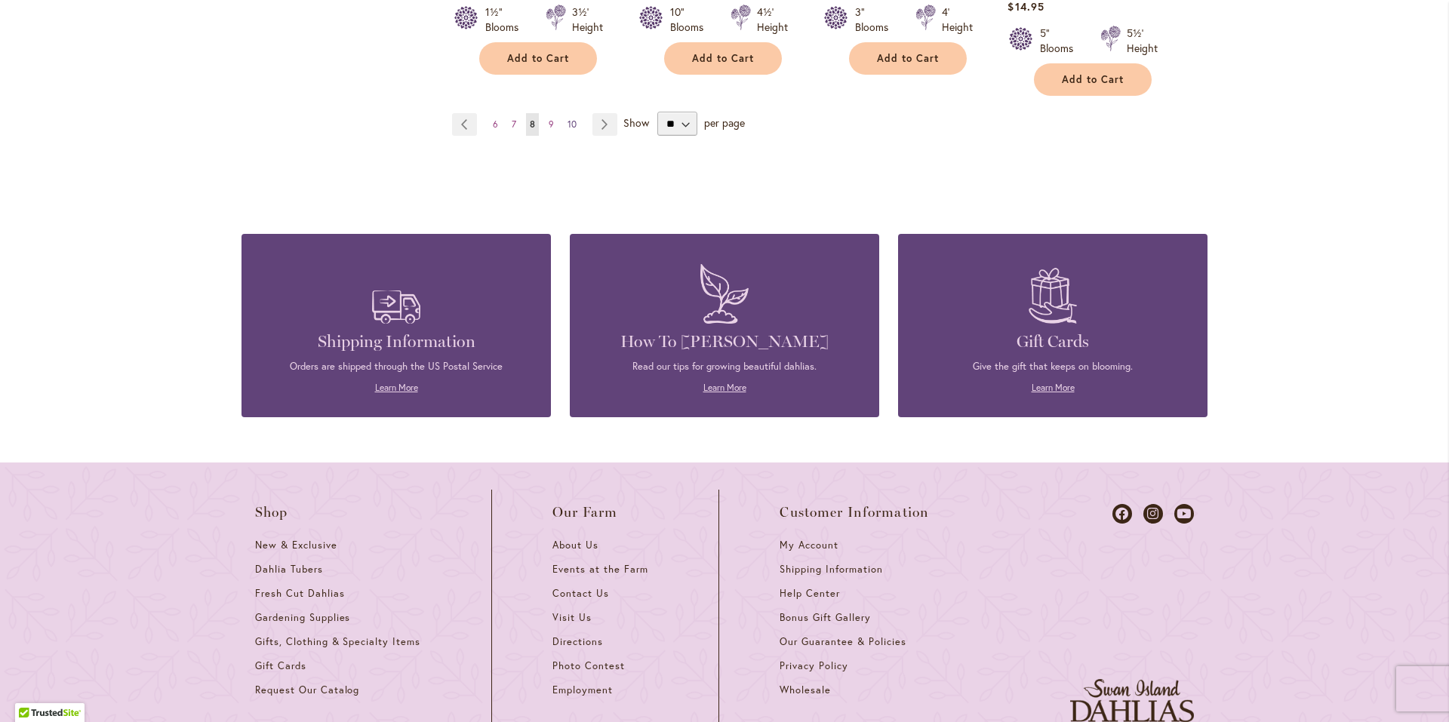
click at [568, 118] on span "10" at bounding box center [572, 123] width 9 height 11
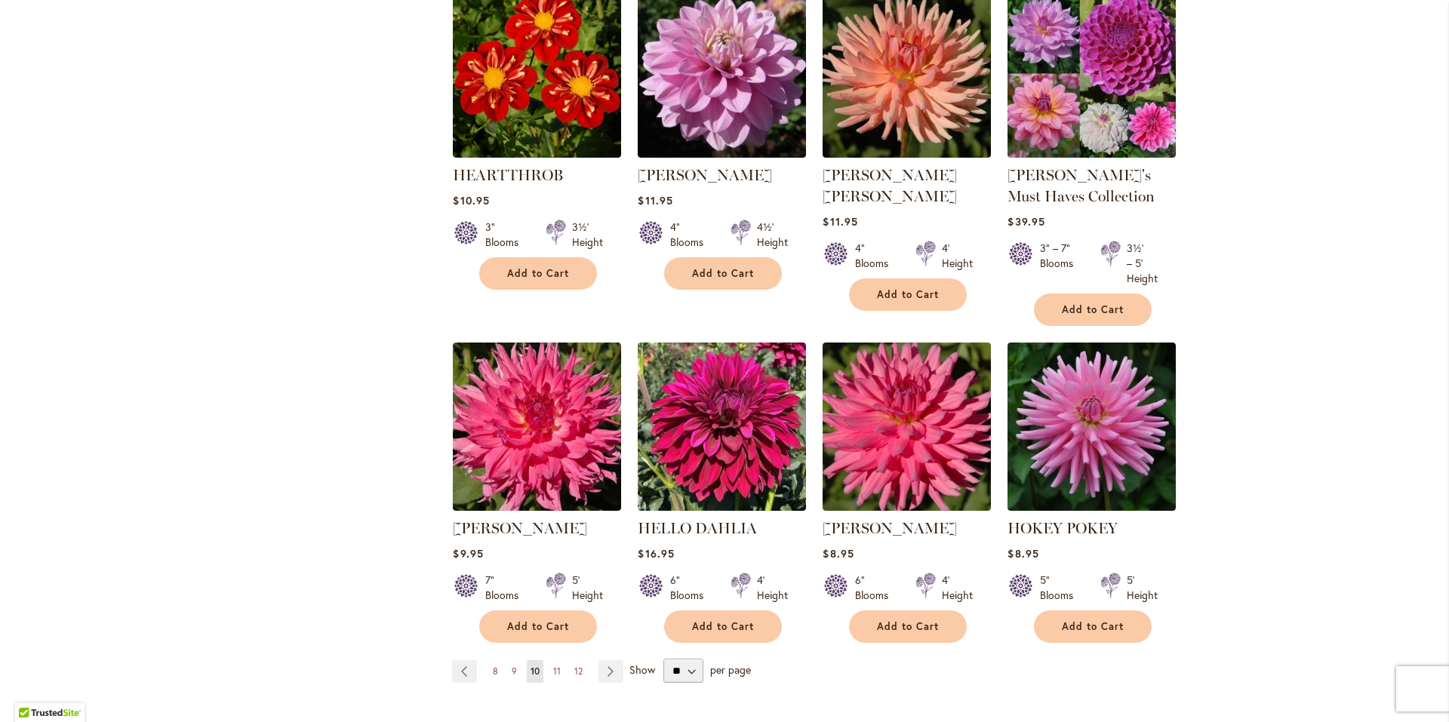
scroll to position [1283, 0]
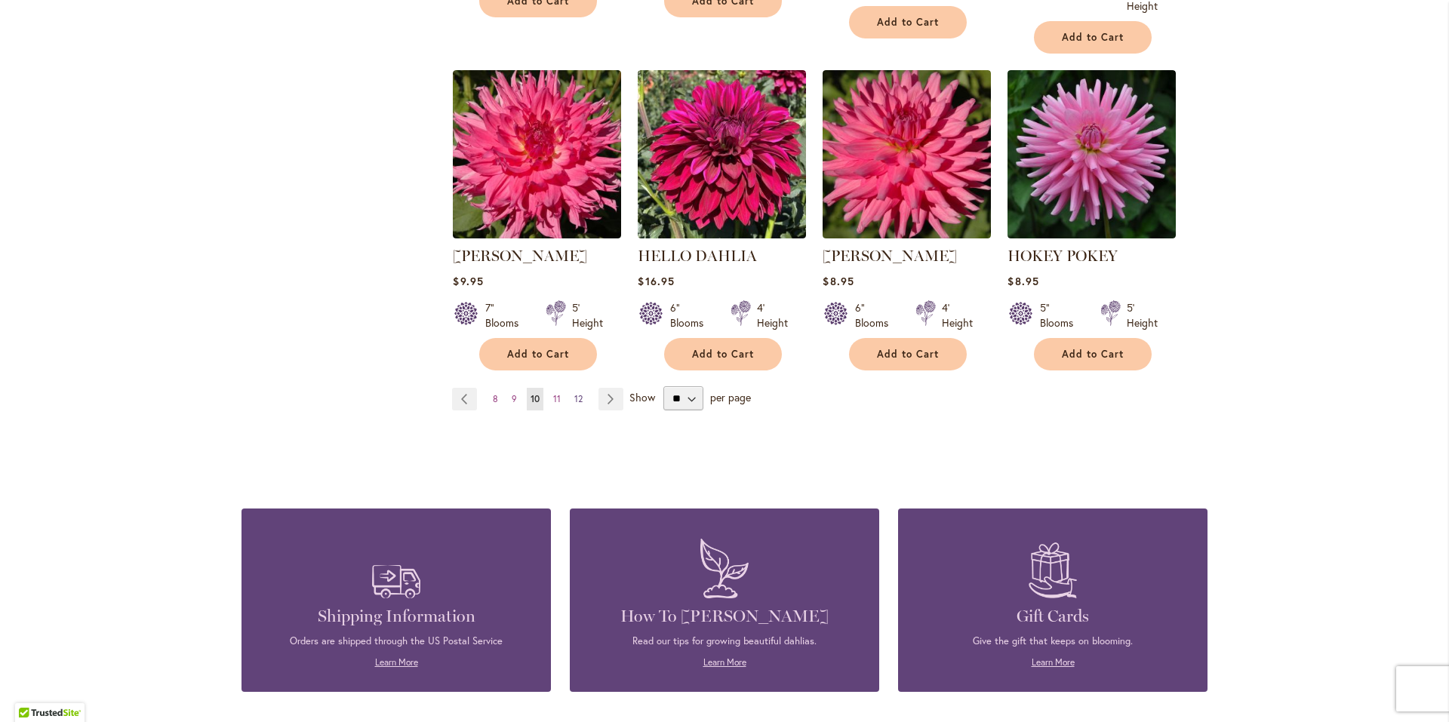
click at [574, 400] on span "12" at bounding box center [578, 398] width 8 height 11
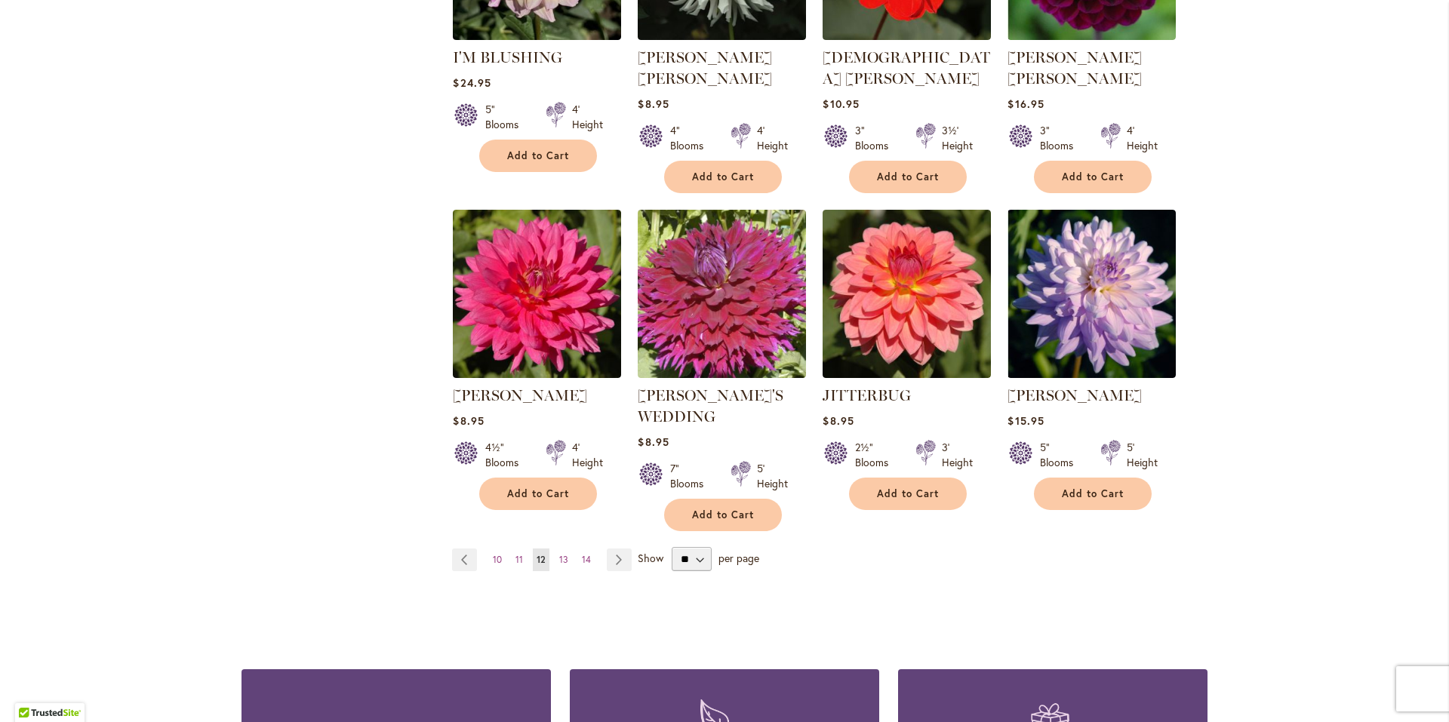
scroll to position [1132, 0]
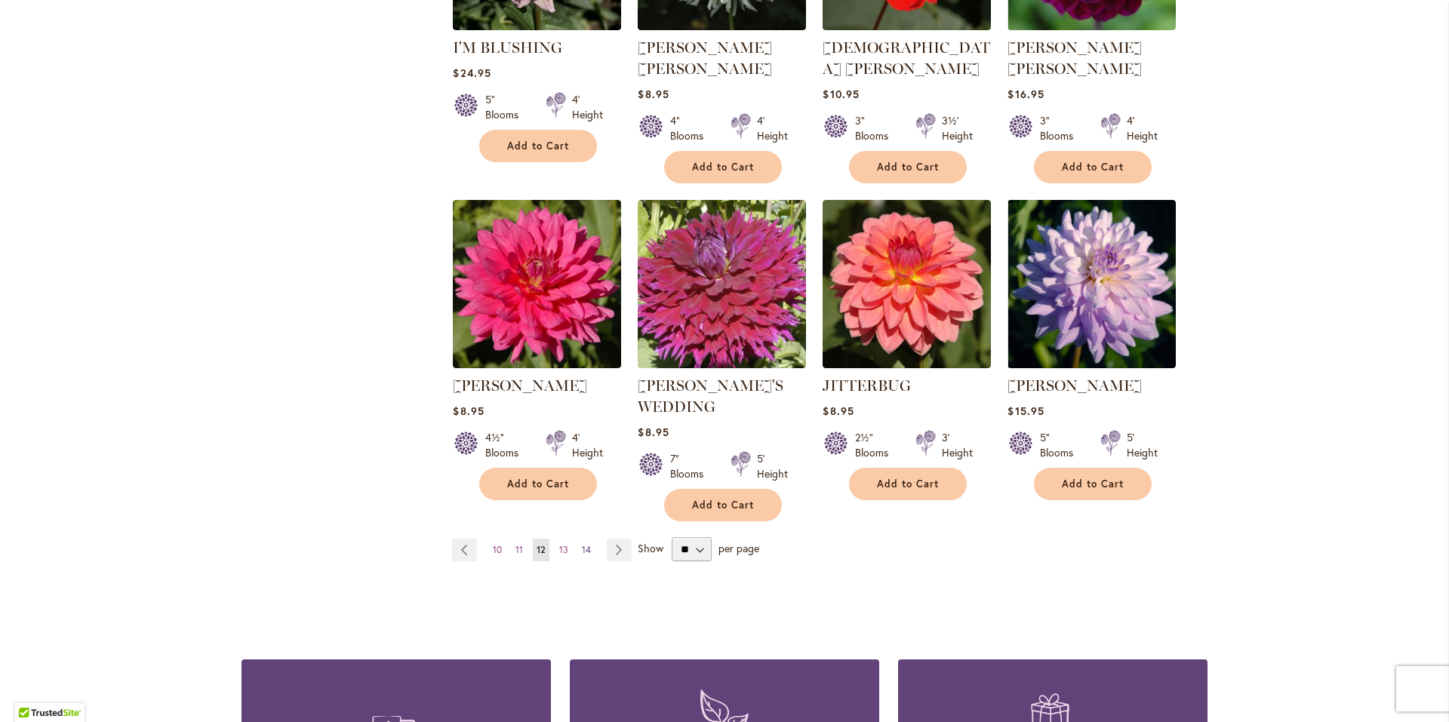
click at [582, 544] on span "14" at bounding box center [586, 549] width 9 height 11
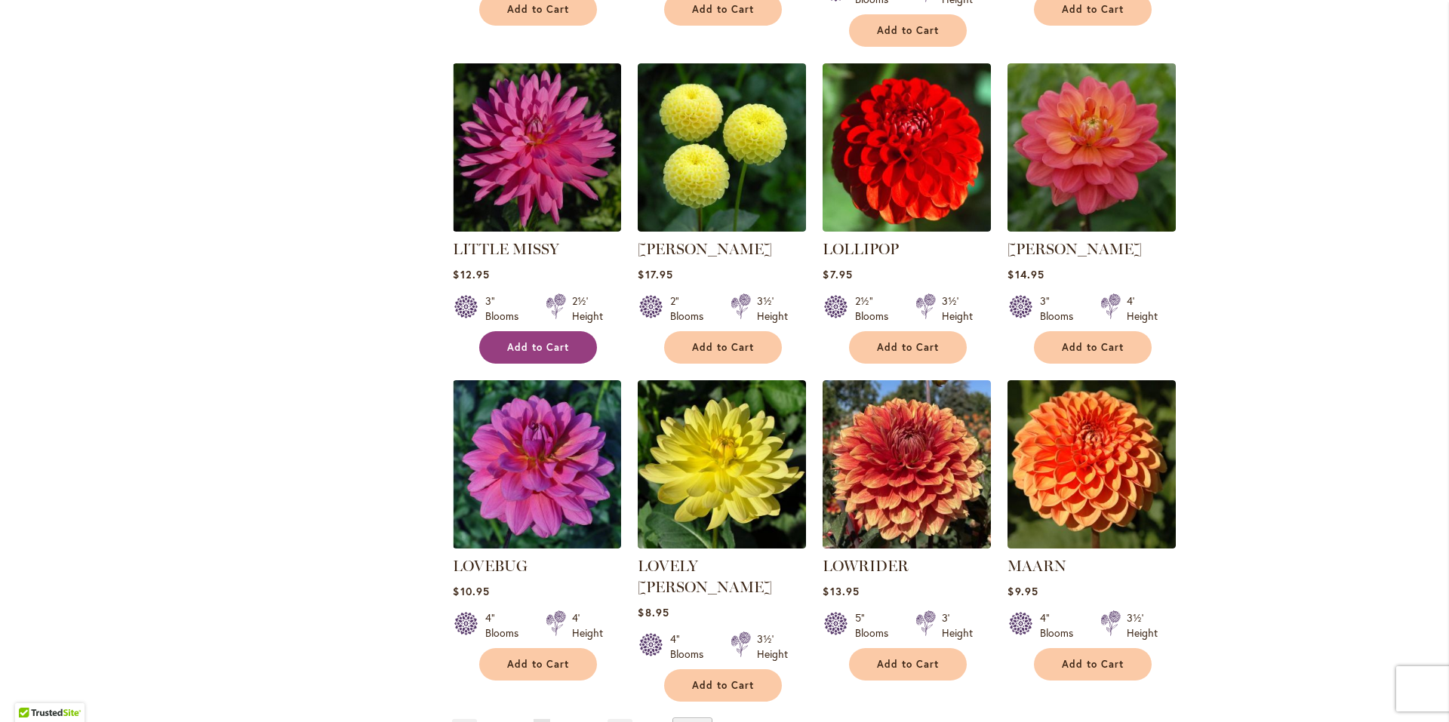
scroll to position [1057, 0]
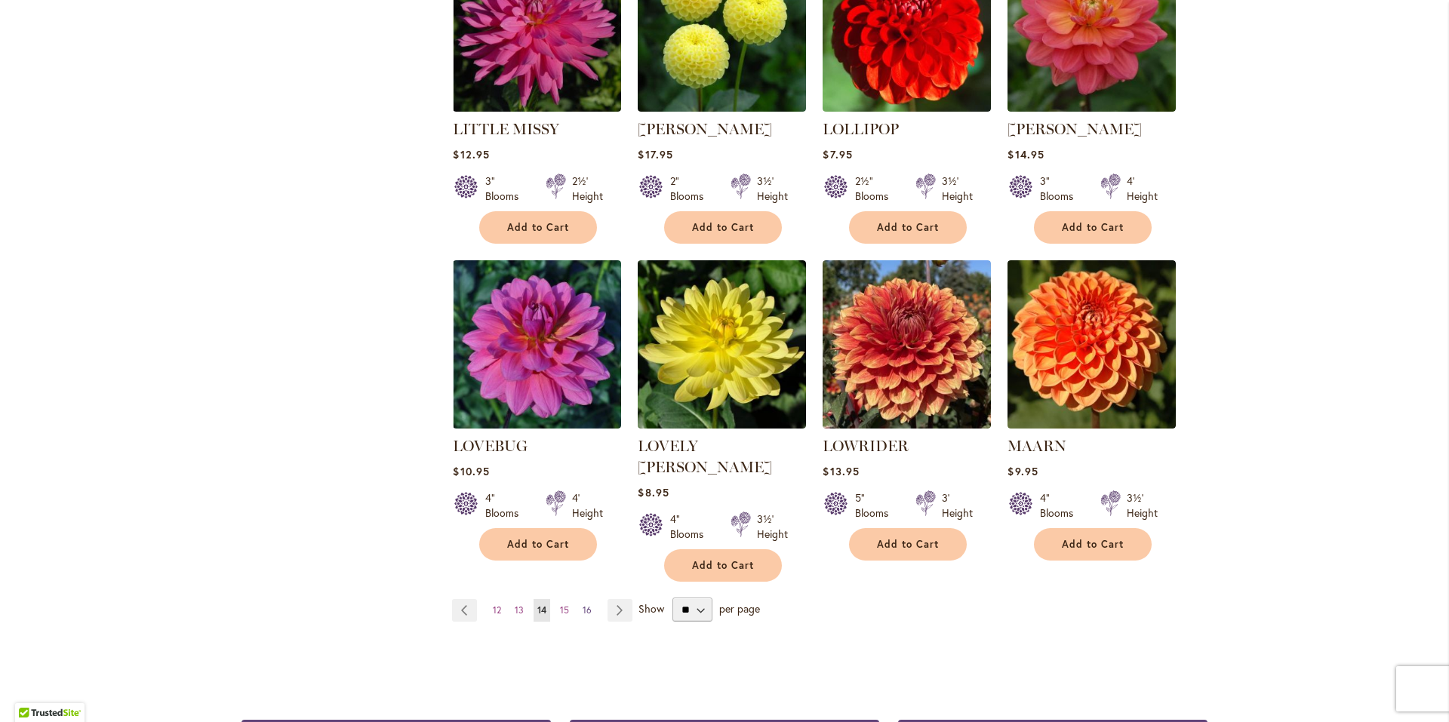
click at [585, 605] on span "16" at bounding box center [587, 610] width 9 height 11
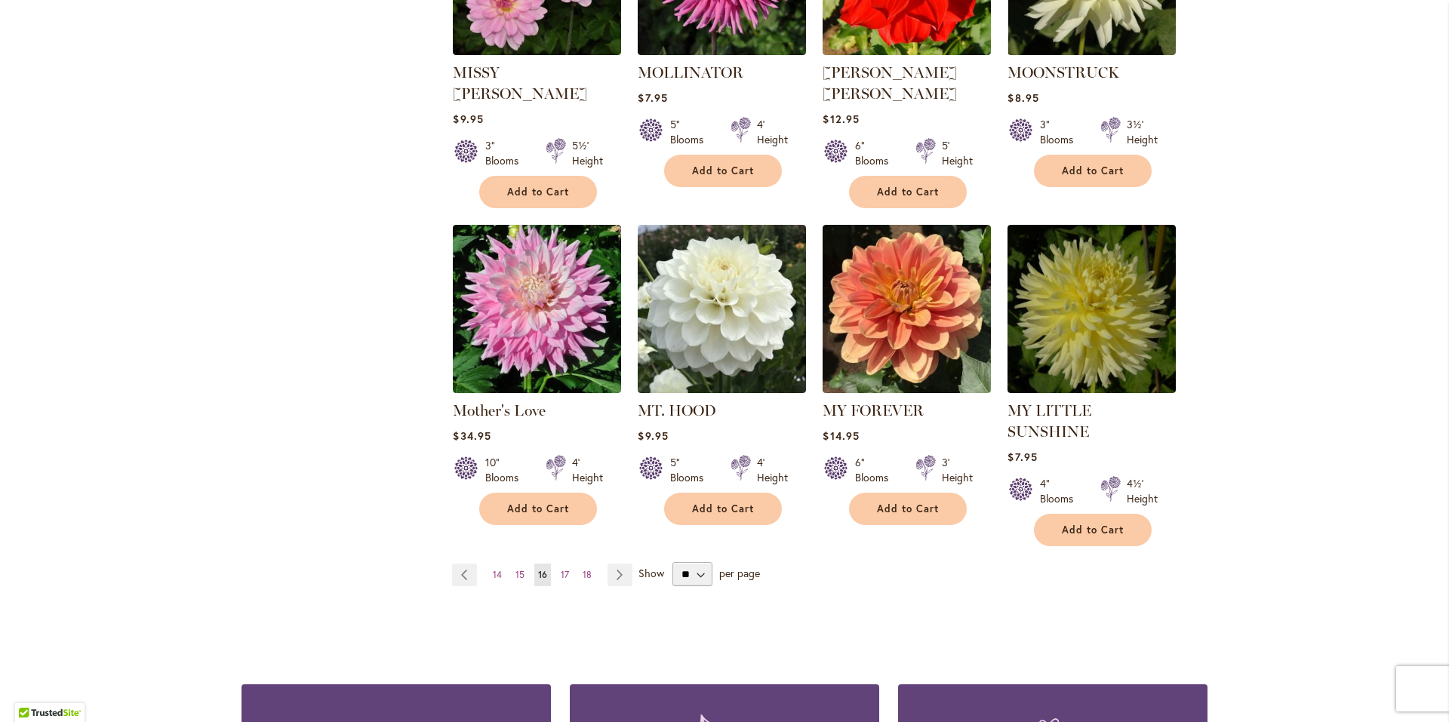
scroll to position [1132, 0]
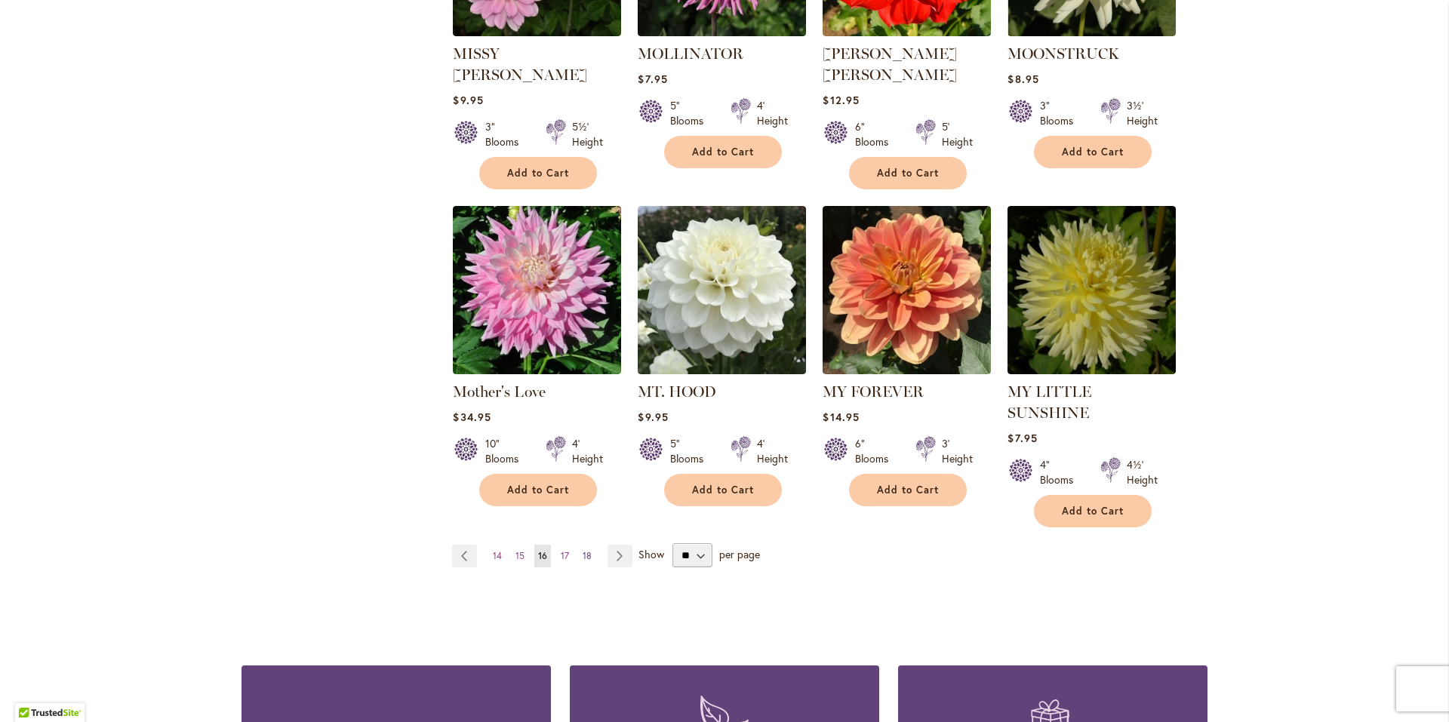
click at [583, 550] on span "18" at bounding box center [587, 555] width 9 height 11
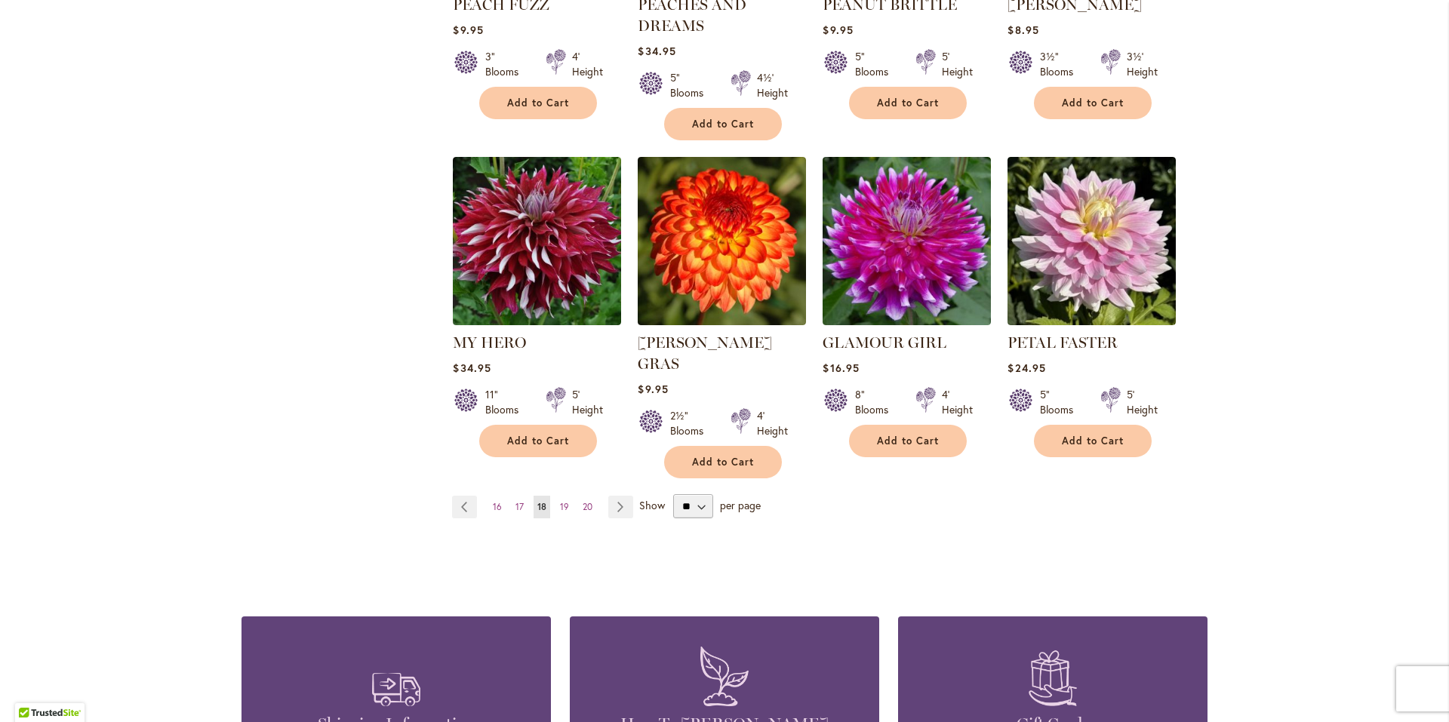
scroll to position [1208, 0]
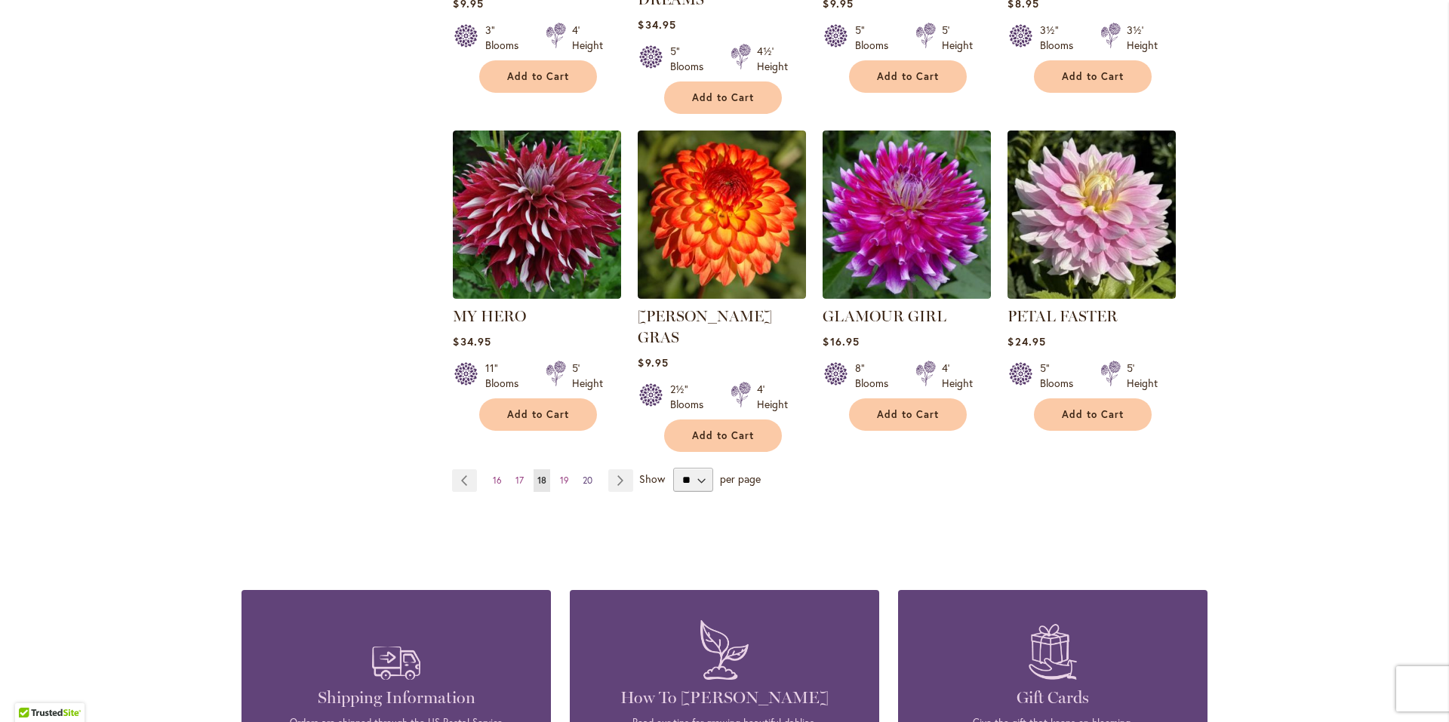
click at [583, 475] on span "20" at bounding box center [588, 480] width 10 height 11
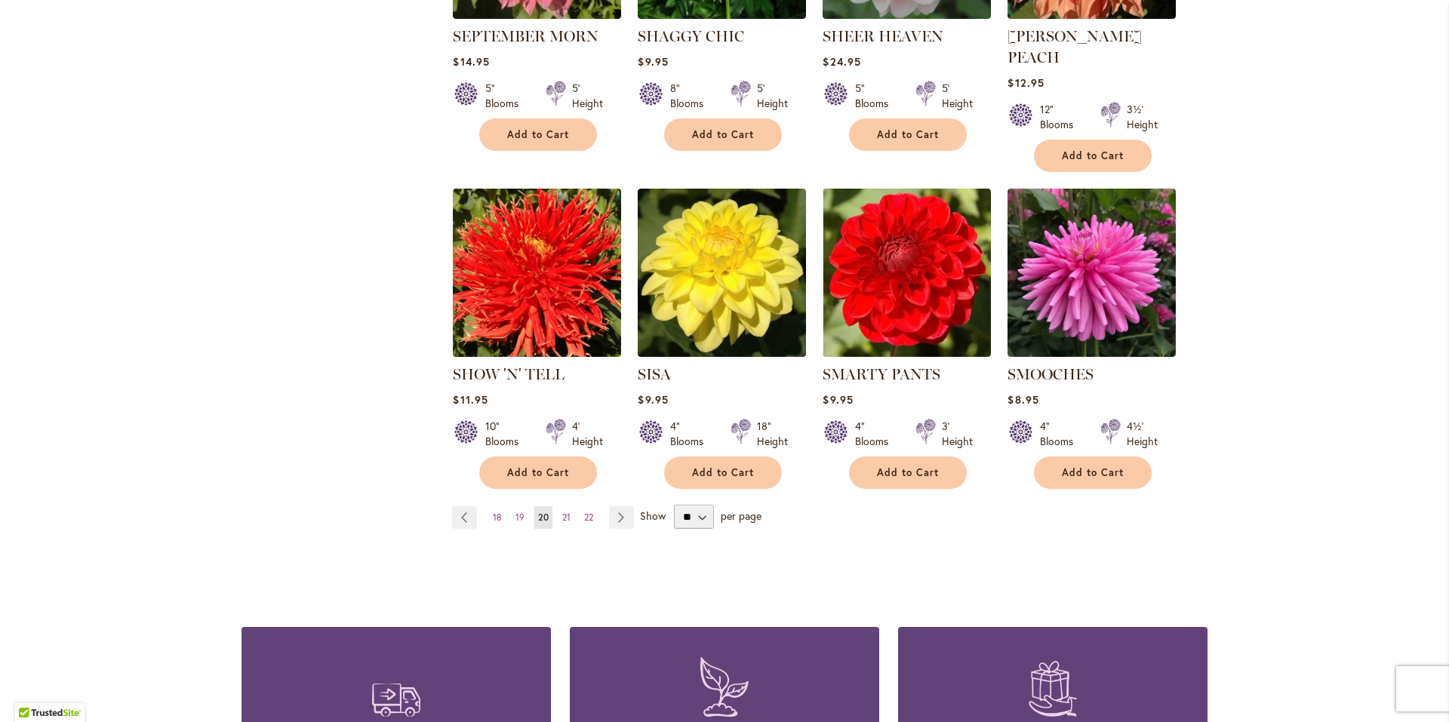
scroll to position [1132, 0]
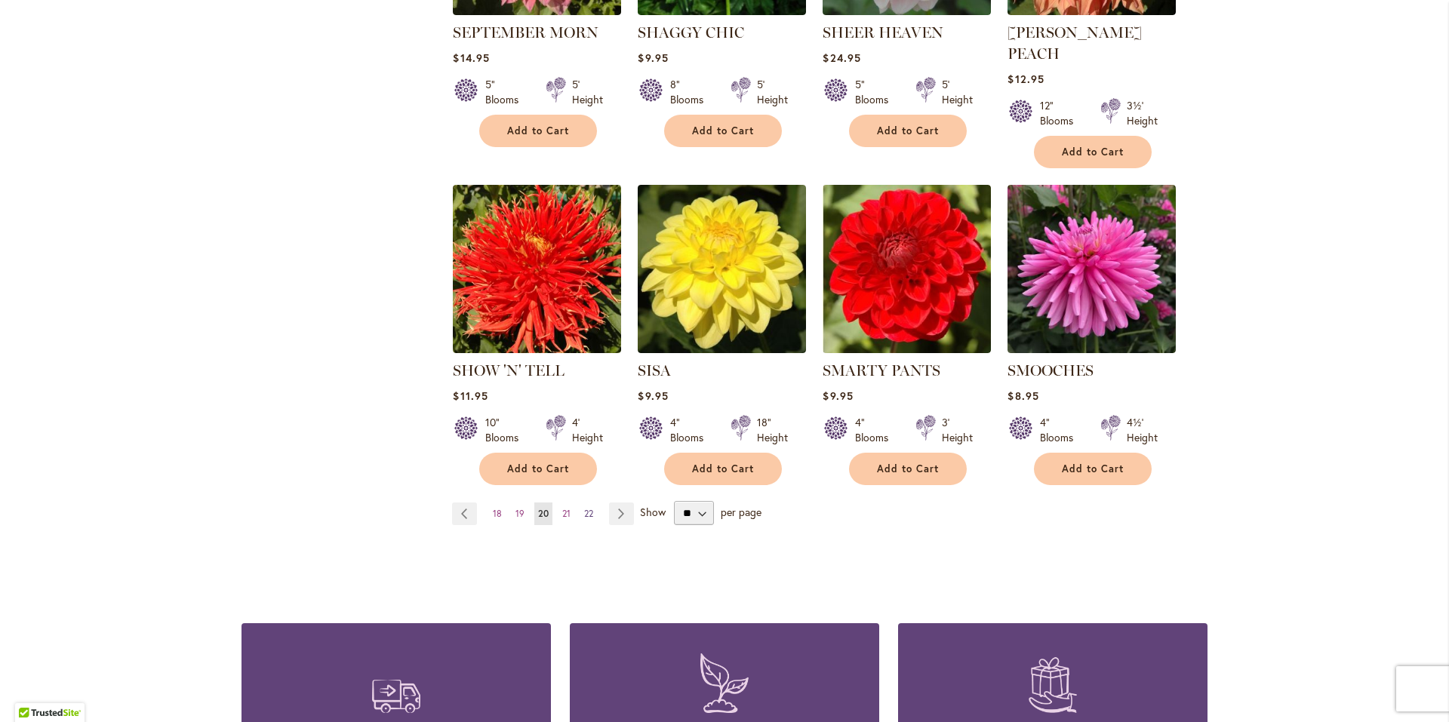
click at [584, 508] on span "22" at bounding box center [588, 513] width 9 height 11
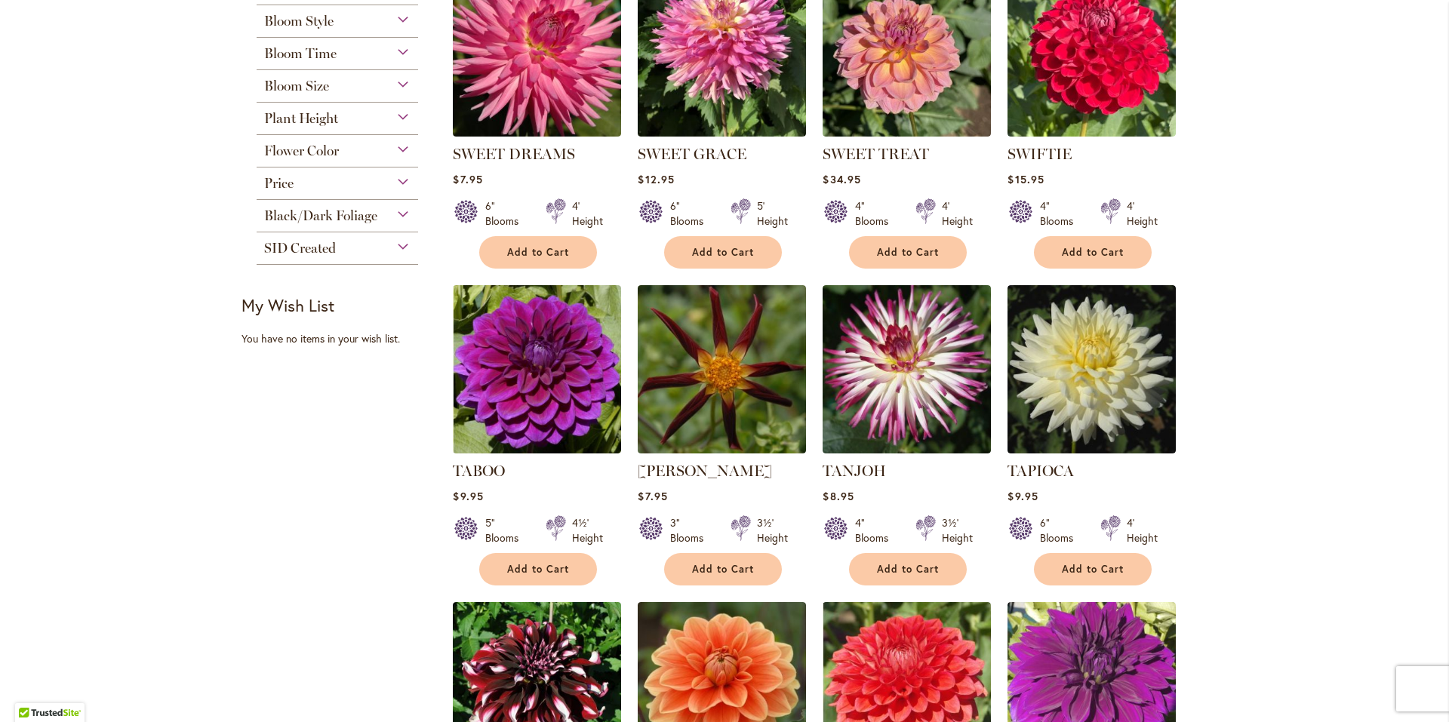
scroll to position [377, 0]
click at [912, 571] on span "Add to Cart" at bounding box center [908, 568] width 62 height 13
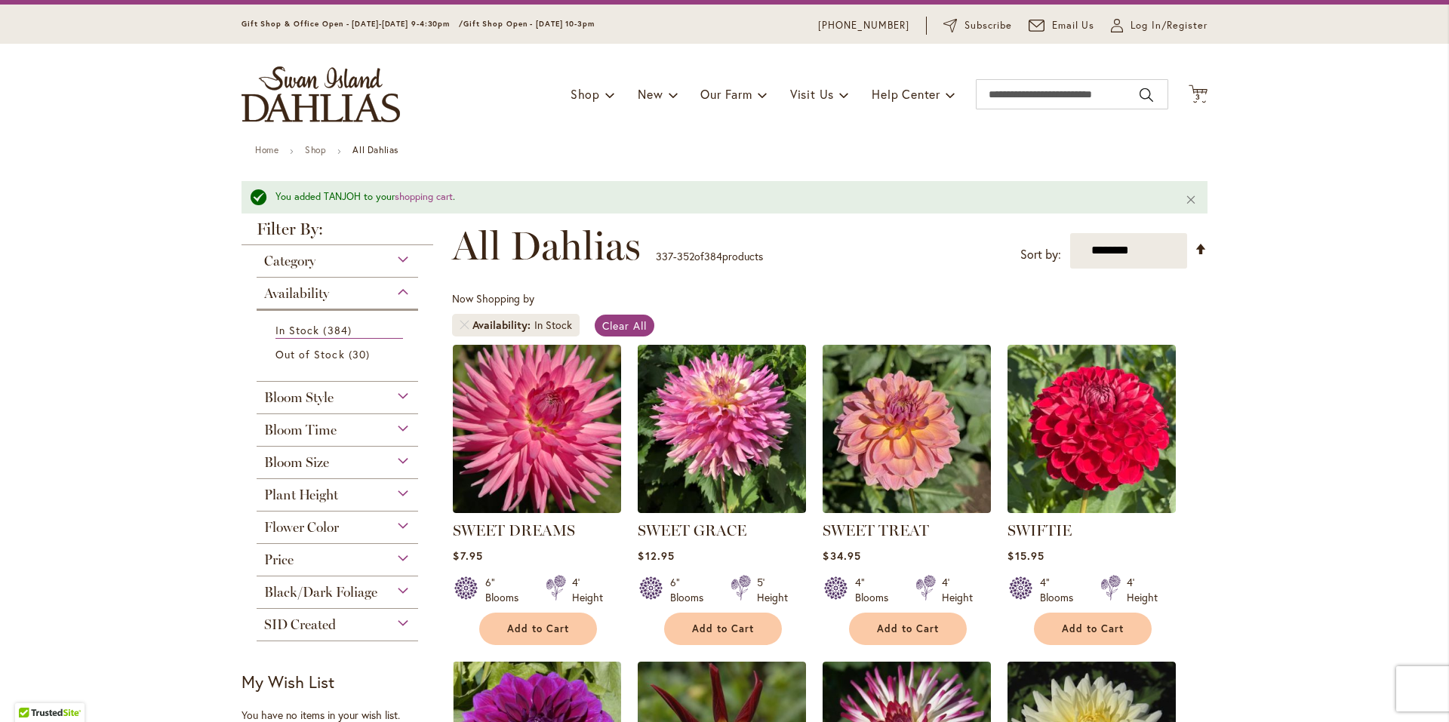
scroll to position [0, 0]
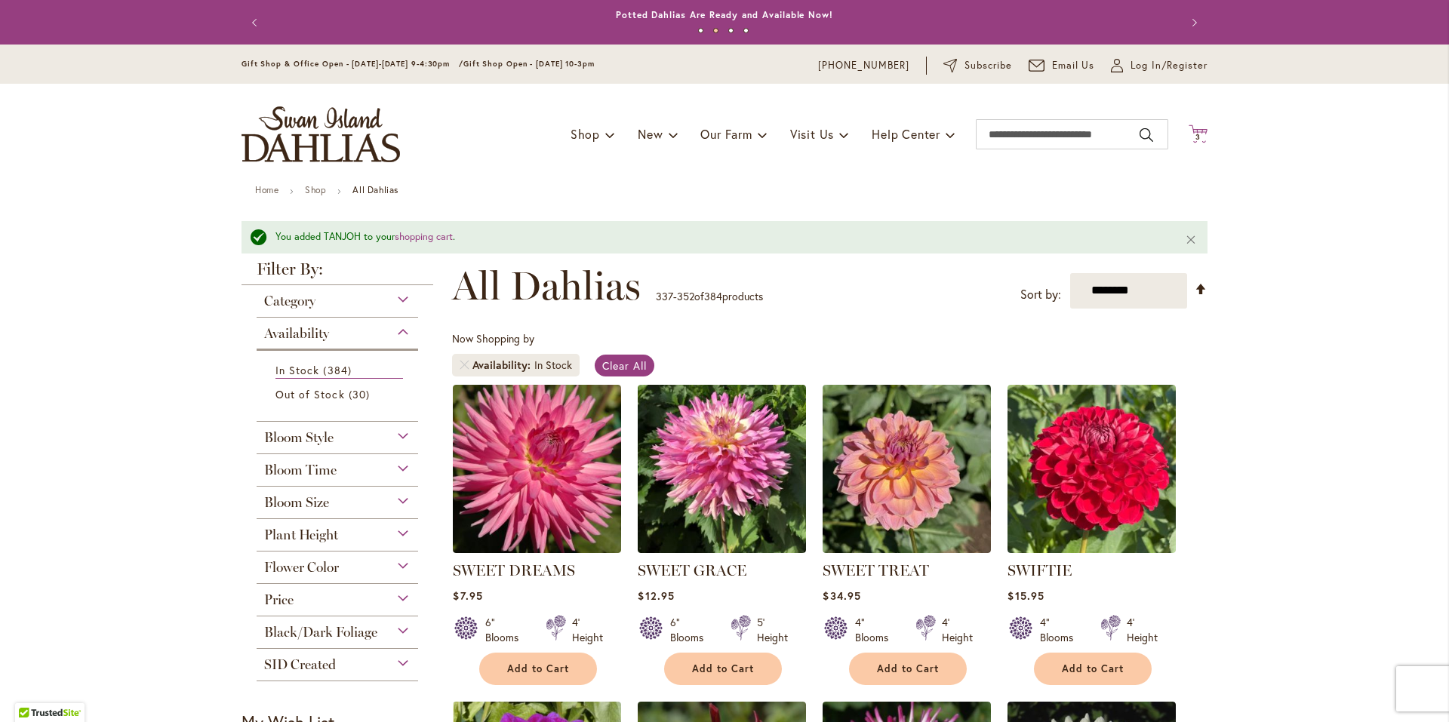
click at [1195, 134] on span "3" at bounding box center [1197, 137] width 5 height 10
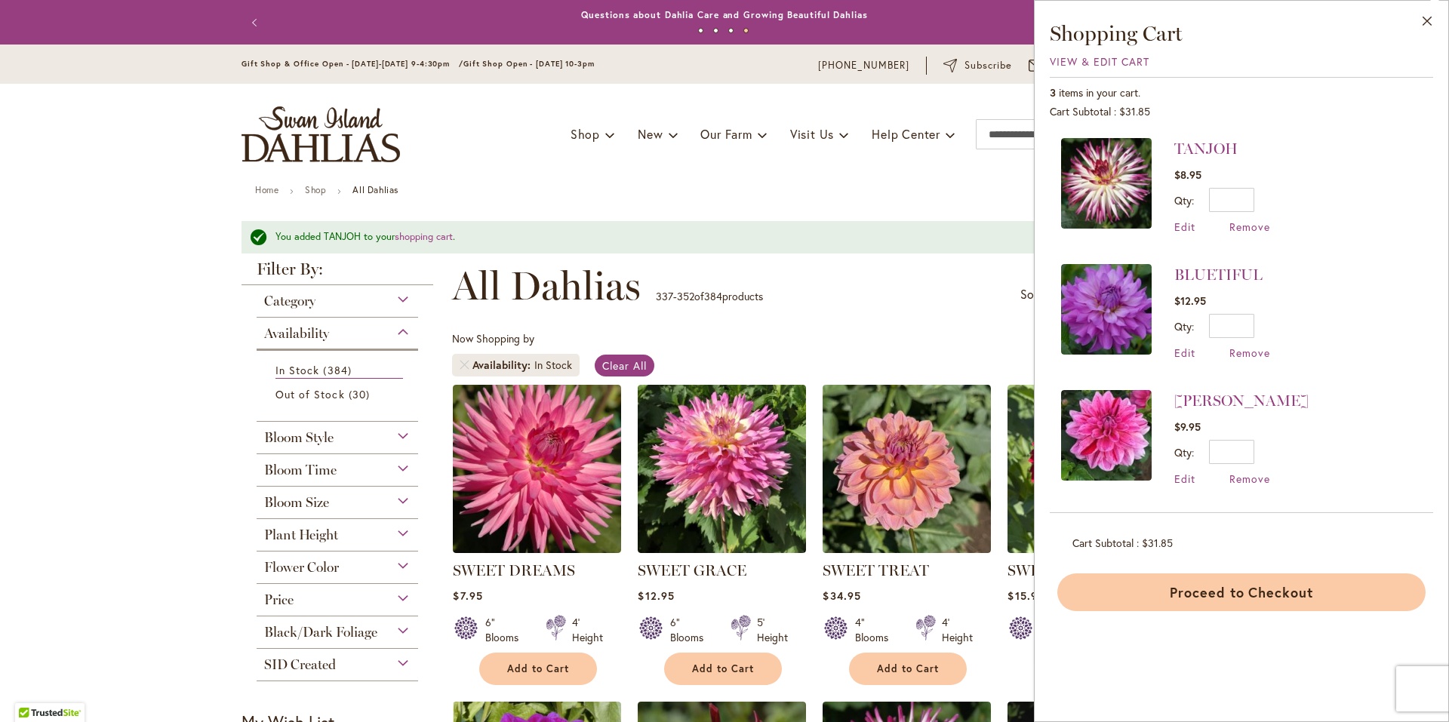
click at [1192, 591] on button "Proceed to Checkout" at bounding box center [1241, 593] width 368 height 38
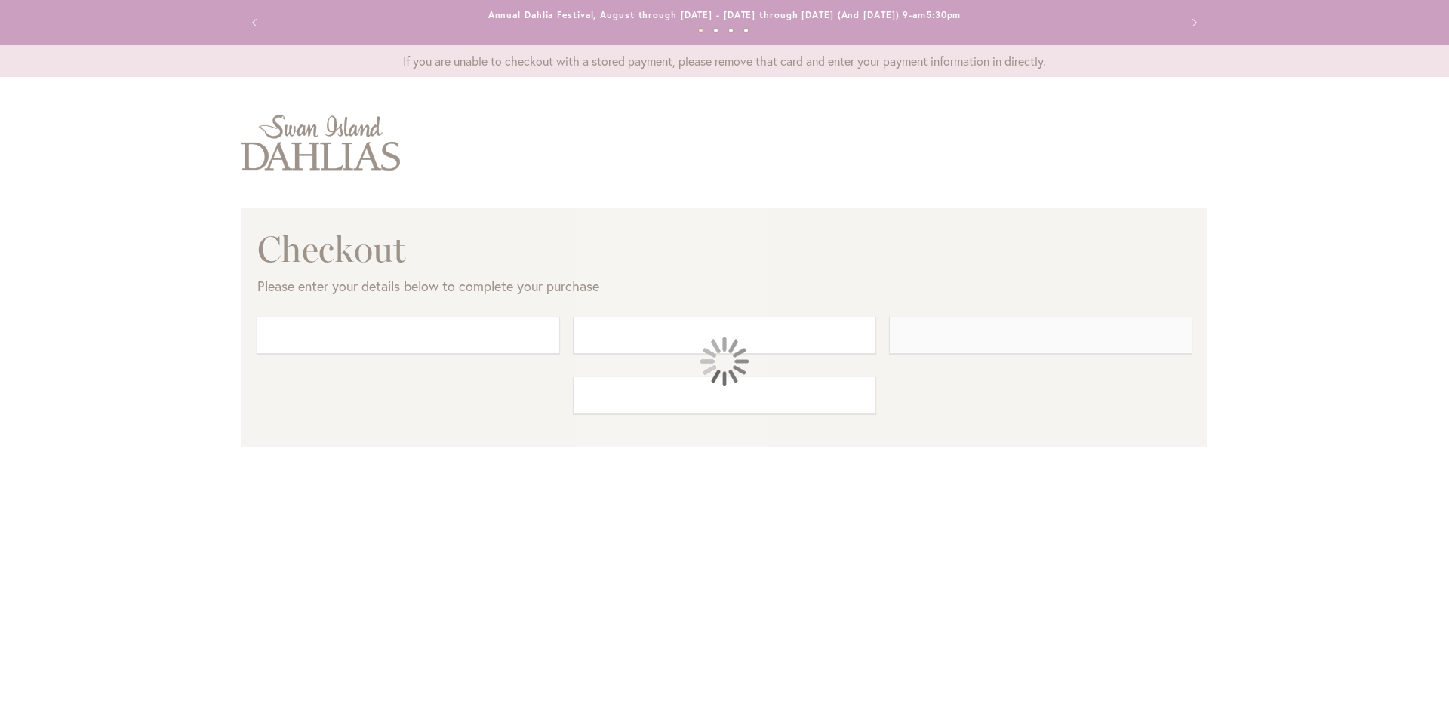
select select "**"
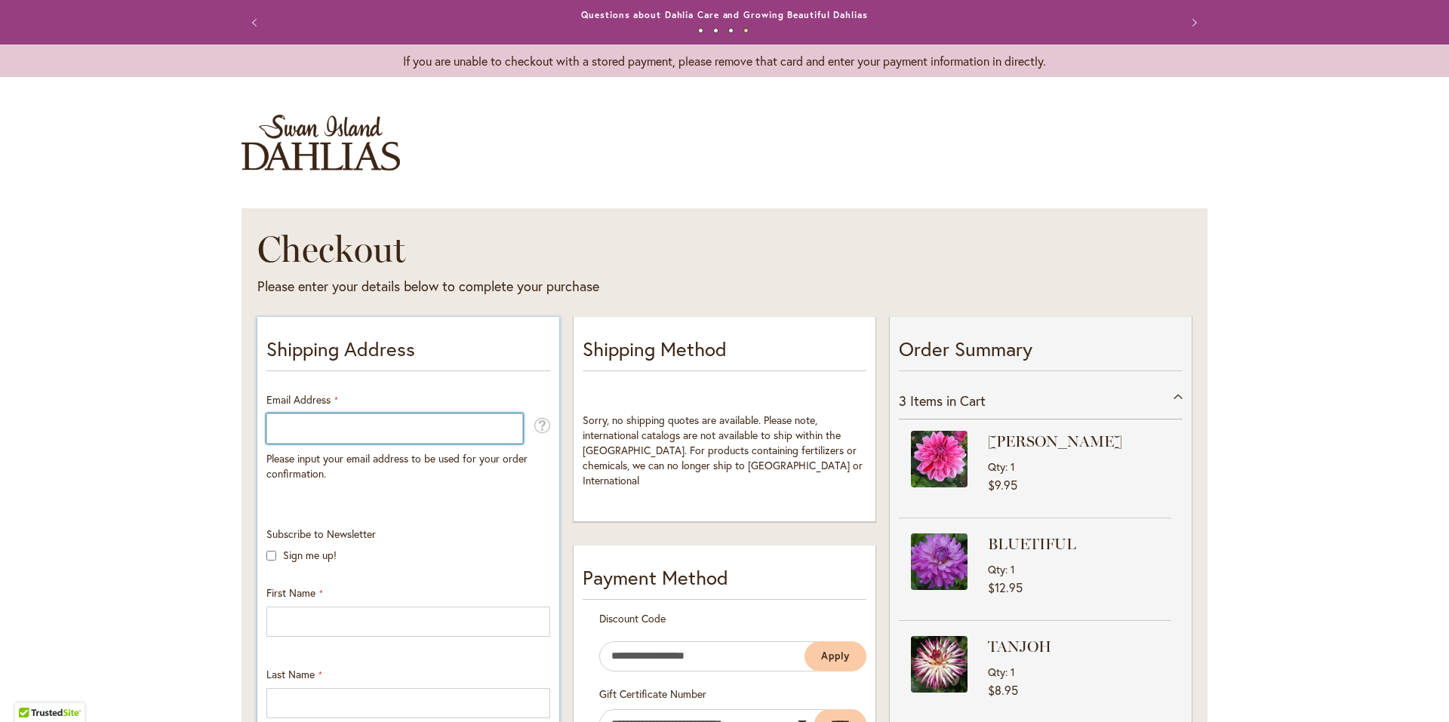
click at [323, 419] on input "Email Address" at bounding box center [394, 429] width 257 height 30
type input "**********"
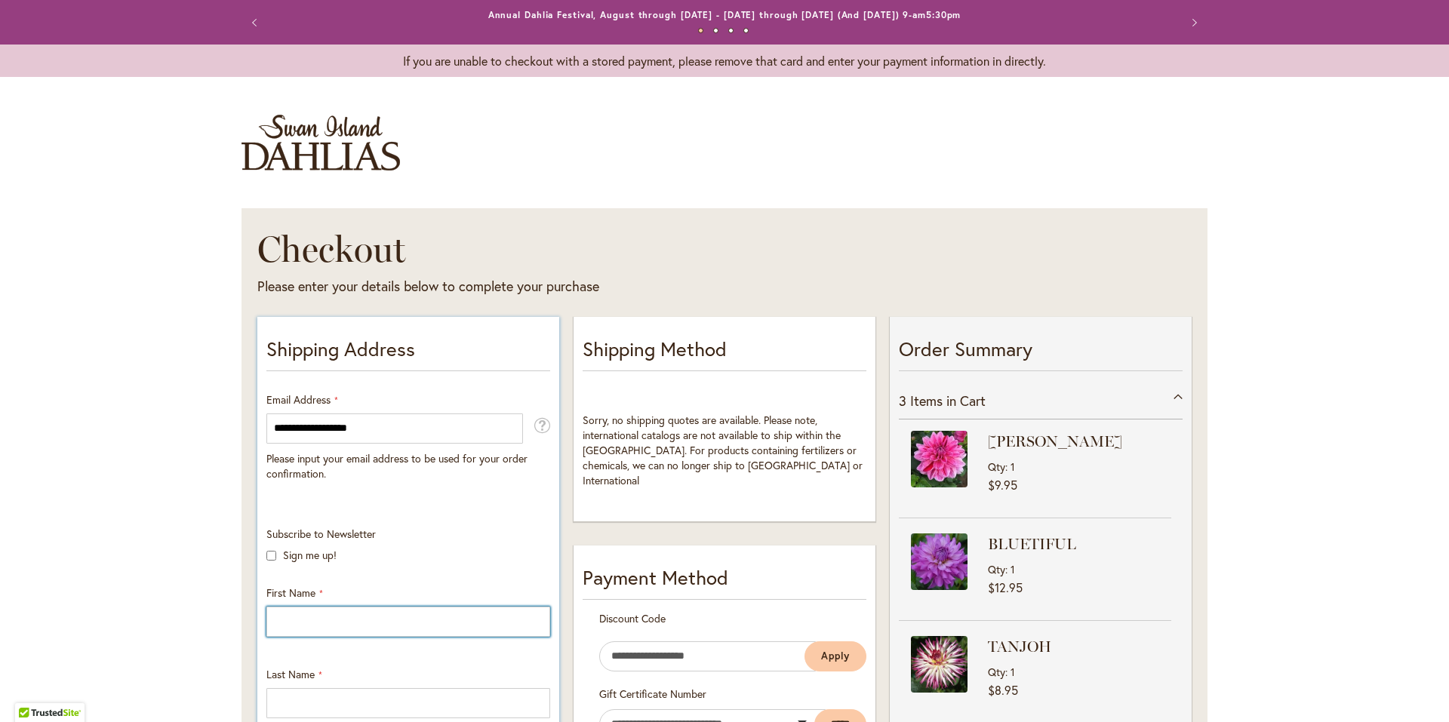
click at [307, 614] on input "First Name" at bounding box center [408, 622] width 284 height 30
type input "*****"
type input "********"
type input "**********"
select select "**"
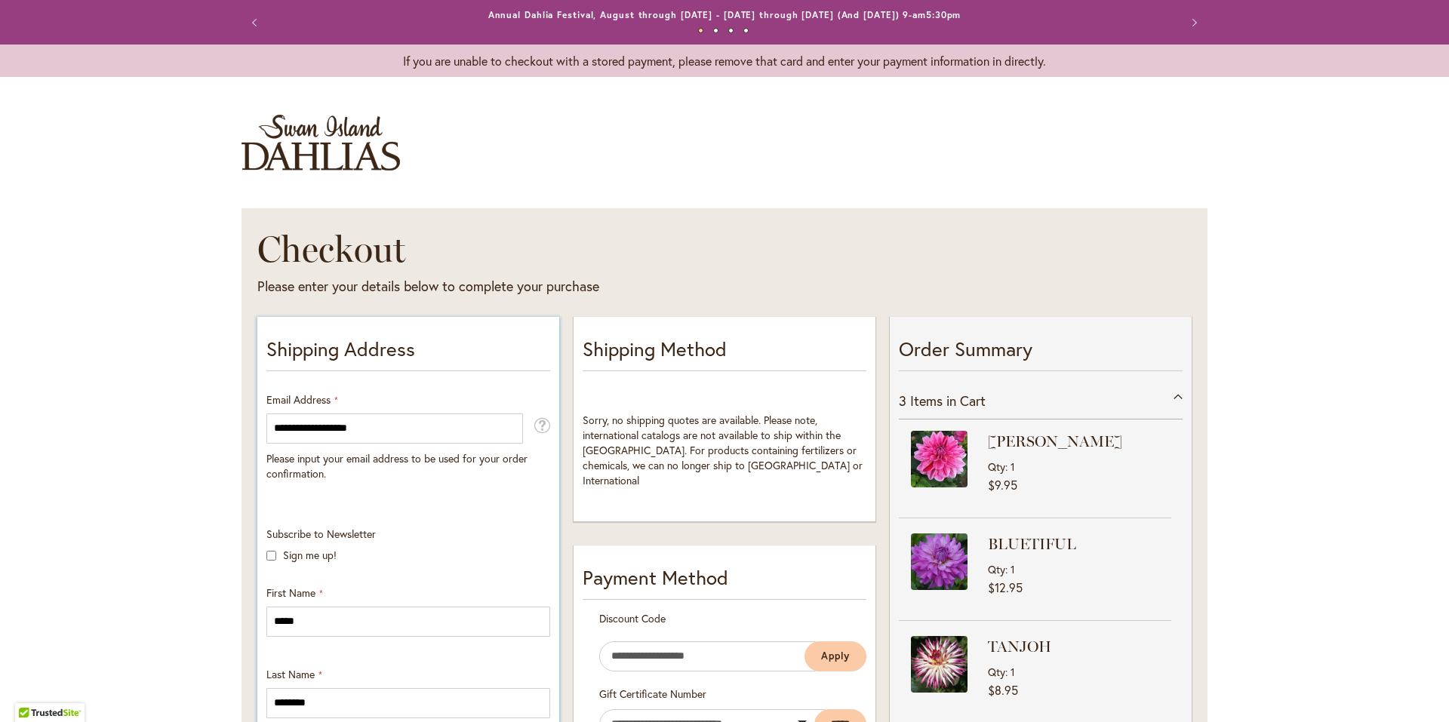
type input "*******"
type input "*****"
type input "**********"
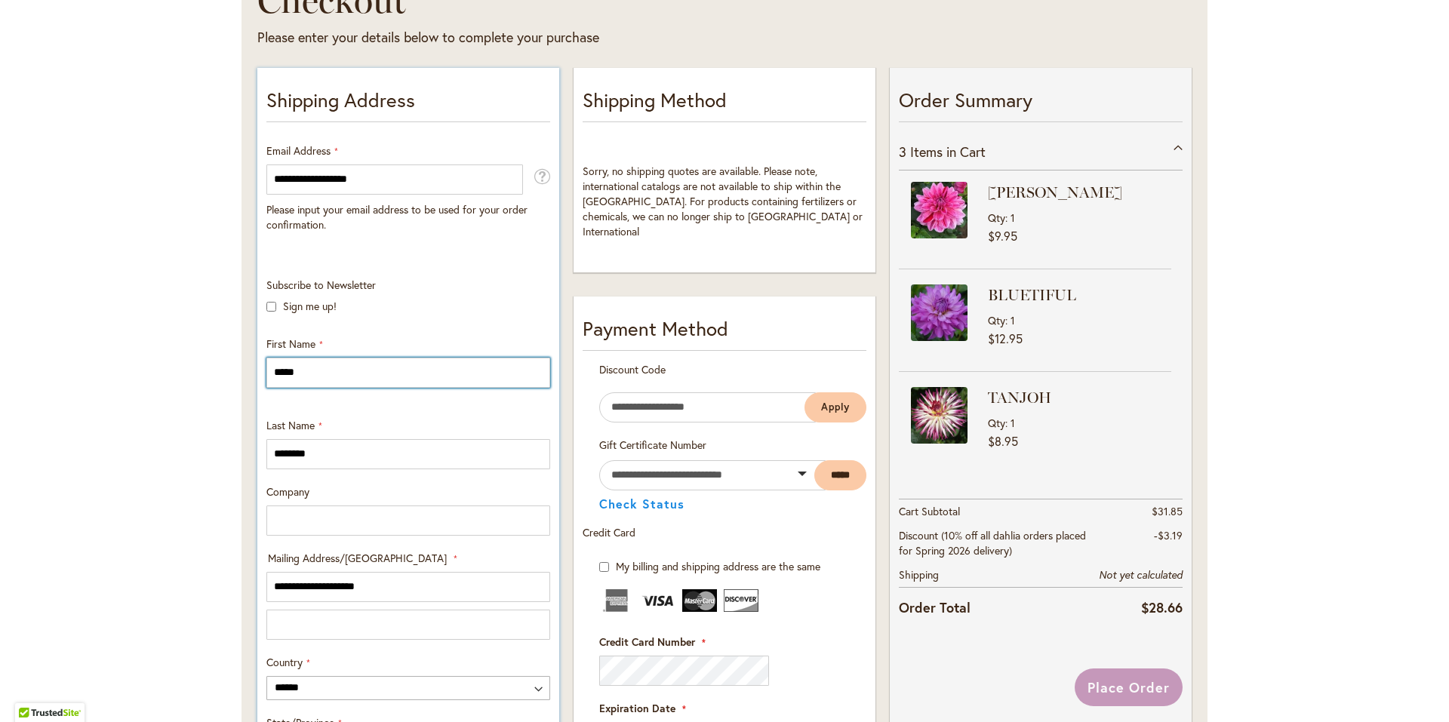
scroll to position [302, 0]
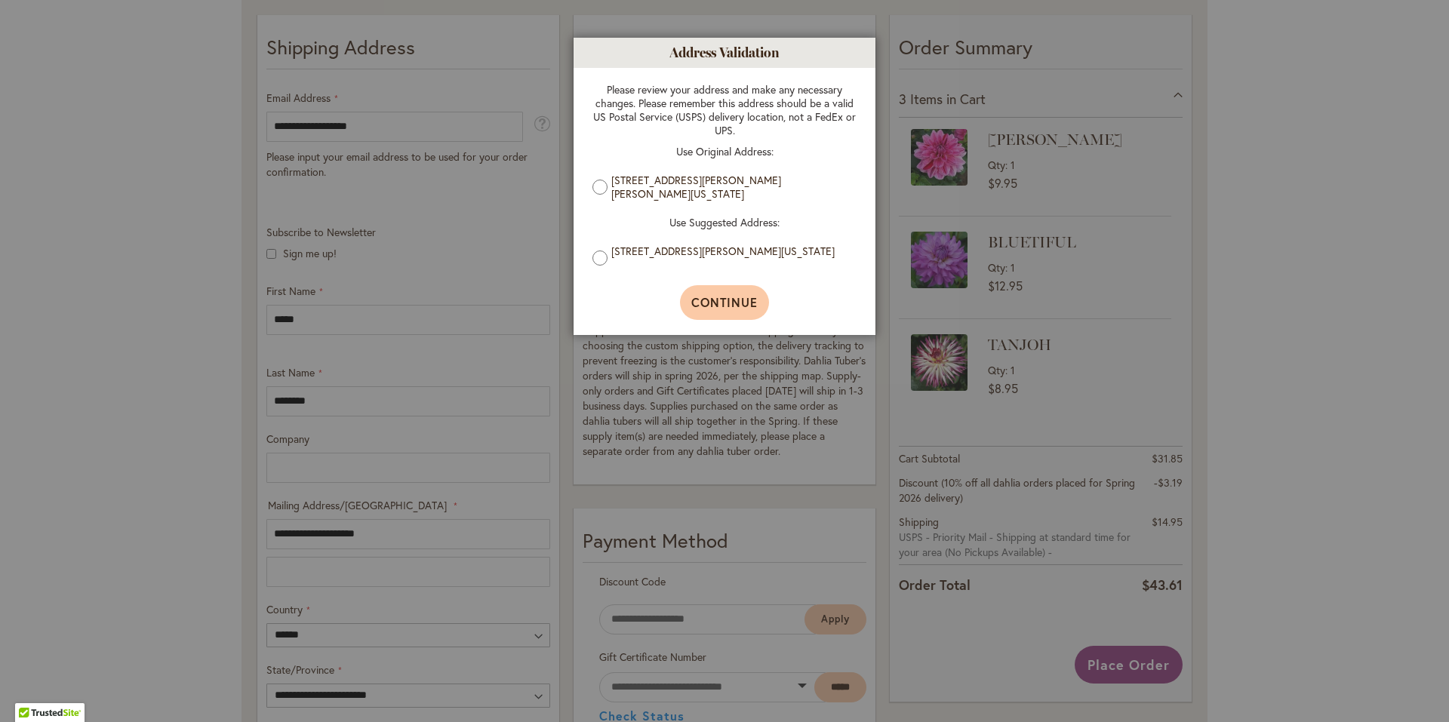
click at [746, 306] on span "Continue" at bounding box center [724, 302] width 67 height 16
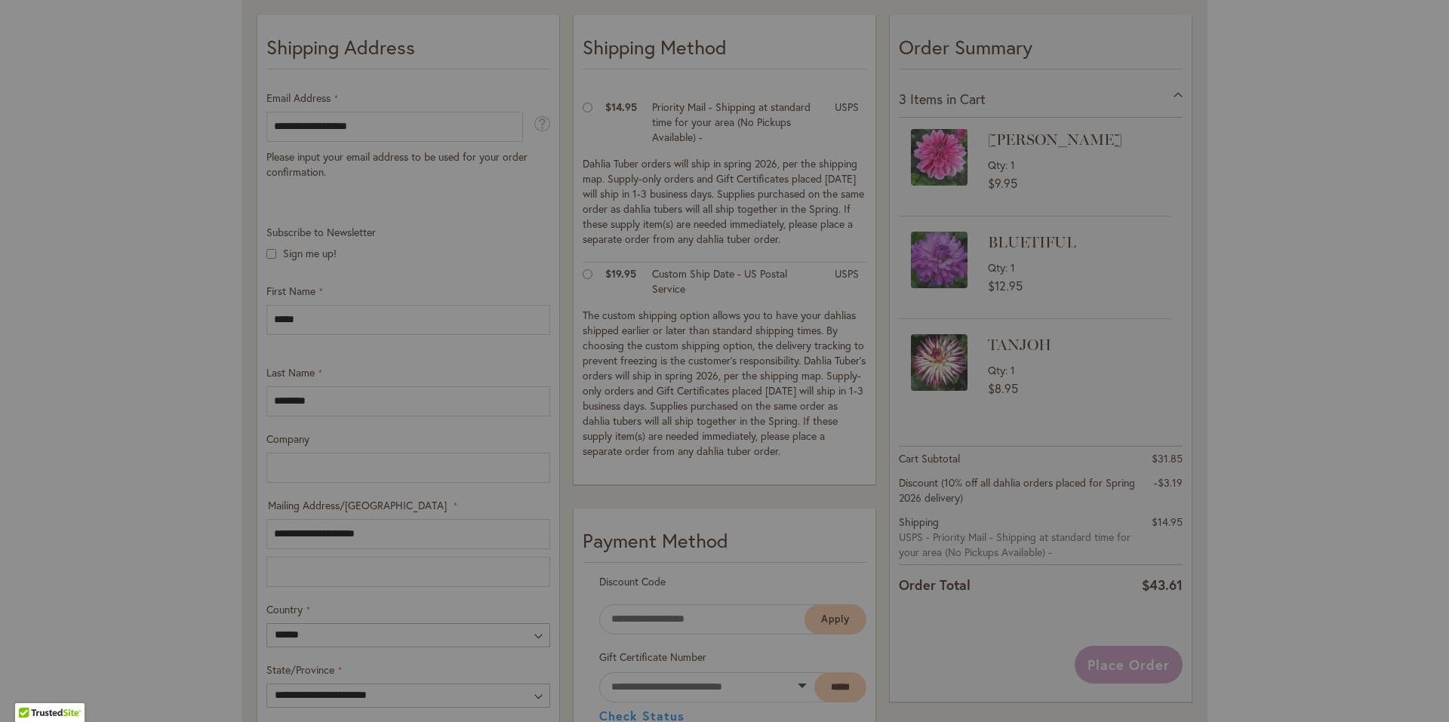
type input "**********"
type input "*******"
type input "**********"
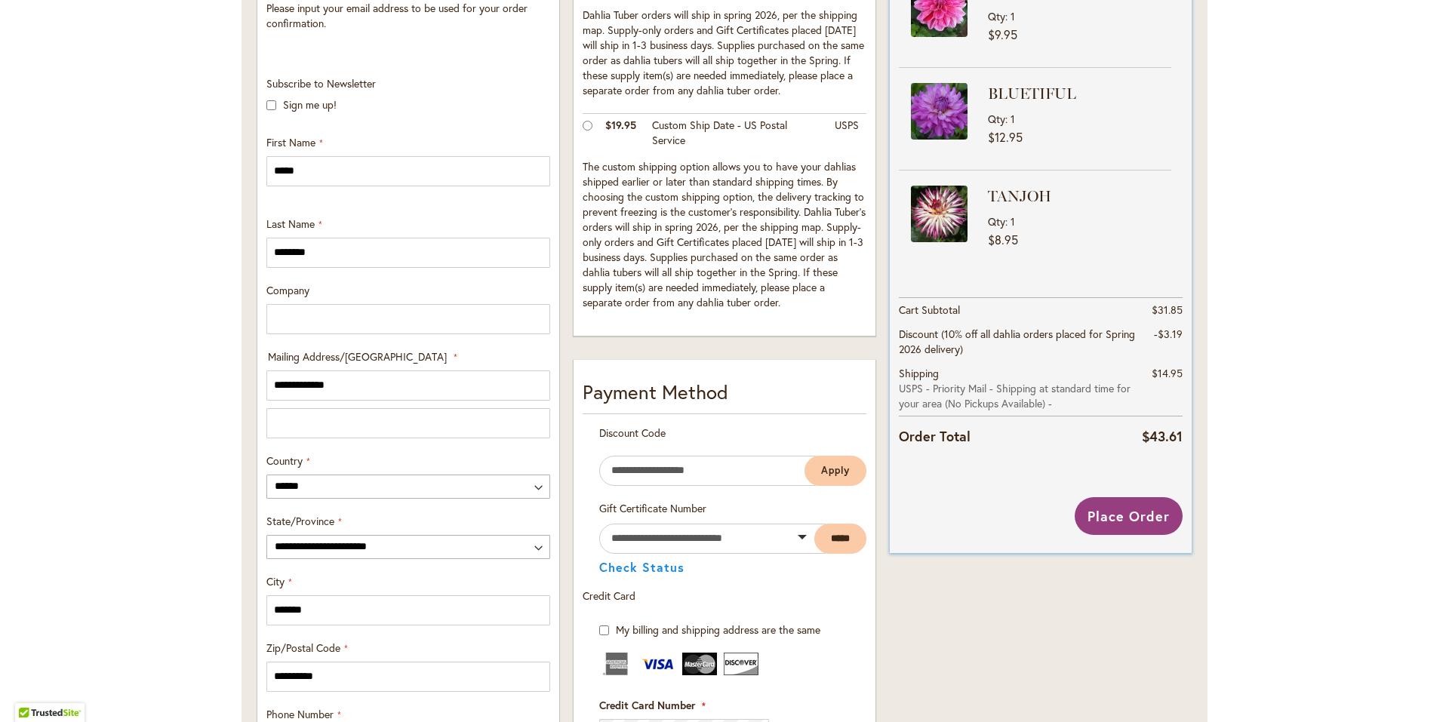
scroll to position [363, 0]
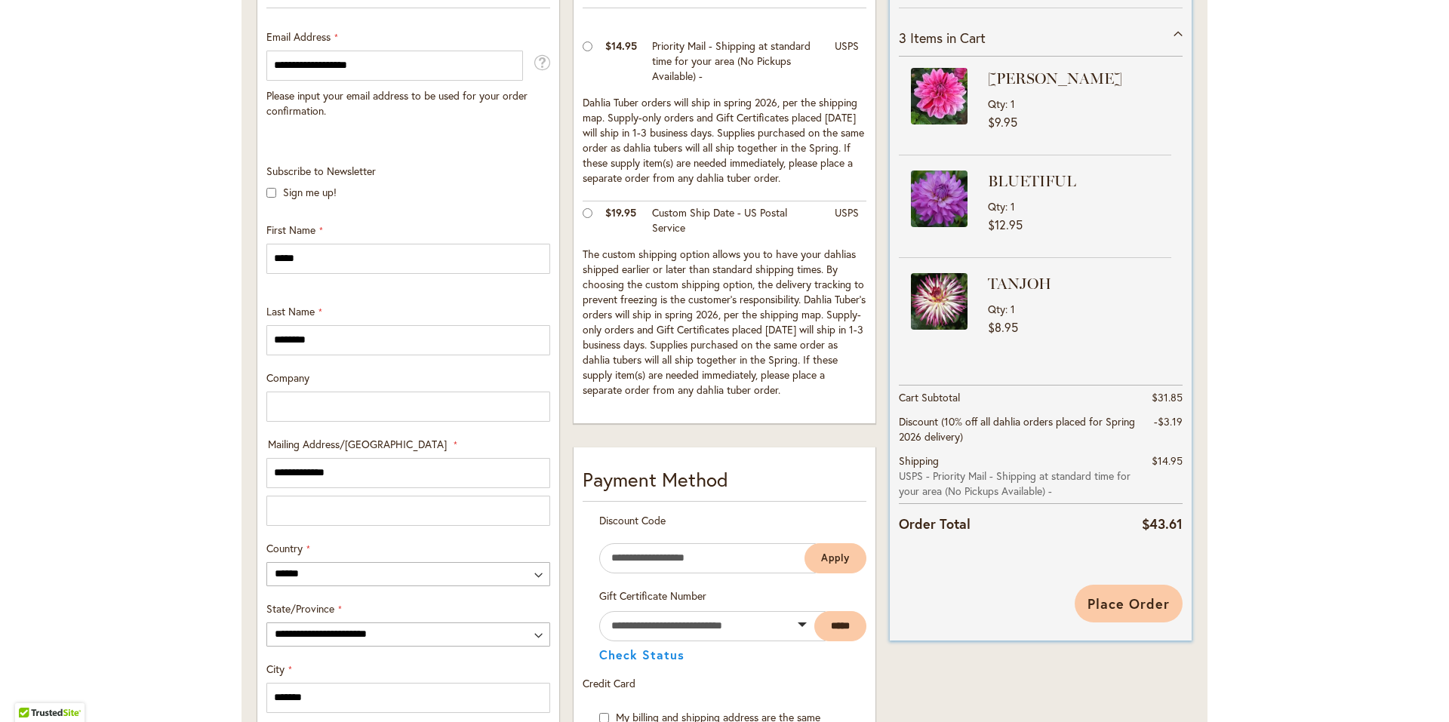
click at [1130, 604] on span "Place Order" at bounding box center [1129, 604] width 82 height 18
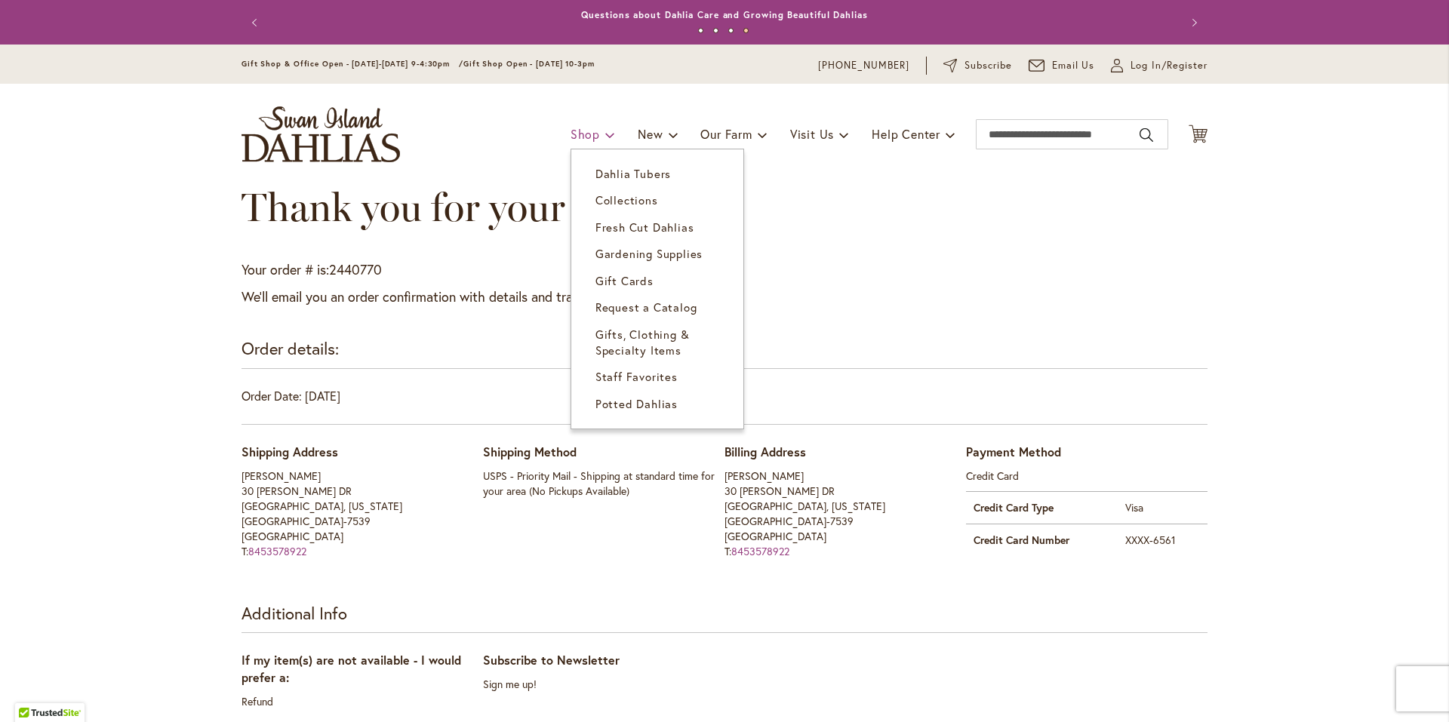
click at [590, 140] on link "Shop" at bounding box center [593, 134] width 45 height 29
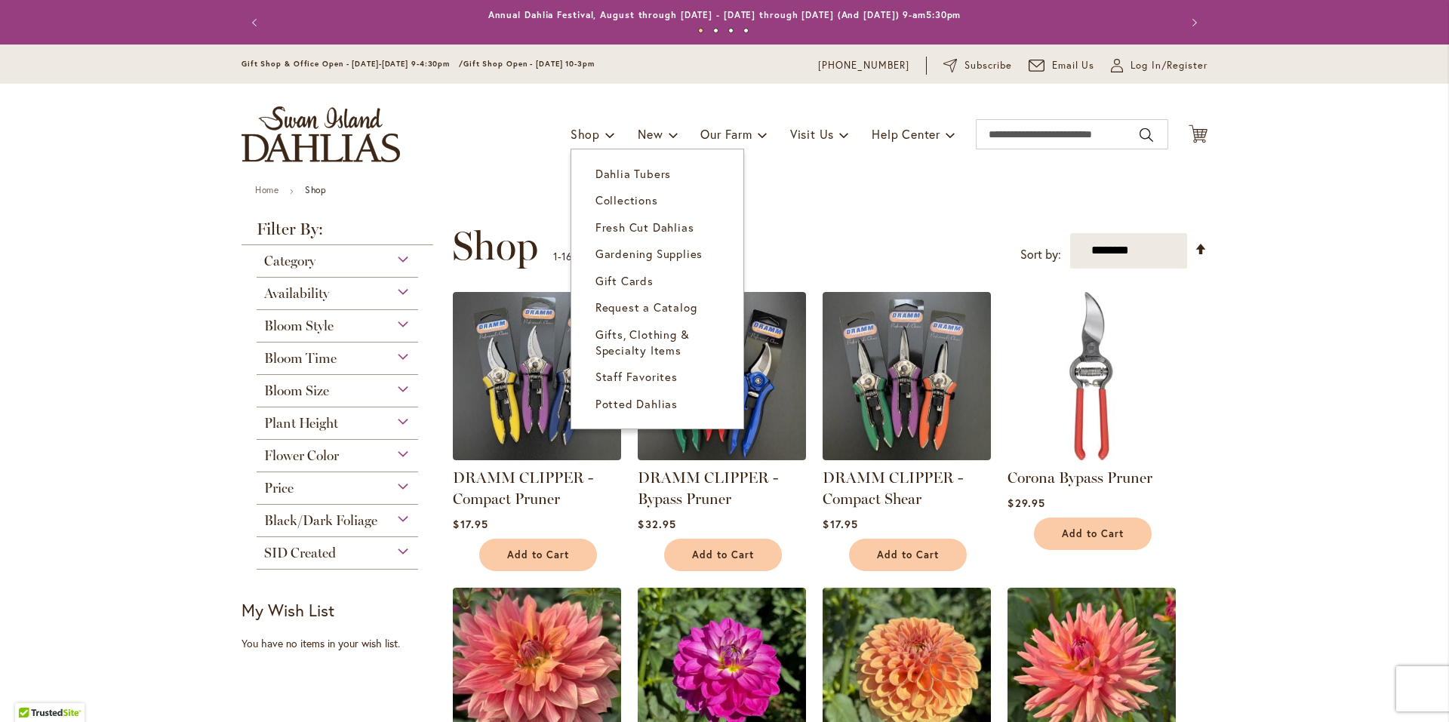
click at [608, 174] on span "Dahlia Tubers" at bounding box center [632, 173] width 75 height 15
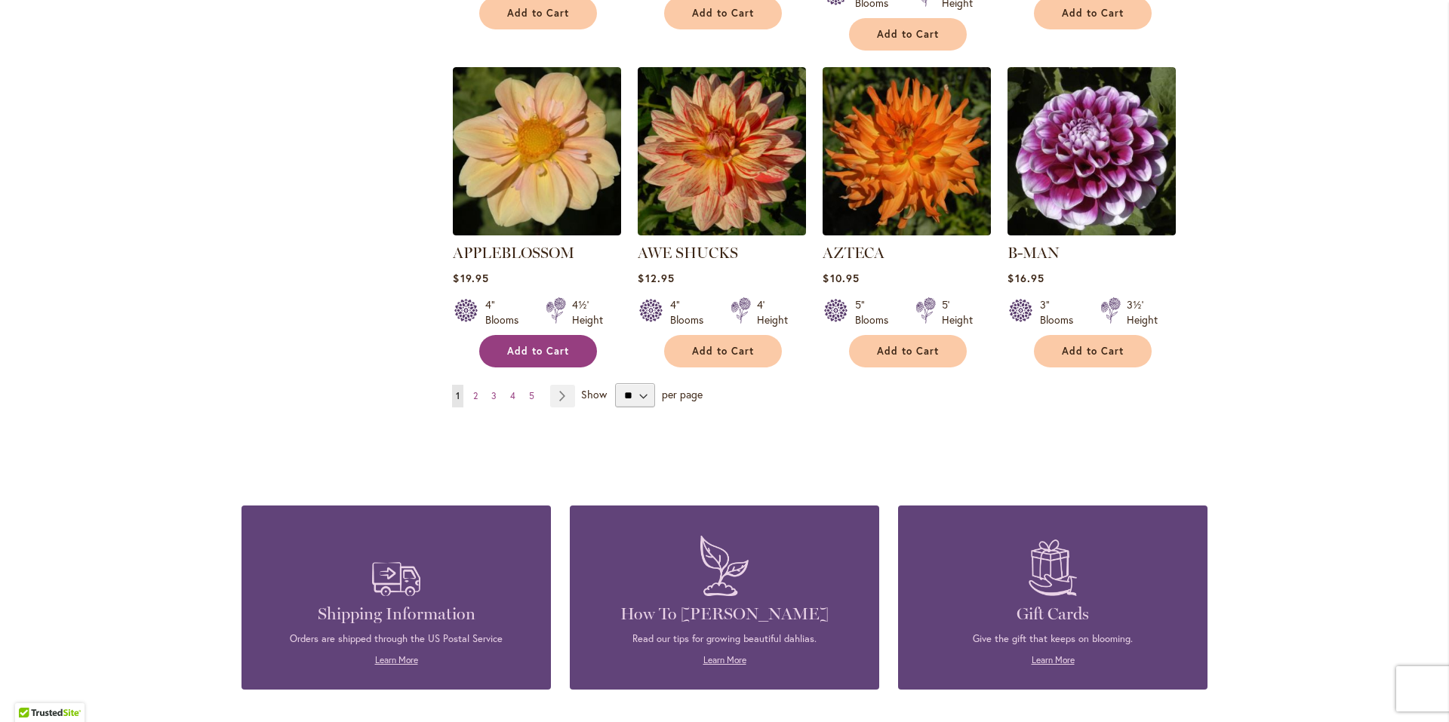
scroll to position [1283, 0]
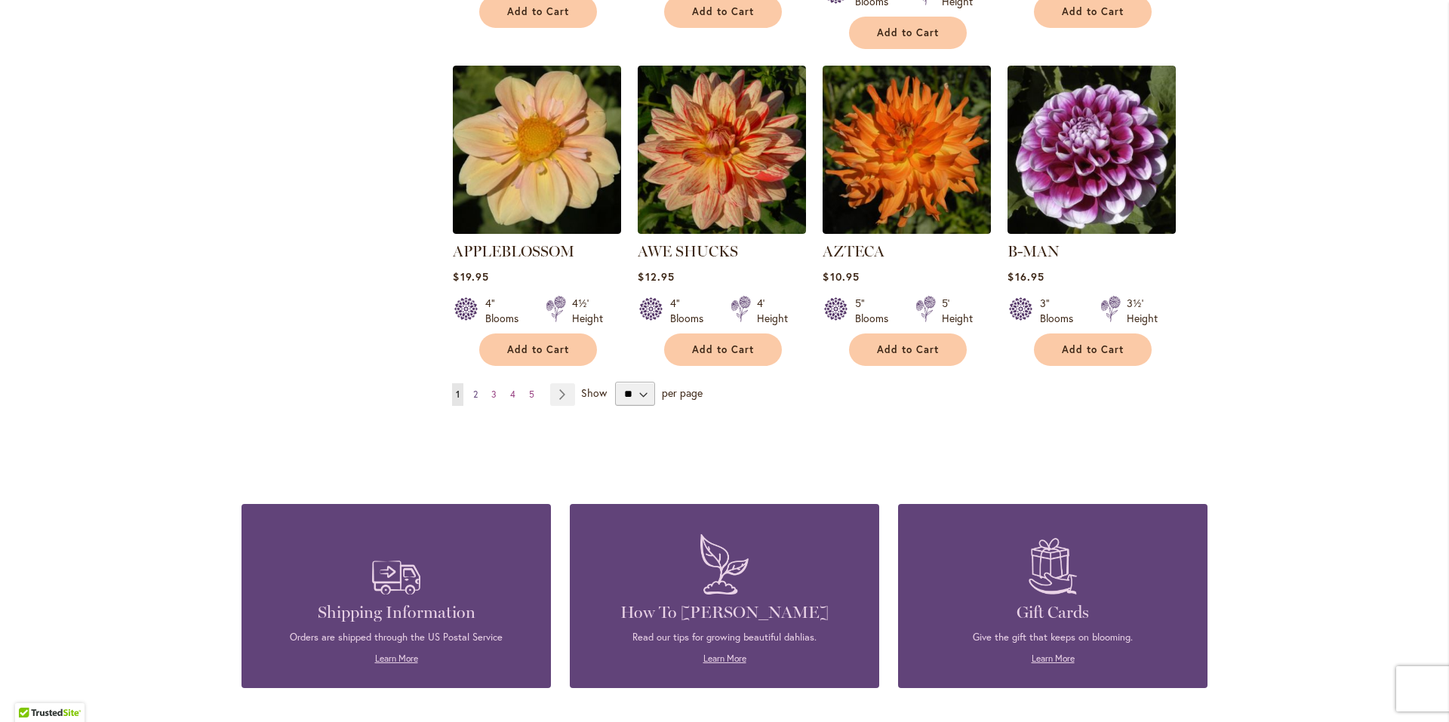
click at [473, 389] on span "2" at bounding box center [475, 394] width 5 height 11
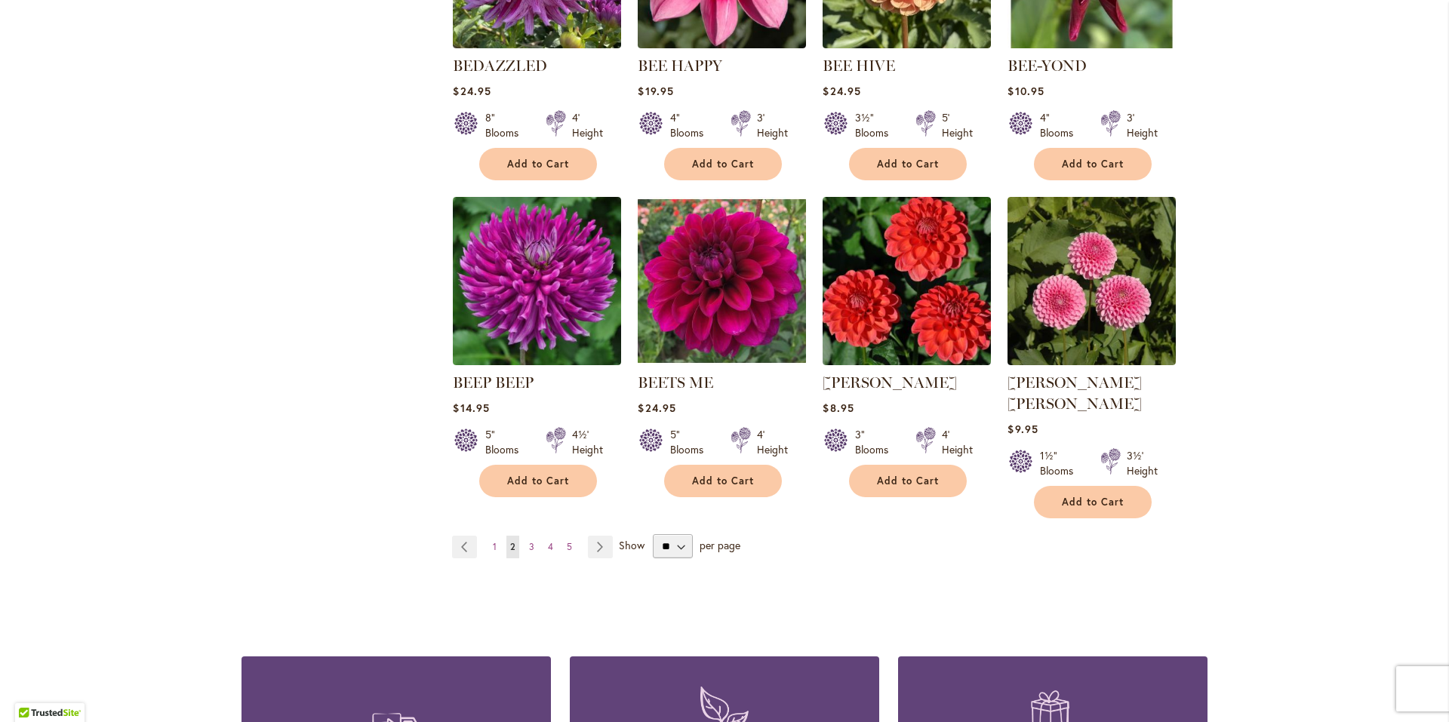
scroll to position [1132, 0]
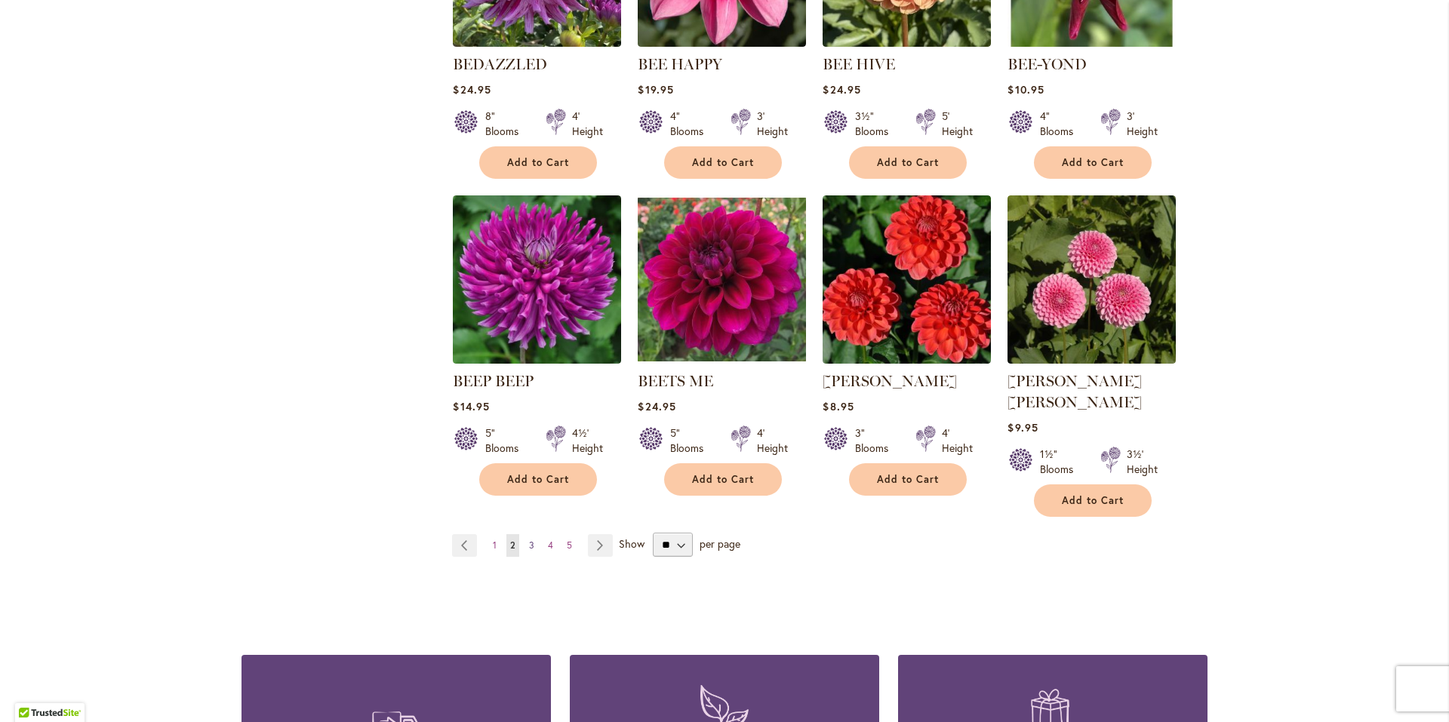
click at [529, 540] on span "3" at bounding box center [531, 545] width 5 height 11
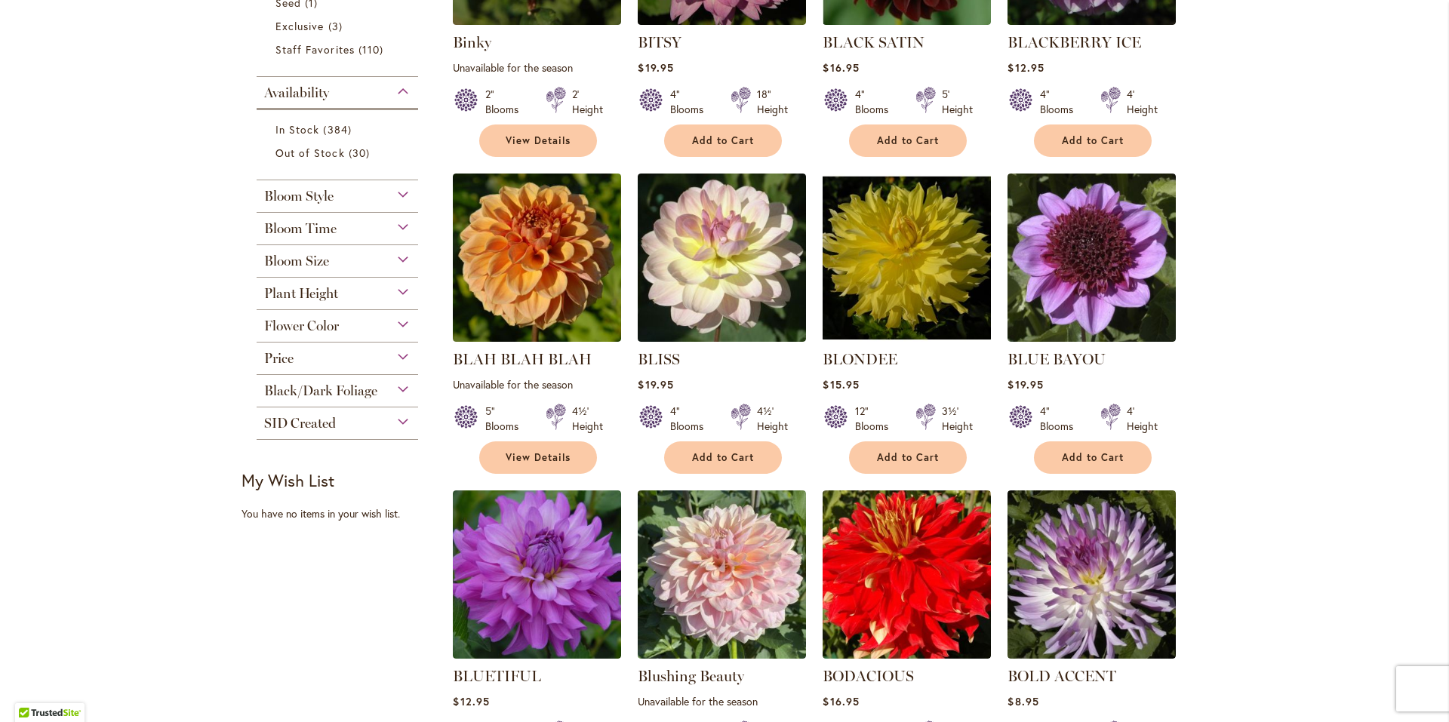
scroll to position [604, 0]
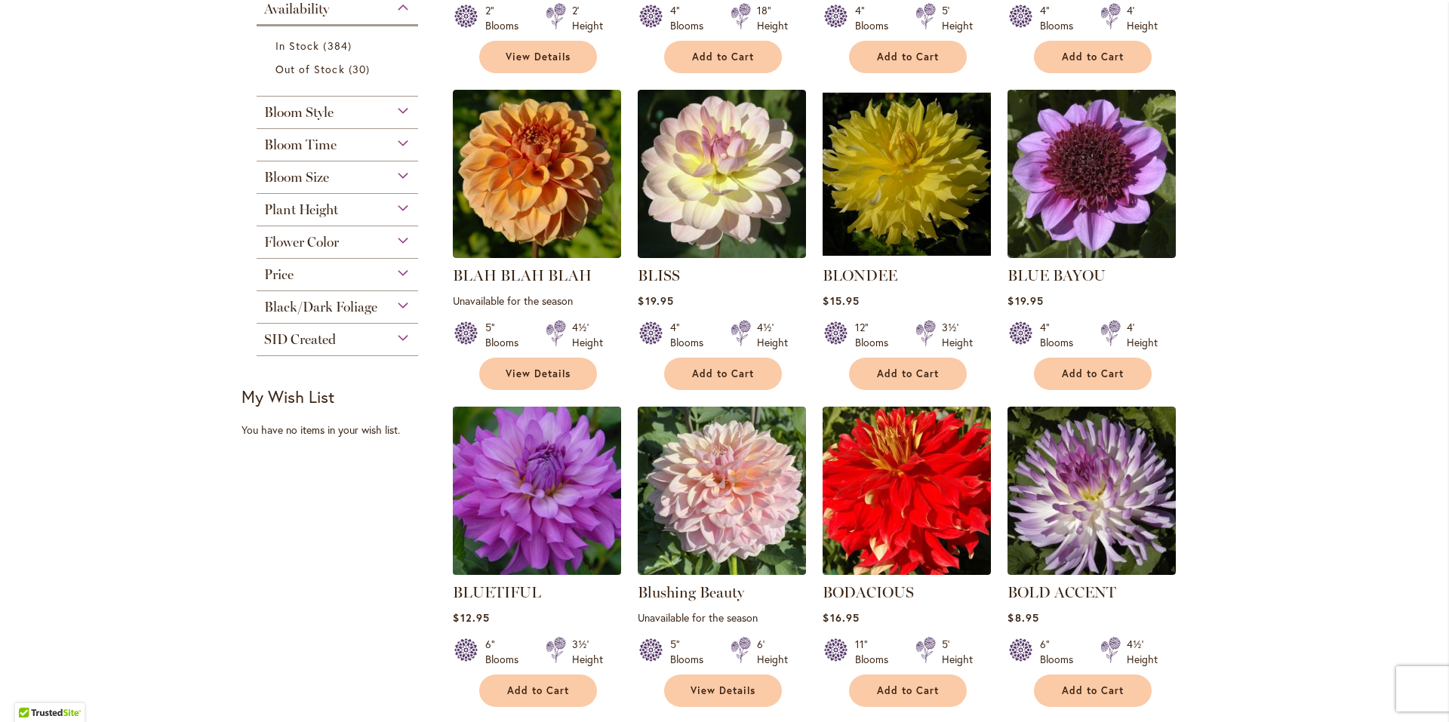
click at [575, 488] on img at bounding box center [537, 491] width 177 height 177
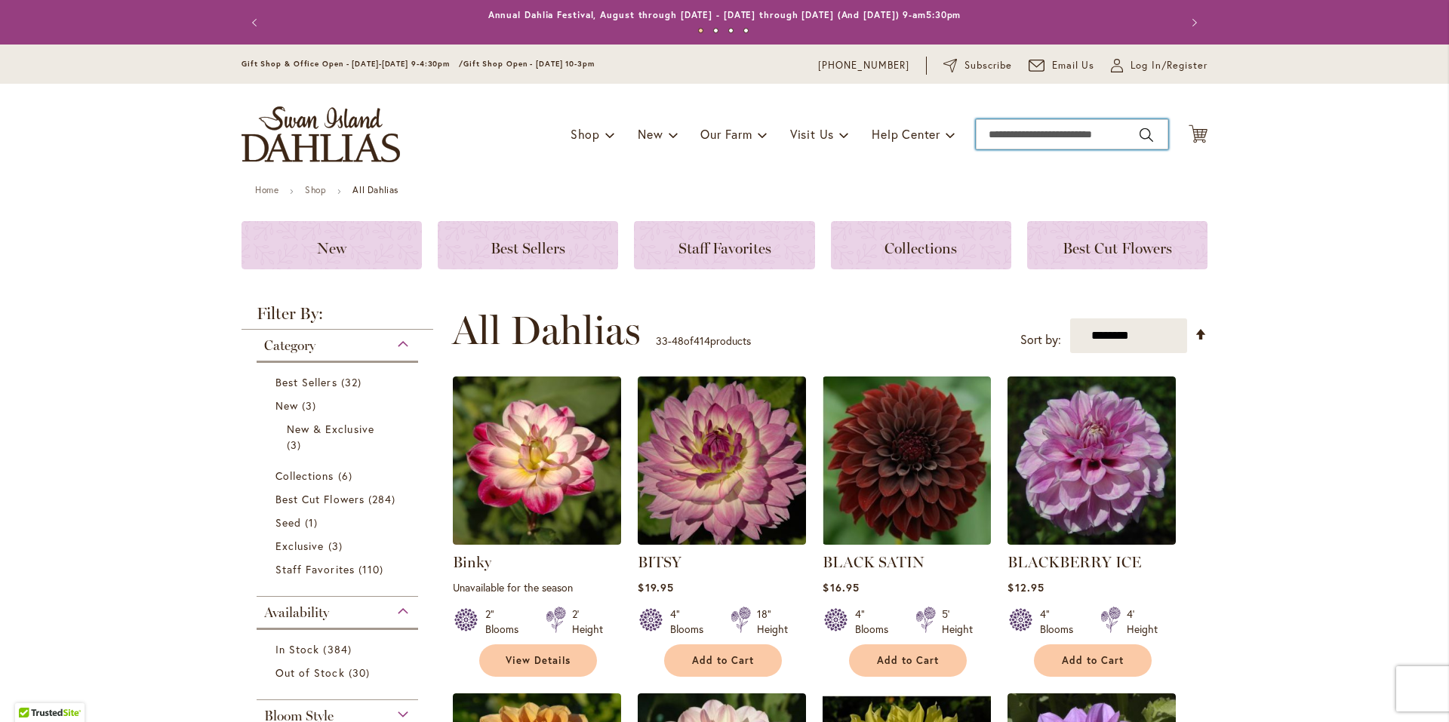
click at [1022, 139] on input "Search" at bounding box center [1072, 134] width 192 height 30
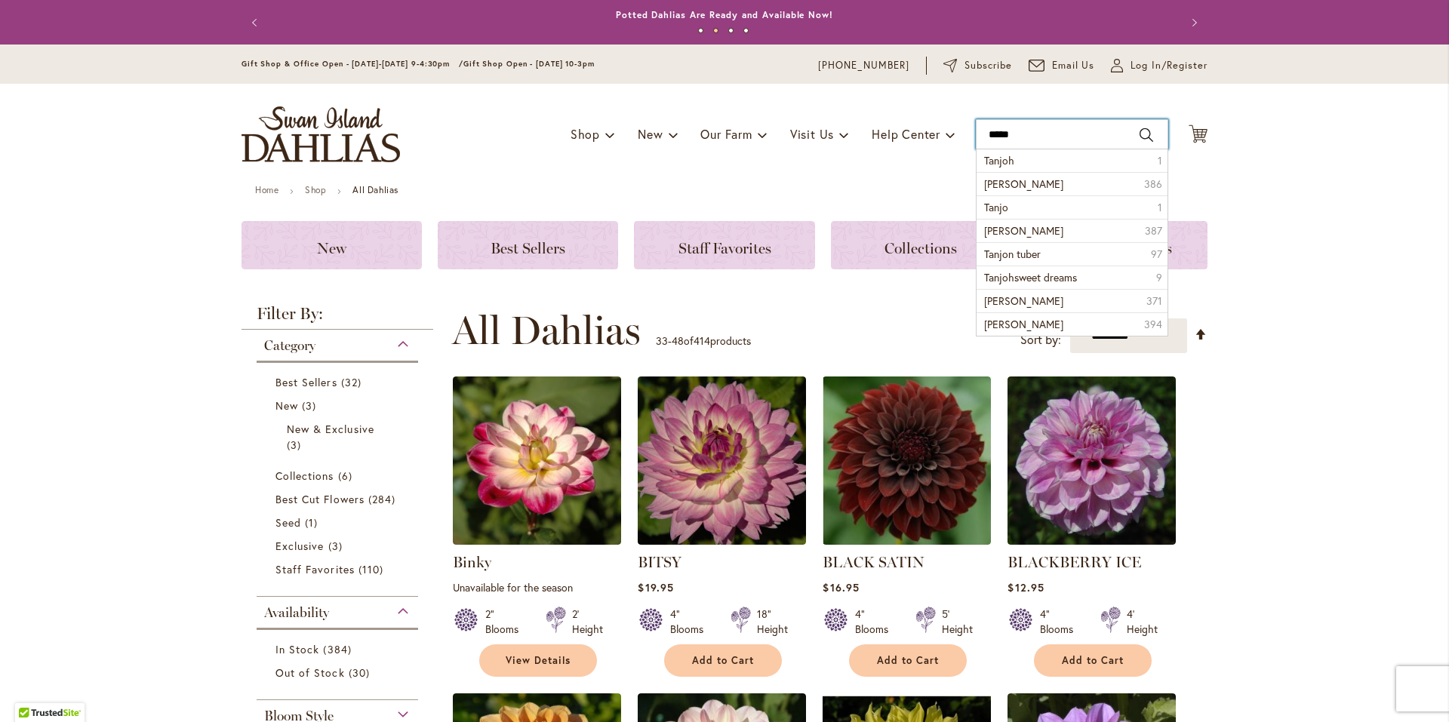
type input "******"
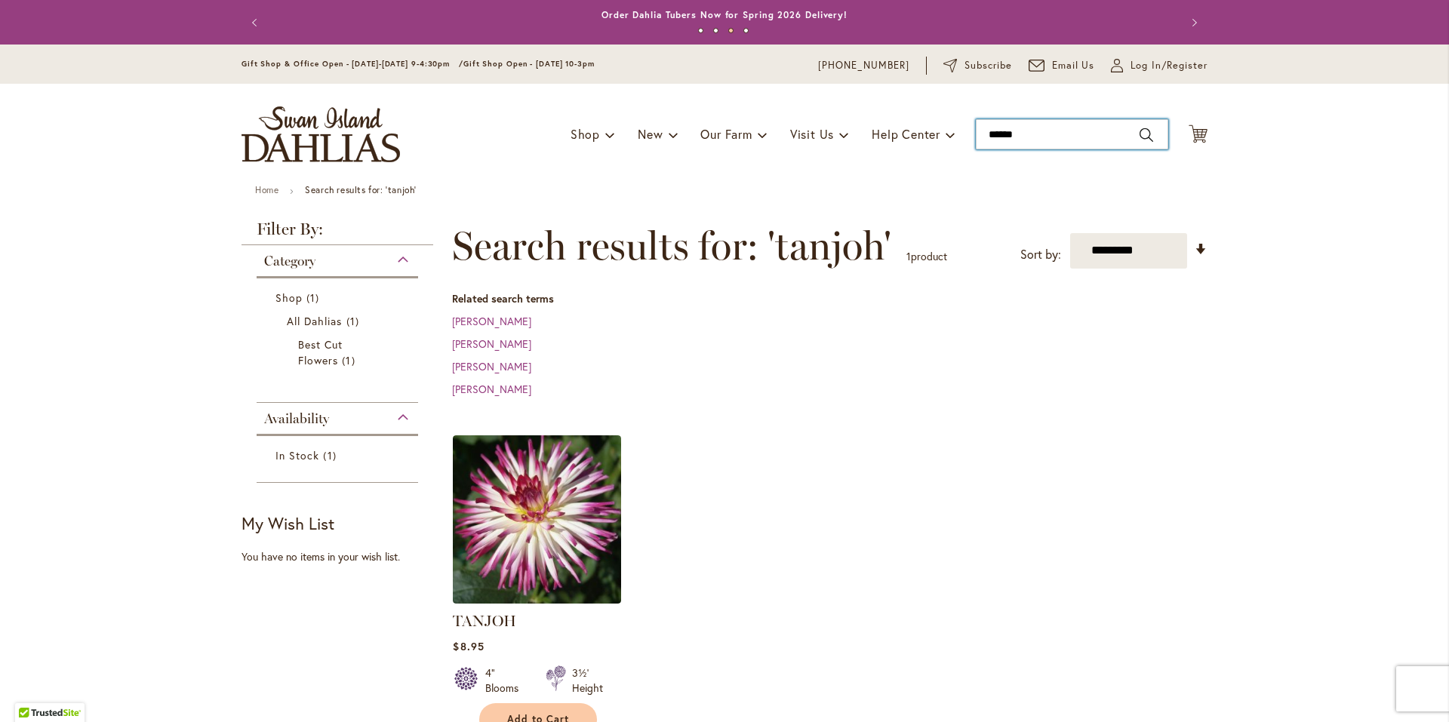
drag, startPoint x: 1041, startPoint y: 128, endPoint x: 860, endPoint y: 136, distance: 182.0
click at [859, 131] on div "Toggle Nav Shop Dahlia Tubers Collections Fresh Cut Dahlias Gardening Supplies …" at bounding box center [724, 134] width 996 height 101
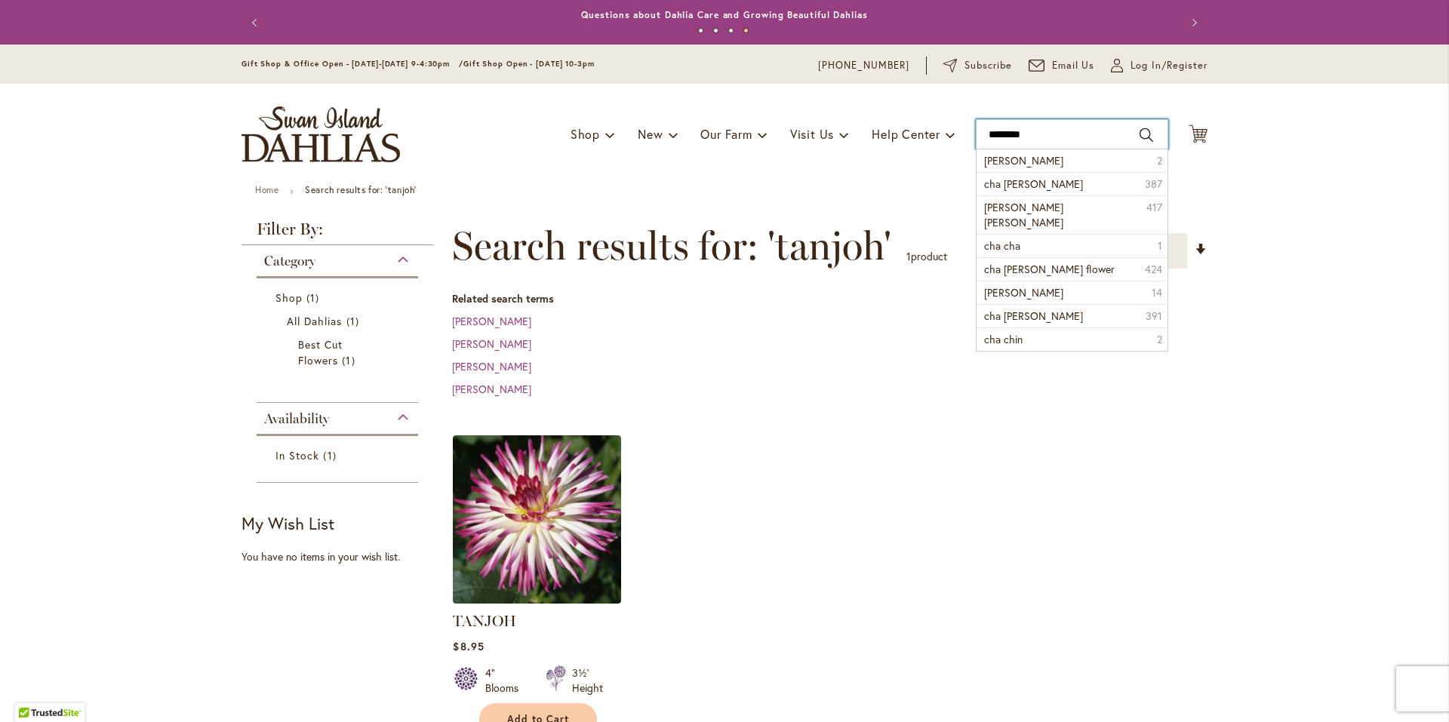
type input "*********"
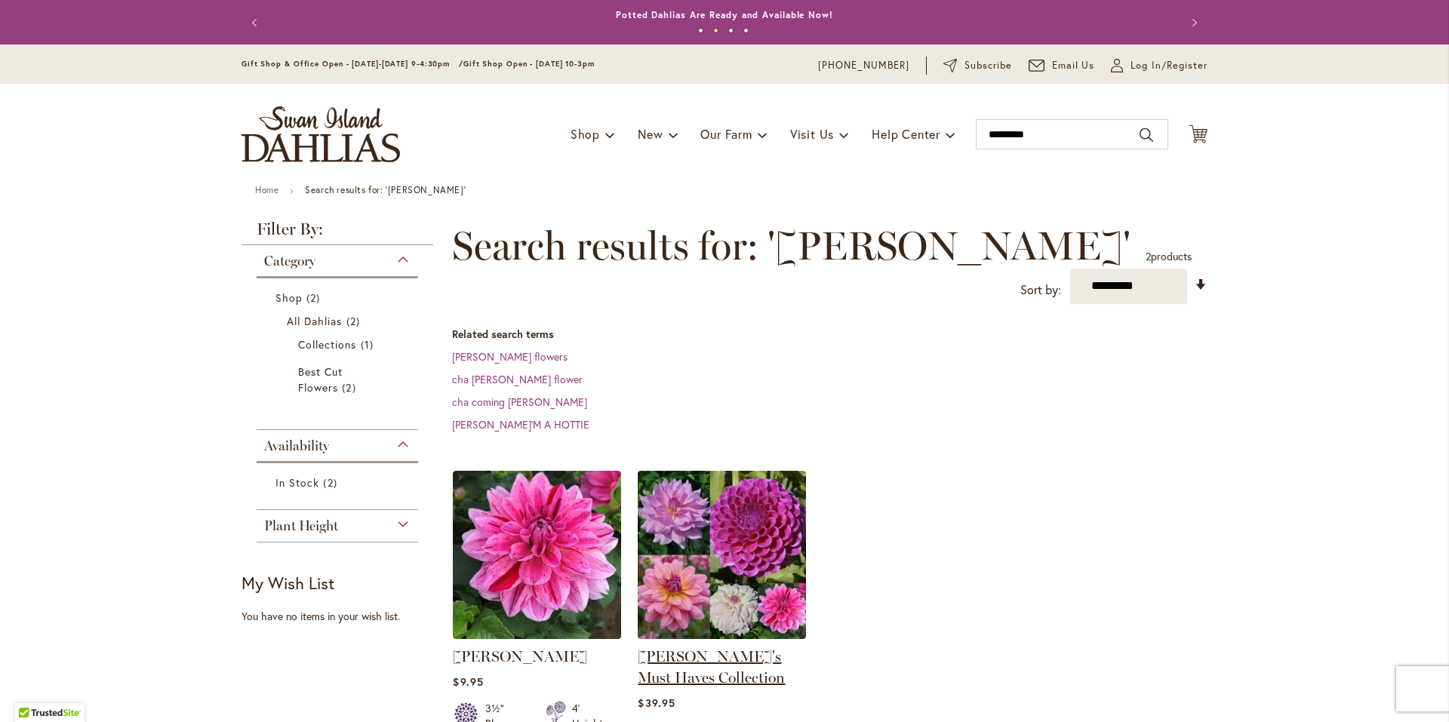
click at [706, 648] on link "[PERSON_NAME]'s Must Haves Collection" at bounding box center [711, 667] width 147 height 39
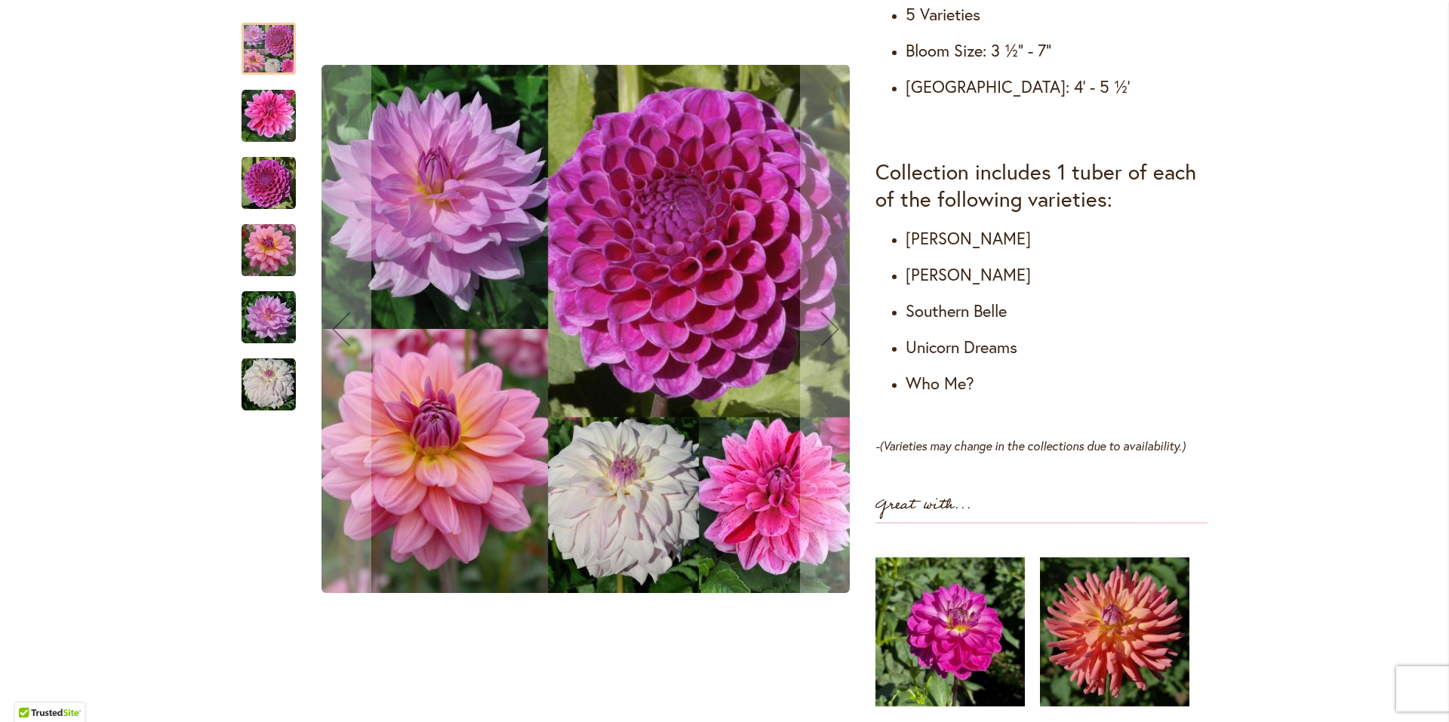
scroll to position [906, 0]
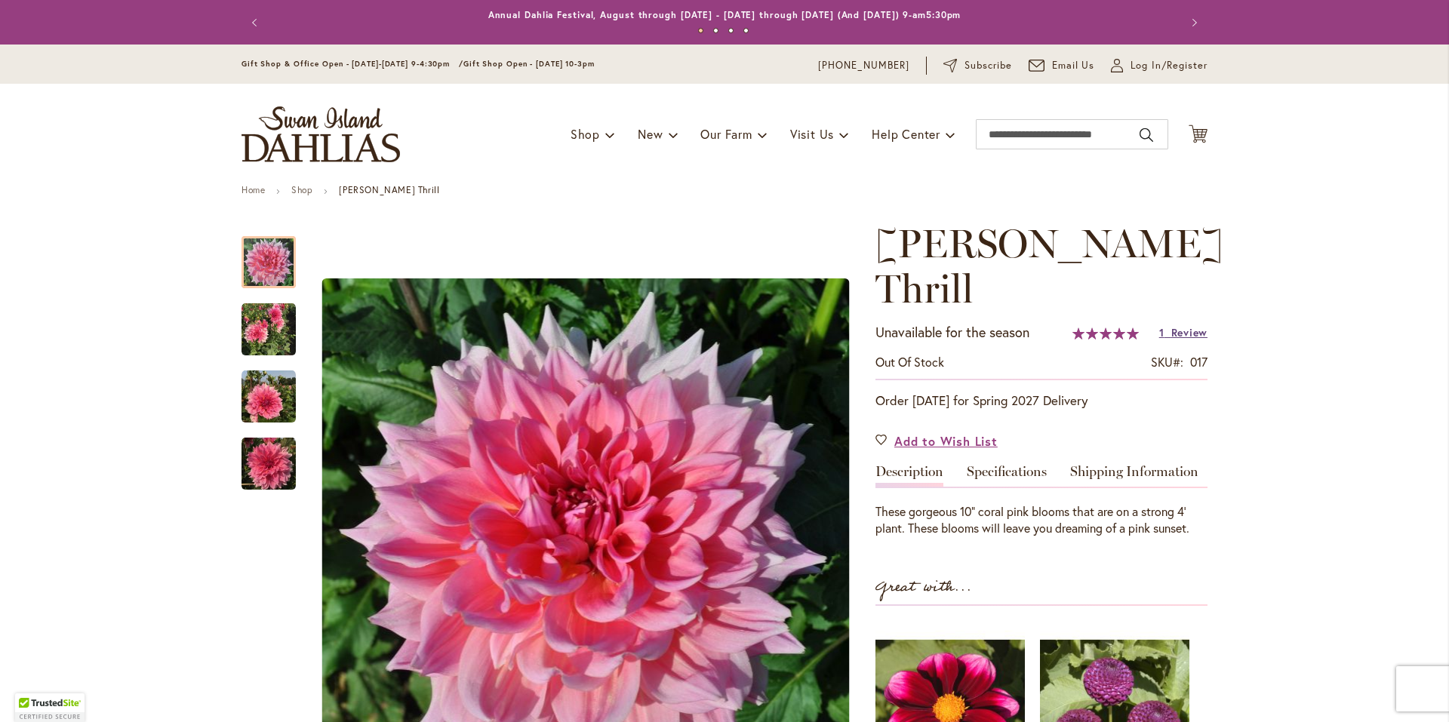
click at [1161, 325] on link "1 Review" at bounding box center [1183, 332] width 48 height 14
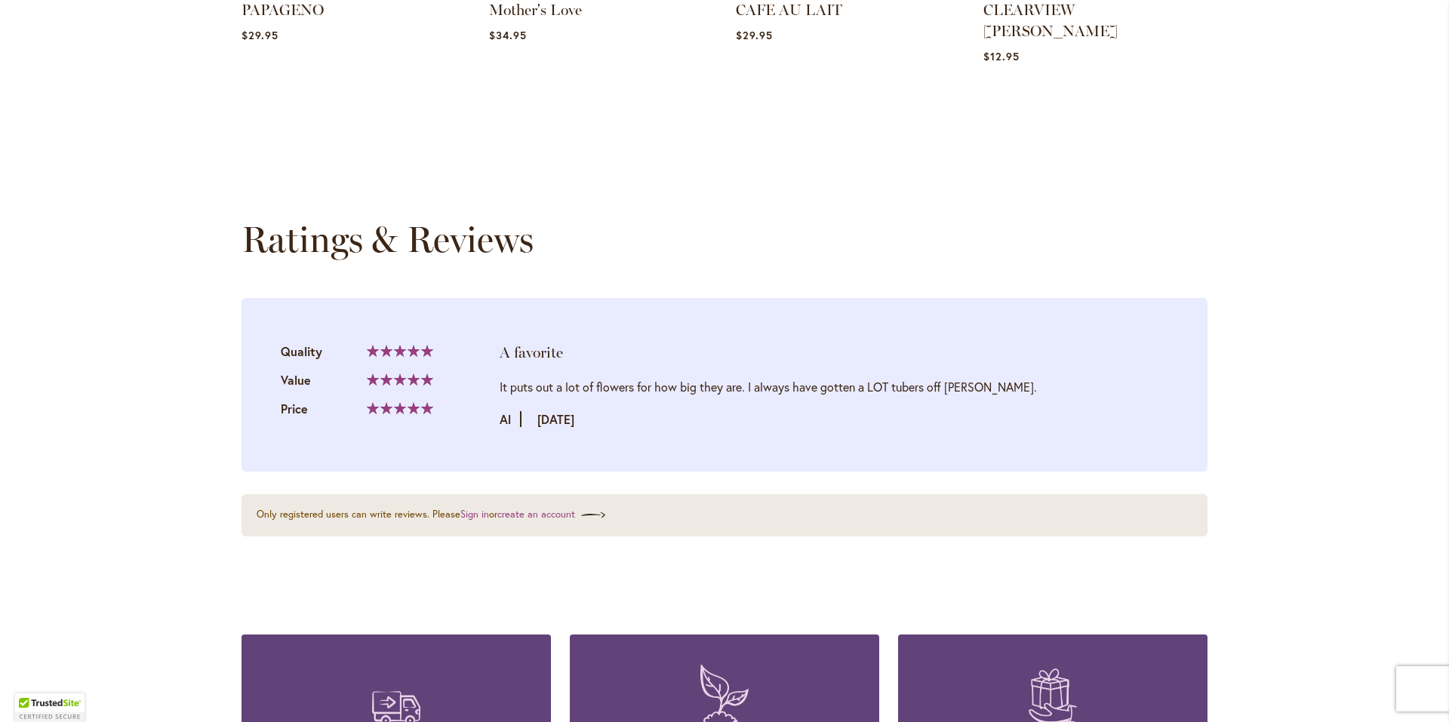
scroll to position [1411, 0]
